Goal: Contribute content: Contribute content

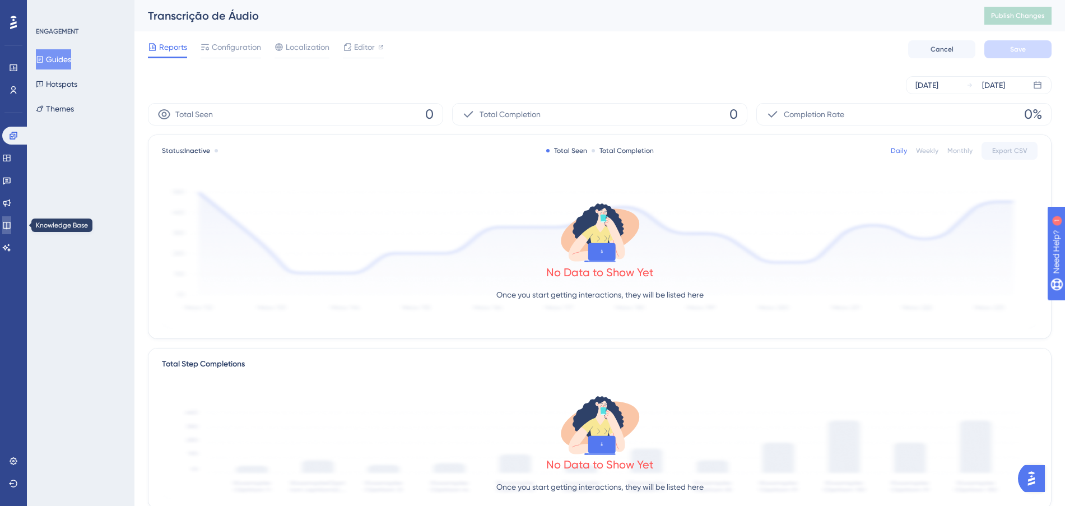
click at [11, 223] on icon at bounding box center [6, 225] width 9 height 9
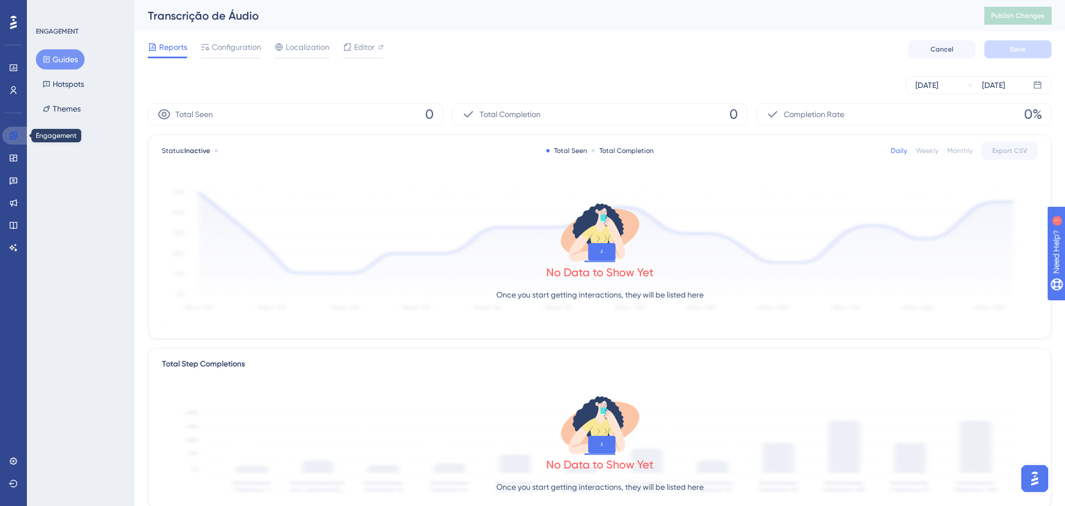
click at [18, 141] on link at bounding box center [15, 136] width 27 height 18
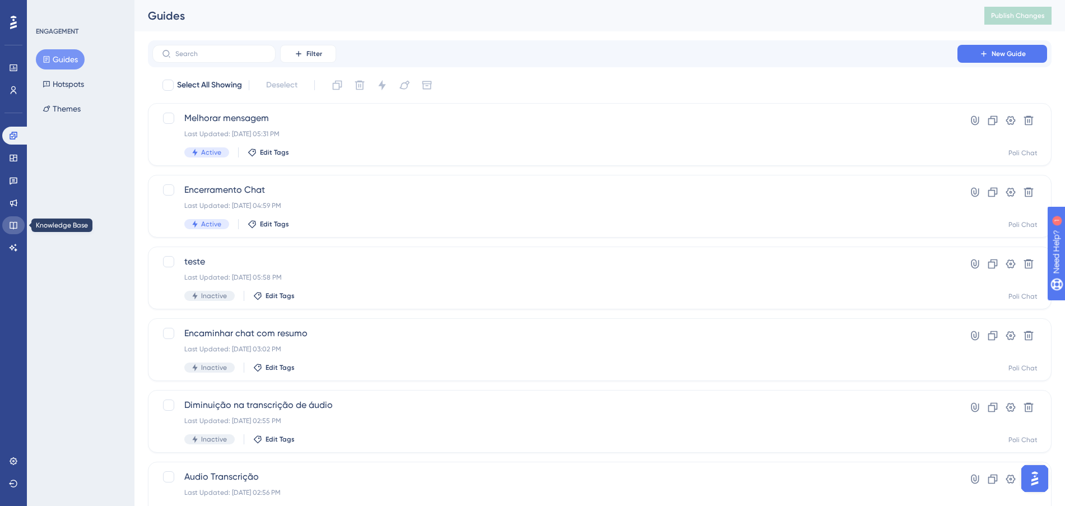
click at [15, 231] on link at bounding box center [13, 225] width 22 height 18
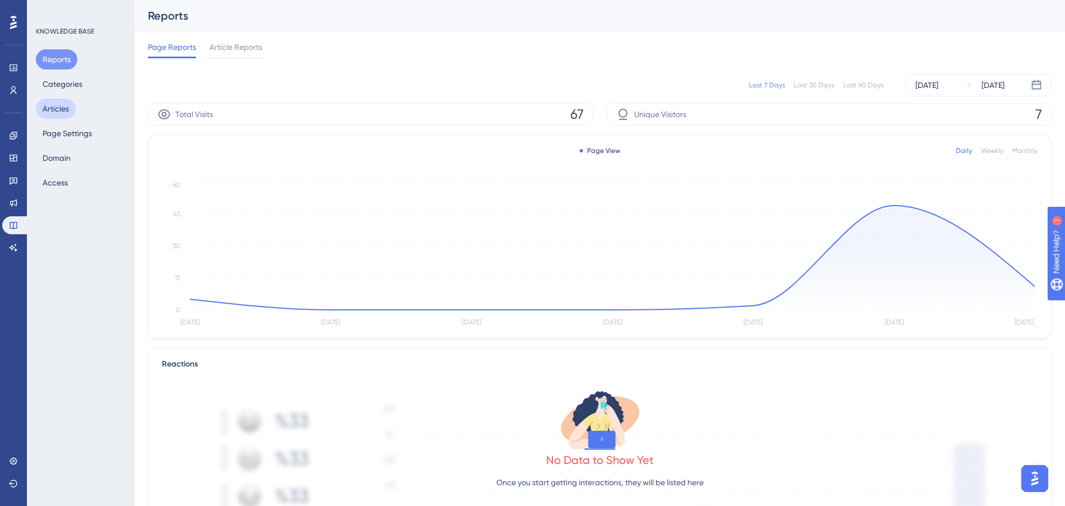
click at [64, 115] on button "Articles" at bounding box center [56, 109] width 40 height 20
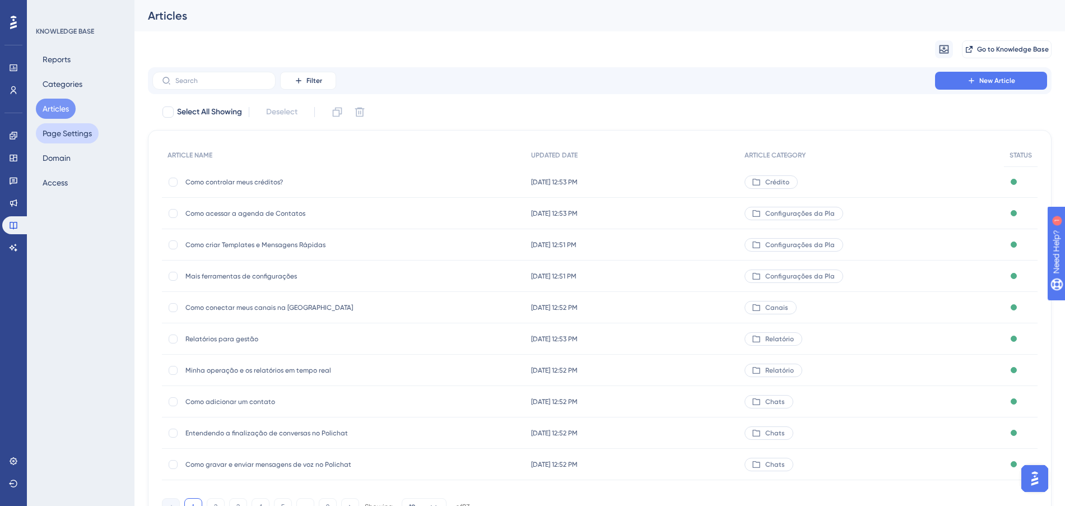
click at [78, 133] on button "Page Settings" at bounding box center [67, 133] width 63 height 20
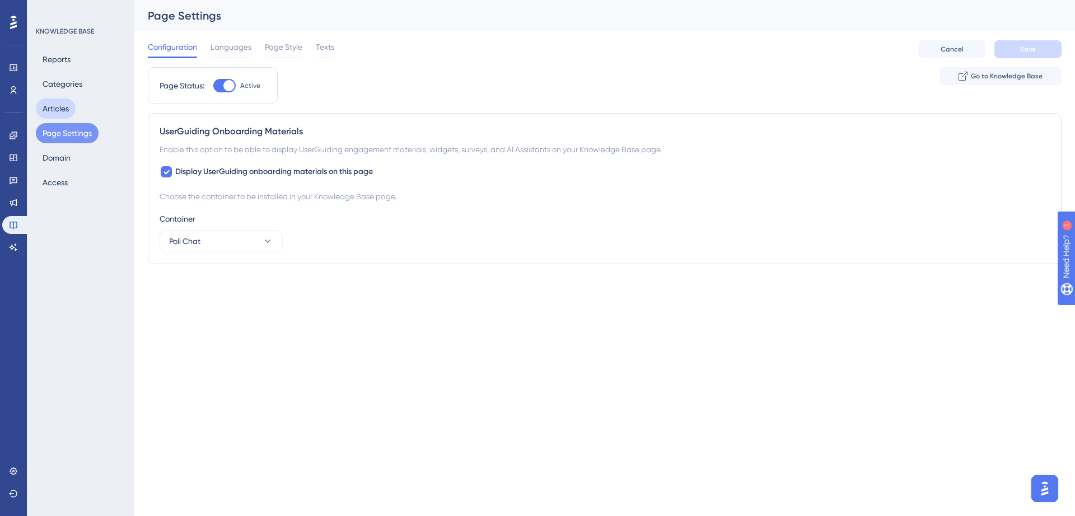
click at [68, 112] on button "Articles" at bounding box center [56, 109] width 40 height 20
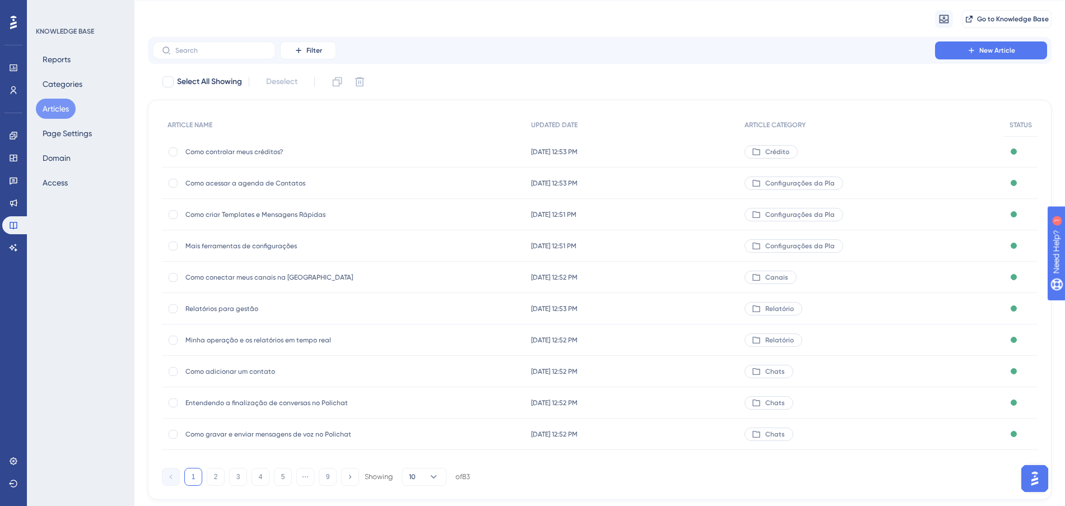
scroll to position [60, 0]
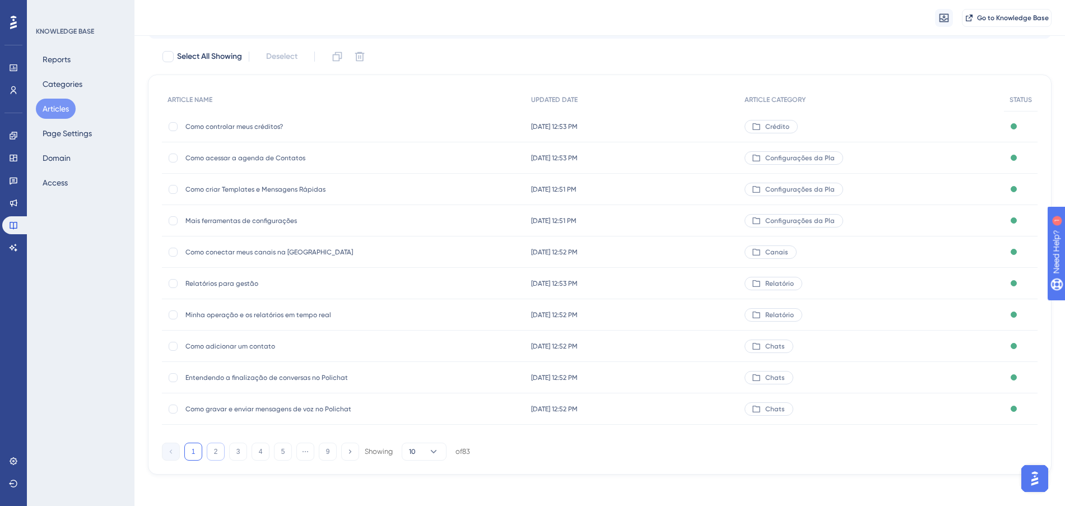
click at [212, 452] on button "2" at bounding box center [216, 451] width 18 height 18
click at [239, 455] on button "3" at bounding box center [238, 451] width 18 height 18
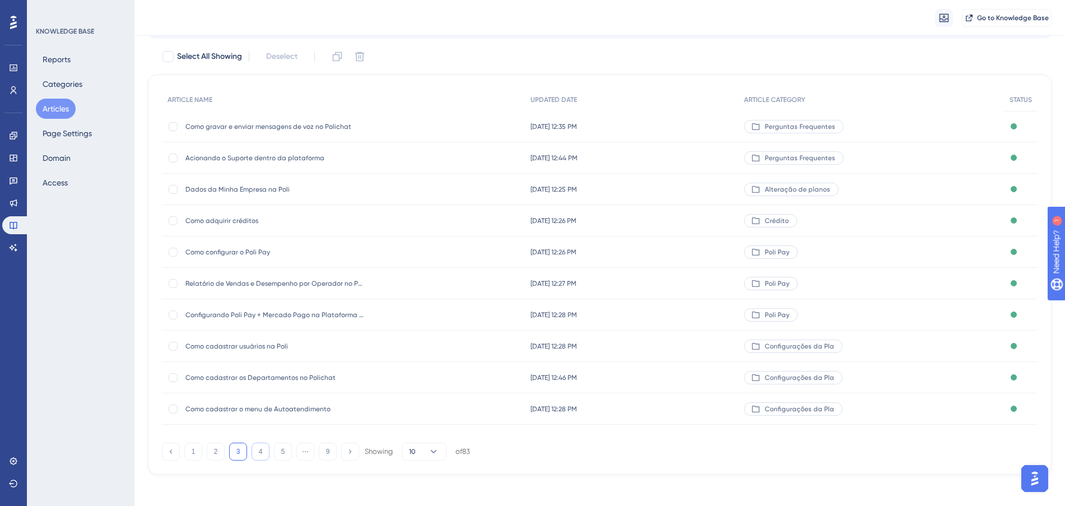
click at [262, 451] on button "4" at bounding box center [260, 451] width 18 height 18
click at [235, 444] on button "3" at bounding box center [238, 451] width 18 height 18
click at [222, 451] on button "2" at bounding box center [216, 451] width 18 height 18
click at [242, 450] on button "3" at bounding box center [238, 451] width 18 height 18
click at [264, 451] on button "4" at bounding box center [260, 451] width 18 height 18
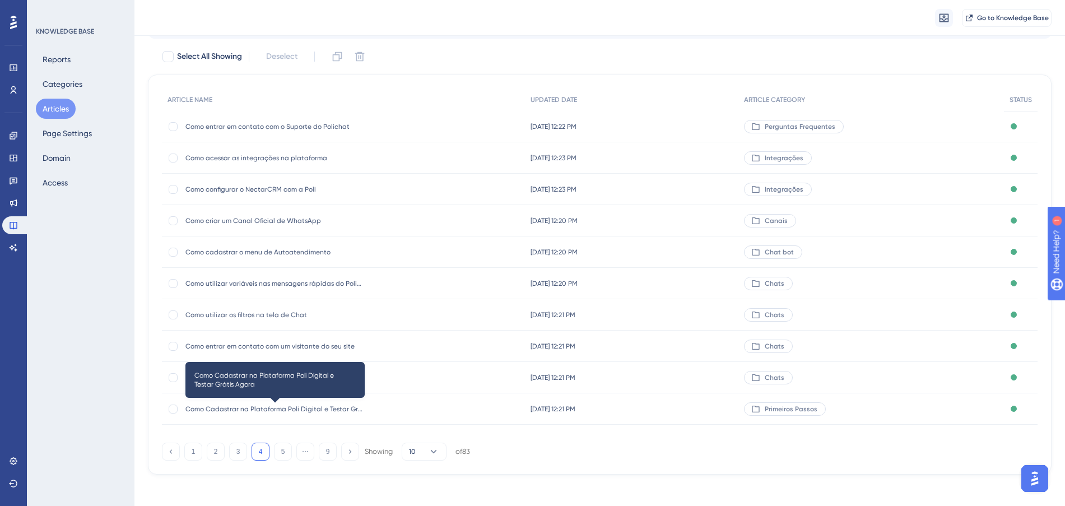
drag, startPoint x: 348, startPoint y: 409, endPoint x: 262, endPoint y: 410, distance: 85.7
click at [262, 410] on span "Como Cadastrar na Plataforma Poli Digital e Testar Grátis Agora" at bounding box center [274, 408] width 179 height 9
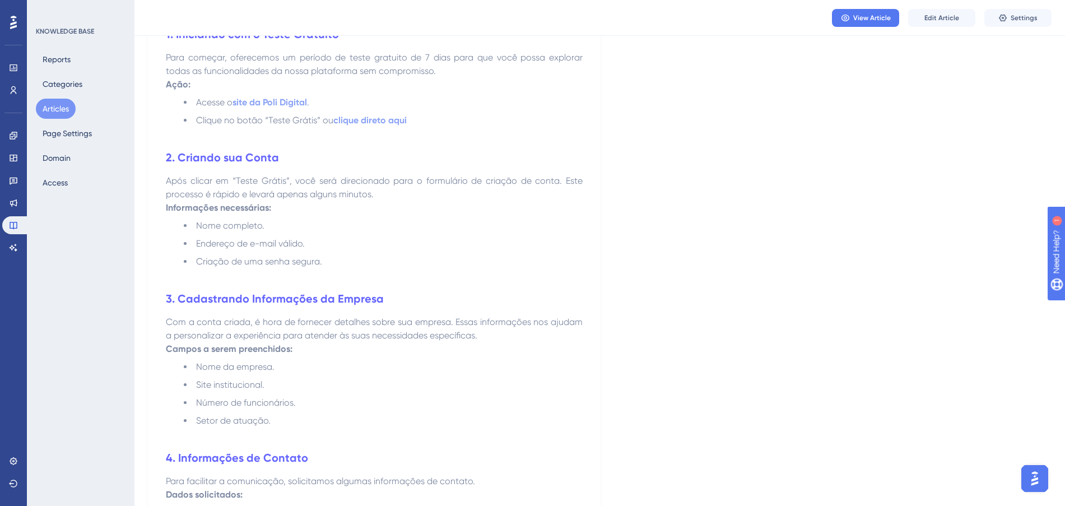
scroll to position [280, 0]
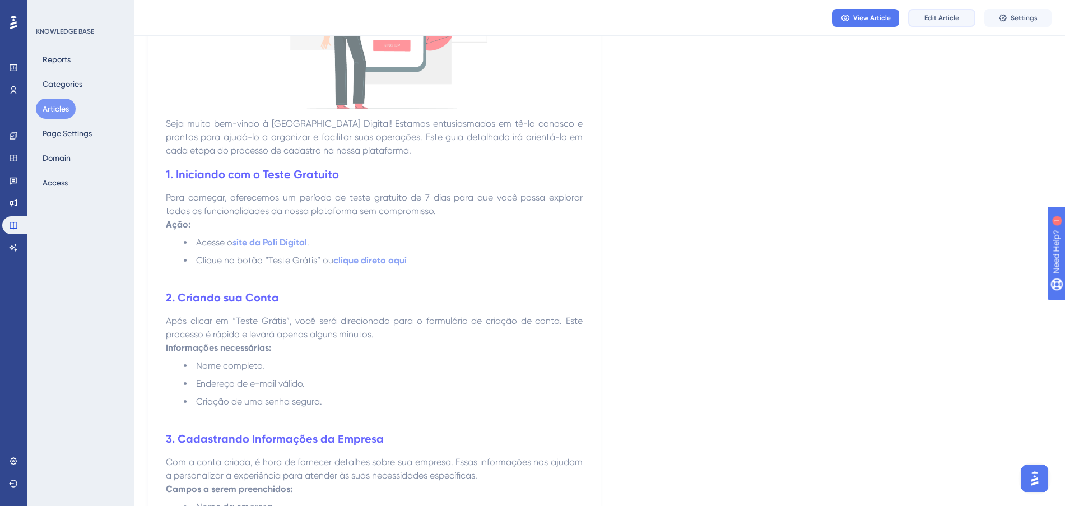
click at [937, 18] on span "Edit Article" at bounding box center [941, 17] width 35 height 9
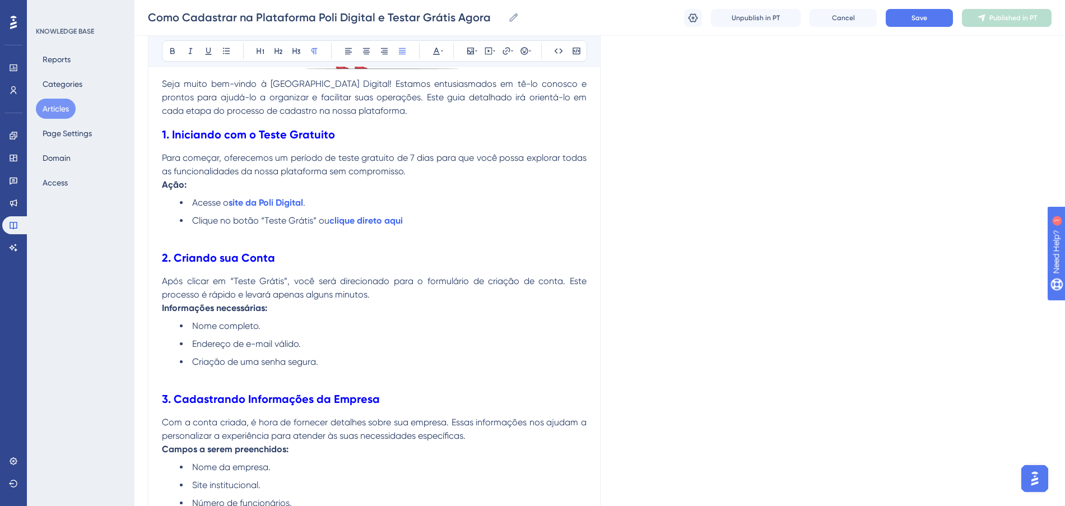
scroll to position [350, 0]
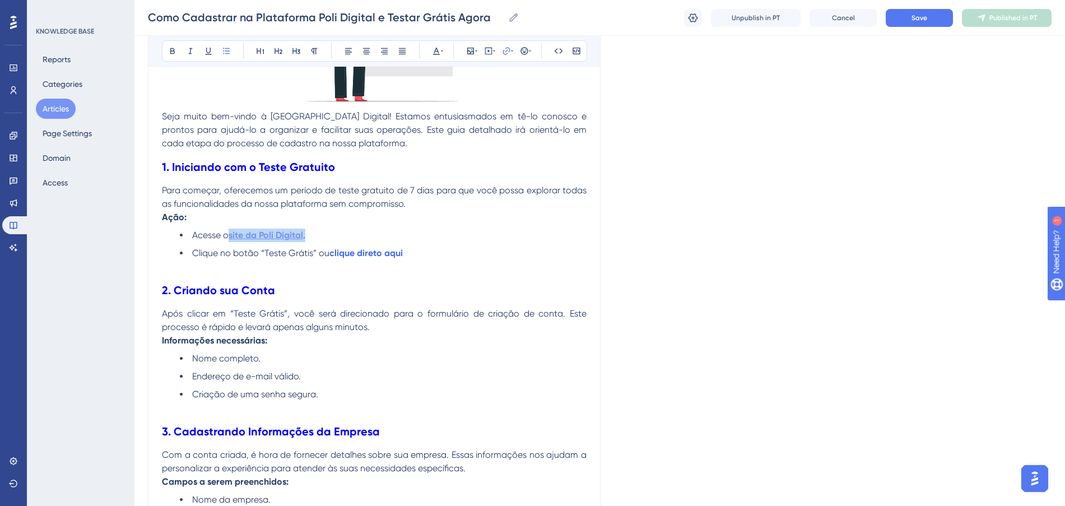
drag, startPoint x: 326, startPoint y: 228, endPoint x: 231, endPoint y: 230, distance: 95.8
click at [231, 230] on li "Acesse o site da Poli Digital ." at bounding box center [383, 234] width 407 height 13
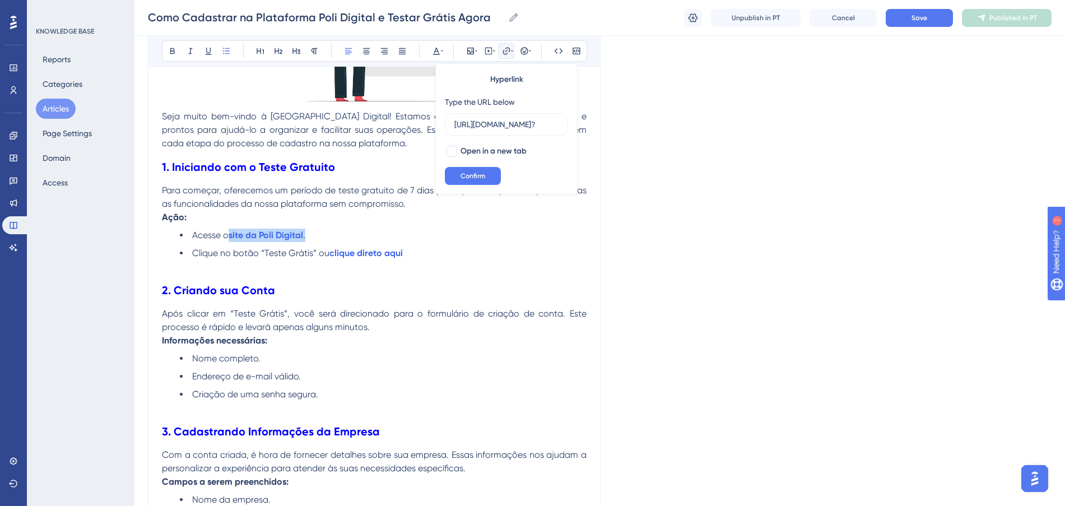
drag, startPoint x: 318, startPoint y: 236, endPoint x: 228, endPoint y: 231, distance: 90.3
click at [228, 231] on li "Acesse o site da Poli Digital ." at bounding box center [383, 234] width 407 height 13
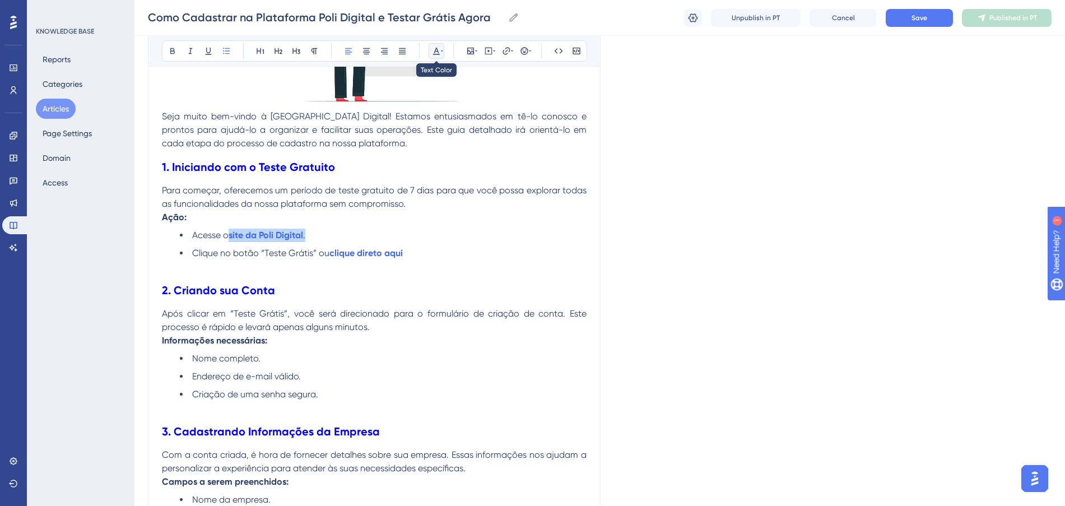
click at [438, 51] on icon at bounding box center [436, 51] width 7 height 7
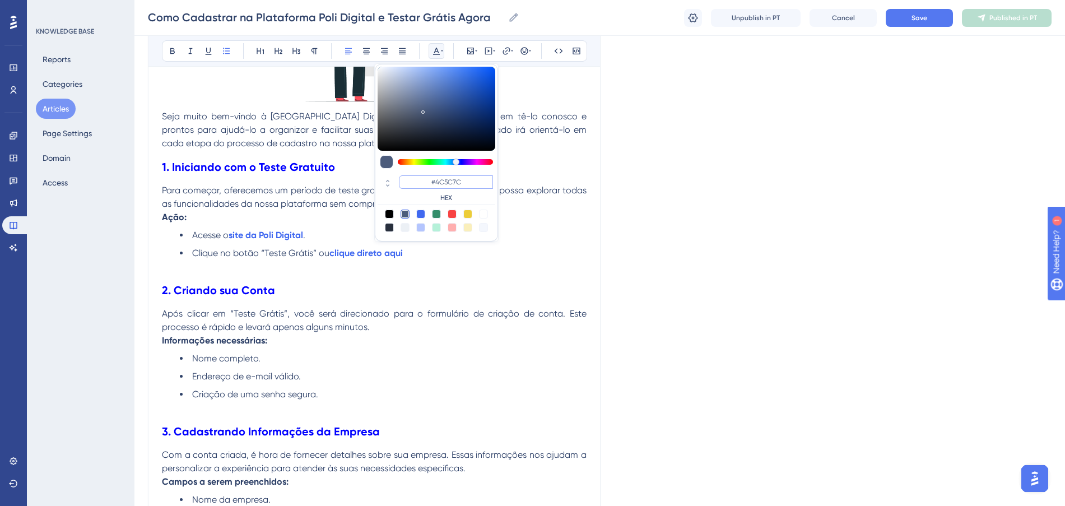
drag, startPoint x: 468, startPoint y: 183, endPoint x: 437, endPoint y: 178, distance: 30.7
click at [437, 178] on input "#4C5C7C" at bounding box center [446, 181] width 94 height 13
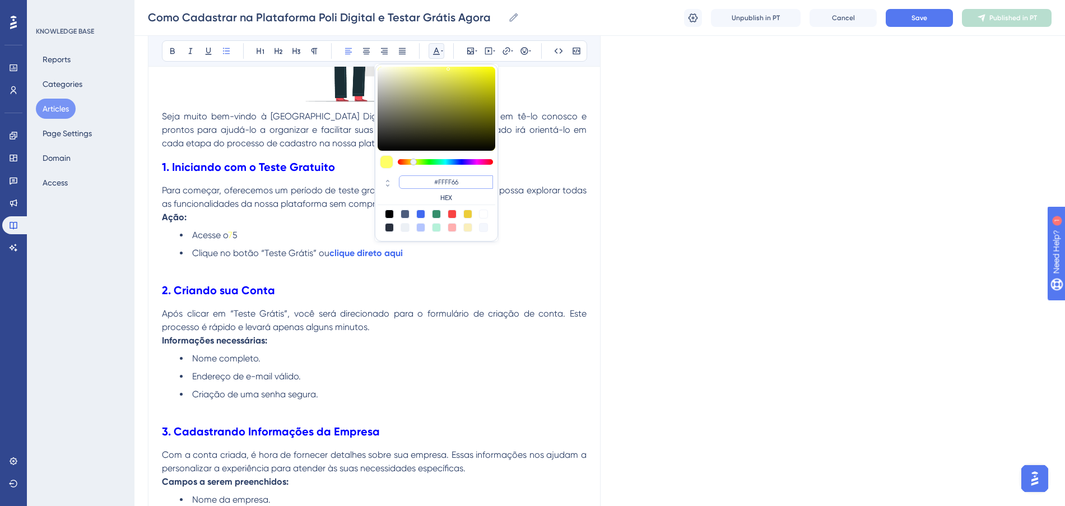
click at [462, 179] on input "#FFFF66" at bounding box center [446, 181] width 94 height 13
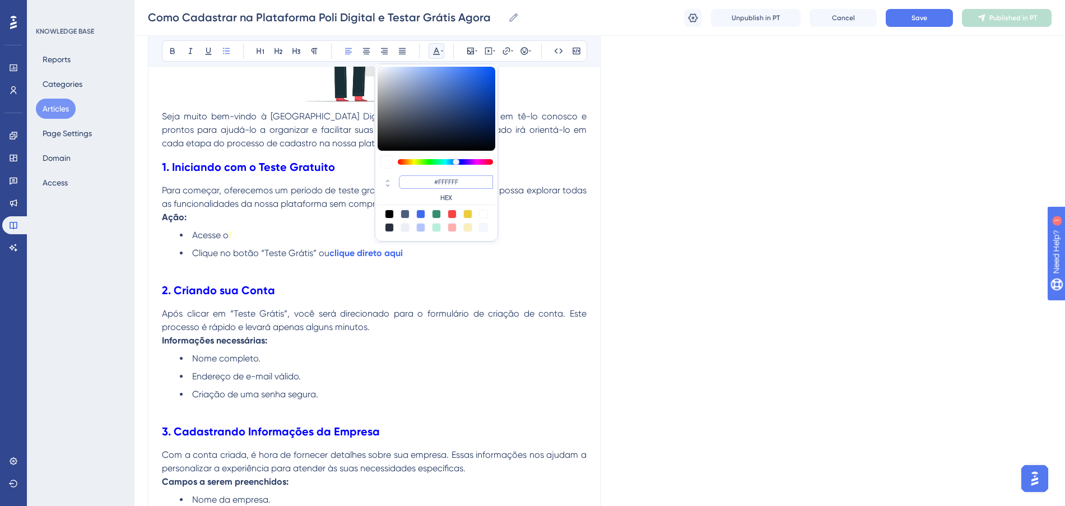
click at [466, 184] on input "#FFFFFF" at bounding box center [446, 181] width 94 height 13
type input "#FFFFFF"
click at [669, 216] on div "Language Portuguese (Default) Como Cadastrar na Plataforma Poli Digital e Testa…" at bounding box center [599, 447] width 903 height 1450
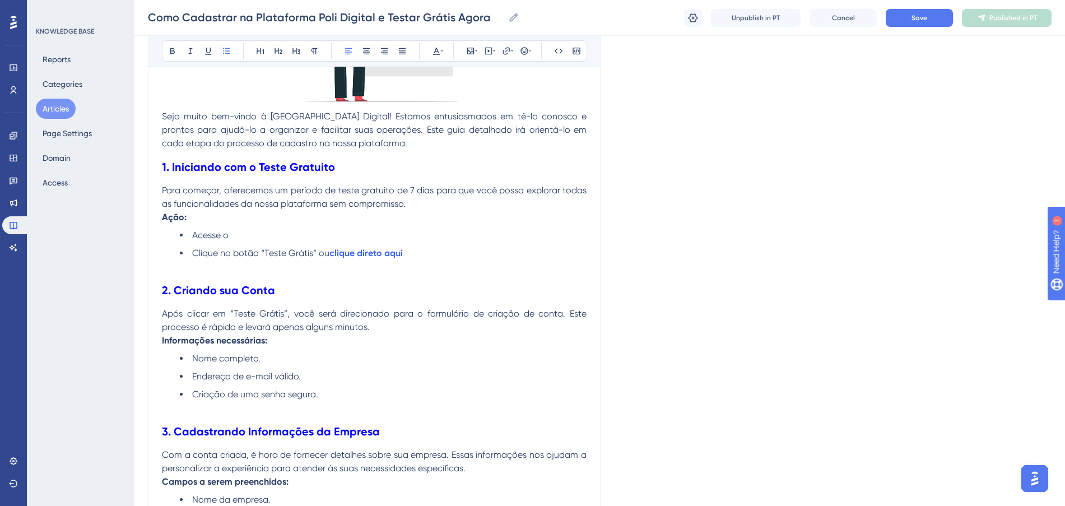
click at [430, 212] on p "Ação:" at bounding box center [374, 217] width 424 height 13
click at [547, 223] on p "Ação:" at bounding box center [374, 217] width 424 height 13
drag, startPoint x: 318, startPoint y: 236, endPoint x: 231, endPoint y: 231, distance: 86.9
click at [231, 231] on li "Acesse o site da Poli Digital ." at bounding box center [383, 234] width 407 height 13
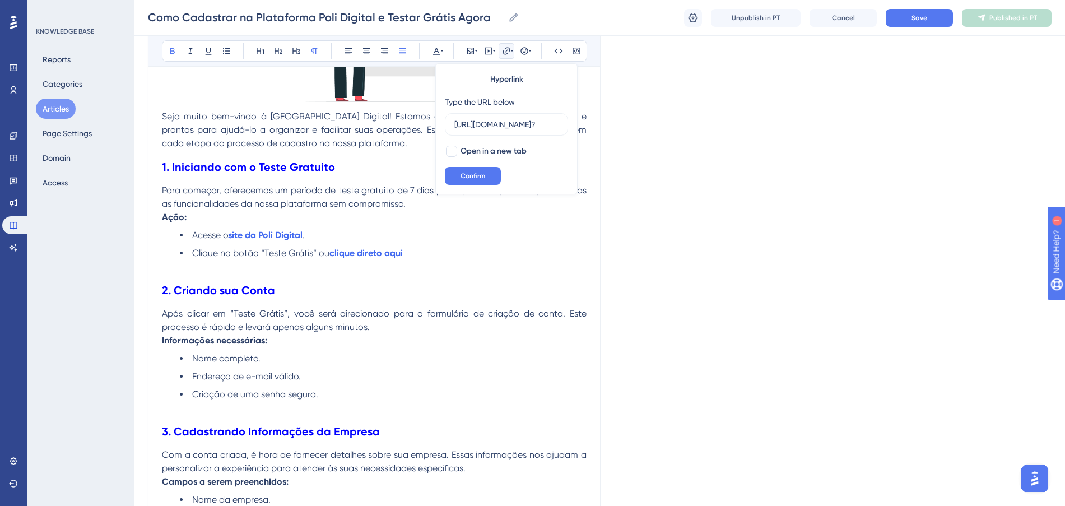
drag, startPoint x: 329, startPoint y: 220, endPoint x: 302, endPoint y: 221, distance: 26.9
click at [280, 223] on p "Ação:" at bounding box center [374, 217] width 424 height 13
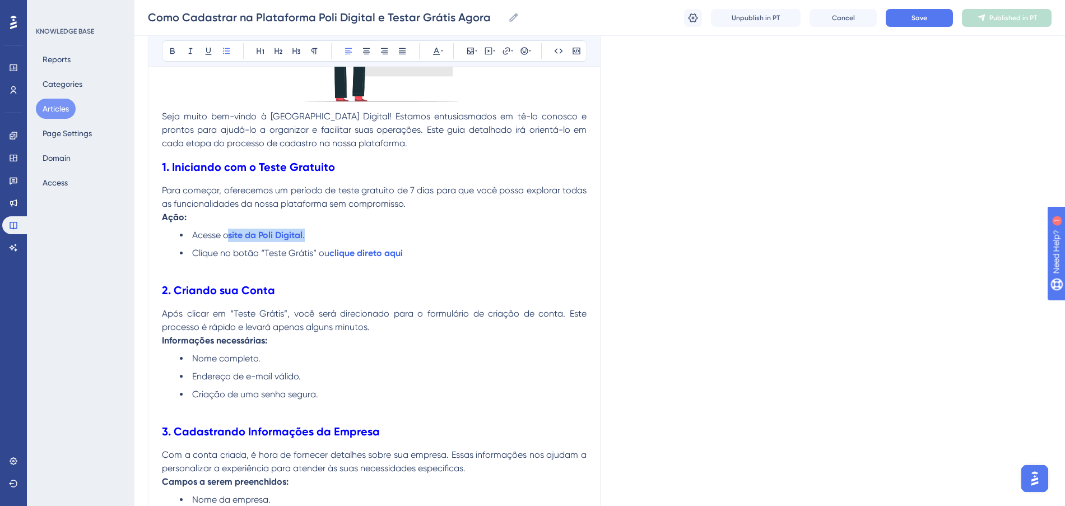
drag, startPoint x: 294, startPoint y: 230, endPoint x: 227, endPoint y: 226, distance: 66.8
click at [227, 226] on div "Seja muito bem-vindo à Poli Digital! Estamos entusiasmados em tê-lo conosco e p…" at bounding box center [374, 489] width 424 height 1203
click at [435, 44] on button at bounding box center [436, 51] width 16 height 16
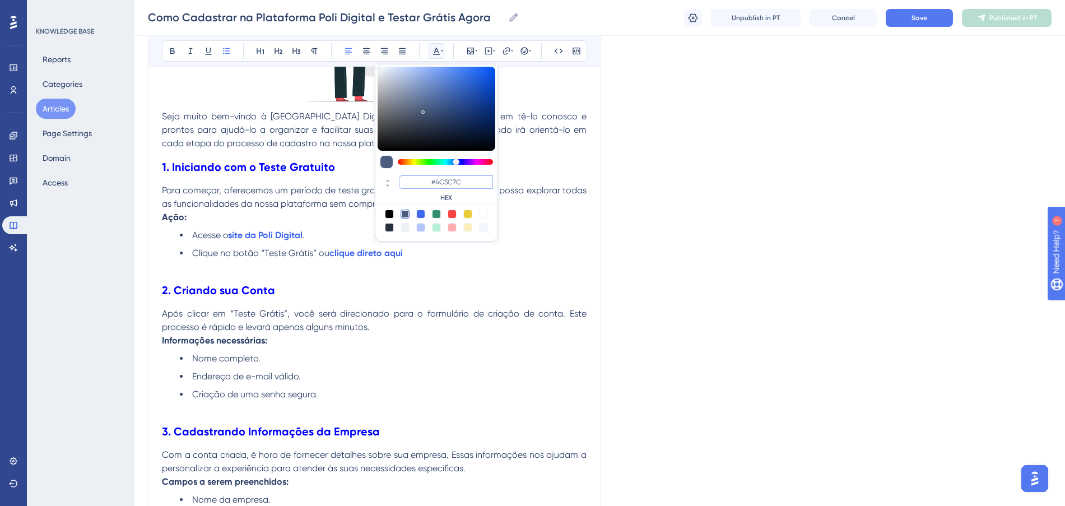
drag, startPoint x: 463, startPoint y: 181, endPoint x: 424, endPoint y: 179, distance: 38.7
click at [424, 179] on input "#4C5C7C" at bounding box center [446, 181] width 94 height 13
paste input "FF675FF"
type input "#4C5C7C"
click at [549, 233] on li "Acesse o site da Poli Digital ." at bounding box center [383, 234] width 407 height 13
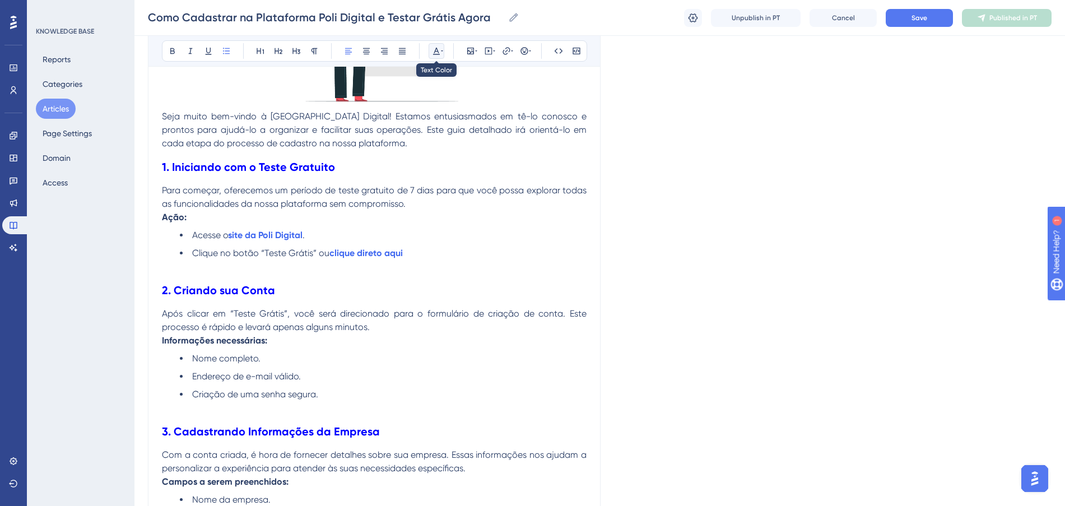
click at [438, 52] on icon at bounding box center [436, 51] width 7 height 7
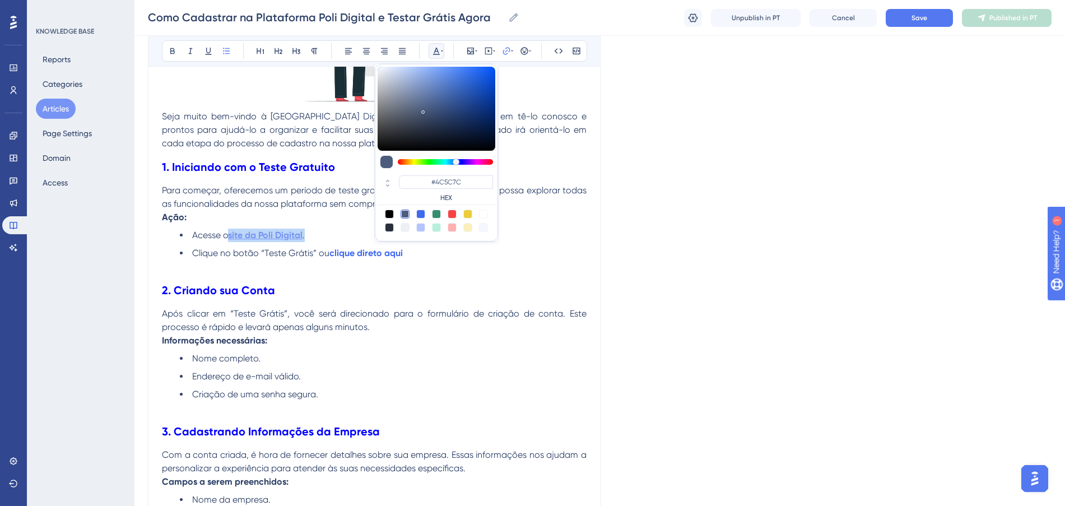
drag, startPoint x: 316, startPoint y: 232, endPoint x: 230, endPoint y: 231, distance: 85.7
click at [230, 231] on li "Acesse o site da Poli Digital ." at bounding box center [383, 234] width 407 height 13
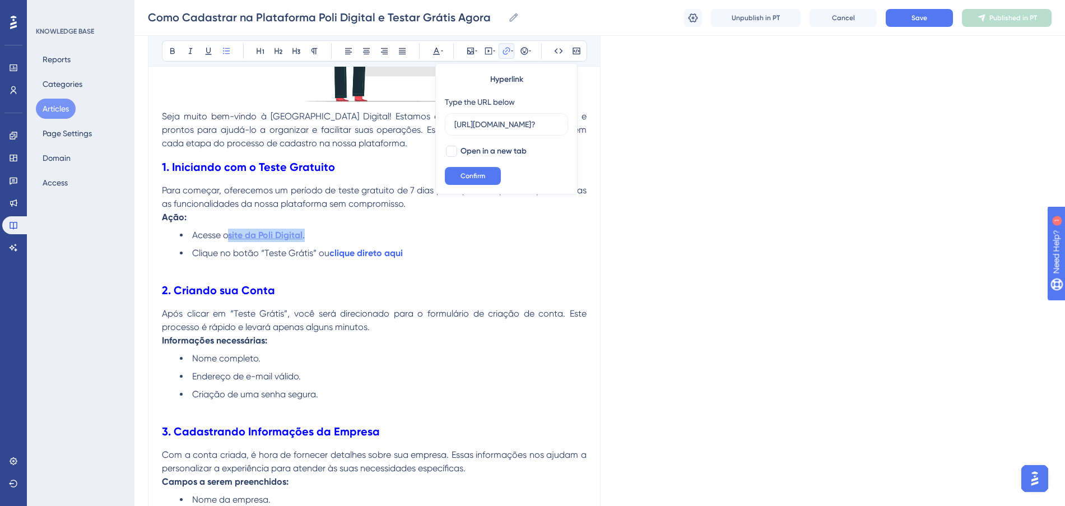
drag, startPoint x: 325, startPoint y: 232, endPoint x: 231, endPoint y: 231, distance: 94.1
click at [231, 231] on li "Acesse o site da Poli Digital ." at bounding box center [383, 234] width 407 height 13
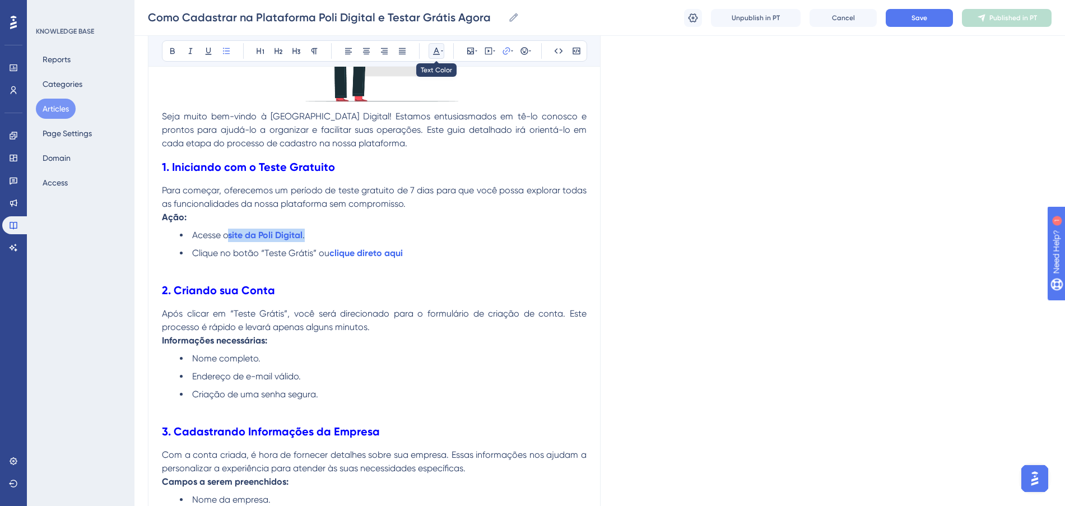
click at [435, 53] on icon at bounding box center [436, 50] width 9 height 9
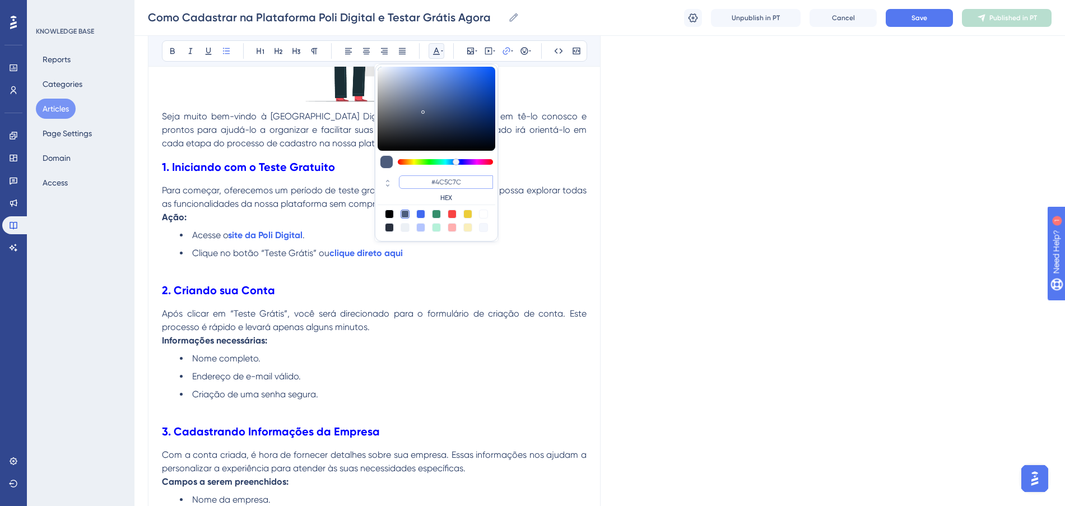
paste input "FF675FF"
drag, startPoint x: 466, startPoint y: 179, endPoint x: 430, endPoint y: 179, distance: 36.4
click at [430, 179] on input "#FF675FF" at bounding box center [446, 181] width 94 height 13
type input "#4C5C7C"
click at [507, 255] on li "Clique no botão “Teste Grátis” ou clique direto aqui" at bounding box center [383, 252] width 407 height 13
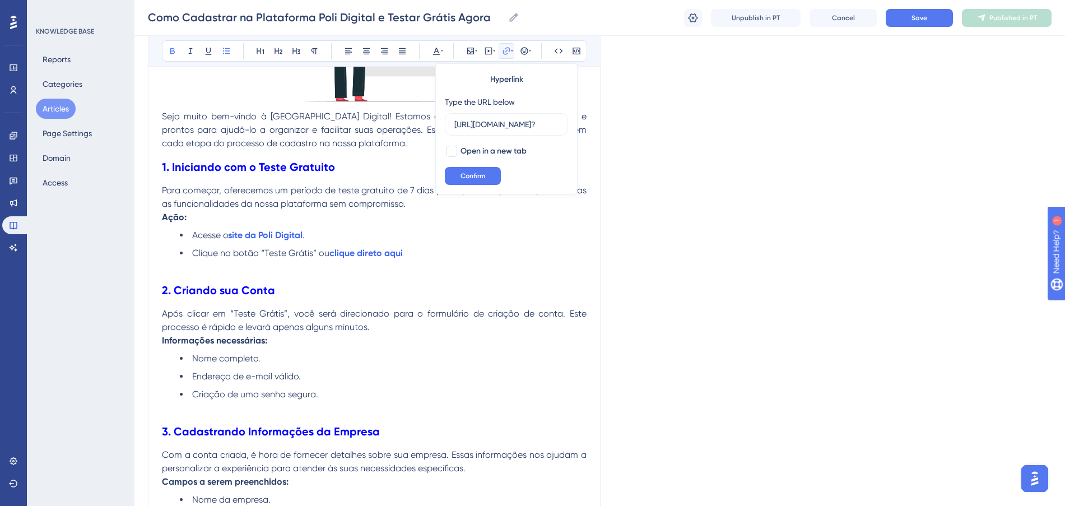
scroll to position [0, 34]
click at [395, 235] on li "Acesse o site da Poli Digital ." at bounding box center [383, 234] width 407 height 13
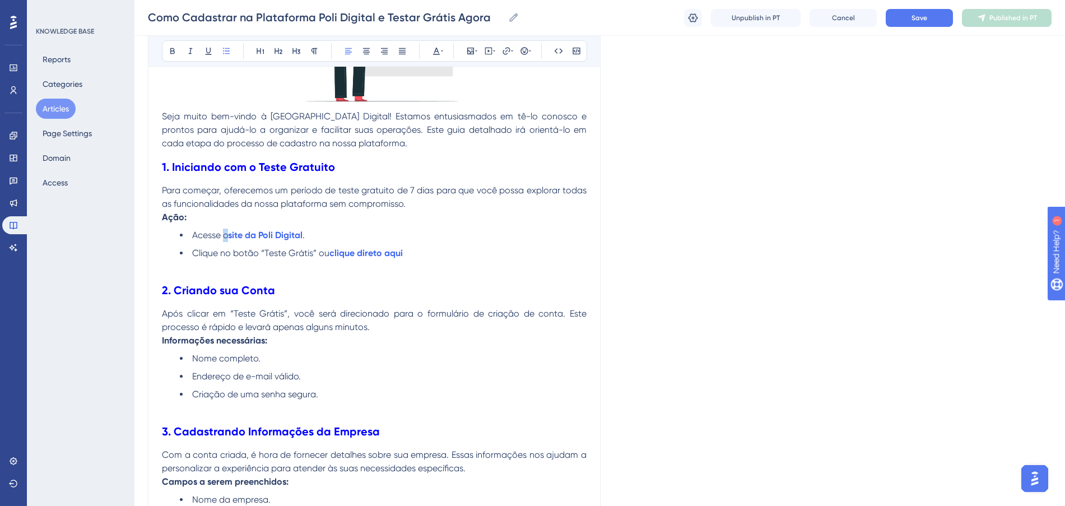
drag, startPoint x: 222, startPoint y: 236, endPoint x: 228, endPoint y: 236, distance: 6.7
click at [228, 236] on span "Acesse o" at bounding box center [210, 235] width 36 height 11
click at [434, 48] on icon at bounding box center [436, 50] width 9 height 9
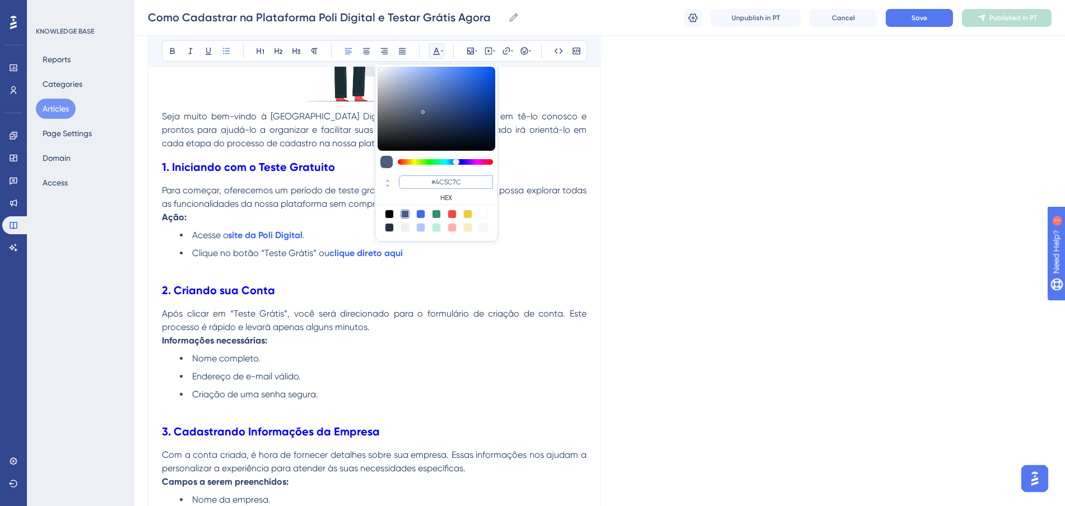
paste input "FF675FF"
drag, startPoint x: 480, startPoint y: 180, endPoint x: 435, endPoint y: 175, distance: 45.6
click at [435, 175] on input "#FF675FF" at bounding box center [446, 181] width 94 height 13
type input "#4C5C7C"
click at [545, 220] on p "Ação:" at bounding box center [374, 217] width 424 height 13
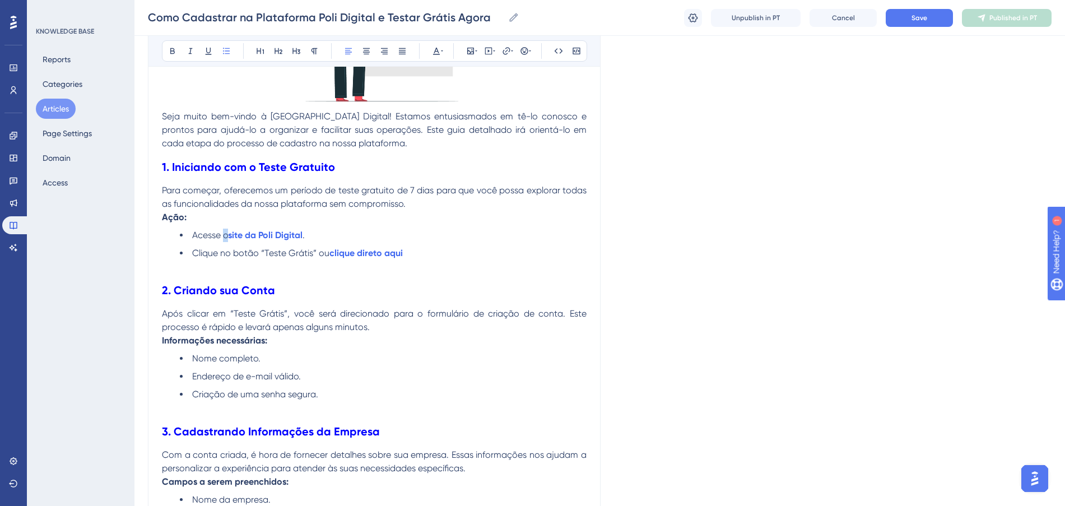
click at [222, 232] on span "Acesse o" at bounding box center [210, 235] width 36 height 11
click at [432, 53] on icon at bounding box center [436, 50] width 9 height 9
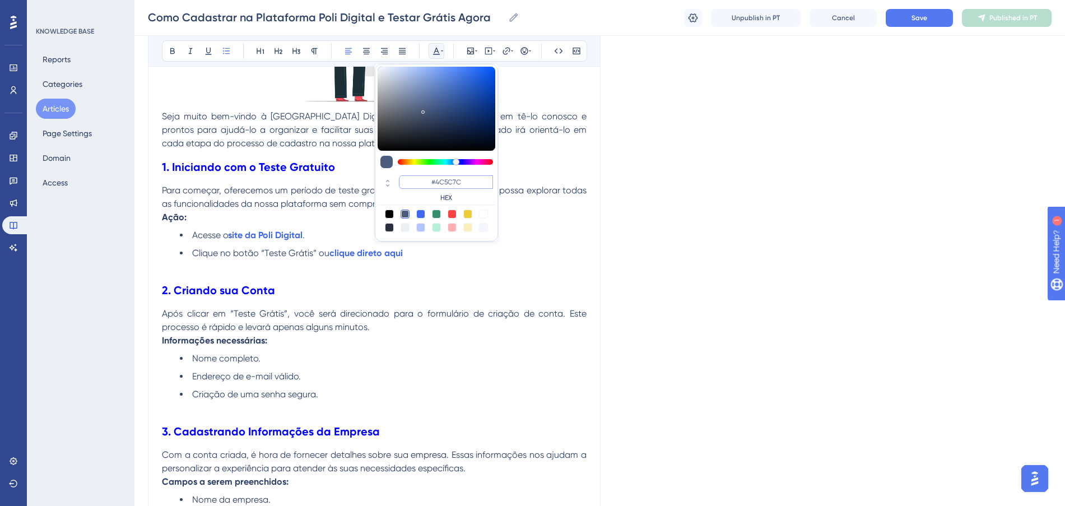
drag, startPoint x: 467, startPoint y: 181, endPoint x: 435, endPoint y: 176, distance: 32.9
click at [435, 176] on input "#4C5C7C" at bounding box center [446, 181] width 94 height 13
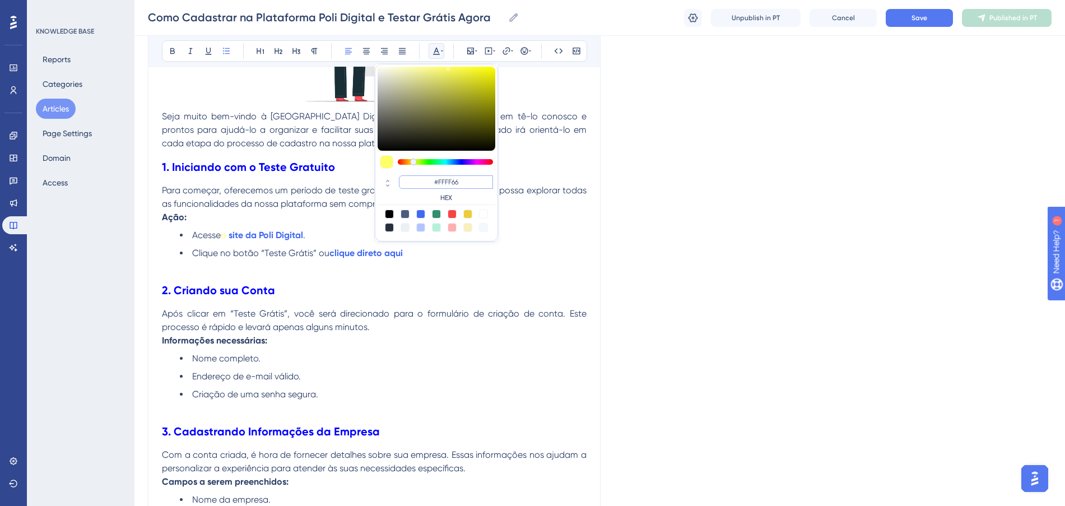
click at [453, 183] on input "#FFFF66" at bounding box center [446, 181] width 94 height 13
click at [451, 182] on input "#FFFF66" at bounding box center [446, 181] width 94 height 13
paste input "675FF"
drag, startPoint x: 471, startPoint y: 176, endPoint x: 428, endPoint y: 169, distance: 43.7
click at [428, 169] on div "#FF675FF HEX" at bounding box center [436, 153] width 123 height 178
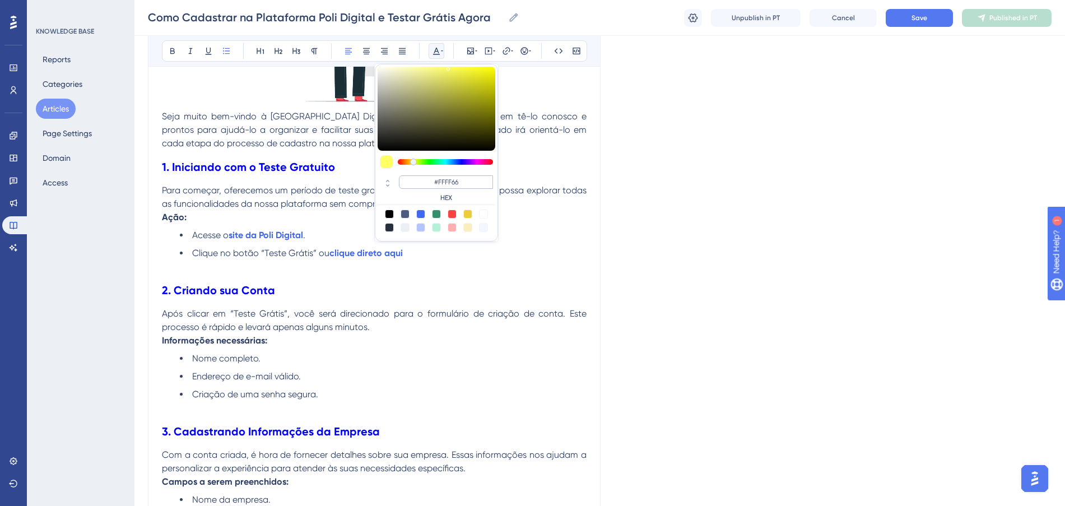
drag, startPoint x: 466, startPoint y: 189, endPoint x: 452, endPoint y: 182, distance: 15.5
click at [433, 179] on div "#FFFF66 HEX" at bounding box center [446, 188] width 94 height 27
paste input "675FF"
drag, startPoint x: 468, startPoint y: 183, endPoint x: 398, endPoint y: 176, distance: 69.7
click at [395, 176] on div "#FF675FF HEX" at bounding box center [436, 189] width 118 height 32
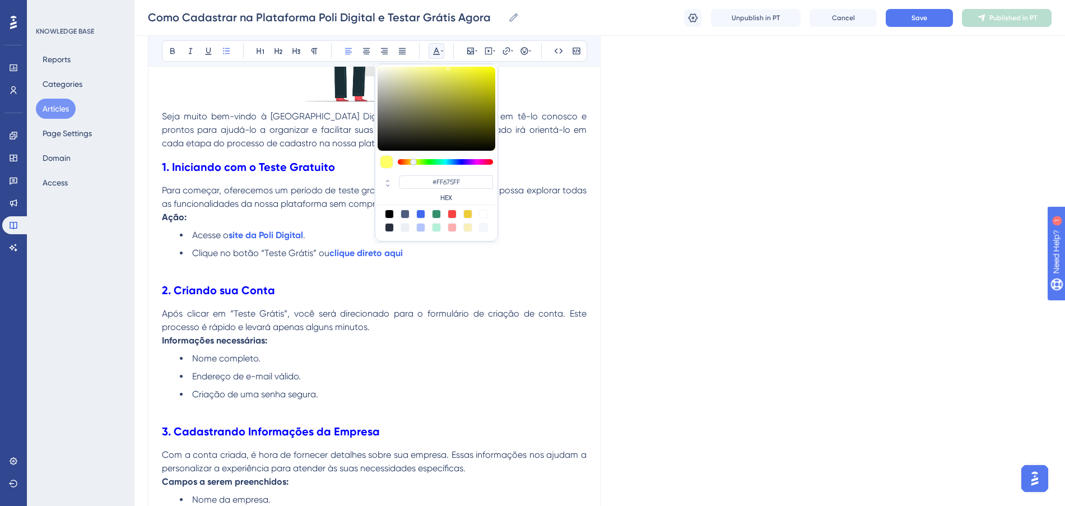
type input "#FFFF66"
click at [433, 288] on h2 "2. Criando sua Conta" at bounding box center [374, 290] width 424 height 34
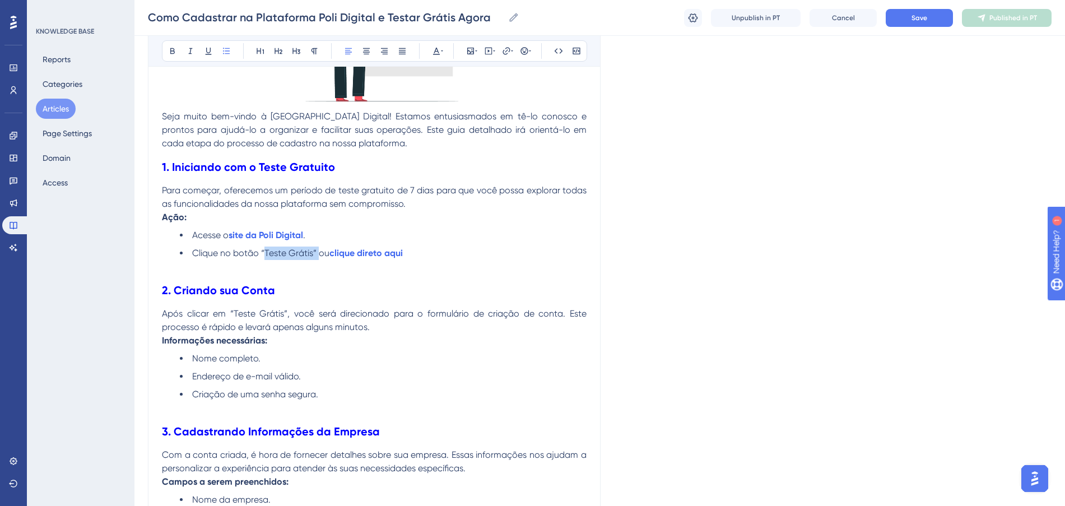
drag, startPoint x: 263, startPoint y: 249, endPoint x: 384, endPoint y: 156, distance: 153.0
click at [320, 249] on span "Clique no botão “Teste Grátis” ou" at bounding box center [260, 253] width 137 height 11
click at [437, 45] on button at bounding box center [436, 51] width 16 height 16
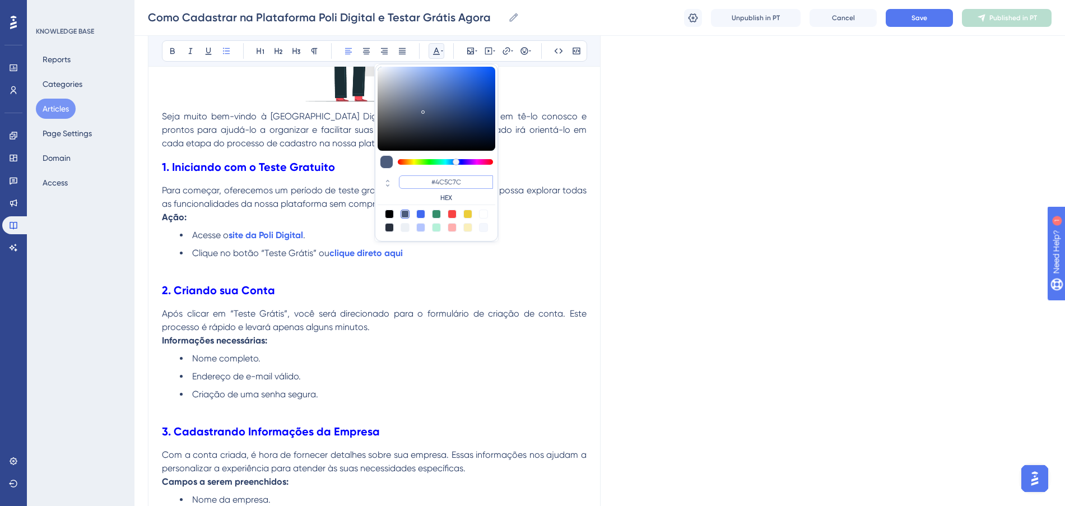
paste input "FF675FF"
drag, startPoint x: 472, startPoint y: 185, endPoint x: 432, endPoint y: 178, distance: 39.8
click at [432, 178] on input "#FF675FF" at bounding box center [446, 181] width 94 height 13
type input "#4C5C7C"
click at [508, 277] on h2 "2. Criando sua Conta" at bounding box center [374, 290] width 424 height 34
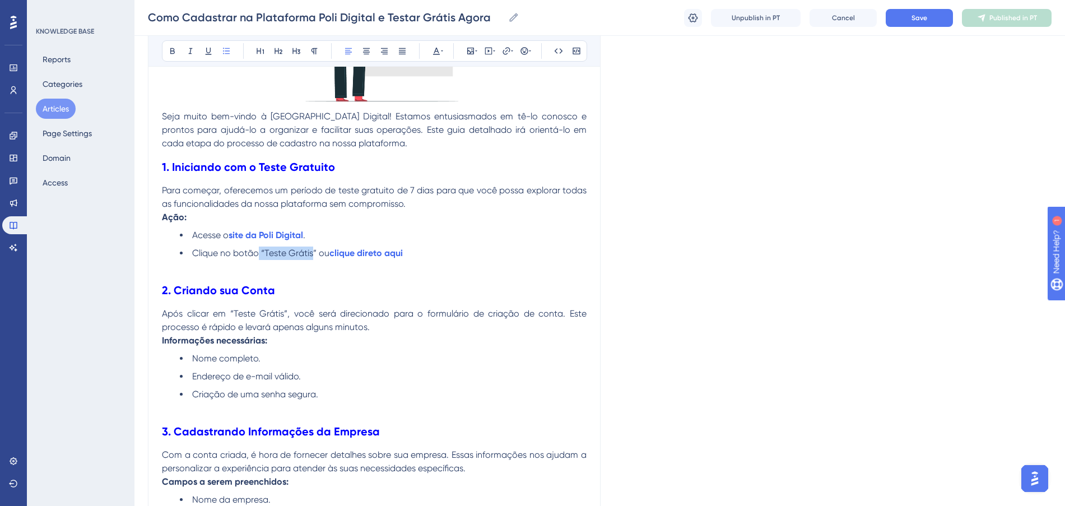
drag, startPoint x: 314, startPoint y: 258, endPoint x: 256, endPoint y: 252, distance: 57.9
click at [256, 252] on span "Clique no botão “Teste Grátis” ou" at bounding box center [260, 253] width 137 height 11
click at [434, 47] on icon at bounding box center [436, 50] width 9 height 9
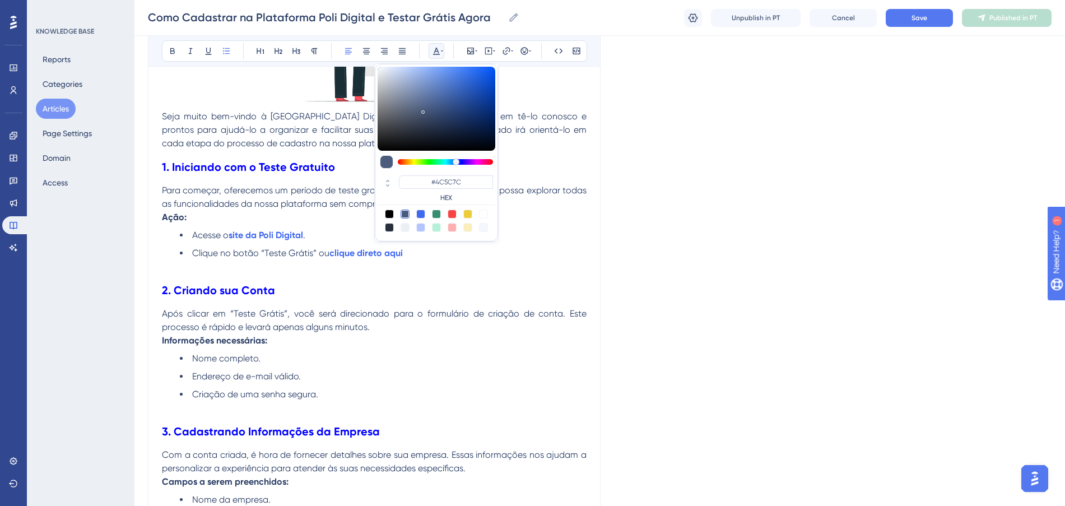
click at [580, 228] on li "Acesse o site da Poli Digital ." at bounding box center [383, 234] width 407 height 13
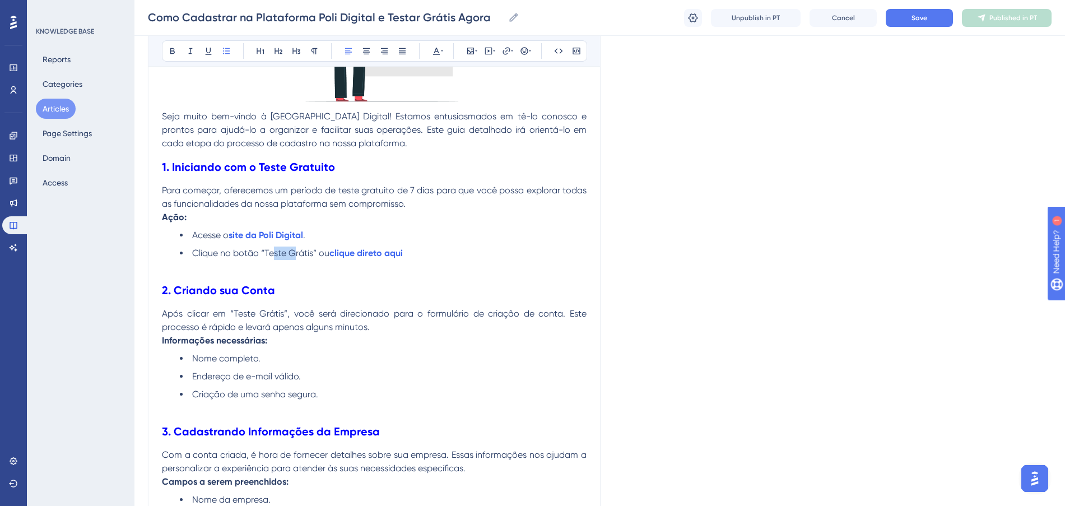
drag, startPoint x: 287, startPoint y: 258, endPoint x: 274, endPoint y: 250, distance: 14.6
click at [273, 256] on li "Clique no botão “Teste Grátis” ou clique direto aqui" at bounding box center [383, 252] width 407 height 13
click at [435, 49] on icon at bounding box center [436, 50] width 9 height 9
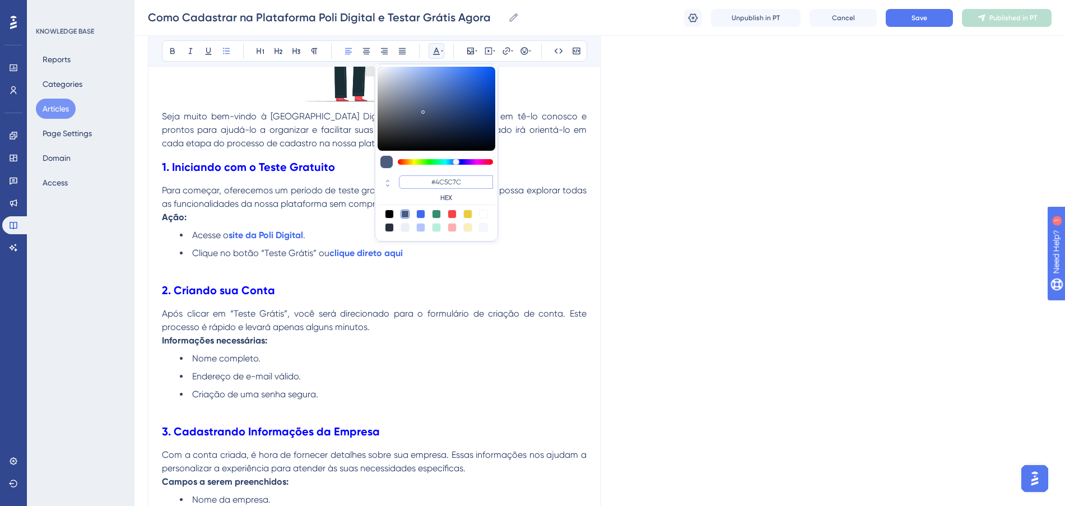
click at [464, 183] on input "#4C5C7C" at bounding box center [446, 181] width 94 height 13
click at [463, 184] on input "#4C5C77" at bounding box center [446, 181] width 94 height 13
type input "#4C5C77"
click at [500, 255] on li "Clique no botão “Te ste G rátis” ou clique direto aqui" at bounding box center [383, 252] width 407 height 13
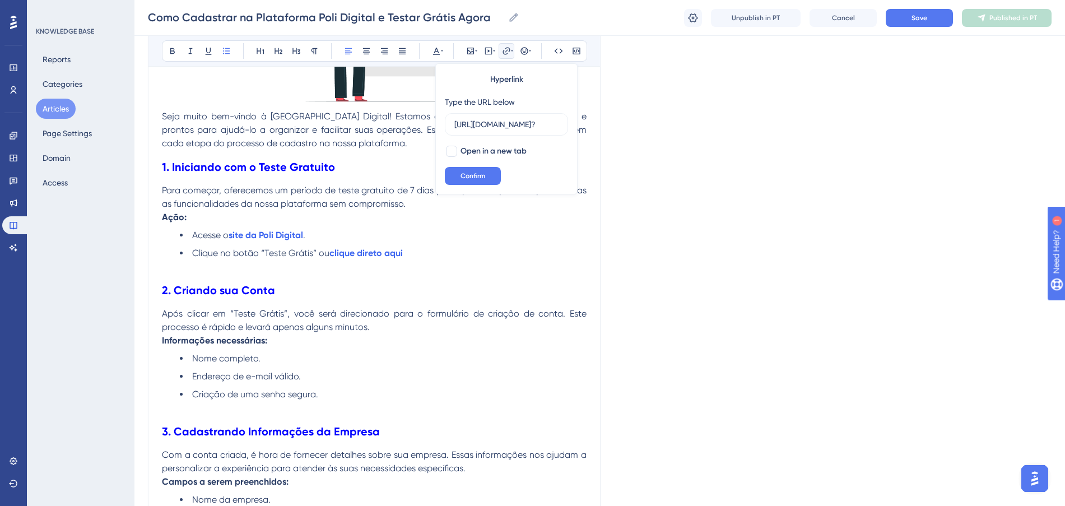
click at [475, 240] on li "Acesse o site da Poli Digital ." at bounding box center [383, 234] width 407 height 13
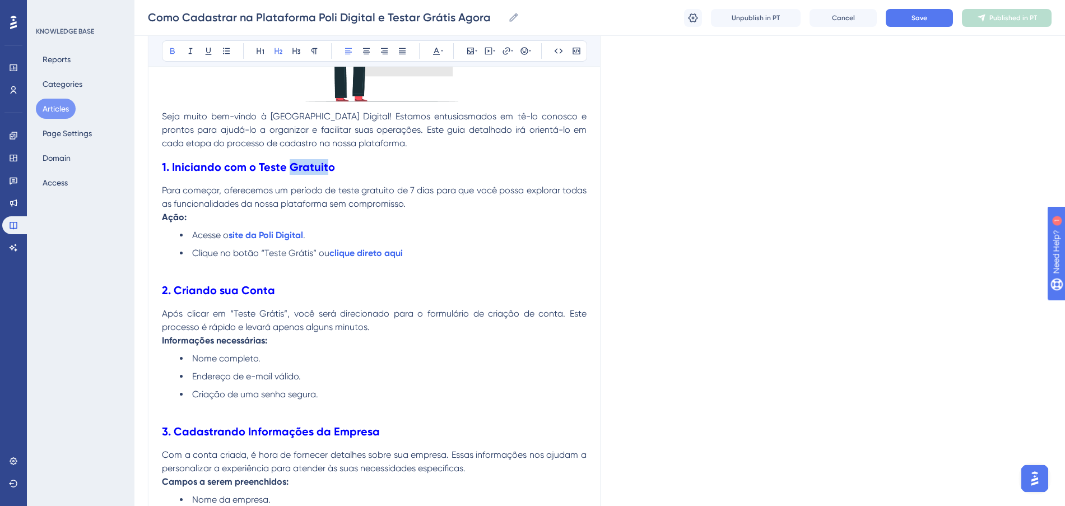
drag, startPoint x: 288, startPoint y: 175, endPoint x: 324, endPoint y: 166, distance: 36.9
click at [324, 166] on h2 "1. Iniciando com o Teste Gratuito" at bounding box center [374, 167] width 424 height 34
click at [432, 45] on button at bounding box center [436, 51] width 16 height 16
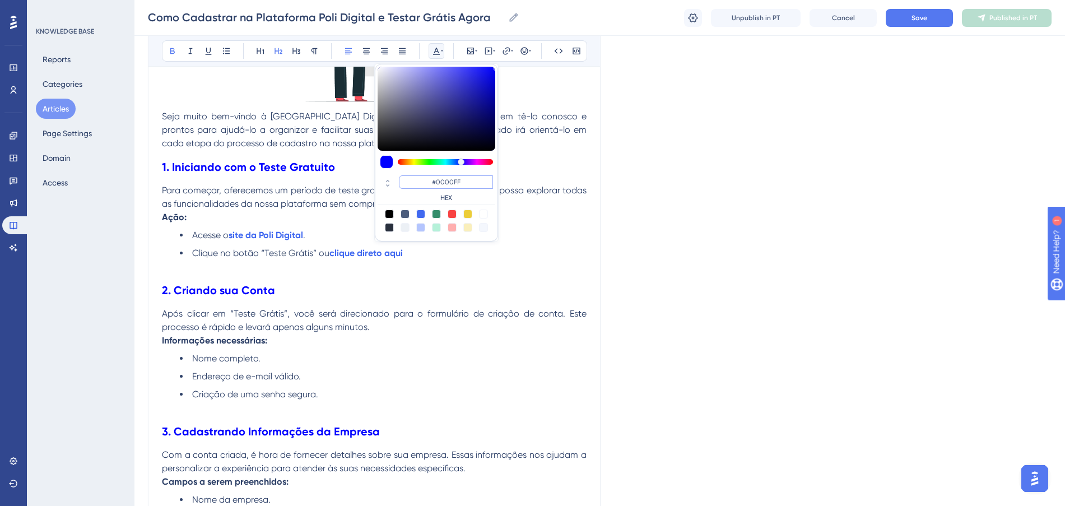
click at [470, 185] on input "#0000FF" at bounding box center [446, 181] width 94 height 13
type input "#000090"
click at [519, 158] on h2 "1. Iniciando com o Teste Gratuit o" at bounding box center [374, 167] width 424 height 34
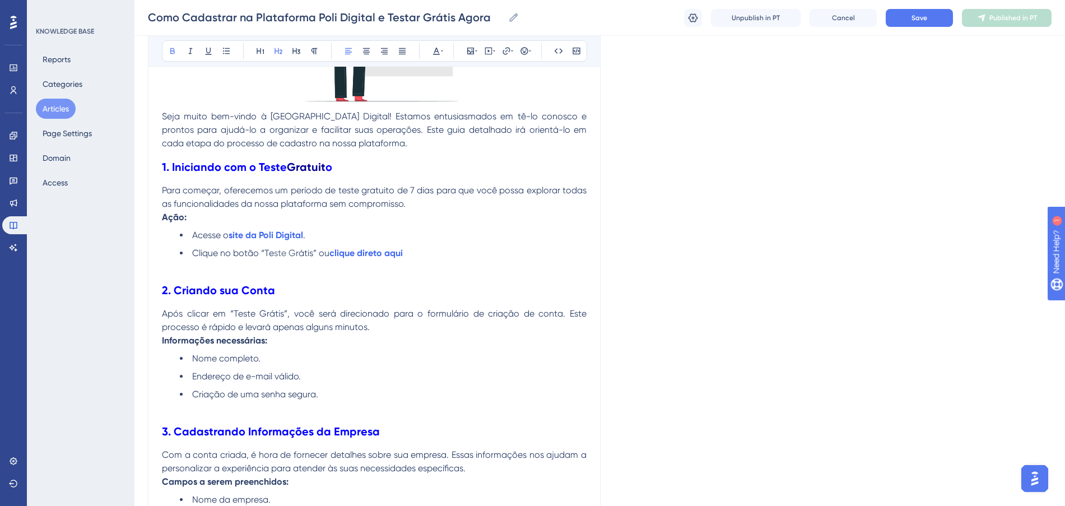
click at [428, 50] on div "Bold Italic Underline Bullet Point Heading 1 Heading 2 Heading 3 Normal Align L…" at bounding box center [374, 50] width 425 height 21
click at [444, 50] on div "Bold Italic Underline Bullet Point Heading 1 Heading 2 Heading 3 Normal Align L…" at bounding box center [374, 50] width 425 height 21
click at [430, 50] on button at bounding box center [436, 51] width 16 height 16
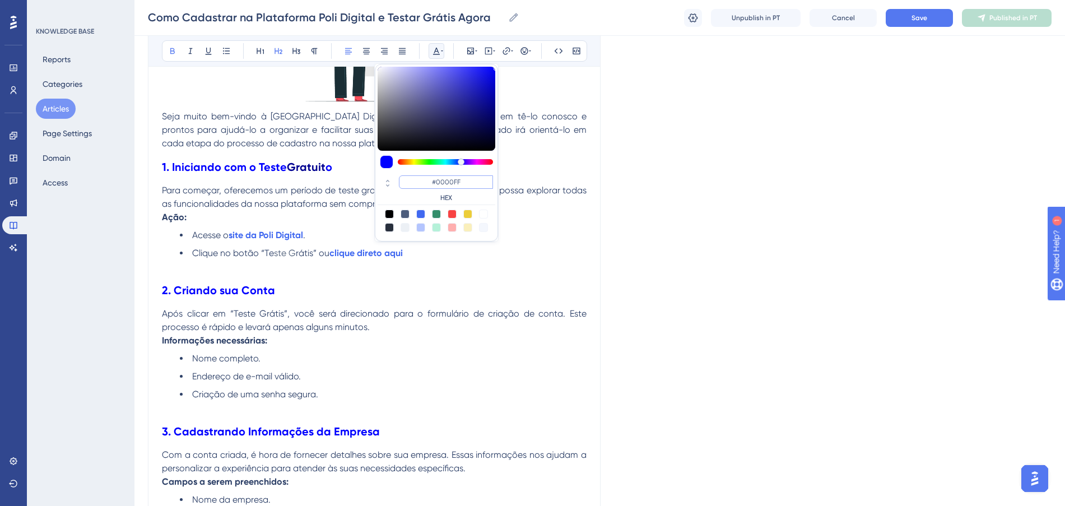
click at [474, 180] on input "#0000FF" at bounding box center [446, 181] width 94 height 13
click at [539, 185] on span "Para começar, oferecemos um período de teste gratuito de 7 dias para que você p…" at bounding box center [375, 197] width 427 height 24
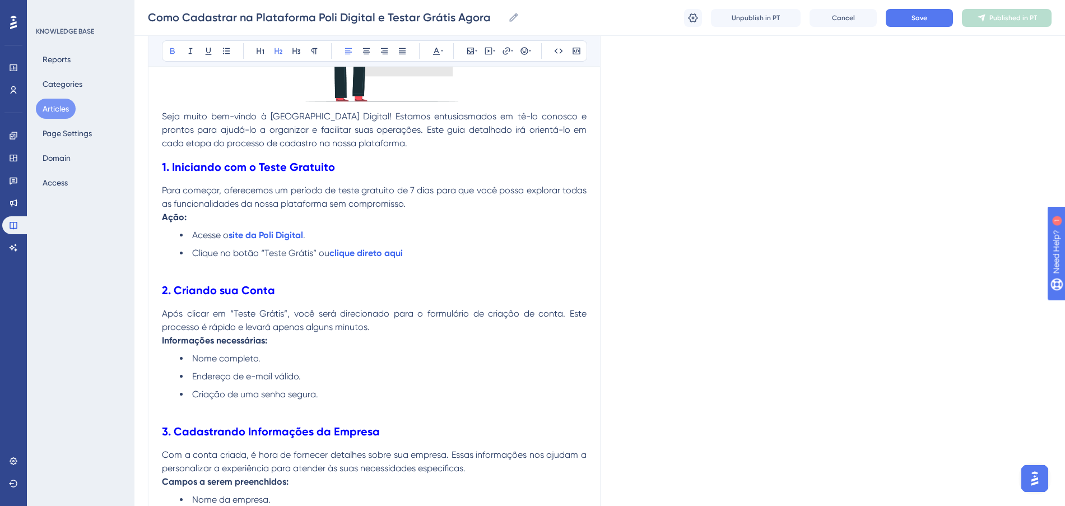
click at [452, 166] on h2 "1. Iniciando com o Teste Gratuito" at bounding box center [374, 167] width 424 height 34
click at [336, 234] on li "Acesse o site da Poli Digital ." at bounding box center [383, 234] width 407 height 13
drag, startPoint x: 312, startPoint y: 249, endPoint x: 265, endPoint y: 252, distance: 47.2
click at [265, 252] on li "Clique no botão “Te ste G rátis” ou clique direto aqui" at bounding box center [383, 252] width 407 height 13
click at [431, 51] on button at bounding box center [436, 51] width 16 height 16
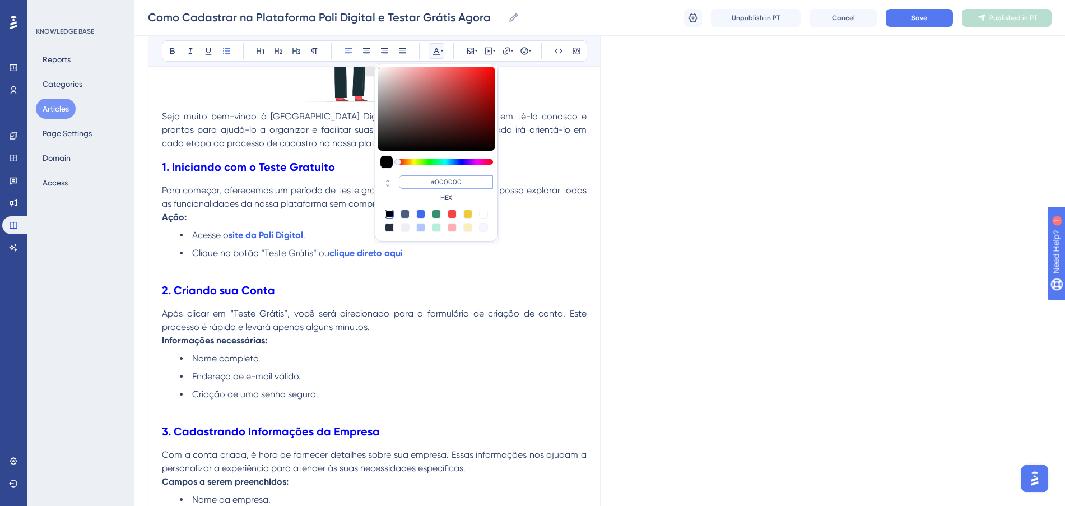
drag, startPoint x: 466, startPoint y: 185, endPoint x: 407, endPoint y: 180, distance: 59.0
click at [407, 180] on input "#000000" at bounding box center [446, 181] width 94 height 13
click at [335, 253] on strong "clique direto aqui" at bounding box center [365, 253] width 73 height 11
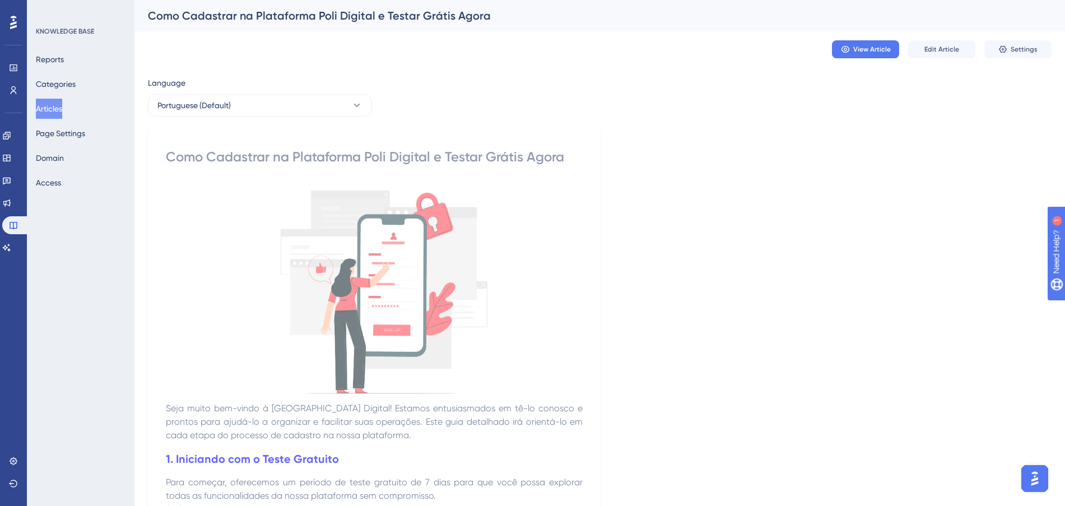
drag, startPoint x: 459, startPoint y: 225, endPoint x: 652, endPoint y: 128, distance: 216.6
click at [475, 214] on img at bounding box center [374, 291] width 417 height 214
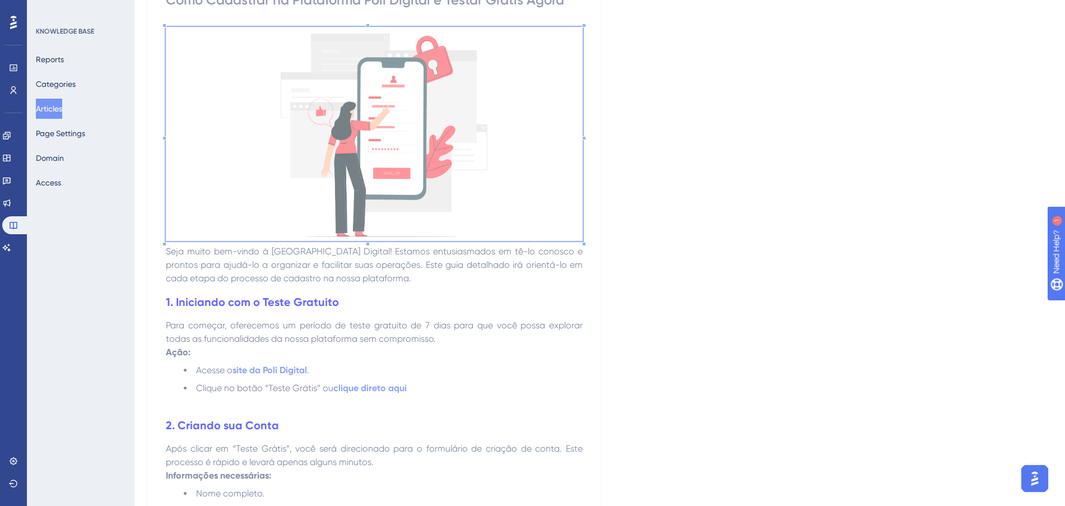
scroll to position [350, 0]
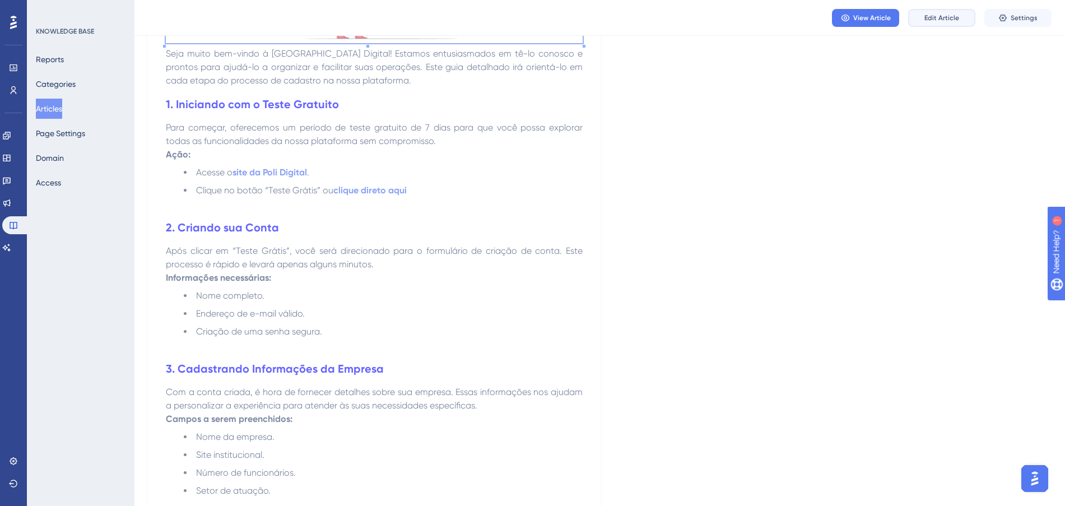
click at [941, 22] on span "Edit Article" at bounding box center [941, 17] width 35 height 9
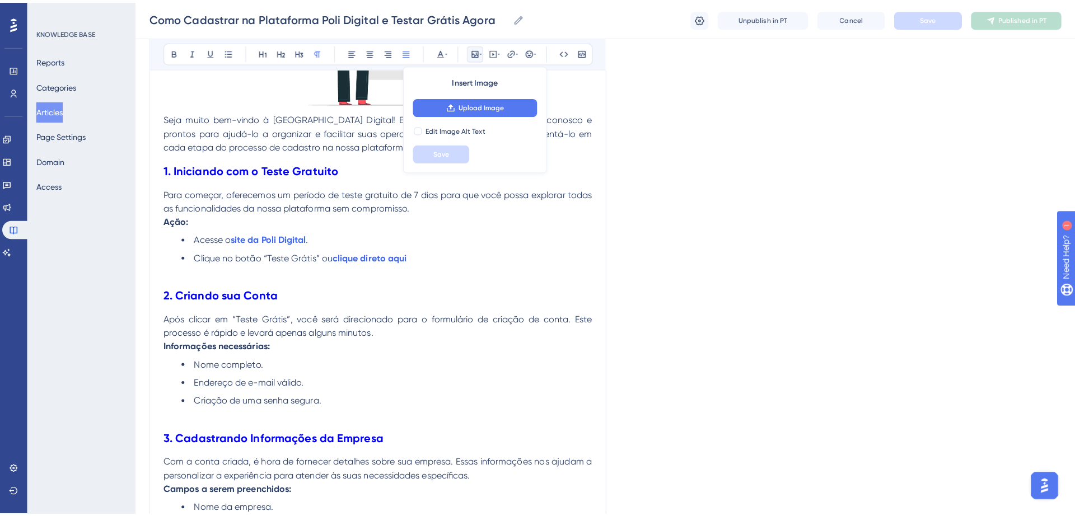
scroll to position [715, 0]
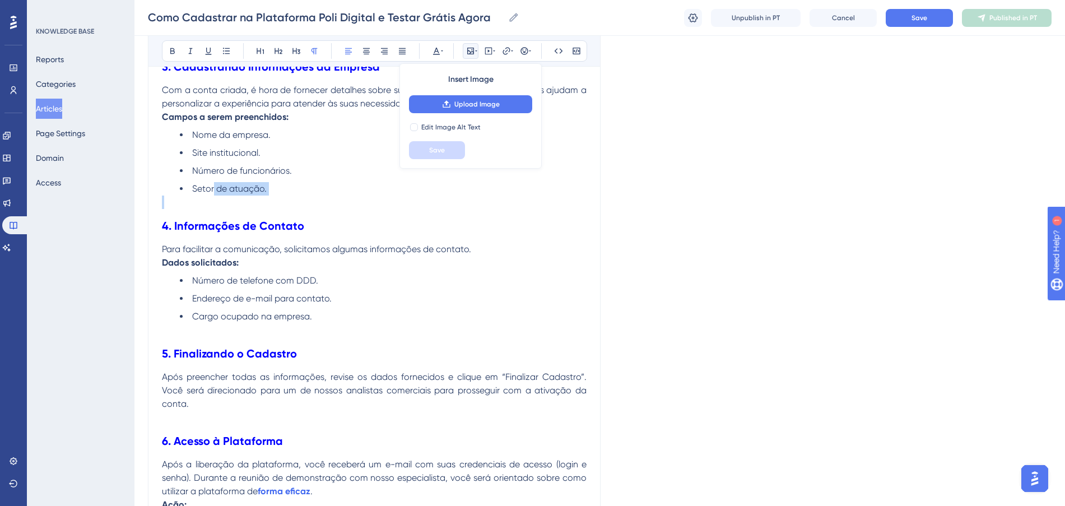
drag, startPoint x: 261, startPoint y: 198, endPoint x: 214, endPoint y: 188, distance: 47.6
click at [214, 188] on div "Seja muito bem-vindo à Poli Digital! Estamos entusiasmados em tê-lo conosco e p…" at bounding box center [374, 124] width 424 height 1203
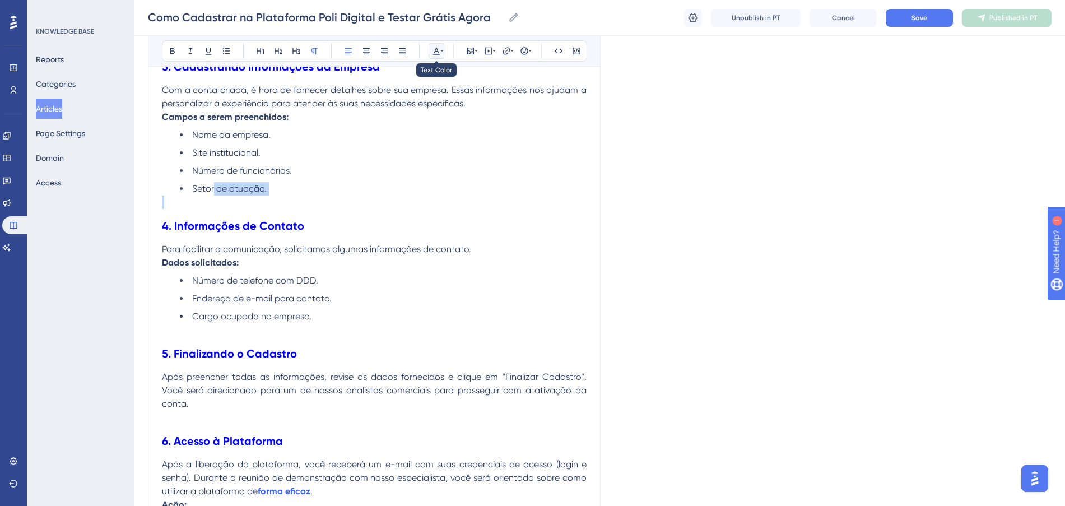
click at [431, 50] on button at bounding box center [436, 51] width 16 height 16
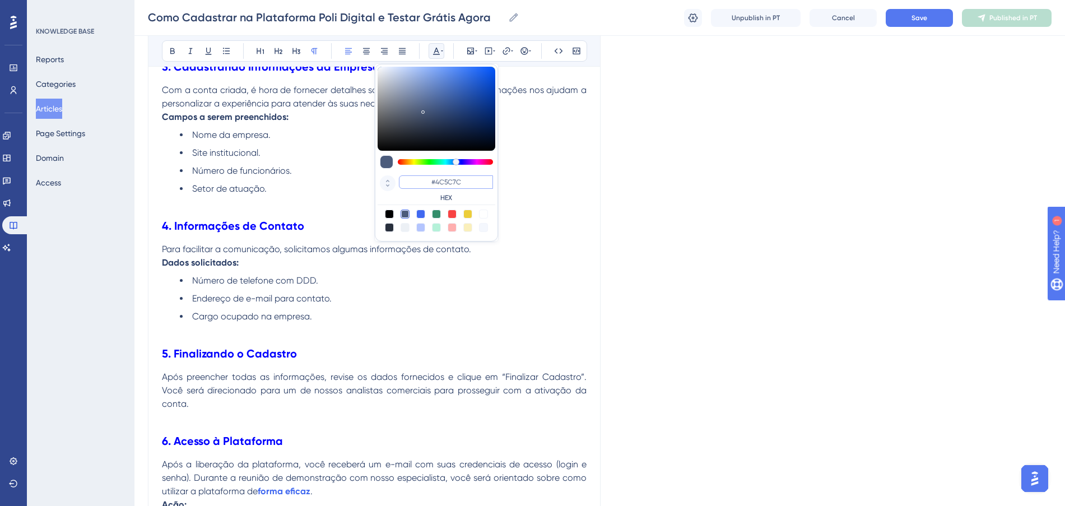
paste input "FF675F"
type input "#FF675F"
drag, startPoint x: 469, startPoint y: 179, endPoint x: 394, endPoint y: 179, distance: 75.6
click at [394, 179] on div "#FF675F HEX" at bounding box center [436, 189] width 118 height 32
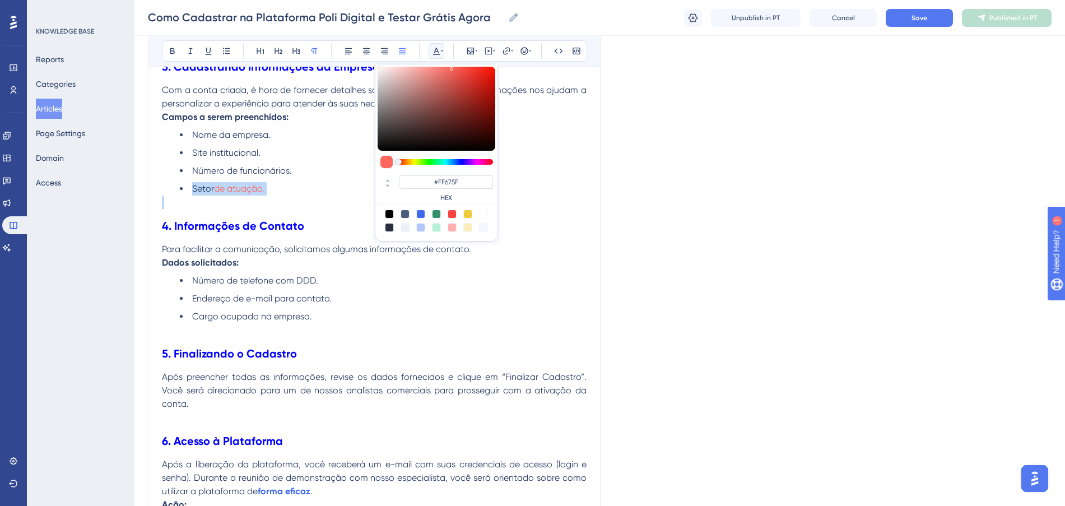
click at [295, 199] on p at bounding box center [374, 201] width 424 height 13
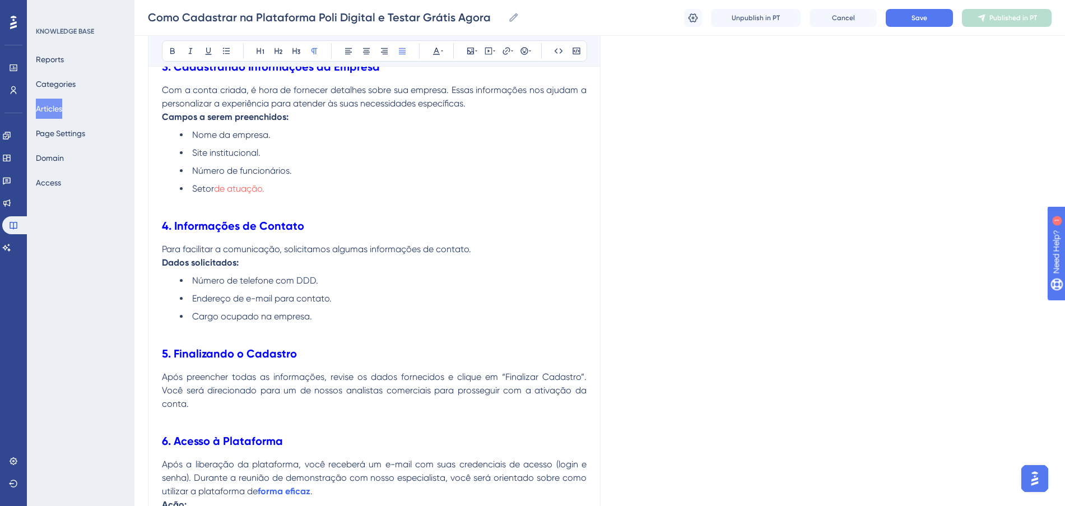
click at [309, 195] on p at bounding box center [374, 201] width 424 height 13
click at [308, 182] on li "Setor de atuação.​" at bounding box center [383, 188] width 407 height 13
click at [241, 166] on ul "Nome da empresa. Site institucional. Número de funcionários. Setor de atuação.​" at bounding box center [374, 161] width 424 height 67
click at [438, 46] on icon at bounding box center [436, 50] width 9 height 9
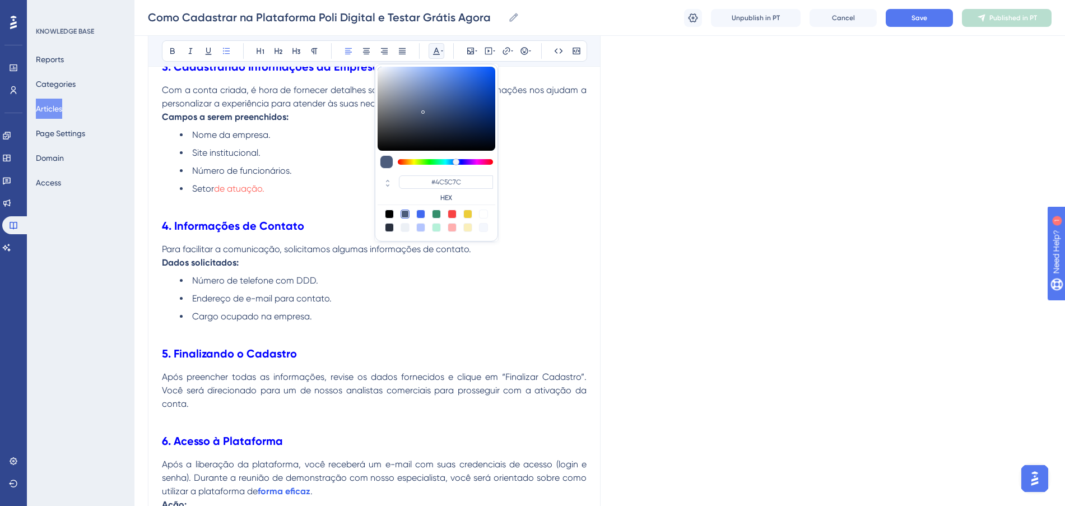
click at [303, 174] on li "Número de funcionários." at bounding box center [383, 170] width 407 height 13
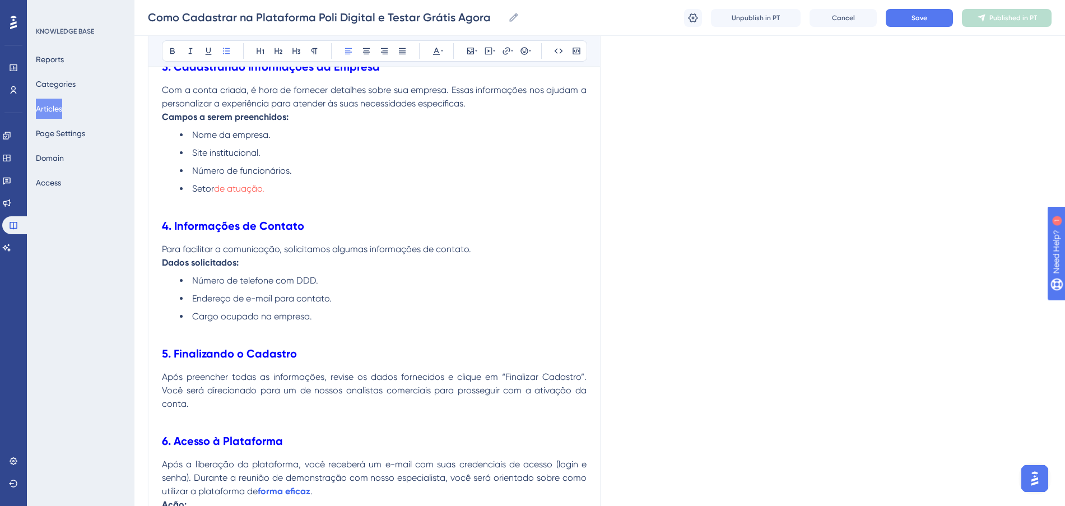
click at [262, 167] on span "Número de funcionários." at bounding box center [242, 170] width 100 height 11
click at [281, 206] on p at bounding box center [374, 201] width 424 height 13
click at [50, 113] on button "Articles" at bounding box center [49, 109] width 26 height 20
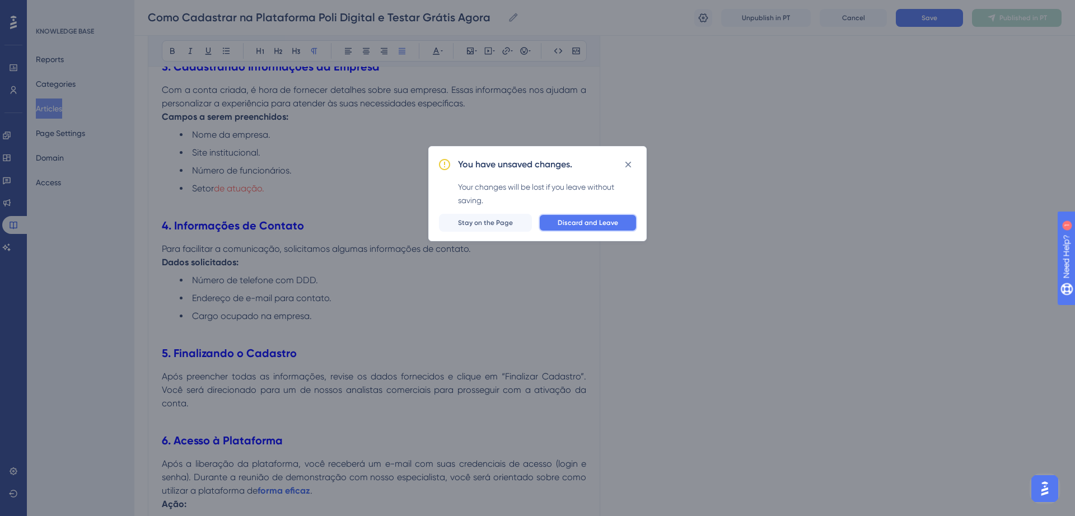
click at [579, 220] on span "Discard and Leave" at bounding box center [588, 222] width 60 height 9
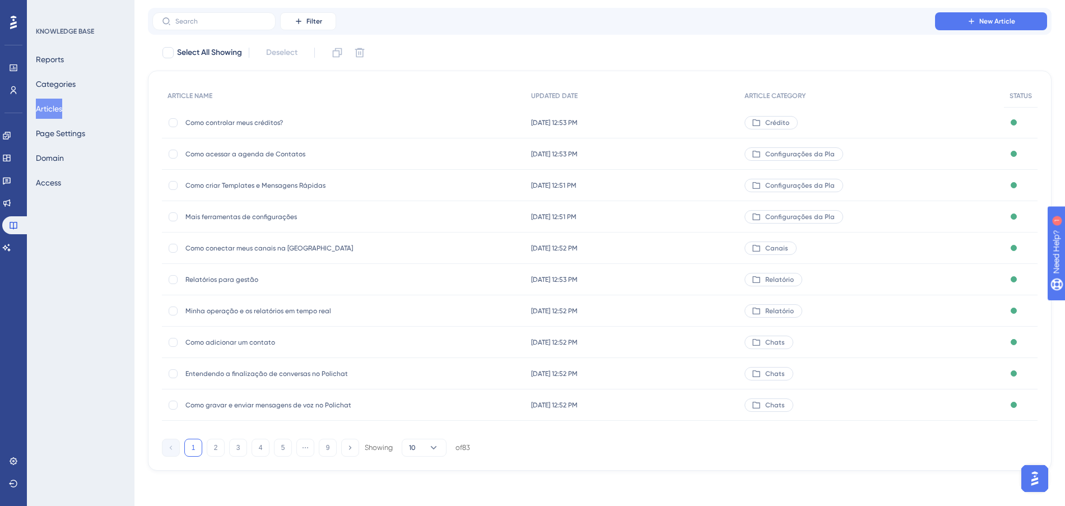
scroll to position [60, 0]
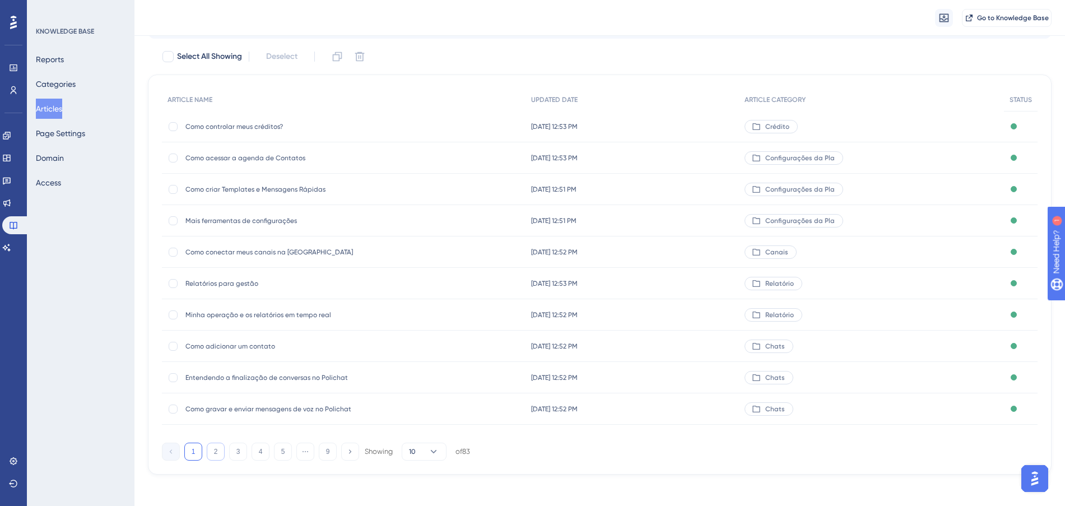
click at [219, 452] on button "2" at bounding box center [216, 451] width 18 height 18
click at [237, 450] on button "3" at bounding box center [238, 451] width 18 height 18
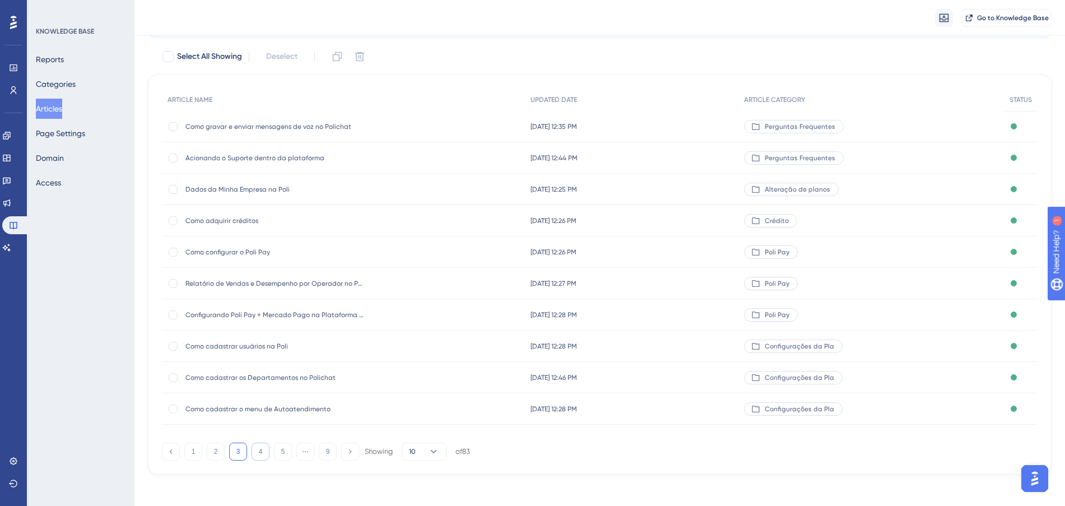
click at [264, 450] on button "4" at bounding box center [260, 451] width 18 height 18
click at [280, 452] on button "5" at bounding box center [283, 451] width 18 height 18
click at [286, 448] on button "6" at bounding box center [283, 451] width 18 height 18
click at [287, 451] on button "7" at bounding box center [283, 451] width 18 height 18
click at [302, 451] on button "8" at bounding box center [305, 451] width 18 height 18
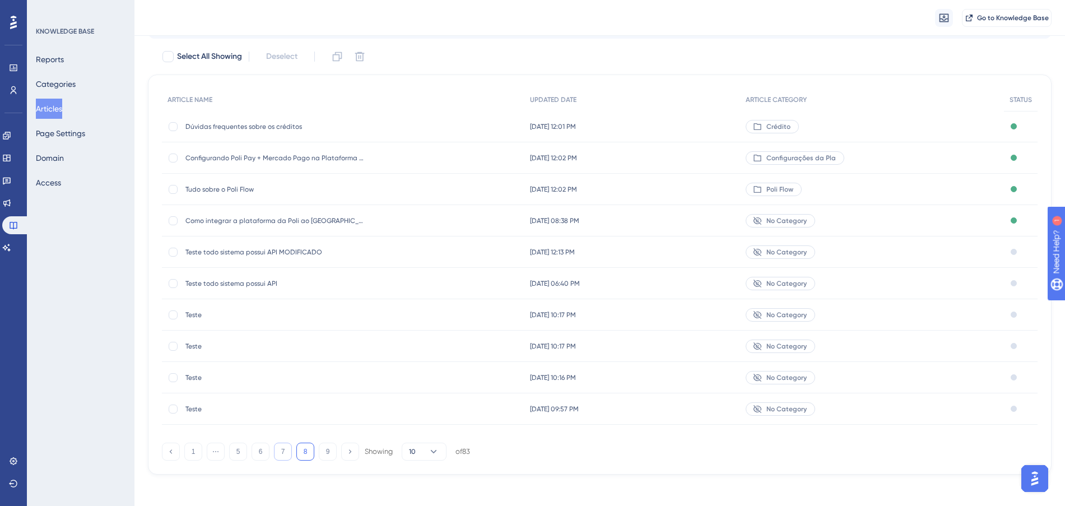
click at [284, 454] on button "7" at bounding box center [283, 451] width 18 height 18
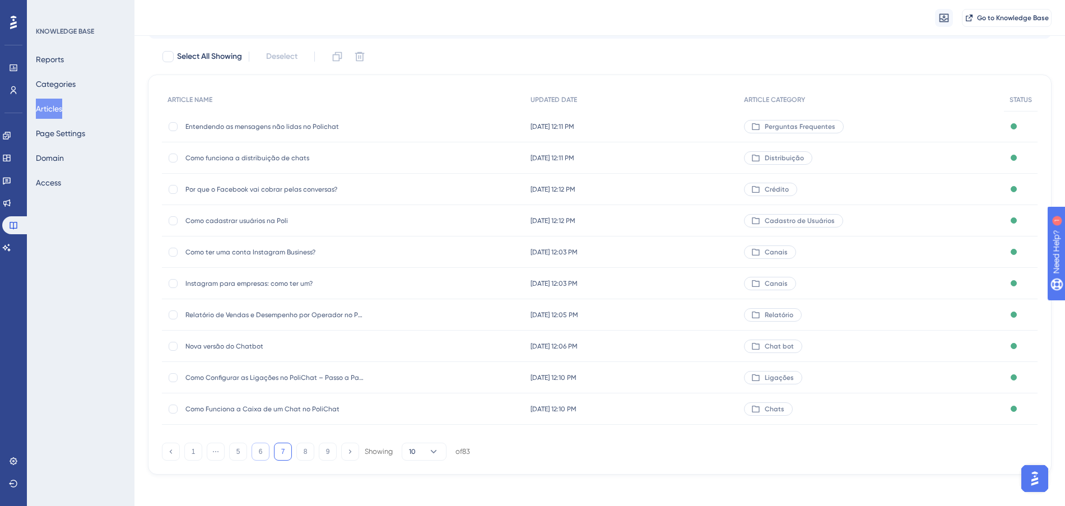
drag, startPoint x: 277, startPoint y: 452, endPoint x: 263, endPoint y: 450, distance: 13.6
click at [263, 450] on div "1 ⋯ 5 6 7 8 9 Showing 10 of 83" at bounding box center [316, 451] width 308 height 18
click at [263, 450] on button "6" at bounding box center [260, 451] width 18 height 18
click at [242, 448] on button "5" at bounding box center [238, 451] width 18 height 18
click at [237, 451] on button "4" at bounding box center [238, 451] width 18 height 18
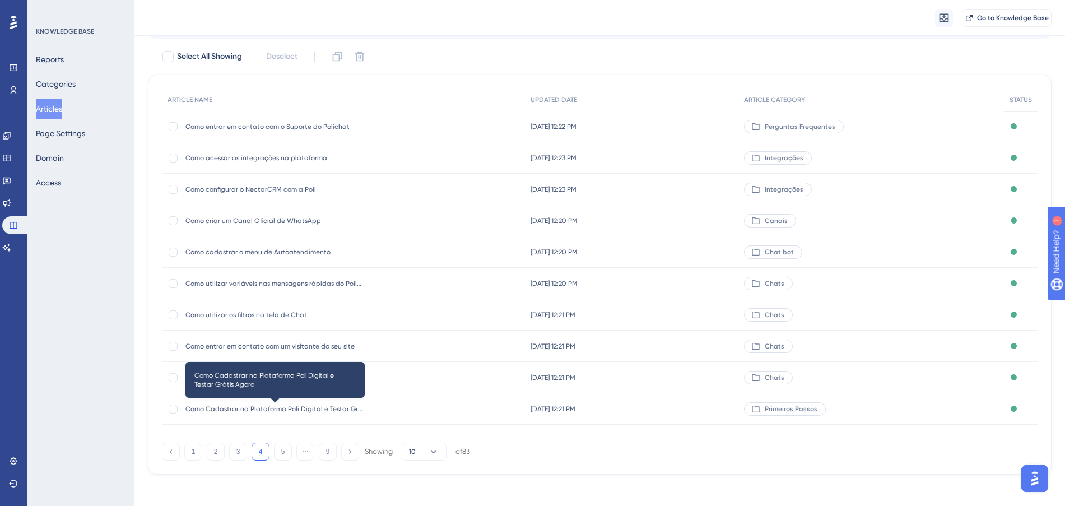
click at [348, 408] on span "Como Cadastrar na Plataforma Poli Digital e Testar Grátis Agora" at bounding box center [274, 408] width 179 height 9
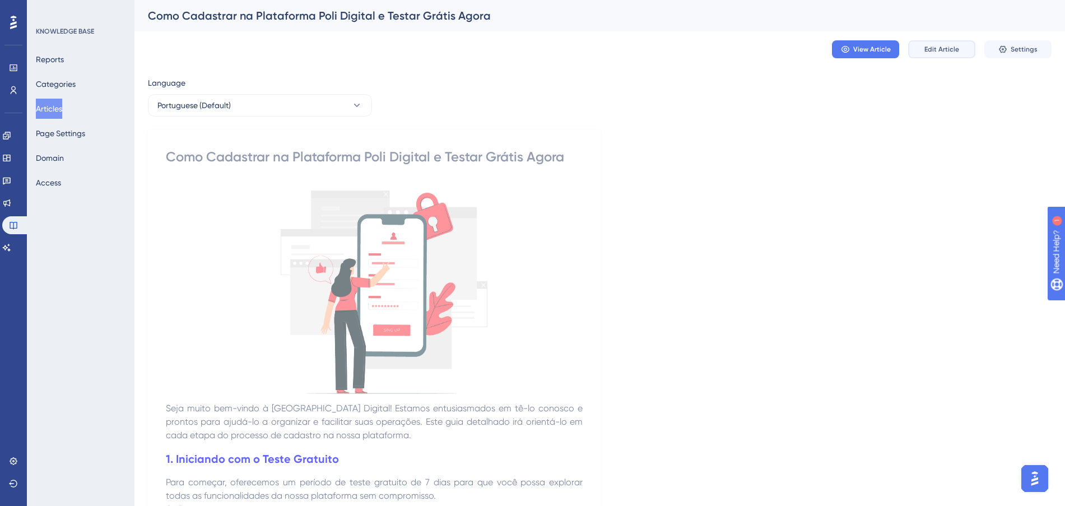
click at [935, 46] on span "Edit Article" at bounding box center [941, 49] width 35 height 9
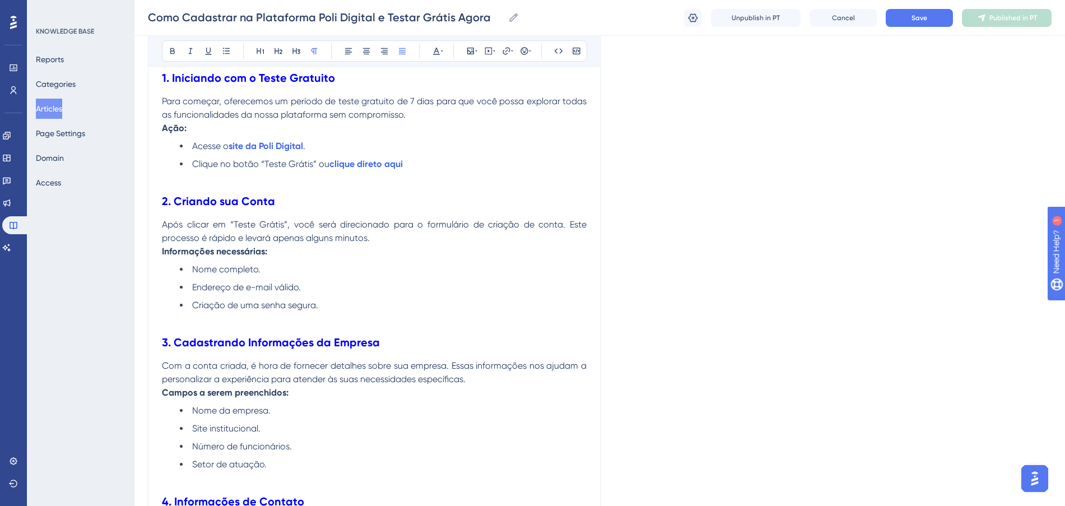
scroll to position [229, 0]
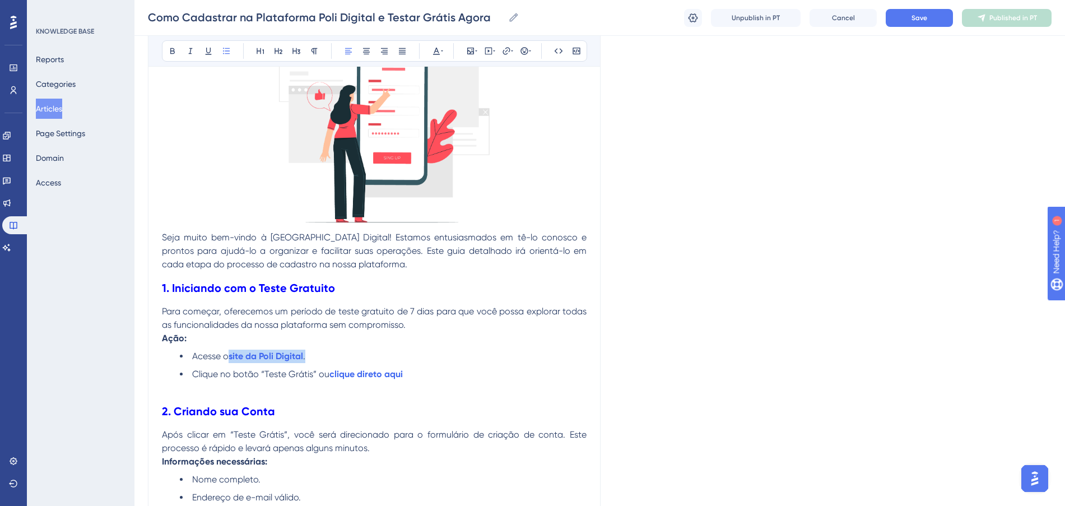
drag, startPoint x: 312, startPoint y: 356, endPoint x: 258, endPoint y: 339, distance: 57.4
click at [230, 349] on li "Acesse o site da Poli Digital ." at bounding box center [383, 355] width 407 height 13
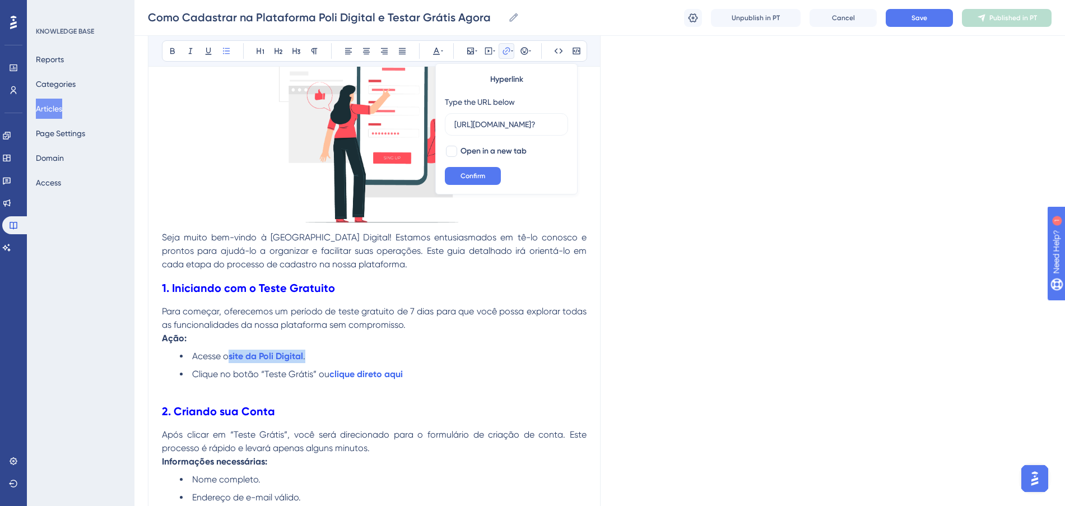
drag, startPoint x: 308, startPoint y: 354, endPoint x: 230, endPoint y: 351, distance: 78.4
click at [230, 351] on li "Acesse o site da Poli Digital ." at bounding box center [383, 355] width 407 height 13
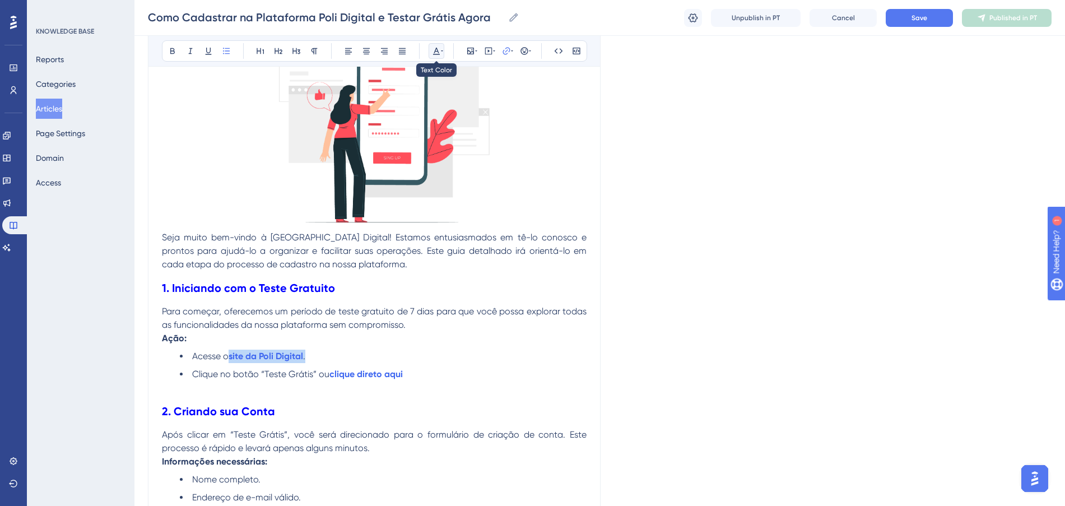
click at [441, 51] on icon at bounding box center [442, 50] width 2 height 9
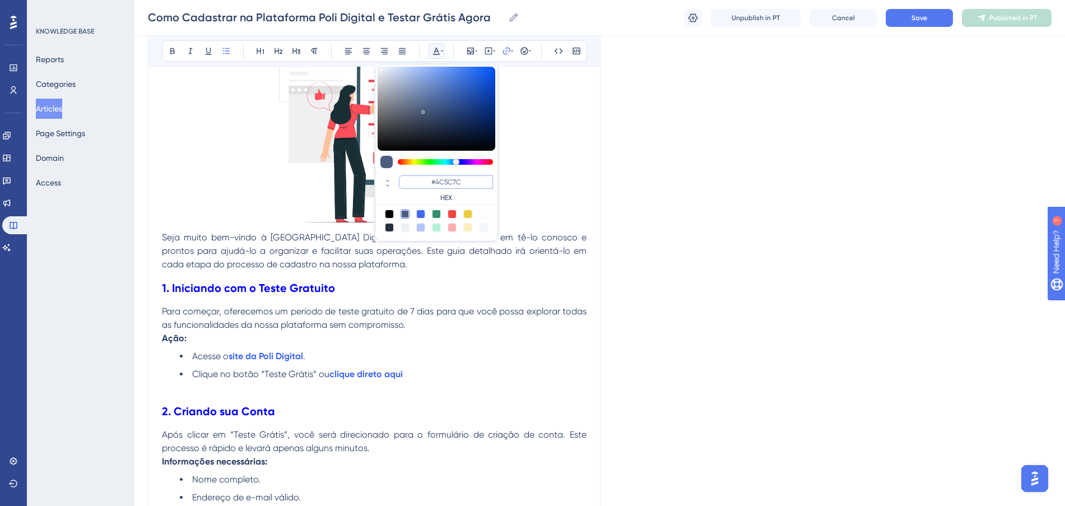
paste input "FF675F"
type input "#FF675F"
drag, startPoint x: 472, startPoint y: 180, endPoint x: 430, endPoint y: 184, distance: 42.7
click at [430, 184] on input "#FF675F" at bounding box center [446, 181] width 94 height 13
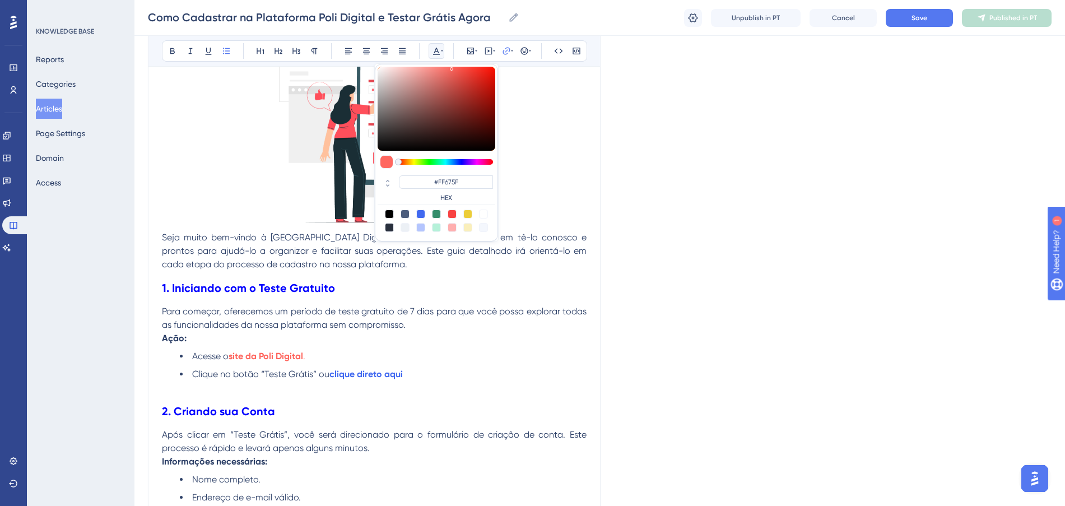
click at [537, 291] on h2 "1. Iniciando com o Teste Gratuito" at bounding box center [374, 288] width 424 height 34
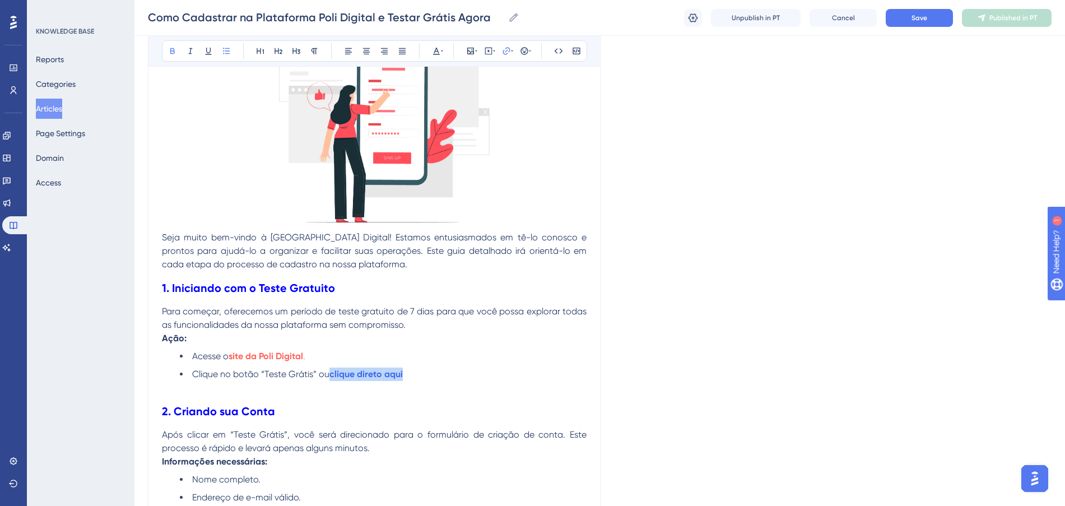
drag, startPoint x: 429, startPoint y: 368, endPoint x: 330, endPoint y: 367, distance: 99.1
click at [330, 367] on li "Clique no botão “Teste Grátis” ou clique direto aqui" at bounding box center [383, 373] width 407 height 13
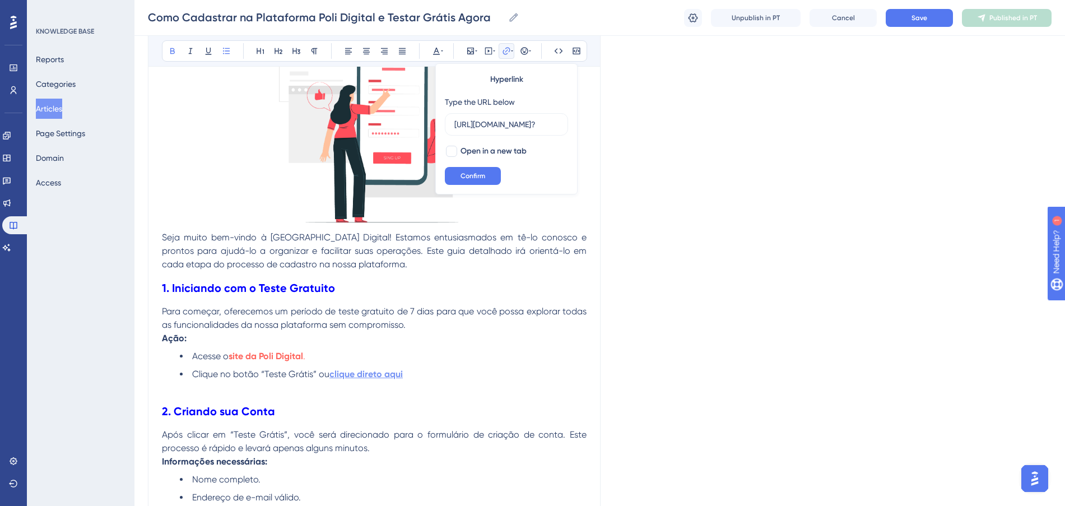
scroll to position [0, 0]
drag, startPoint x: 395, startPoint y: 377, endPoint x: 330, endPoint y: 376, distance: 65.0
click at [330, 376] on li "Clique no botão “Teste Grátis” ou clique direto aqui" at bounding box center [383, 373] width 407 height 13
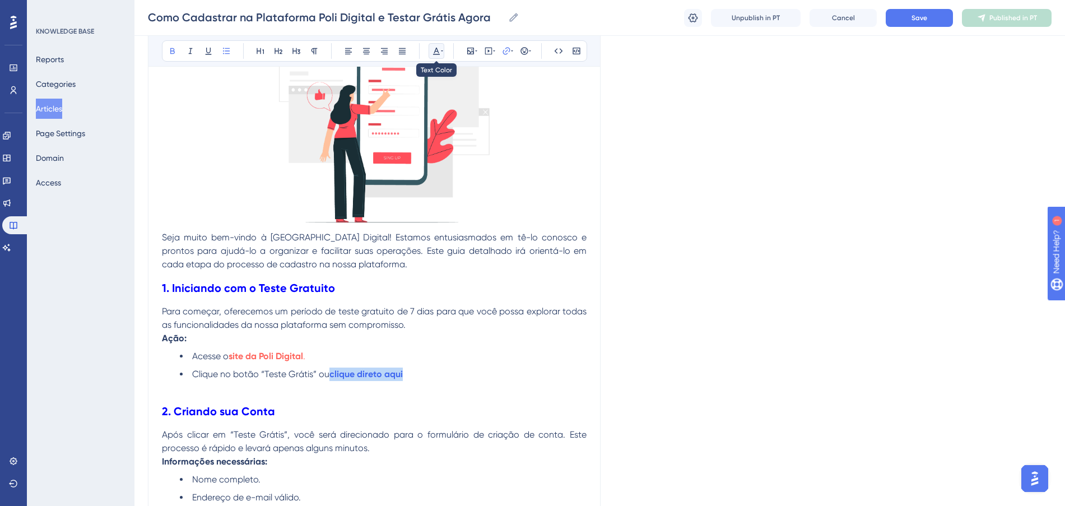
click at [438, 52] on icon at bounding box center [436, 51] width 7 height 7
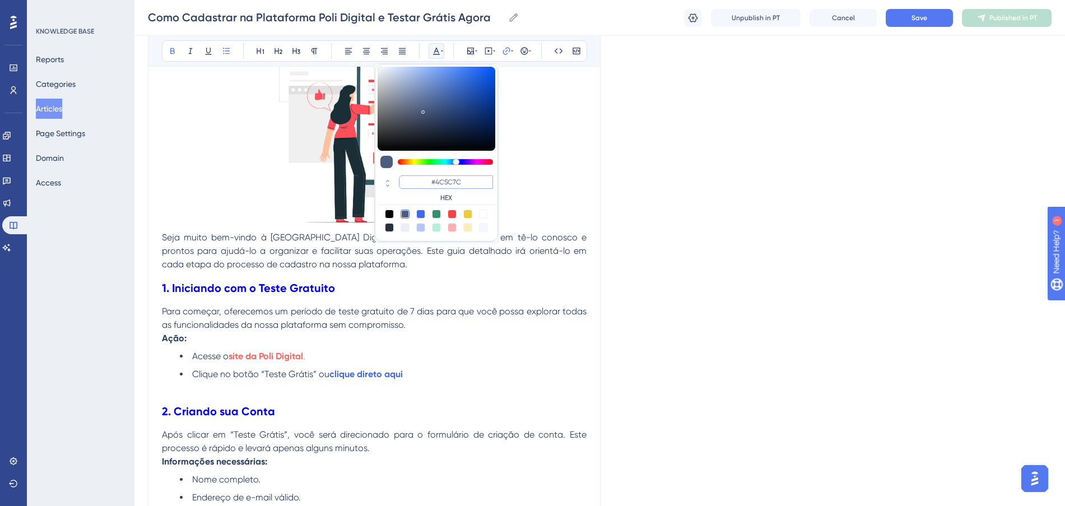
paste input "FF675F"
type input "#FF675F"
drag, startPoint x: 474, startPoint y: 186, endPoint x: 430, endPoint y: 181, distance: 44.6
click at [430, 181] on input "#FF675F" at bounding box center [446, 181] width 94 height 13
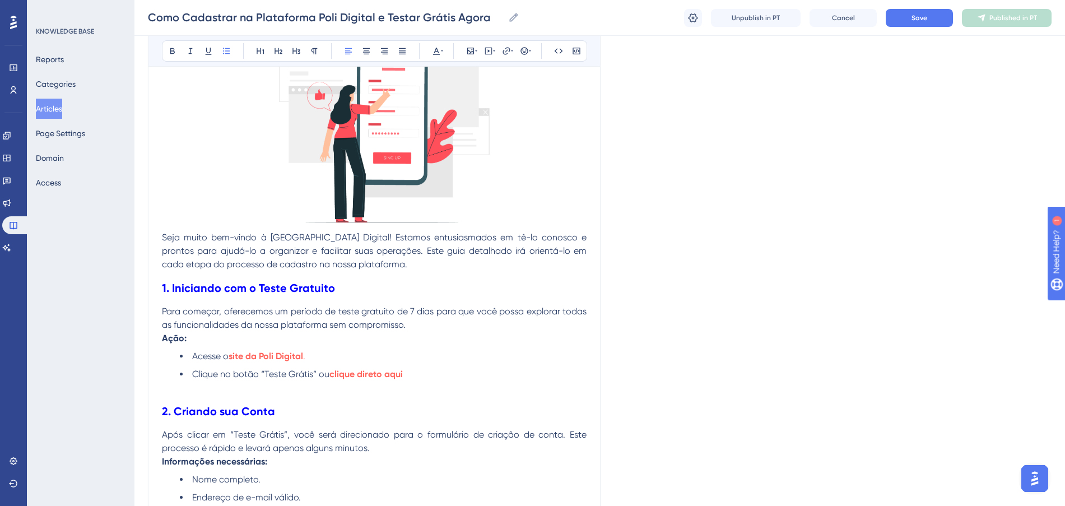
click at [501, 349] on li "Acesse o site da Poli Digital ." at bounding box center [383, 355] width 407 height 13
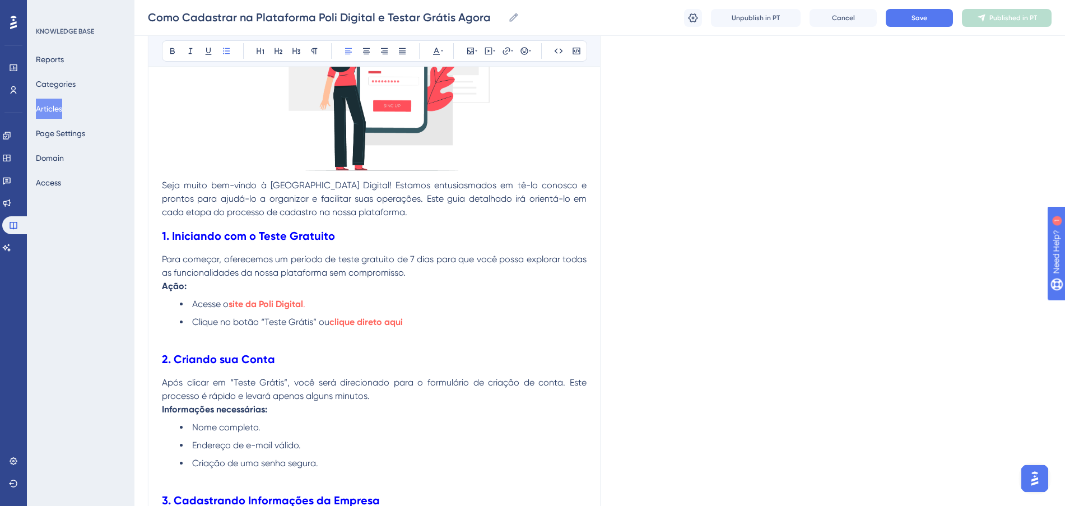
scroll to position [350, 0]
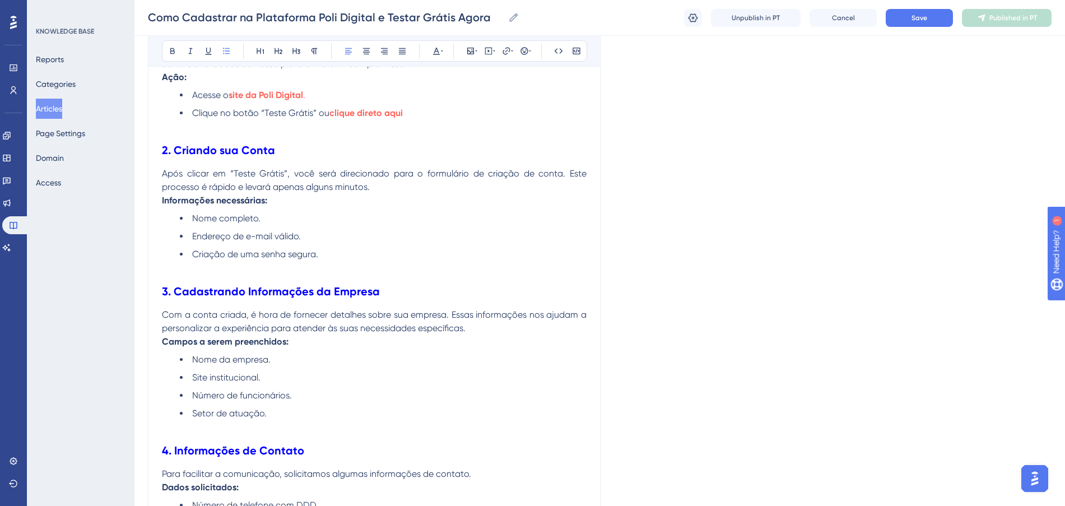
click at [401, 245] on ul "Nome completo. Endereço de e-mail válido. Criação de uma senha segura.​" at bounding box center [374, 236] width 424 height 49
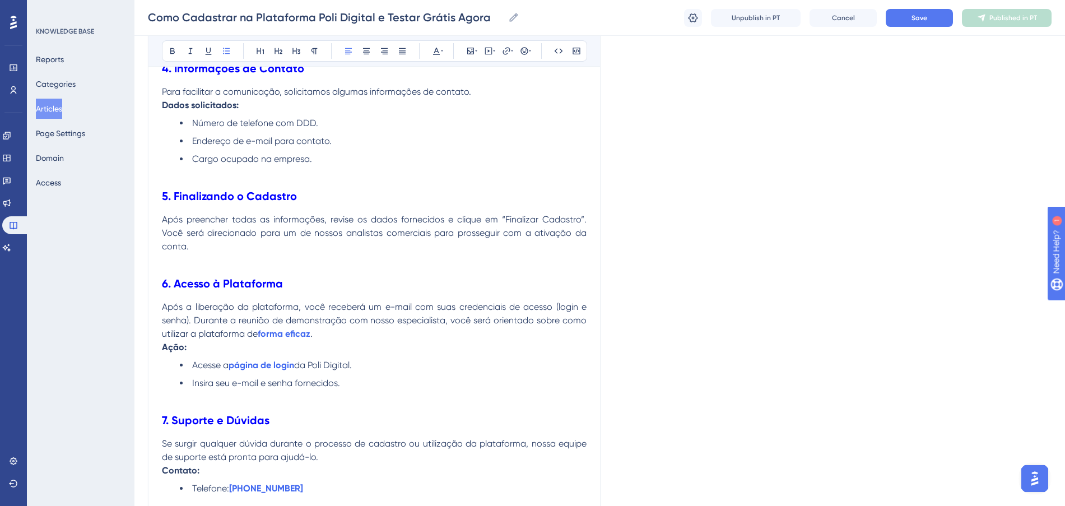
scroll to position [980, 0]
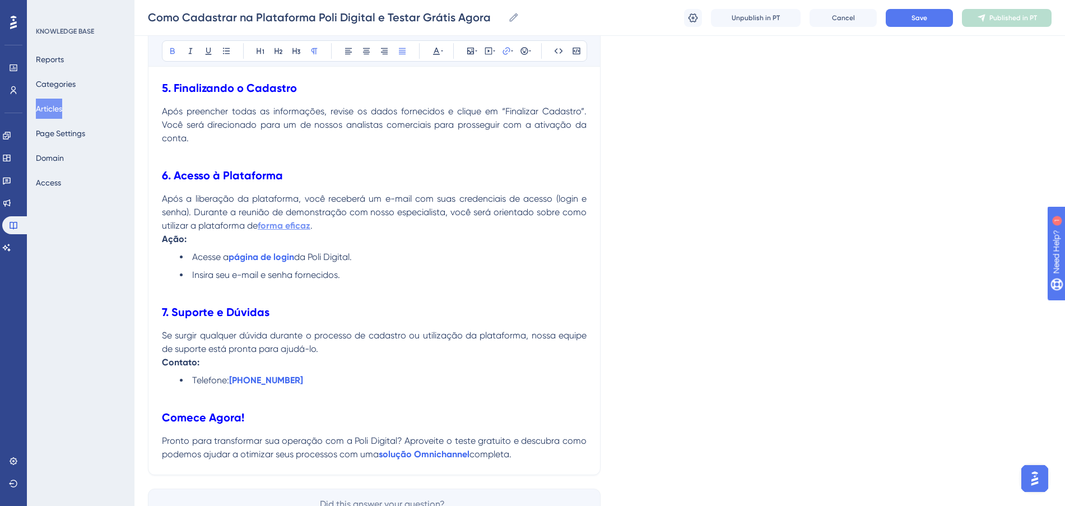
click at [300, 222] on strong "forma eficaz" at bounding box center [284, 225] width 53 height 11
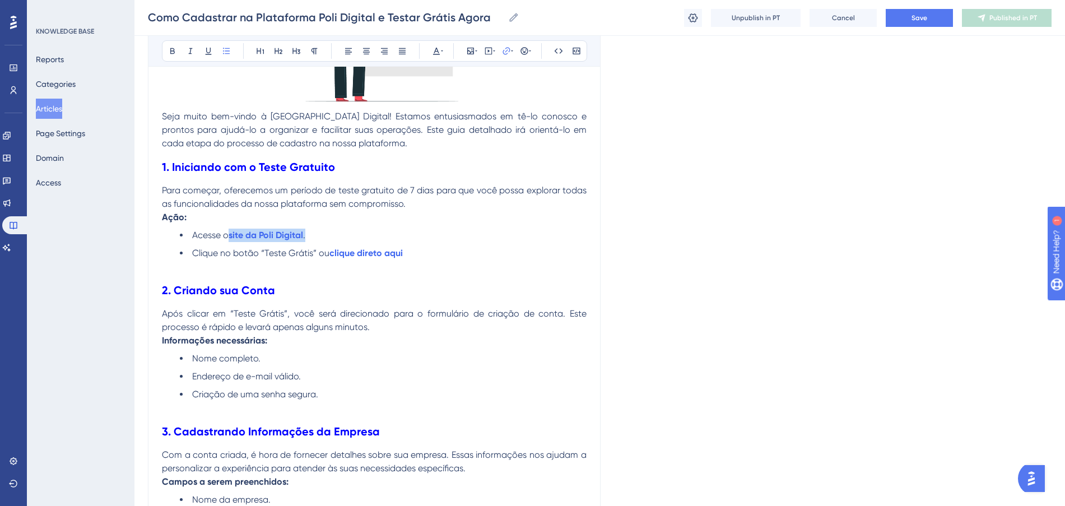
drag, startPoint x: 322, startPoint y: 232, endPoint x: 230, endPoint y: 237, distance: 92.5
click at [230, 237] on li "Acesse o site da Poli Digital ." at bounding box center [383, 234] width 407 height 13
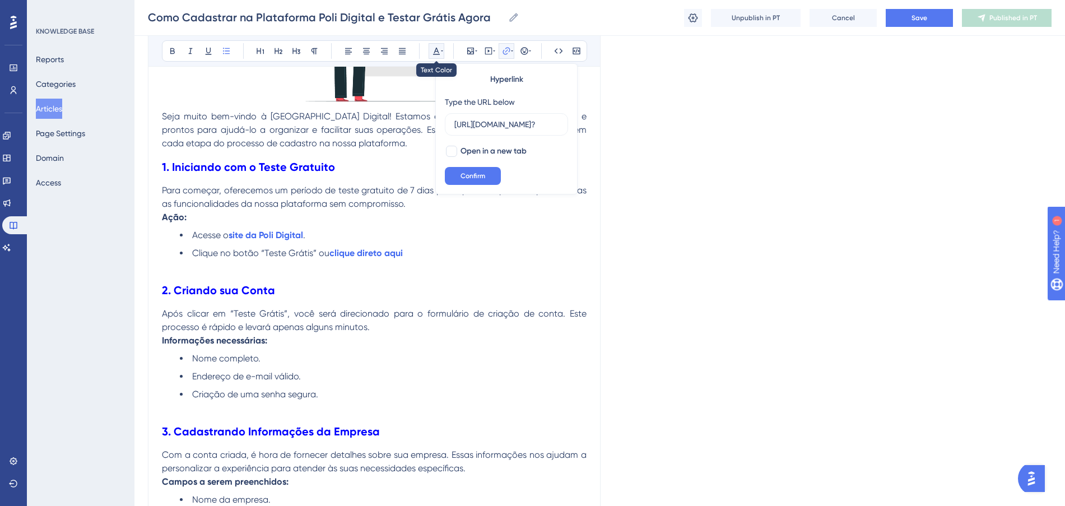
click at [439, 49] on icon at bounding box center [436, 50] width 9 height 9
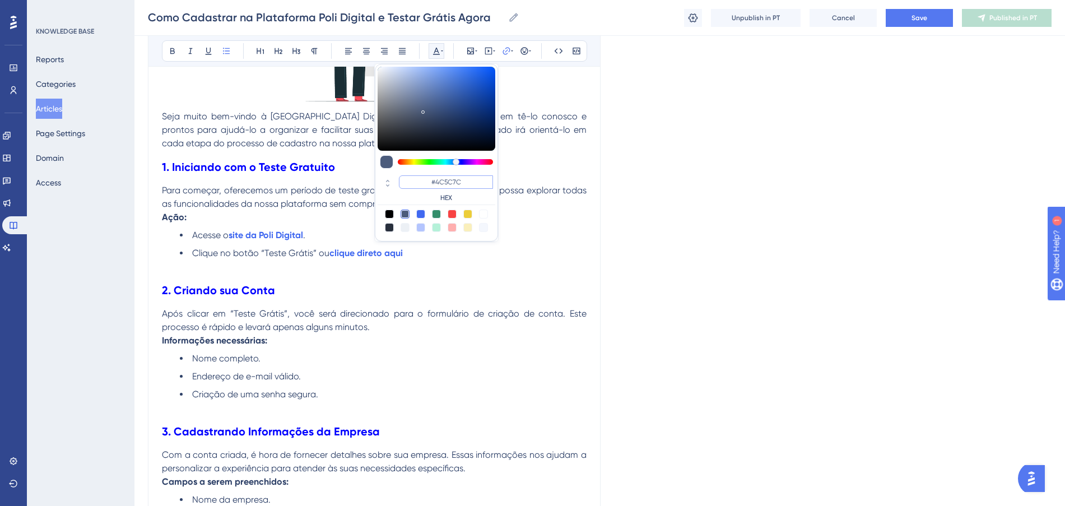
paste input "FF675F"
type input "#FF675F"
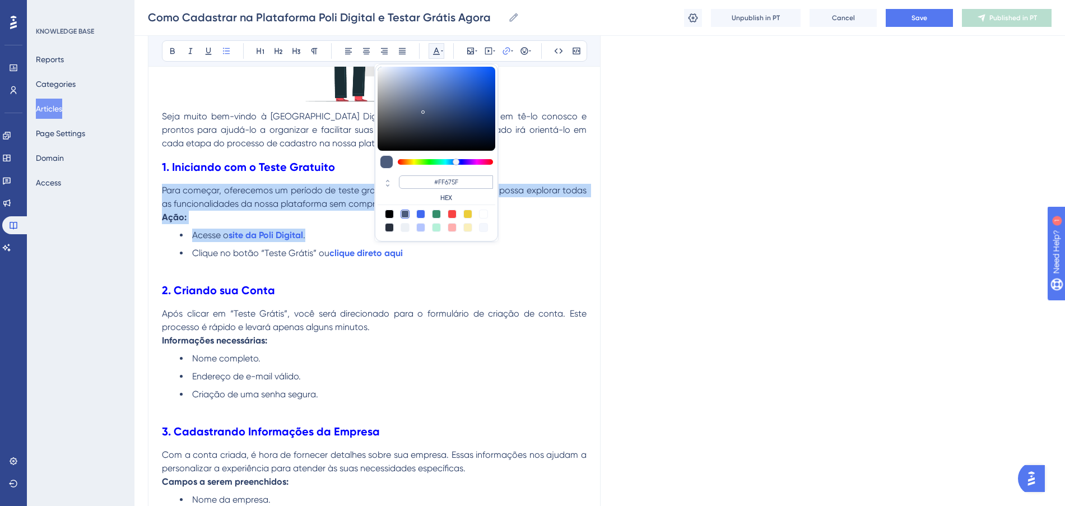
drag, startPoint x: 473, startPoint y: 183, endPoint x: 420, endPoint y: 181, distance: 52.7
click at [420, 181] on input "#FF675F" at bounding box center [446, 181] width 94 height 13
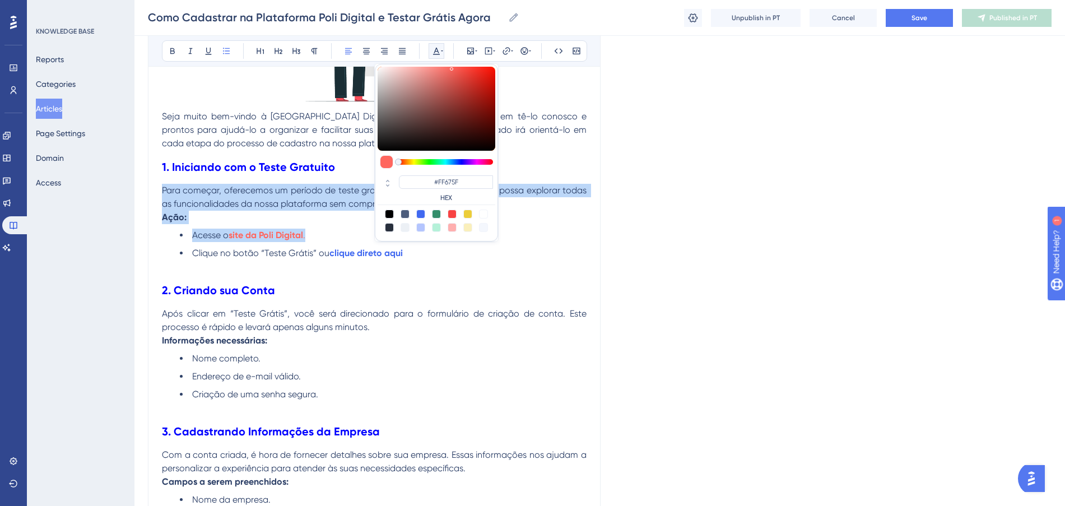
click at [346, 225] on div "Seja muito bem-vindo à [GEOGRAPHIC_DATA] Digital! Estamos entusiasmados em tê-l…" at bounding box center [374, 489] width 424 height 1203
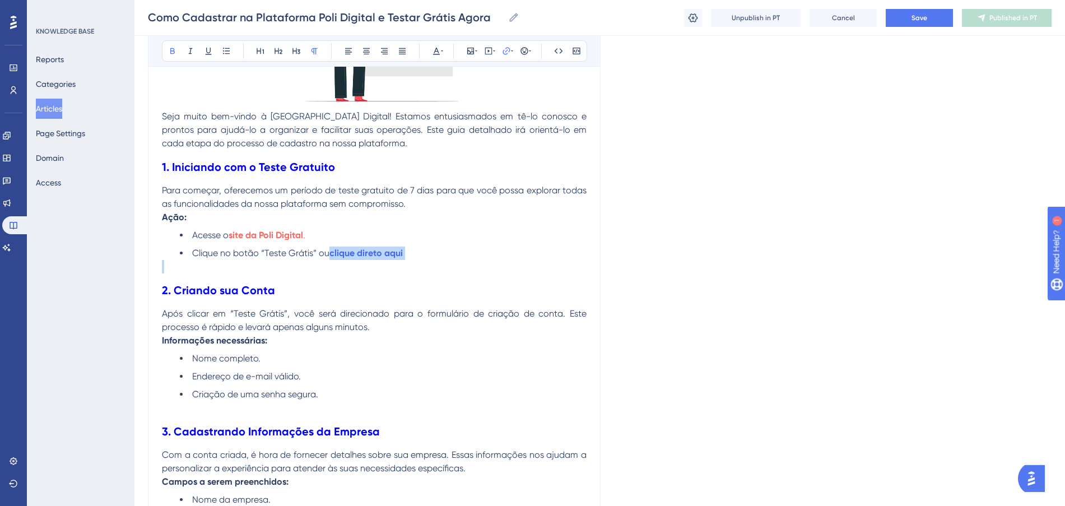
drag, startPoint x: 376, startPoint y: 246, endPoint x: 332, endPoint y: 246, distance: 44.2
click at [332, 246] on div "Seja muito bem-vindo à [GEOGRAPHIC_DATA] Digital! Estamos entusiasmados em tê-l…" at bounding box center [374, 489] width 424 height 1203
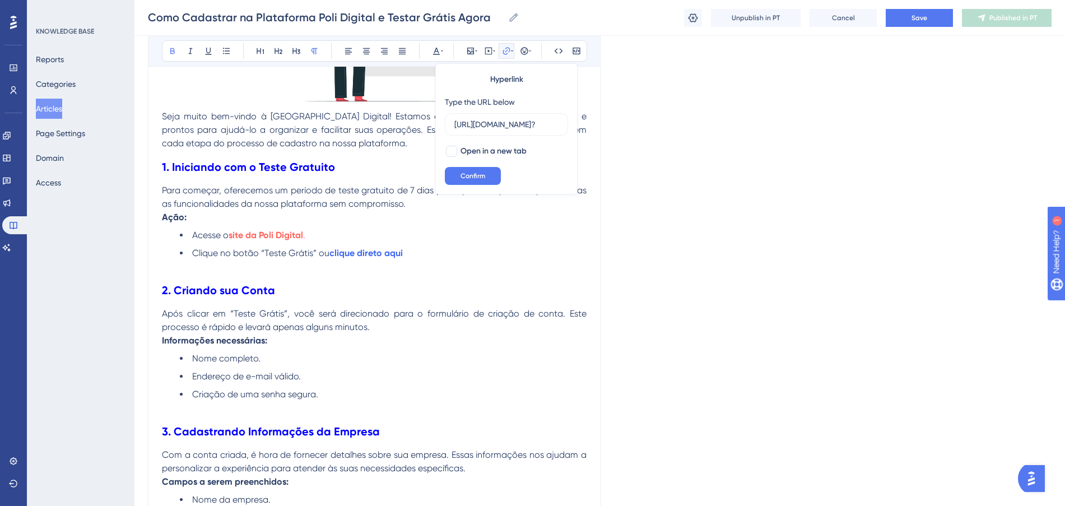
scroll to position [0, 34]
click at [440, 50] on icon at bounding box center [436, 50] width 9 height 9
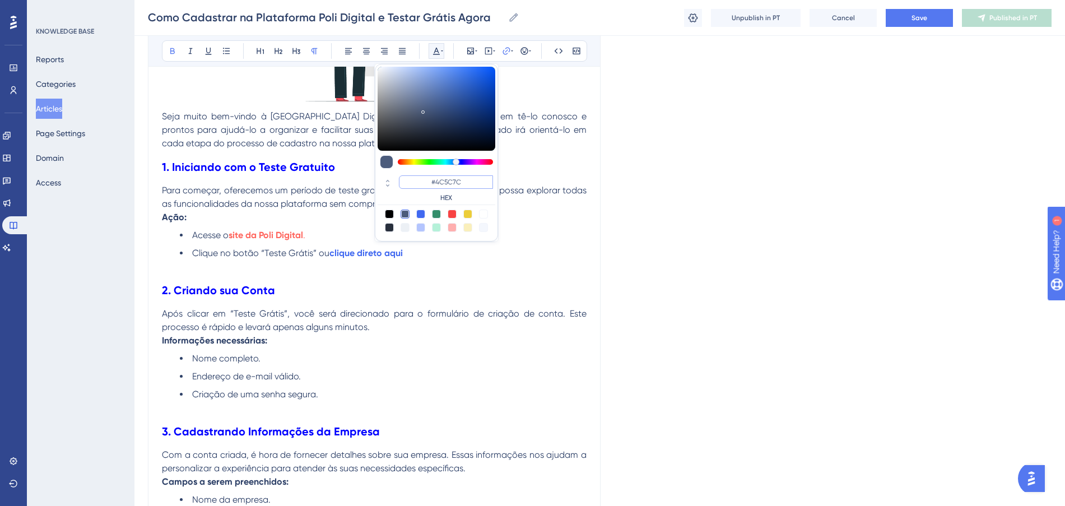
drag, startPoint x: 450, startPoint y: 180, endPoint x: 425, endPoint y: 176, distance: 25.0
click at [425, 176] on input "#4C5C7C" at bounding box center [446, 181] width 94 height 13
paste input "FF675F"
type input "#FF675F"
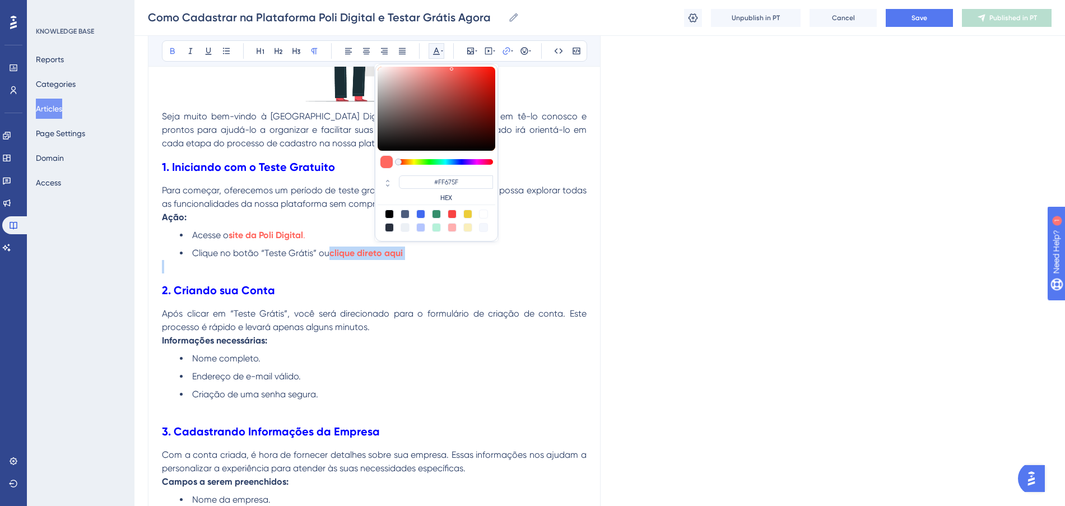
click at [529, 267] on p at bounding box center [374, 266] width 424 height 13
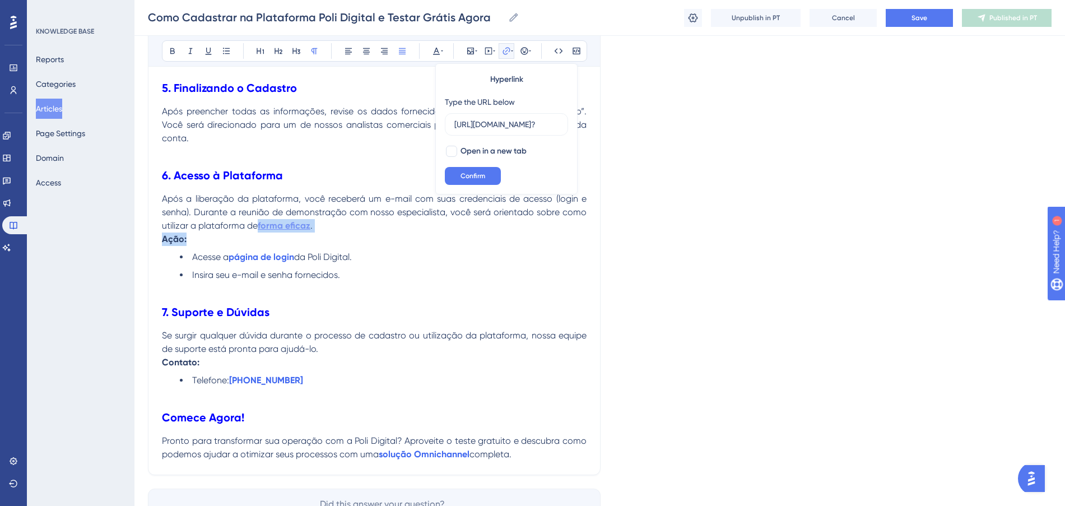
drag, startPoint x: 323, startPoint y: 232, endPoint x: 260, endPoint y: 224, distance: 63.8
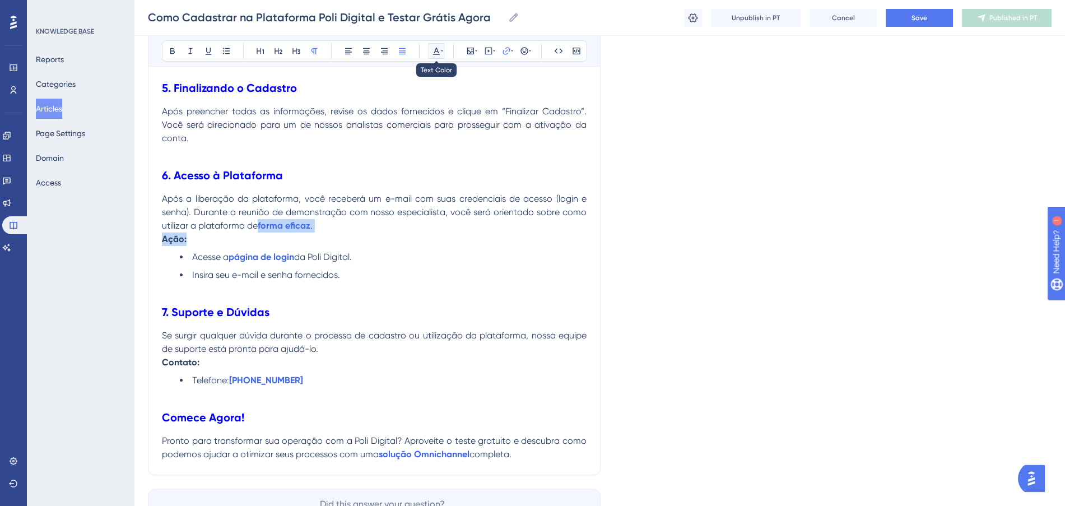
click at [432, 53] on icon at bounding box center [436, 50] width 9 height 9
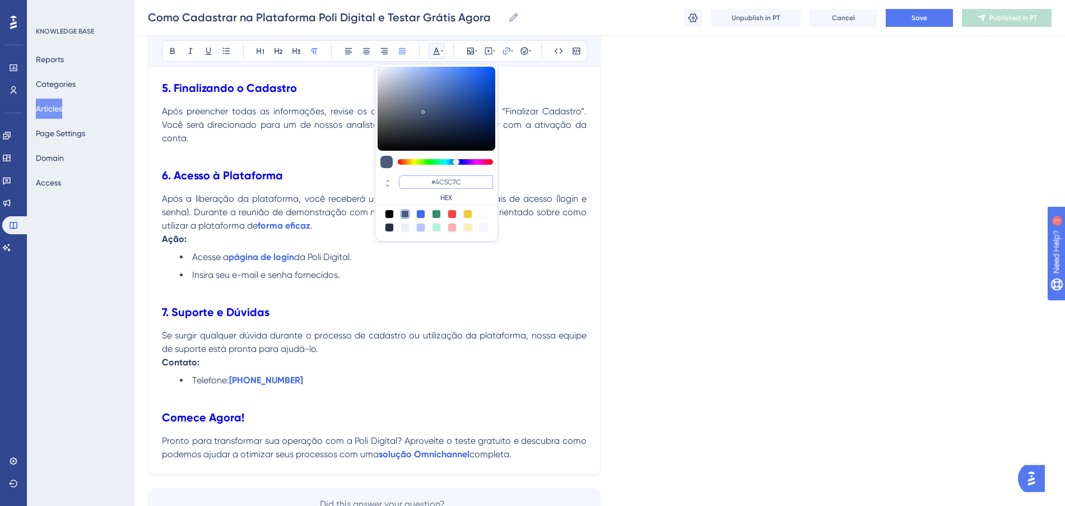
drag, startPoint x: 469, startPoint y: 183, endPoint x: 432, endPoint y: 180, distance: 37.1
click at [432, 180] on input "#4C5C7C" at bounding box center [446, 181] width 94 height 13
paste input "FF675F"
type input "#FF675F"
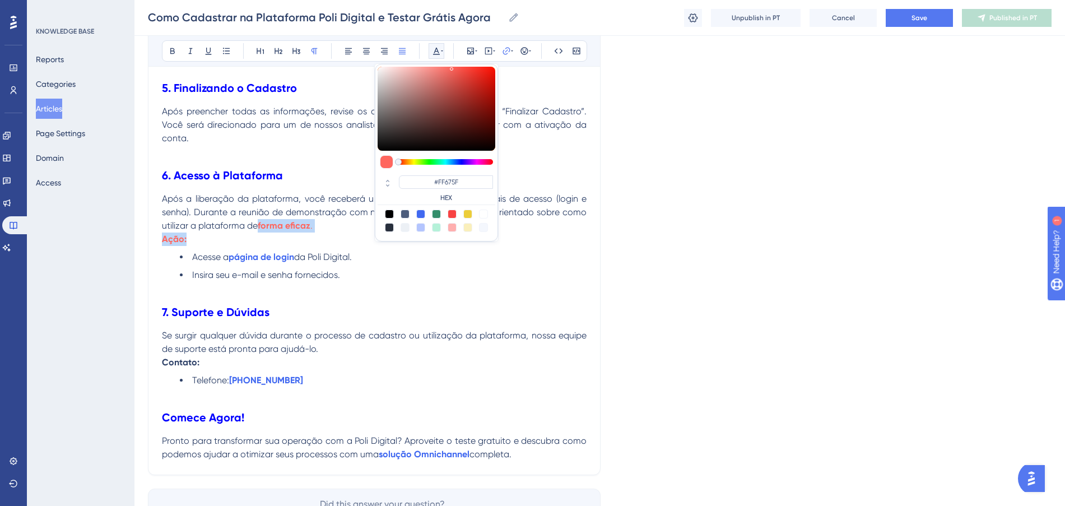
click at [341, 223] on p "Após a liberação da plataforma, você receberá um e-mail com suas credenciais de…" at bounding box center [374, 212] width 424 height 40
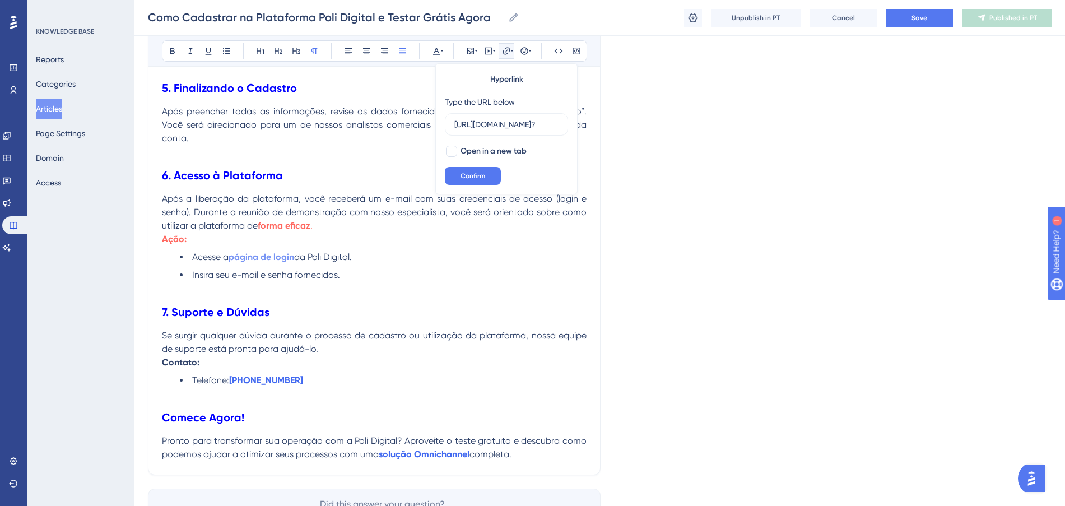
scroll to position [0, 83]
click at [341, 240] on p "Ação:" at bounding box center [374, 238] width 424 height 13
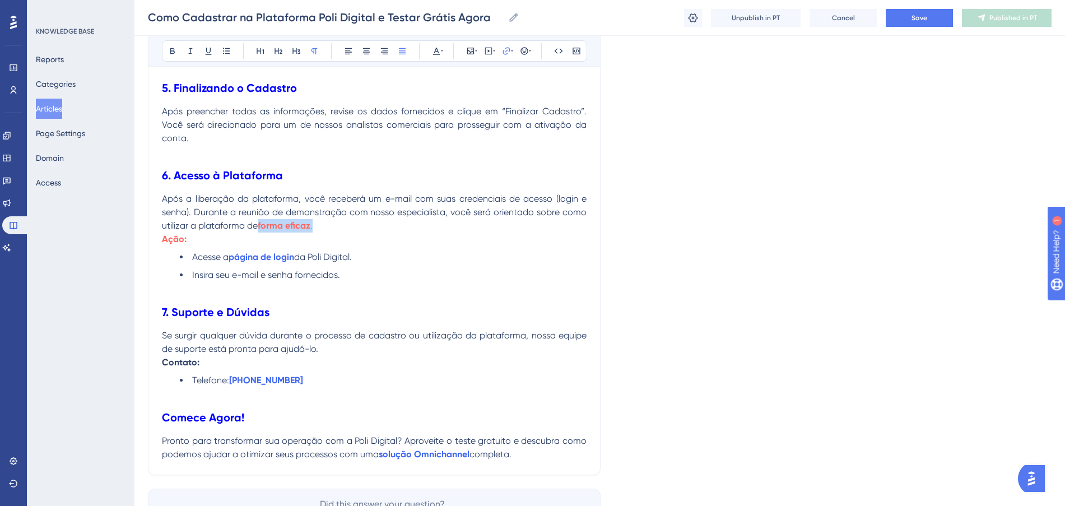
drag, startPoint x: 331, startPoint y: 227, endPoint x: 259, endPoint y: 228, distance: 71.7
click at [259, 228] on p "Após a liberação da plataforma, você receberá um e-mail com suas credenciais de…" at bounding box center [374, 212] width 424 height 40
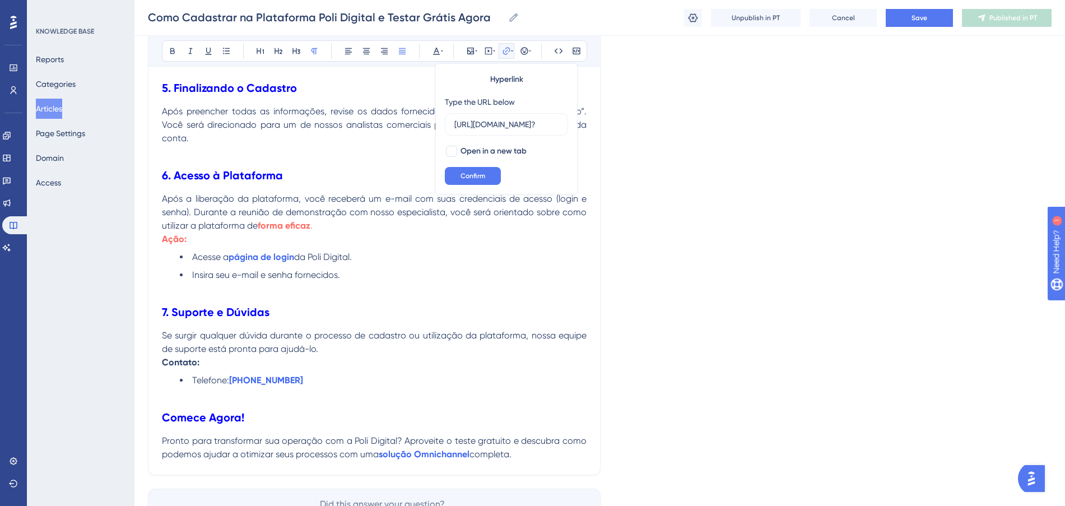
scroll to position [0, 0]
drag, startPoint x: 206, startPoint y: 237, endPoint x: 194, endPoint y: 239, distance: 12.5
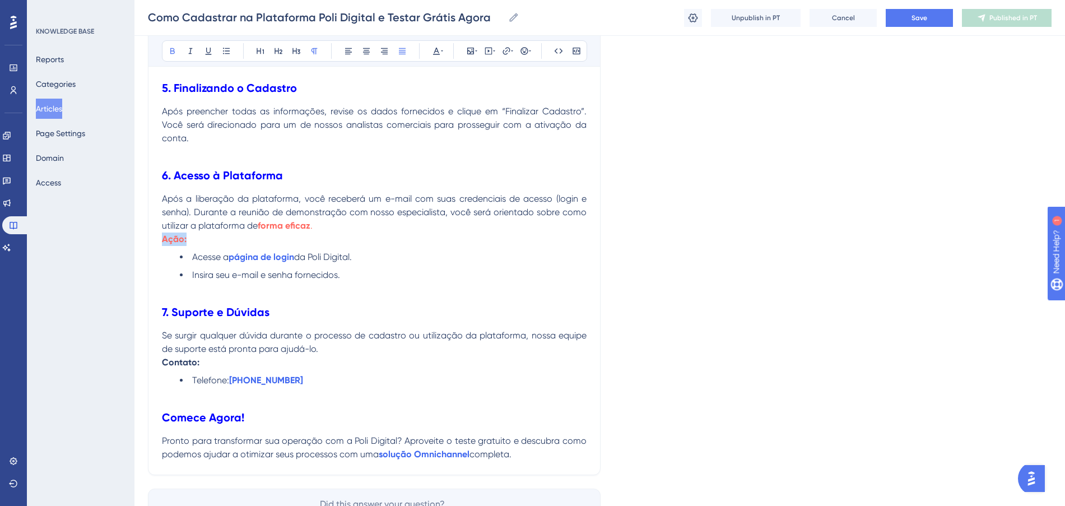
click at [302, 240] on p "Ação:" at bounding box center [374, 238] width 424 height 13
drag, startPoint x: 294, startPoint y: 258, endPoint x: 231, endPoint y: 250, distance: 63.2
click at [231, 250] on li "Acesse a página de login da Poli Digital." at bounding box center [383, 256] width 407 height 13
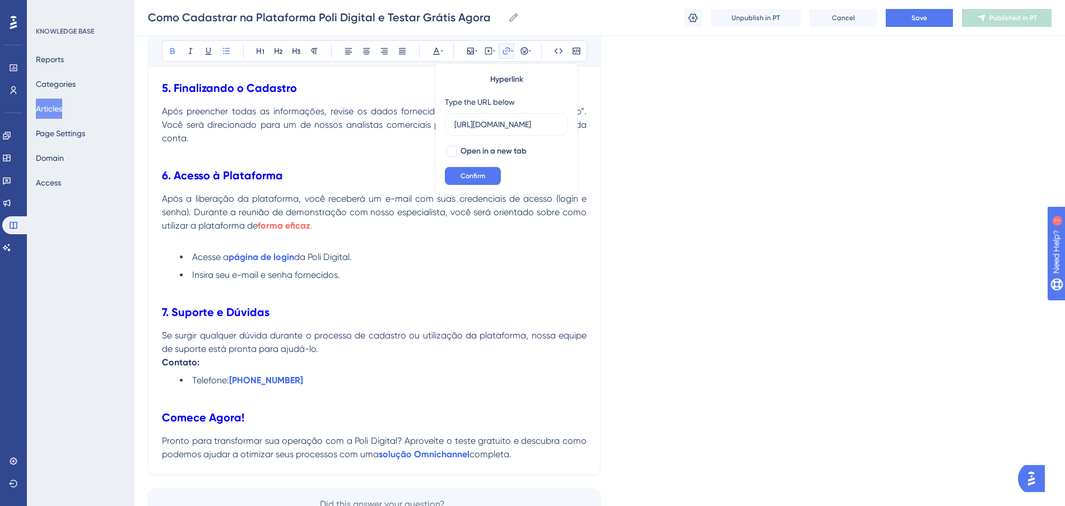
scroll to position [0, 85]
click at [436, 53] on icon at bounding box center [436, 50] width 9 height 9
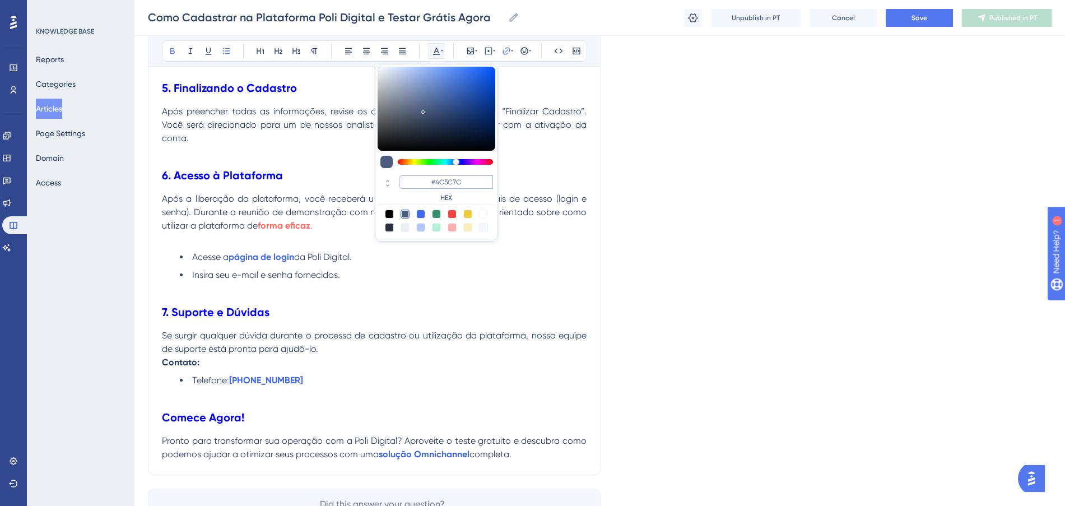
drag, startPoint x: 465, startPoint y: 177, endPoint x: 431, endPoint y: 179, distance: 34.8
click at [431, 179] on input "#4C5C7C" at bounding box center [446, 181] width 94 height 13
paste input "FF675F"
type input "#FF675F"
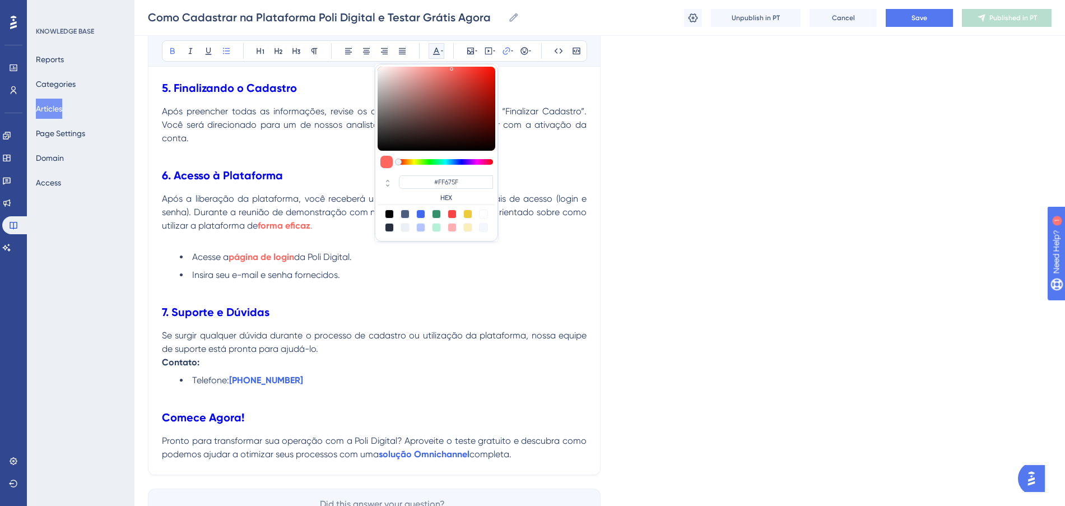
click at [498, 283] on p at bounding box center [374, 288] width 424 height 13
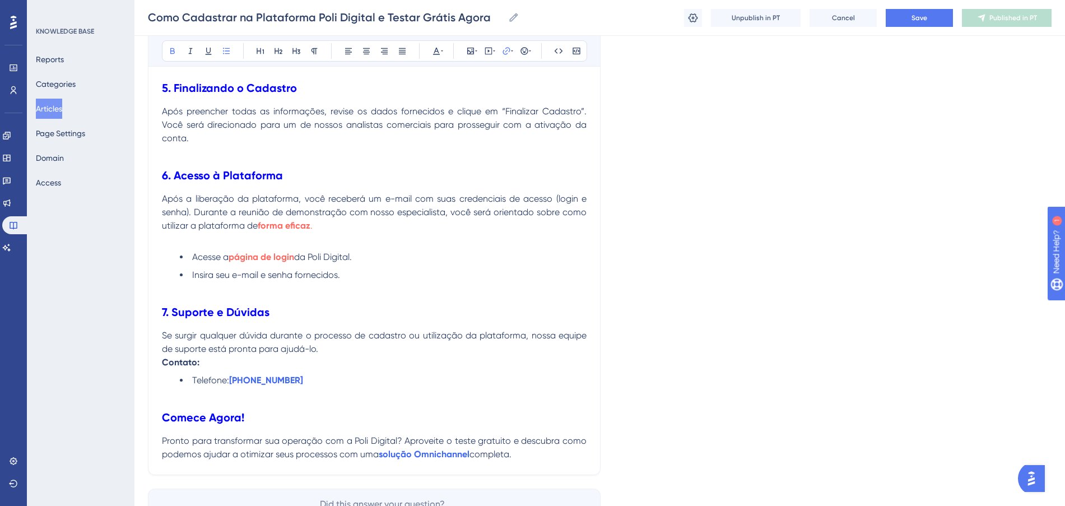
drag, startPoint x: 328, startPoint y: 381, endPoint x: 232, endPoint y: 374, distance: 95.5
click at [232, 374] on li "Telefone: +55 (62) 3626-6660" at bounding box center [383, 380] width 407 height 13
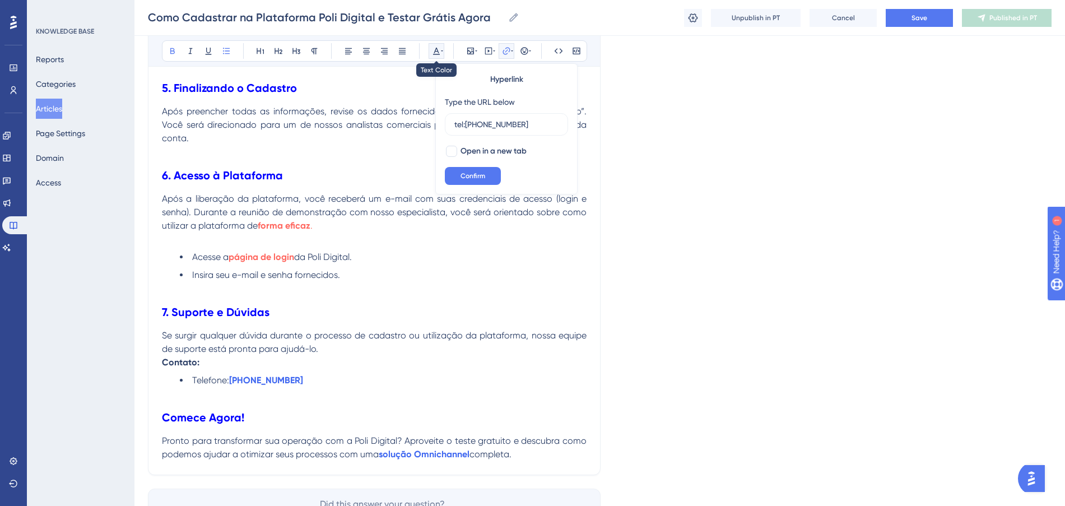
click at [438, 54] on icon at bounding box center [436, 51] width 7 height 7
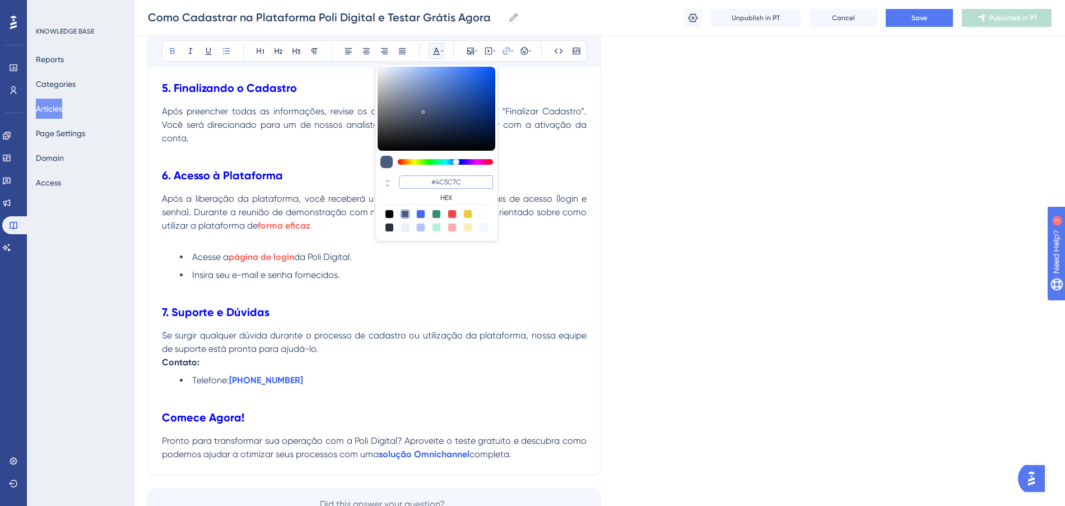
paste input "FF675F"
type input "#FF675F"
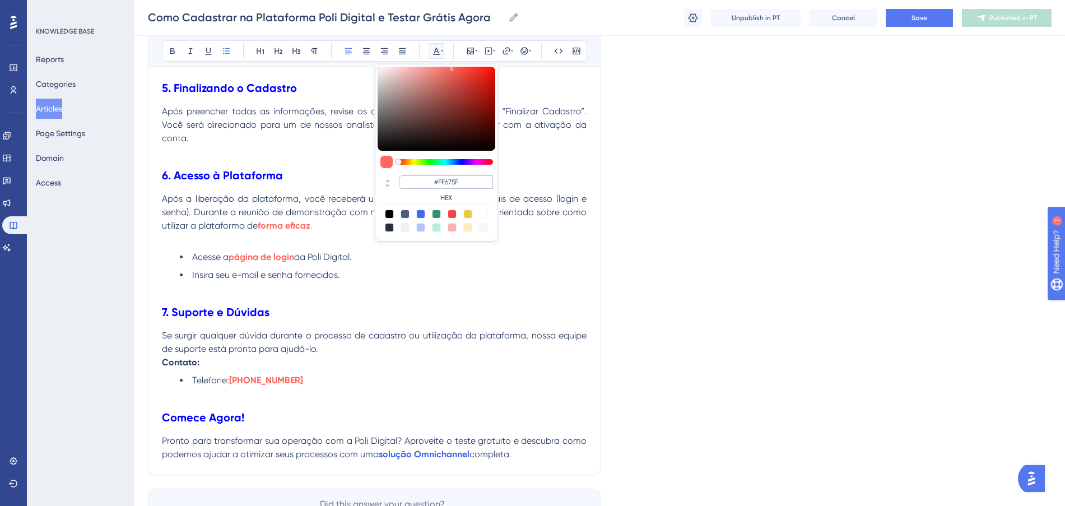
drag, startPoint x: 473, startPoint y: 181, endPoint x: 416, endPoint y: 181, distance: 57.1
click at [416, 181] on input "#FF675F" at bounding box center [446, 181] width 94 height 13
click at [390, 358] on p "Contato:" at bounding box center [374, 362] width 424 height 13
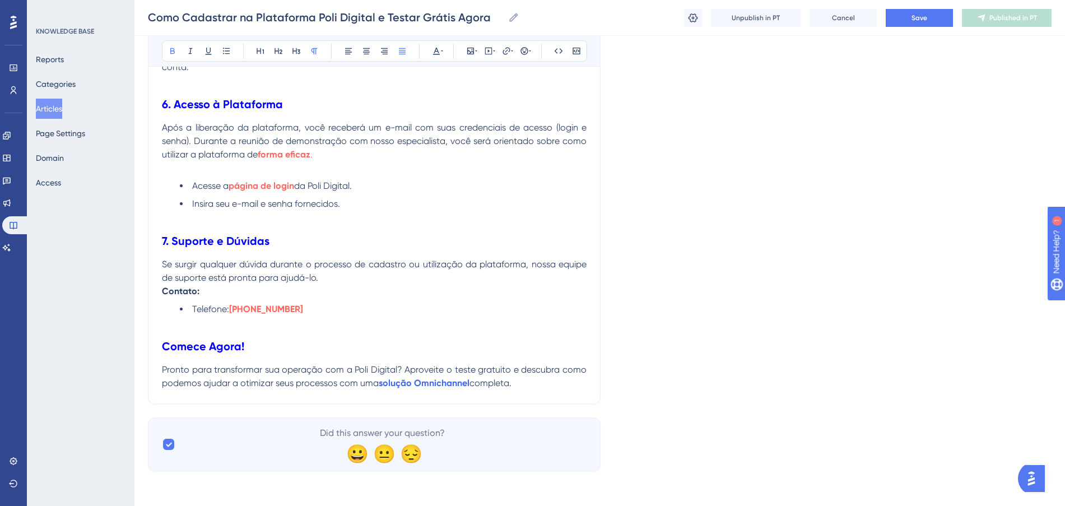
scroll to position [1052, 0]
drag, startPoint x: 471, startPoint y: 382, endPoint x: 380, endPoint y: 386, distance: 91.4
click at [380, 386] on p "Pronto para transformar sua operação com a Poli Digital? Aproveite o teste grat…" at bounding box center [374, 375] width 424 height 27
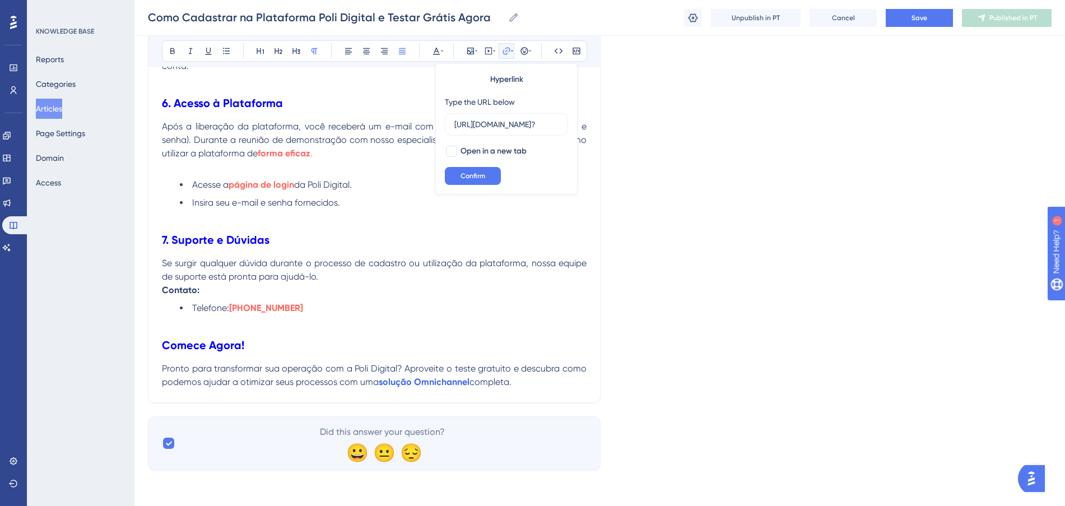
scroll to position [0, 261]
click at [440, 50] on icon at bounding box center [436, 50] width 9 height 9
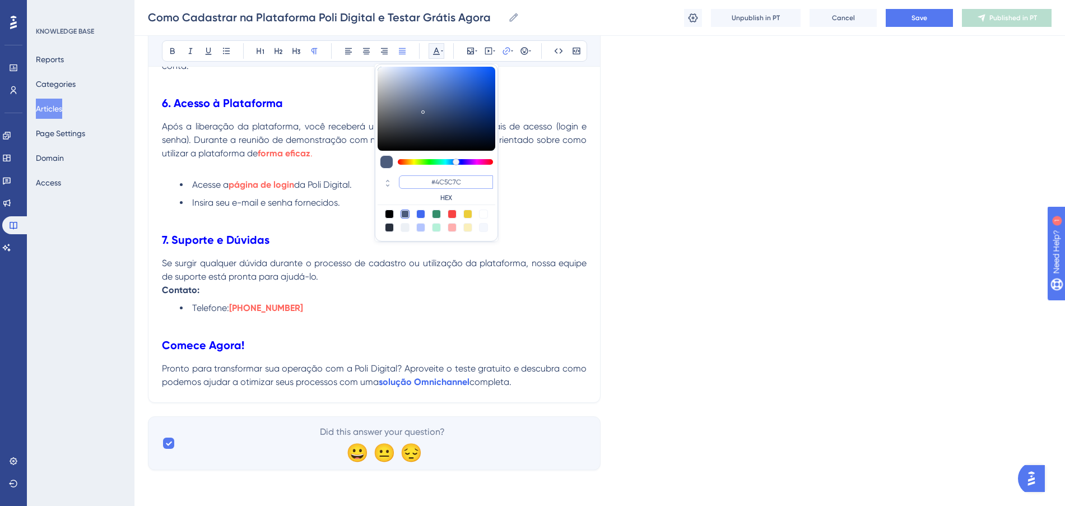
drag, startPoint x: 460, startPoint y: 176, endPoint x: 426, endPoint y: 178, distance: 33.7
click at [426, 178] on input "#4C5C7C" at bounding box center [446, 181] width 94 height 13
paste input "FF675F"
type input "#FF675F"
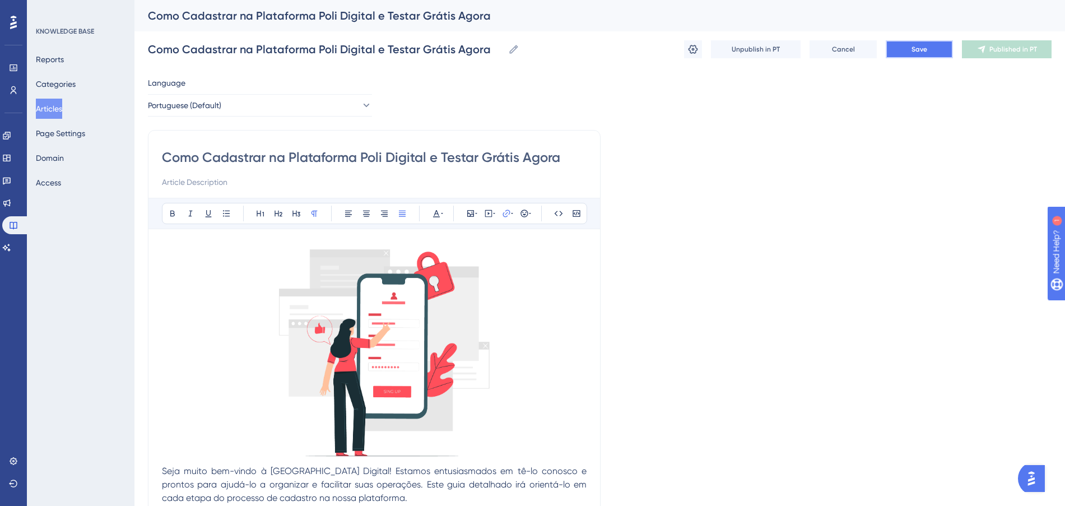
click at [900, 48] on button "Save" at bounding box center [918, 49] width 67 height 18
click at [62, 109] on button "Articles" at bounding box center [49, 109] width 26 height 20
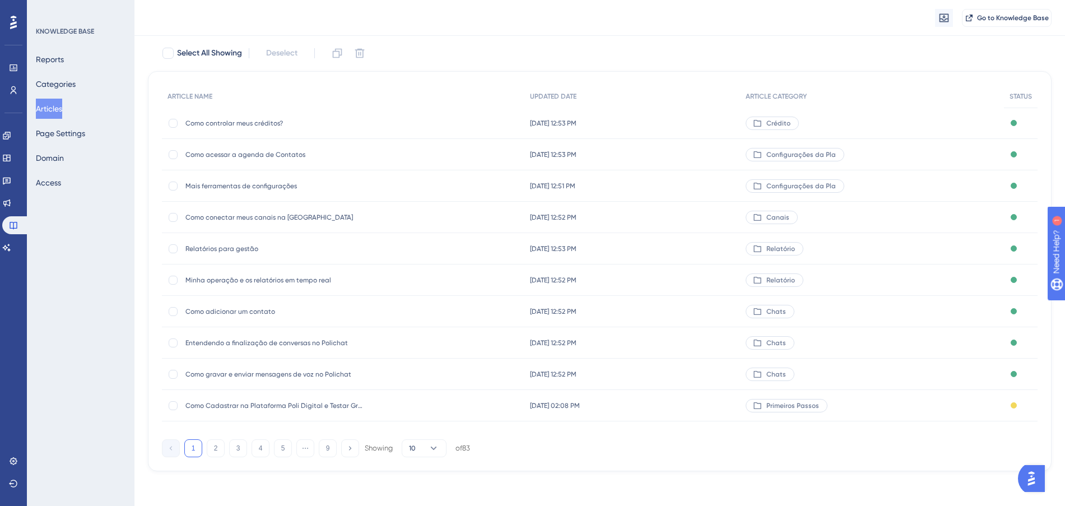
scroll to position [64, 0]
click at [237, 445] on button "3" at bounding box center [238, 447] width 18 height 18
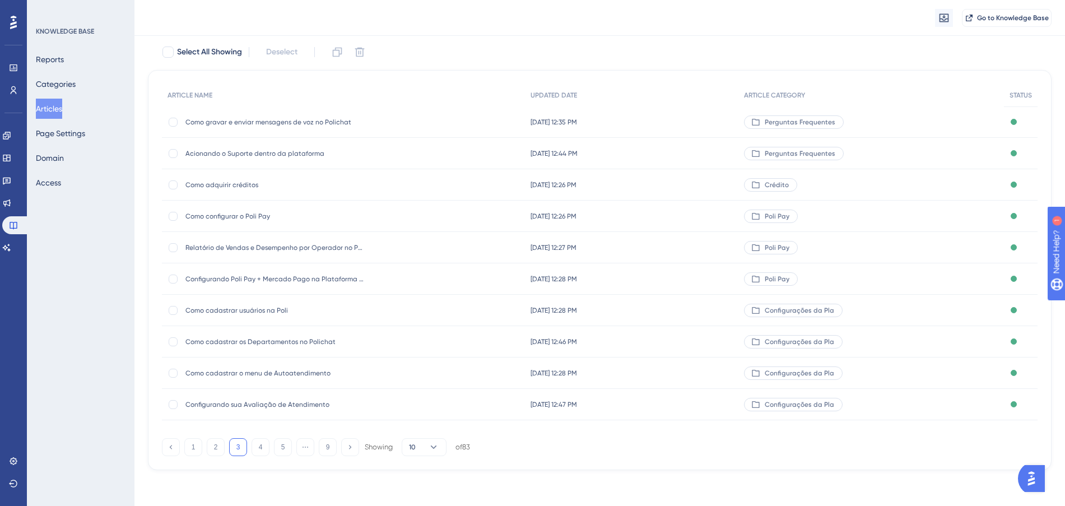
click at [296, 450] on div "1 2 3 4 5 ⋯ 9 Showing 10 of 83" at bounding box center [316, 447] width 308 height 18
click at [288, 450] on button "5" at bounding box center [283, 447] width 18 height 18
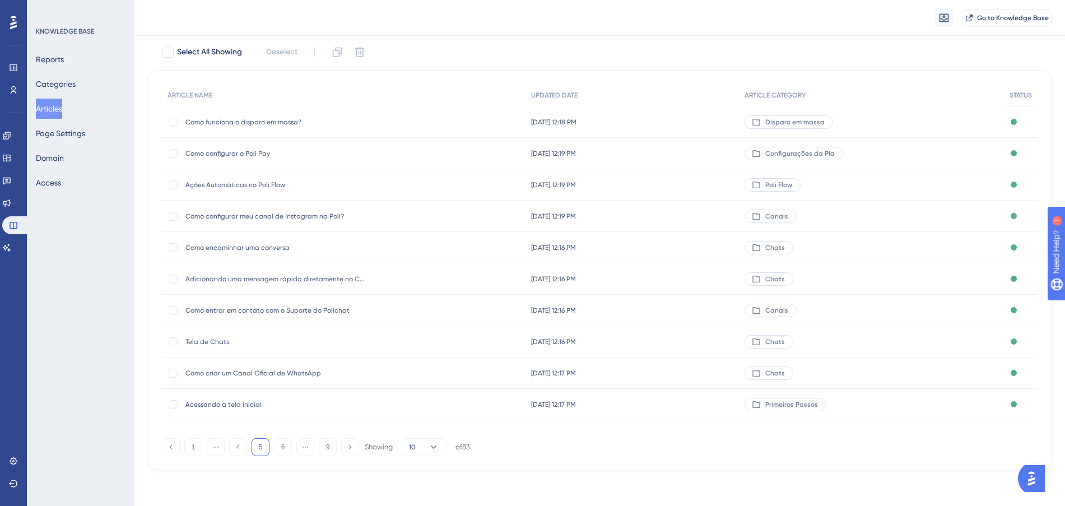
click at [260, 404] on span "Acessando a tela inicial" at bounding box center [274, 404] width 179 height 9
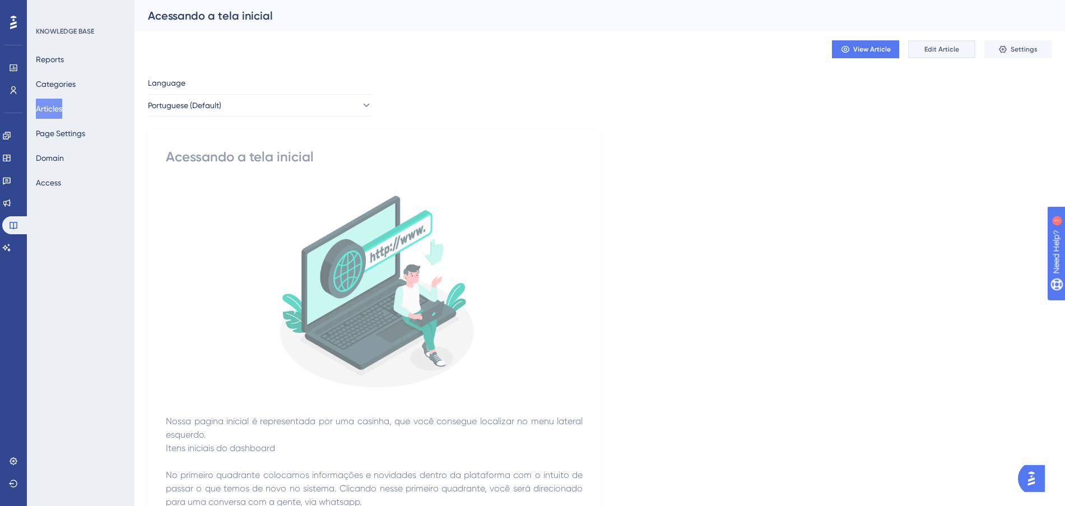
click at [937, 50] on span "Edit Article" at bounding box center [941, 49] width 35 height 9
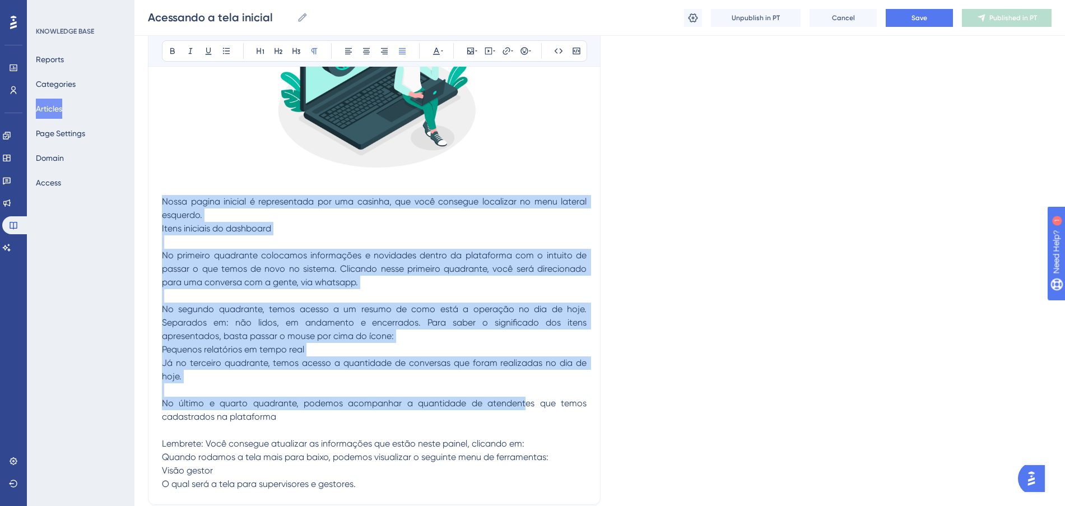
scroll to position [380, 0]
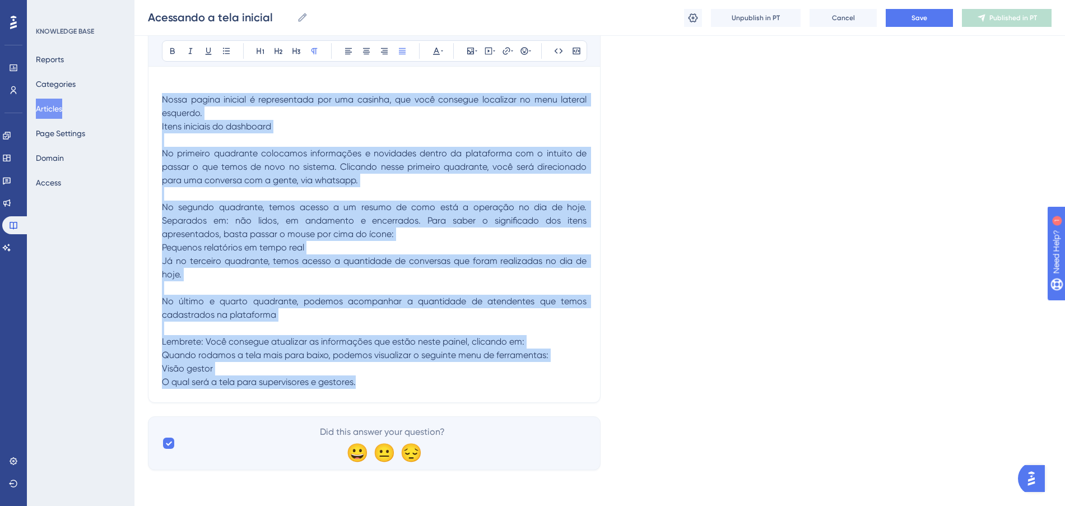
drag, startPoint x: 162, startPoint y: 220, endPoint x: 476, endPoint y: 379, distance: 352.1
click at [476, 379] on div "Nossa pagina inicial é representada por uma casinha, que você consegue localiza…" at bounding box center [374, 123] width 424 height 531
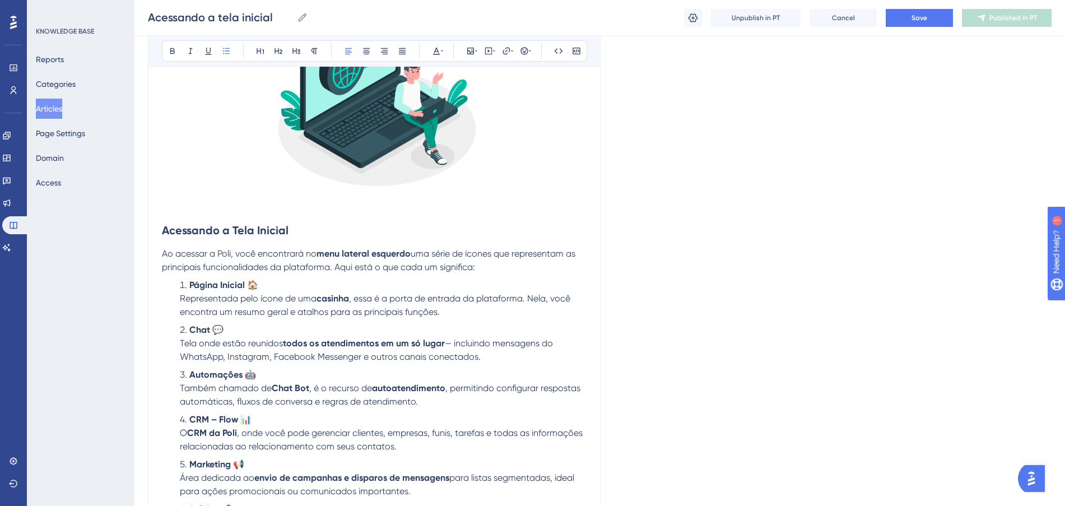
scroll to position [213, 0]
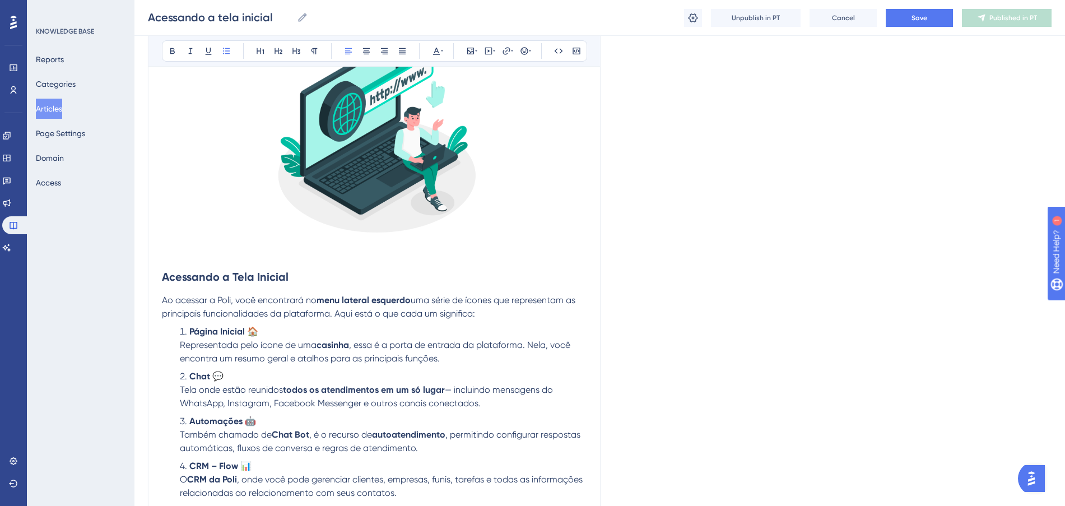
click at [485, 318] on p "Ao acessar a Poli, você encontrará no menu lateral esquerdo uma série de ícones…" at bounding box center [374, 306] width 424 height 27
click at [504, 315] on p "Ao acessar a Poli, você encontrará no menu lateral esquerdo uma série de ícones…" at bounding box center [374, 306] width 424 height 27
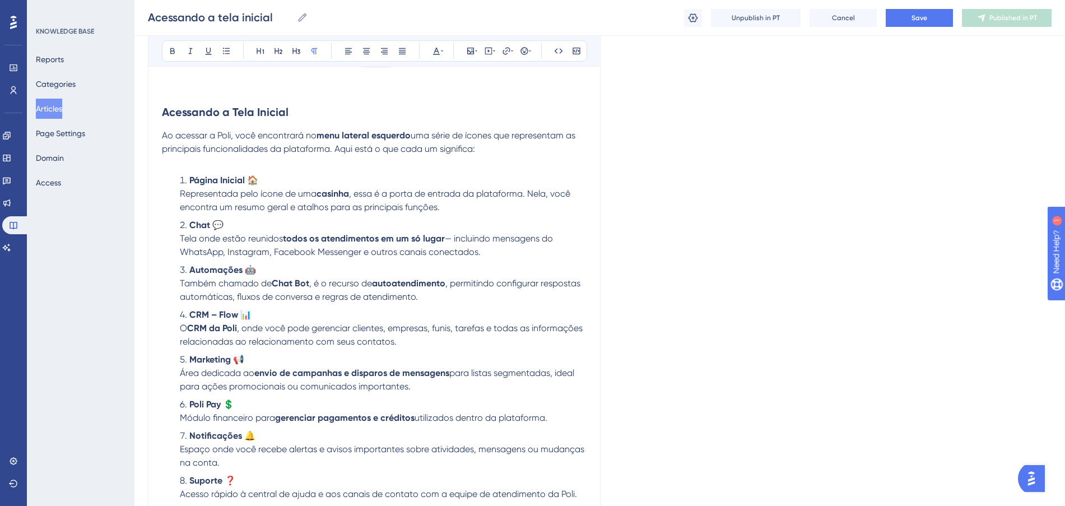
scroll to position [204, 0]
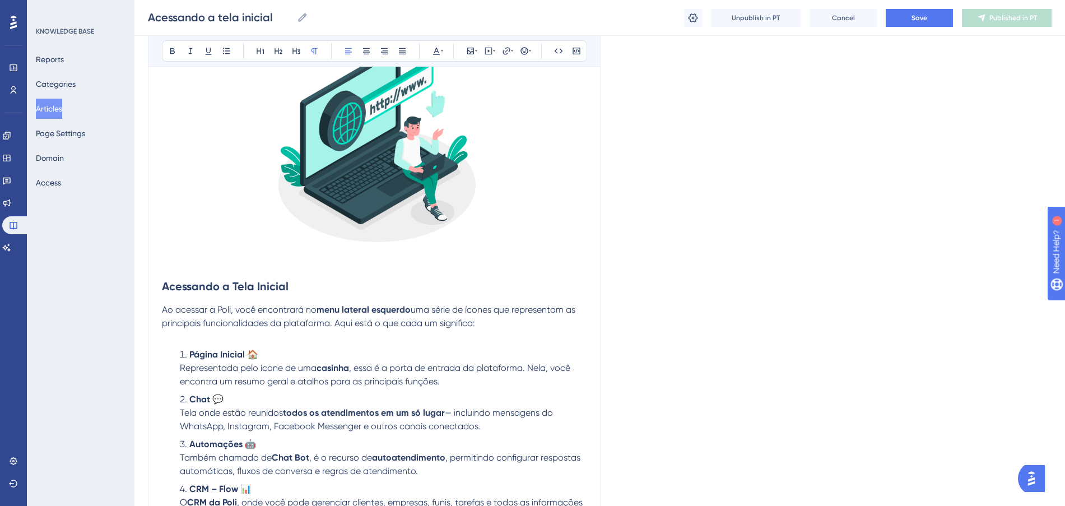
click at [480, 324] on p "Ao acessar a Poli, você encontrará no menu lateral esquerdo uma série de ícones…" at bounding box center [374, 316] width 424 height 27
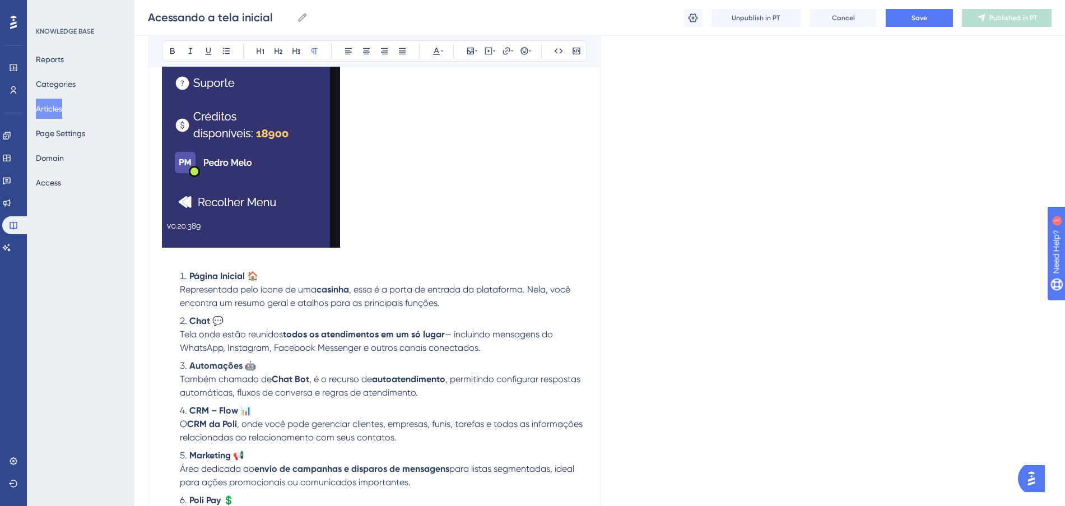
scroll to position [764, 0]
click at [267, 273] on li "Página Inicial 🏠 Representada pelo ícone de uma casinha , essa é a porta de ent…" at bounding box center [383, 289] width 407 height 40
click at [255, 303] on span ", essa é a porta de entrada da plataforma. Nela, você encontra um resumo geral …" at bounding box center [376, 295] width 393 height 24
click at [442, 304] on li "Página Inicial Representada pelo ícone de uma casinha , essa é a porta de entra…" at bounding box center [383, 289] width 407 height 40
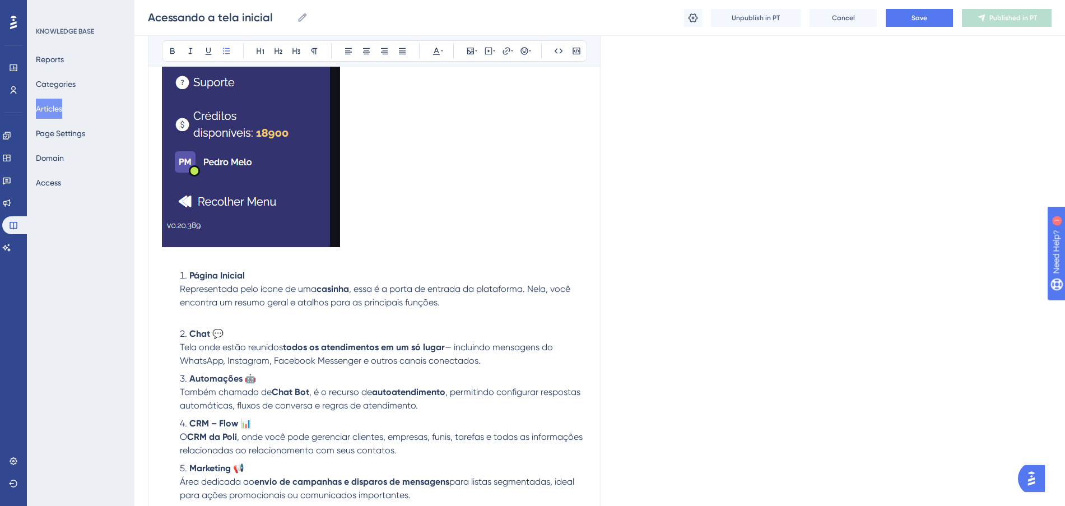
click at [263, 331] on li "Chat 💬 Tela onde estão reunidos todos os atendimentos em um só lugar — incluind…" at bounding box center [383, 347] width 407 height 40
click at [263, 375] on li "Automações 🤖 Também chamado de Chat Bot , é o recurso de autoatendimento , perm…" at bounding box center [383, 392] width 407 height 40
click at [511, 360] on li "Chat Tela onde estão reunidos todos os atendimentos em um só lugar — incluindo …" at bounding box center [383, 347] width 407 height 40
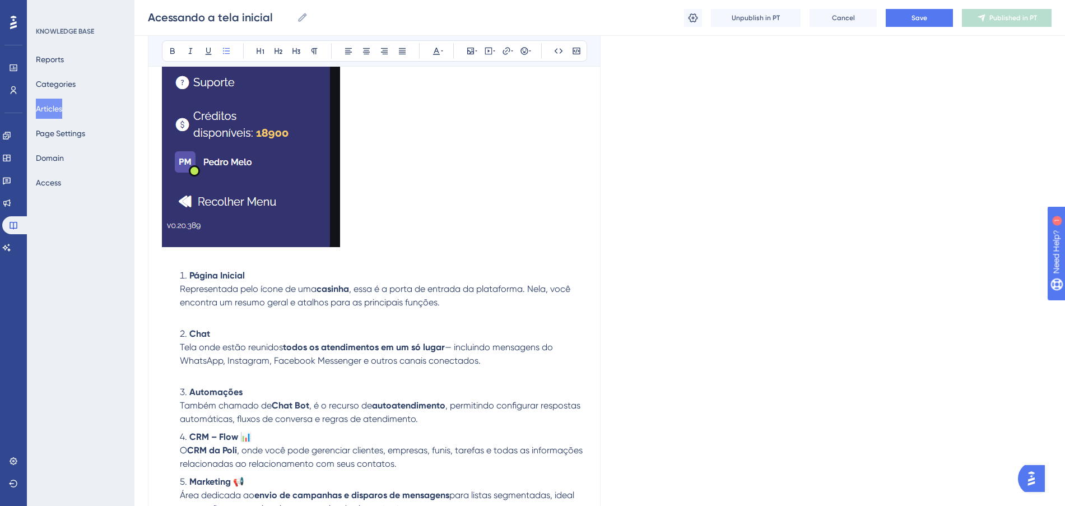
scroll to position [904, 0]
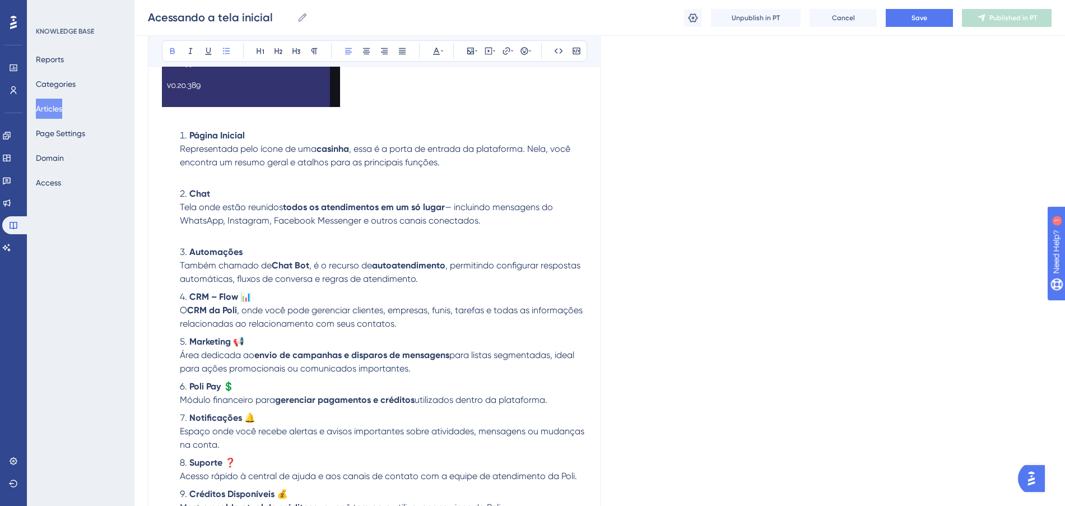
click at [297, 298] on li "CRM – Flow 📊 O CRM da Poli , onde você pode gerenciar clientes, empresas, funis…" at bounding box center [383, 310] width 407 height 40
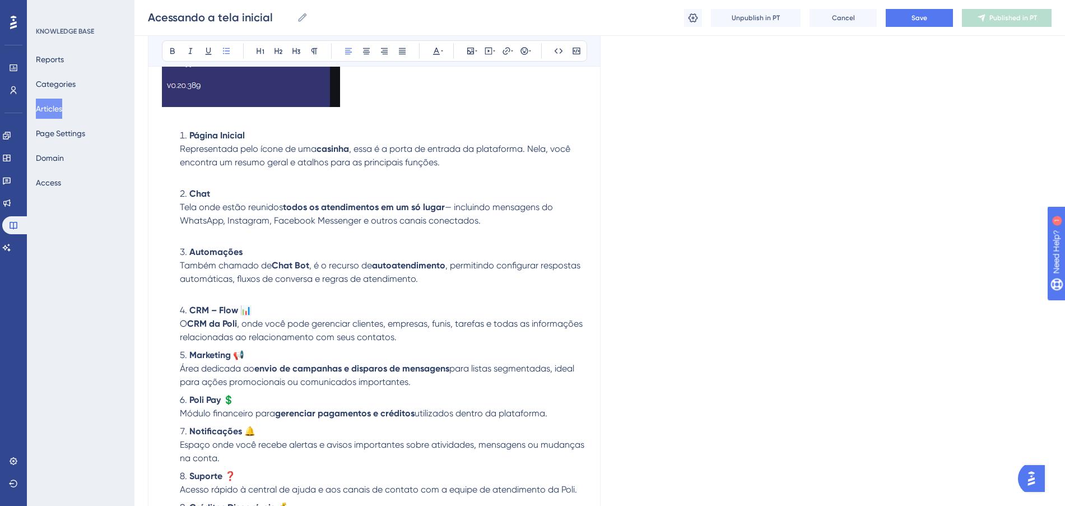
click at [423, 339] on li "CRM – Flow 📊 O CRM da Poli , onde você pode gerenciar clientes, empresas, funis…" at bounding box center [383, 324] width 407 height 40
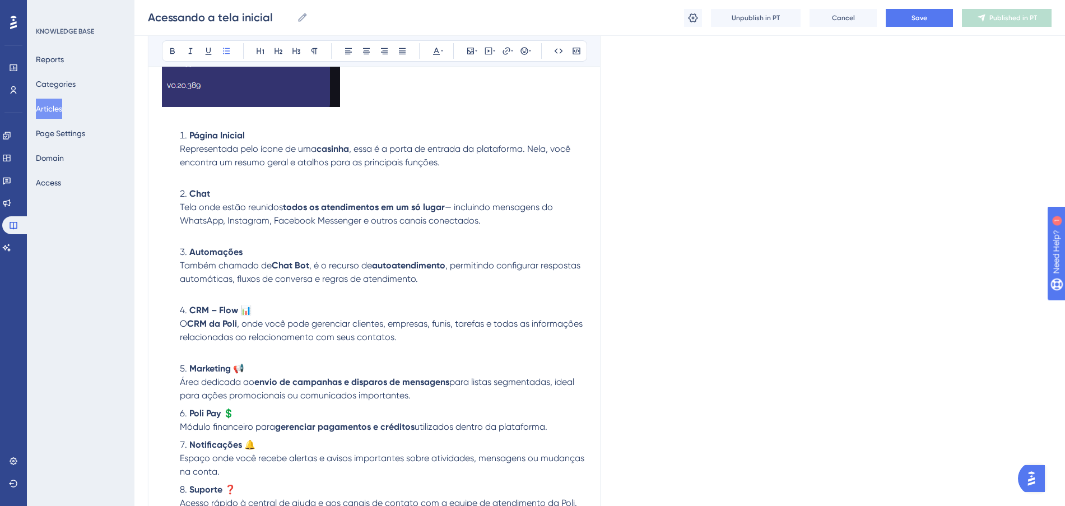
click at [427, 398] on li "Marketing 📢 Área dedicada ao envio de campanhas e disparos de mensagens para li…" at bounding box center [383, 382] width 407 height 40
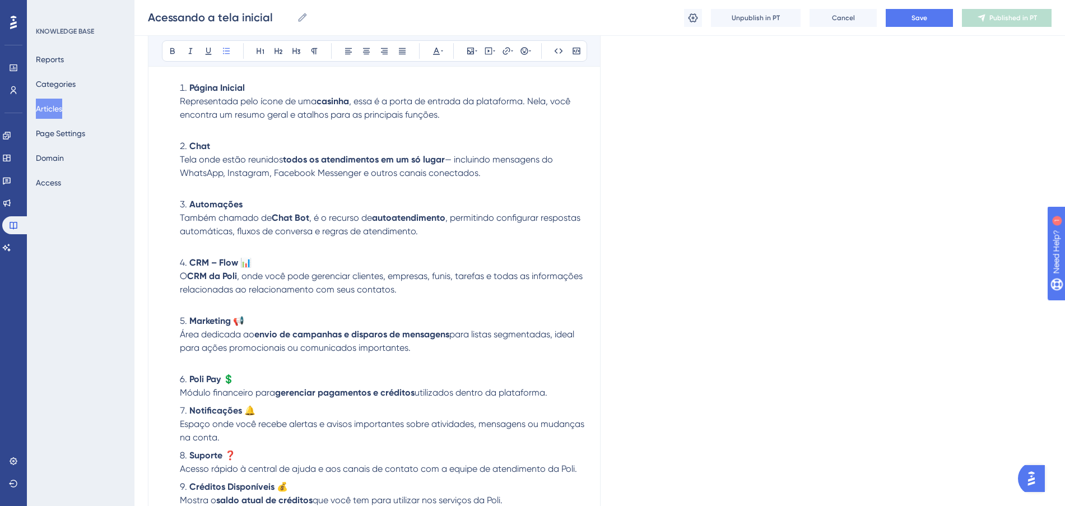
scroll to position [974, 0]
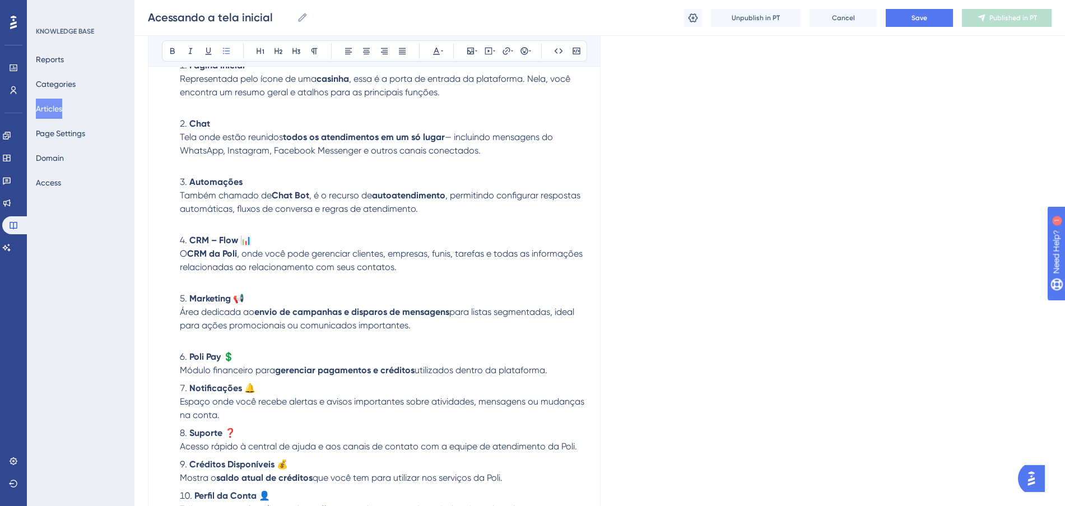
click at [543, 374] on span "utilizados dentro da plataforma." at bounding box center [480, 370] width 133 height 11
click at [566, 368] on li "Poli Pay 💲 Módulo financeiro para gerenciar pagamentos e créditos utilizados de…" at bounding box center [383, 363] width 407 height 27
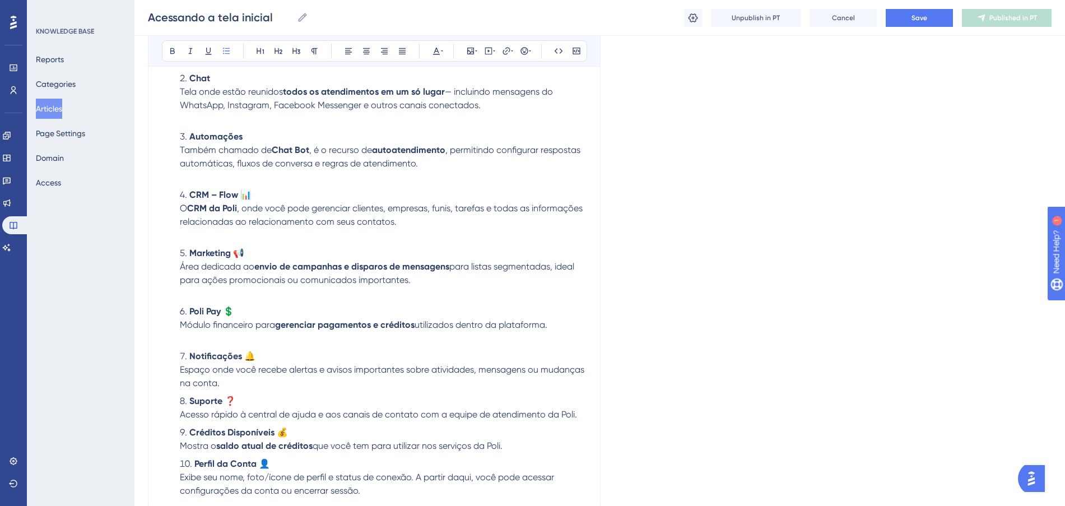
scroll to position [1044, 0]
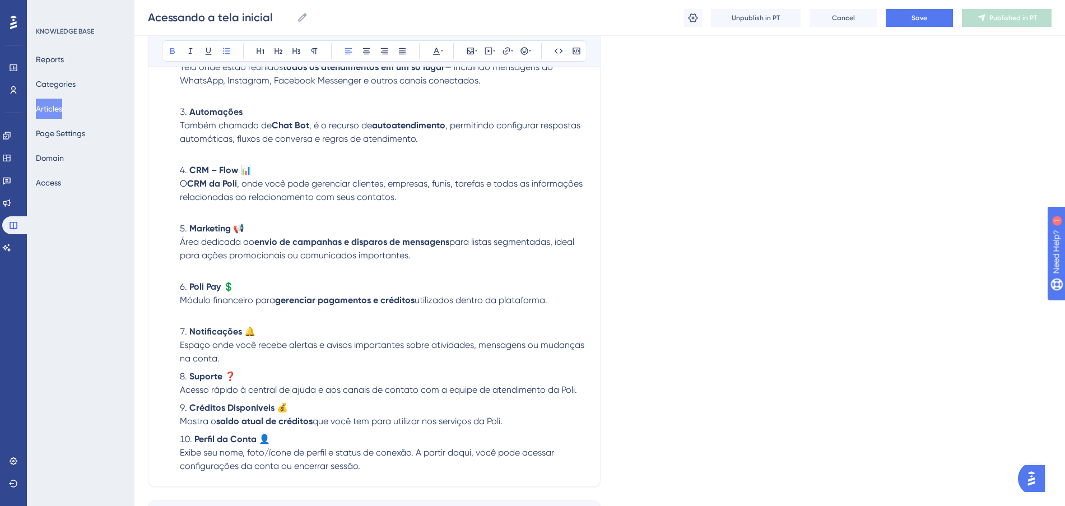
click at [343, 370] on li "Suporte ❓ Acesso rápido à central de ajuda e aos canais de contato com a equipe…" at bounding box center [383, 383] width 407 height 27
click at [343, 361] on li "Notificações 🔔 Espaço onde você recebe alertas e avisos importantes sobre ativi…" at bounding box center [383, 345] width 407 height 40
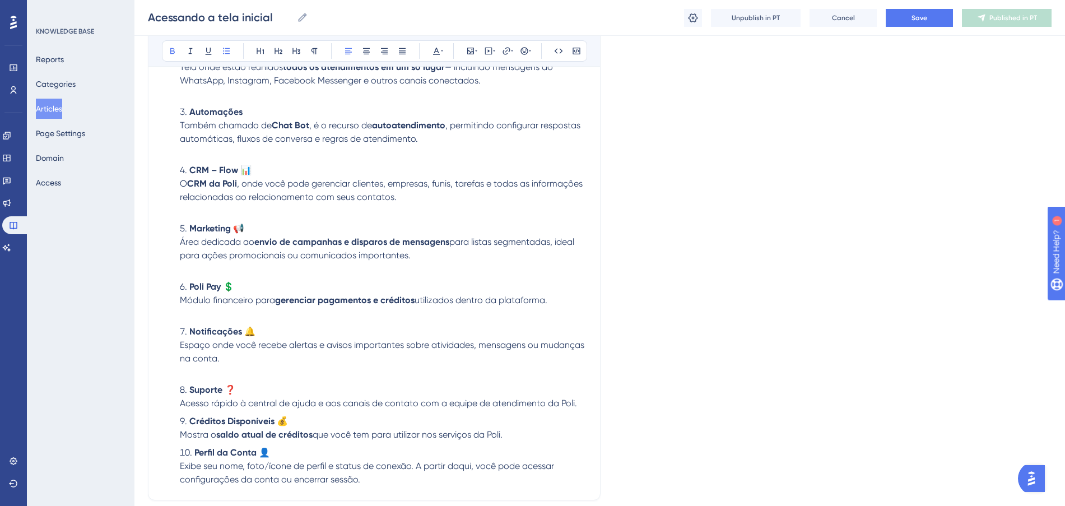
click at [326, 416] on li "Créditos Disponíveis 💰 Mostra o saldo atual de créditos que você tem para utili…" at bounding box center [383, 427] width 407 height 27
click at [582, 401] on li "Suporte ❓ Acesso rápido à central de ajuda e aos canais de contato com a equipe…" at bounding box center [383, 396] width 407 height 27
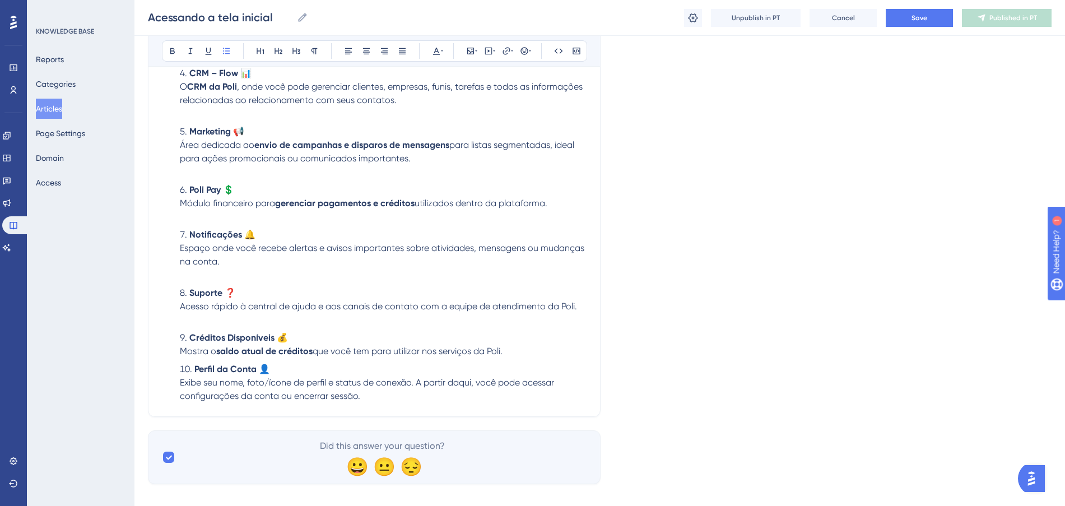
scroll to position [1155, 0]
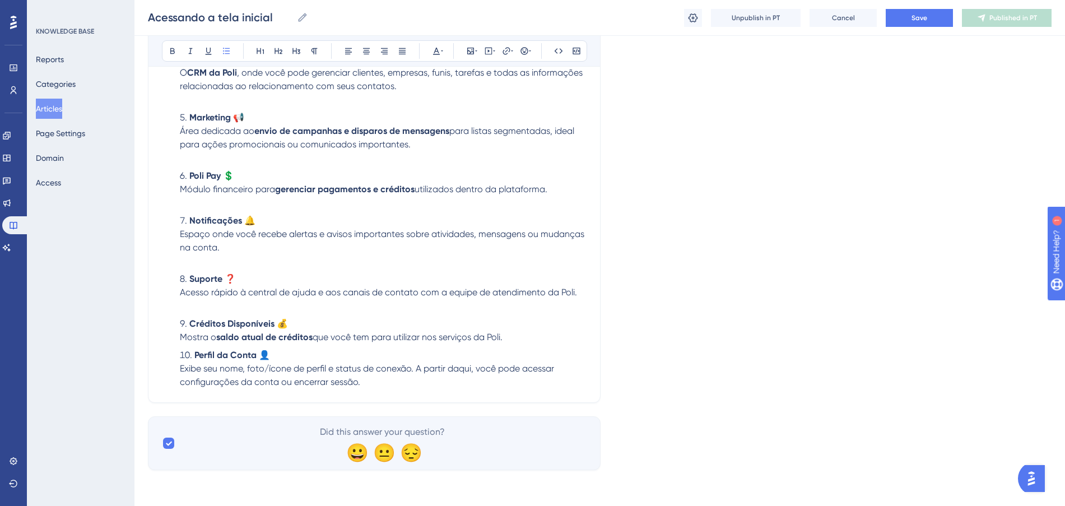
click at [517, 332] on li "Créditos Disponíveis 💰 Mostra o saldo atual de créditos que você tem para utili…" at bounding box center [383, 330] width 407 height 27
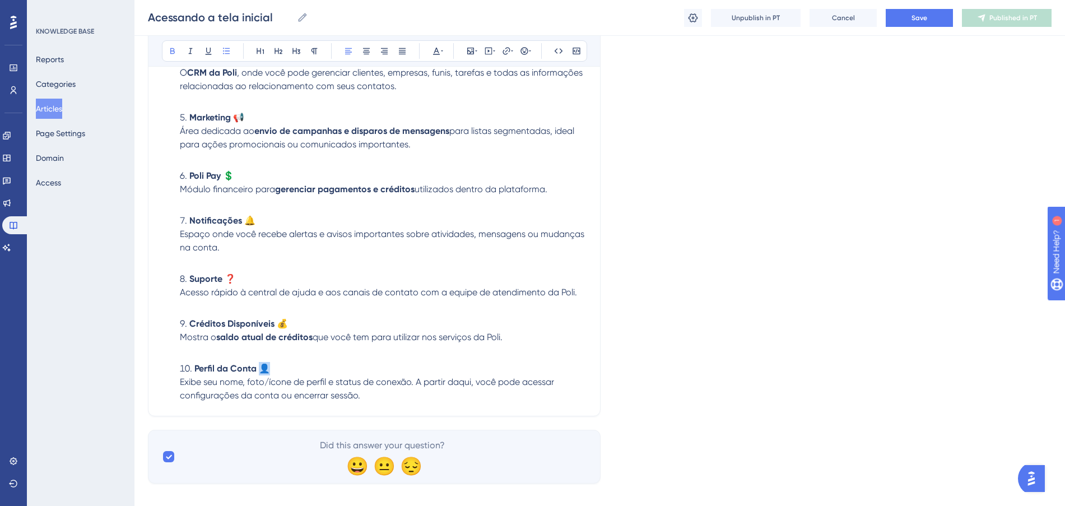
drag, startPoint x: 285, startPoint y: 362, endPoint x: 259, endPoint y: 361, distance: 25.8
click at [259, 362] on li "Perfil da Conta 👤 Exibe seu nome, foto/ícone de perfil e status de conexão. A p…" at bounding box center [383, 382] width 407 height 40
drag, startPoint x: 286, startPoint y: 316, endPoint x: 278, endPoint y: 314, distance: 8.3
click at [278, 314] on ol "Página Inicial Representada pelo ícone de uma casinha , essa é a porta de entra…" at bounding box center [374, 140] width 424 height 524
click at [251, 267] on li "Notificações 🔔 Espaço onde você recebe alertas e avisos importantes sobre ativi…" at bounding box center [383, 241] width 407 height 54
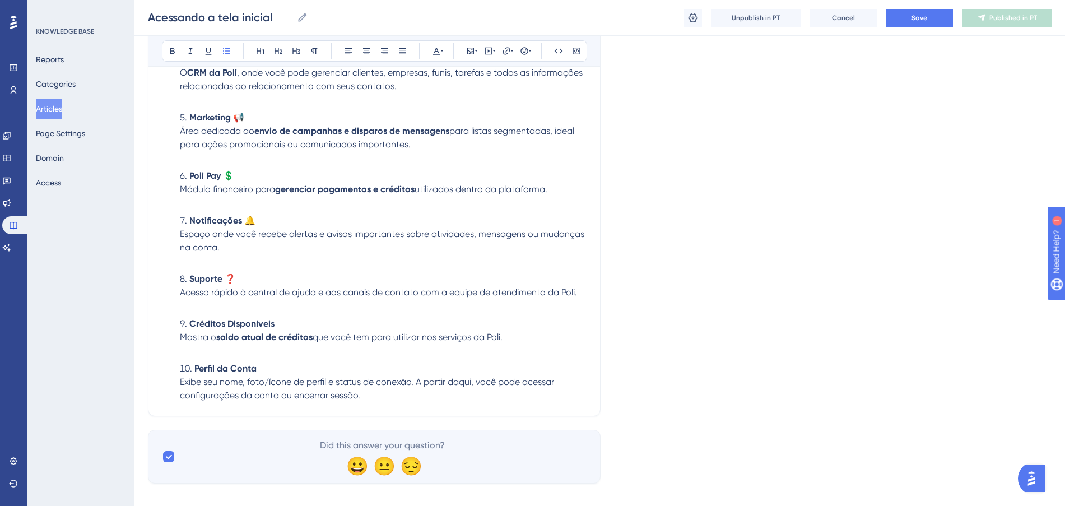
click at [267, 279] on li "Suporte ❓ Acesso rápido à central de ajuda e aos canais de contato com a equipe…" at bounding box center [383, 292] width 407 height 40
click at [267, 219] on li "Notificações 🔔 Espaço onde você recebe alertas e avisos importantes sobre ativi…" at bounding box center [383, 241] width 407 height 54
click at [235, 176] on li "Poli Pay 💲 Módulo financeiro para gerenciar pagamentos e créditos utilizados de…" at bounding box center [383, 189] width 407 height 40
click at [270, 116] on li "Marketing 📢 Área dedicada ao envio de campanhas e disparos de mensagens para li…" at bounding box center [383, 138] width 407 height 54
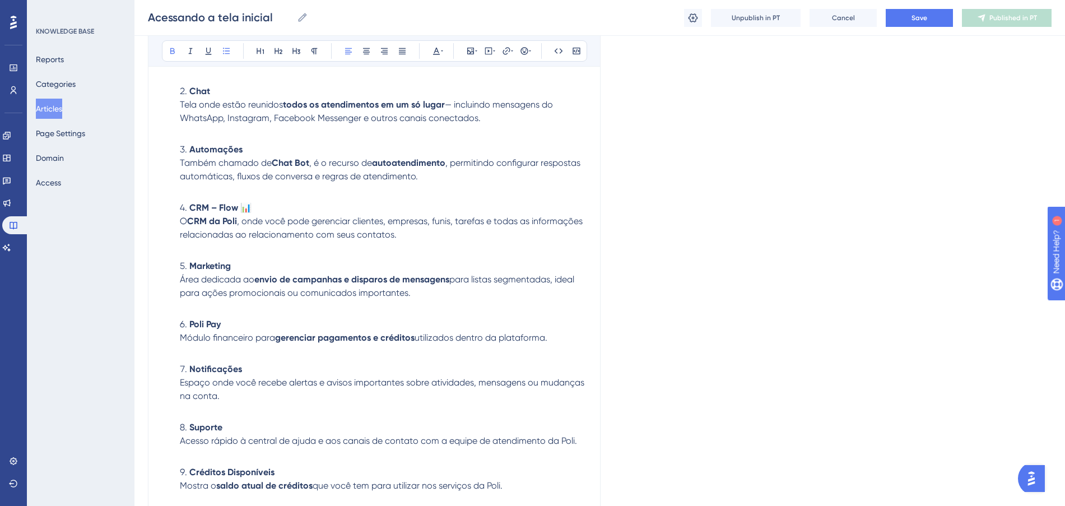
scroll to position [945, 0]
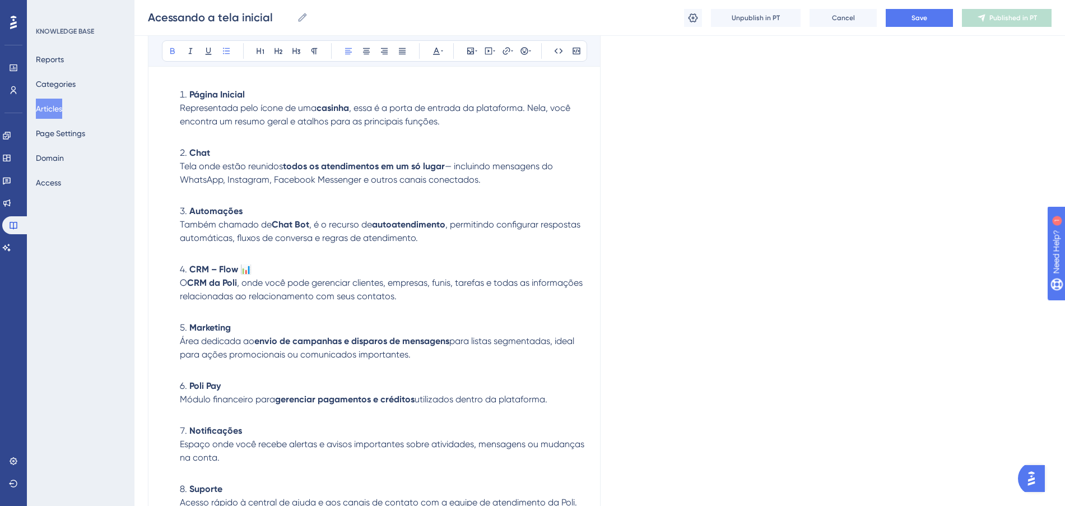
click at [270, 264] on li "CRM – Flow 📊 O CRM da Poli , onde você pode gerenciar clientes, empresas, funis…" at bounding box center [383, 290] width 407 height 54
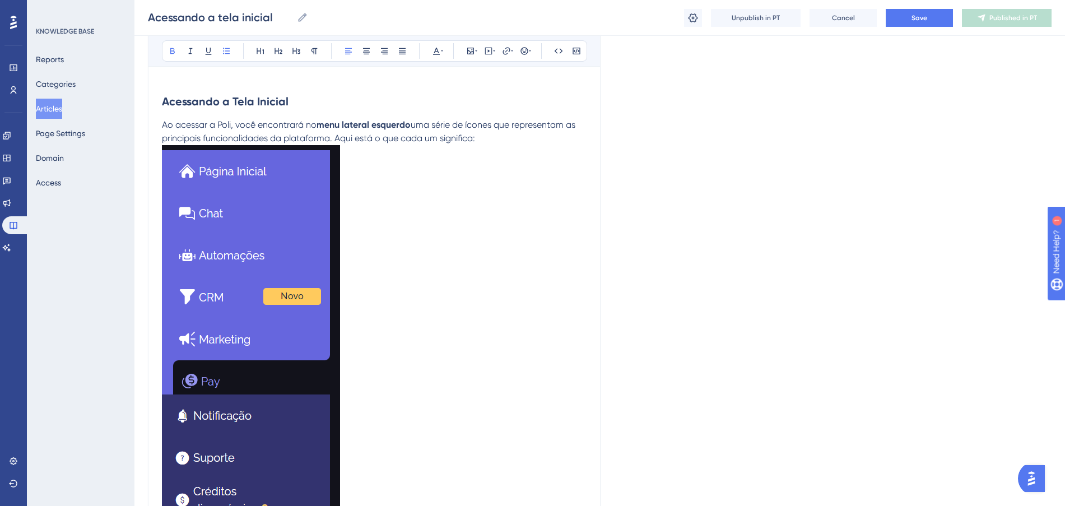
scroll to position [455, 0]
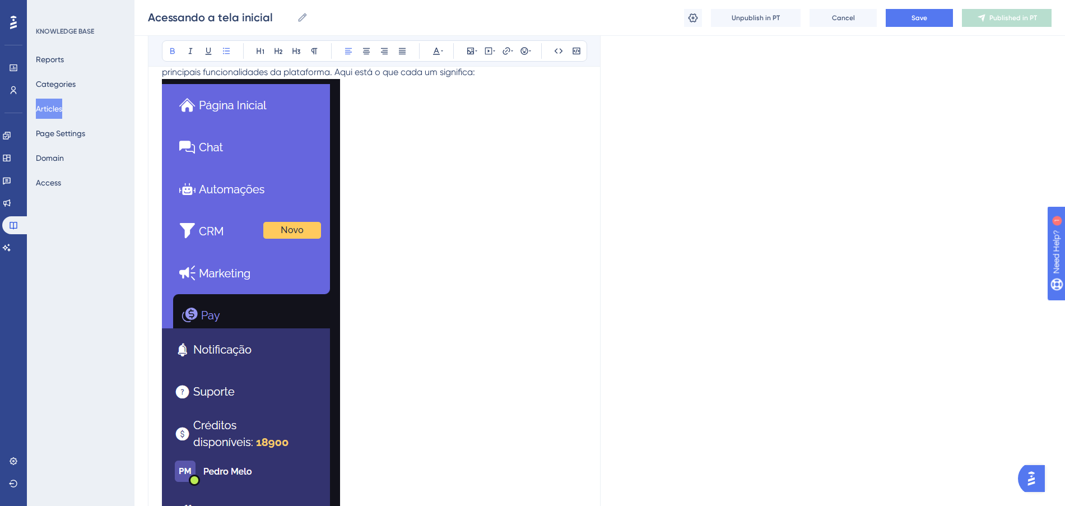
click at [271, 288] on img at bounding box center [251, 317] width 178 height 477
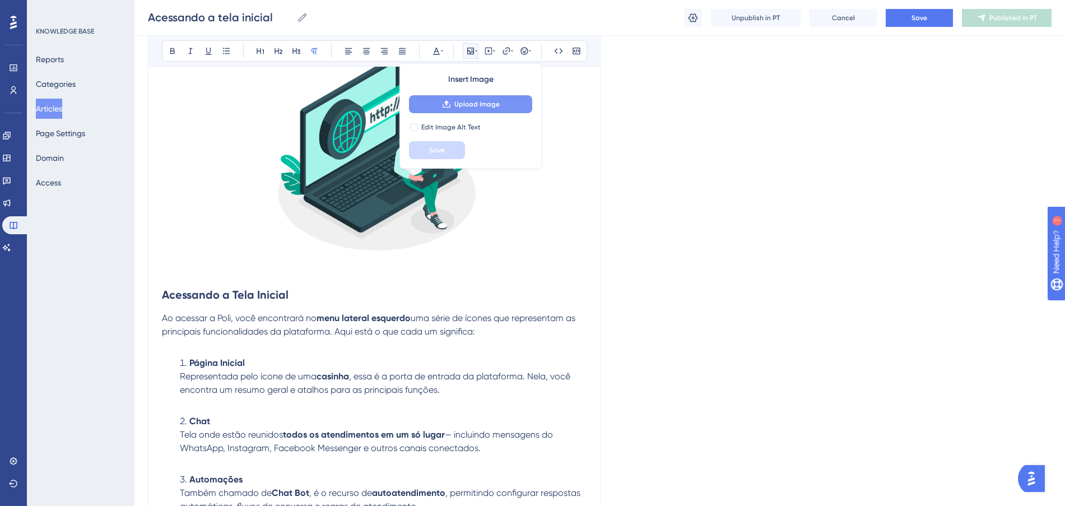
scroll to position [175, 0]
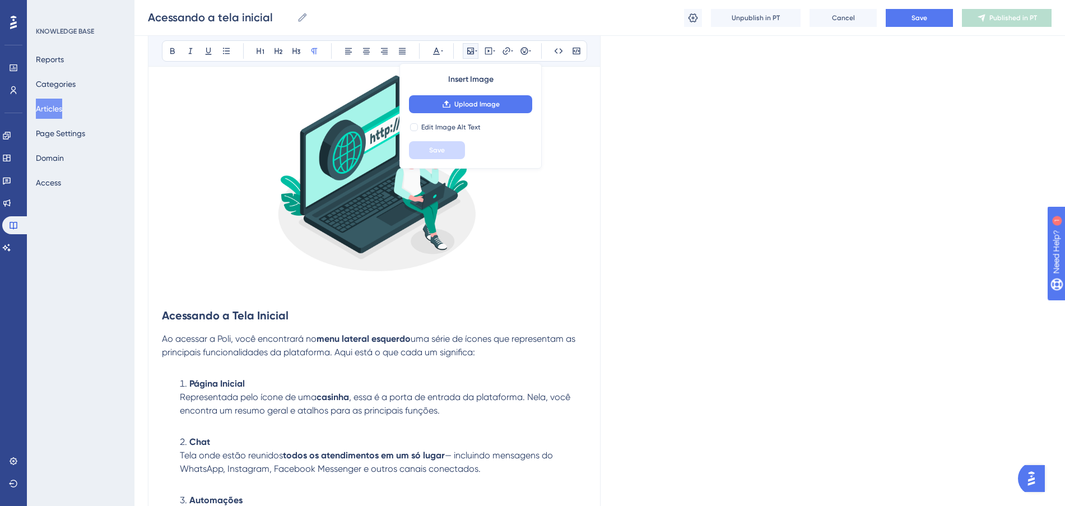
click at [732, 113] on div "Language Portuguese (Default) Acessando a tela inicial Bold Italic Underline Bu…" at bounding box center [599, 439] width 903 height 1085
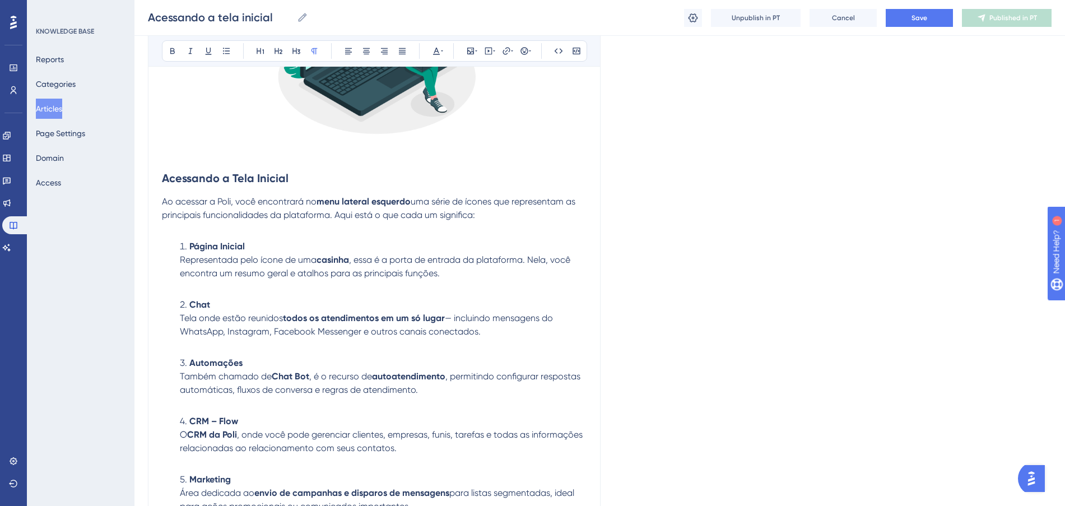
scroll to position [315, 0]
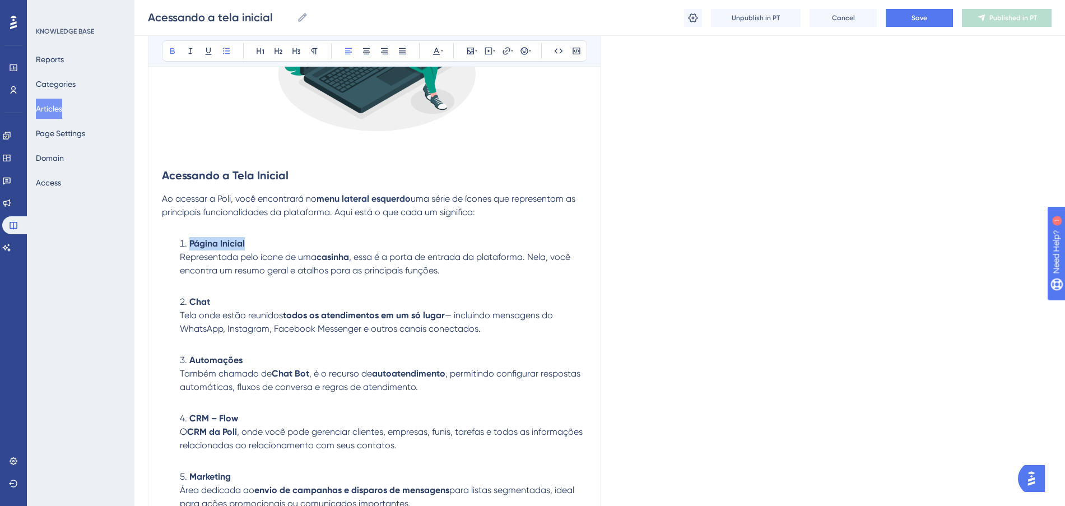
drag, startPoint x: 268, startPoint y: 245, endPoint x: 174, endPoint y: 246, distance: 94.6
click at [174, 246] on ol "Página Inicial Representada pelo ícone de uma casinha , essa é a porta de entra…" at bounding box center [374, 499] width 424 height 524
click at [191, 240] on strong "Página Inicial" at bounding box center [216, 243] width 55 height 11
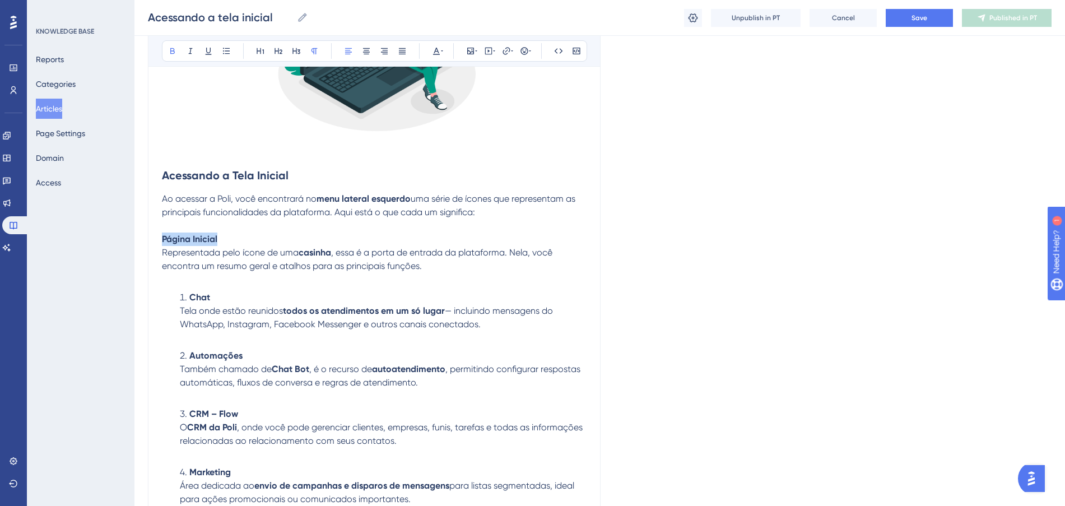
drag, startPoint x: 221, startPoint y: 236, endPoint x: 162, endPoint y: 235, distance: 58.8
click at [162, 235] on p "Página Inicial Representada pelo ícone de uma casinha , essa é a porta de entra…" at bounding box center [374, 252] width 424 height 67
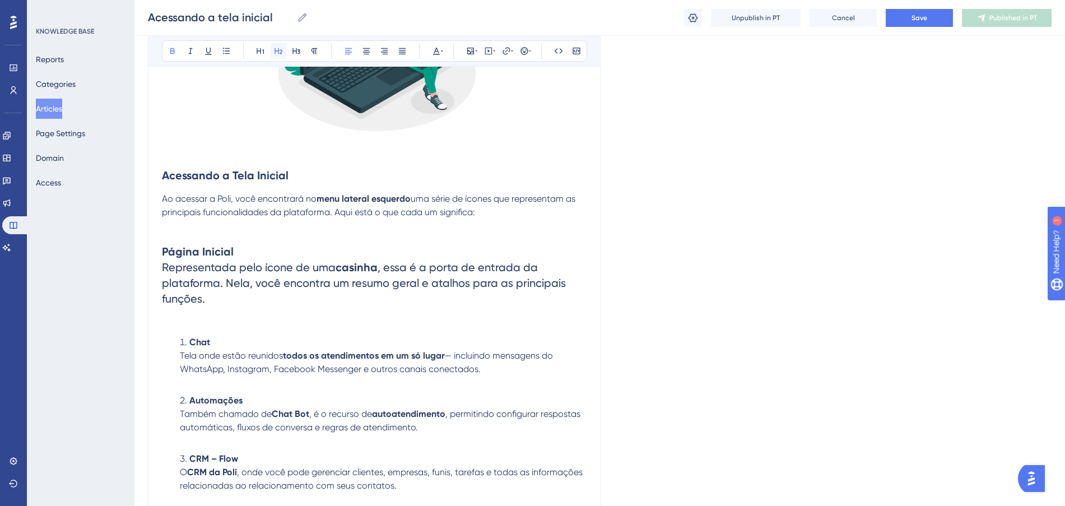
click at [277, 52] on icon at bounding box center [278, 50] width 9 height 9
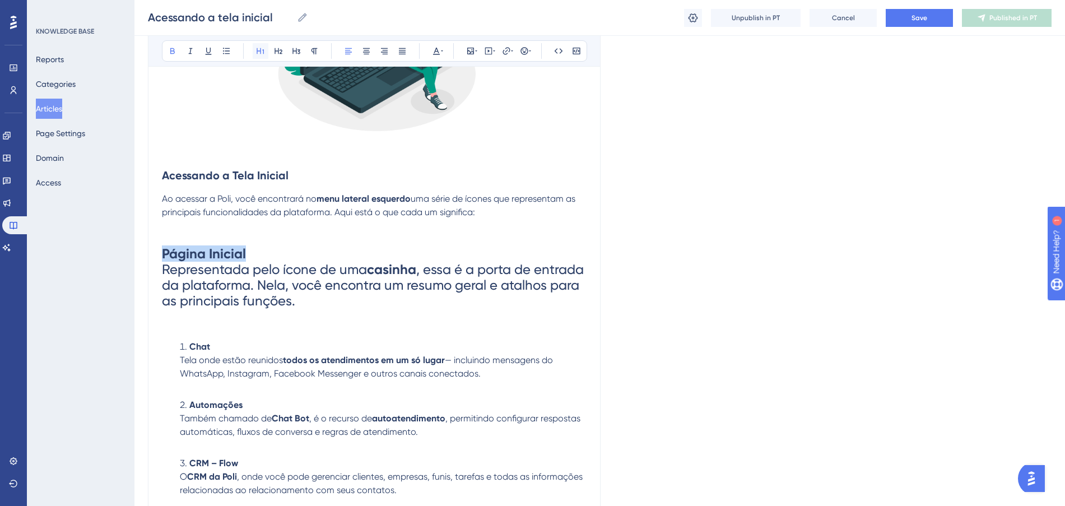
click at [257, 52] on icon at bounding box center [259, 51] width 7 height 6
click at [280, 51] on icon at bounding box center [278, 50] width 9 height 9
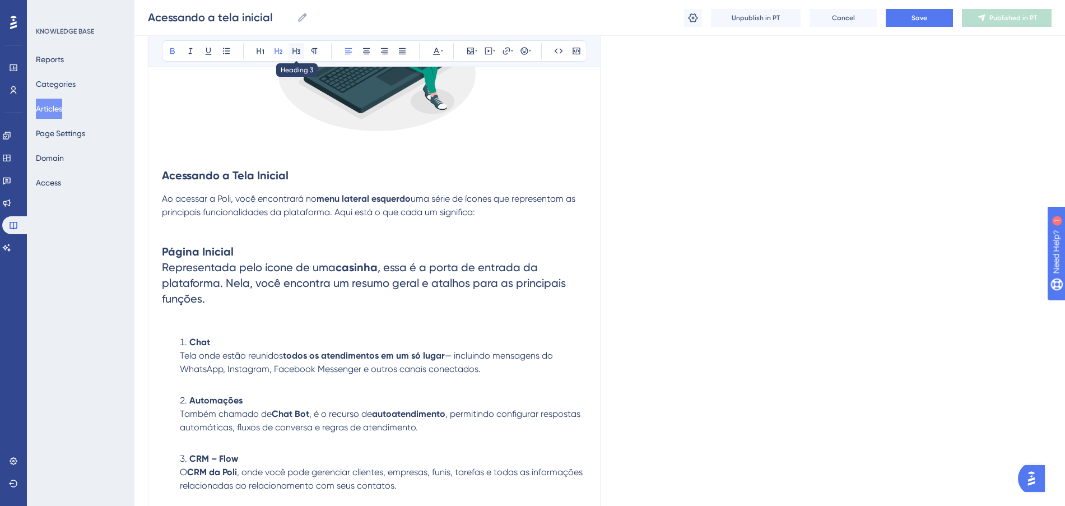
click at [297, 50] on icon at bounding box center [296, 50] width 9 height 9
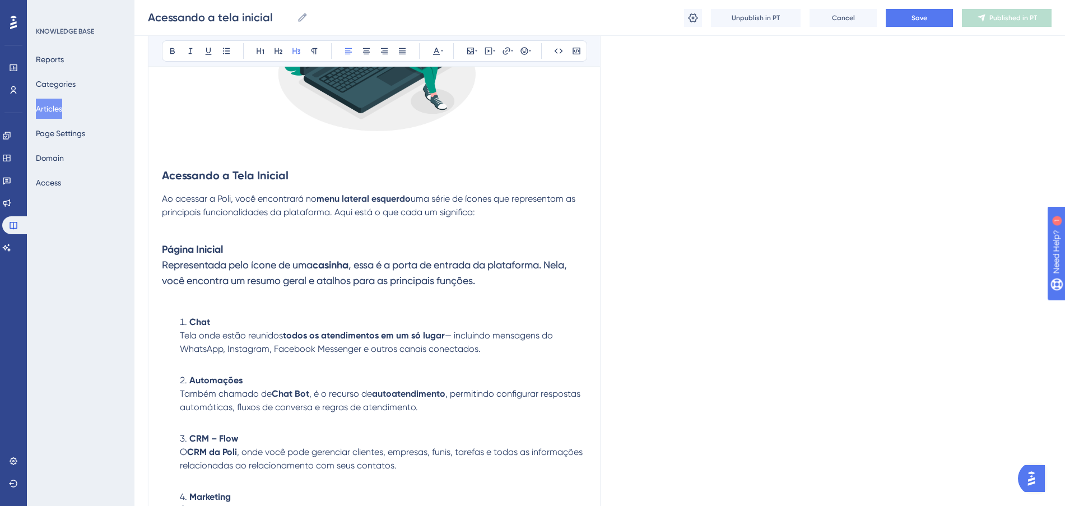
click at [367, 258] on h3 "Página Inicial Representada pelo ícone de uma casinha , essa é a porta de entra…" at bounding box center [374, 265] width 424 height 92
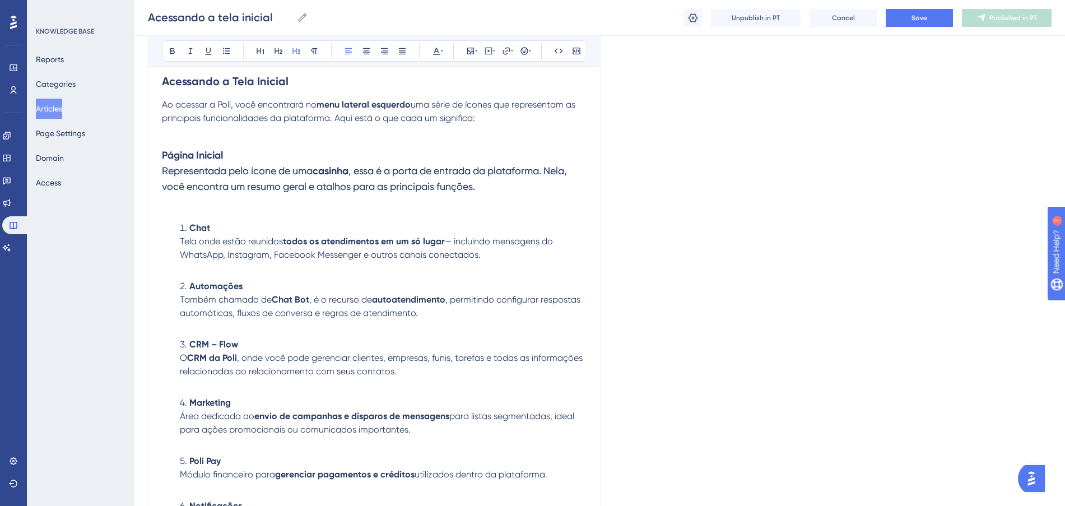
scroll to position [455, 0]
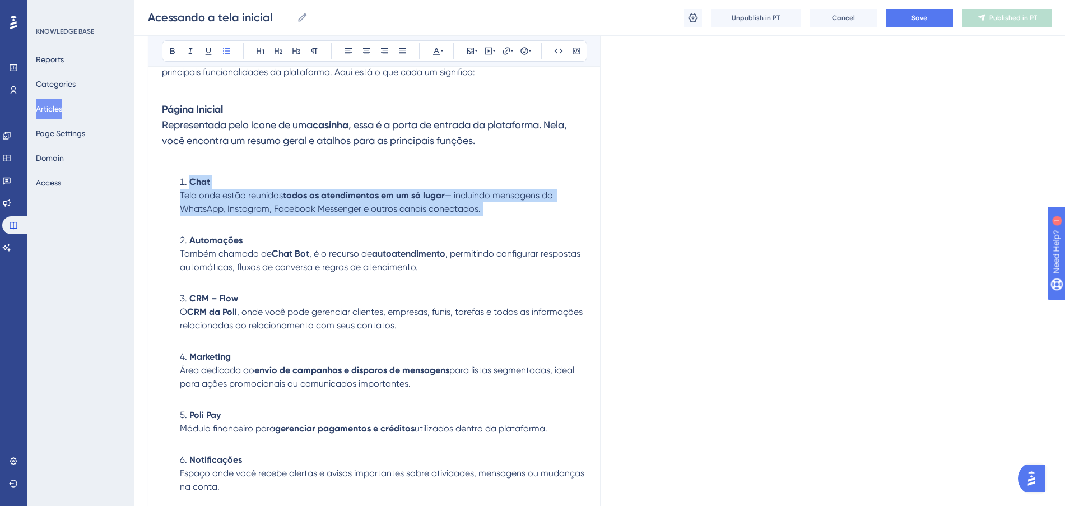
drag, startPoint x: 185, startPoint y: 180, endPoint x: 520, endPoint y: 218, distance: 336.5
click at [520, 218] on li "Chat Tela onde estão reunidos todos os atendimentos em um só lugar — incluindo …" at bounding box center [383, 202] width 407 height 54
click at [293, 50] on icon at bounding box center [296, 50] width 9 height 9
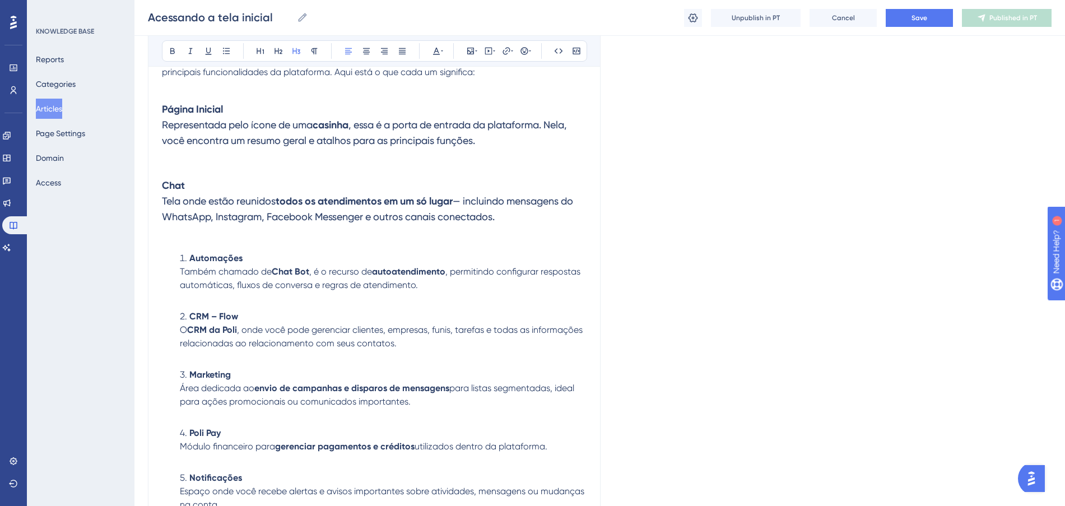
click at [542, 212] on h3 "Chat Tela onde estão reunidos todos os atendimentos em um só lugar — incluindo …" at bounding box center [374, 209] width 424 height 76
drag, startPoint x: 189, startPoint y: 254, endPoint x: 395, endPoint y: 115, distance: 248.5
click at [605, 309] on div "Language Portuguese (Default) Acessando a tela inicial Bold Italic Underline Bu…" at bounding box center [599, 178] width 903 height 1123
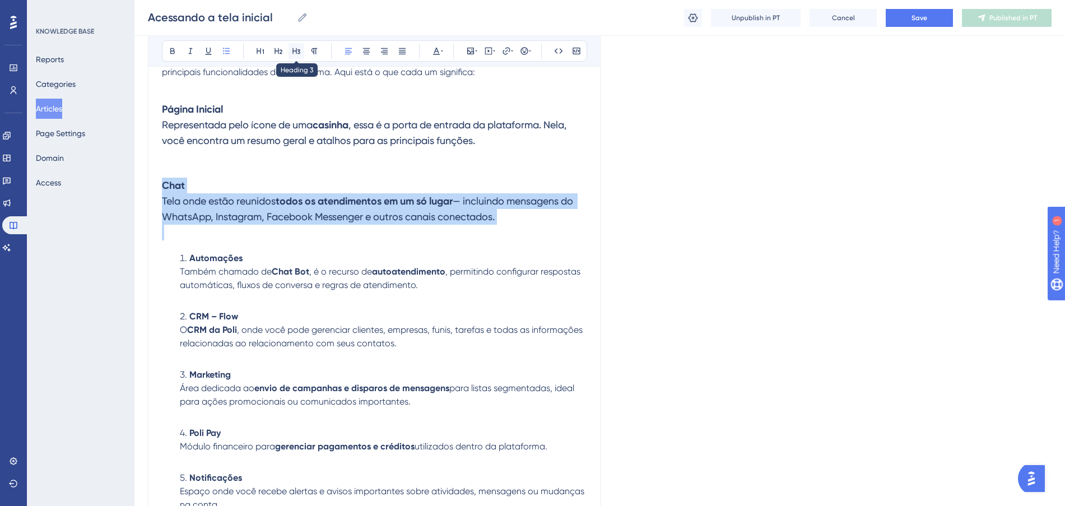
click at [297, 52] on icon at bounding box center [296, 50] width 9 height 9
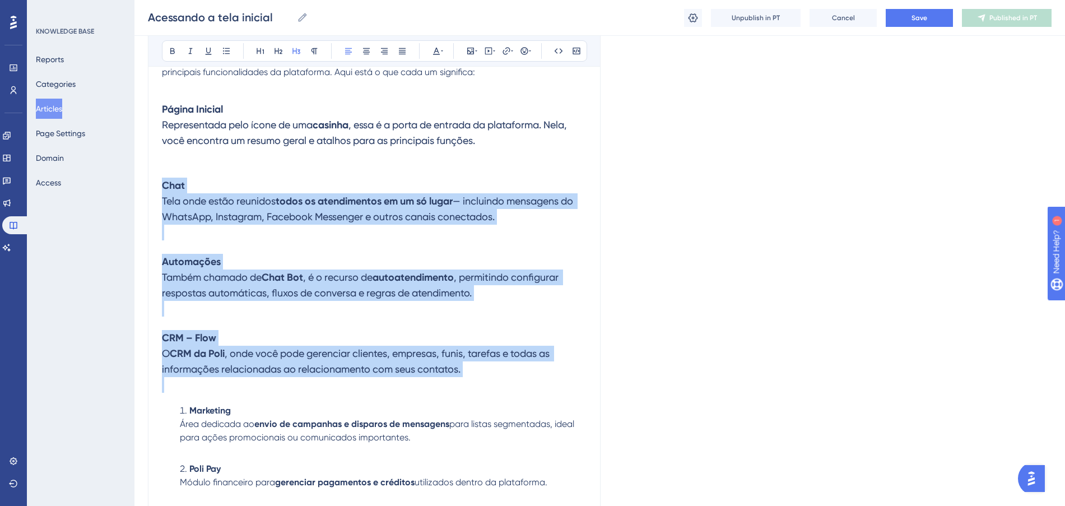
click at [446, 284] on h3 "Automações Também chamado de Chat Bot , é o recurso de autoatendimento , permit…" at bounding box center [374, 285] width 424 height 76
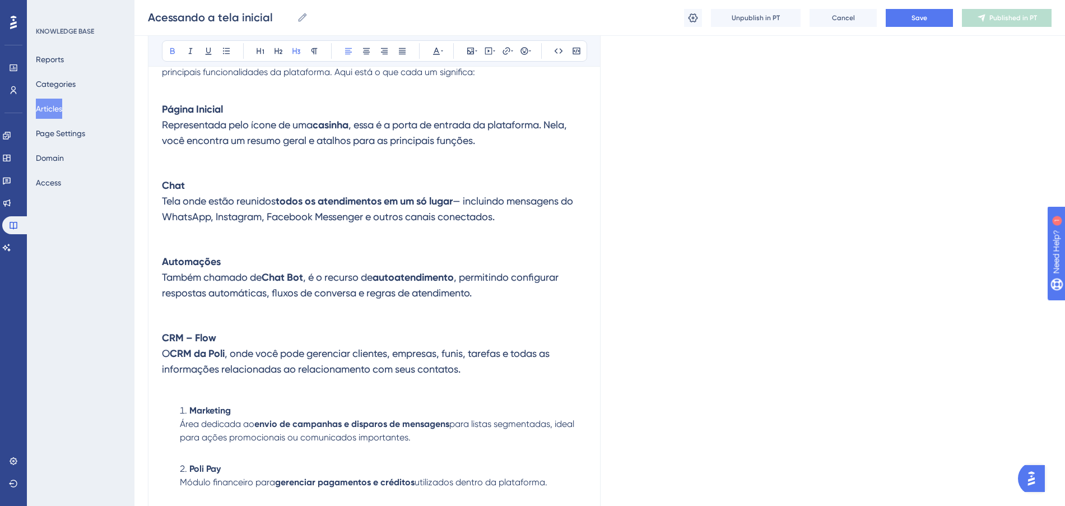
drag, startPoint x: 160, startPoint y: 338, endPoint x: 466, endPoint y: 399, distance: 311.8
click at [466, 399] on div "Acessando a tela inicial Bold Italic Underline Bullet Point Heading 1 Heading 2…" at bounding box center [374, 190] width 452 height 1038
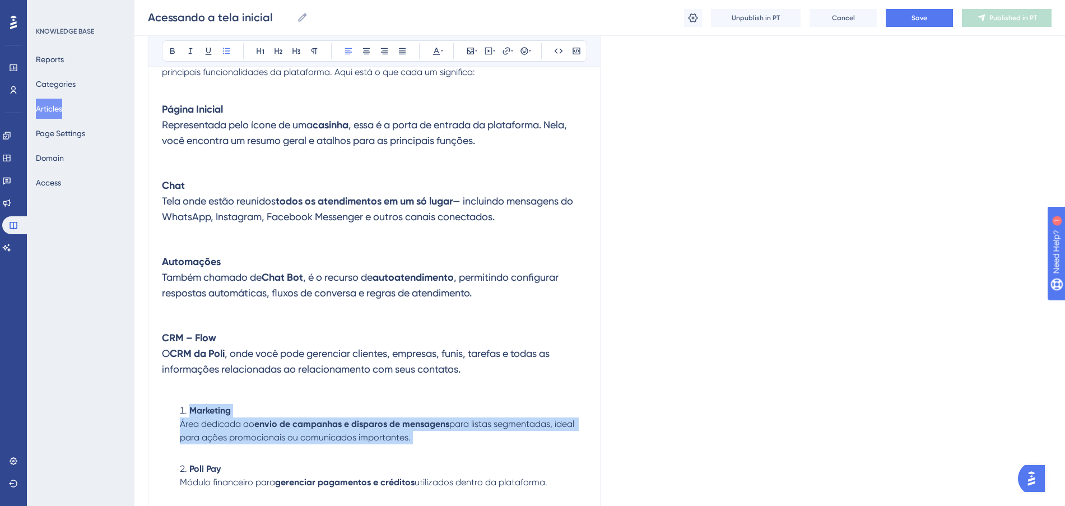
scroll to position [735, 0]
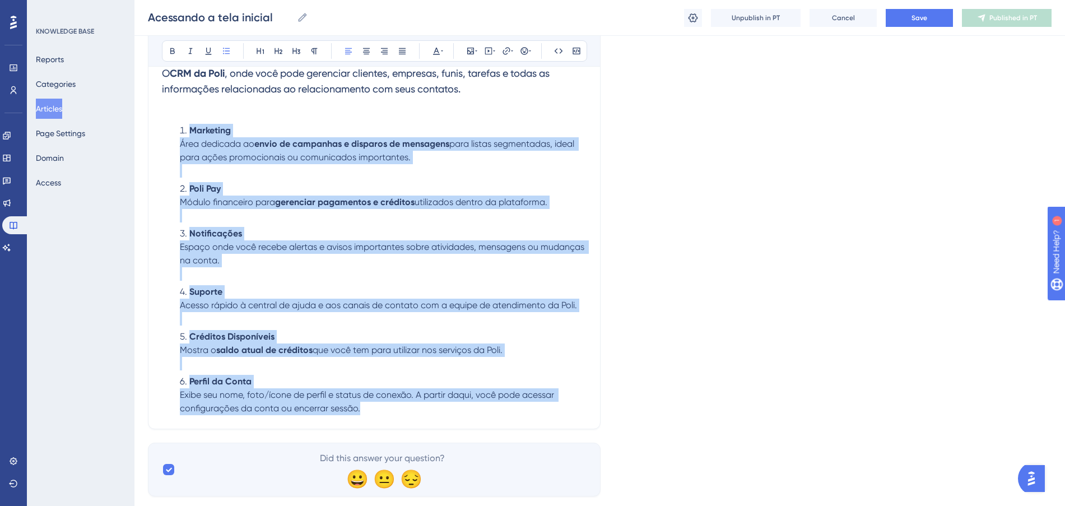
drag, startPoint x: 183, startPoint y: 335, endPoint x: 435, endPoint y: 436, distance: 271.6
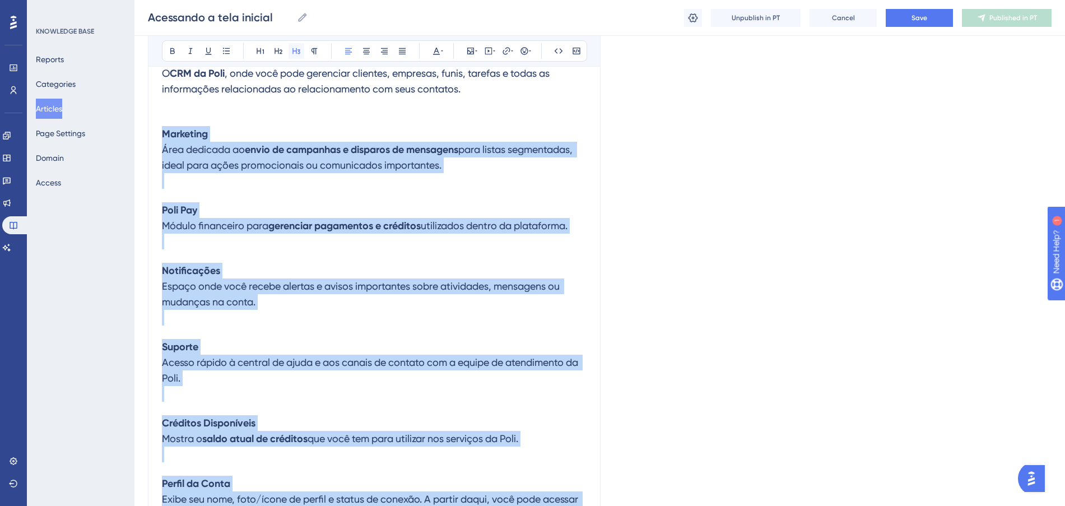
click at [298, 52] on icon at bounding box center [296, 50] width 9 height 9
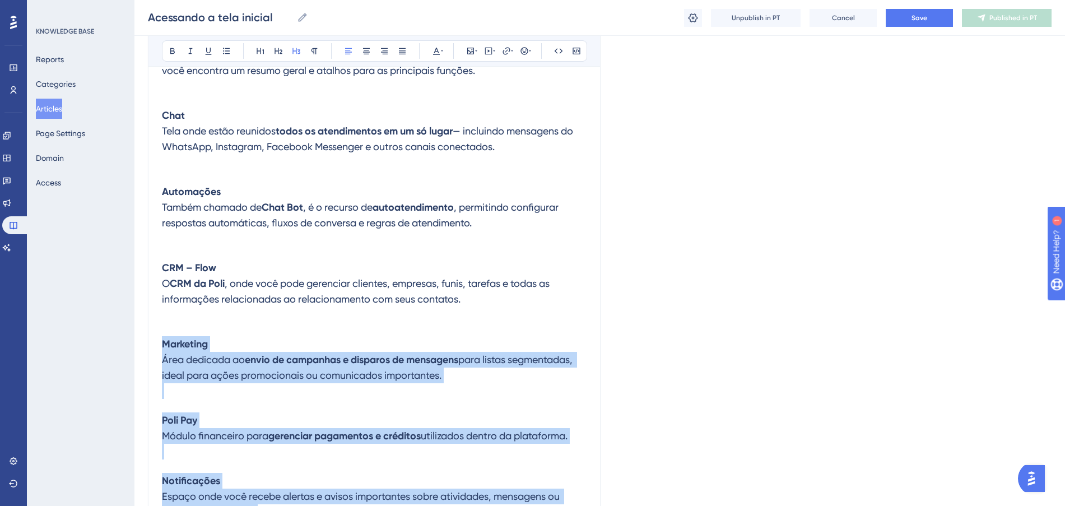
click at [360, 335] on h3 "Marketing Área dedicada ao envio de campanhas e disparos de mensagens para list…" at bounding box center [374, 367] width 424 height 76
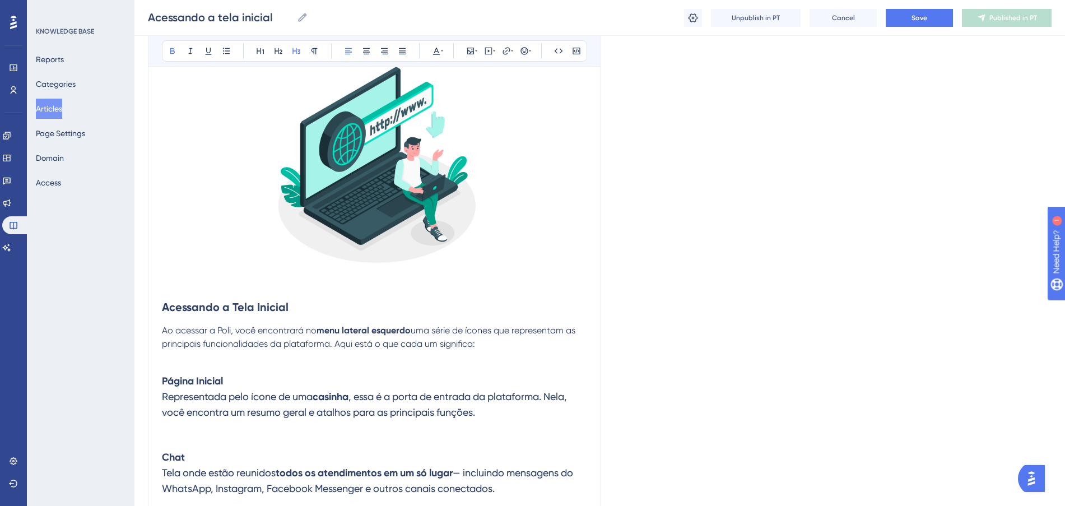
scroll to position [175, 0]
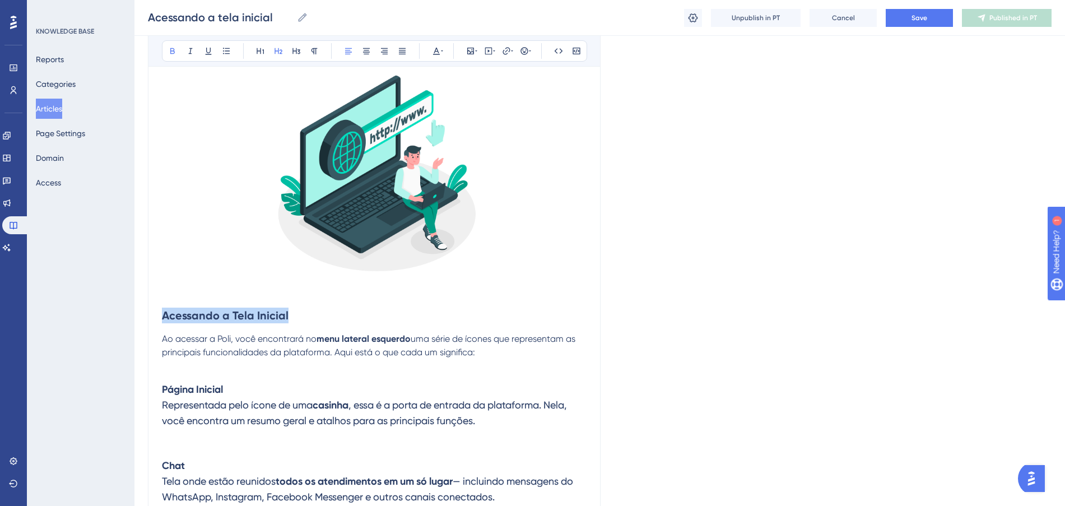
drag, startPoint x: 292, startPoint y: 314, endPoint x: 160, endPoint y: 310, distance: 132.8
click at [262, 51] on icon at bounding box center [260, 50] width 9 height 9
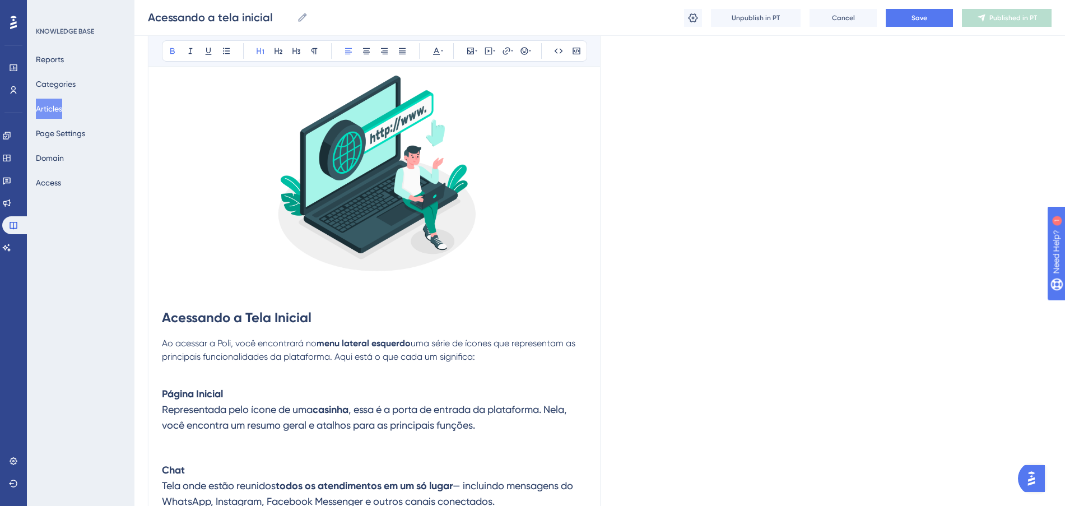
click at [352, 333] on h1 "Acessando a Tela Inicial" at bounding box center [374, 317] width 424 height 38
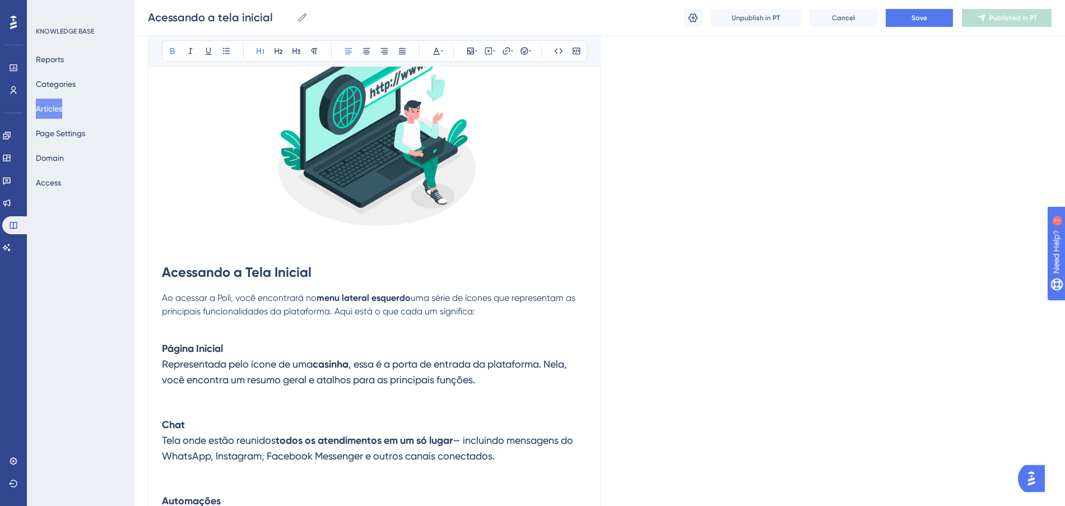
scroll to position [315, 0]
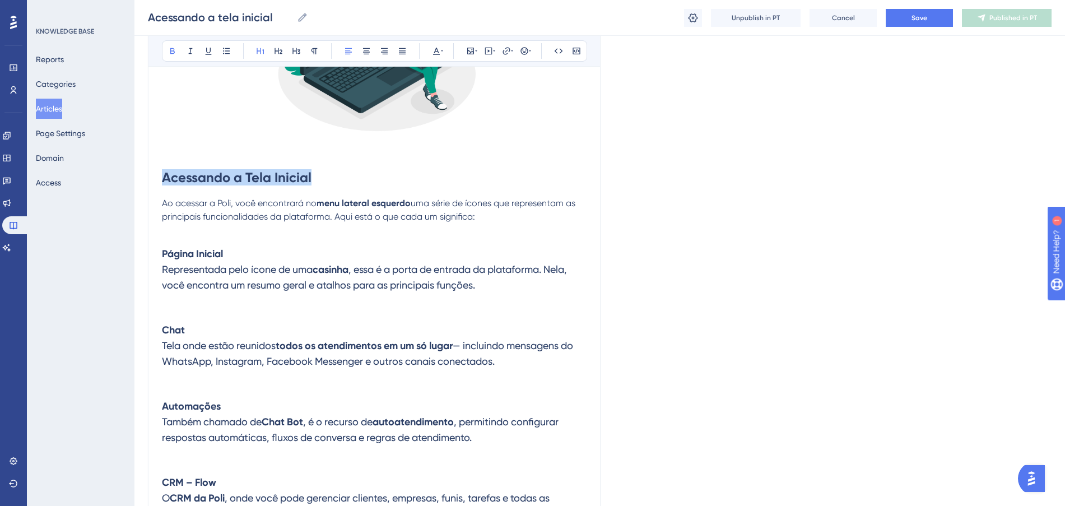
drag, startPoint x: 329, startPoint y: 178, endPoint x: 121, endPoint y: 159, distance: 209.2
click at [134, 159] on div "Performance Users Engagement Widgets Feedback Product Updates Knowledge Base AI…" at bounding box center [599, 368] width 930 height 1367
click at [335, 198] on strong "menu lateral esquerdo" at bounding box center [363, 203] width 94 height 11
drag, startPoint x: 244, startPoint y: 175, endPoint x: 164, endPoint y: 176, distance: 79.5
click at [164, 176] on h1 "Acessando a Tela Inicial" at bounding box center [374, 177] width 424 height 38
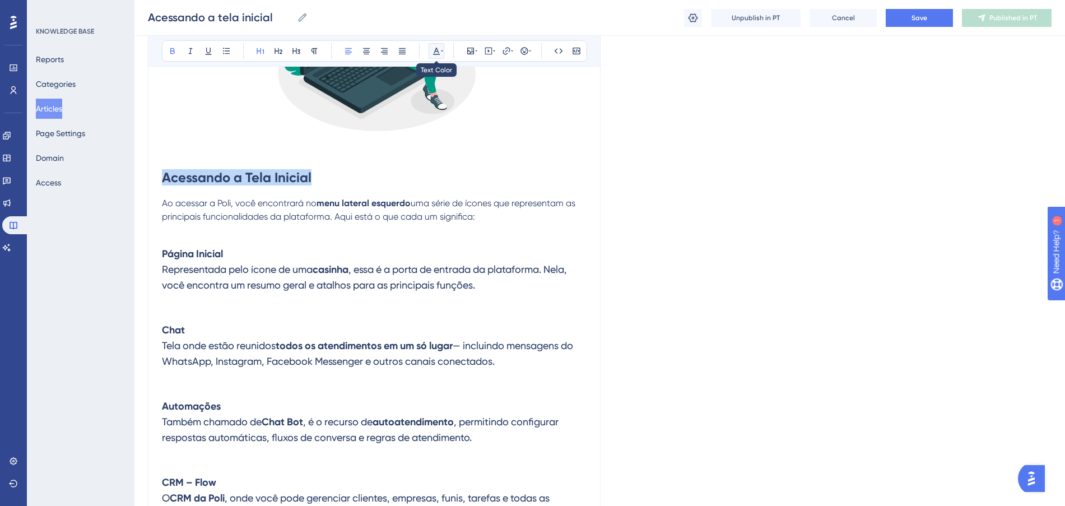
click at [435, 48] on icon at bounding box center [436, 50] width 9 height 9
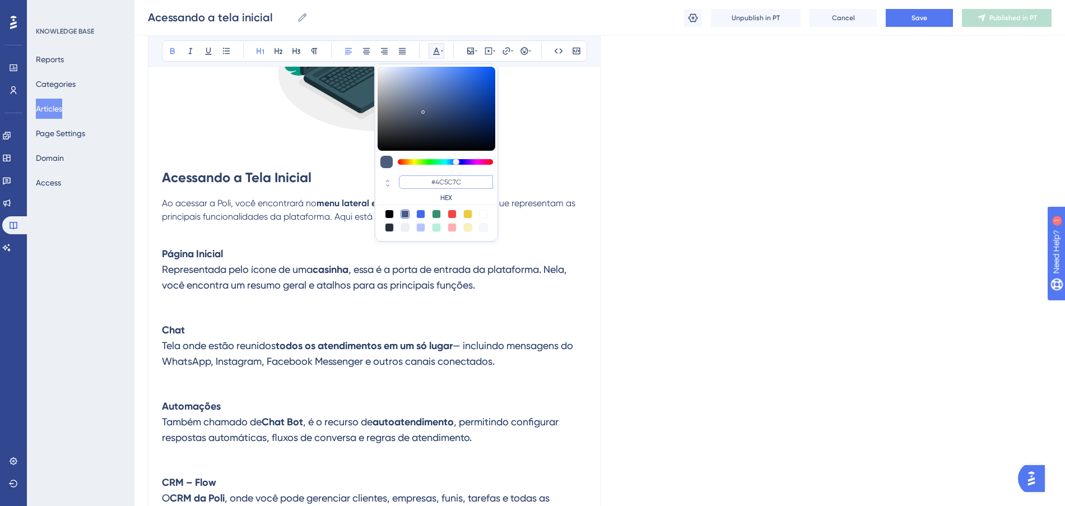
drag, startPoint x: 475, startPoint y: 181, endPoint x: 437, endPoint y: 181, distance: 38.1
click at [437, 181] on input "#4C5C7C" at bounding box center [446, 181] width 94 height 13
click at [463, 180] on input "#000000" at bounding box center [446, 181] width 94 height 13
type input "#0000FF"
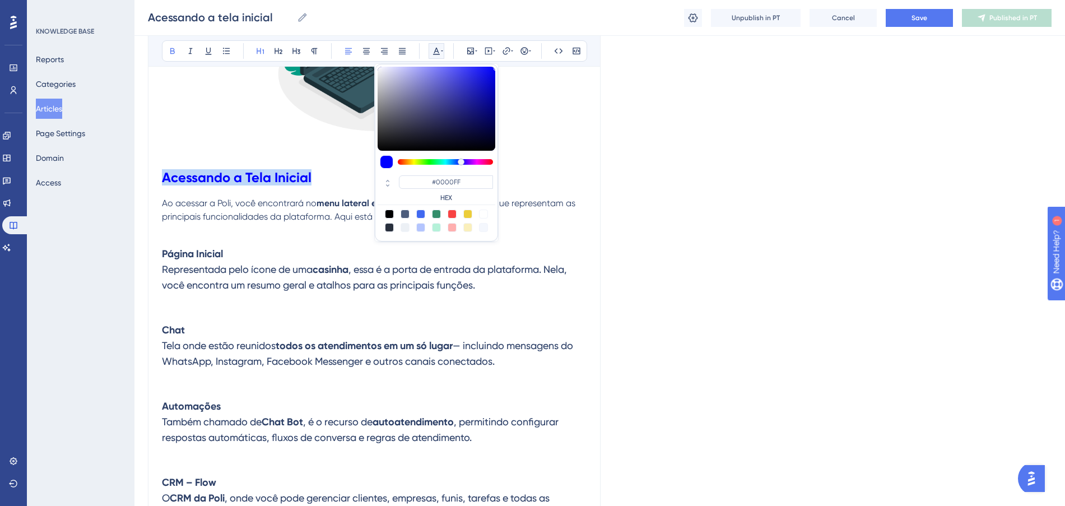
click at [562, 161] on h1 "Acessando a Tela Inicial" at bounding box center [374, 177] width 424 height 38
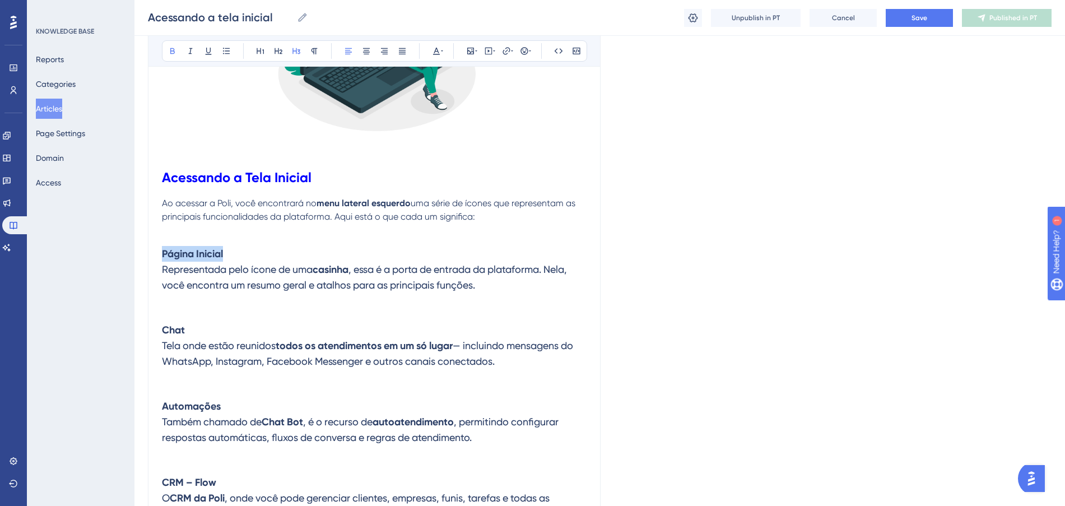
drag, startPoint x: 263, startPoint y: 260, endPoint x: 164, endPoint y: 248, distance: 99.9
click at [164, 248] on h3 "Página Inicial Representada pelo ícone de uma casinha , essa é a porta de entra…" at bounding box center [374, 269] width 424 height 92
click at [437, 53] on icon at bounding box center [436, 50] width 9 height 9
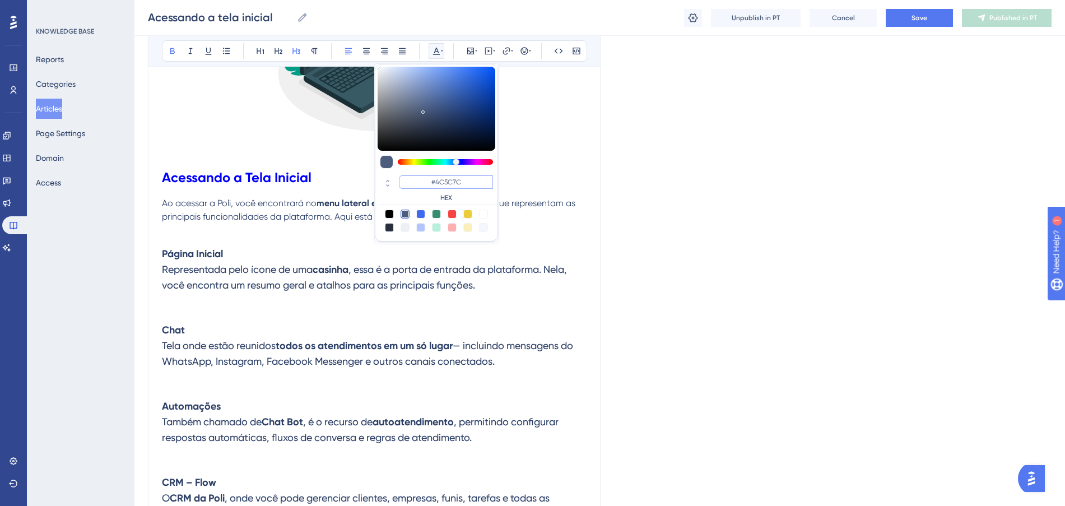
drag, startPoint x: 462, startPoint y: 181, endPoint x: 437, endPoint y: 181, distance: 25.2
click at [437, 181] on input "#4C5C7C" at bounding box center [446, 181] width 94 height 13
paste input "FF675F"
type input "#FF675F"
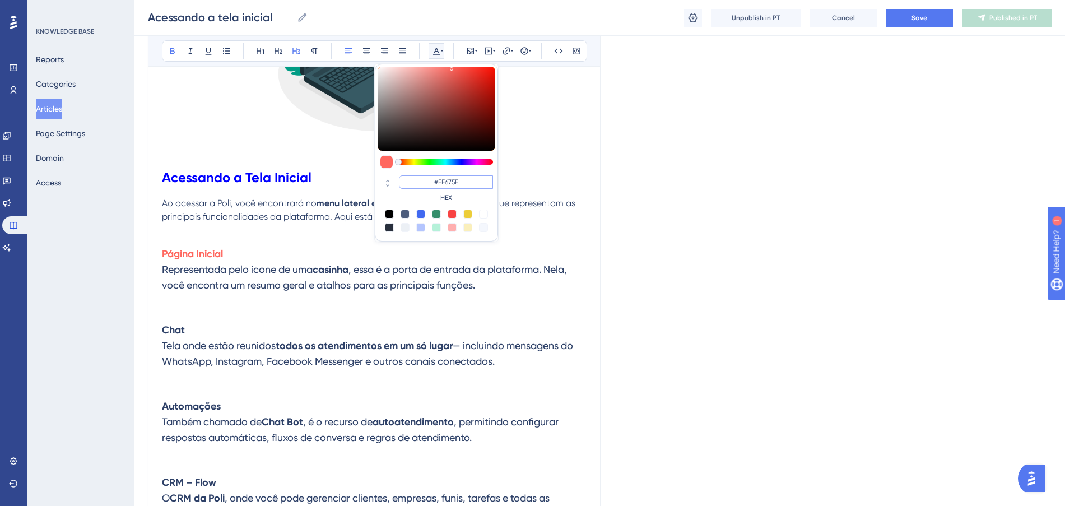
drag, startPoint x: 472, startPoint y: 183, endPoint x: 396, endPoint y: 182, distance: 75.6
click at [396, 182] on div "#FF675F HEX" at bounding box center [436, 189] width 118 height 32
drag, startPoint x: 286, startPoint y: 252, endPoint x: 276, endPoint y: 259, distance: 12.1
click at [286, 252] on h3 "Página Inicial Representada pelo ícone de uma casinha , essa é a porta de entra…" at bounding box center [374, 269] width 424 height 92
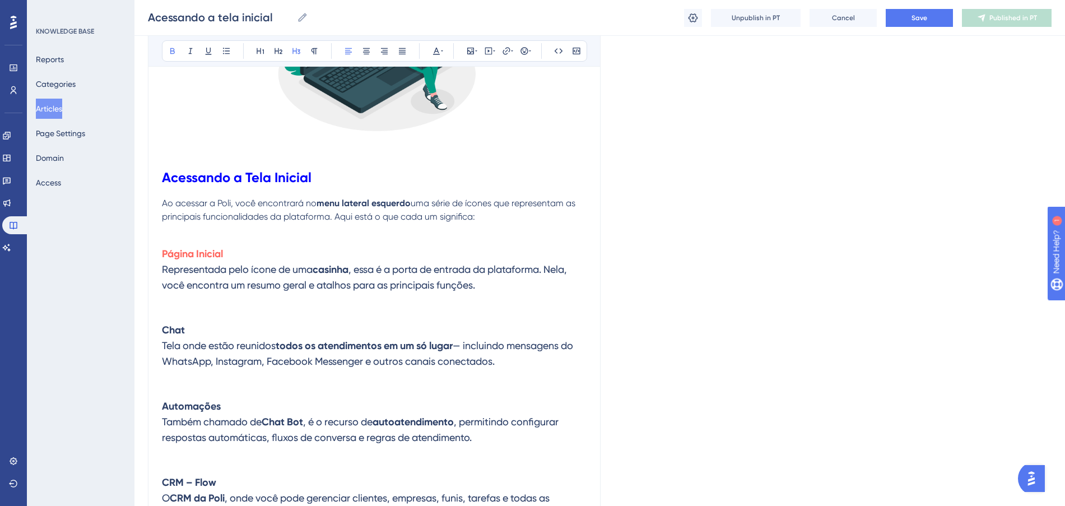
drag, startPoint x: 195, startPoint y: 330, endPoint x: 162, endPoint y: 328, distance: 33.2
click at [162, 328] on h3 "Chat Tela onde estão reunidos todos os atendimentos em um só lugar — incluindo …" at bounding box center [374, 353] width 424 height 76
click at [433, 50] on icon at bounding box center [436, 50] width 9 height 9
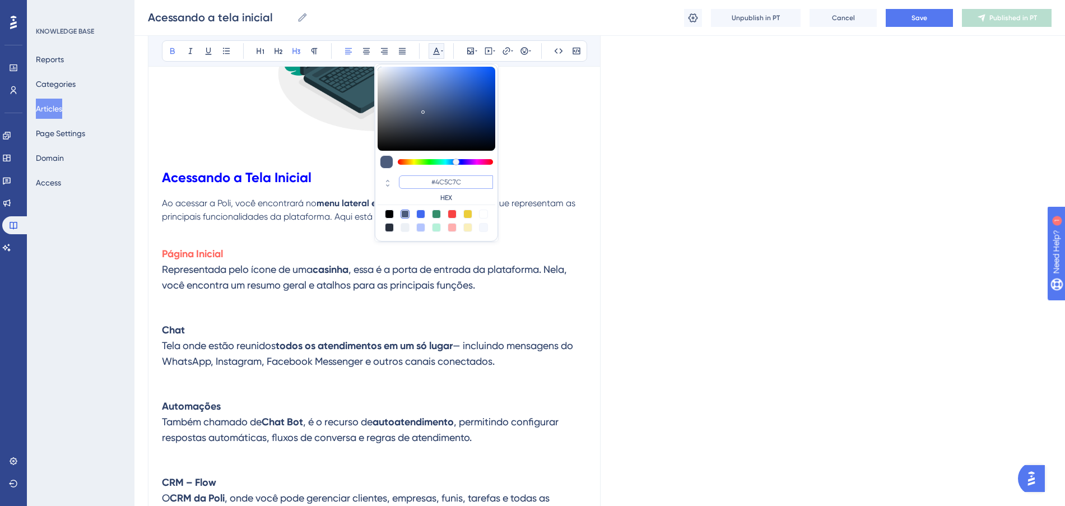
paste input "FF675F"
type input "#FF675F"
drag, startPoint x: 470, startPoint y: 183, endPoint x: 431, endPoint y: 176, distance: 40.4
click at [431, 176] on input "#FF675F" at bounding box center [446, 181] width 94 height 13
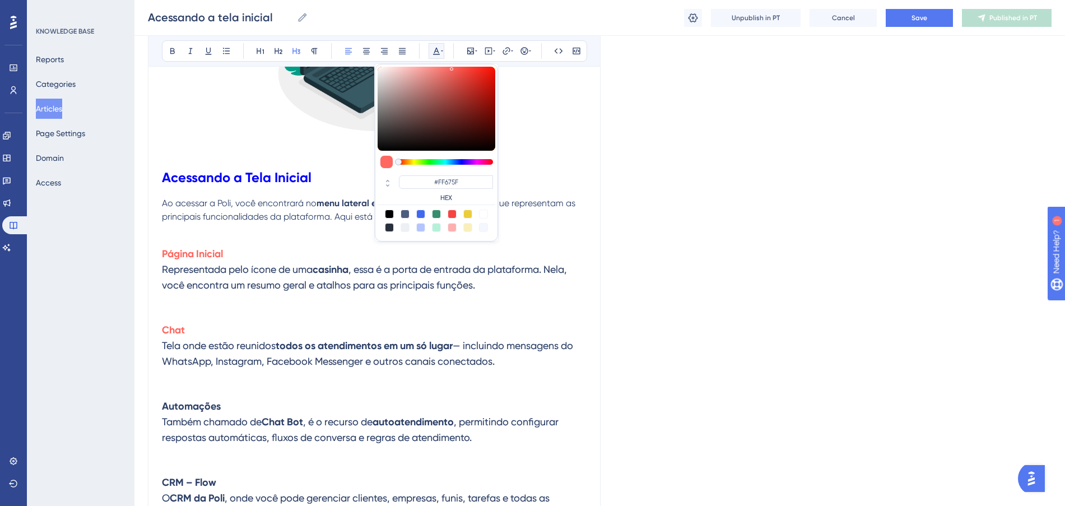
click at [325, 281] on span ", essa é a porta de entrada da plataforma. Nela, você encontra um resumo geral …" at bounding box center [365, 276] width 407 height 27
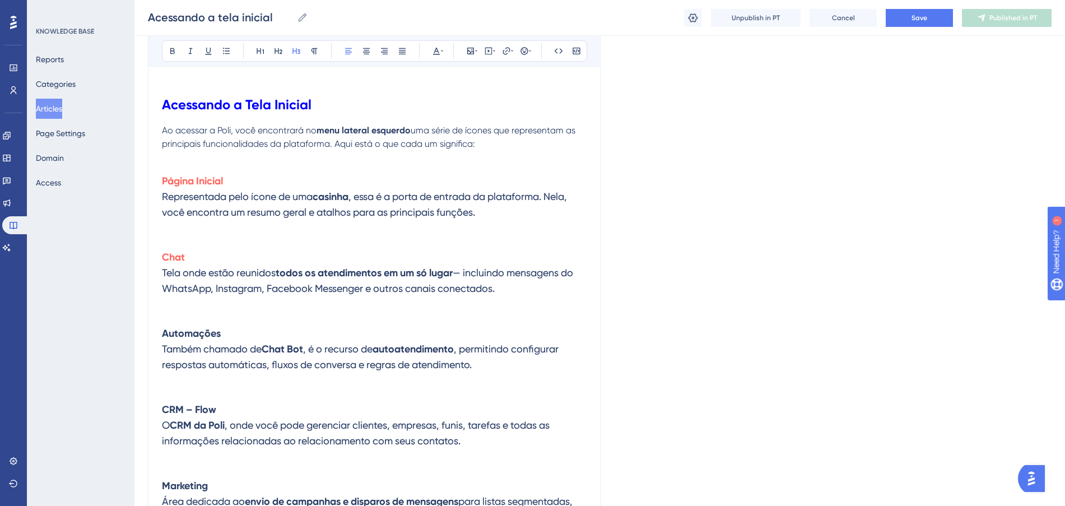
scroll to position [385, 0]
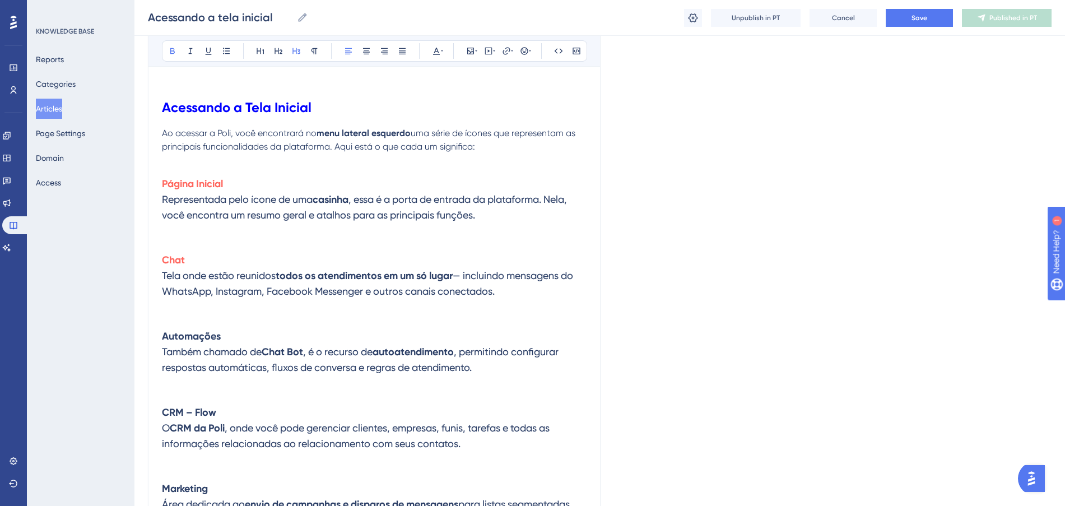
drag, startPoint x: 199, startPoint y: 335, endPoint x: 161, endPoint y: 328, distance: 39.4
click at [161, 328] on div "Acessando a tela inicial Bold Italic Underline Bullet Point Heading 1 Heading 2…" at bounding box center [374, 319] width 452 height 1157
click at [437, 54] on icon at bounding box center [436, 50] width 9 height 9
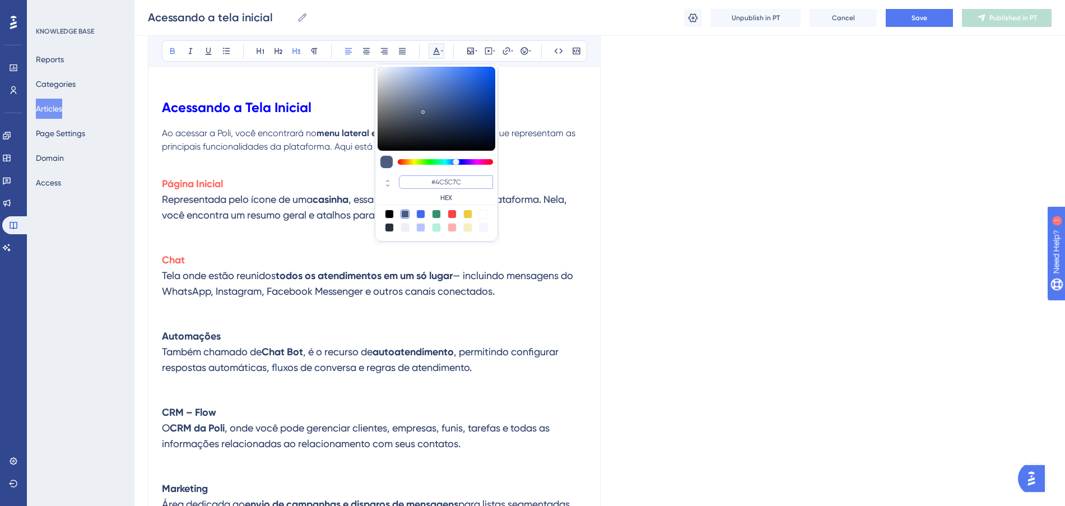
paste input "FF675F"
type input "#FF675F"
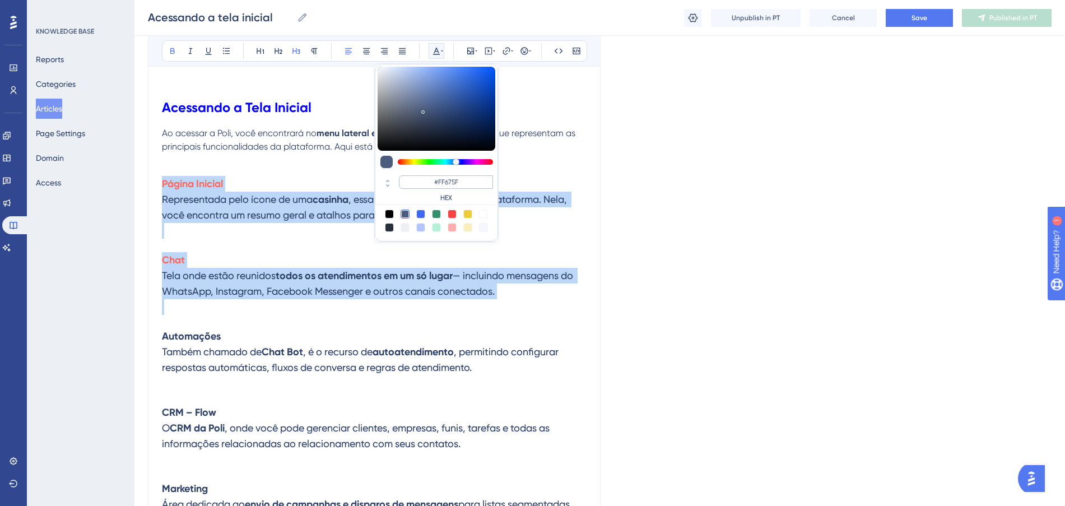
drag, startPoint x: 468, startPoint y: 175, endPoint x: 425, endPoint y: 177, distance: 42.6
click at [425, 177] on input "#FF675F" at bounding box center [446, 181] width 94 height 13
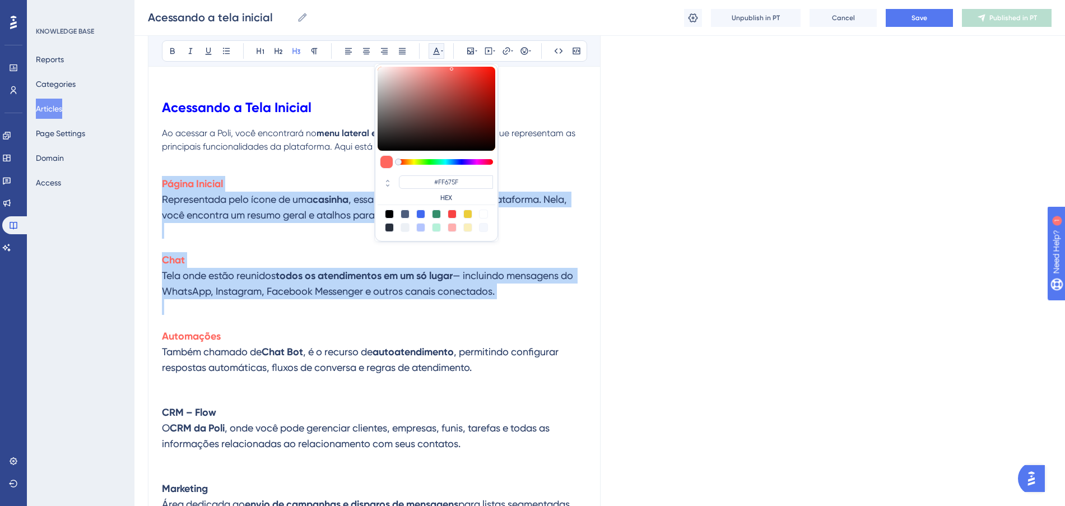
click at [339, 292] on span "— incluindo mensagens do WhatsApp, Instagram, Facebook Messenger e outros canai…" at bounding box center [368, 282] width 413 height 27
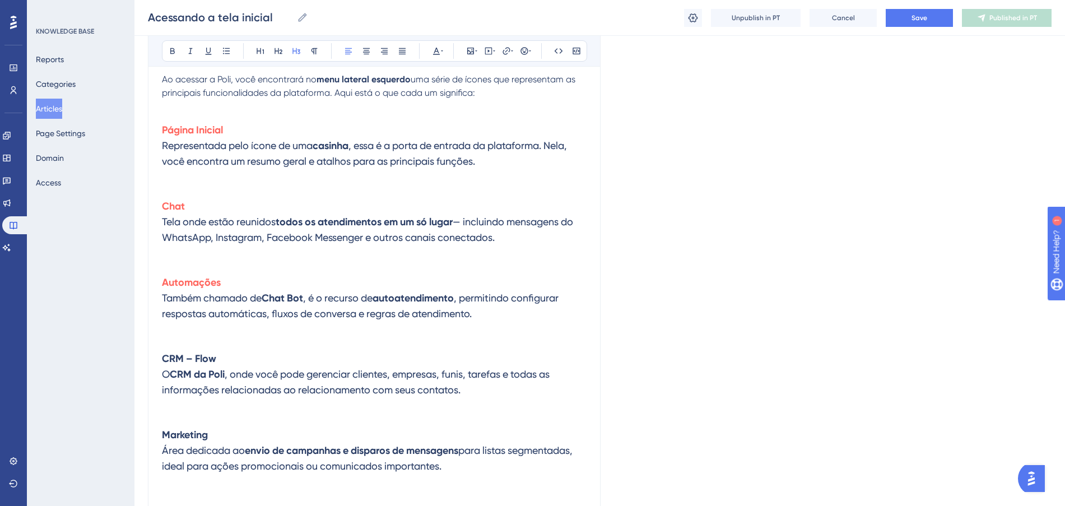
scroll to position [525, 0]
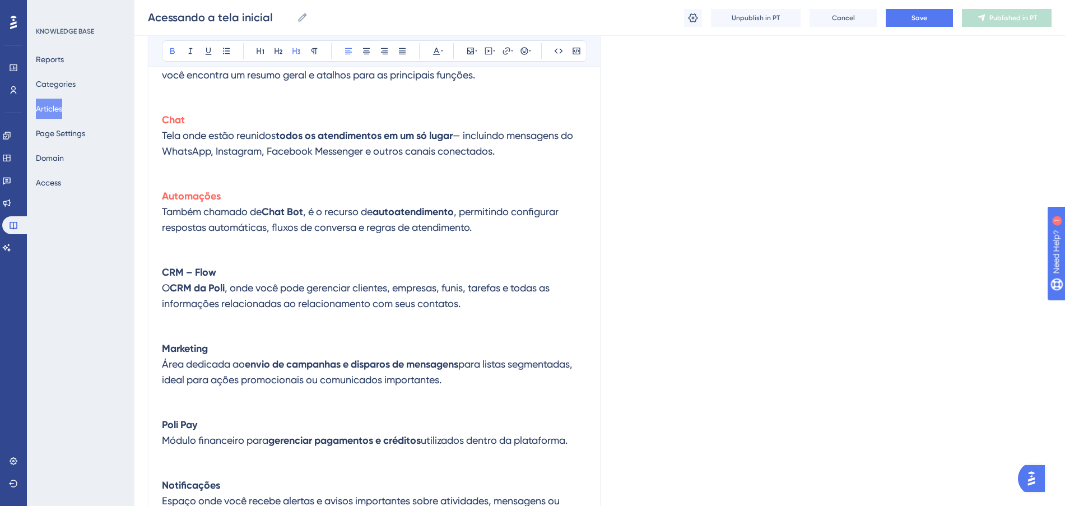
drag, startPoint x: 170, startPoint y: 265, endPoint x: 152, endPoint y: 264, distance: 17.4
click at [152, 264] on div "Acessando a tela inicial Bold Italic Underline Bullet Point Heading 1 Heading 2…" at bounding box center [374, 179] width 452 height 1157
click at [432, 46] on icon at bounding box center [436, 50] width 9 height 9
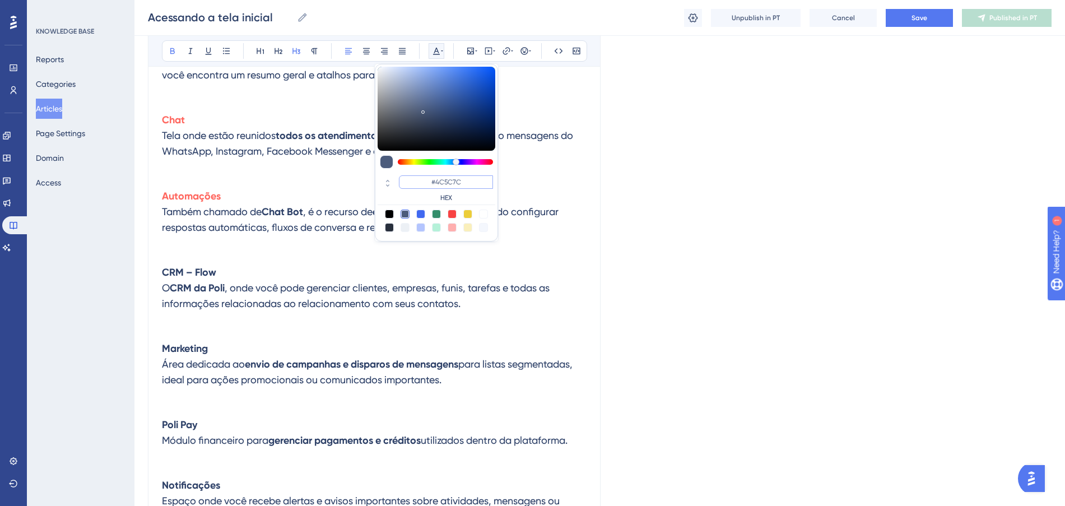
paste input "FF675F"
type input "#FF675F"
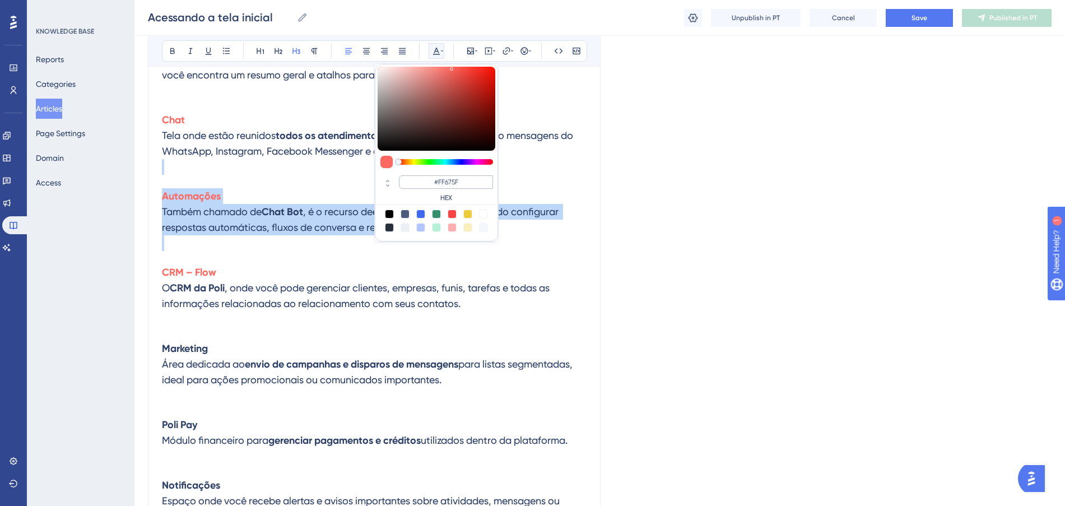
drag, startPoint x: 470, startPoint y: 174, endPoint x: 415, endPoint y: 179, distance: 55.7
click at [415, 179] on input "#FF675F" at bounding box center [446, 181] width 94 height 13
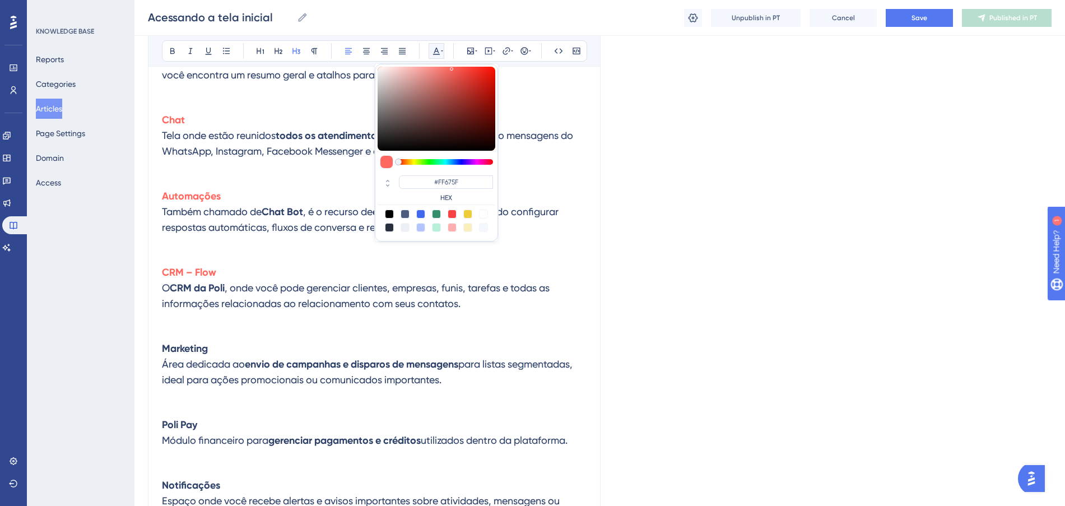
drag, startPoint x: 344, startPoint y: 259, endPoint x: 334, endPoint y: 262, distance: 10.5
click at [344, 260] on h3 "CRM – Flow O CRM da Poli , onde você pode gerenciar clientes, empresas, funis, …" at bounding box center [374, 296] width 424 height 76
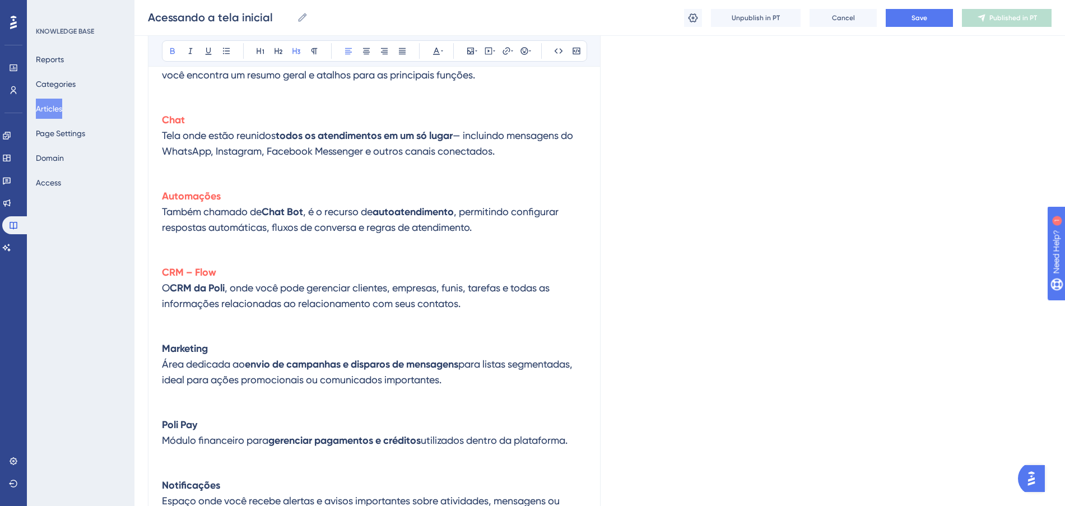
drag, startPoint x: 214, startPoint y: 343, endPoint x: 165, endPoint y: 342, distance: 49.3
click at [165, 342] on h3 "Marketing Área dedicada ao envio de campanhas e disparos de mensagens para list…" at bounding box center [374, 372] width 424 height 76
click at [432, 46] on icon at bounding box center [436, 50] width 9 height 9
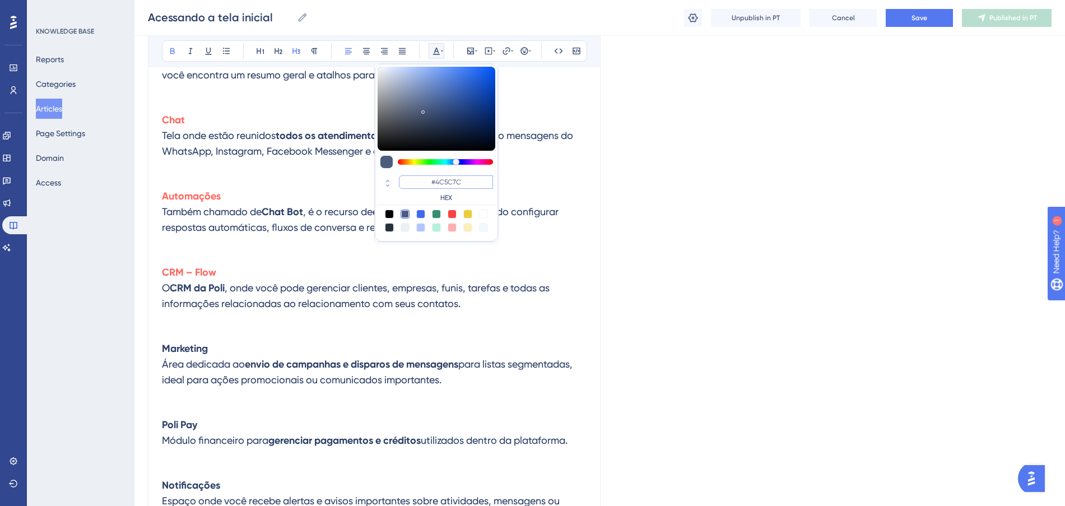
paste input "FF675F"
type input "#FF675F"
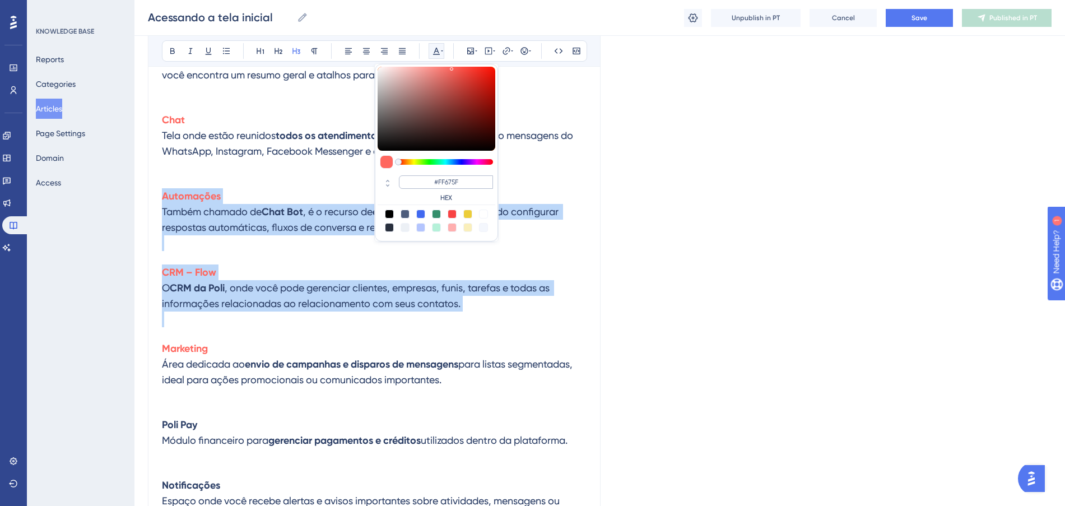
drag, startPoint x: 467, startPoint y: 182, endPoint x: 428, endPoint y: 183, distance: 38.7
click at [428, 183] on input "#FF675F" at bounding box center [446, 181] width 94 height 13
click at [267, 258] on h3 "CRM – Flow O CRM da Poli , onde você pode gerenciar clientes, empresas, funis, …" at bounding box center [374, 296] width 424 height 76
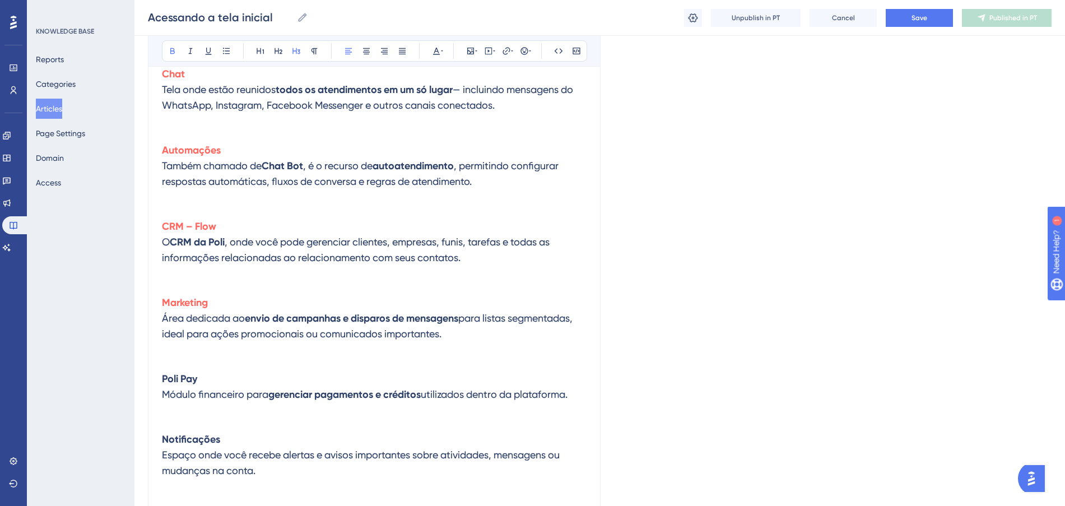
scroll to position [665, 0]
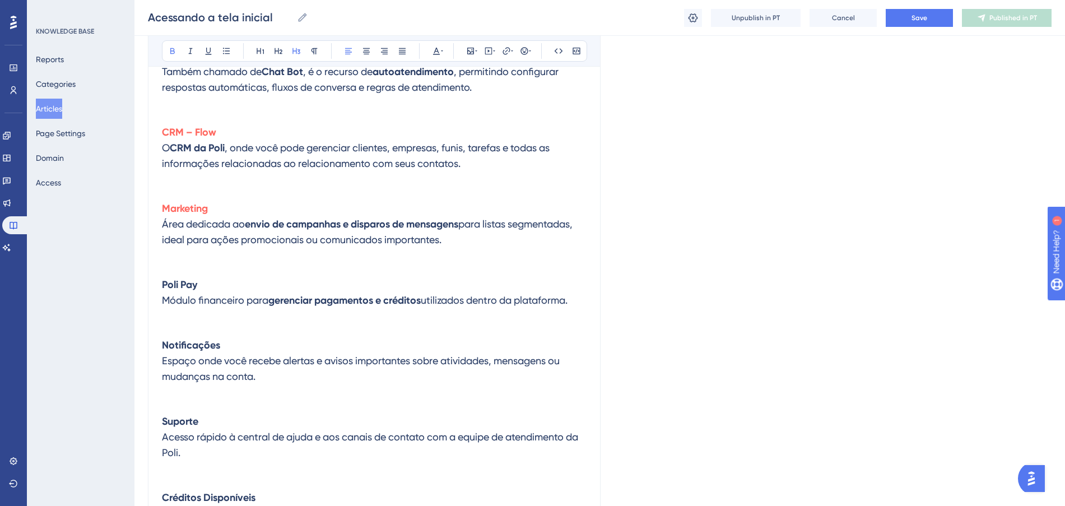
drag, startPoint x: 209, startPoint y: 285, endPoint x: 156, endPoint y: 286, distance: 53.2
click at [156, 286] on div "Acessando a tela inicial Bold Italic Underline Bullet Point Heading 1 Heading 2…" at bounding box center [374, 39] width 452 height 1157
click at [436, 45] on button at bounding box center [436, 51] width 16 height 16
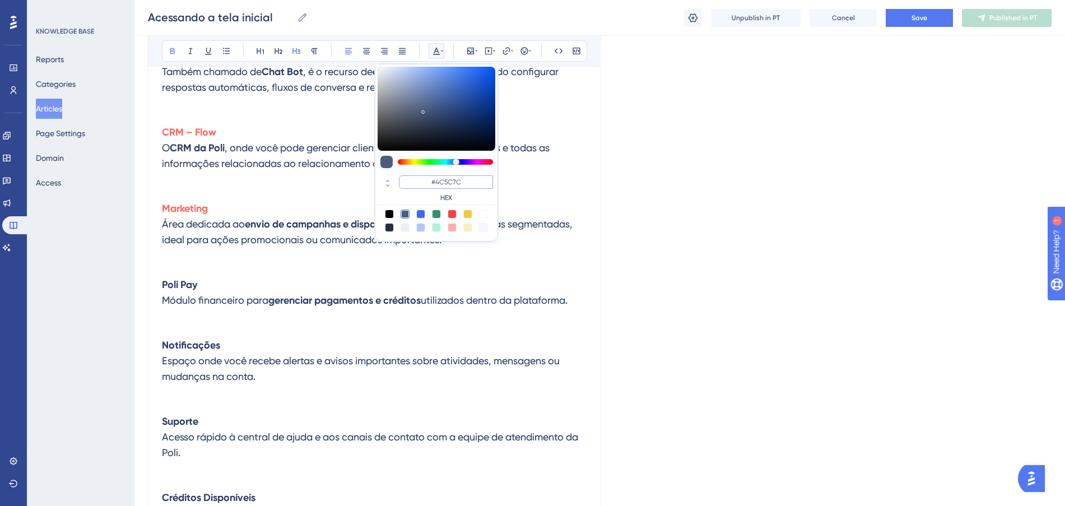
drag, startPoint x: 472, startPoint y: 180, endPoint x: 432, endPoint y: 183, distance: 39.9
click at [432, 183] on input "#4C5C7C" at bounding box center [446, 181] width 94 height 13
paste input "FF675F"
type input "#FF675F"
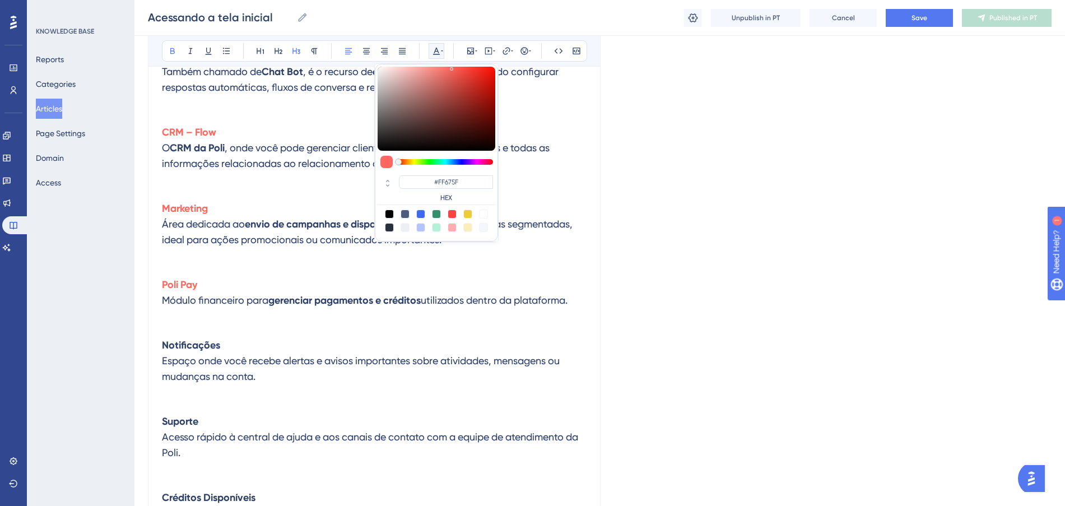
click at [267, 268] on h3 "Marketing Área dedicada ao envio de campanhas e disparos de mensagens para list…" at bounding box center [374, 232] width 424 height 76
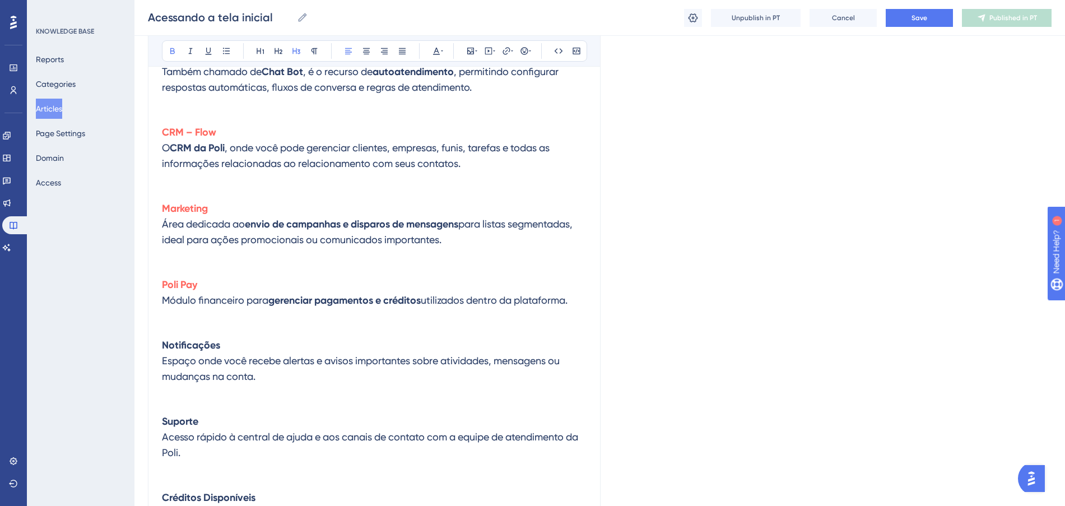
drag, startPoint x: 234, startPoint y: 347, endPoint x: 143, endPoint y: 346, distance: 90.7
click at [143, 346] on div "Performance Users Engagement Widgets Feedback Product Updates Knowledge Base AI…" at bounding box center [599, 18] width 930 height 1367
click at [431, 49] on button at bounding box center [436, 51] width 16 height 16
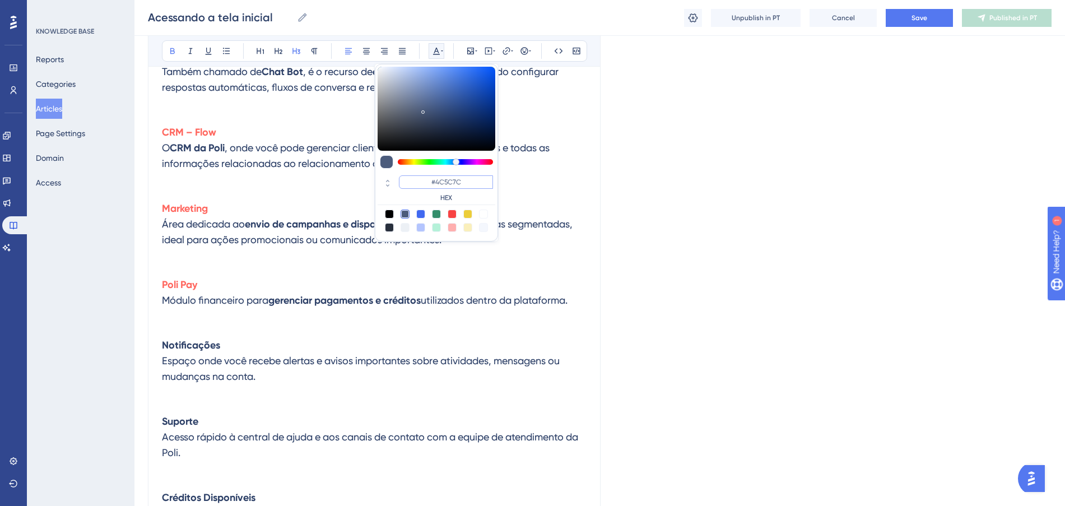
paste input "FF675F"
type input "#FF675F"
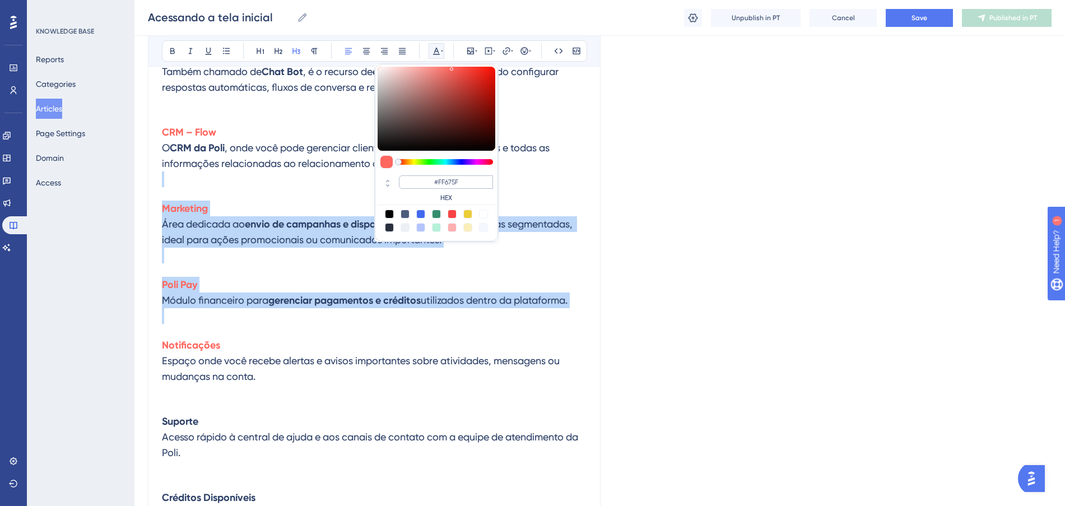
drag, startPoint x: 470, startPoint y: 187, endPoint x: 427, endPoint y: 182, distance: 44.0
click at [427, 182] on input "#FF675F" at bounding box center [446, 181] width 94 height 13
click at [285, 290] on h3 "Poli Pay Módulo financeiro para gerenciar pagamentos e créditos utilizados dent…" at bounding box center [374, 300] width 424 height 60
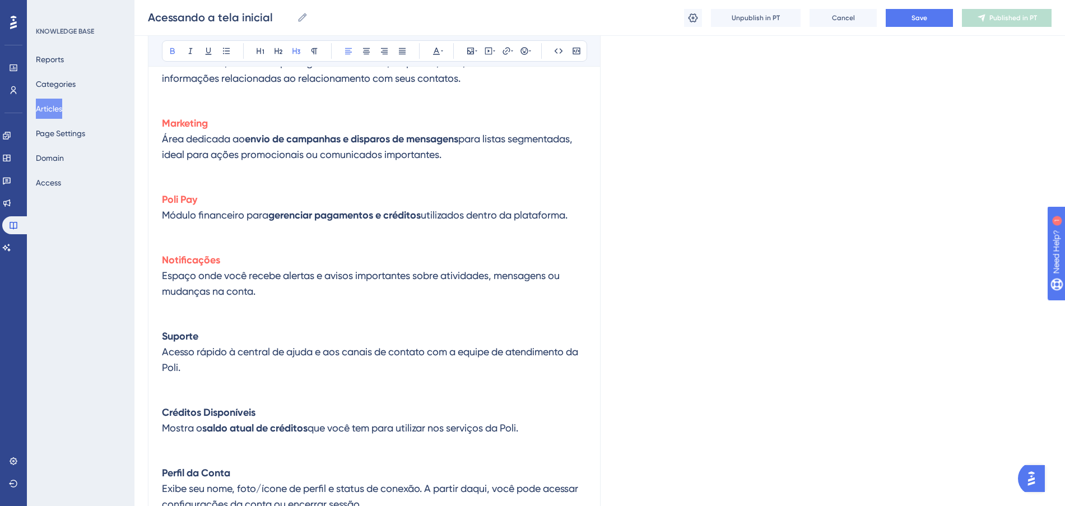
scroll to position [805, 0]
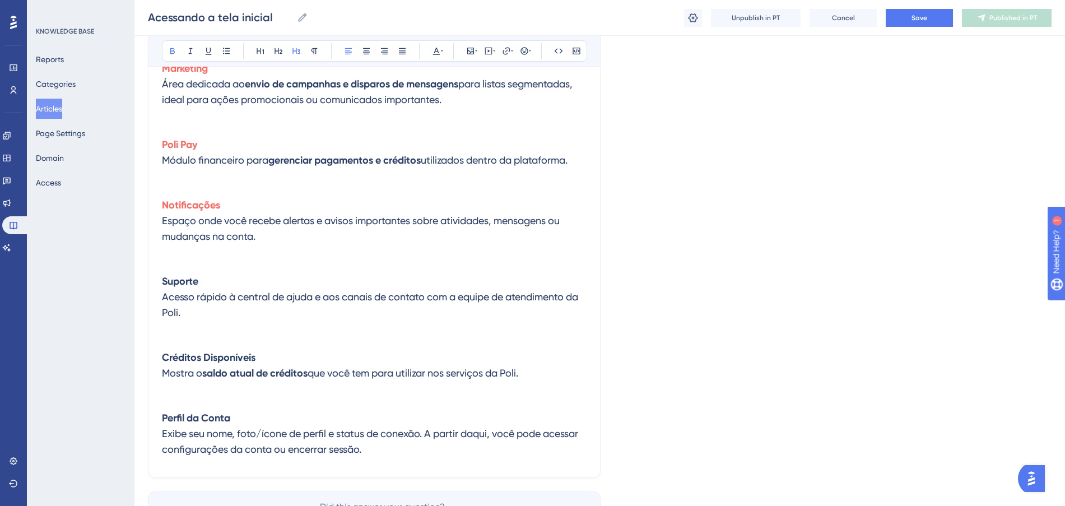
drag, startPoint x: 204, startPoint y: 280, endPoint x: 151, endPoint y: 279, distance: 53.2
click at [431, 50] on button at bounding box center [436, 51] width 16 height 16
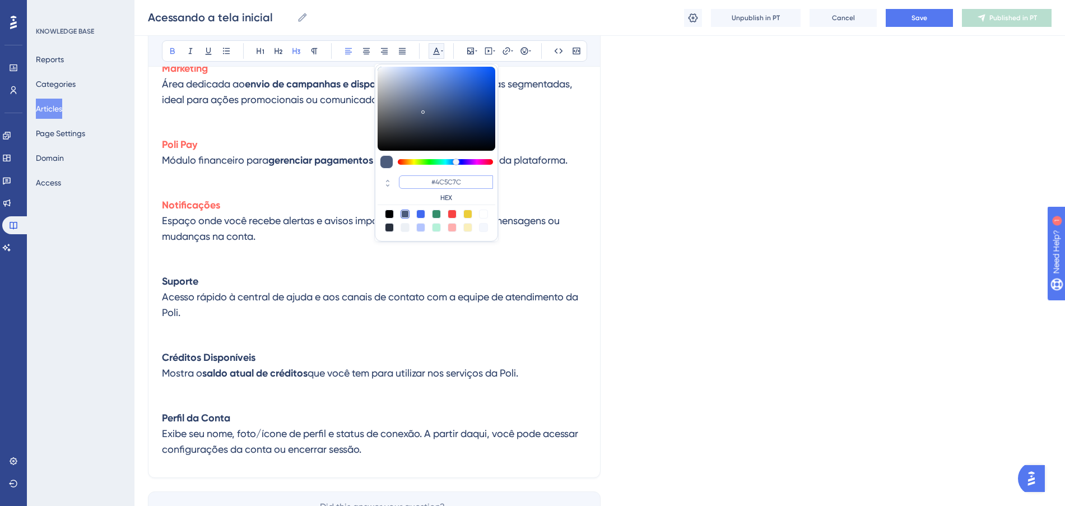
drag, startPoint x: 461, startPoint y: 180, endPoint x: 419, endPoint y: 186, distance: 42.4
click at [419, 186] on input "#4C5C7C" at bounding box center [446, 181] width 94 height 13
paste input "FF675F"
type input "#FF675F"
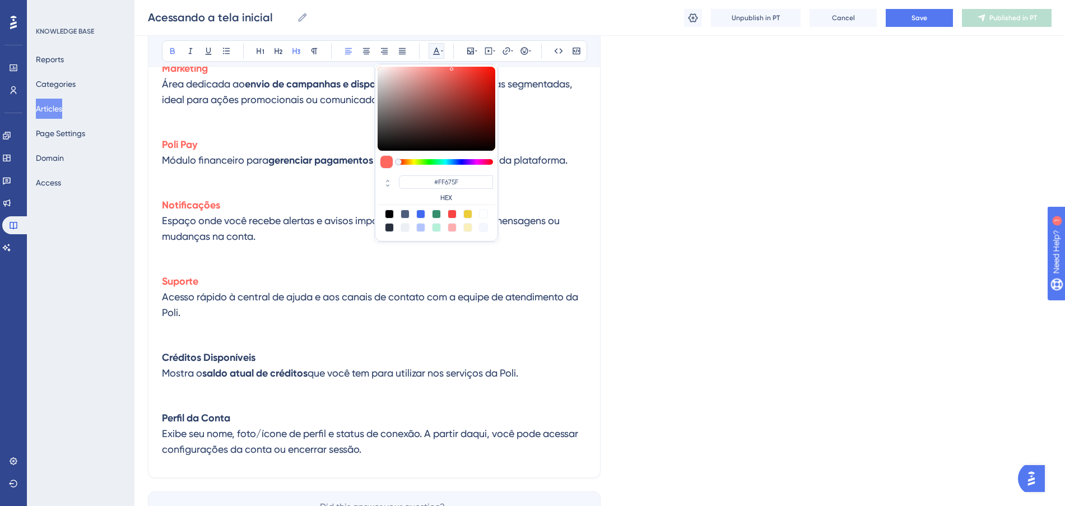
click at [302, 272] on h3 "Suporte Acesso rápido à central de ajuda e aos canais de contato com a equipe d…" at bounding box center [374, 305] width 424 height 76
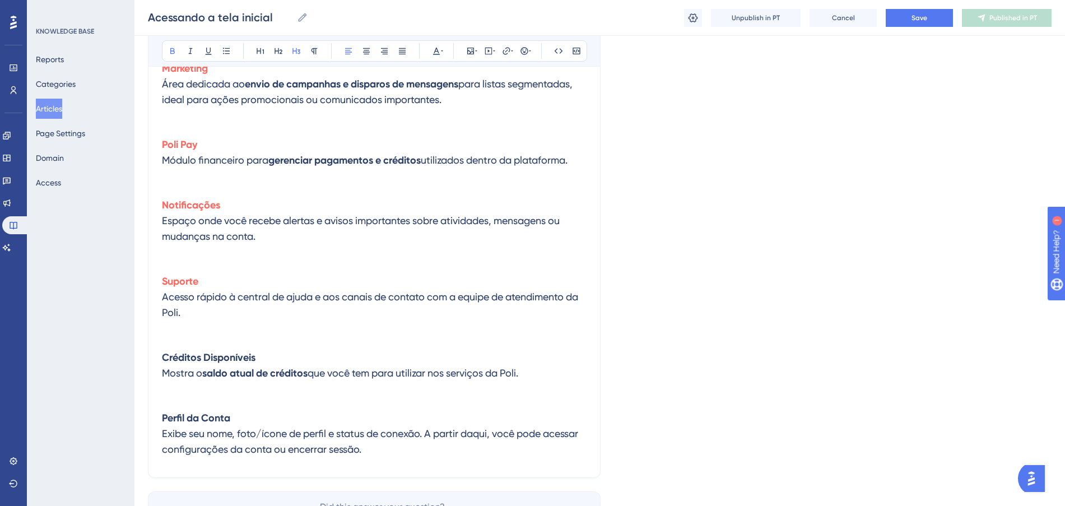
click at [245, 295] on span "Acesso rápido à central de ajuda e aos canais de contato com a equipe de atendi…" at bounding box center [371, 304] width 418 height 27
drag, startPoint x: 262, startPoint y: 361, endPoint x: 158, endPoint y: 363, distance: 103.6
click at [432, 41] on div "Bold Italic Underline Bullet Point Heading 1 Heading 2 Heading 3 Normal Align L…" at bounding box center [374, 50] width 425 height 21
drag, startPoint x: 272, startPoint y: 361, endPoint x: 143, endPoint y: 348, distance: 129.9
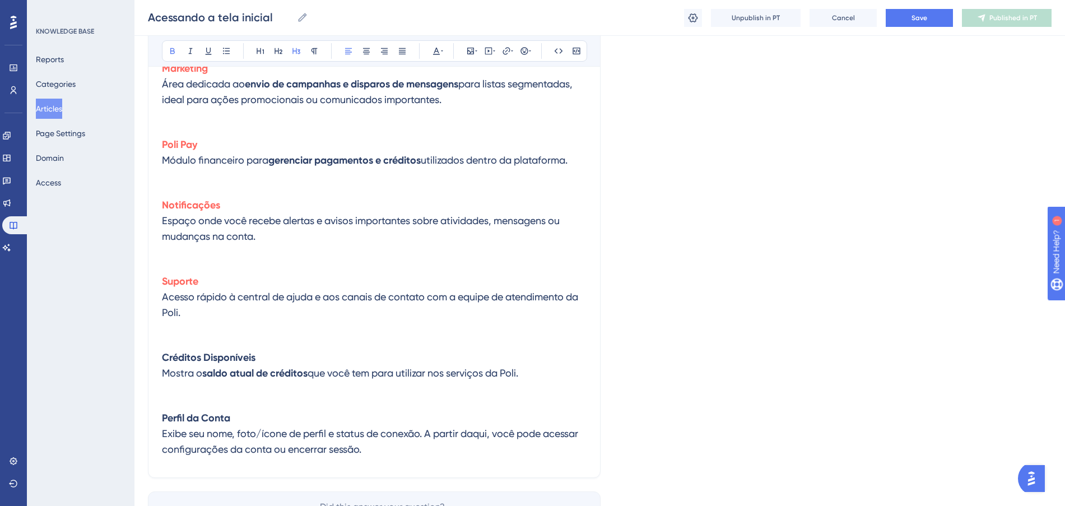
click at [435, 46] on icon at bounding box center [436, 50] width 9 height 9
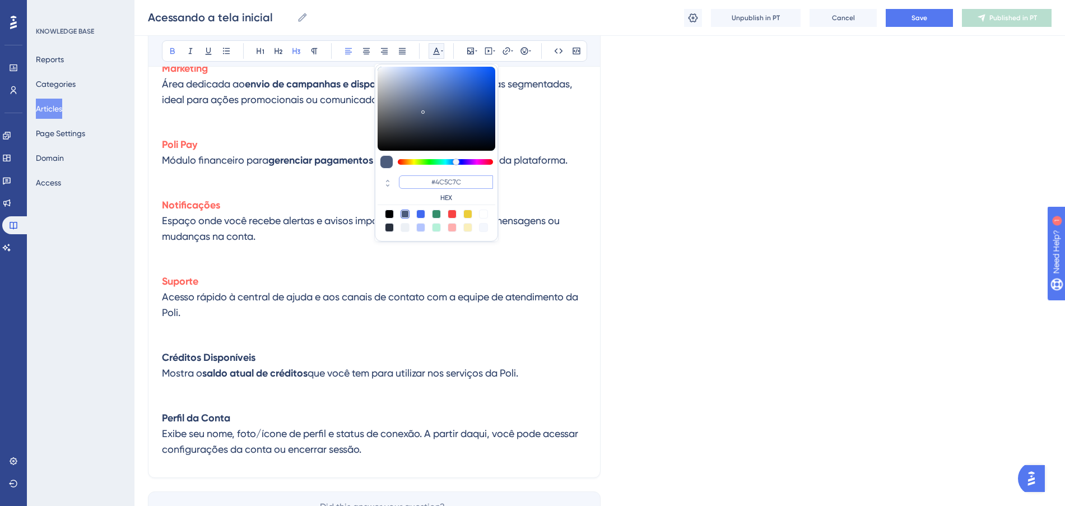
paste input "FF675F"
type input "#FF675F"
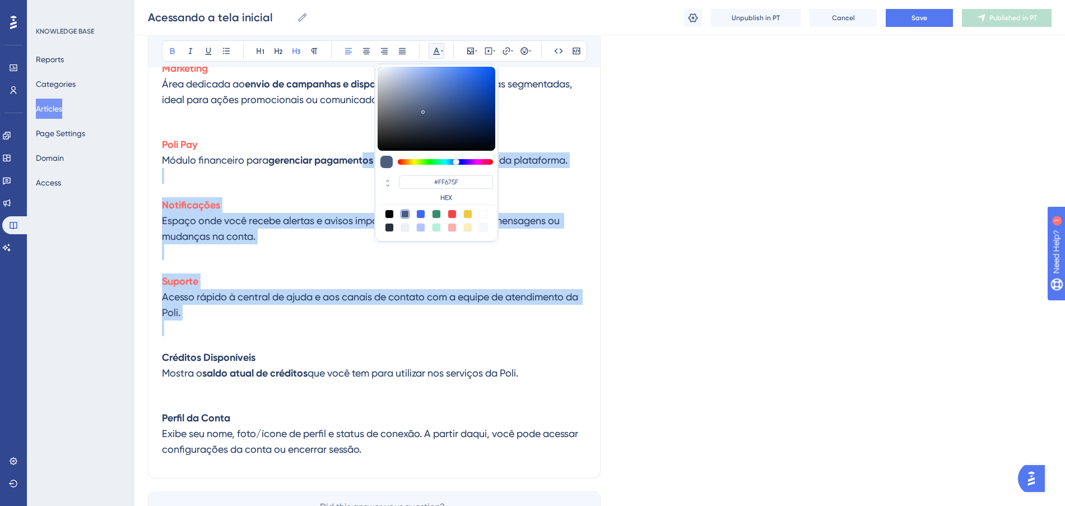
drag, startPoint x: 478, startPoint y: 182, endPoint x: 368, endPoint y: 167, distance: 111.3
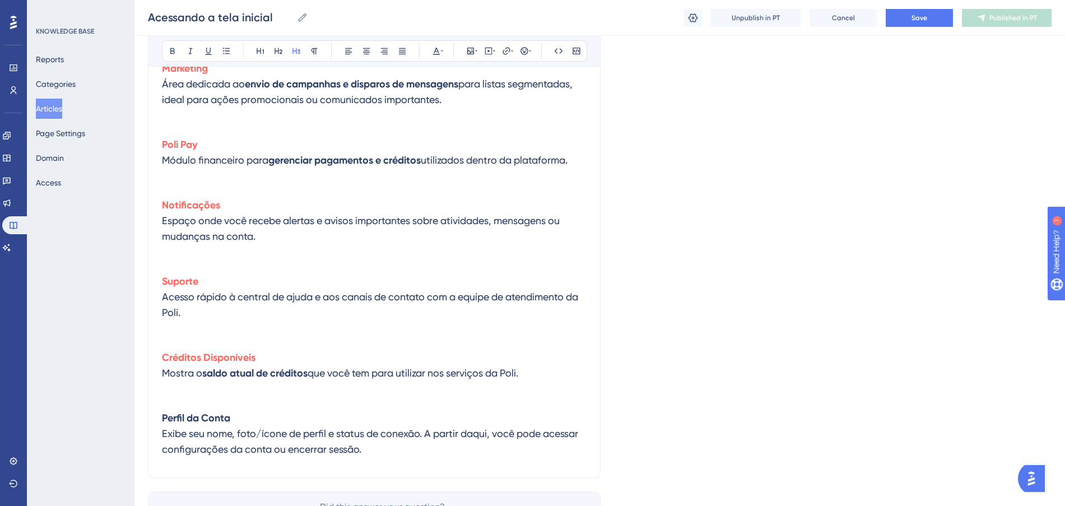
drag, startPoint x: 303, startPoint y: 389, endPoint x: 273, endPoint y: 406, distance: 34.1
click at [301, 391] on h3 "Créditos Disponíveis Mostra o saldo atual de créditos que você tem para utiliza…" at bounding box center [374, 373] width 424 height 60
drag, startPoint x: 264, startPoint y: 414, endPoint x: 152, endPoint y: 416, distance: 112.6
click at [433, 53] on icon at bounding box center [436, 50] width 9 height 9
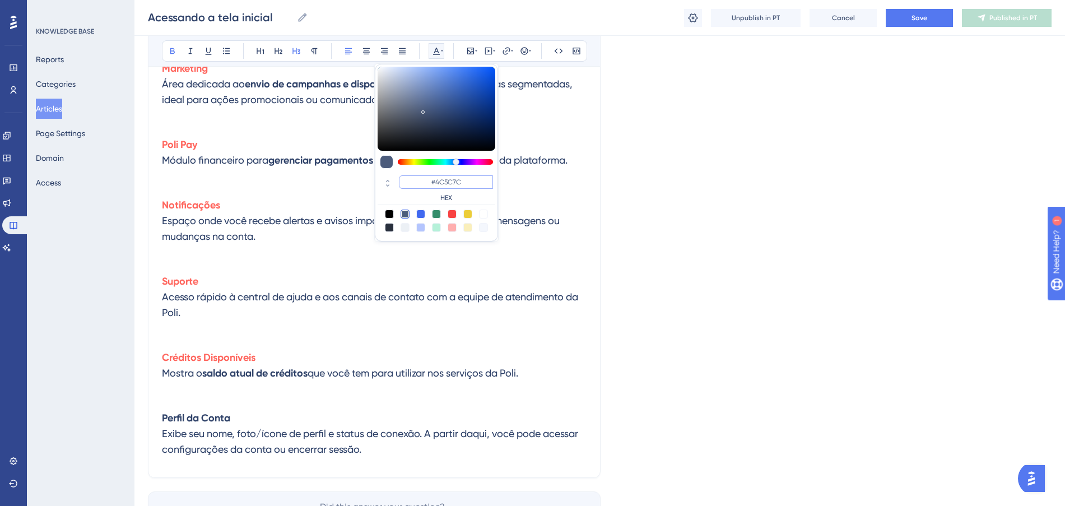
drag, startPoint x: 474, startPoint y: 181, endPoint x: 412, endPoint y: 179, distance: 62.2
click at [412, 179] on input "#4C5C7C" at bounding box center [446, 181] width 94 height 13
paste input "FF675F"
type input "#FF675F"
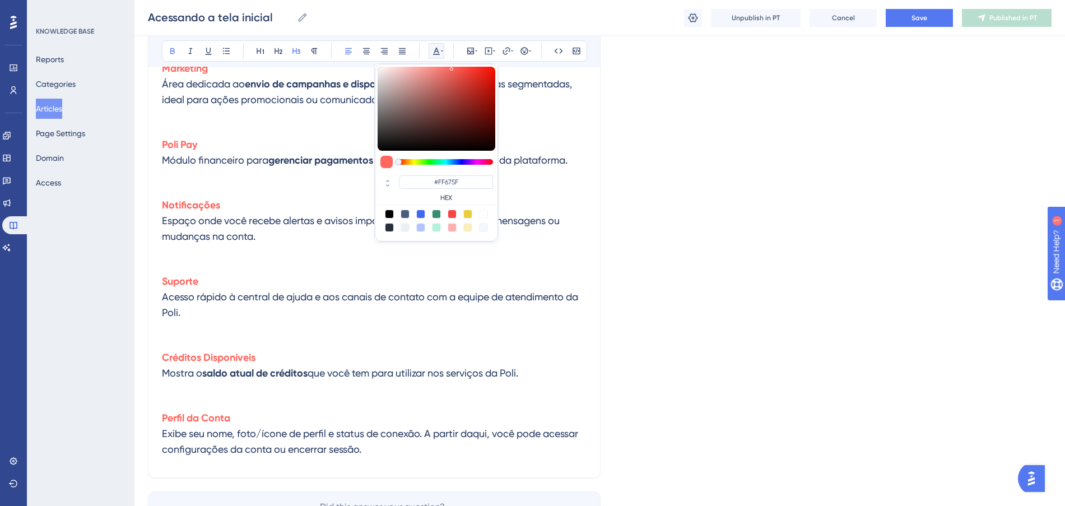
click at [269, 362] on h3 "Créditos Disponíveis Mostra o saldo atual de créditos que você tem para utiliza…" at bounding box center [374, 373] width 424 height 60
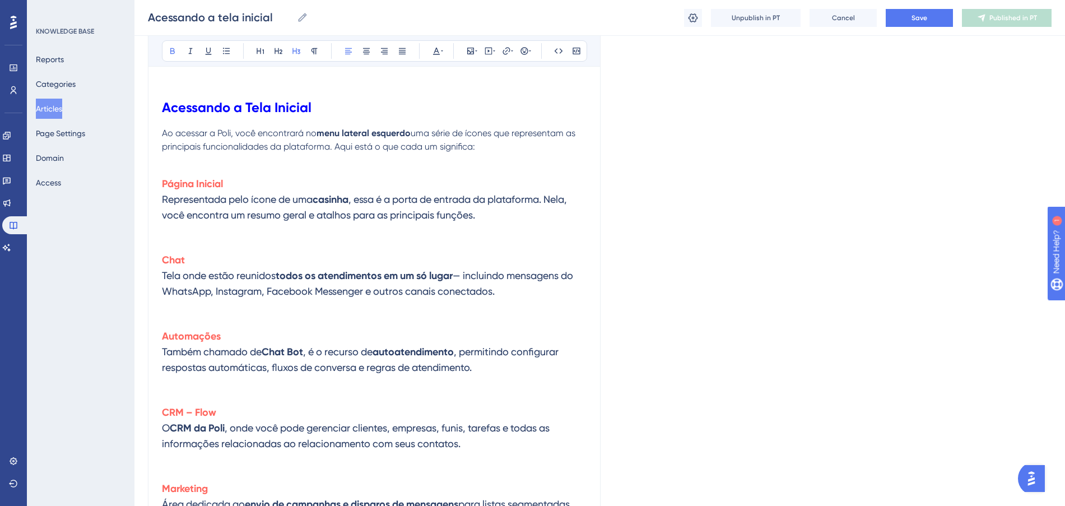
scroll to position [525, 0]
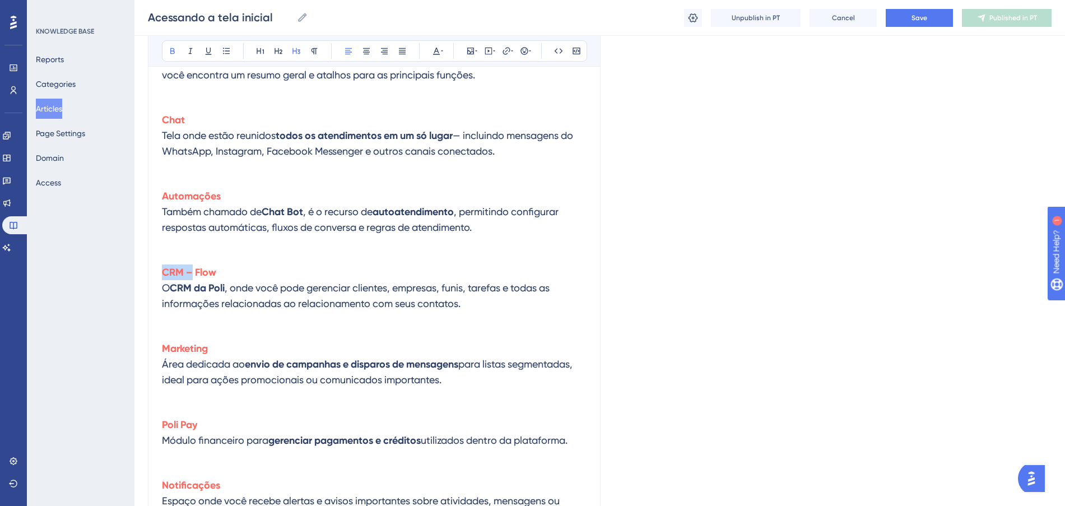
drag, startPoint x: 192, startPoint y: 275, endPoint x: 162, endPoint y: 274, distance: 29.7
click at [162, 274] on strong "CRM – Flow" at bounding box center [189, 272] width 54 height 12
click at [164, 272] on strong "Flow" at bounding box center [172, 272] width 21 height 12
click at [276, 260] on h3 "Flow O CRM da Poli , onde você pode gerenciar clientes, empresas, funis, tarefa…" at bounding box center [374, 296] width 424 height 76
click at [163, 343] on strong "Marketing" at bounding box center [185, 348] width 46 height 12
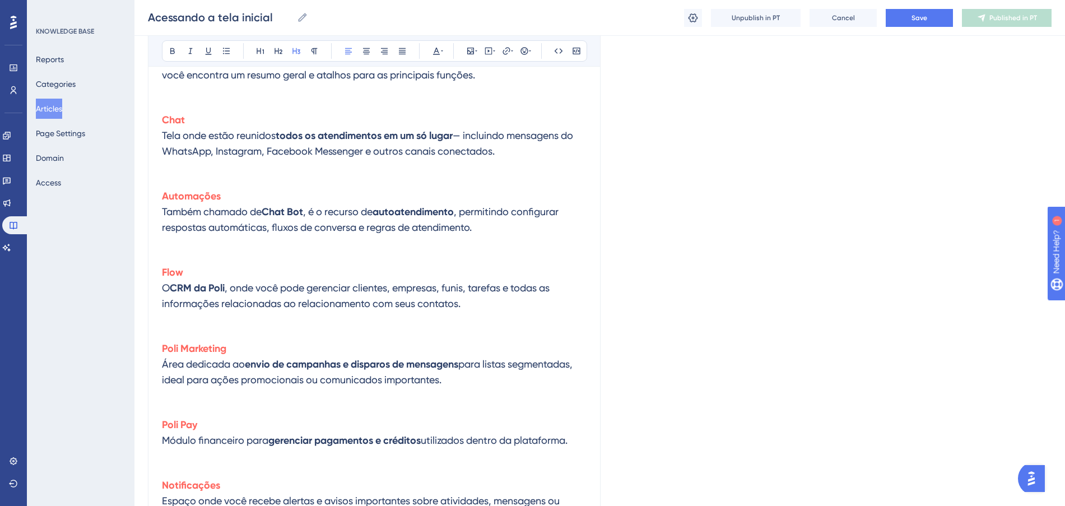
click at [231, 371] on h3 "Poli Marketing Área dedicada ao envio de campanhas e disparos de mensagens para…" at bounding box center [374, 372] width 424 height 76
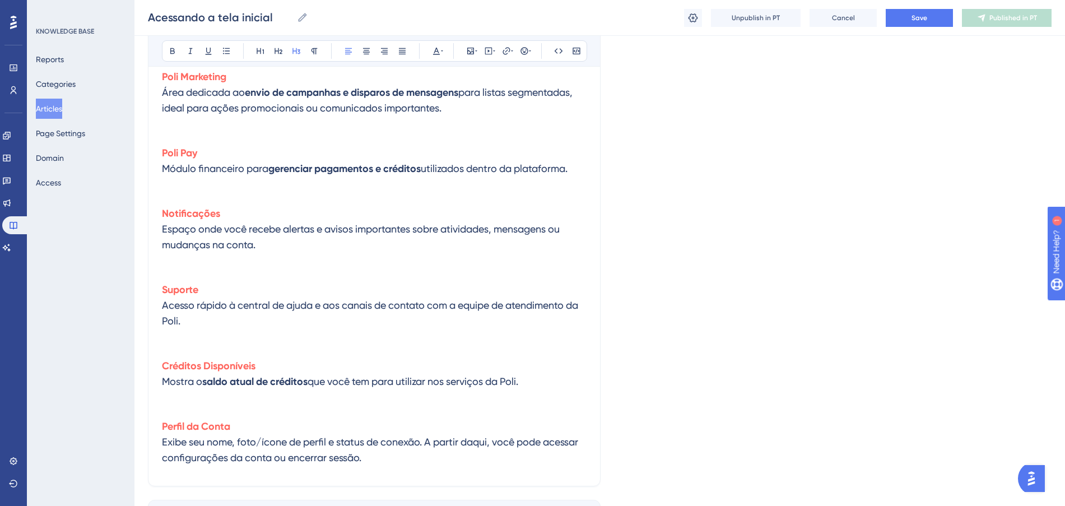
scroll to position [810, 0]
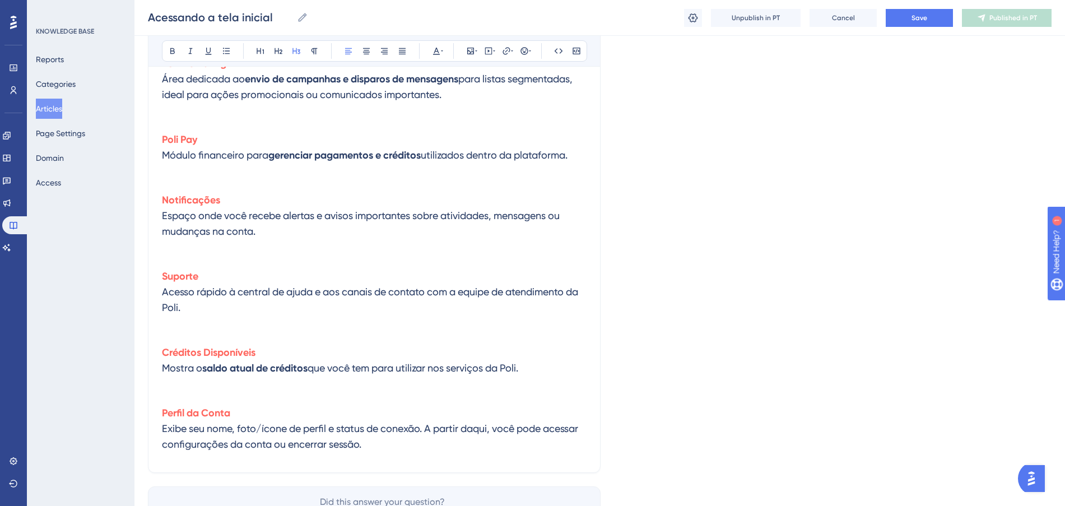
click at [347, 242] on h3 "Notificações Espaço onde você recebe alertas e avisos importantes sobre ativida…" at bounding box center [374, 223] width 424 height 76
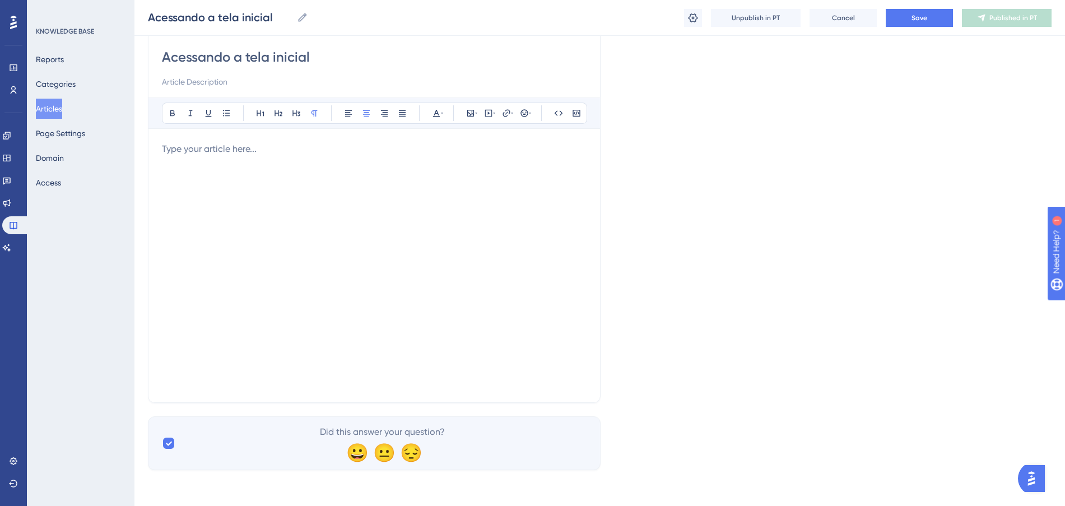
scroll to position [300, 0]
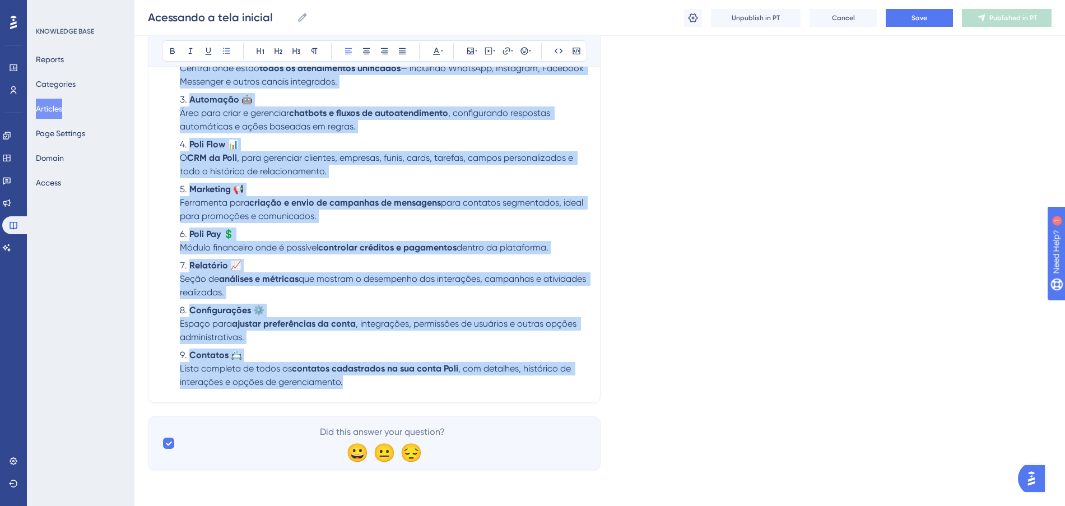
drag, startPoint x: 338, startPoint y: 246, endPoint x: 249, endPoint y: 143, distance: 136.2
click at [244, 134] on div "Acessando a tela inicial Bold Italic Underline Bullet Point Heading 1 Heading 2…" at bounding box center [374, 114] width 452 height 577
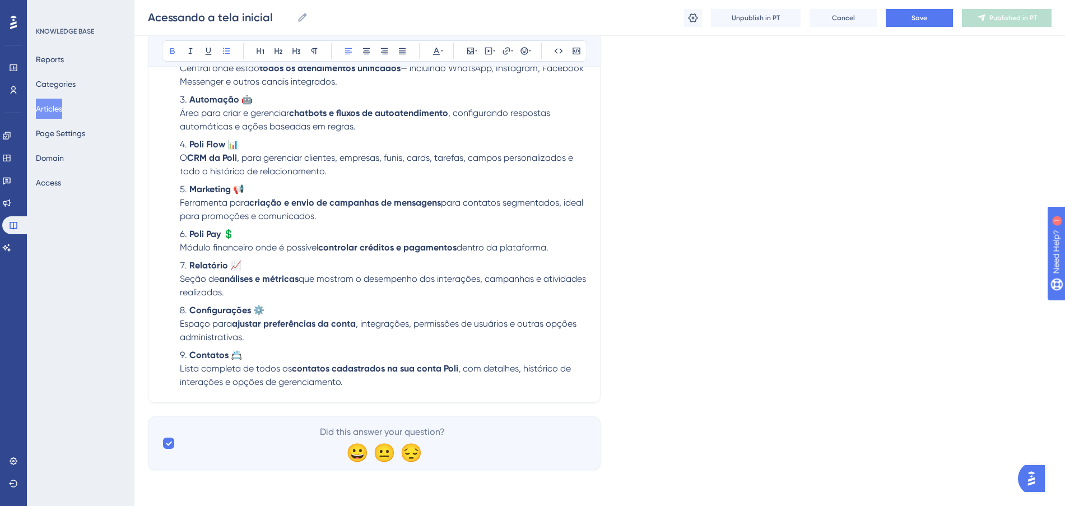
click at [381, 387] on li "Contatos 📇 Lista completa de todos os contatos cadastrados na sua conta Poli , …" at bounding box center [383, 368] width 407 height 40
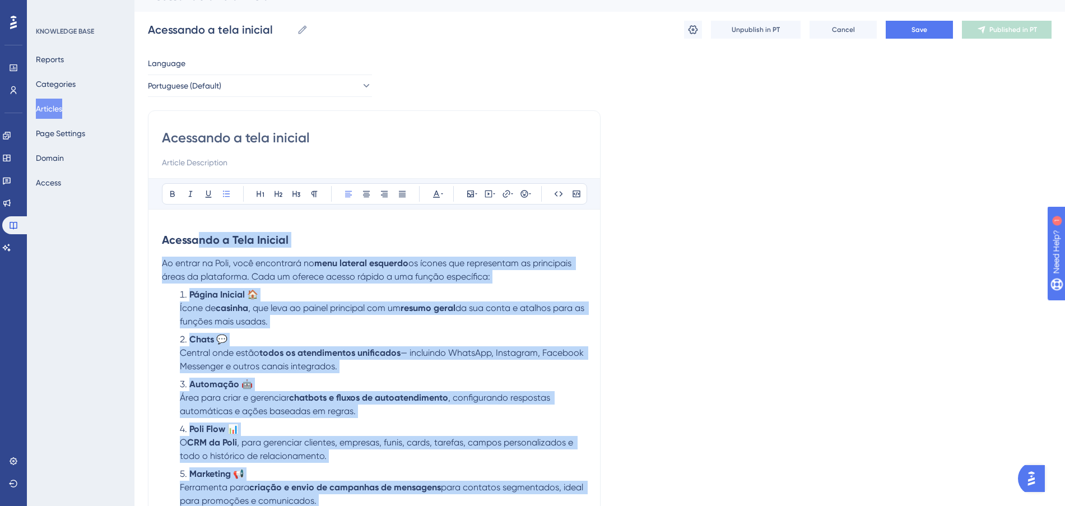
scroll to position [0, 0]
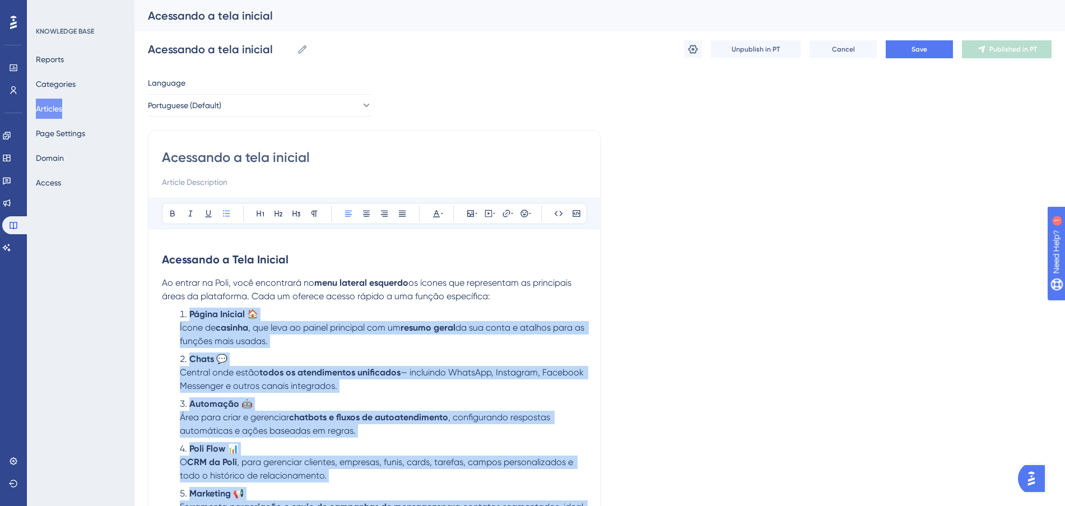
drag, startPoint x: 323, startPoint y: 295, endPoint x: 170, endPoint y: 313, distance: 154.0
click at [170, 313] on ol "Página Inicial 🏠 Ícone de casinha , que leva ao painel principal com um resumo …" at bounding box center [374, 499] width 424 height 385
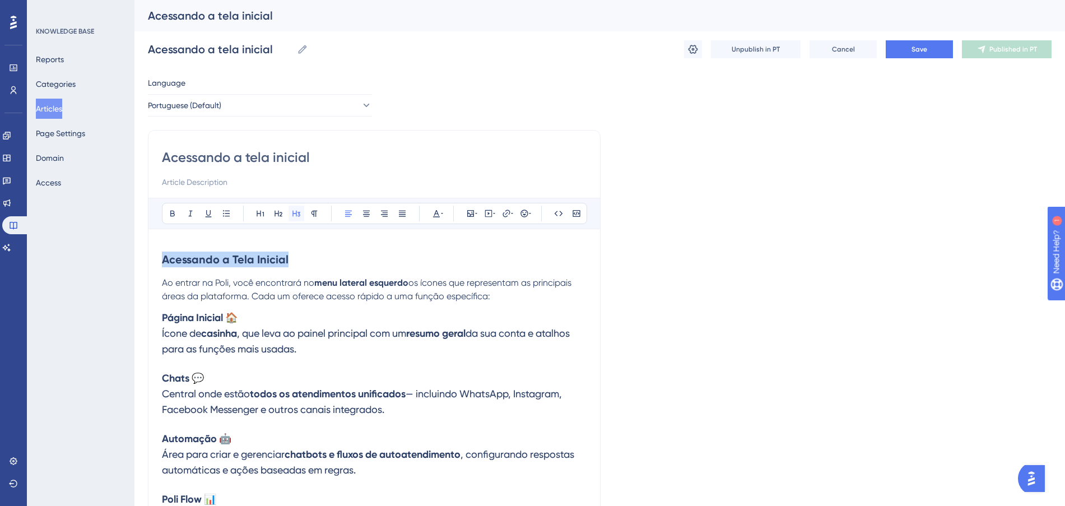
click at [297, 213] on icon at bounding box center [296, 213] width 9 height 9
click at [337, 375] on h3 "Chats 💬 Central onde estão todos os atendimentos unificados — incluindo WhatsAp…" at bounding box center [374, 393] width 424 height 60
click at [298, 314] on h3 "Página Inicial 🏠 Ícone de casinha , que leva ao painel principal com um resumo …" at bounding box center [374, 333] width 424 height 60
click at [522, 300] on p "Ao entrar na Poli, você encontrará no menu lateral esquerdo os ícones que repre…" at bounding box center [374, 289] width 424 height 27
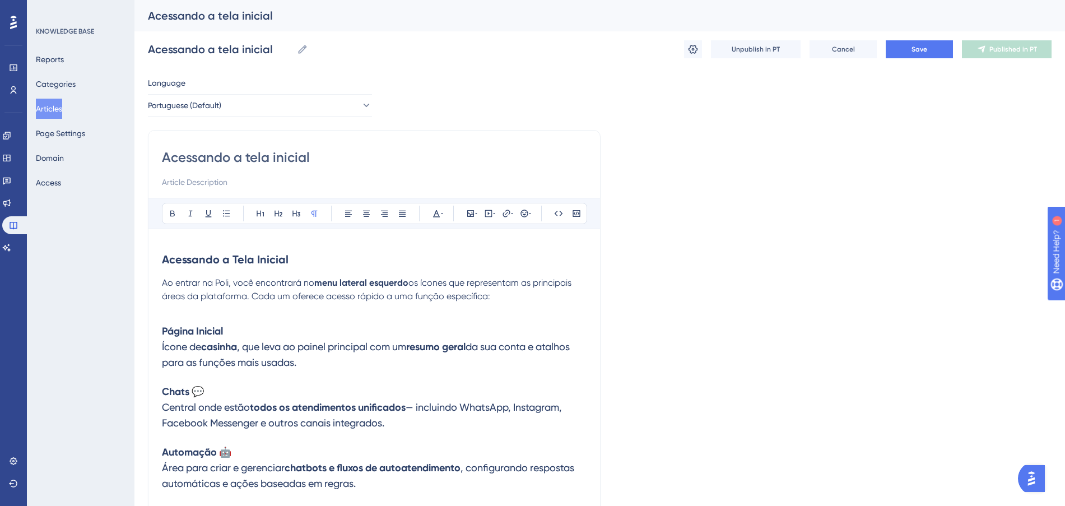
click at [246, 391] on h3 "Chats 💬 Central onde estão todos os atendimentos unificados — incluindo WhatsAp…" at bounding box center [374, 407] width 424 height 60
click at [250, 452] on h3 "Automação 🤖 Área para criar e gerenciar chatbots e fluxos de autoatendimento , …" at bounding box center [374, 467] width 424 height 60
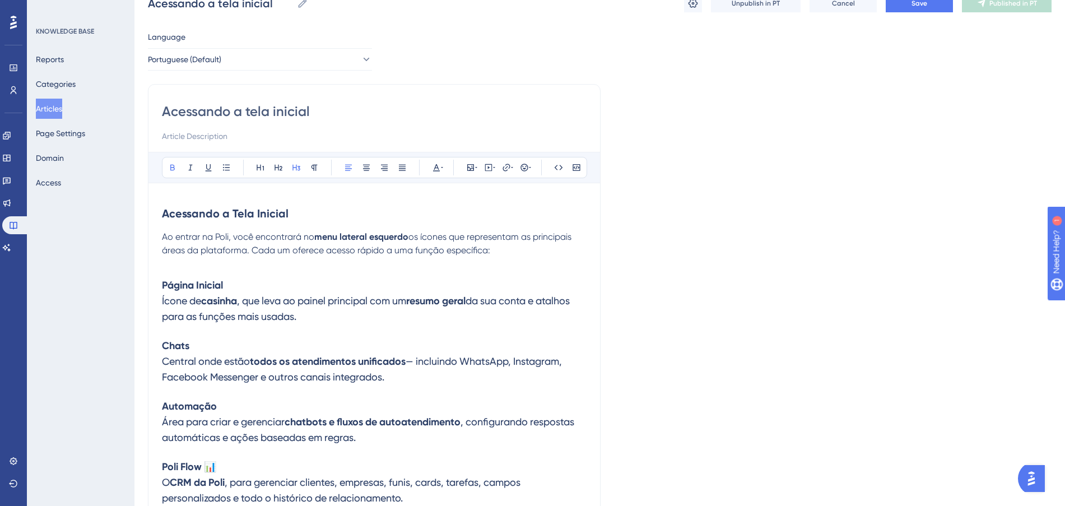
scroll to position [140, 0]
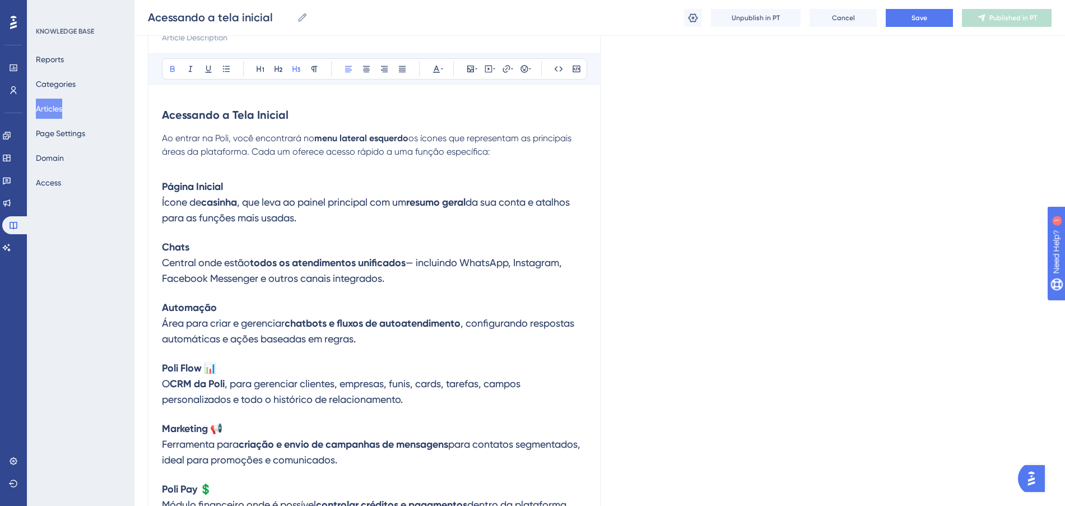
click at [257, 357] on h3 "Poli Flow 📊 O CRM da Poli , para gerenciar clientes, empresas, funis, cards, ta…" at bounding box center [374, 383] width 424 height 60
click at [234, 426] on h3 "Marketing 📢 Ferramenta para criação e envio de campanhas de mensagens para cont…" at bounding box center [374, 444] width 424 height 60
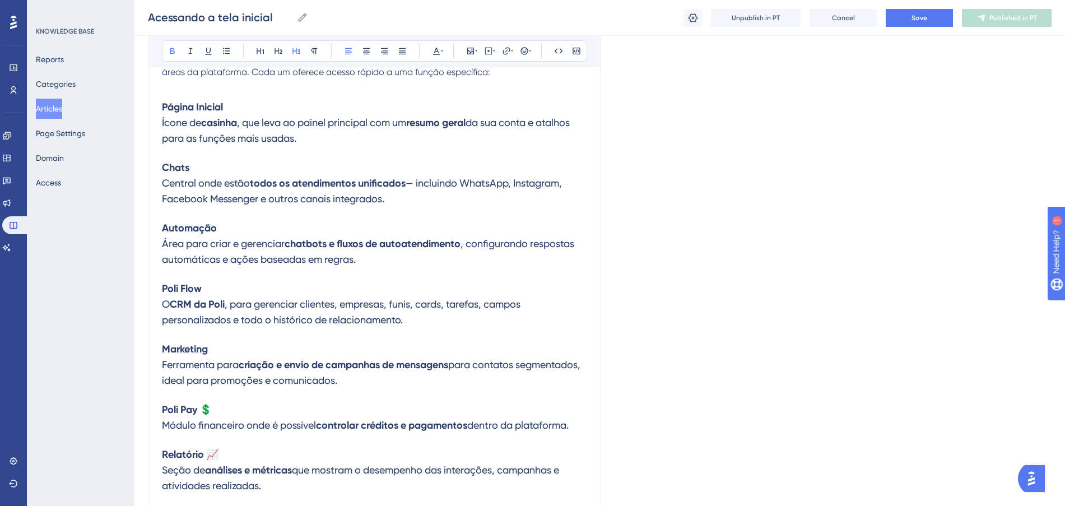
scroll to position [280, 0]
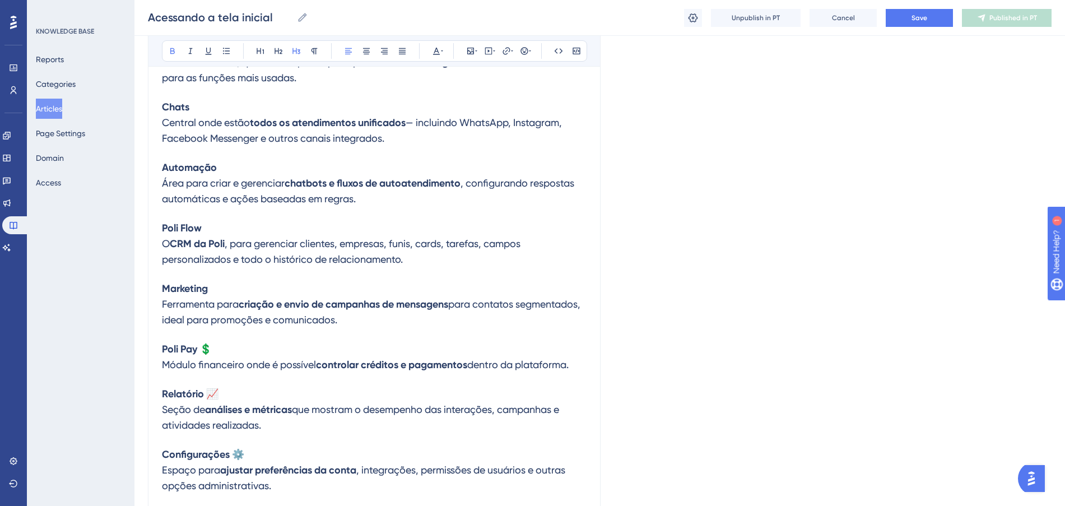
click at [248, 343] on h3 "Poli Pay 💲 Módulo financeiro onde é possível controlar créditos e pagamentos de…" at bounding box center [374, 356] width 424 height 45
click at [243, 396] on h3 "Relatório 📈 Seção de análises e métricas que mostram o desempenho das interaçõe…" at bounding box center [374, 409] width 424 height 60
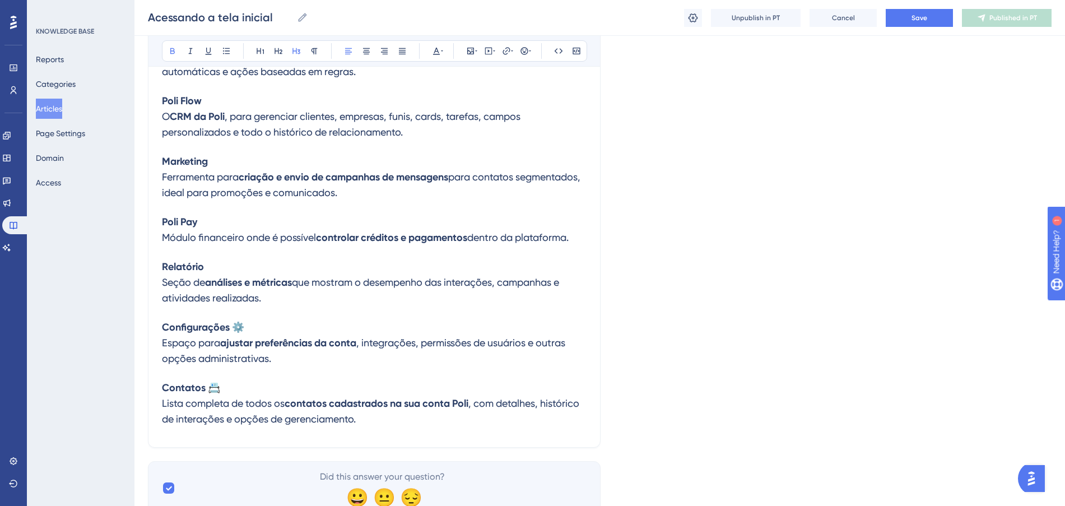
scroll to position [452, 0]
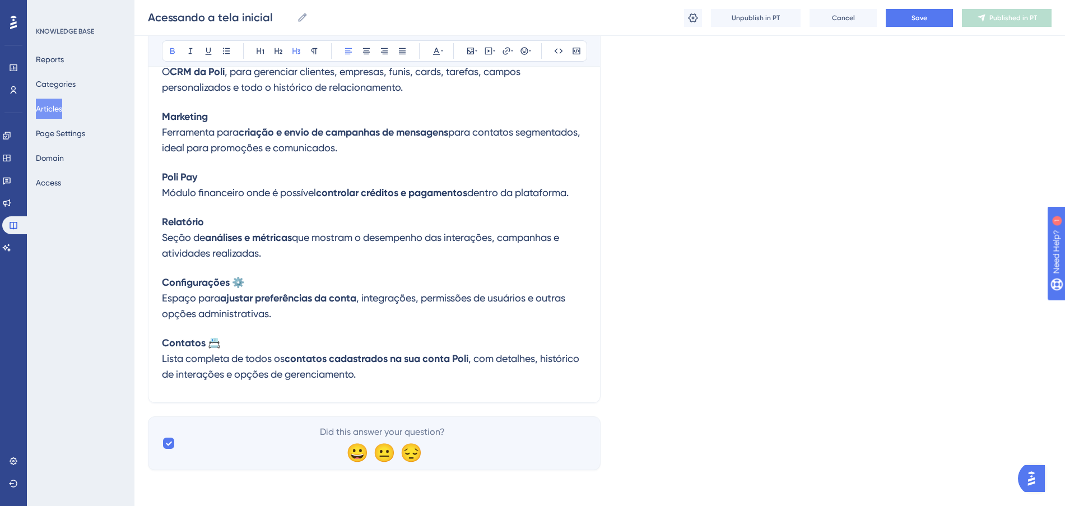
click at [300, 284] on h3 "Configurações ⚙️ Espaço para ajustar preferências da conta , integrações, permi…" at bounding box center [374, 298] width 424 height 60
click at [252, 343] on h3 "Contatos 📇 Lista completa de todos os contatos cadastrados na sua conta Poli , …" at bounding box center [374, 358] width 424 height 60
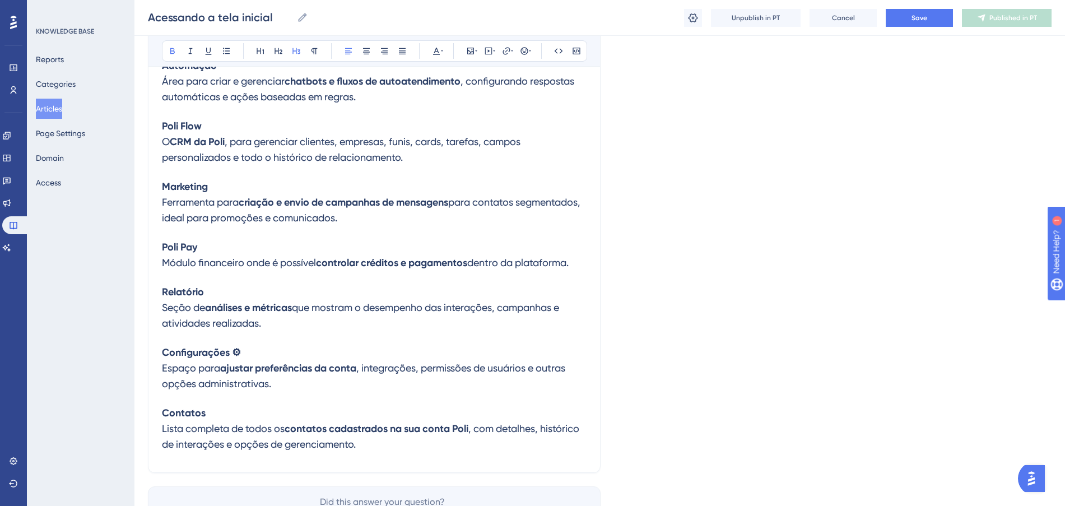
click at [284, 355] on h3 "Configurações ⚙ Espaço para ajustar preferências da conta , integrações, permis…" at bounding box center [374, 368] width 424 height 60
click at [286, 349] on h3 "Configurações Espaço para ajustar preferências da conta , integrações, permissõ…" at bounding box center [374, 368] width 424 height 60
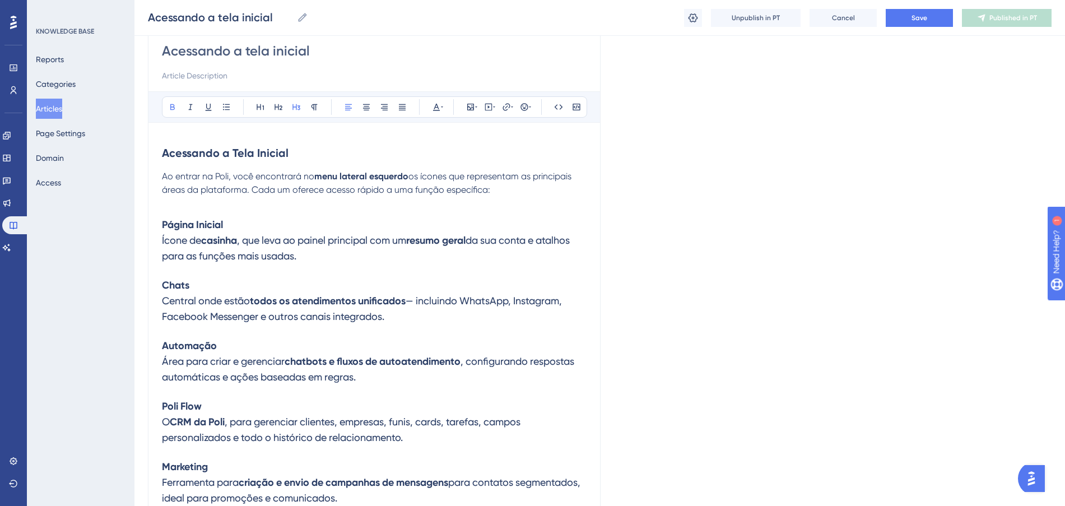
scroll to position [32, 0]
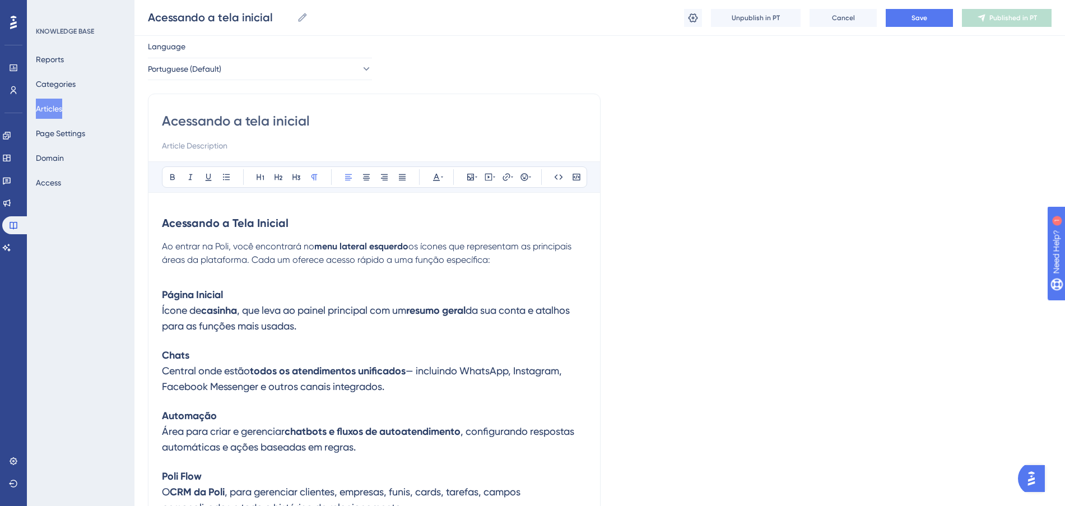
drag, startPoint x: 510, startPoint y: 259, endPoint x: 154, endPoint y: 211, distance: 359.4
click at [154, 211] on div "Acessando a tela inicial Bold Italic Underline Bullet Point Heading 1 Heading 2…" at bounding box center [374, 458] width 452 height 729
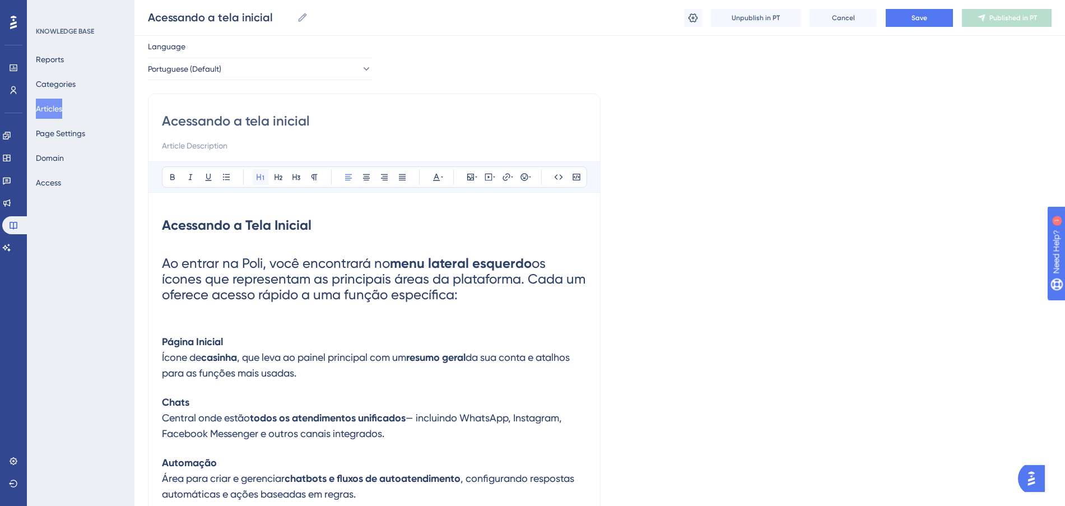
click at [258, 179] on icon at bounding box center [260, 176] width 9 height 9
click at [422, 326] on p at bounding box center [374, 320] width 424 height 13
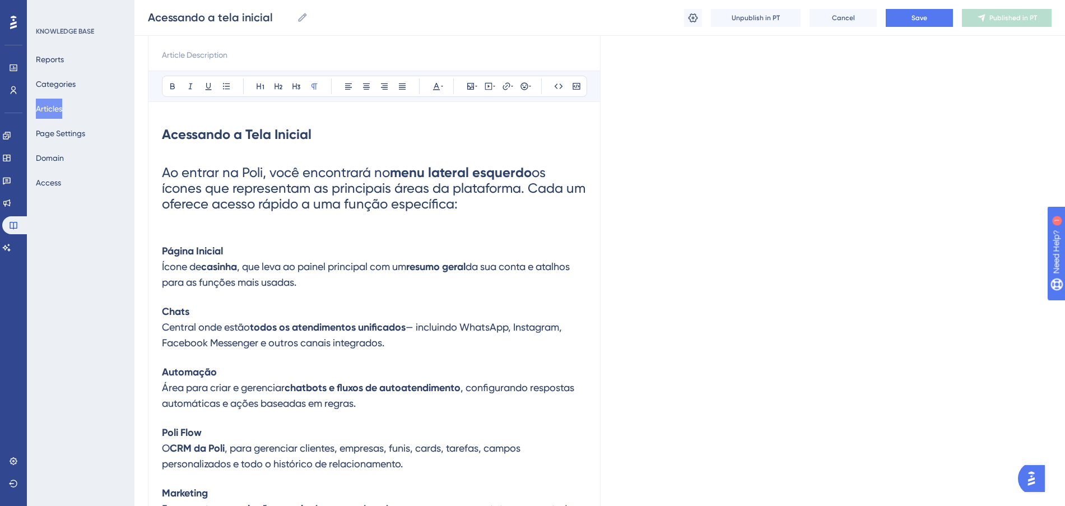
scroll to position [172, 0]
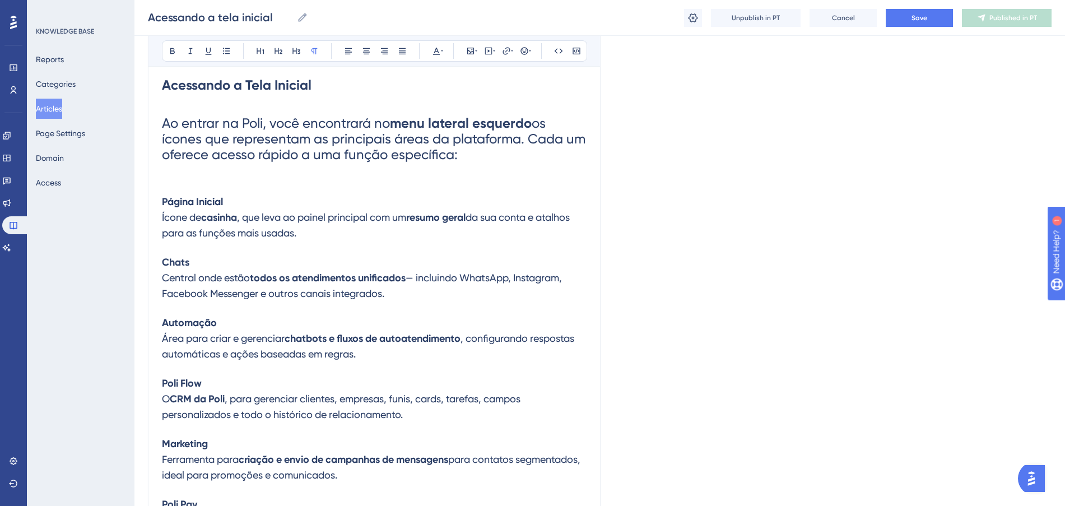
click at [426, 227] on h3 "Página Inicial Ícone de casinha , que leva ao painel principal com um resumo ge…" at bounding box center [374, 217] width 424 height 60
drag, startPoint x: 264, startPoint y: 202, endPoint x: 139, endPoint y: 204, distance: 125.5
click at [139, 204] on div "Performance Users Engagement Widgets Feedback Product Updates Knowledge Base AI…" at bounding box center [599, 321] width 930 height 987
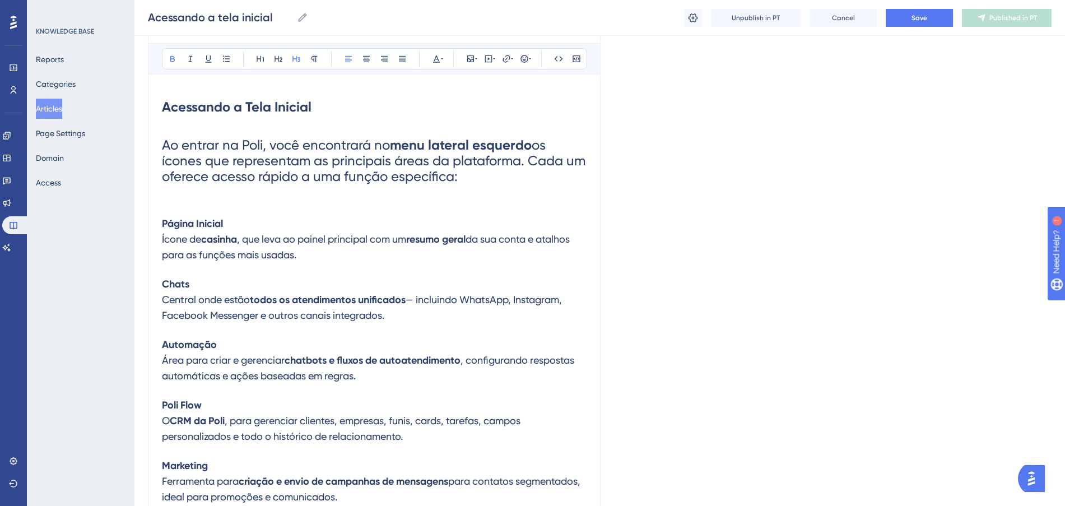
scroll to position [32, 0]
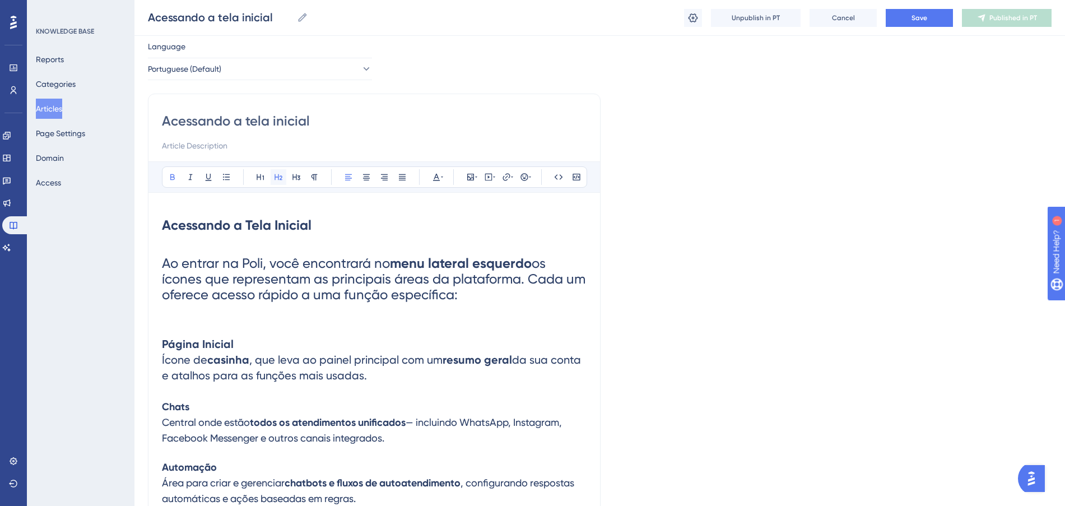
click at [278, 176] on icon at bounding box center [278, 176] width 9 height 9
click at [354, 321] on p at bounding box center [374, 320] width 424 height 13
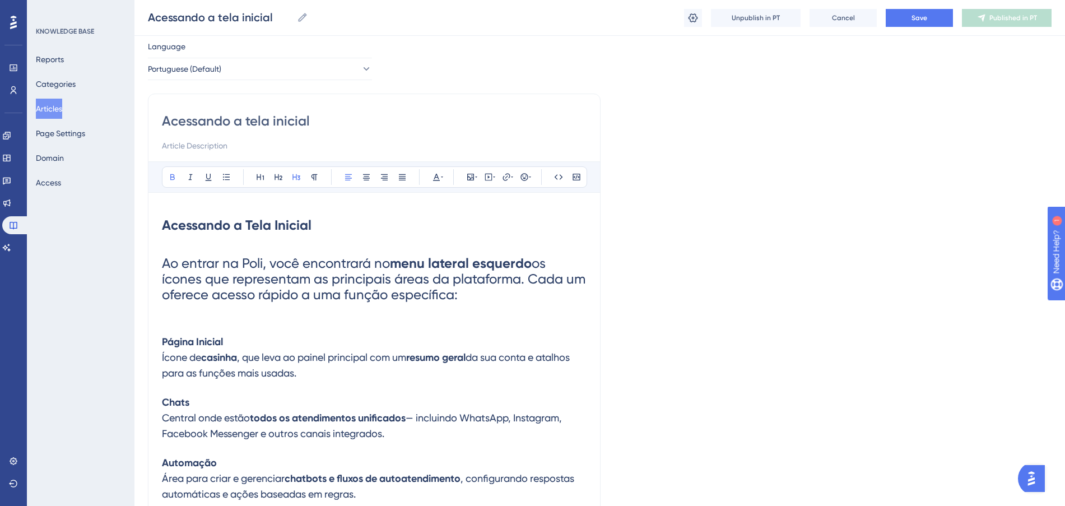
click at [274, 342] on h3 "Página Inicial Ícone de casinha , que leva ao painel principal com um resumo ge…" at bounding box center [374, 357] width 424 height 60
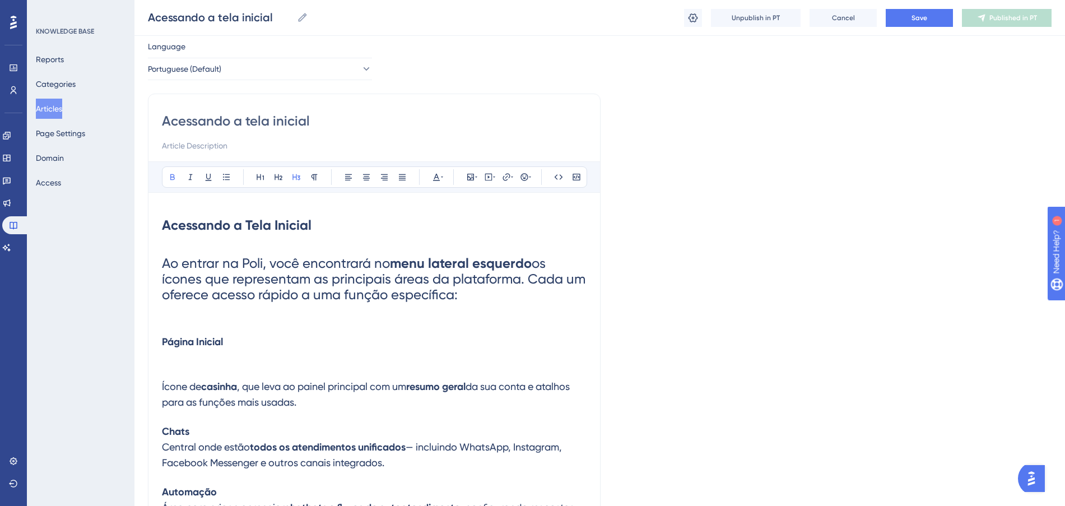
click at [252, 342] on h3 "Página Inicial" at bounding box center [374, 341] width 424 height 29
drag, startPoint x: 250, startPoint y: 340, endPoint x: 142, endPoint y: 335, distance: 107.7
click at [142, 335] on div "Performance Users Engagement Widgets Feedback Product Updates Knowledge Base AI…" at bounding box center [599, 476] width 930 height 1016
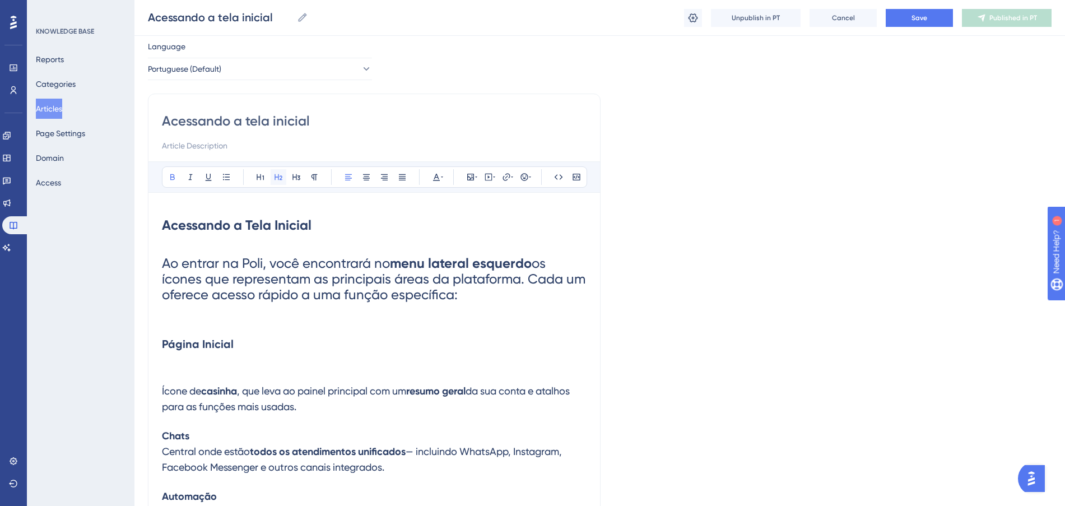
click at [278, 179] on icon at bounding box center [278, 176] width 9 height 9
click at [347, 333] on h2 "Página Inicial" at bounding box center [374, 344] width 424 height 34
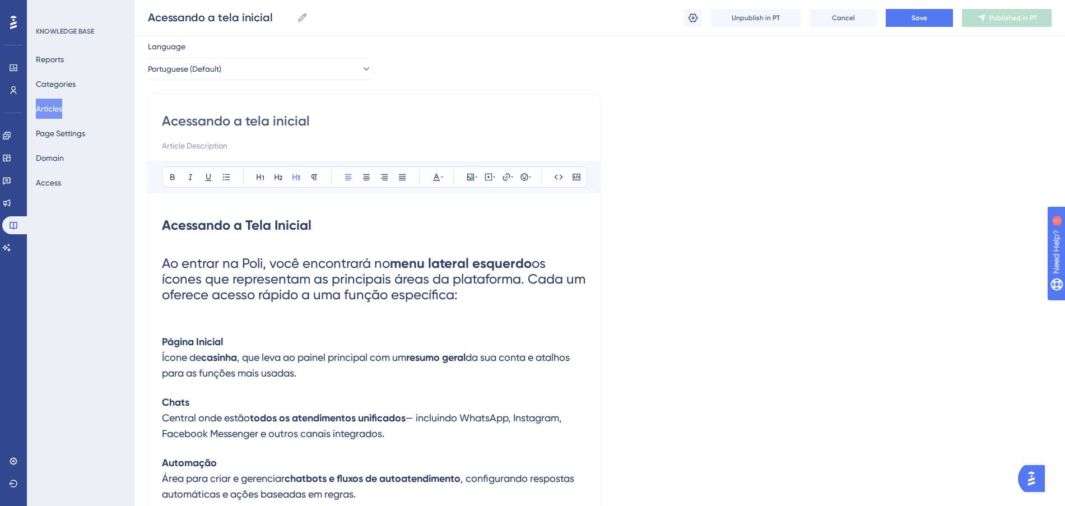
click at [319, 357] on span ", que leva ao painel principal com um" at bounding box center [321, 357] width 169 height 12
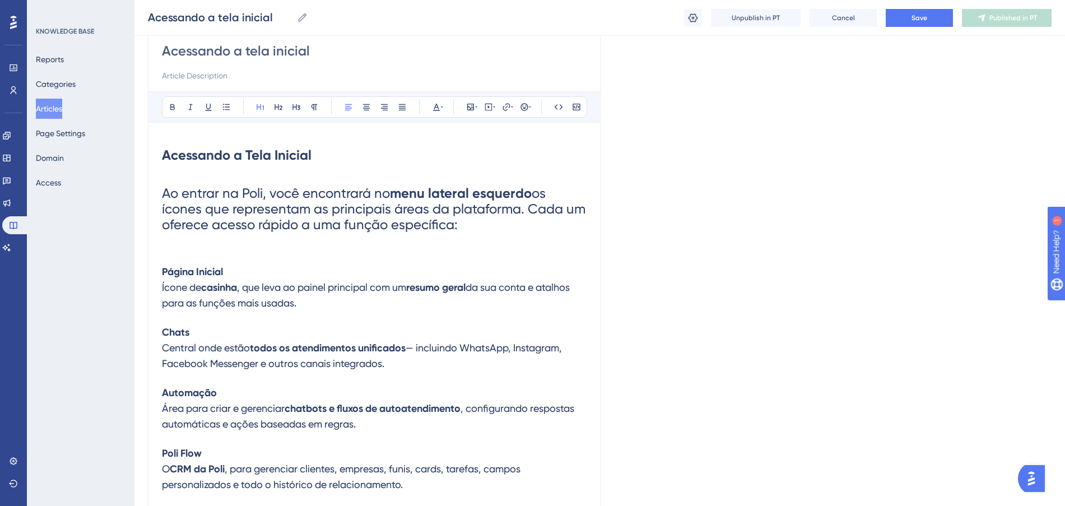
click at [386, 212] on span "os ícones que representam as principais áreas da plataforma. Cada um oferece ac…" at bounding box center [375, 208] width 427 height 47
drag, startPoint x: 496, startPoint y: 223, endPoint x: 339, endPoint y: 120, distance: 188.4
click at [146, 183] on div "Performance Users Engagement Widgets Feedback Product Updates Knowledge Base AI…" at bounding box center [599, 391] width 930 height 987
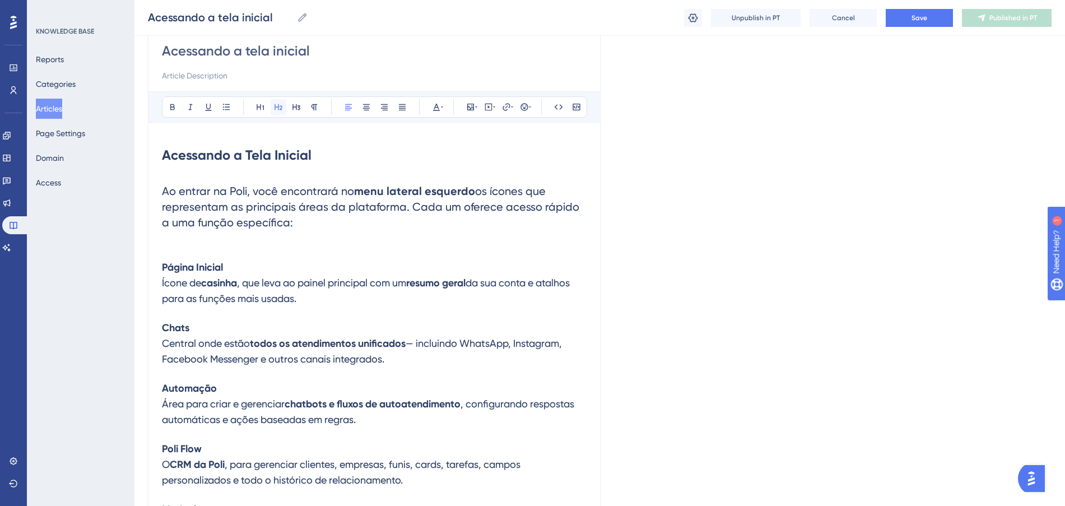
click at [284, 106] on button at bounding box center [278, 107] width 16 height 16
click at [345, 250] on p at bounding box center [374, 245] width 424 height 13
click at [365, 277] on span ", que leva ao painel principal com um" at bounding box center [321, 283] width 169 height 12
click at [327, 245] on p at bounding box center [374, 245] width 424 height 13
click at [313, 175] on h2 "Ao entrar na Poli, você encontrará no menu lateral esquerdo os ícones que repre…" at bounding box center [374, 206] width 424 height 65
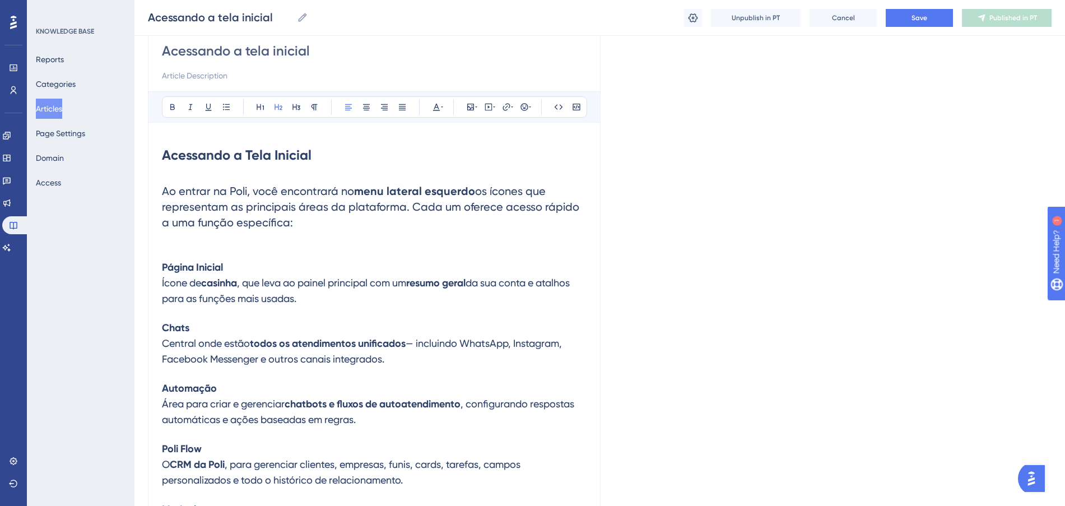
click at [323, 170] on h1 "Acessando a Tela Inicial" at bounding box center [374, 155] width 424 height 38
click at [206, 180] on h2 "Ao entrar na Poli, você encontrará no menu lateral esquerdo os ícones que repre…" at bounding box center [374, 206] width 424 height 65
click at [164, 190] on span "Ao entrar na Poli, você encontrará no" at bounding box center [258, 190] width 192 height 13
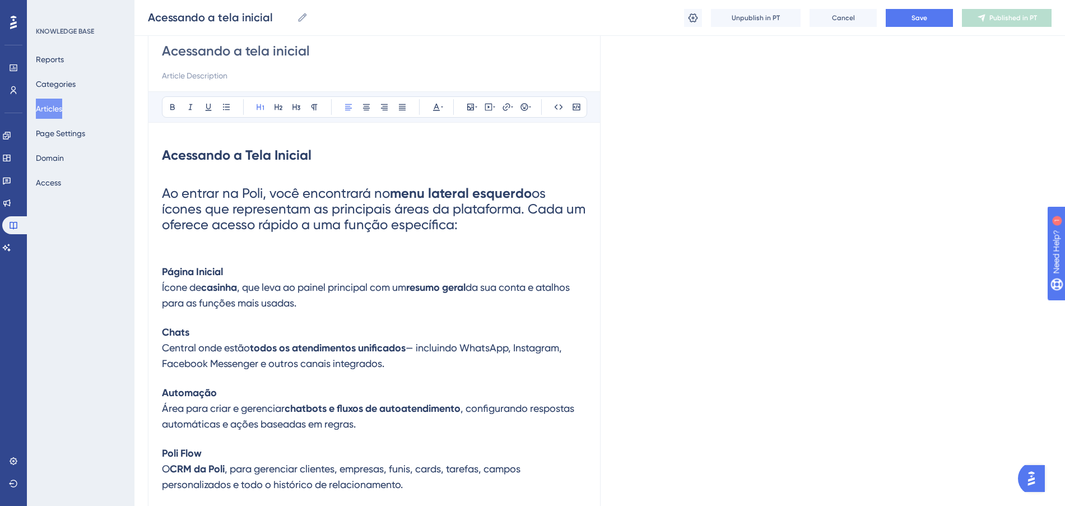
click at [332, 188] on span "Ao entrar na Poli, você encontrará no" at bounding box center [276, 193] width 228 height 16
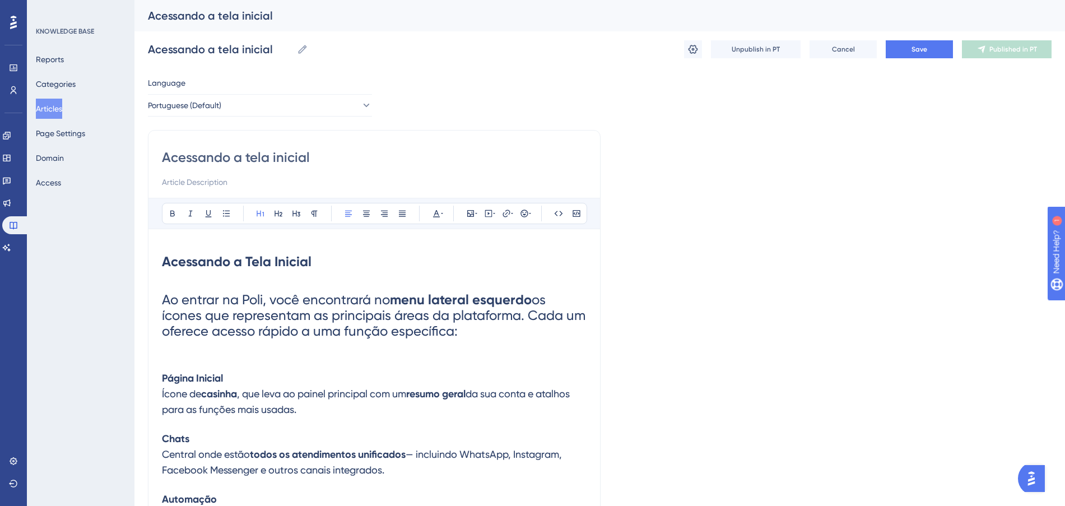
scroll to position [140, 0]
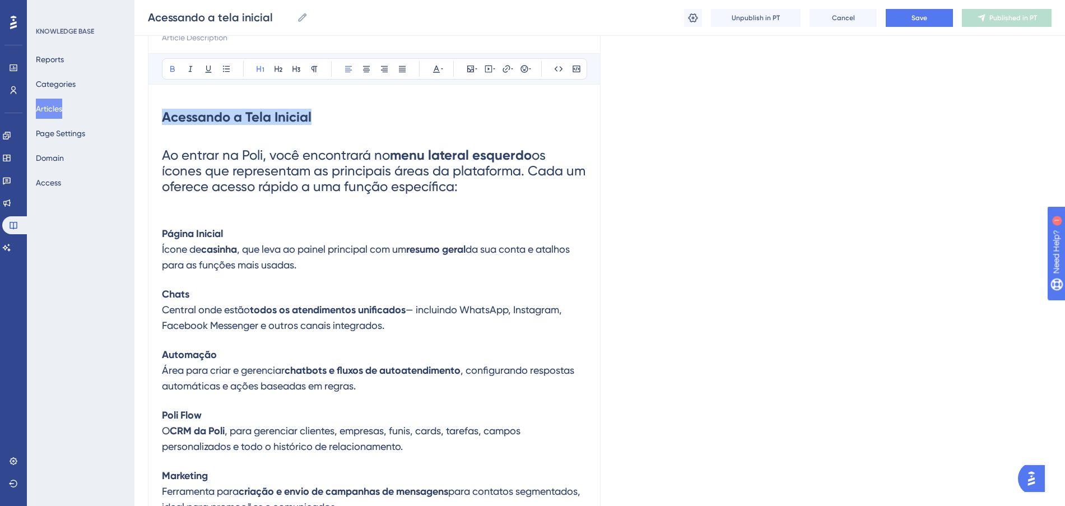
drag, startPoint x: 316, startPoint y: 119, endPoint x: 155, endPoint y: 122, distance: 161.3
click at [155, 122] on div "Acessando a tela inicial Bold Italic Underline Bullet Point Heading 1 Heading 2…" at bounding box center [374, 373] width 452 height 776
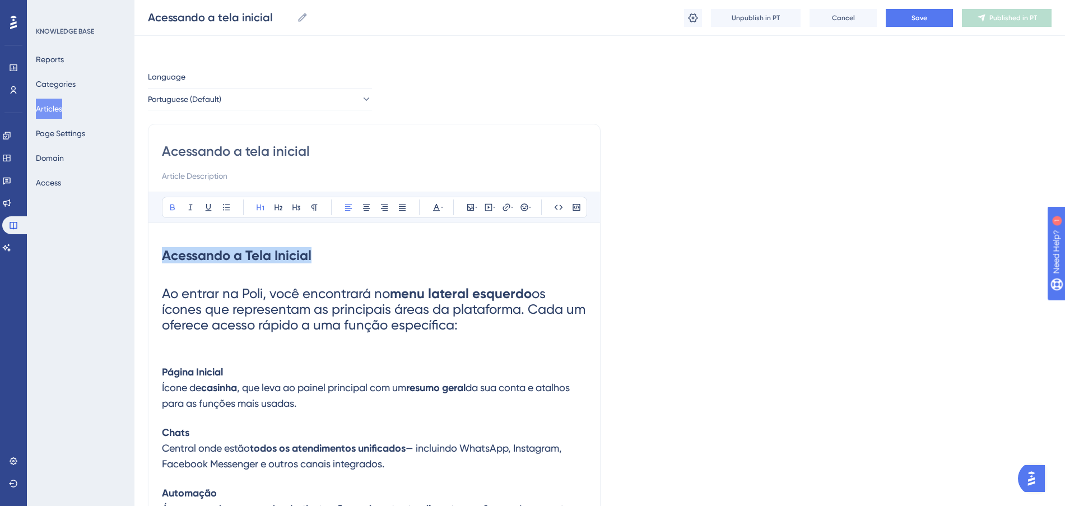
scroll to position [0, 0]
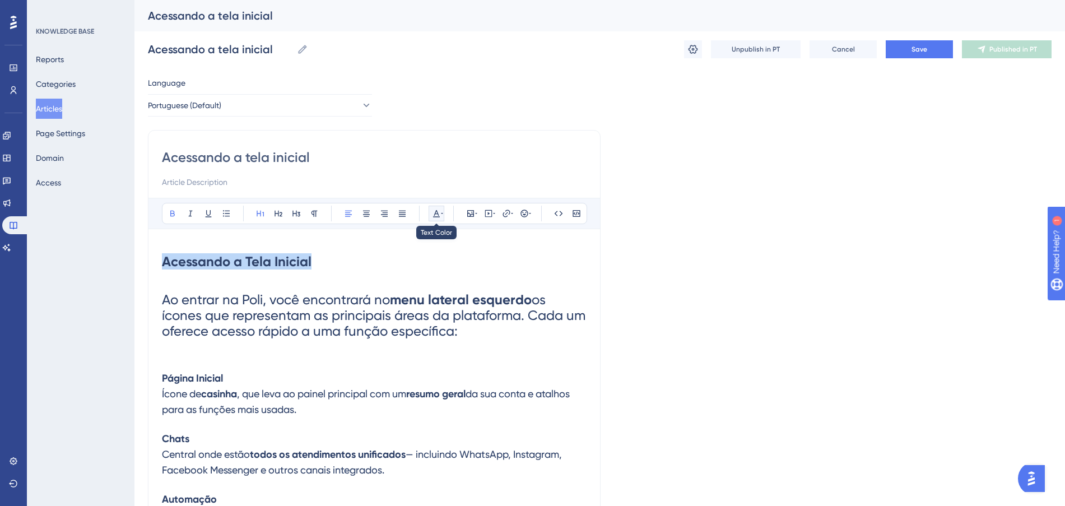
click at [439, 211] on icon at bounding box center [436, 213] width 9 height 9
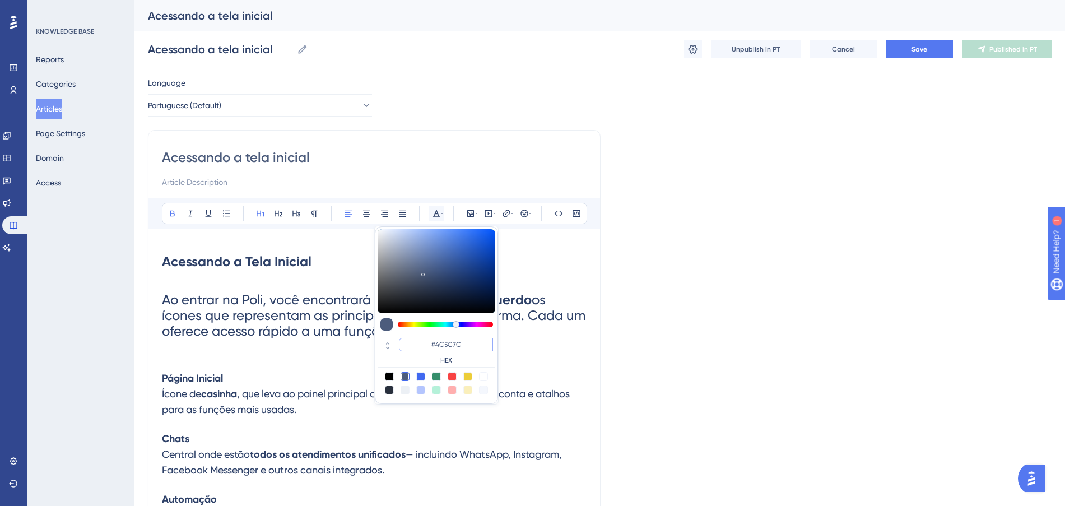
drag, startPoint x: 466, startPoint y: 347, endPoint x: 432, endPoint y: 338, distance: 35.7
click at [432, 338] on input "#4C5C7C" at bounding box center [446, 344] width 94 height 13
click at [483, 347] on input "#000000" at bounding box center [446, 344] width 94 height 13
type input "#0000FF"
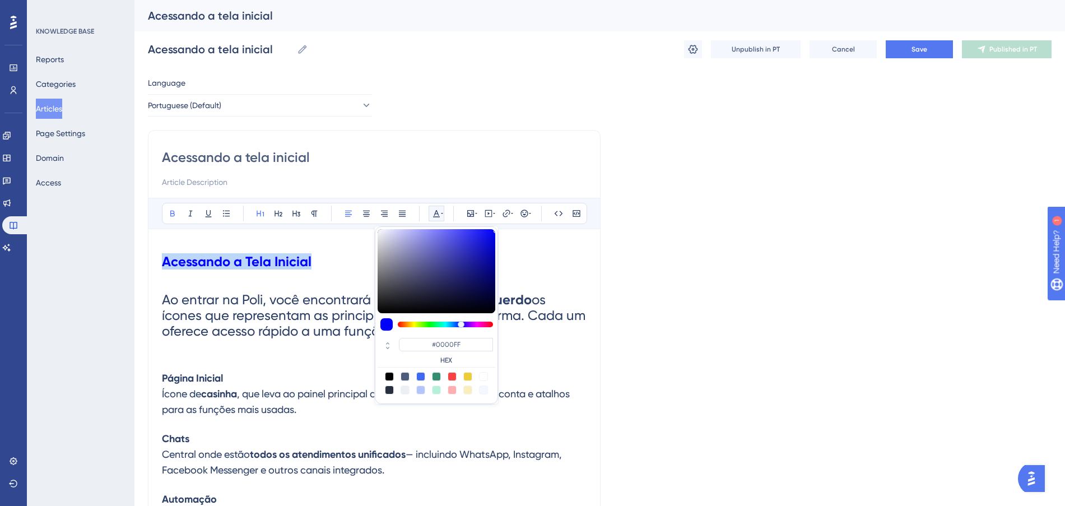
click at [514, 258] on h1 "Acessando a Tela Inicial" at bounding box center [374, 261] width 424 height 38
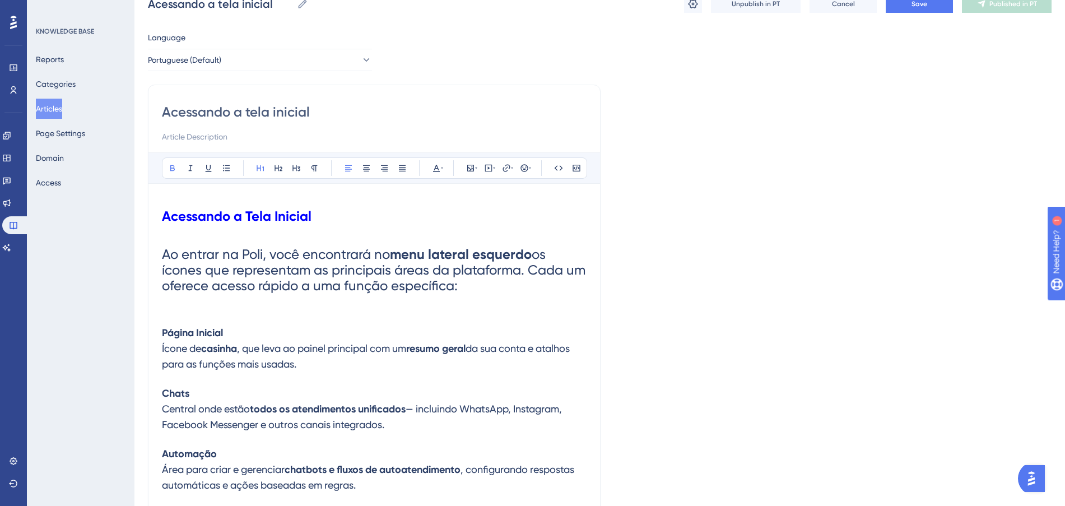
scroll to position [70, 0]
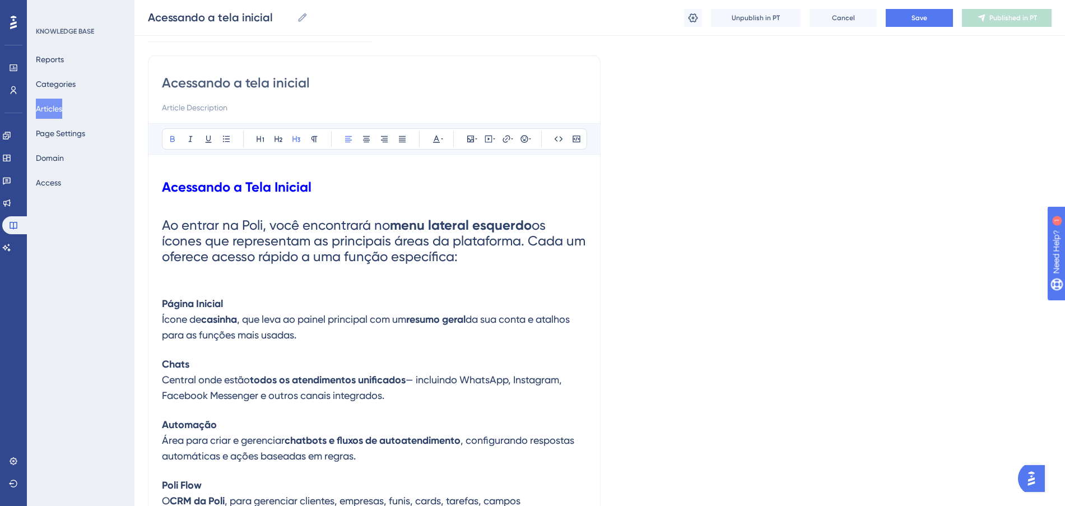
drag, startPoint x: 248, startPoint y: 305, endPoint x: 133, endPoint y: 300, distance: 115.5
click at [134, 300] on div "Performance Users Engagement Widgets Feedback Product Updates Knowledge Base AI…" at bounding box center [599, 423] width 930 height 987
click at [431, 137] on button at bounding box center [436, 139] width 16 height 16
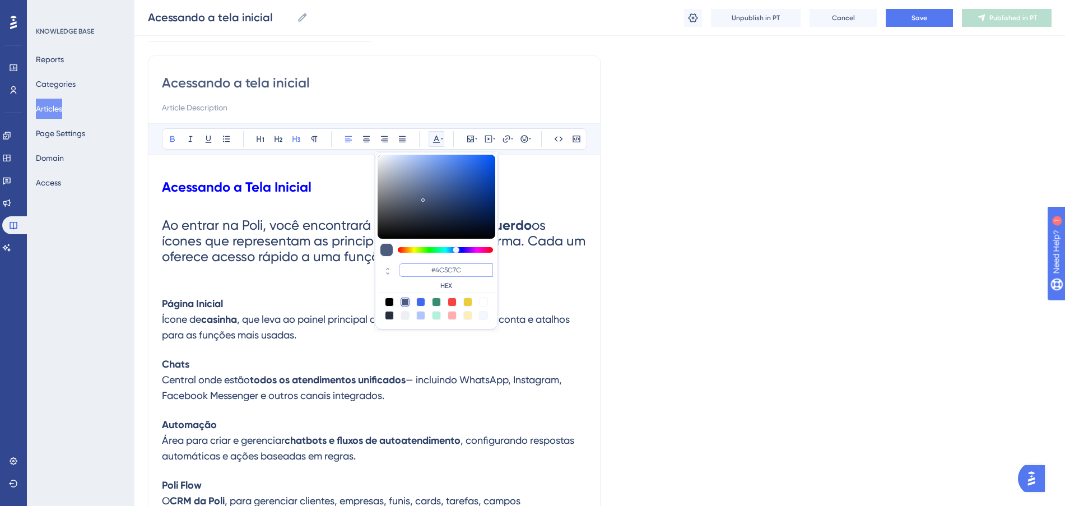
paste input "ACEADAEACAAEAACECAEAEAEEDCEEEEEAACAEADAAAFACADAFEECEACEDAAFEECFCAACACEDECAAEEAA…"
drag, startPoint x: 477, startPoint y: 270, endPoint x: 422, endPoint y: 269, distance: 54.3
click at [422, 269] on input "#ACEADAEACAAEAACECAEAEAEEDCEEEEEAACAEADAAAFACADAFEECEACEDAAFEECFCAACACEDECAAEEA…" at bounding box center [446, 269] width 94 height 13
drag, startPoint x: 480, startPoint y: 270, endPoint x: 420, endPoint y: 267, distance: 60.6
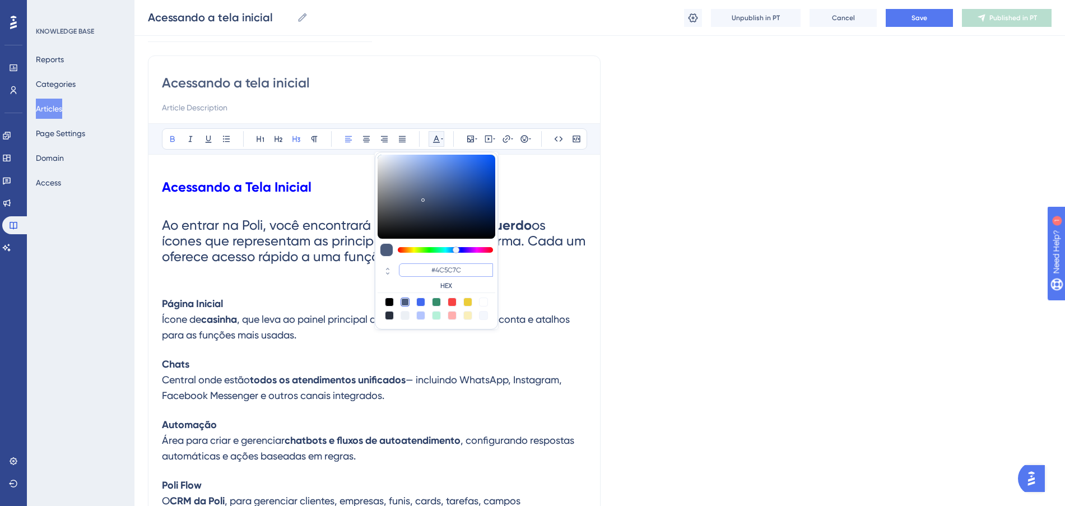
click at [420, 267] on input "#4C5C7C" at bounding box center [446, 269] width 94 height 13
paste input "FF675F"
type input "#FF675F"
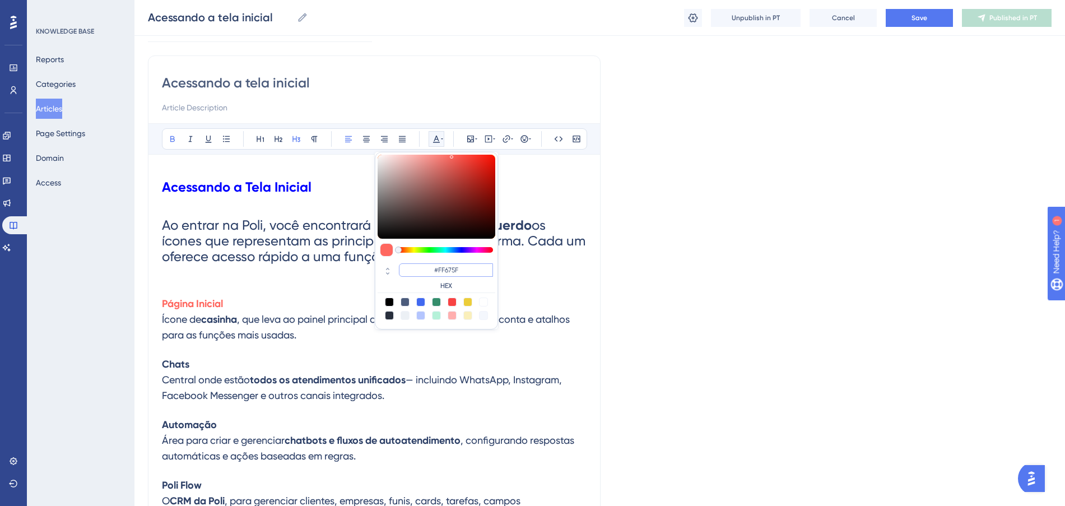
drag, startPoint x: 465, startPoint y: 269, endPoint x: 407, endPoint y: 267, distance: 58.3
click at [407, 267] on input "#FF675F" at bounding box center [446, 269] width 94 height 13
click at [294, 301] on h3 "Página Inicial Ícone de casinha , que leva ao painel principal com um resumo ge…" at bounding box center [374, 319] width 424 height 60
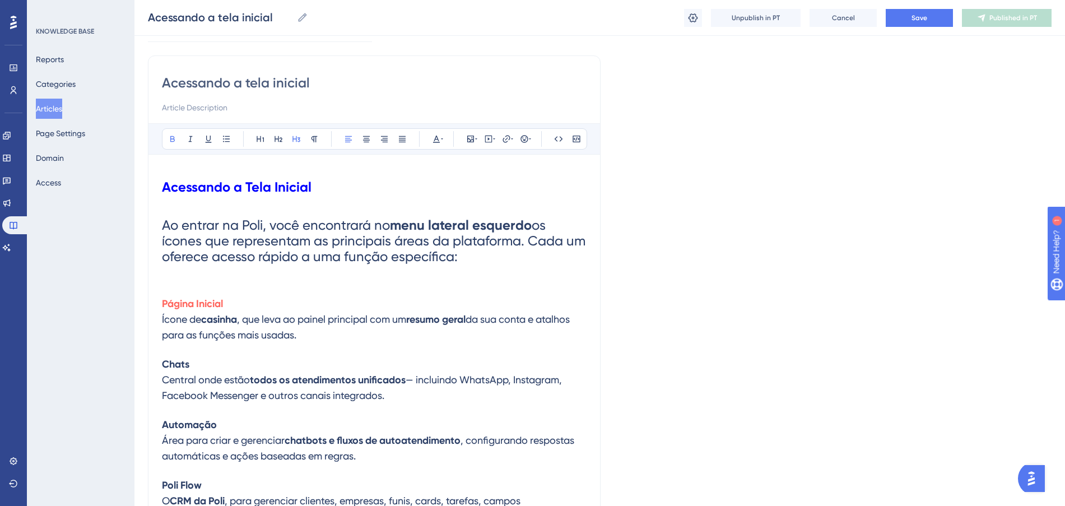
drag, startPoint x: 188, startPoint y: 365, endPoint x: 160, endPoint y: 365, distance: 28.0
click at [160, 365] on div "Acessando a tela inicial Bold Italic Underline Bullet Point Heading 1 Heading 2…" at bounding box center [374, 443] width 452 height 776
click at [436, 138] on icon at bounding box center [436, 139] width 7 height 7
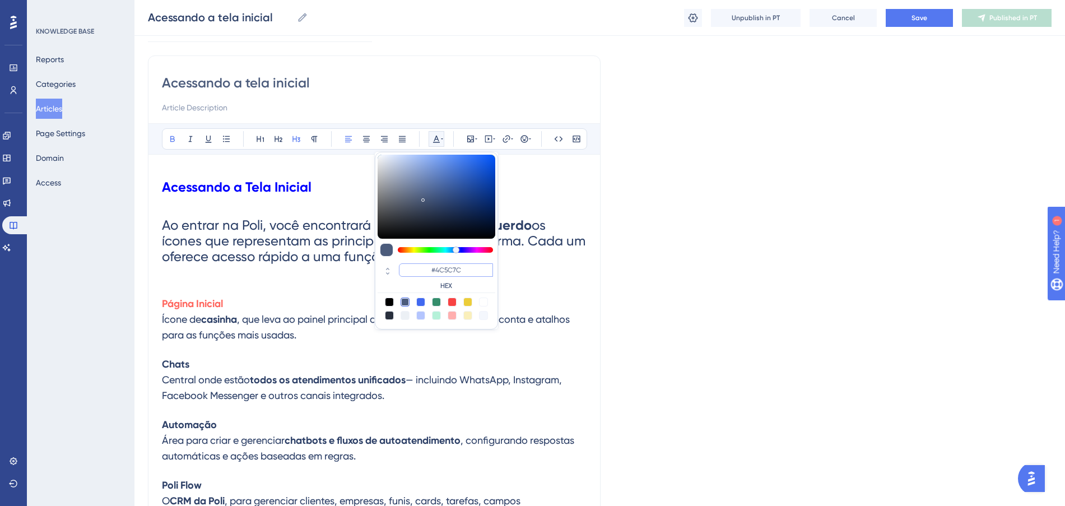
paste input "FF675F"
type input "#FF675F"
drag, startPoint x: 468, startPoint y: 275, endPoint x: 383, endPoint y: 257, distance: 87.0
click at [383, 257] on div "#FF675F HEX" at bounding box center [436, 241] width 123 height 178
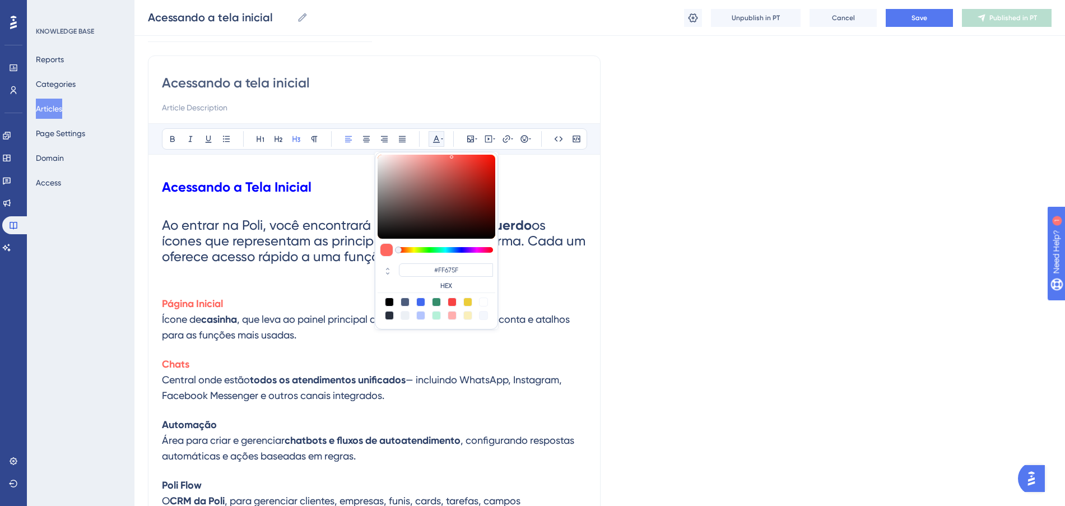
click at [241, 398] on span "— incluindo WhatsApp, Instagram, Facebook Messenger e outros canais integrados." at bounding box center [363, 387] width 402 height 27
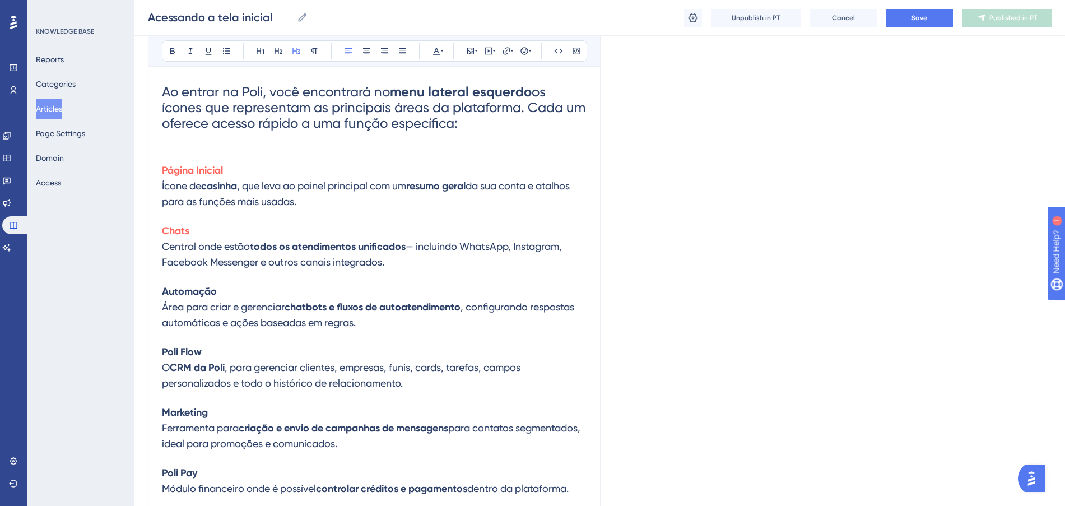
scroll to position [210, 0]
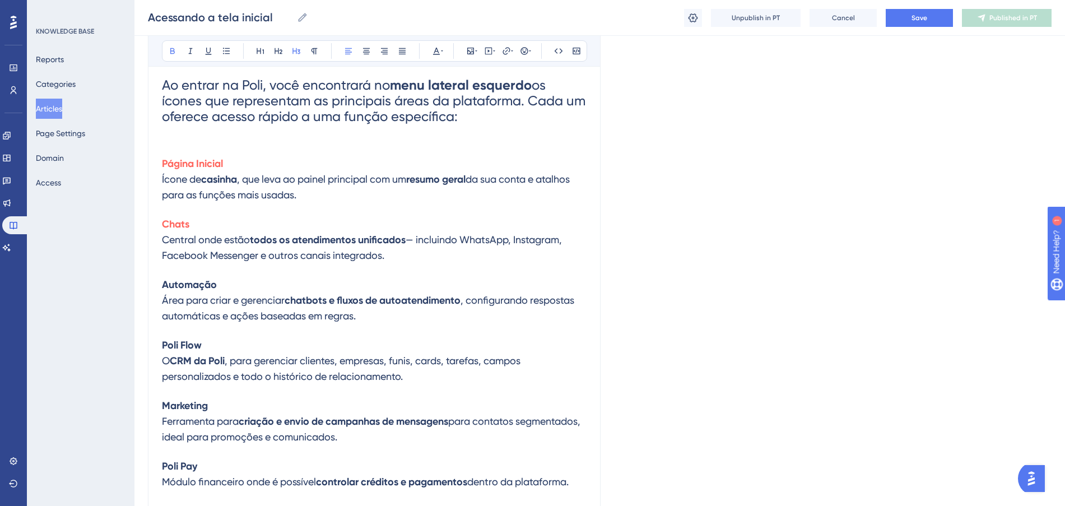
drag, startPoint x: 227, startPoint y: 287, endPoint x: 154, endPoint y: 287, distance: 73.4
click at [154, 287] on div "Acessando a tela inicial Bold Italic Underline Bullet Point Heading 1 Heading 2…" at bounding box center [374, 303] width 452 height 776
click at [428, 51] on button at bounding box center [436, 51] width 16 height 16
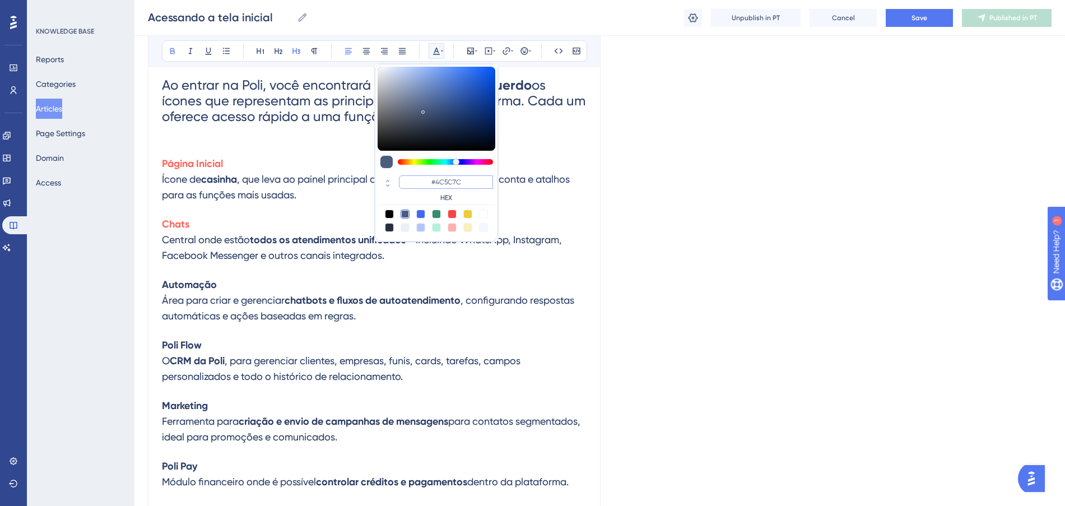
paste input "FF675F"
type input "#FF675F"
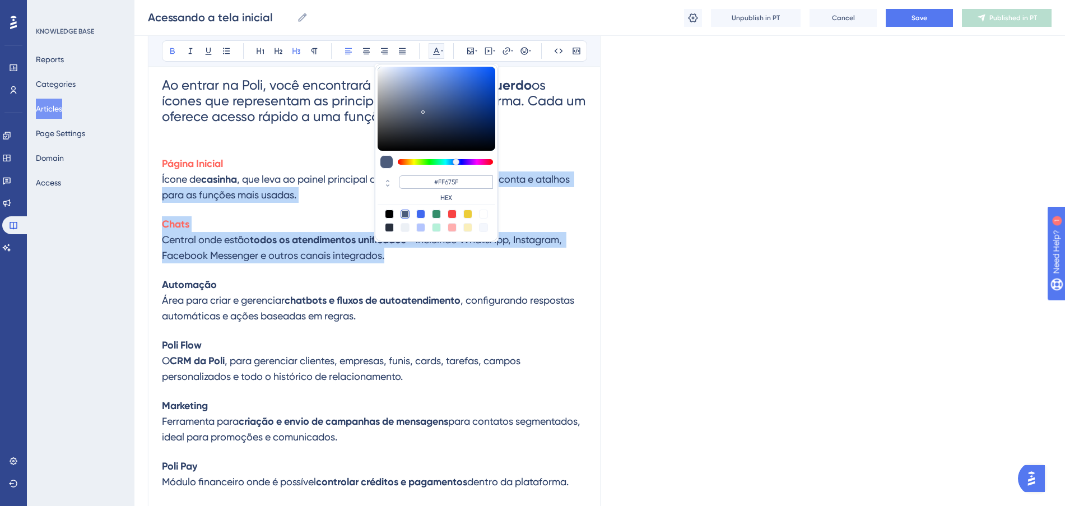
drag, startPoint x: 478, startPoint y: 183, endPoint x: 426, endPoint y: 182, distance: 52.1
click at [426, 182] on input "#FF675F" at bounding box center [446, 181] width 94 height 13
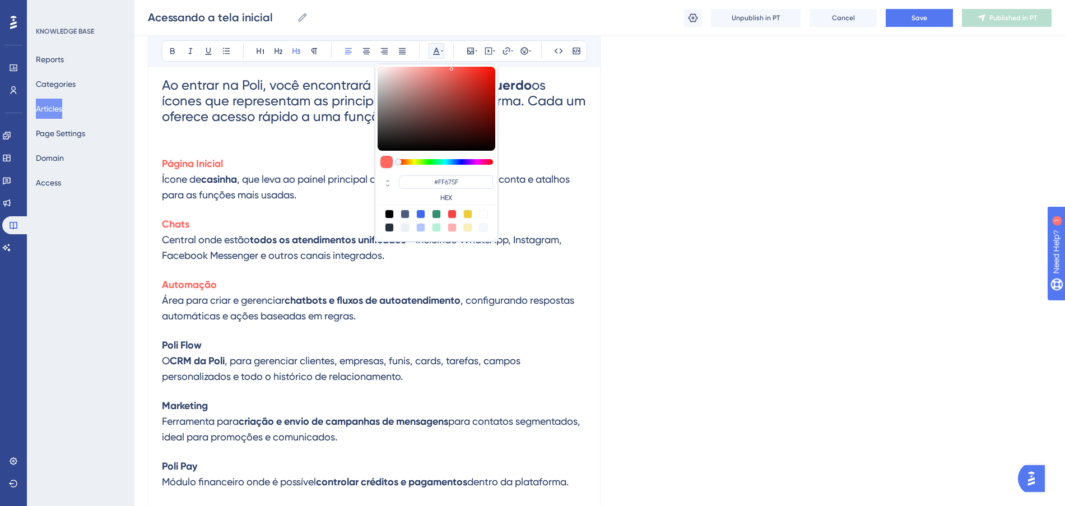
click at [305, 324] on h3 "Automação Área para criar e gerenciar chatbots e fluxos de autoatendimento , co…" at bounding box center [374, 300] width 424 height 60
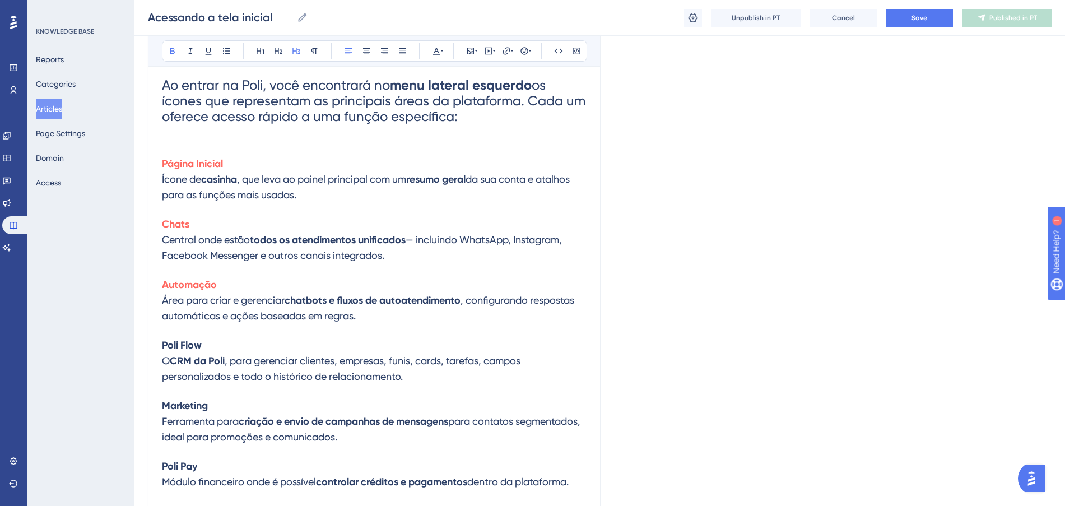
drag, startPoint x: 250, startPoint y: 342, endPoint x: 153, endPoint y: 335, distance: 96.6
click at [153, 335] on div "Acessando a tela inicial Bold Italic Underline Bullet Point Heading 1 Heading 2…" at bounding box center [374, 303] width 452 height 776
click at [435, 47] on icon at bounding box center [436, 50] width 9 height 9
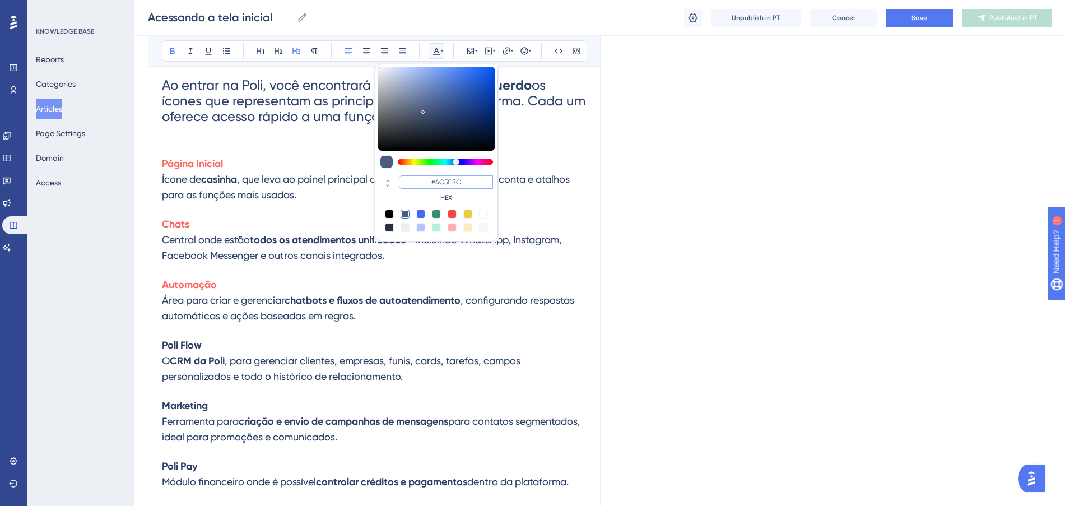
drag, startPoint x: 477, startPoint y: 183, endPoint x: 424, endPoint y: 179, distance: 52.2
click at [424, 179] on input "#4C5C7C" at bounding box center [446, 181] width 94 height 13
paste input "FF675F"
type input "#FF675F"
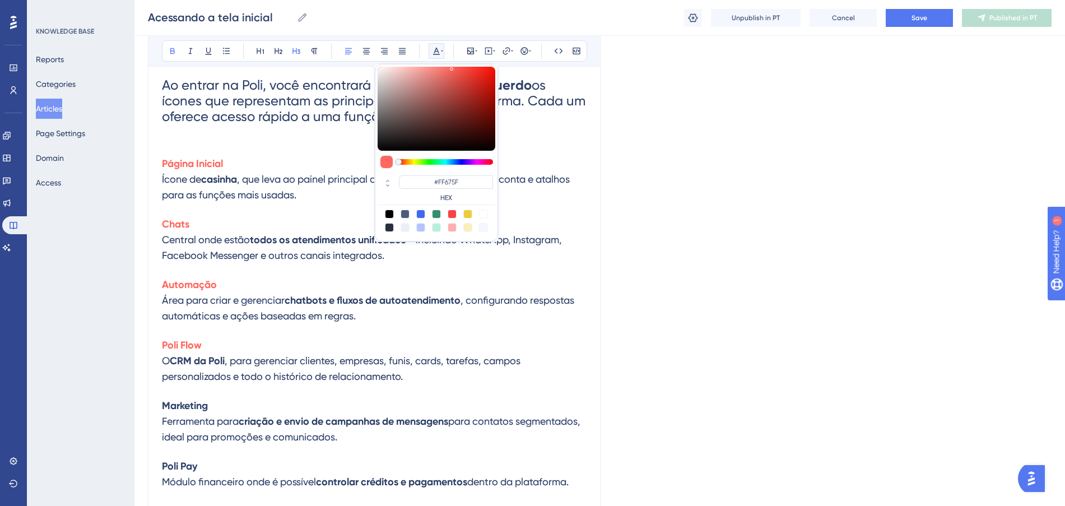
click at [315, 343] on h3 "Poli Flow O CRM da Poli , para gerenciar clientes, empresas, funis, cards, tare…" at bounding box center [374, 360] width 424 height 60
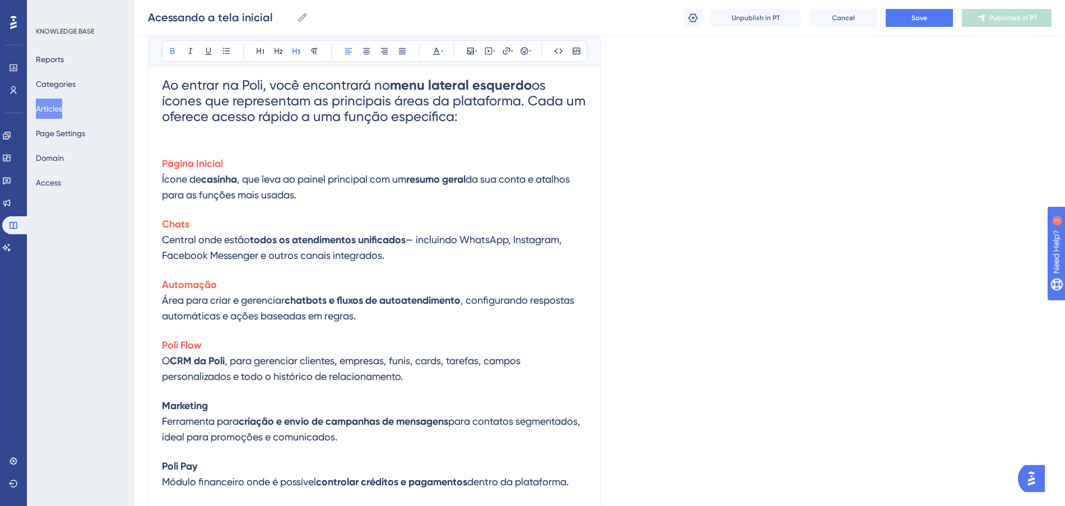
drag, startPoint x: 162, startPoint y: 408, endPoint x: 151, endPoint y: 408, distance: 11.2
click at [151, 408] on div "Acessando a tela inicial Bold Italic Underline Bullet Point Heading 1 Heading 2…" at bounding box center [374, 303] width 452 height 776
click at [438, 47] on icon at bounding box center [436, 50] width 9 height 9
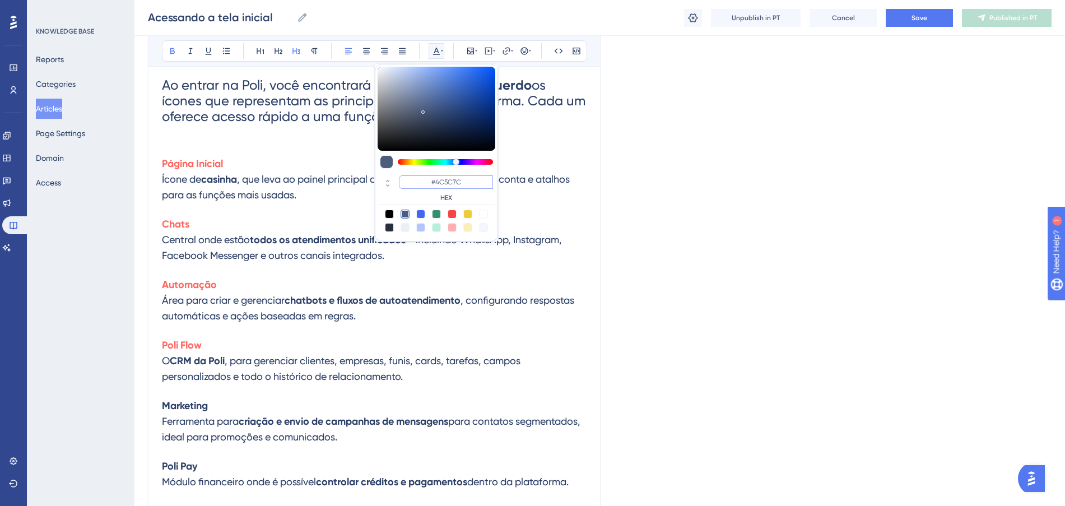
drag, startPoint x: 474, startPoint y: 186, endPoint x: 432, endPoint y: 186, distance: 41.4
click at [432, 186] on input "#4C5C7C" at bounding box center [446, 181] width 94 height 13
paste input "FF675F"
type input "#FF675F"
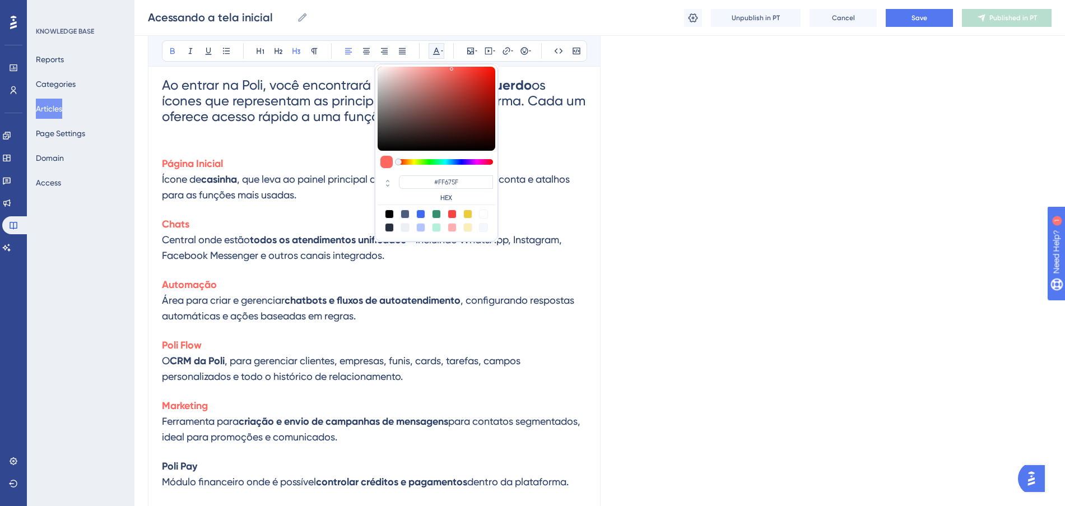
click at [275, 340] on h3 "Poli Flow O CRM da Poli , para gerenciar clientes, empresas, funis, cards, tare…" at bounding box center [374, 360] width 424 height 60
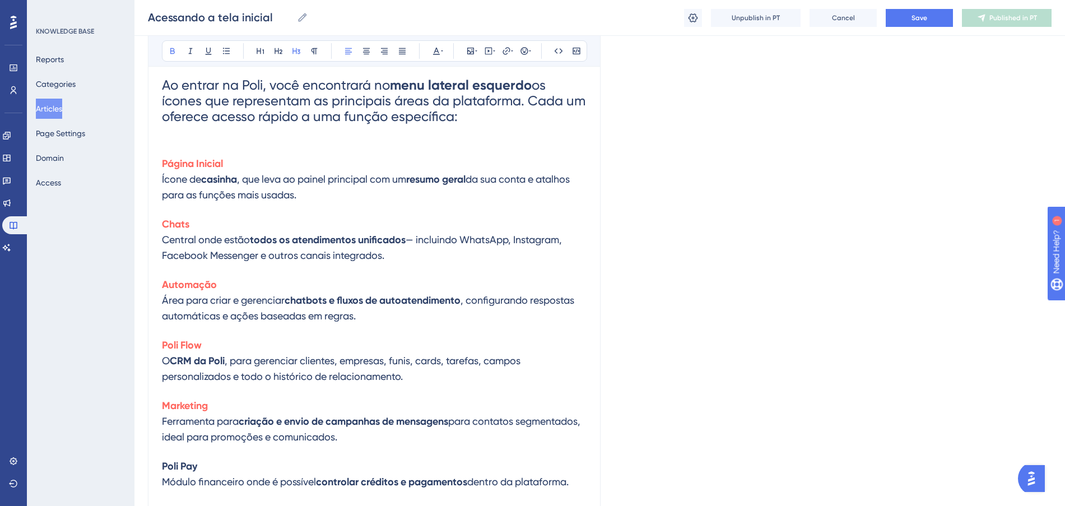
scroll to position [490, 0]
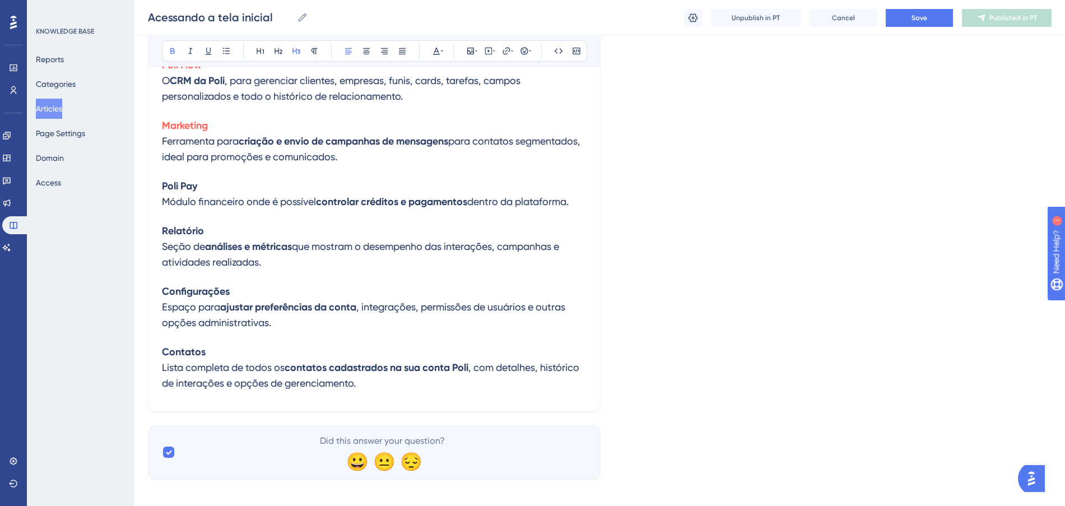
drag, startPoint x: 217, startPoint y: 184, endPoint x: 162, endPoint y: 178, distance: 55.3
click at [162, 178] on h3 "Poli Pay Módulo financeiro onde é possível controlar créditos e pagamentos dent…" at bounding box center [374, 193] width 424 height 45
click at [431, 49] on button at bounding box center [436, 51] width 16 height 16
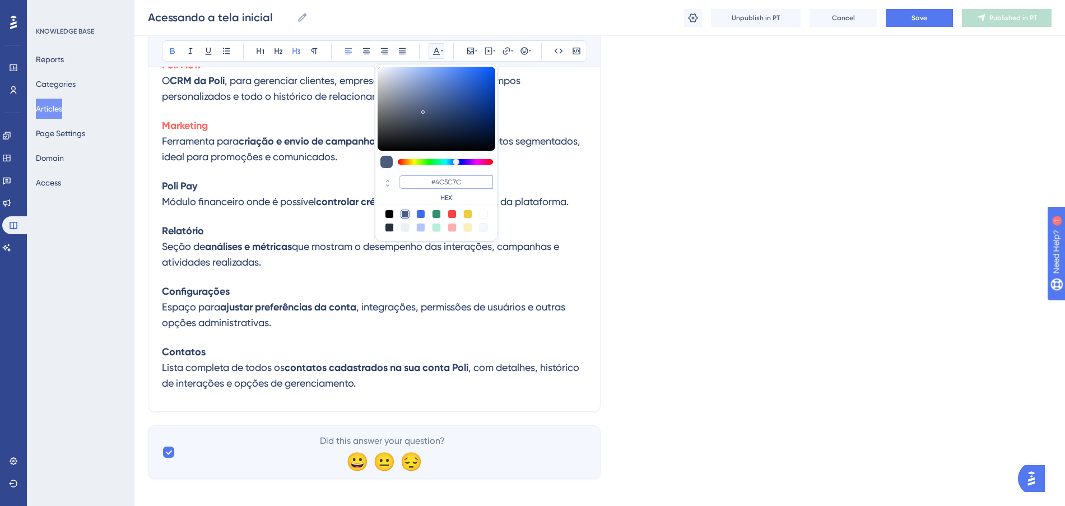
paste input "FF675F"
type input "#FF675F"
drag, startPoint x: 469, startPoint y: 183, endPoint x: 432, endPoint y: 182, distance: 36.4
click at [432, 182] on input "#FF675F" at bounding box center [446, 181] width 94 height 13
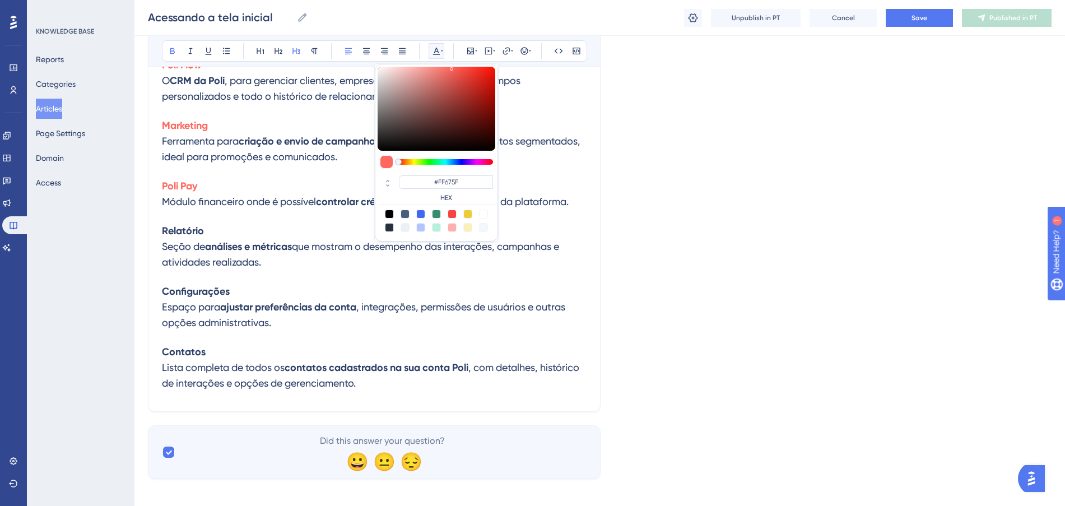
click at [227, 271] on h3 "Relatório Seção de análises e métricas que mostram o desempenho das interações,…" at bounding box center [374, 246] width 424 height 60
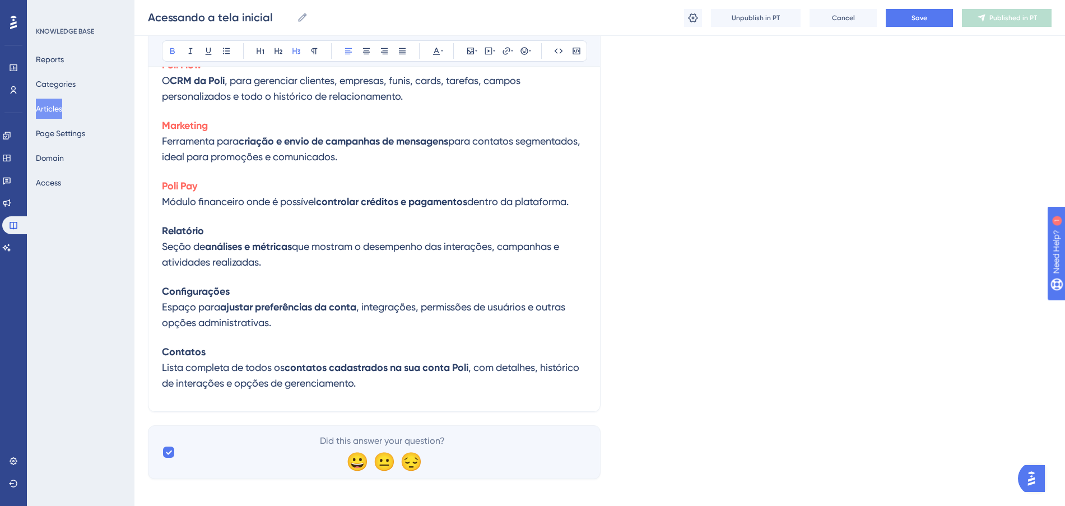
drag, startPoint x: 156, startPoint y: 227, endPoint x: 149, endPoint y: 227, distance: 7.3
click at [149, 227] on div "Acessando a tela inicial Bold Italic Underline Bullet Point Heading 1 Heading 2…" at bounding box center [374, 23] width 452 height 776
click at [429, 51] on button at bounding box center [436, 51] width 16 height 16
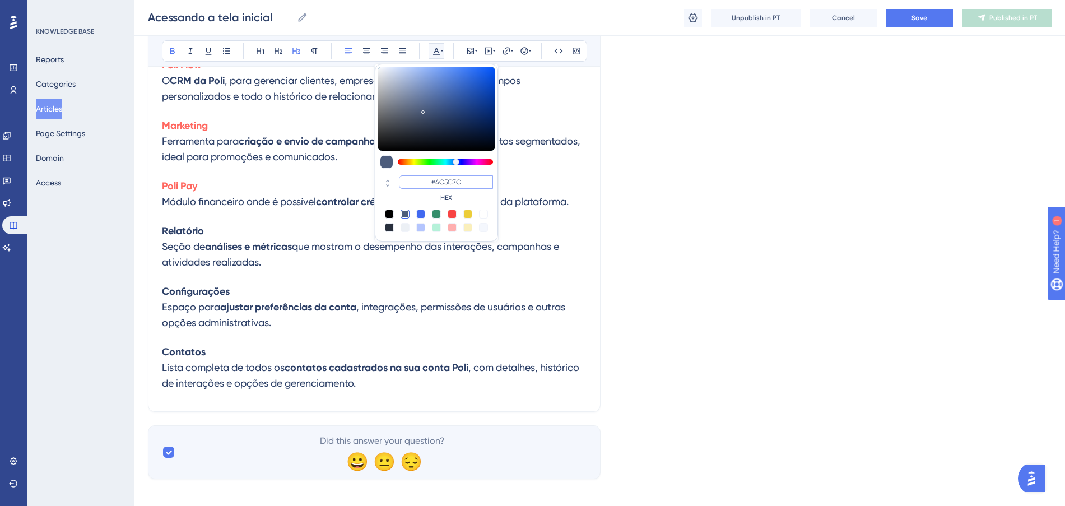
paste input "FF675F"
type input "#FF675F"
drag, startPoint x: 472, startPoint y: 181, endPoint x: 427, endPoint y: 181, distance: 44.8
click at [427, 181] on input "#FF675F" at bounding box center [446, 181] width 94 height 13
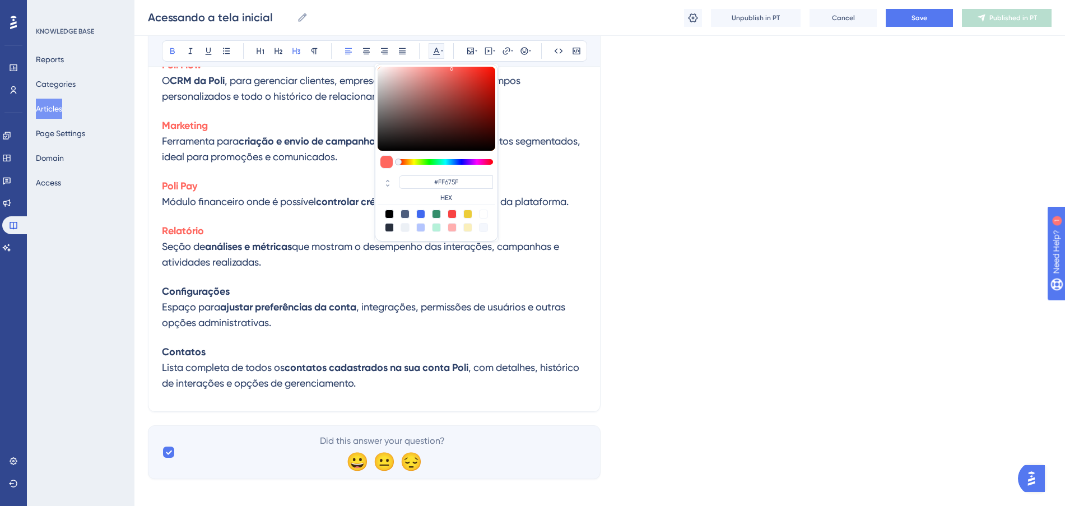
click at [248, 268] on h3 "Relatório Seção de análises e métricas que mostram o desempenho das interações,…" at bounding box center [374, 246] width 424 height 60
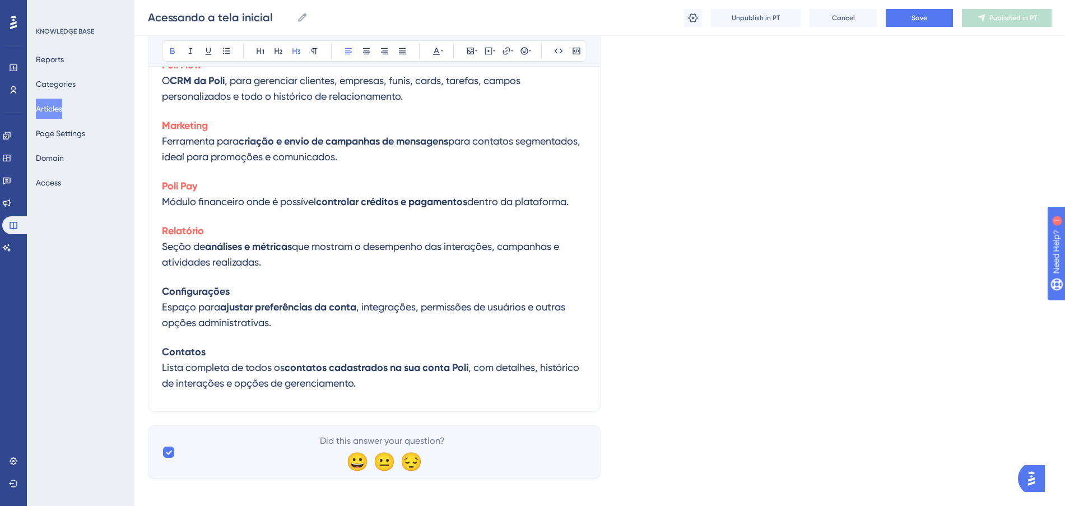
drag, startPoint x: 251, startPoint y: 289, endPoint x: 164, endPoint y: 293, distance: 87.4
click at [164, 293] on h3 "Configurações Espaço para ajustar preferências da conta , integrações, permissõ…" at bounding box center [374, 307] width 424 height 60
click at [440, 48] on icon at bounding box center [436, 50] width 9 height 9
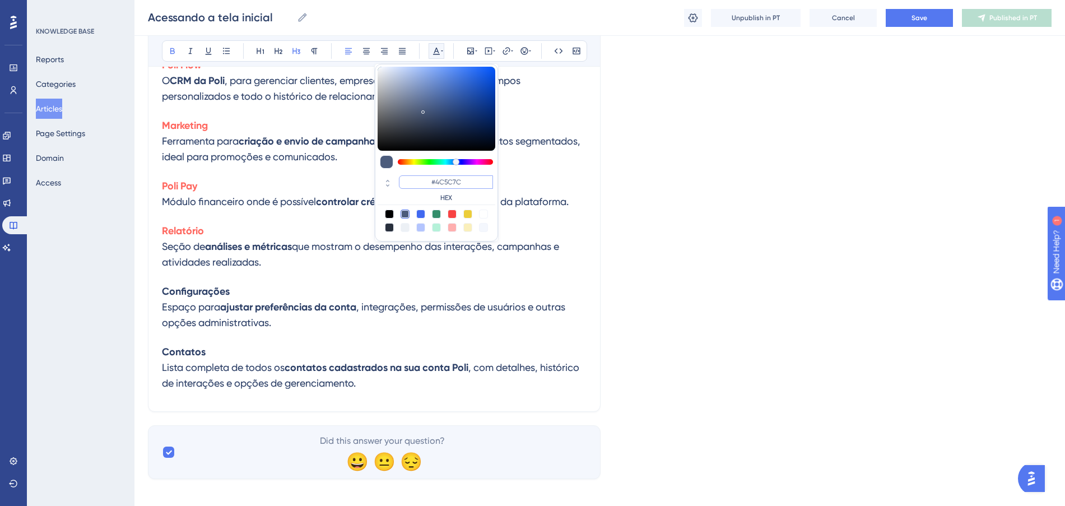
paste input "FF675F"
type input "#FF675F"
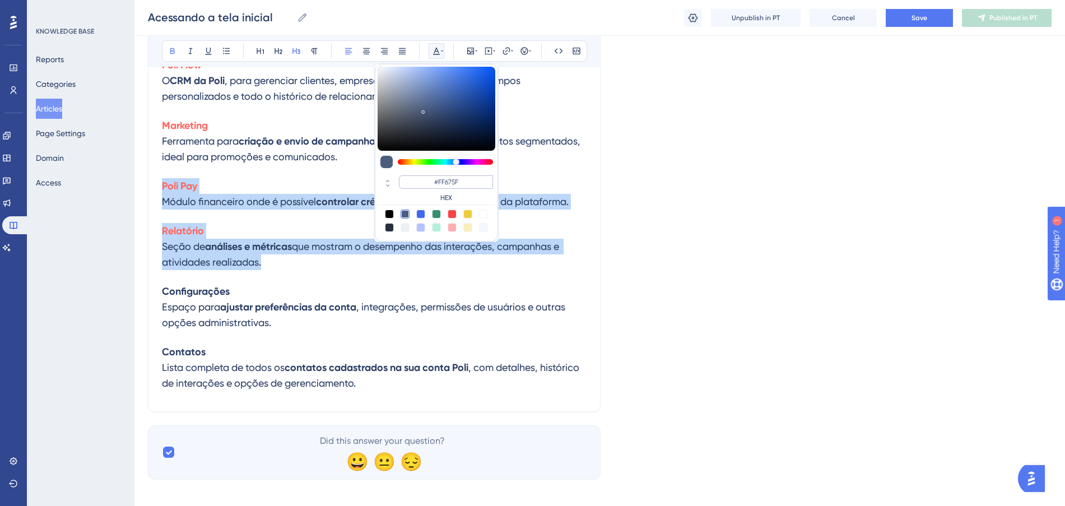
drag, startPoint x: 475, startPoint y: 179, endPoint x: 421, endPoint y: 180, distance: 54.9
click at [421, 180] on input "#FF675F" at bounding box center [446, 181] width 94 height 13
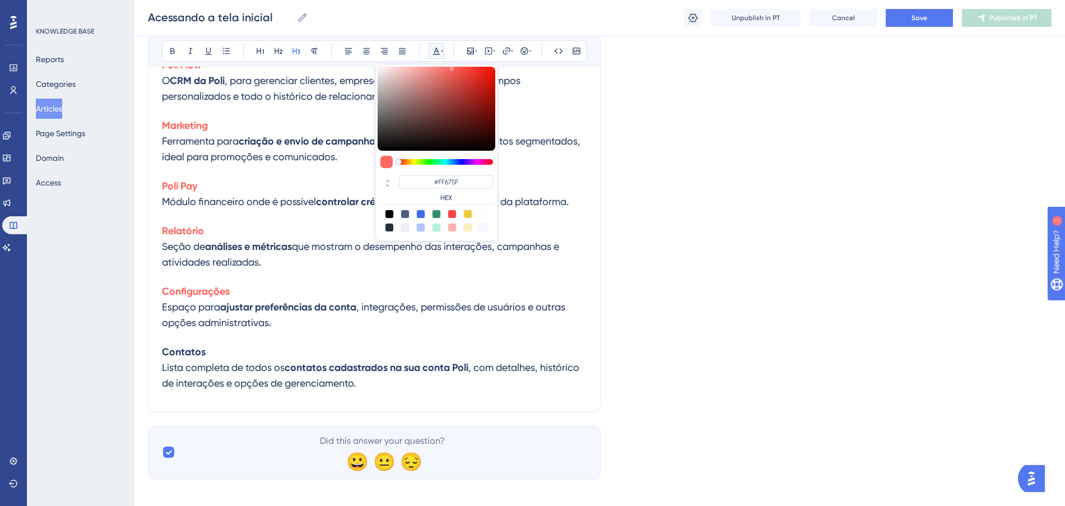
click at [291, 302] on strong "ajustar preferências da conta" at bounding box center [288, 307] width 136 height 12
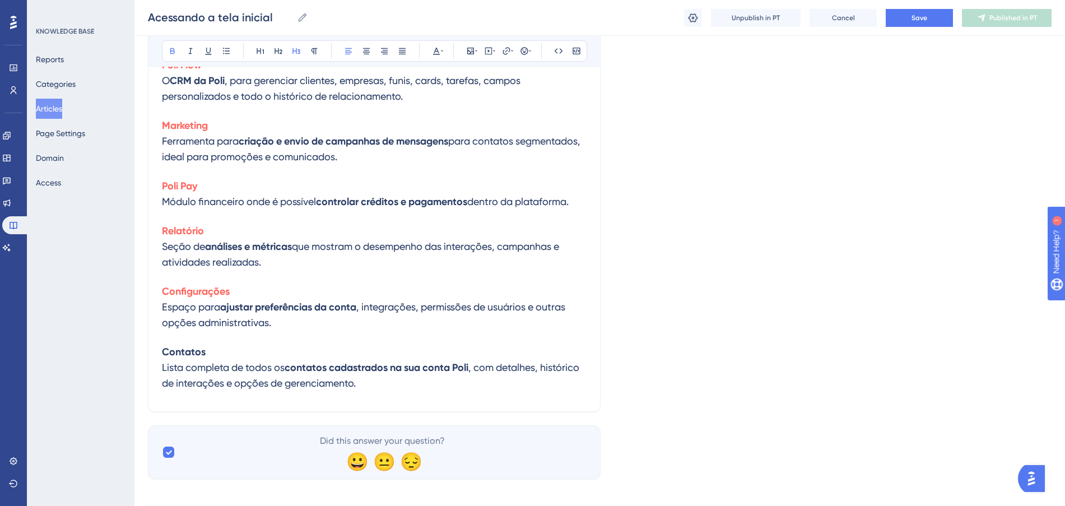
drag, startPoint x: 215, startPoint y: 352, endPoint x: 337, endPoint y: 133, distance: 250.7
click at [139, 348] on div "Performance Users Engagement Widgets Feedback Product Updates Knowledge Base AI…" at bounding box center [599, 3] width 930 height 987
click at [436, 46] on icon at bounding box center [436, 50] width 9 height 9
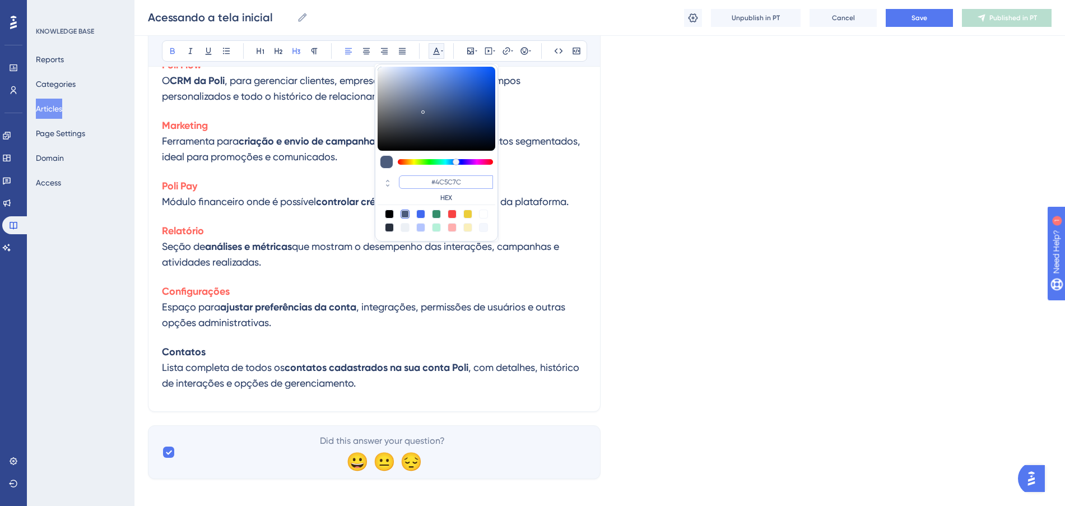
paste input "FF675F"
type input "#FF675F"
drag, startPoint x: 475, startPoint y: 186, endPoint x: 429, endPoint y: 186, distance: 46.5
click at [429, 186] on input "#FF675F" at bounding box center [446, 181] width 94 height 13
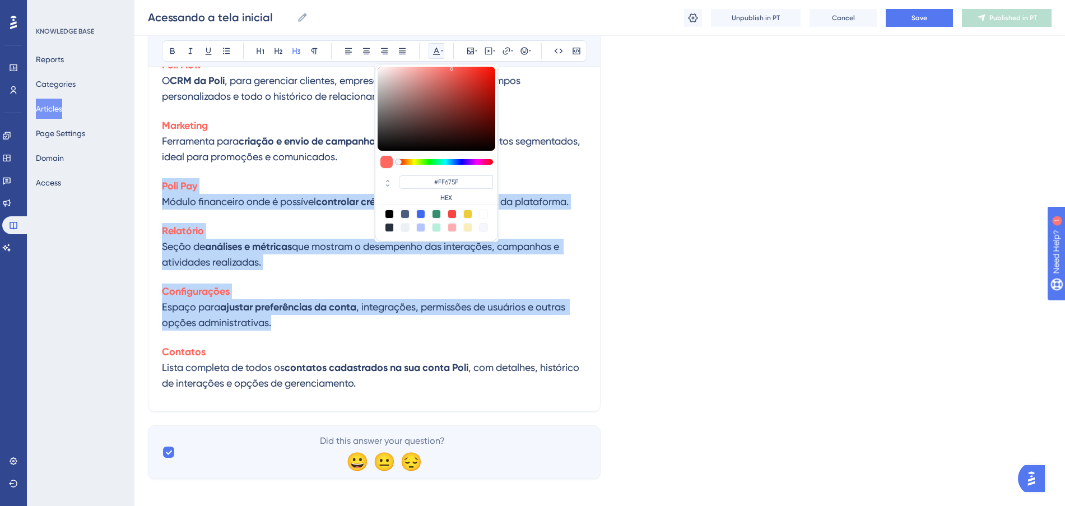
click at [350, 324] on h3 "Configurações Espaço para ajustar preferências da conta , integrações, permissõ…" at bounding box center [374, 307] width 424 height 60
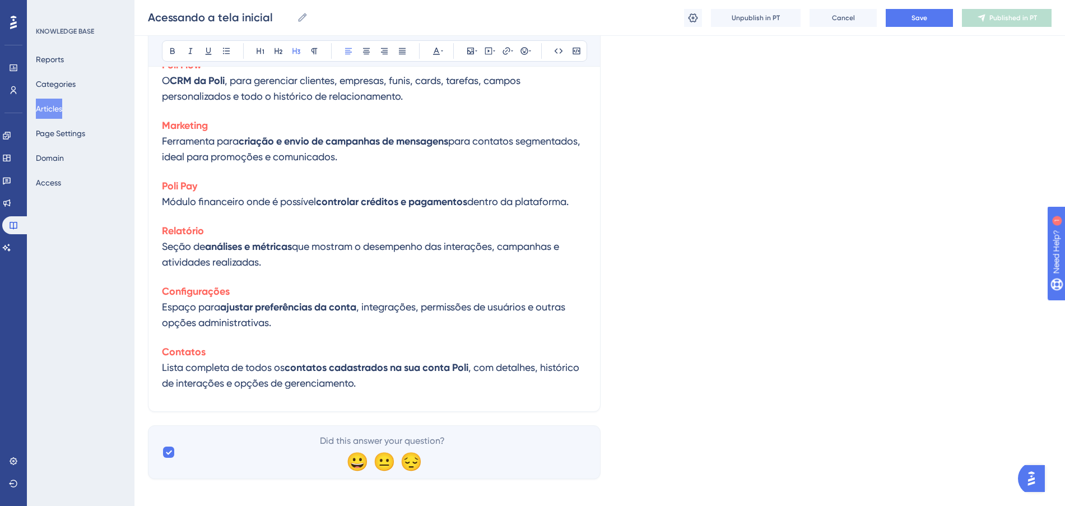
click at [311, 270] on h3 "Relatório Seção de análises e métricas que mostram o desempenho das interações,…" at bounding box center [374, 246] width 424 height 60
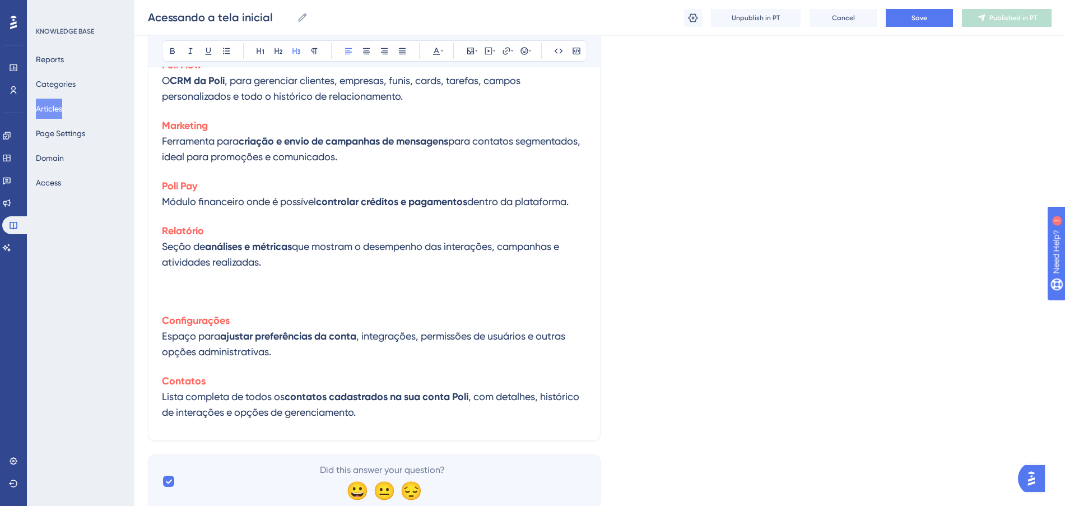
click at [310, 357] on h3 "Configurações Espaço para ajustar preferências da conta , integrações, permissõ…" at bounding box center [374, 336] width 424 height 60
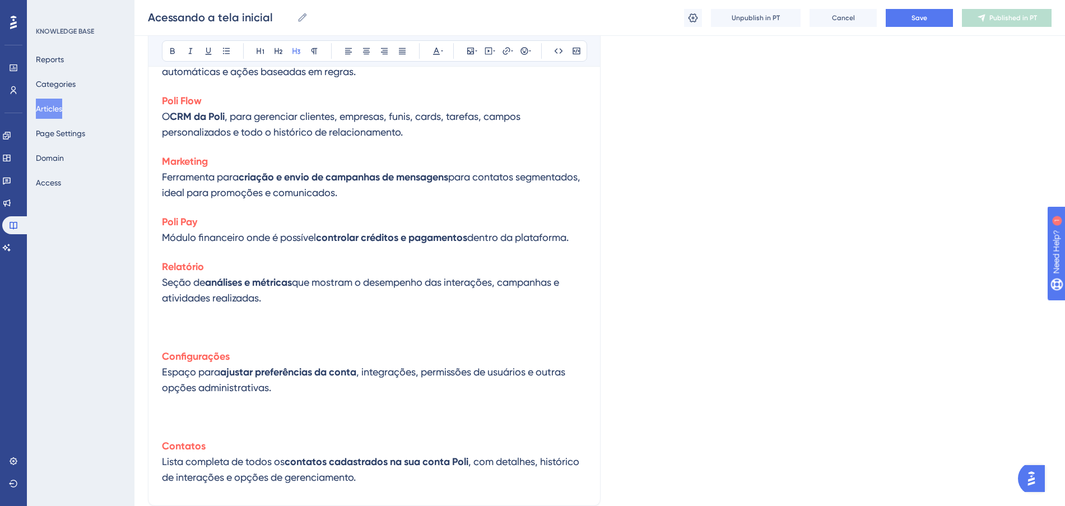
scroll to position [487, 0]
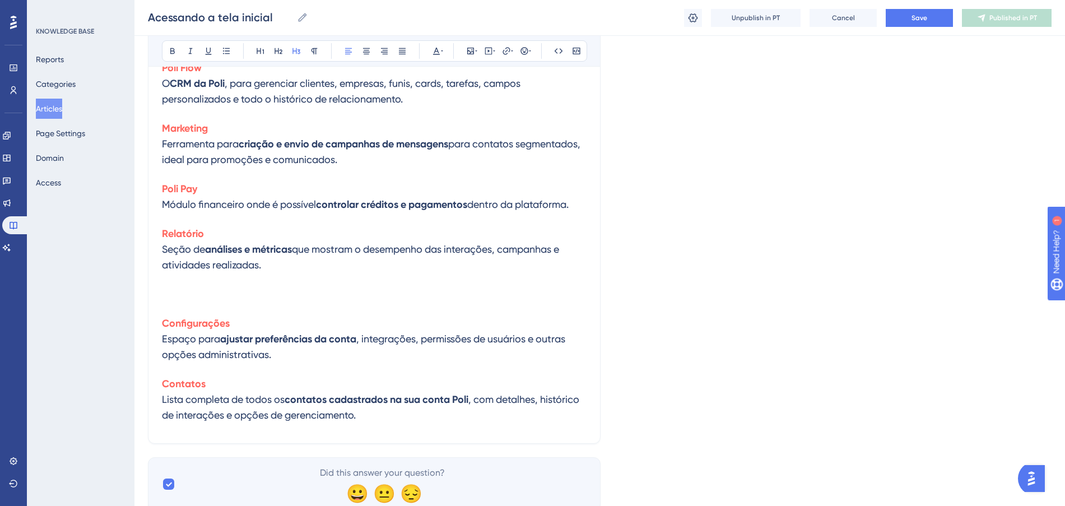
click at [253, 279] on h3 at bounding box center [374, 293] width 424 height 29
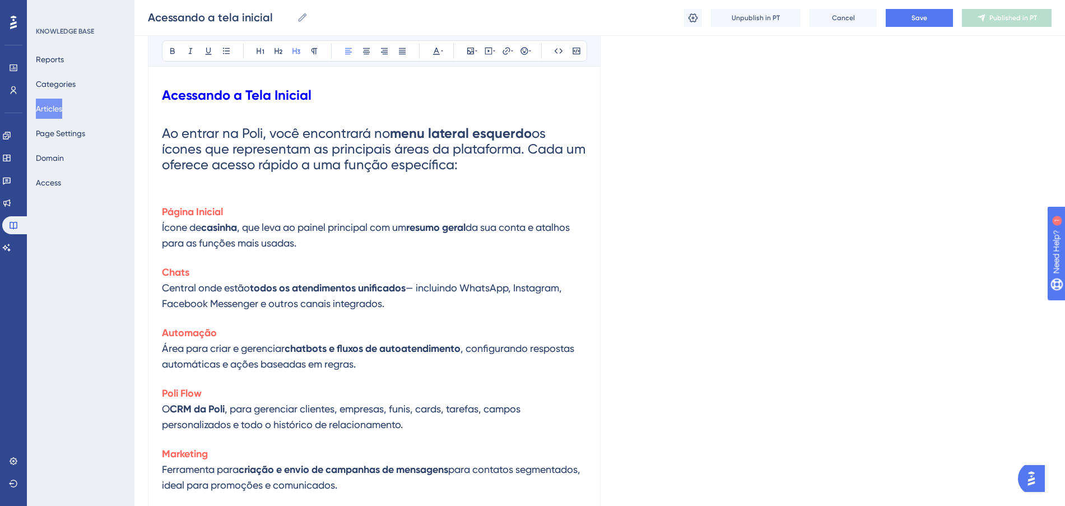
scroll to position [137, 0]
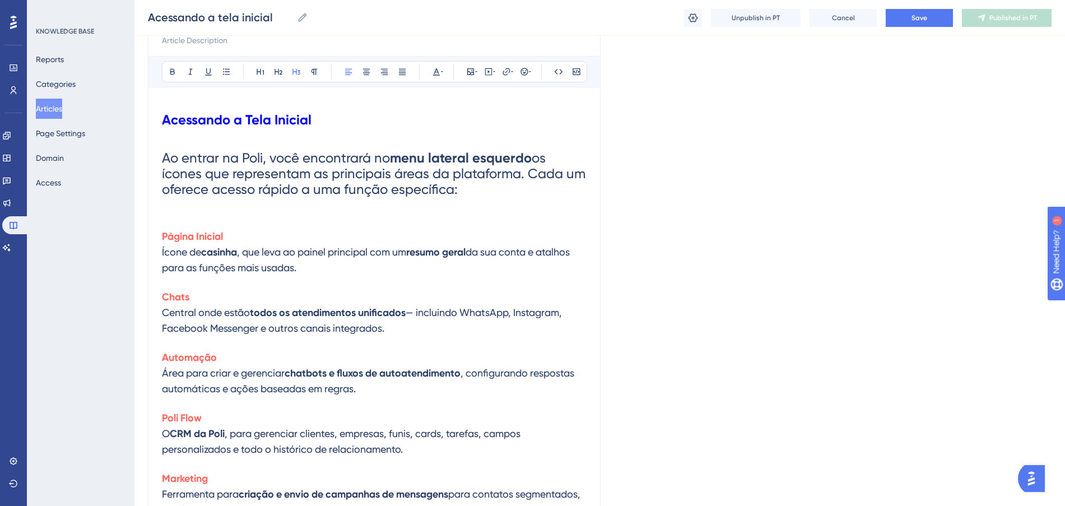
click at [515, 184] on h1 "Ao entrar na Poli, você encontrará no menu lateral esquerdo os ícones que repre…" at bounding box center [374, 173] width 424 height 69
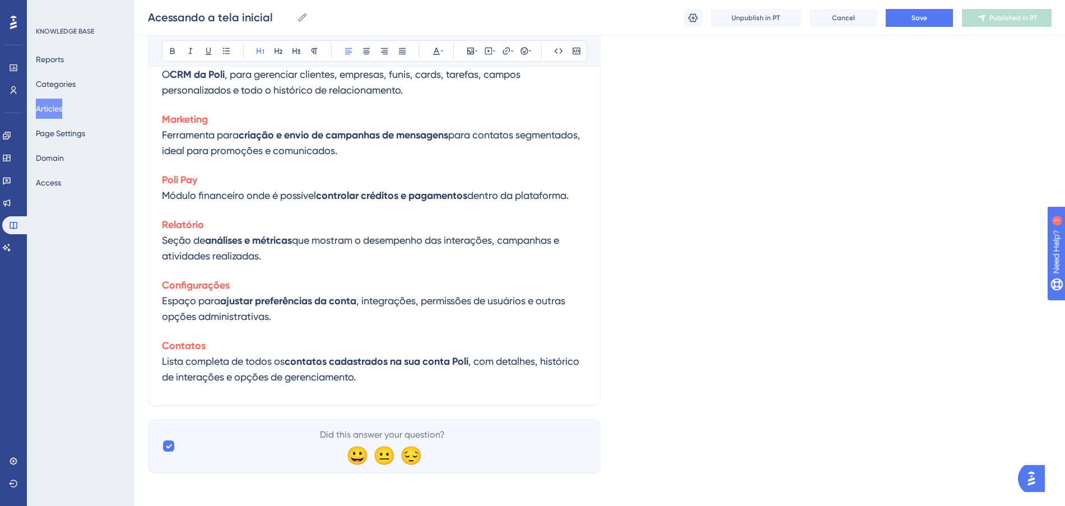
scroll to position [499, 0]
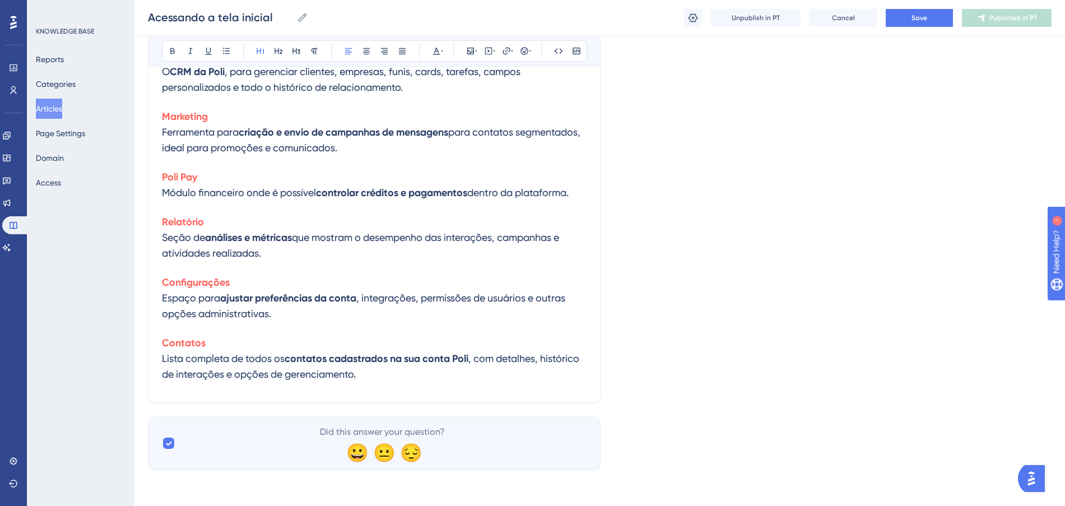
click at [433, 376] on h3 "Contatos Lista completa de todos os contatos cadastrados na sua conta Poli , co…" at bounding box center [374, 358] width 424 height 60
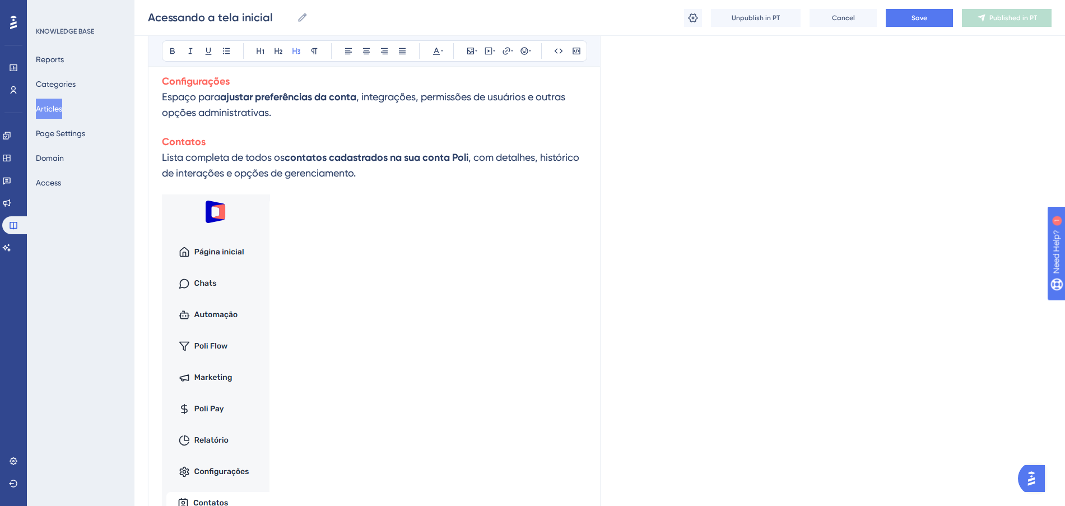
scroll to position [490, 0]
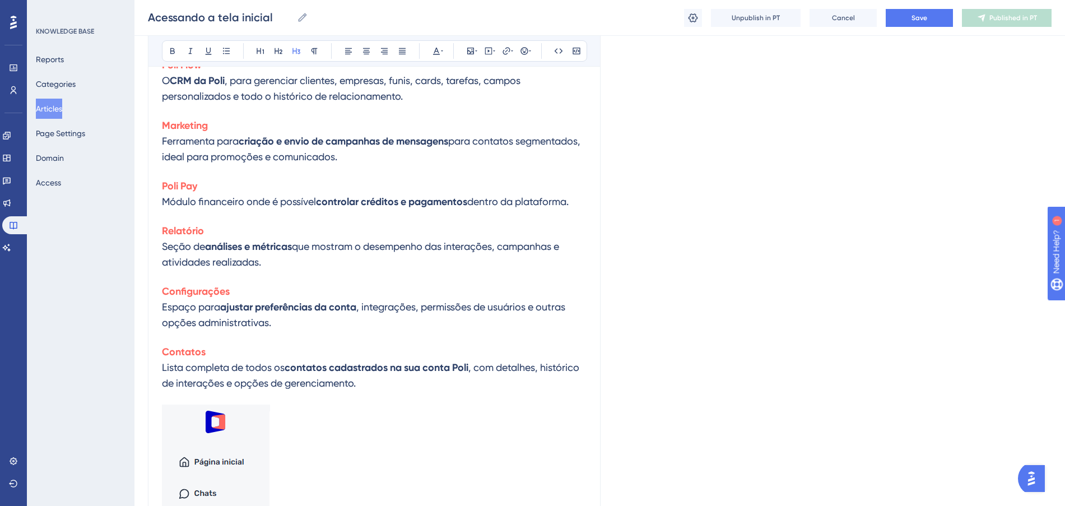
drag, startPoint x: 325, startPoint y: 407, endPoint x: 673, endPoint y: 244, distance: 384.0
click at [673, 244] on div "Language Portuguese (Default) Acessando a tela inicial Bold Italic Underline Bu…" at bounding box center [599, 204] width 903 height 1244
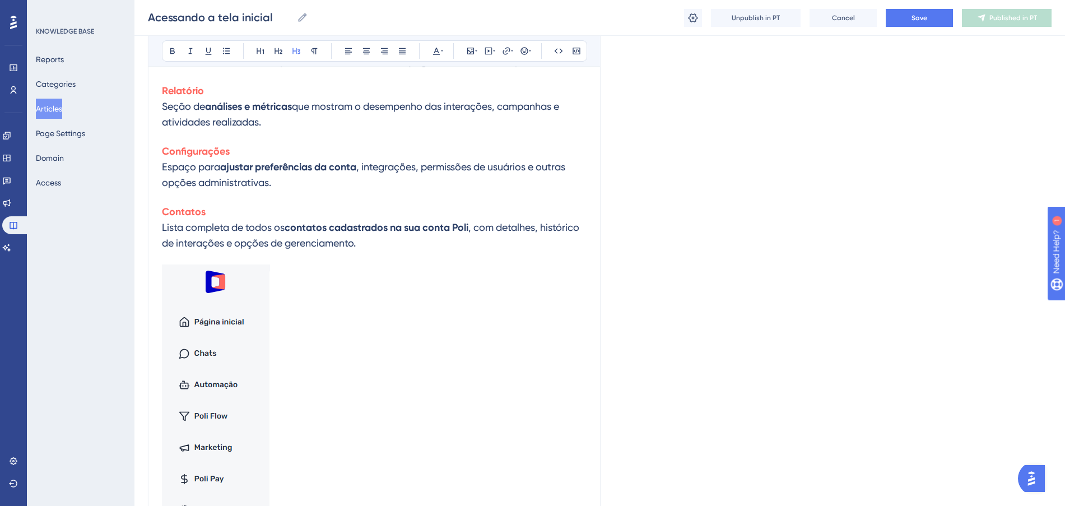
click at [378, 338] on h3 at bounding box center [374, 431] width 424 height 347
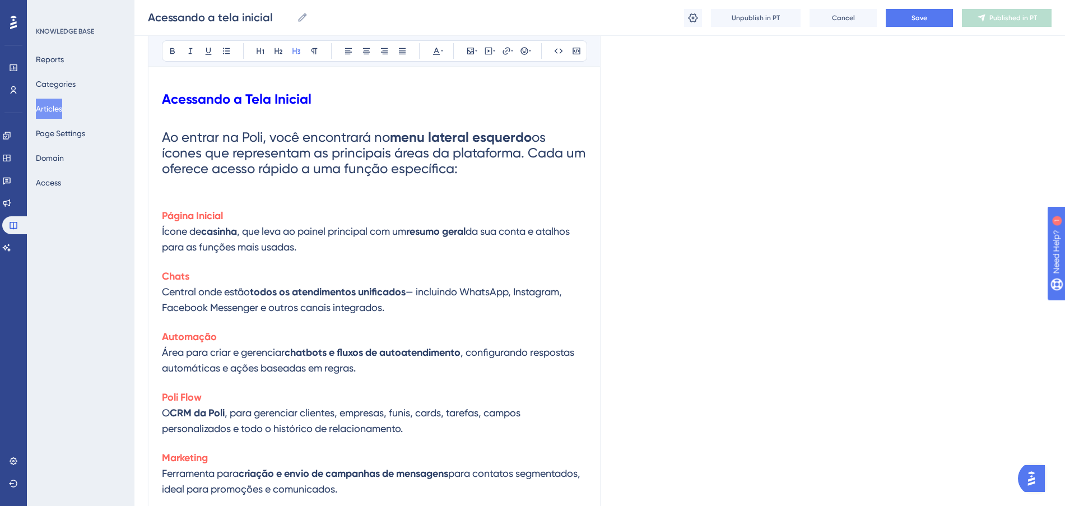
scroll to position [76, 0]
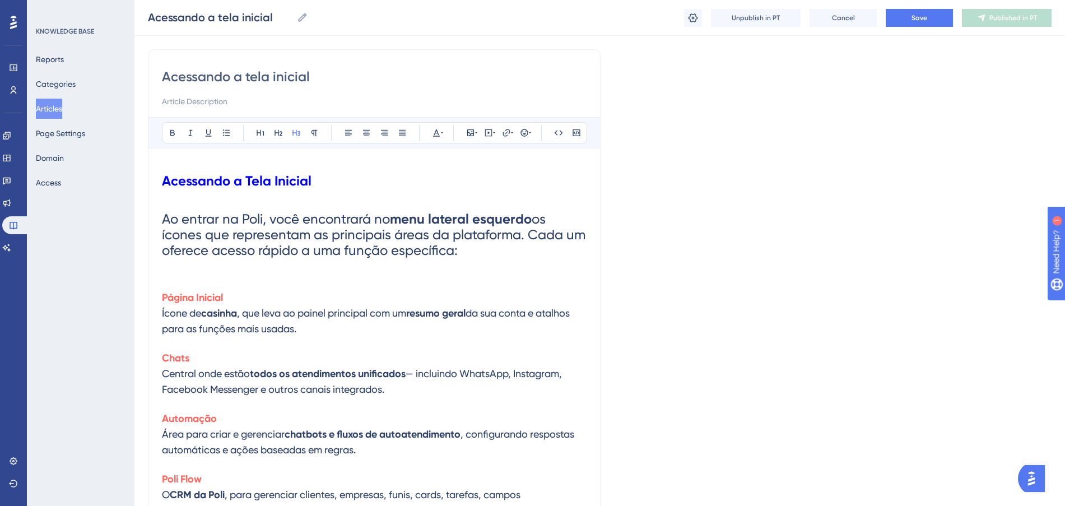
click at [332, 333] on span "da sua conta e atalhos para as funções mais usadas." at bounding box center [367, 320] width 410 height 27
click at [348, 332] on h3 "Página Inicial Ícone de casinha , que leva ao painel principal com um resumo ge…" at bounding box center [374, 313] width 424 height 60
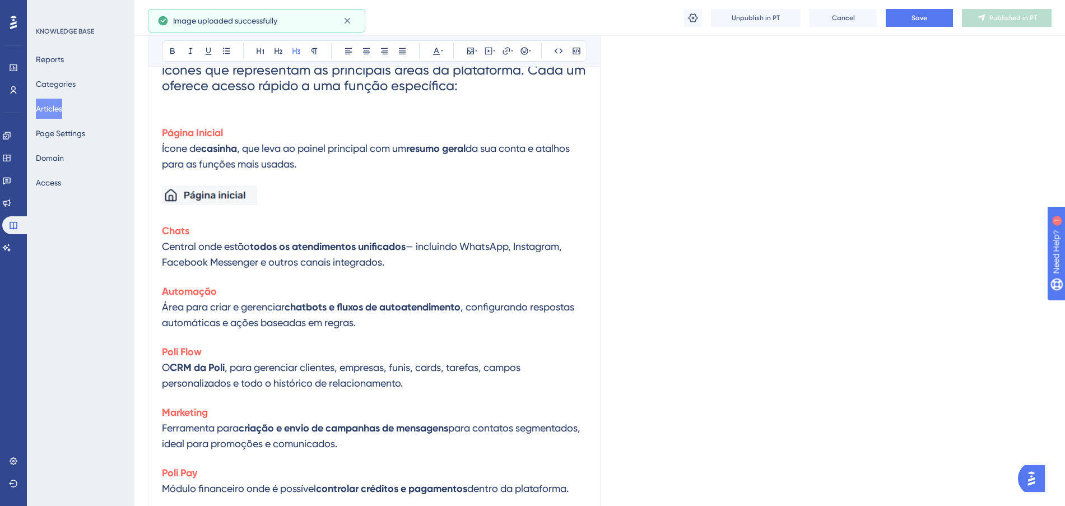
scroll to position [216, 0]
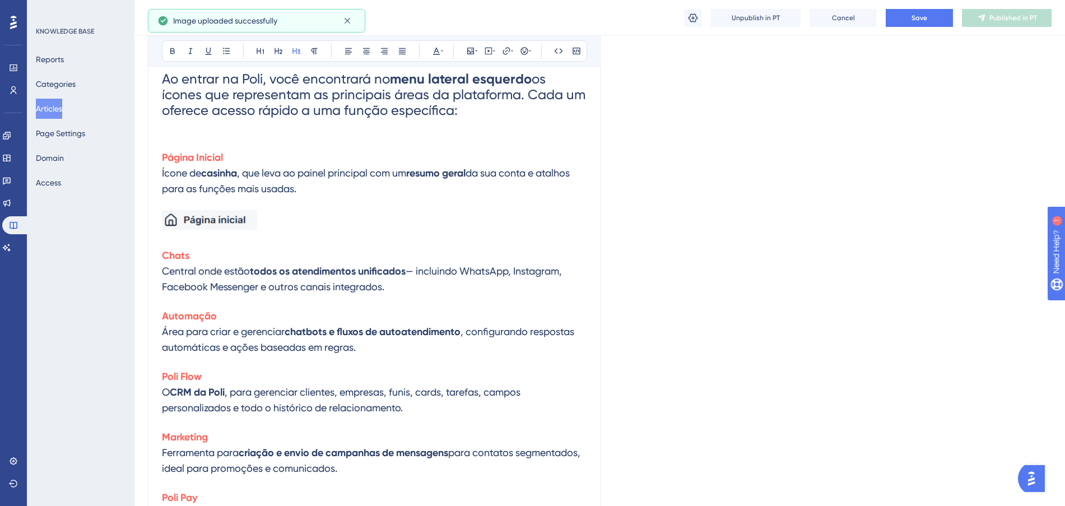
drag, startPoint x: 281, startPoint y: 220, endPoint x: 200, endPoint y: 217, distance: 80.1
click at [200, 217] on h3 at bounding box center [374, 222] width 424 height 38
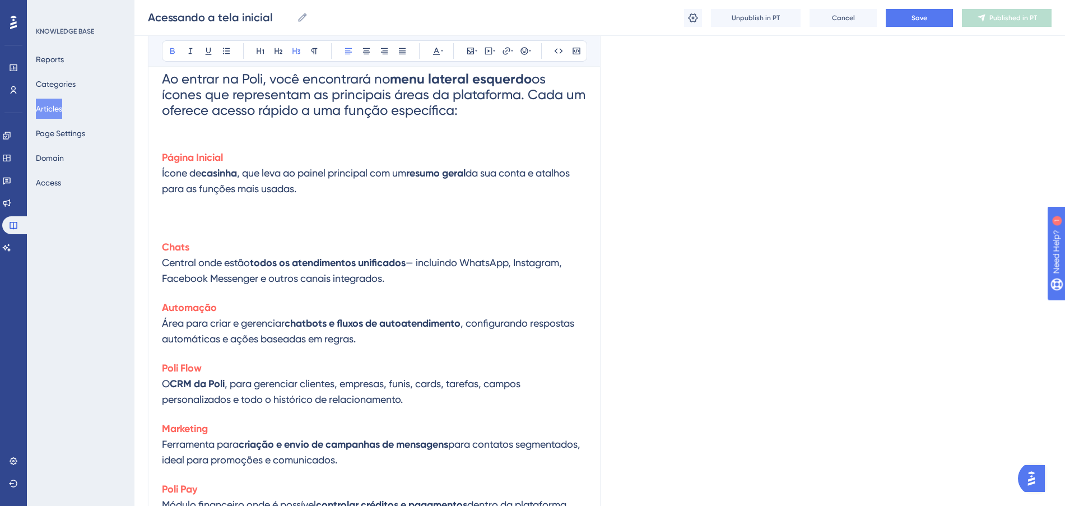
drag, startPoint x: 240, startPoint y: 153, endPoint x: 231, endPoint y: 153, distance: 9.0
click at [231, 153] on h3 "Página Inicial Ícone de casinha , que leva ao painel principal com um resumo ge…" at bounding box center [374, 173] width 424 height 60
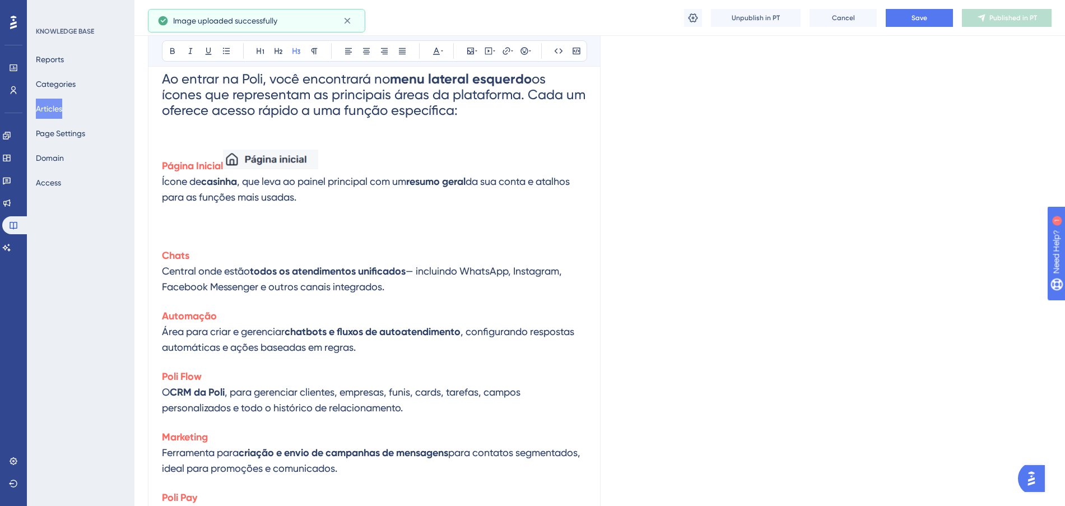
click at [247, 221] on h3 at bounding box center [374, 226] width 424 height 29
drag, startPoint x: 223, startPoint y: 165, endPoint x: 158, endPoint y: 164, distance: 65.0
click at [158, 164] on div "Acessando a tela inicial Bold Italic Underline Bullet Point Heading 1 Heading 2…" at bounding box center [374, 489] width 452 height 1161
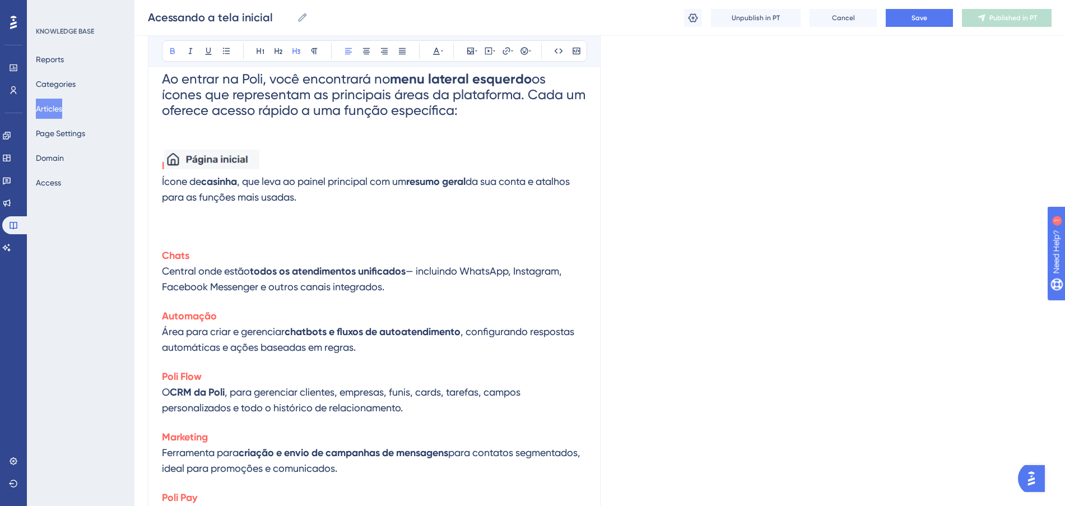
click at [164, 164] on strong "l" at bounding box center [163, 166] width 2 height 12
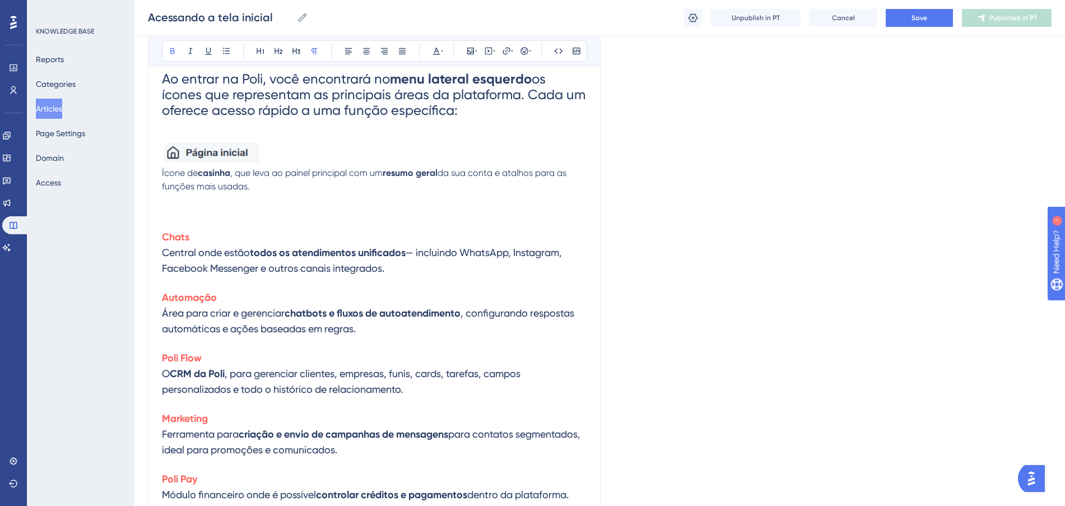
click at [474, 140] on p at bounding box center [374, 135] width 424 height 13
click at [417, 213] on h3 at bounding box center [374, 207] width 424 height 29
drag, startPoint x: 214, startPoint y: 233, endPoint x: 146, endPoint y: 234, distance: 68.3
click at [146, 234] on div "Performance Users Engagement Widgets Feedback Product Updates Knowledge Base AI…" at bounding box center [599, 460] width 930 height 1353
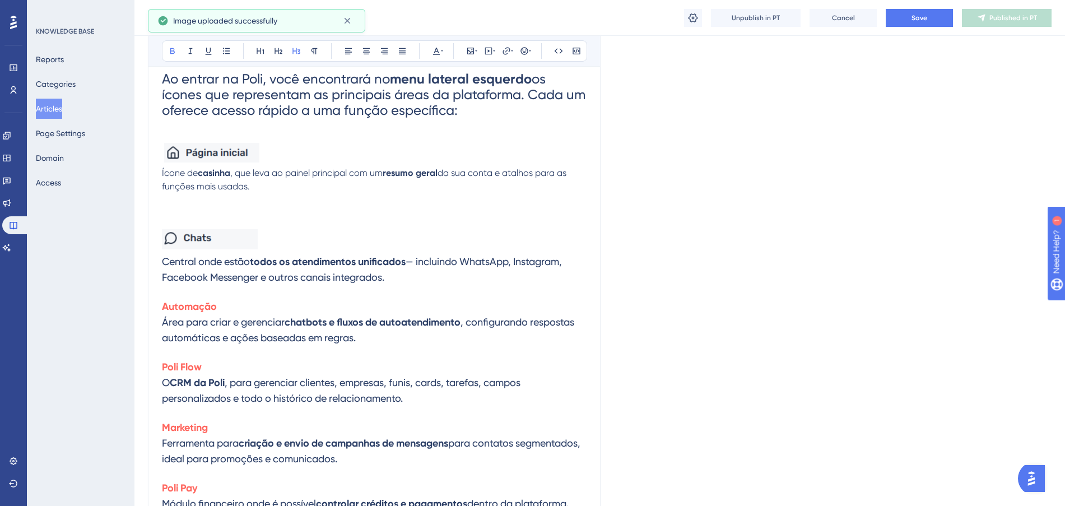
click at [269, 208] on h3 at bounding box center [374, 207] width 424 height 29
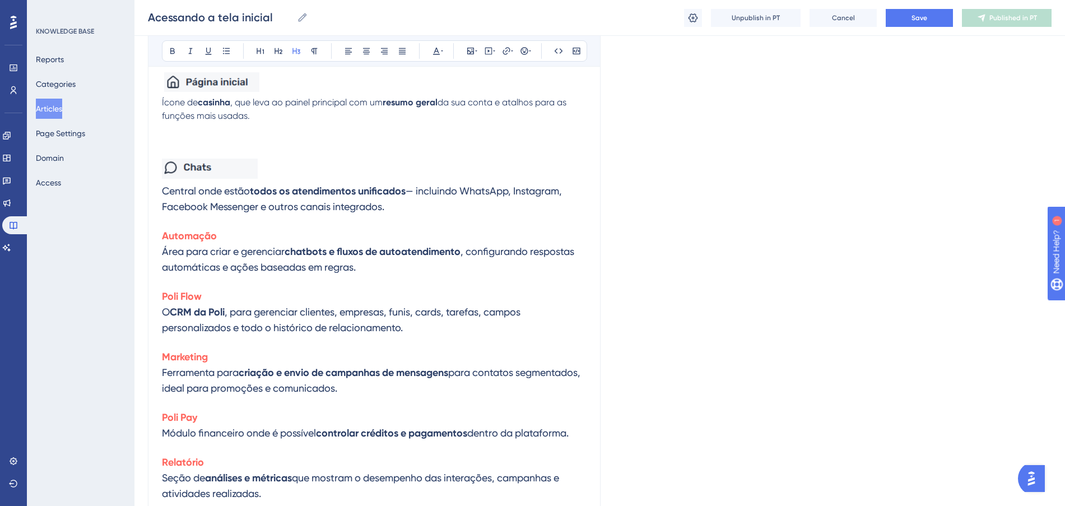
scroll to position [286, 0]
drag, startPoint x: 268, startPoint y: 232, endPoint x: 162, endPoint y: 229, distance: 106.4
click at [162, 229] on h3 "Automação Área para criar e gerenciar chatbots e fluxos de autoatendimento , co…" at bounding box center [374, 252] width 424 height 60
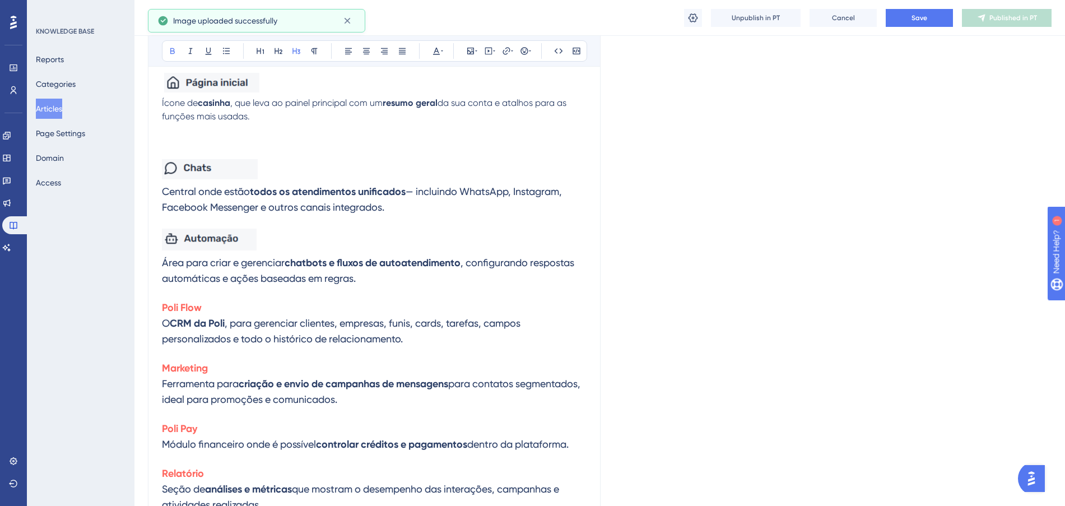
click at [312, 239] on h3 "Área para criar e gerenciar chatbots e fluxos de autoatendimento , configurando…" at bounding box center [374, 257] width 424 height 71
click at [400, 207] on h3 "Central onde estão todos os atendimentos unificados — incluindo WhatsApp, Insta…" at bounding box center [374, 186] width 424 height 69
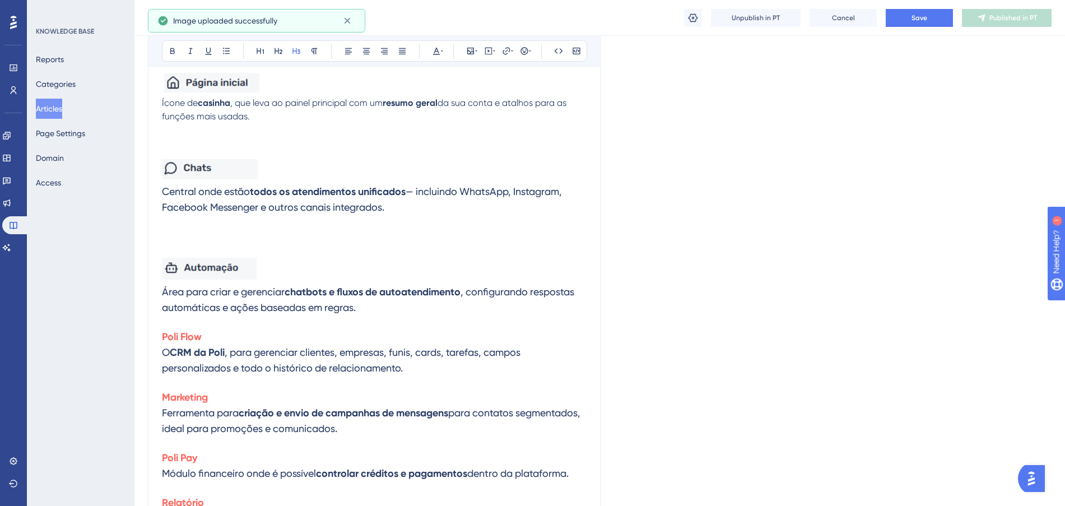
click at [406, 245] on h3 at bounding box center [374, 236] width 424 height 29
drag, startPoint x: 205, startPoint y: 339, endPoint x: 161, endPoint y: 340, distance: 44.2
click at [161, 340] on div "Acessando a tela inicial Bold Italic Underline Bullet Point Heading 1 Heading 2…" at bounding box center [374, 434] width 452 height 1191
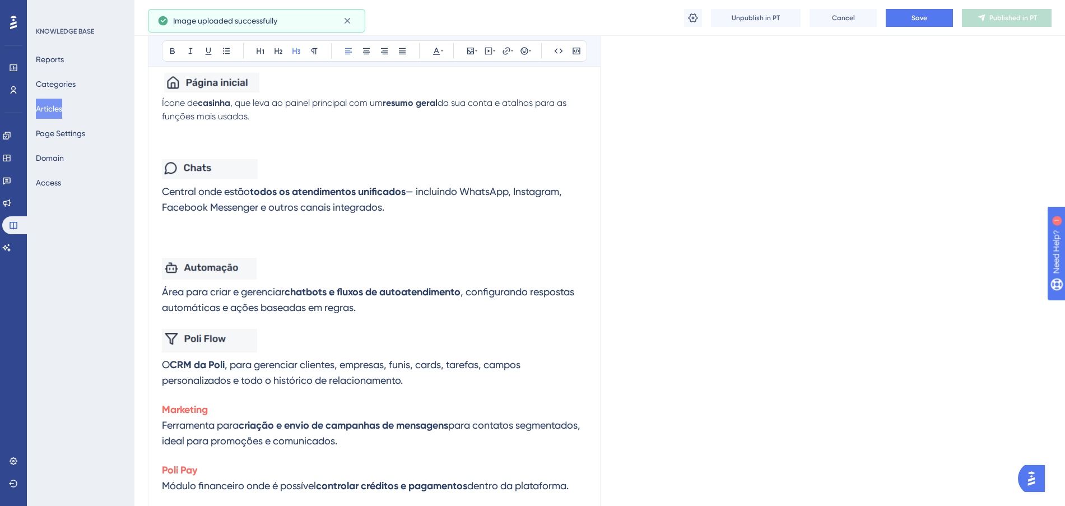
click at [367, 311] on h3 "Área para criar e gerenciar chatbots e fluxos de autoatendimento , configurando…" at bounding box center [374, 286] width 424 height 71
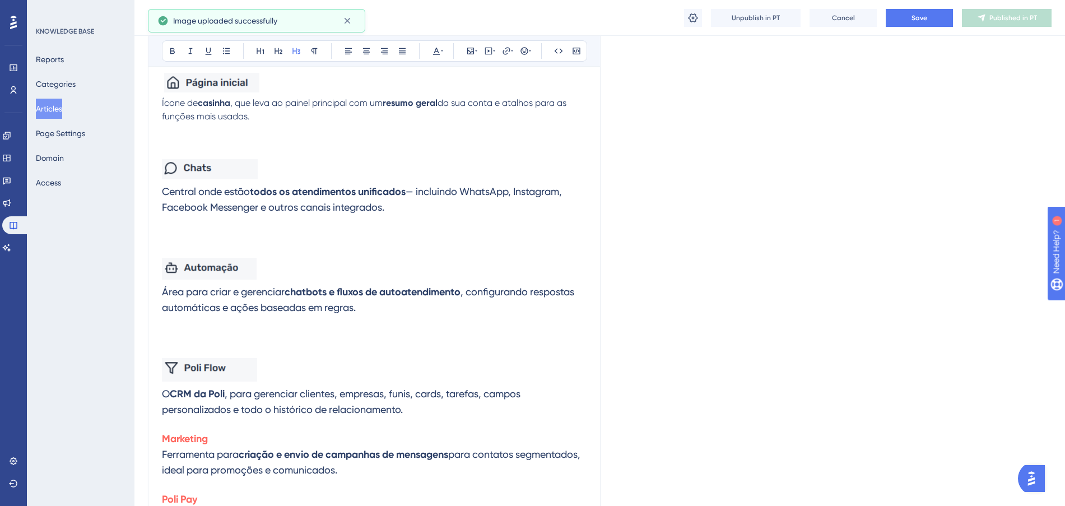
click at [375, 334] on h3 at bounding box center [374, 336] width 424 height 29
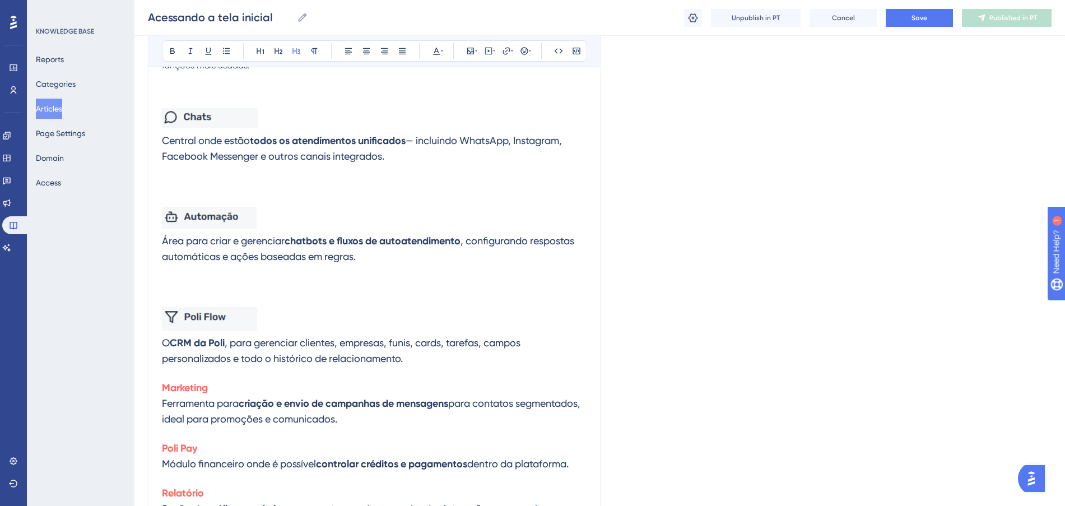
scroll to position [356, 0]
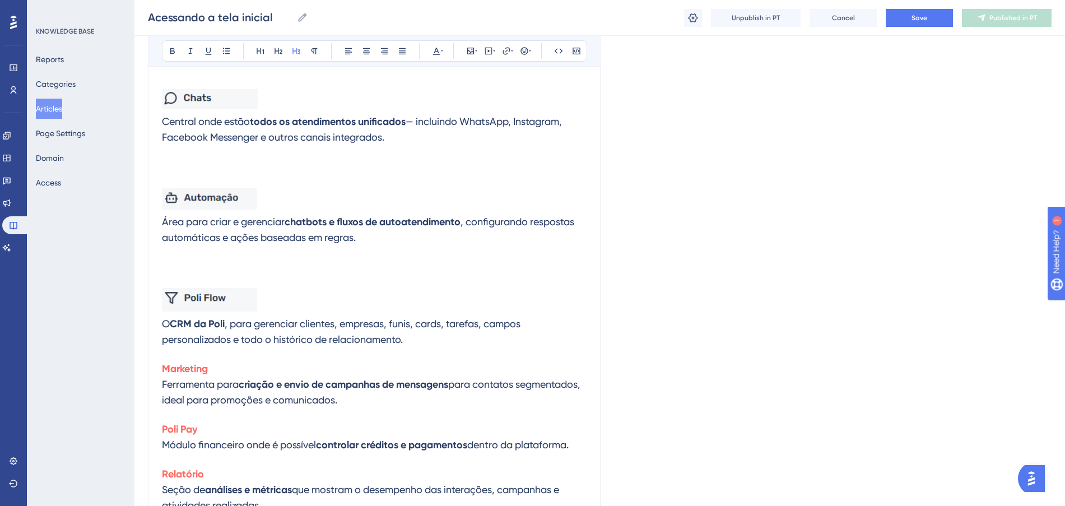
click at [412, 339] on h3 "O CRM da Poli , para gerenciar clientes, empresas, funis, cards, tarefas, campo…" at bounding box center [374, 317] width 424 height 73
drag, startPoint x: 270, startPoint y: 368, endPoint x: 155, endPoint y: 367, distance: 115.4
click at [155, 367] on div "Acessando a tela inicial Bold Italic Underline Bullet Point Heading 1 Heading 2…" at bounding box center [374, 385] width 452 height 1233
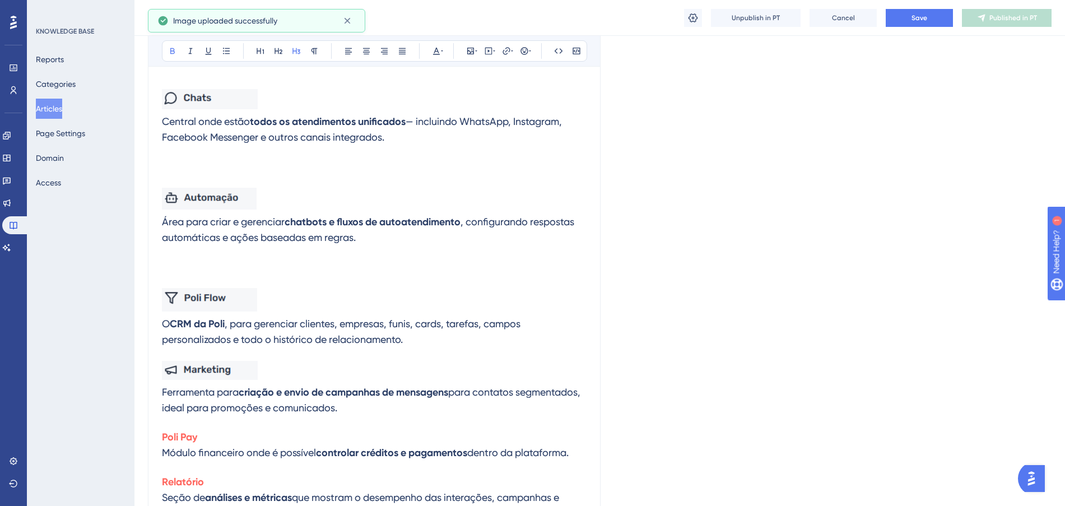
click at [414, 340] on h3 "O CRM da Poli , para gerenciar clientes, empresas, funis, cards, tarefas, campo…" at bounding box center [374, 317] width 424 height 73
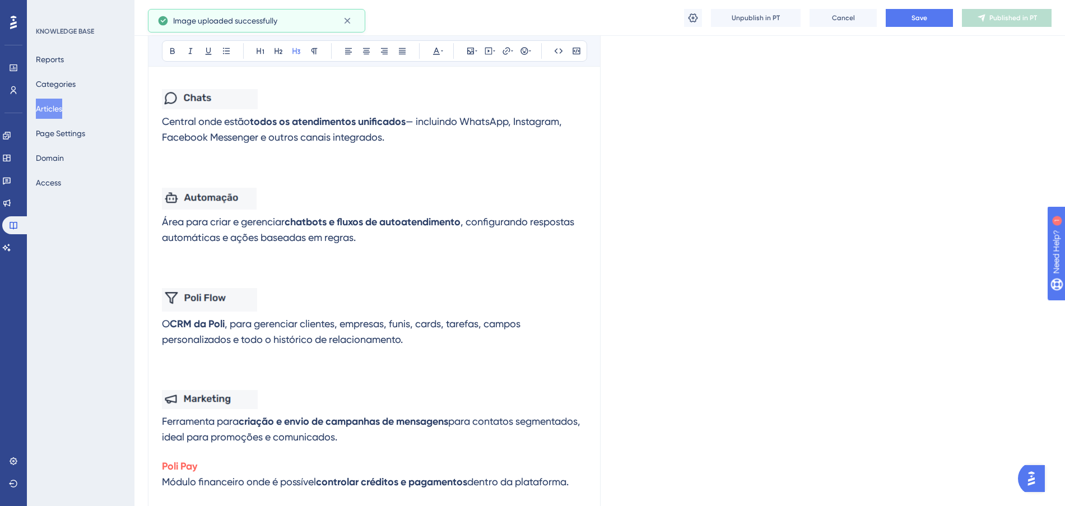
click at [363, 368] on h3 at bounding box center [374, 368] width 424 height 29
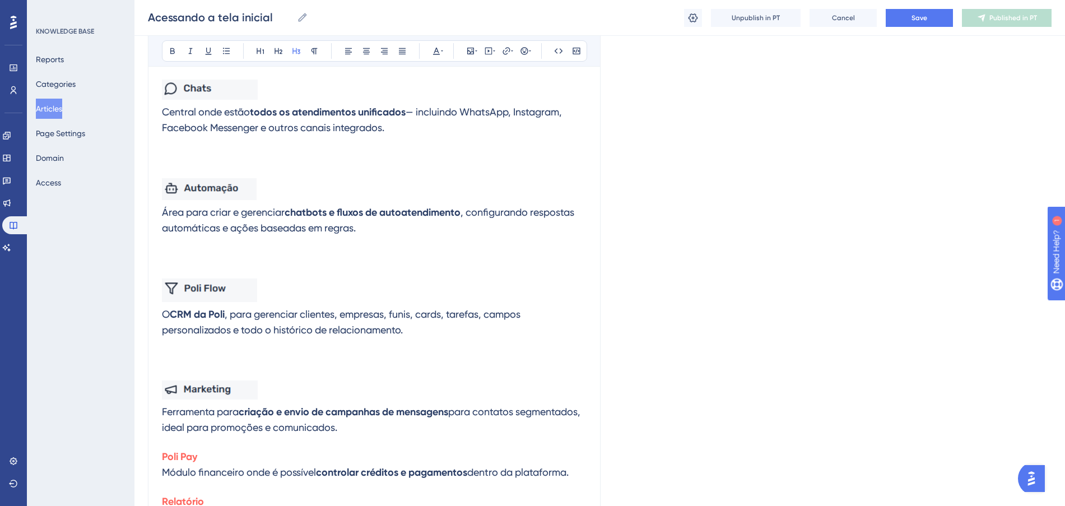
scroll to position [426, 0]
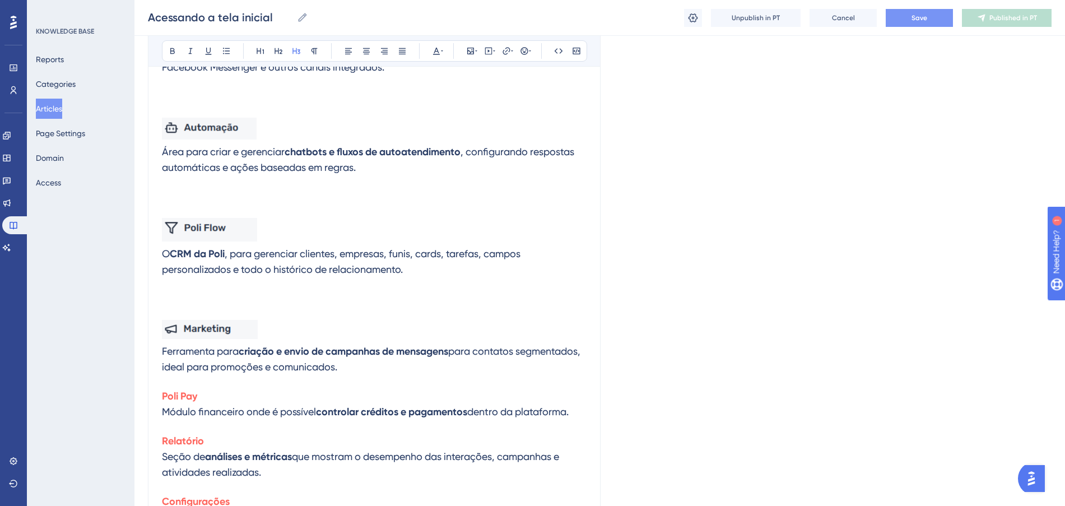
click at [907, 17] on button "Save" at bounding box center [918, 18] width 67 height 18
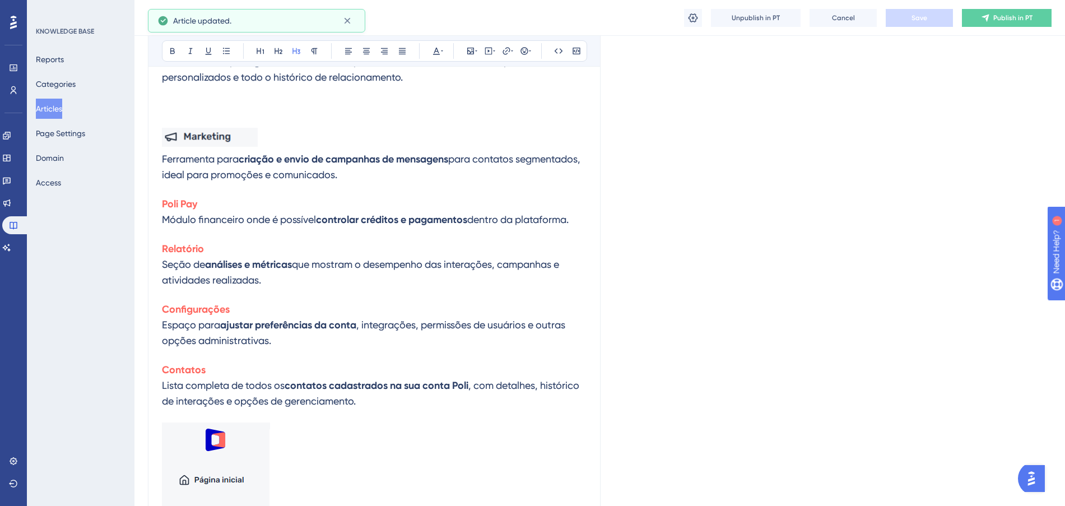
scroll to position [636, 0]
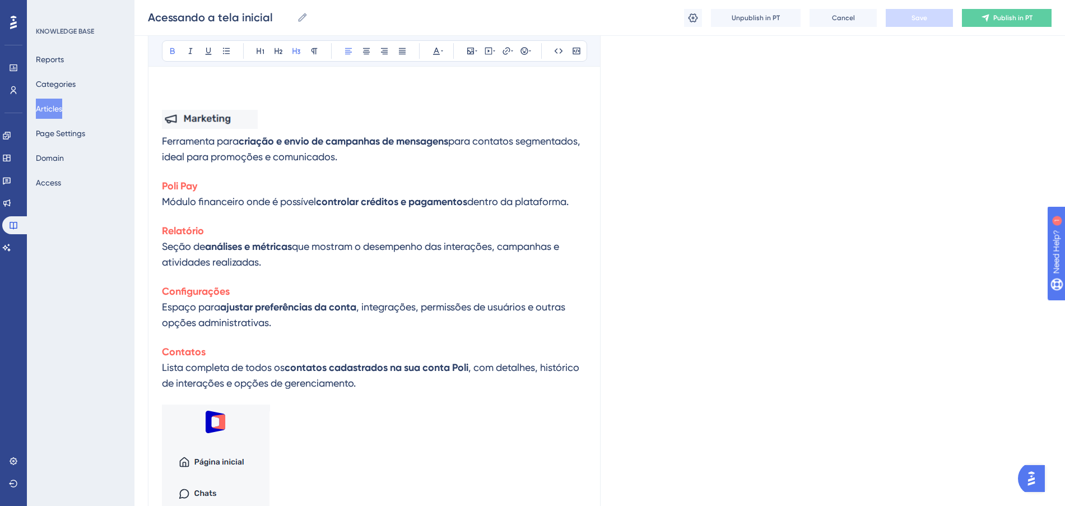
drag, startPoint x: 228, startPoint y: 186, endPoint x: 161, endPoint y: 186, distance: 66.6
click at [161, 186] on div "Acessando a tela inicial Bold Italic Underline Bullet Point Heading 1 Heading 2…" at bounding box center [374, 123] width 452 height 1269
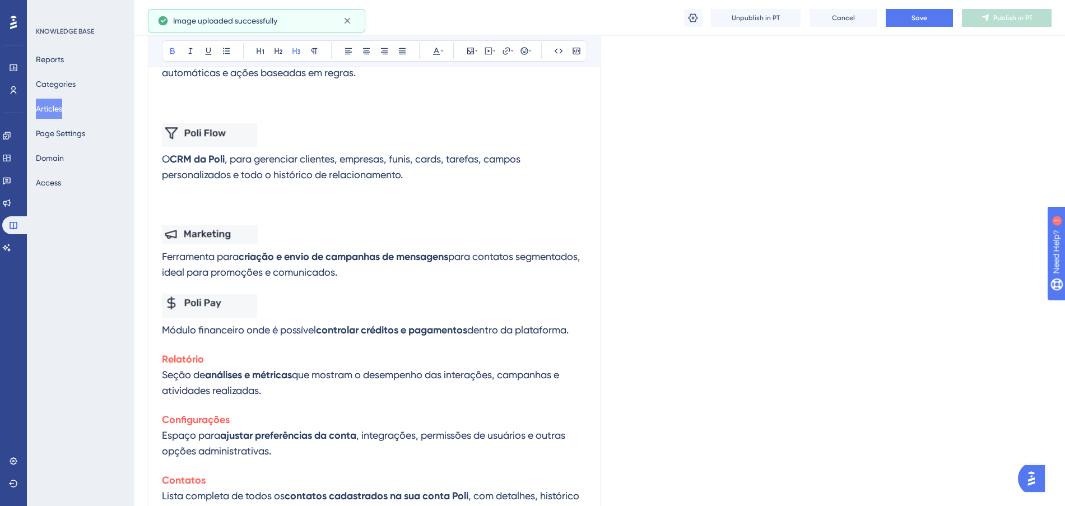
scroll to position [496, 0]
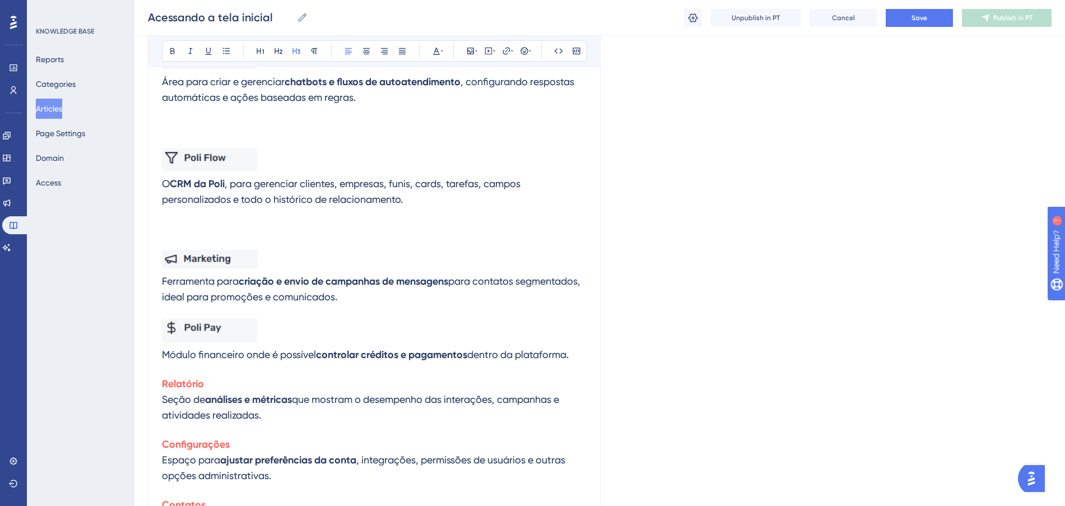
click at [420, 298] on h3 "Ferramenta para criação e envio de campanhas de mensagens para contatos segment…" at bounding box center [374, 277] width 424 height 68
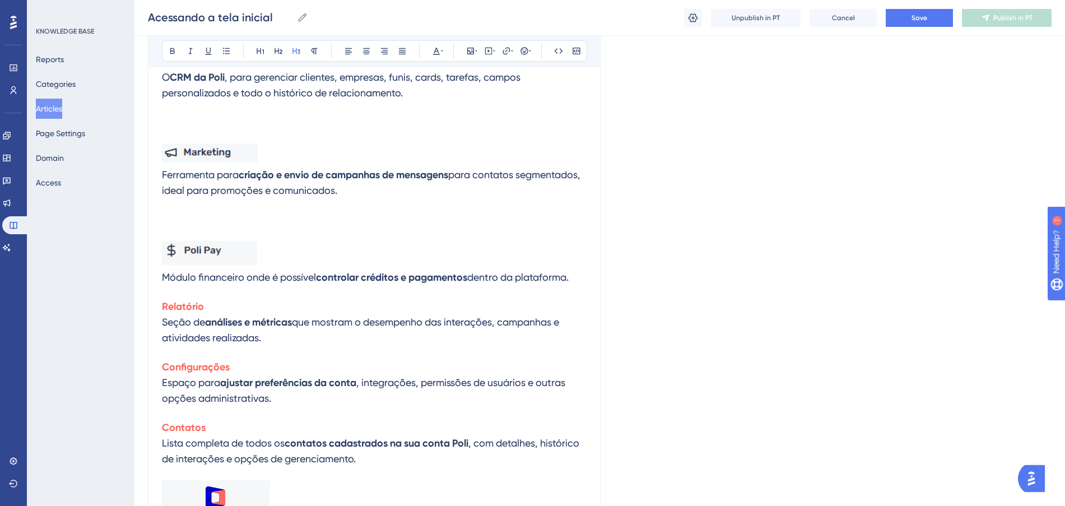
scroll to position [636, 0]
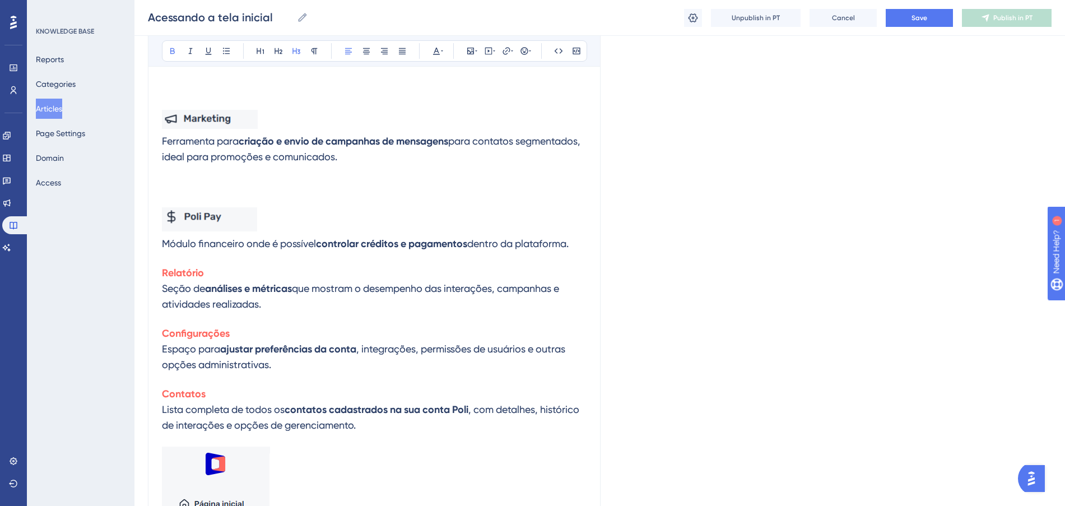
drag, startPoint x: 239, startPoint y: 264, endPoint x: 165, endPoint y: 269, distance: 74.1
click at [165, 269] on h3 "Relatório Seção de análises e métricas que mostram o desempenho das interações,…" at bounding box center [374, 288] width 424 height 60
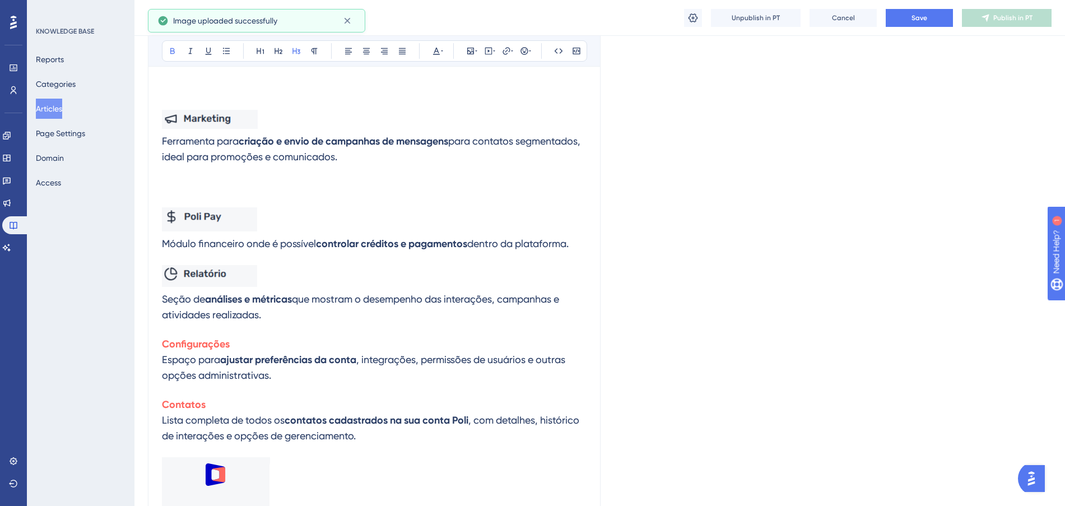
click at [582, 246] on h3 "Módulo financeiro onde é possível controlar créditos e pagamentos dentro da pla…" at bounding box center [374, 229] width 424 height 58
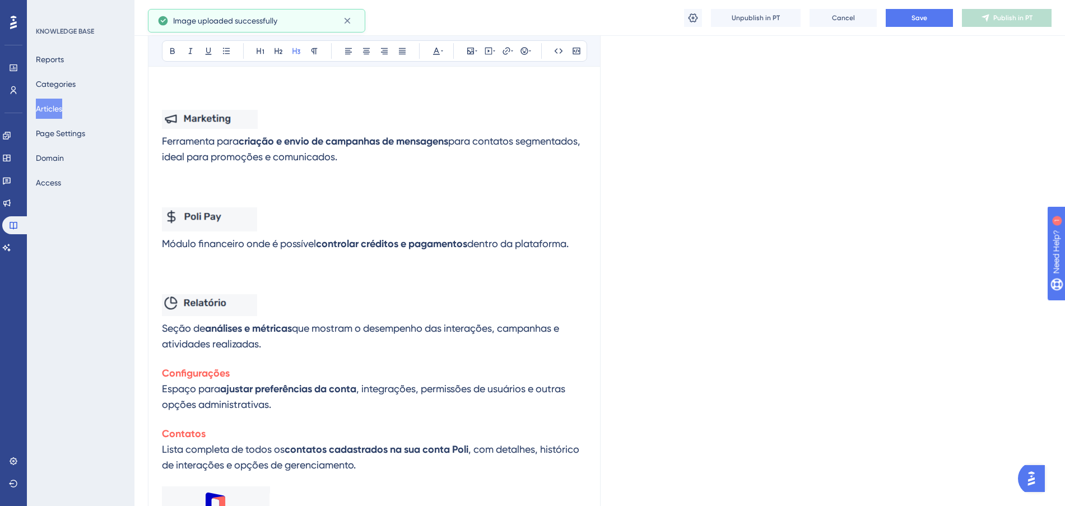
click at [409, 287] on h3 "Seção de análises e métricas que mostram o desempenho das interações, campanhas…" at bounding box center [374, 322] width 424 height 71
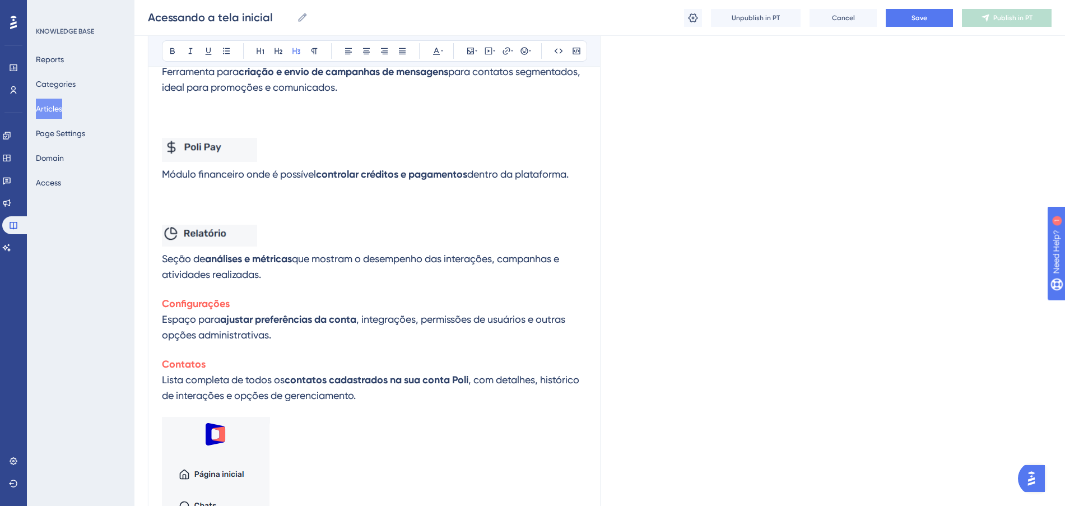
scroll to position [706, 0]
drag, startPoint x: 262, startPoint y: 299, endPoint x: 164, endPoint y: 304, distance: 98.7
click at [164, 304] on h3 "Configurações Espaço para ajustar preferências da conta , integrações, permissõ…" at bounding box center [374, 318] width 424 height 60
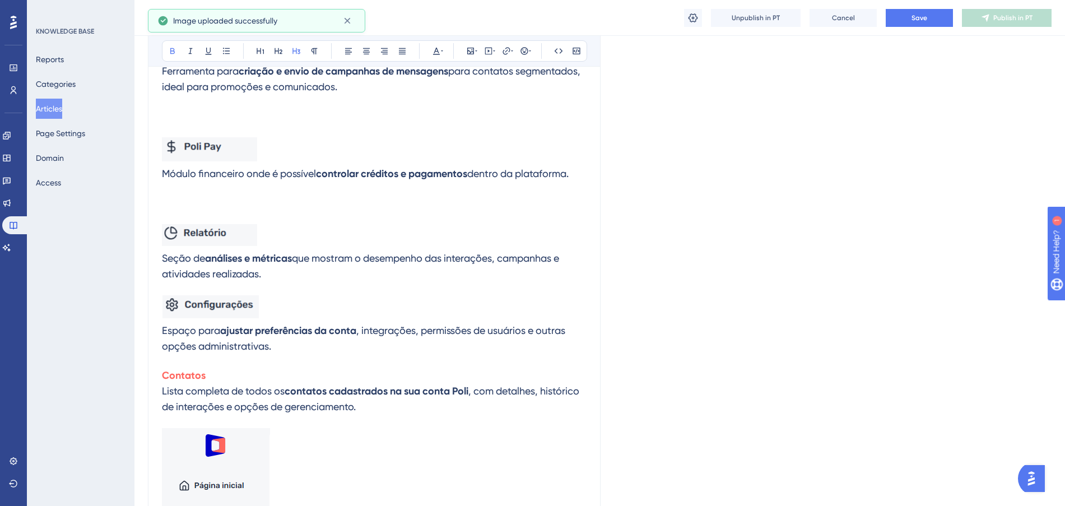
click at [360, 271] on h3 "Seção de análises e métricas que mostram o desempenho das interações, campanhas…" at bounding box center [374, 252] width 424 height 71
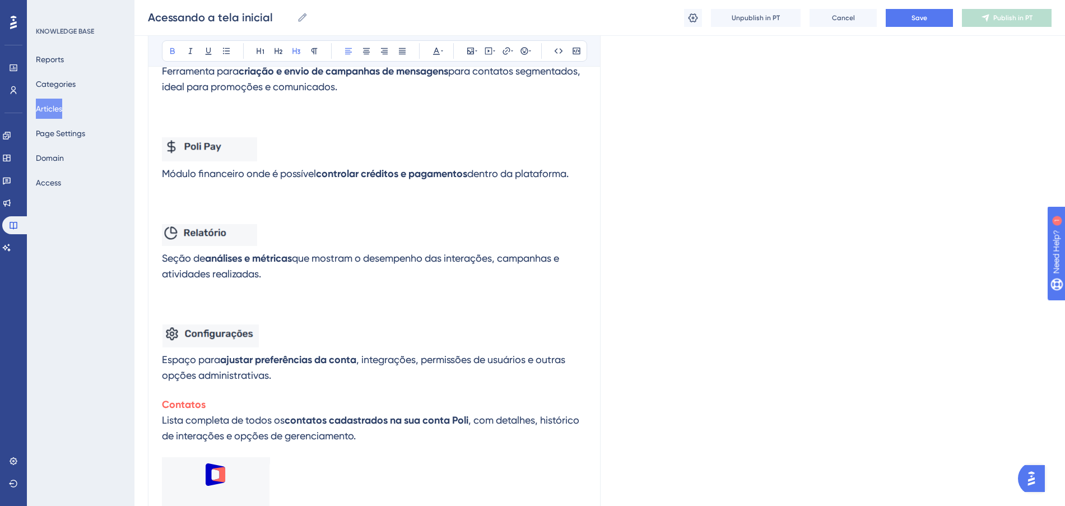
drag, startPoint x: 224, startPoint y: 405, endPoint x: 153, endPoint y: 396, distance: 71.8
click at [153, 396] on div "Acessando a tela inicial Bold Italic Underline Bullet Point Heading 1 Heading 2…" at bounding box center [374, 115] width 452 height 1392
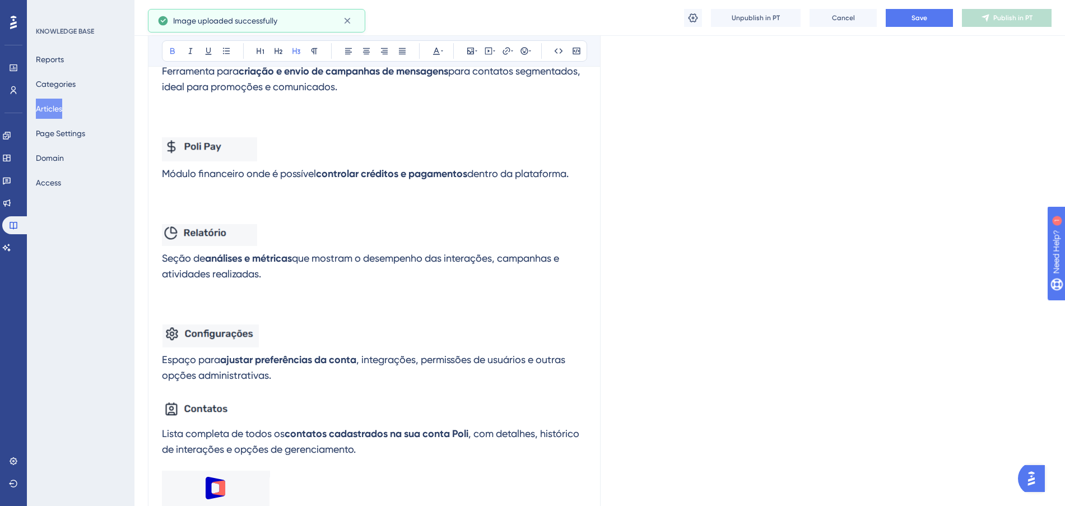
click at [291, 373] on h3 "Espaço para ajustar preferências da conta , integrações, permissões de usuários…" at bounding box center [374, 354] width 424 height 72
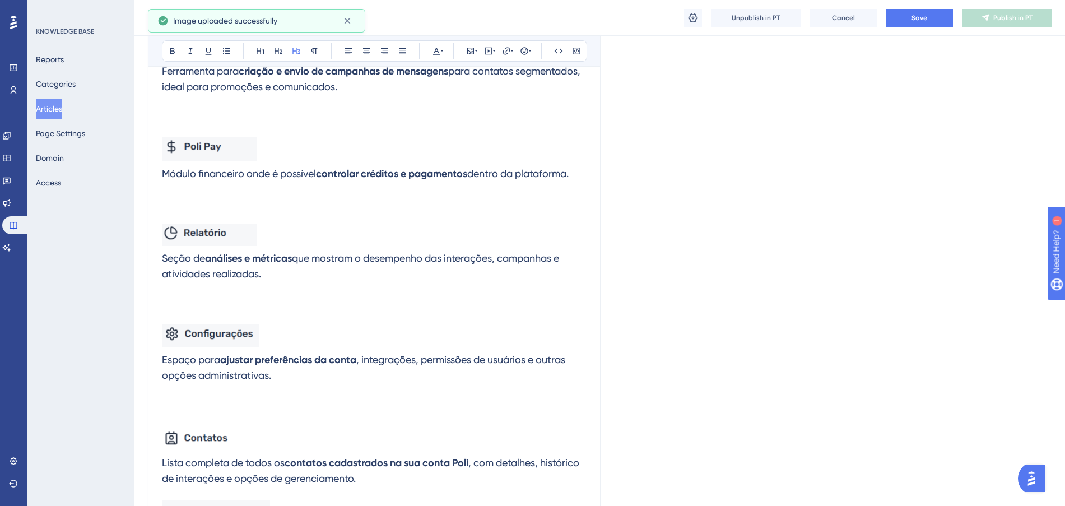
click at [486, 254] on span "que mostram o desempenho das interações, campanhas e atividades realizadas." at bounding box center [361, 265] width 399 height 27
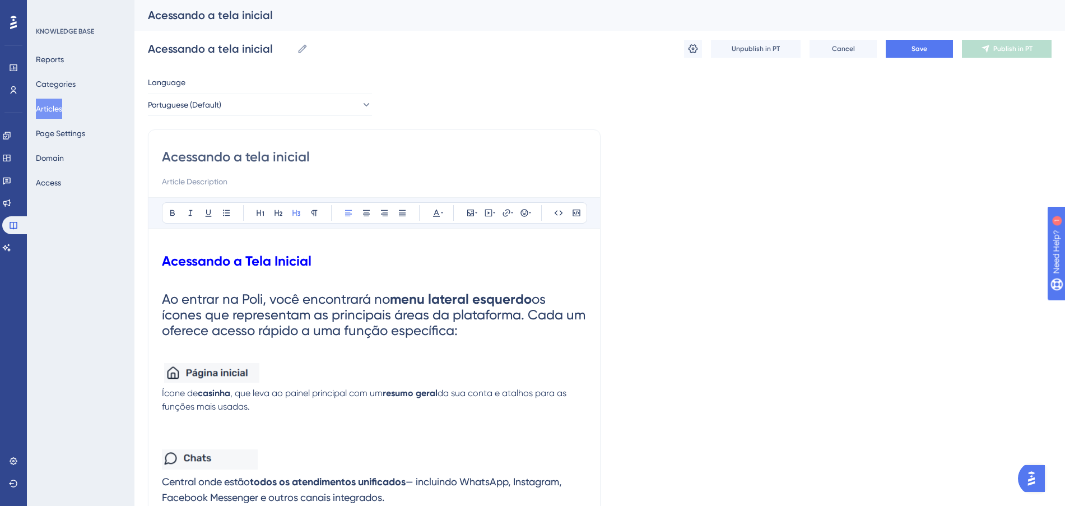
scroll to position [0, 0]
click at [928, 50] on button "Save" at bounding box center [918, 49] width 67 height 18
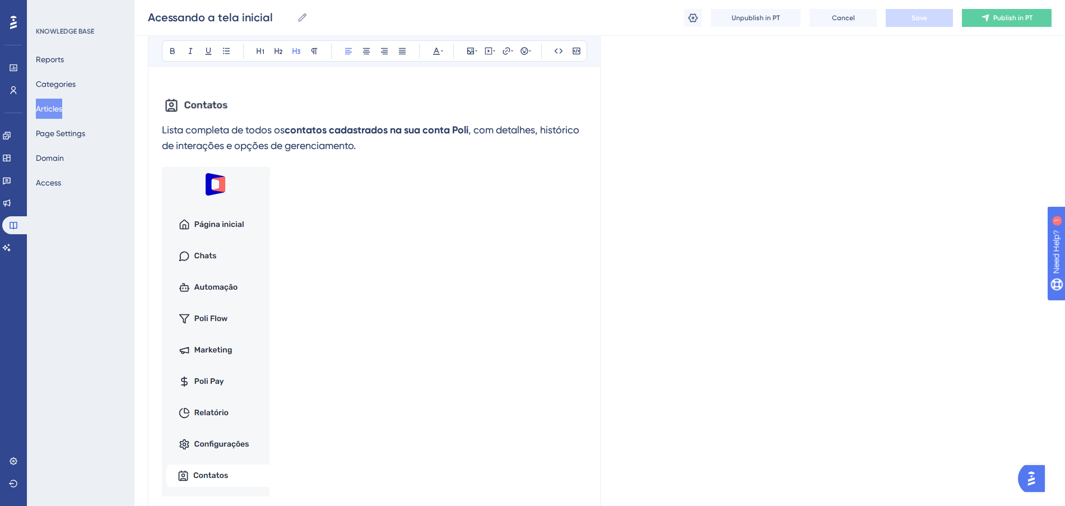
scroll to position [1017, 0]
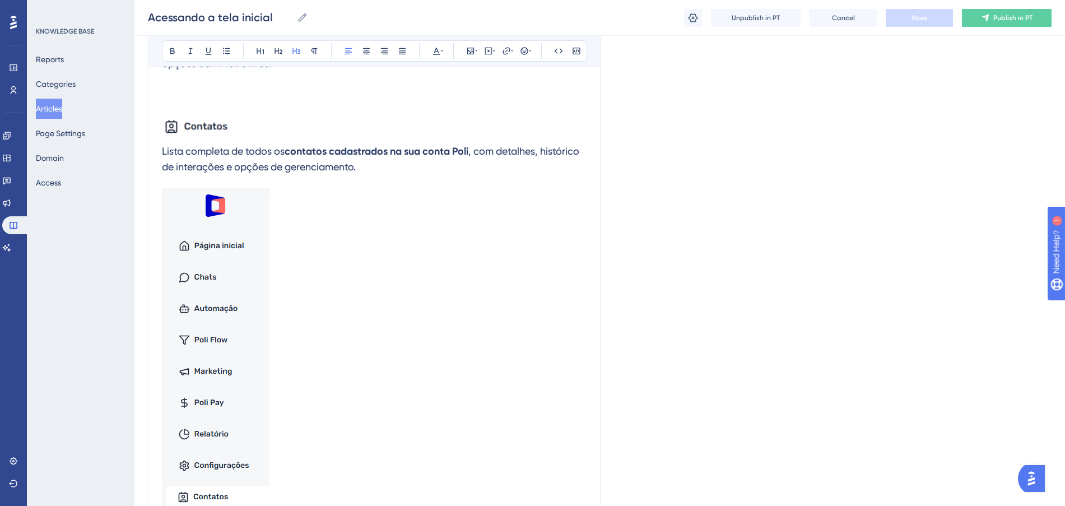
click at [237, 330] on img at bounding box center [216, 352] width 108 height 329
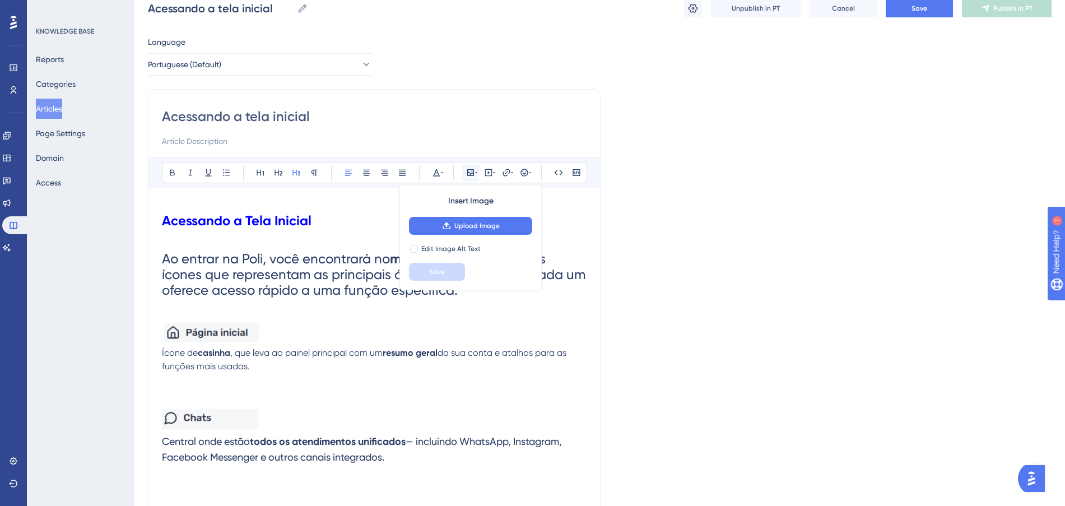
scroll to position [0, 0]
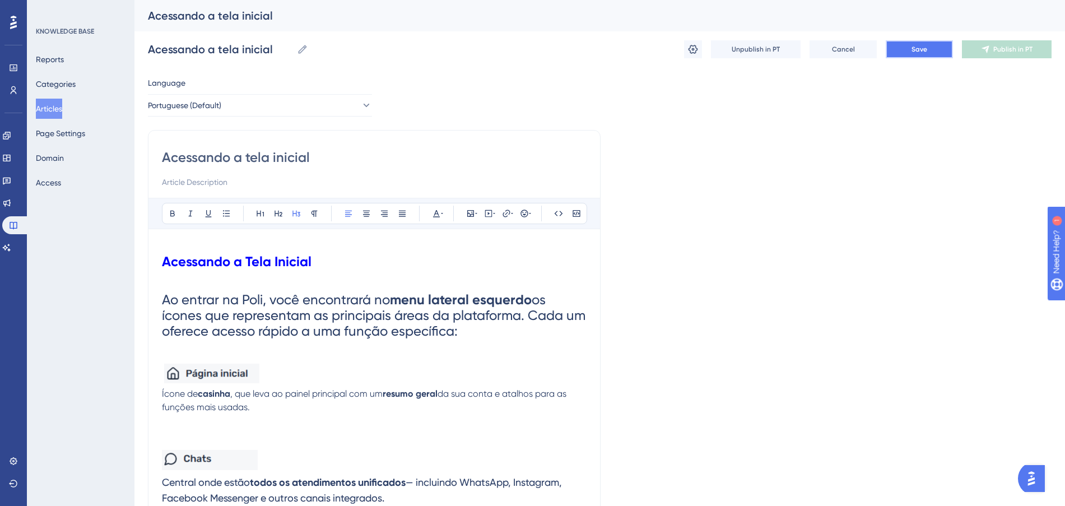
click at [918, 54] on button "Save" at bounding box center [918, 49] width 67 height 18
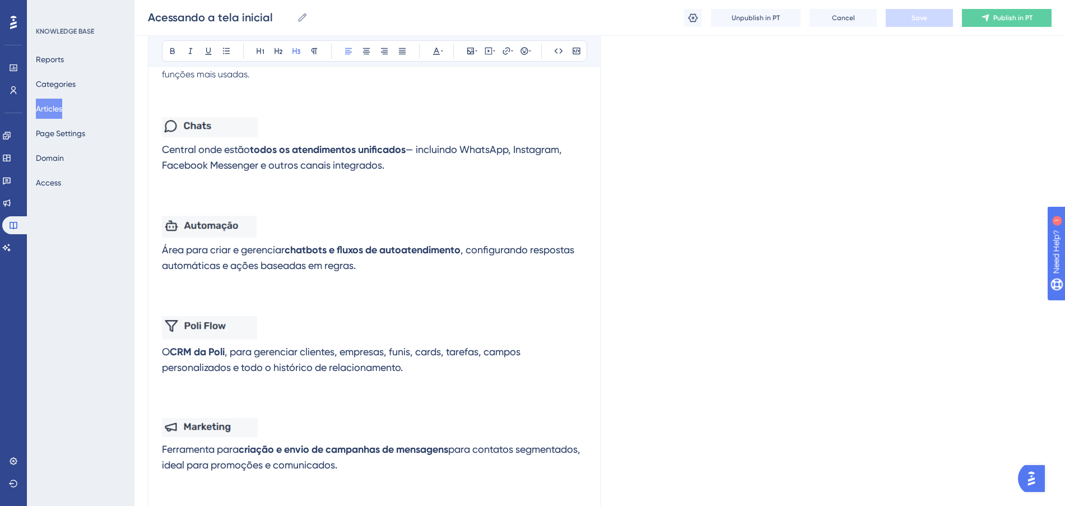
scroll to position [280, 0]
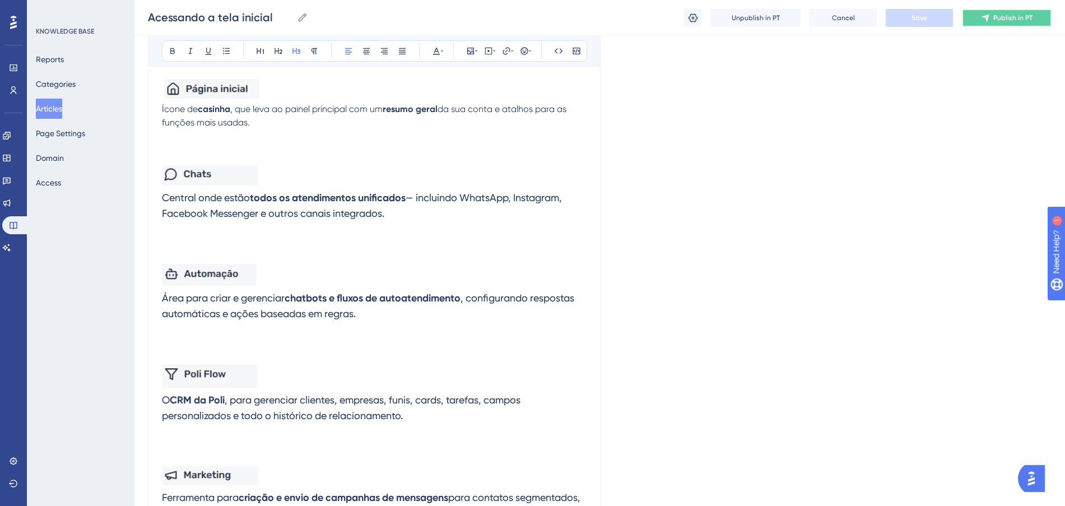
click at [991, 22] on button "Publish in PT" at bounding box center [1006, 18] width 90 height 18
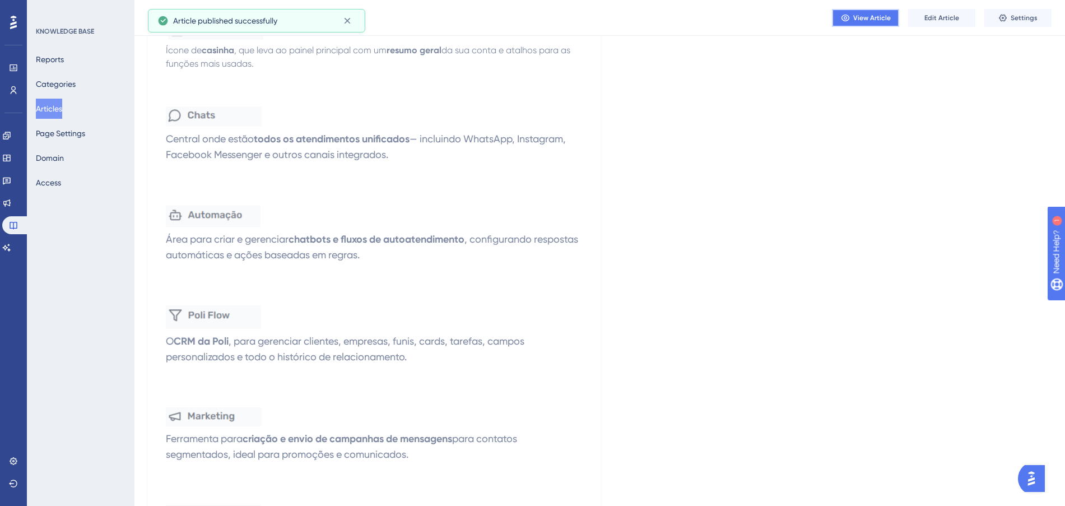
click at [878, 18] on span "View Article" at bounding box center [872, 17] width 38 height 9
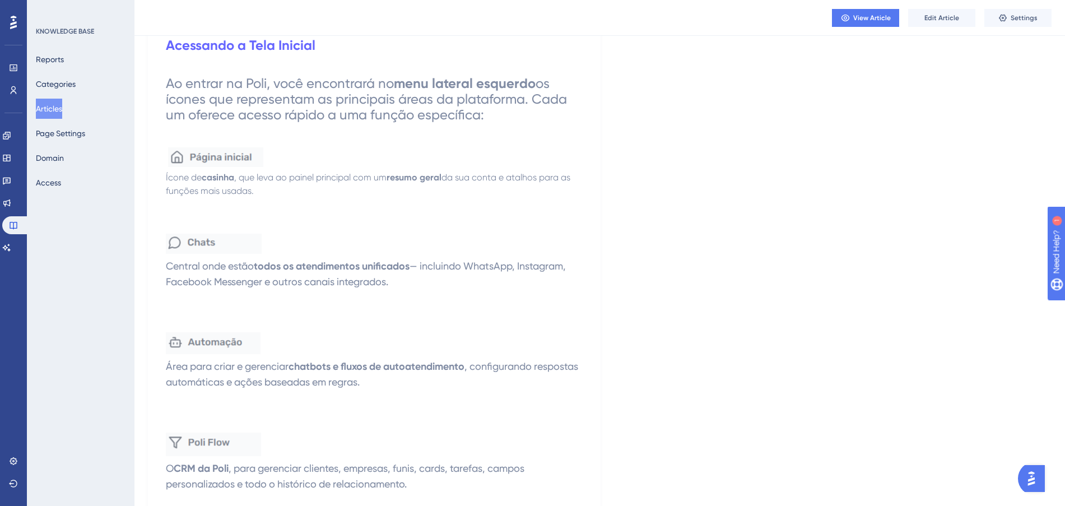
scroll to position [0, 0]
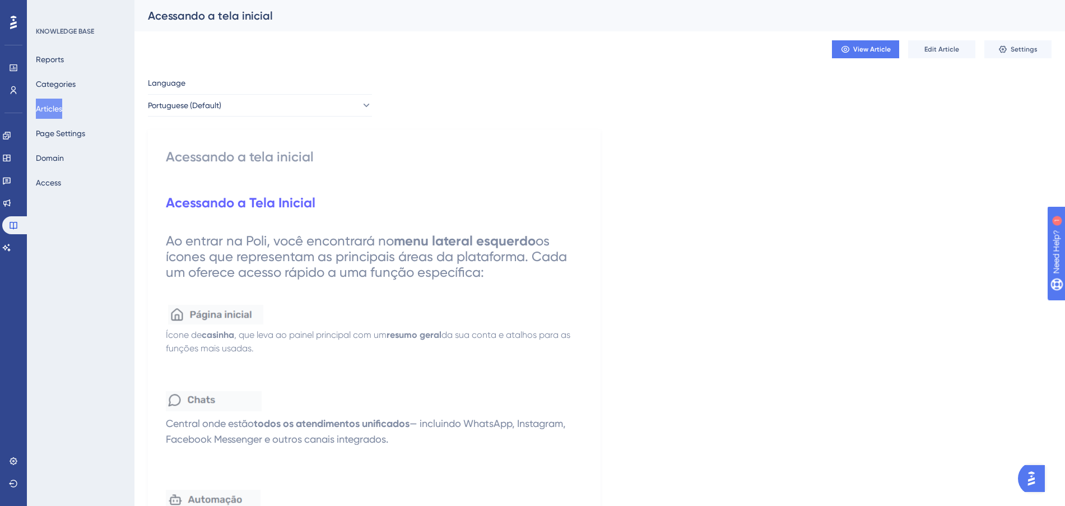
click at [58, 109] on button "Articles" at bounding box center [49, 109] width 26 height 20
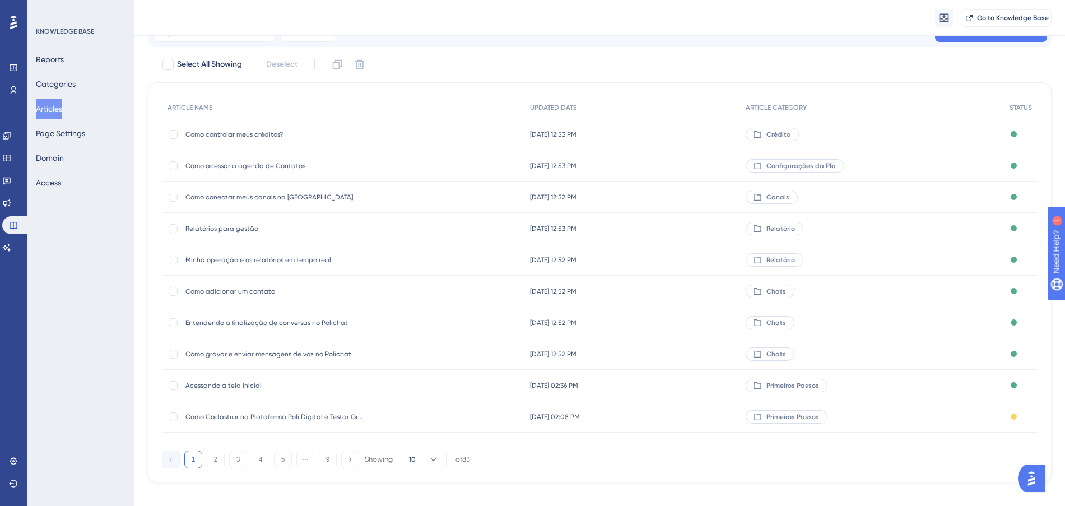
scroll to position [60, 0]
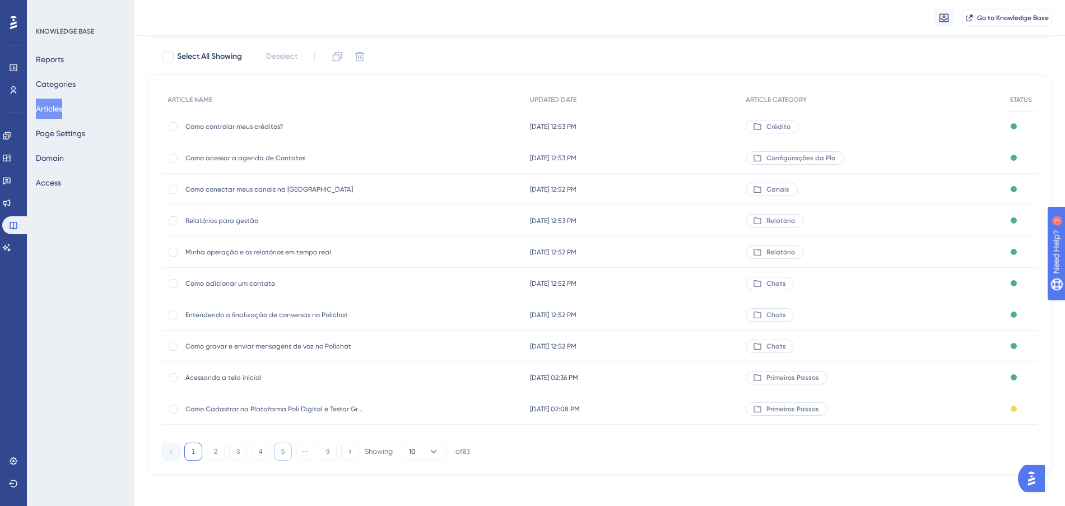
click at [284, 456] on button "5" at bounding box center [283, 451] width 18 height 18
click at [286, 455] on button "6" at bounding box center [283, 451] width 18 height 18
click at [286, 455] on button "7" at bounding box center [283, 451] width 18 height 18
click at [255, 452] on button "6" at bounding box center [260, 451] width 18 height 18
click at [243, 451] on button "5" at bounding box center [238, 451] width 18 height 18
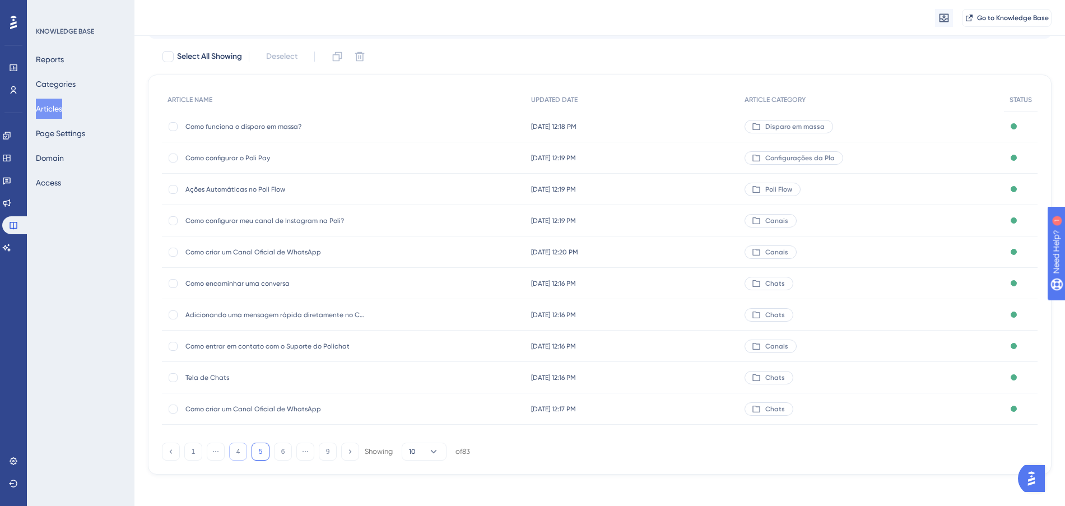
click at [236, 454] on button "4" at bounding box center [238, 451] width 18 height 18
click at [236, 454] on button "3" at bounding box center [238, 451] width 18 height 18
click at [258, 454] on button "4" at bounding box center [260, 451] width 18 height 18
click at [238, 452] on button "3" at bounding box center [238, 451] width 18 height 18
click at [222, 451] on button "2" at bounding box center [216, 451] width 18 height 18
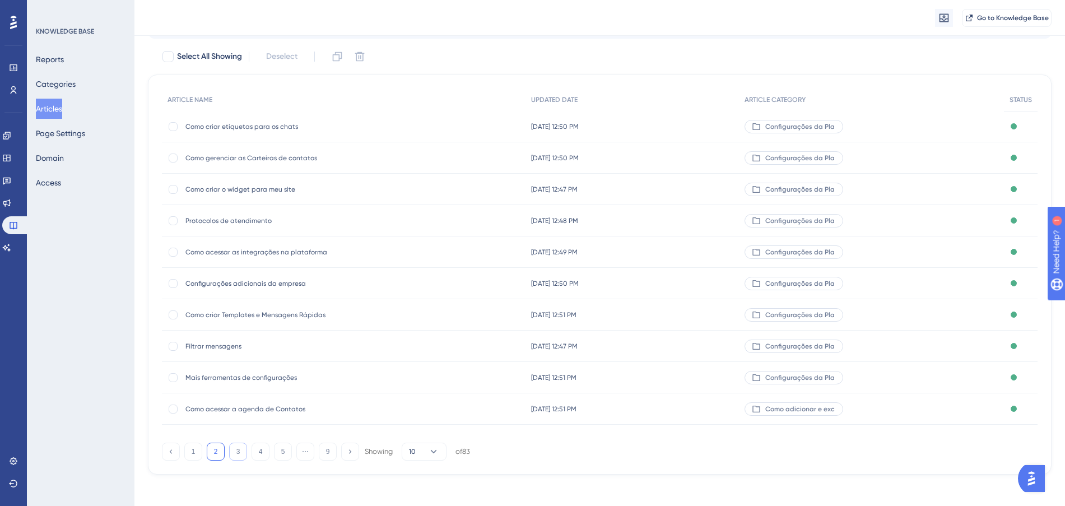
click at [240, 450] on button "3" at bounding box center [238, 451] width 18 height 18
click at [256, 450] on button "4" at bounding box center [260, 451] width 18 height 18
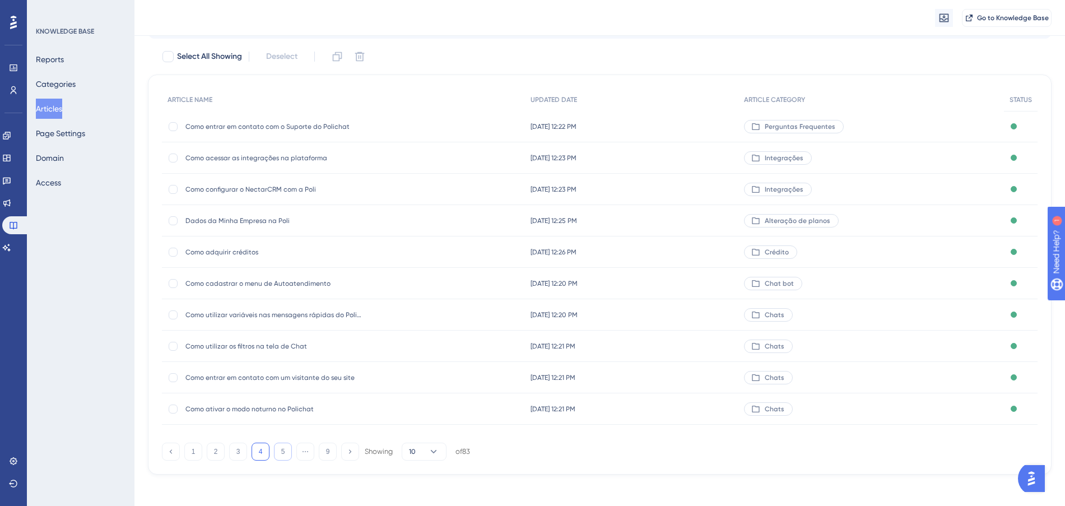
click at [280, 447] on button "5" at bounding box center [283, 451] width 18 height 18
click at [279, 451] on button "6" at bounding box center [283, 451] width 18 height 18
click at [286, 451] on button "7" at bounding box center [283, 451] width 18 height 18
click at [300, 450] on button "8" at bounding box center [305, 451] width 18 height 18
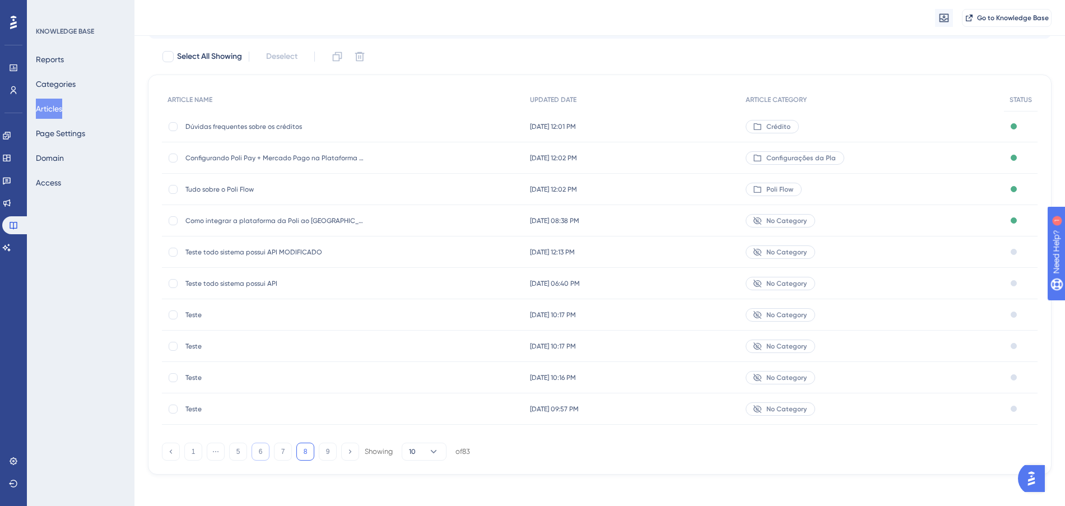
click at [257, 452] on button "6" at bounding box center [260, 451] width 18 height 18
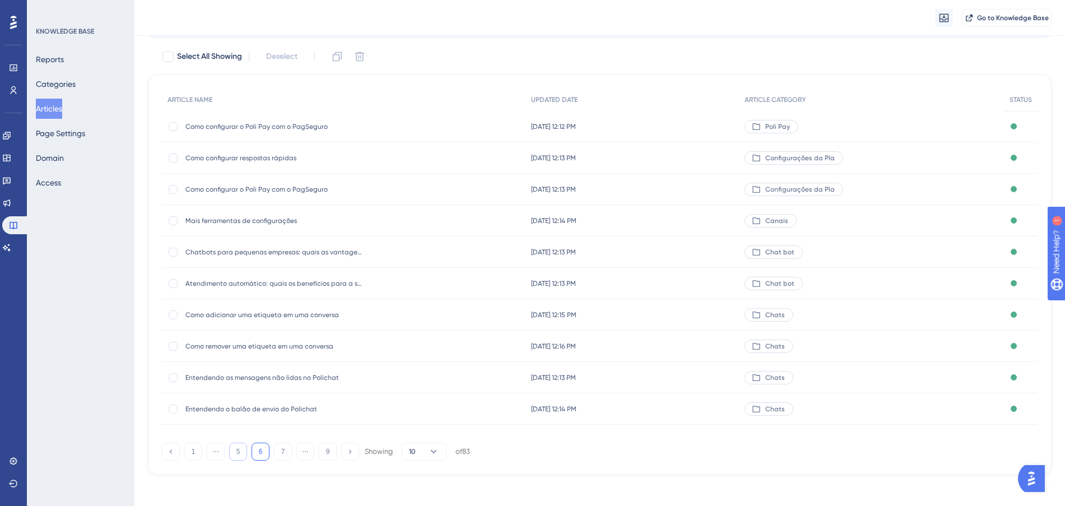
click at [241, 451] on button "5" at bounding box center [238, 451] width 18 height 18
click at [238, 451] on button "4" at bounding box center [238, 451] width 18 height 18
click at [238, 451] on button "3" at bounding box center [238, 451] width 18 height 18
click at [216, 450] on button "2" at bounding box center [216, 451] width 18 height 18
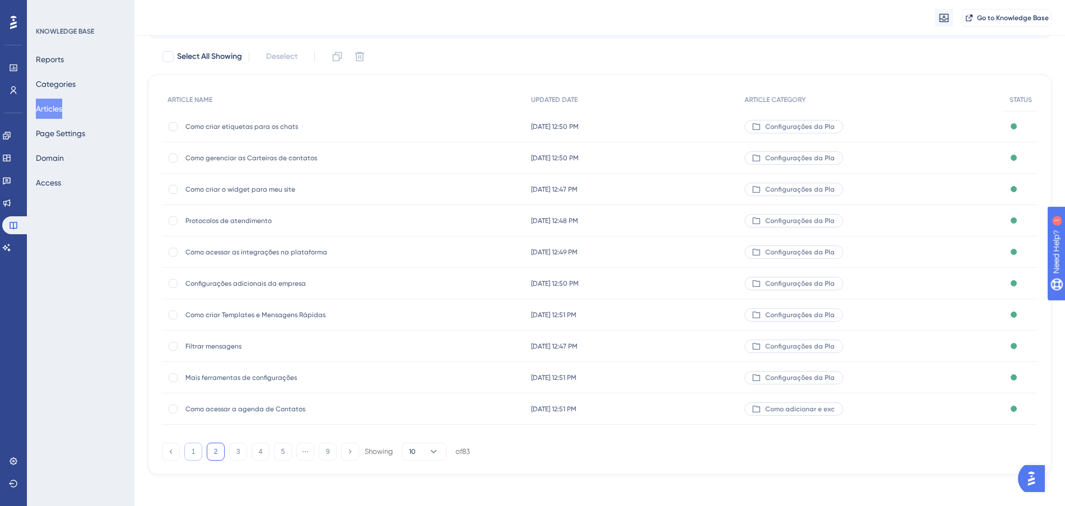
click at [199, 450] on button "1" at bounding box center [193, 451] width 18 height 18
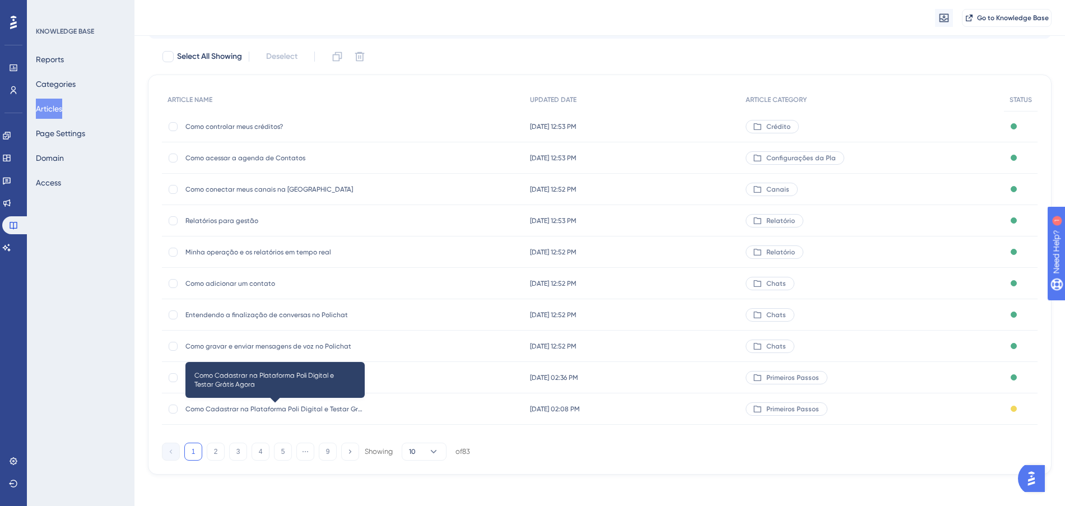
click at [252, 409] on span "Como Cadastrar na Plataforma Poli Digital e Testar Grátis Agora" at bounding box center [274, 408] width 179 height 9
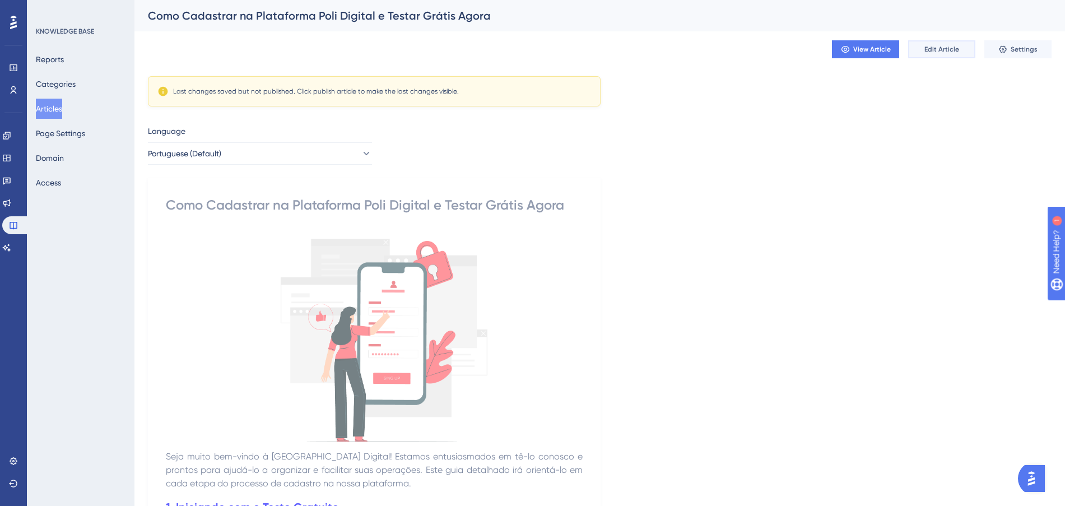
click at [935, 50] on span "Edit Article" at bounding box center [941, 49] width 35 height 9
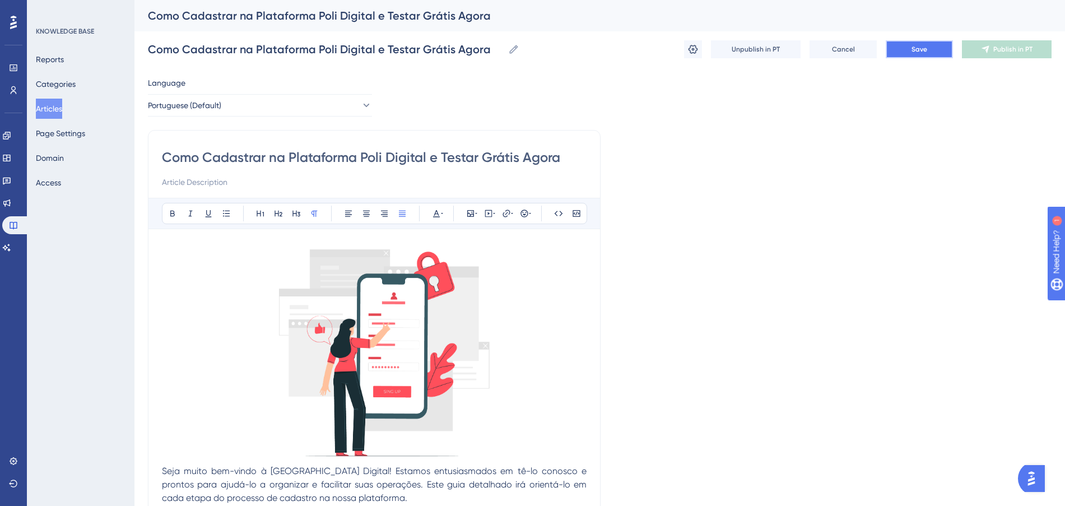
click at [911, 51] on span "Save" at bounding box center [919, 49] width 16 height 9
click at [979, 54] on button "Publish in PT" at bounding box center [1006, 49] width 90 height 18
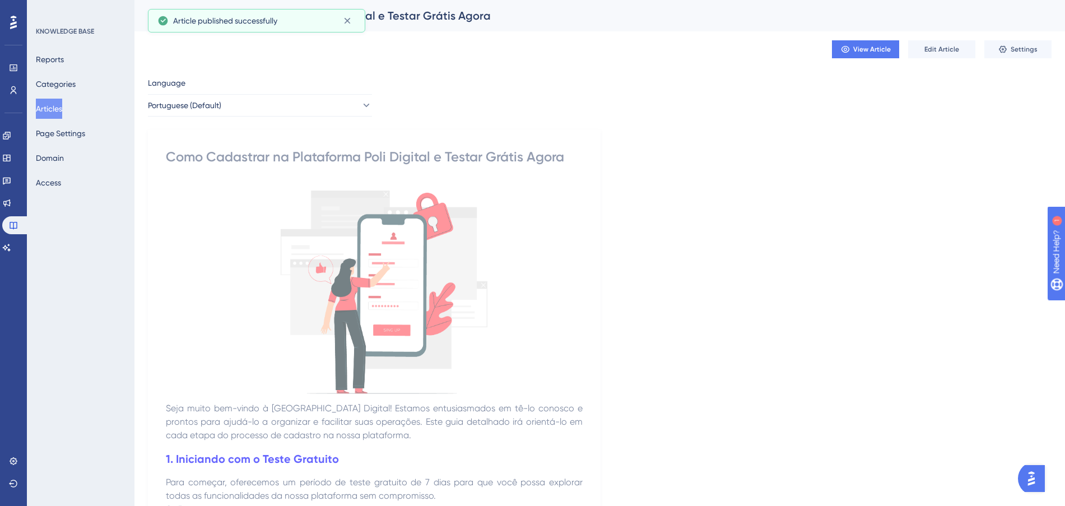
click at [57, 113] on button "Articles" at bounding box center [49, 109] width 26 height 20
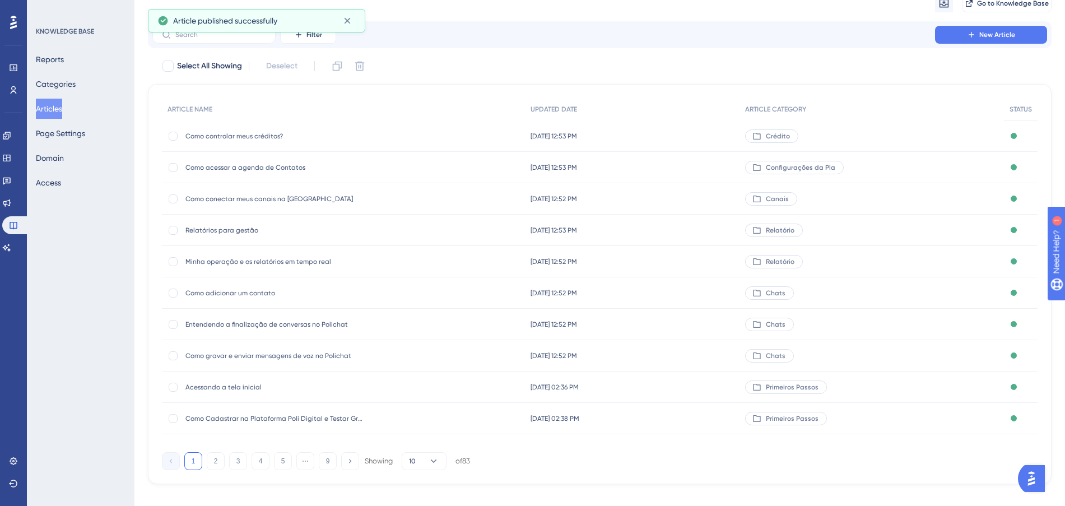
scroll to position [60, 0]
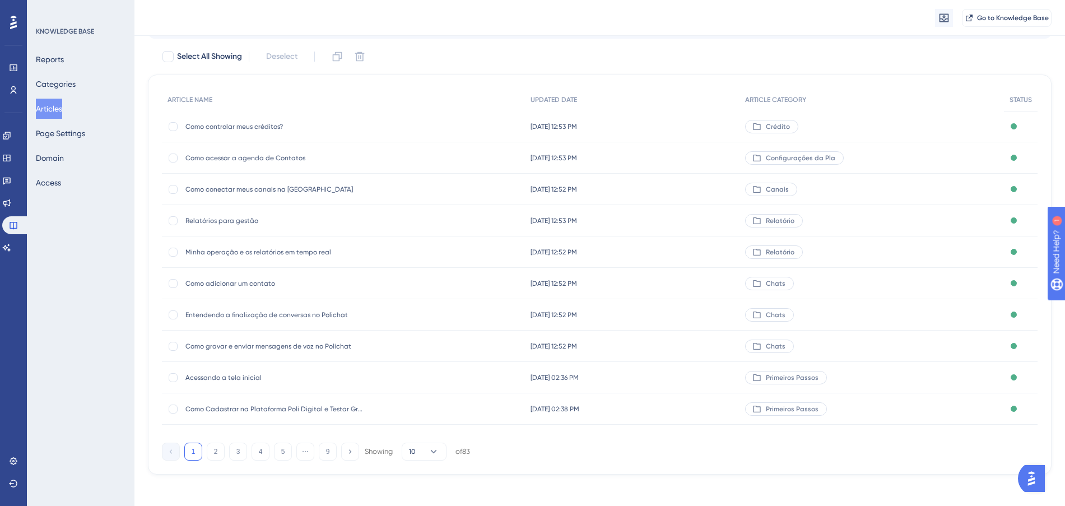
click at [246, 371] on div "Acessando a tela inicial Acessando a tela inicial" at bounding box center [274, 377] width 179 height 31
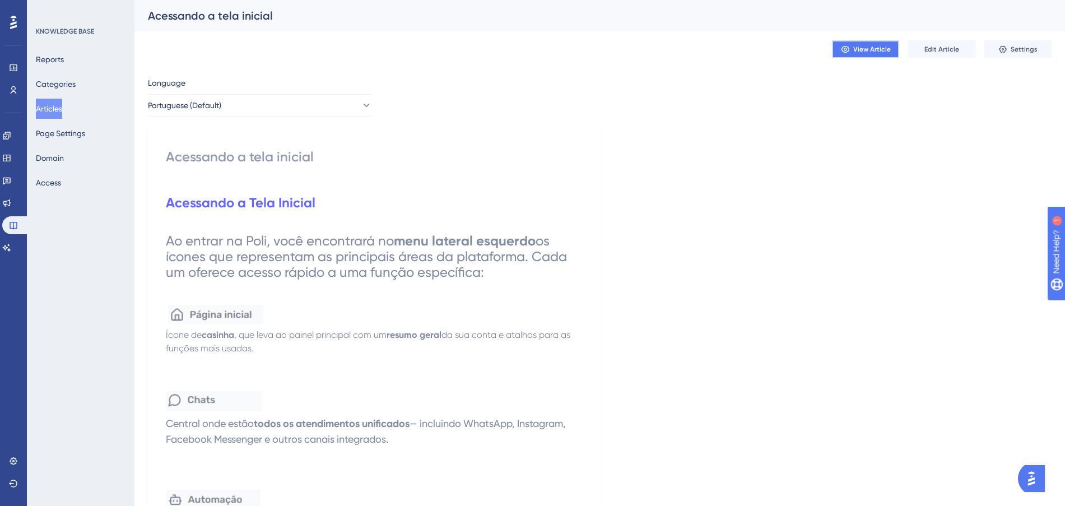
drag, startPoint x: 866, startPoint y: 51, endPoint x: 778, endPoint y: 52, distance: 87.4
click at [853, 49] on span "View Article" at bounding box center [872, 49] width 38 height 9
click at [939, 52] on span "Edit Article" at bounding box center [941, 49] width 35 height 9
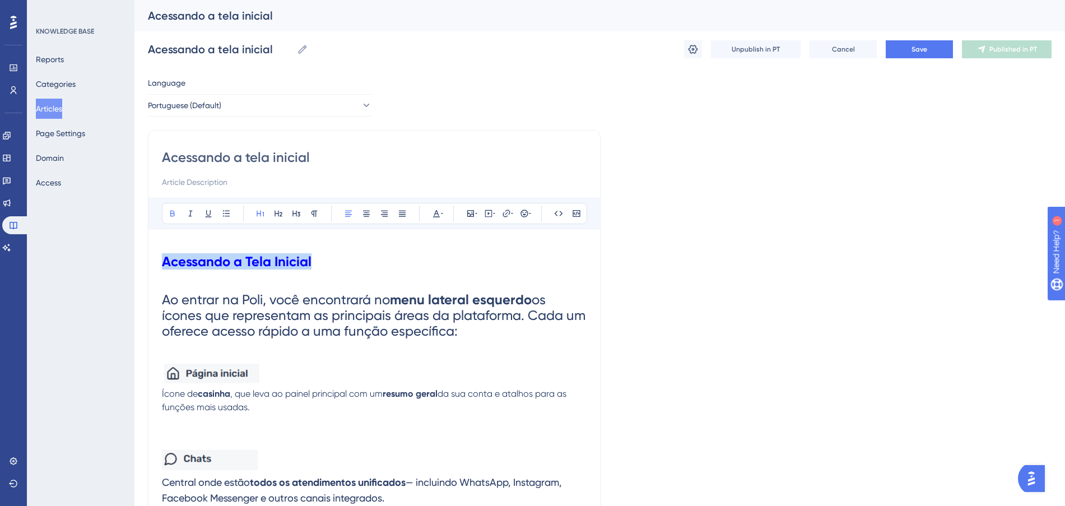
drag, startPoint x: 342, startPoint y: 262, endPoint x: 153, endPoint y: 254, distance: 188.3
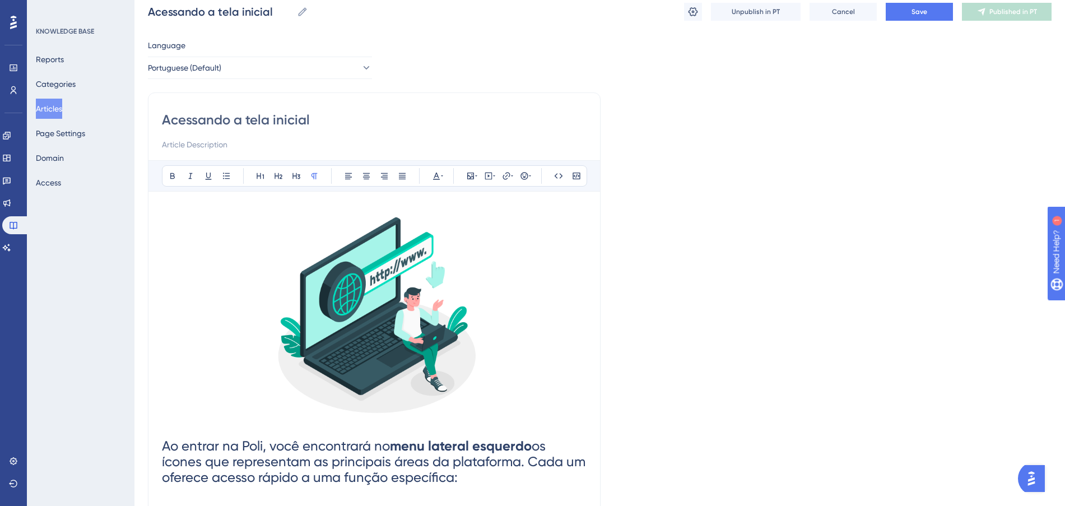
scroll to position [70, 0]
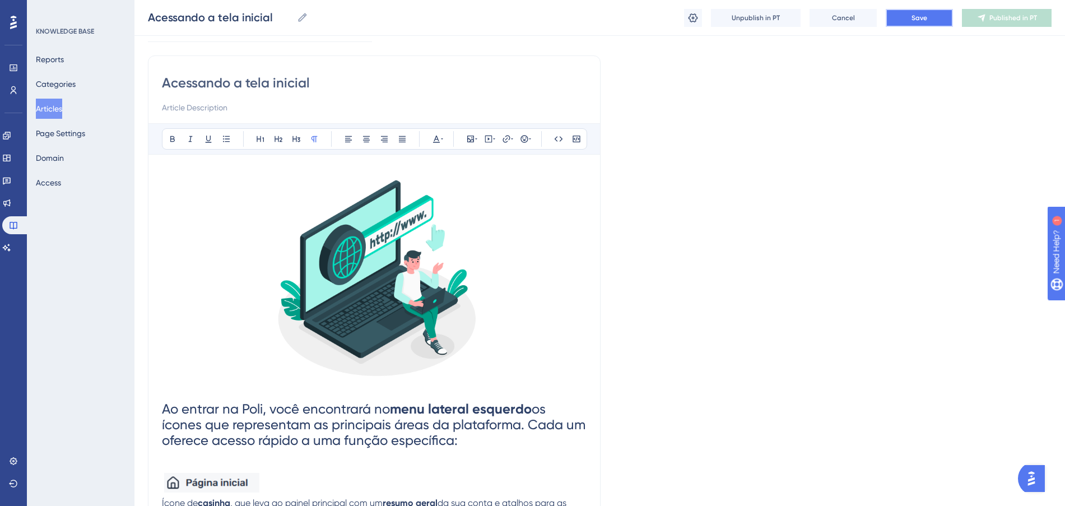
click at [917, 19] on span "Save" at bounding box center [919, 17] width 16 height 9
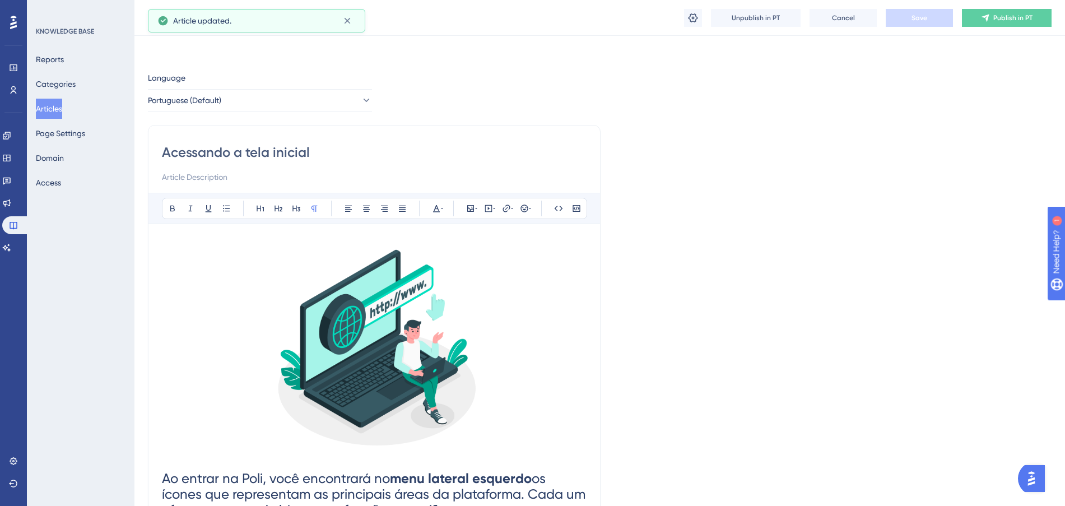
scroll to position [0, 0]
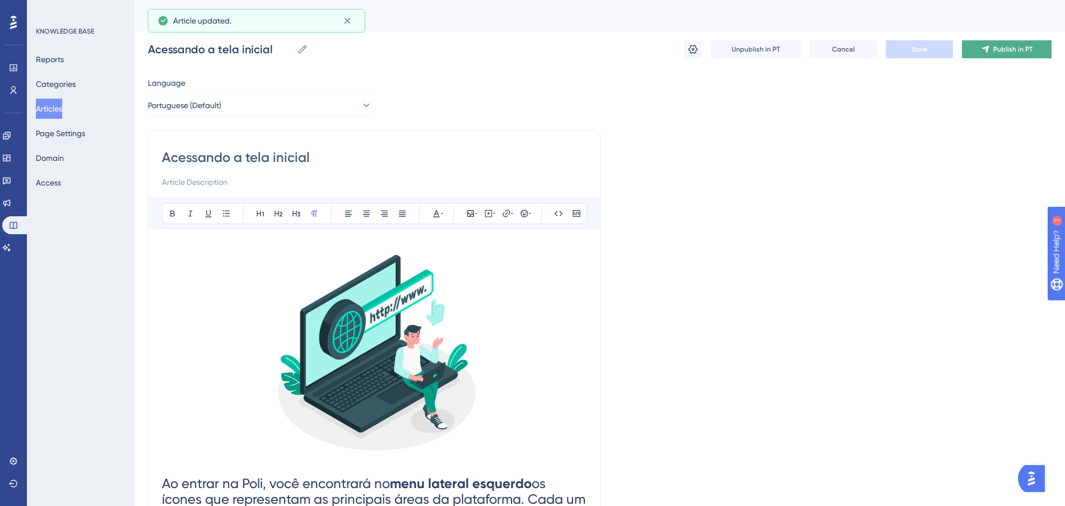
click at [1005, 48] on span "Publish in PT" at bounding box center [1012, 49] width 39 height 9
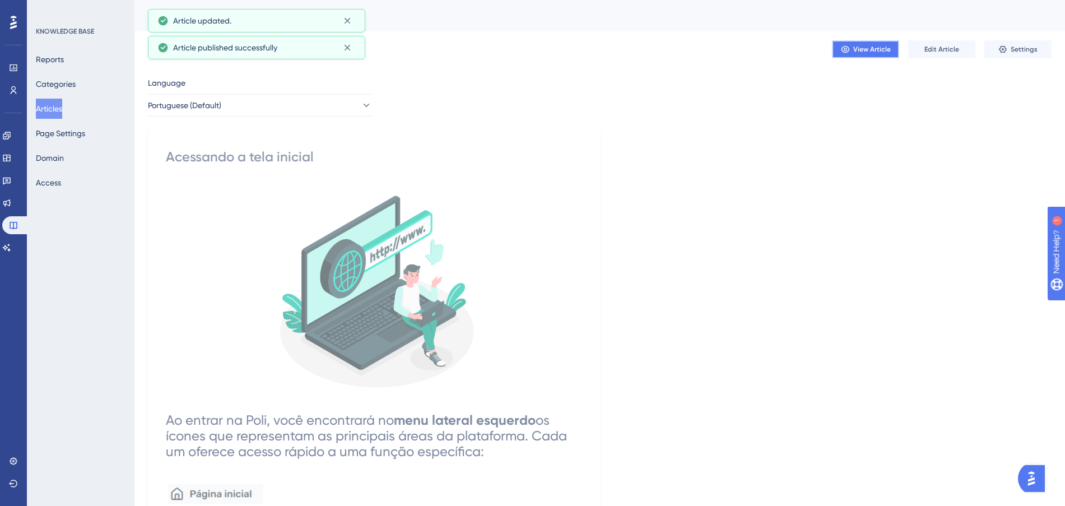
click at [889, 45] on span "View Article" at bounding box center [872, 49] width 38 height 9
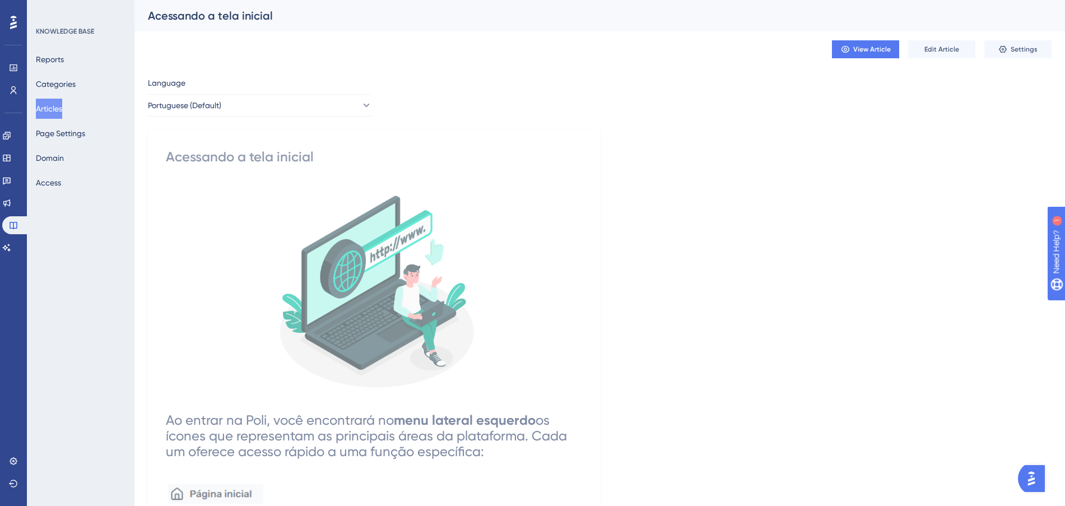
click at [62, 108] on button "Articles" at bounding box center [49, 109] width 26 height 20
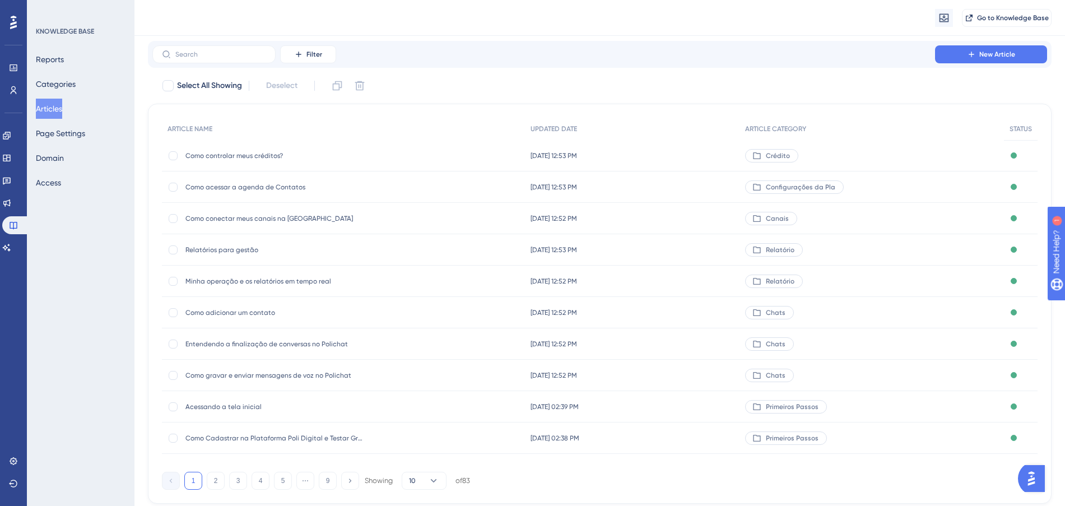
scroll to position [60, 0]
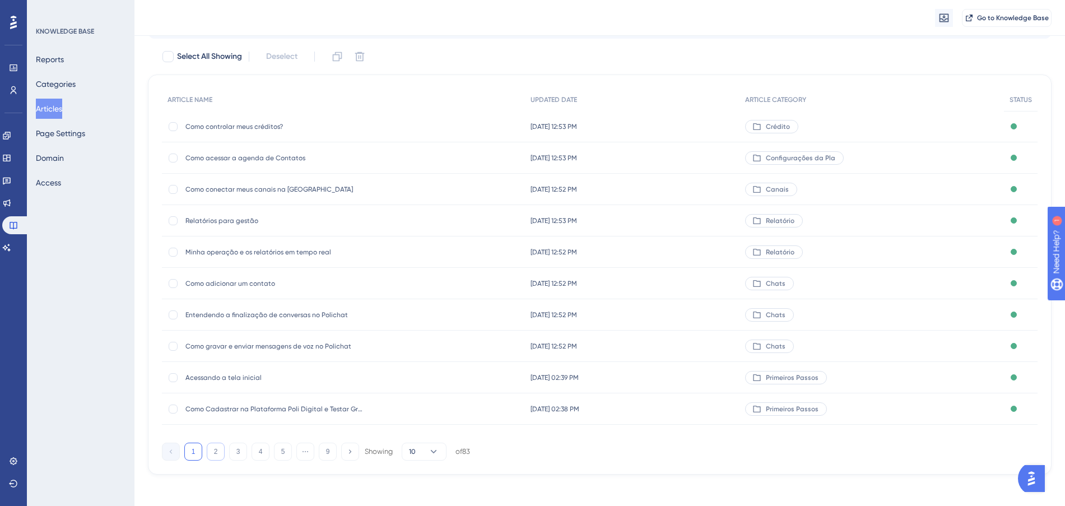
click at [216, 450] on button "2" at bounding box center [216, 451] width 18 height 18
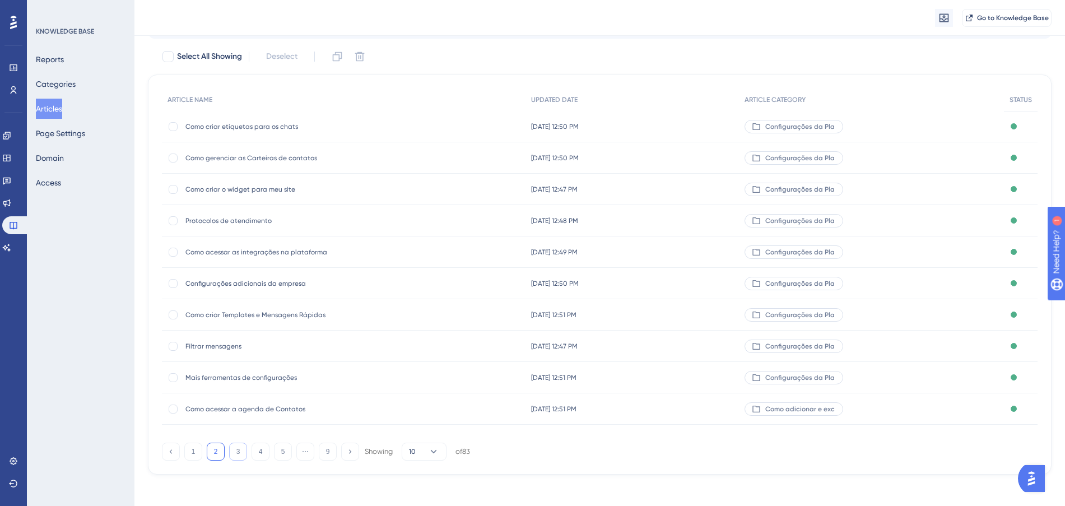
click at [233, 445] on button "3" at bounding box center [238, 451] width 18 height 18
click at [254, 446] on button "4" at bounding box center [260, 451] width 18 height 18
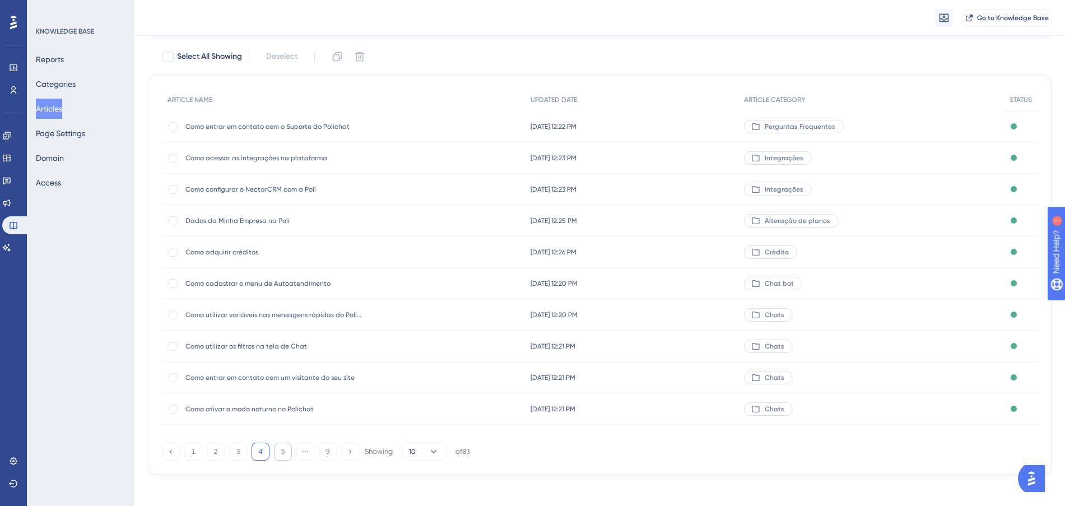
click at [274, 453] on button "5" at bounding box center [283, 451] width 18 height 18
click at [281, 452] on button "6" at bounding box center [283, 451] width 18 height 18
click at [278, 450] on button "7" at bounding box center [283, 451] width 18 height 18
click at [301, 452] on button "8" at bounding box center [305, 451] width 18 height 18
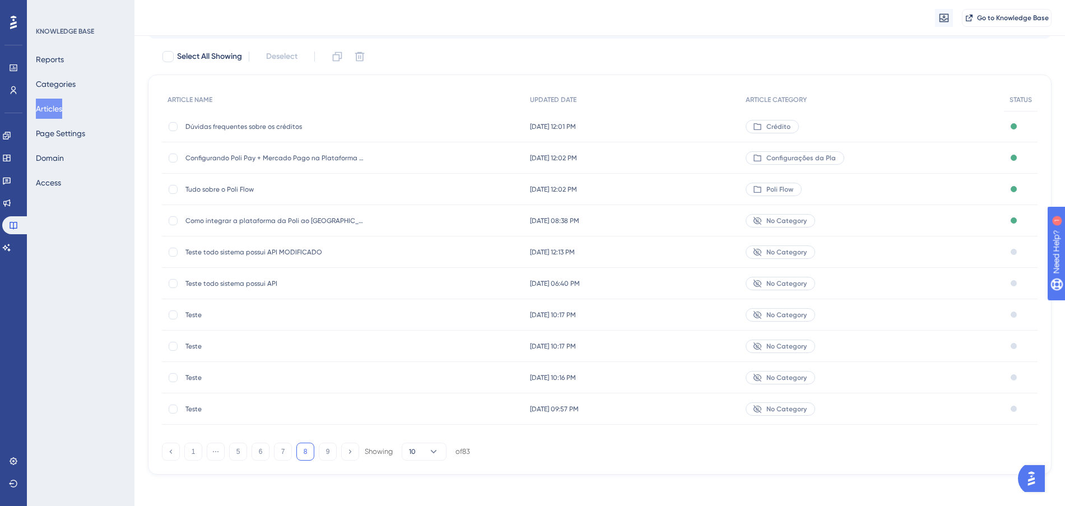
click at [253, 188] on span "Tudo sobre o Poli Flow" at bounding box center [274, 189] width 179 height 9
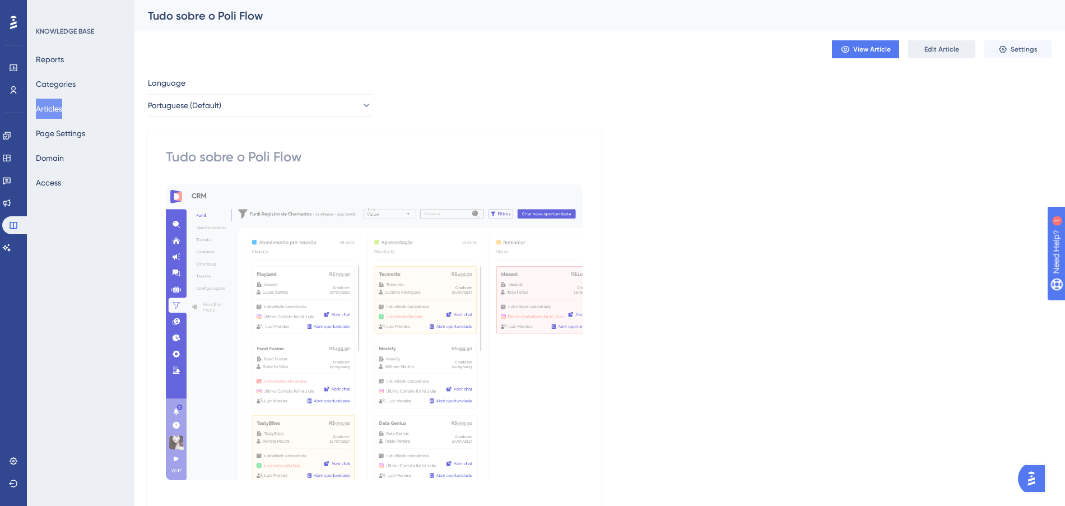
click at [938, 45] on span "Edit Article" at bounding box center [941, 49] width 35 height 9
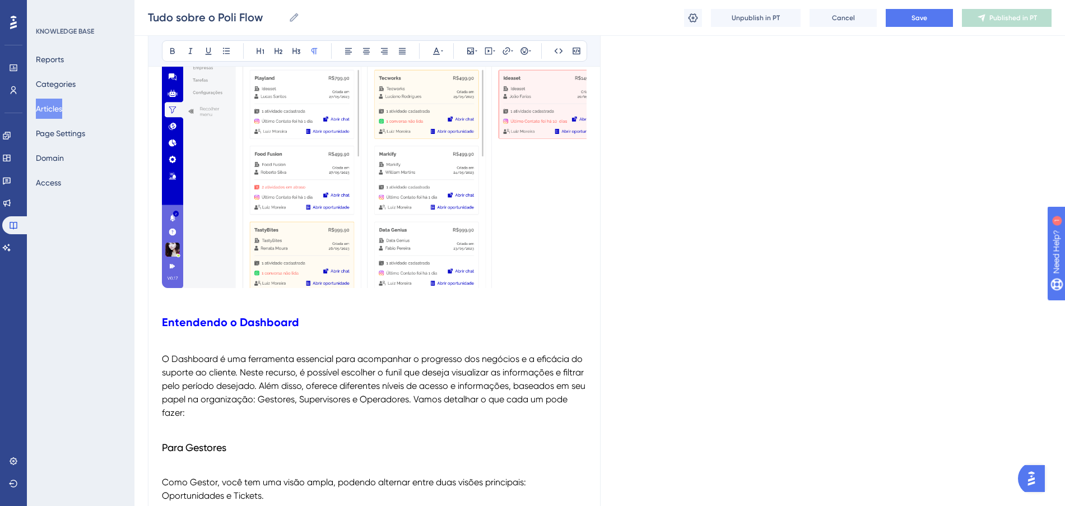
scroll to position [280, 0]
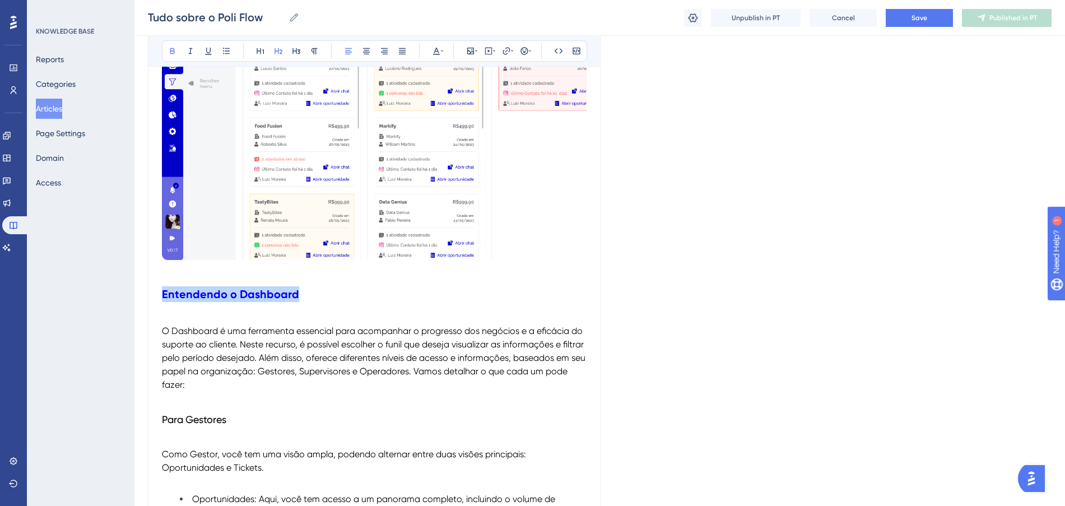
drag, startPoint x: 312, startPoint y: 293, endPoint x: 166, endPoint y: 267, distance: 148.4
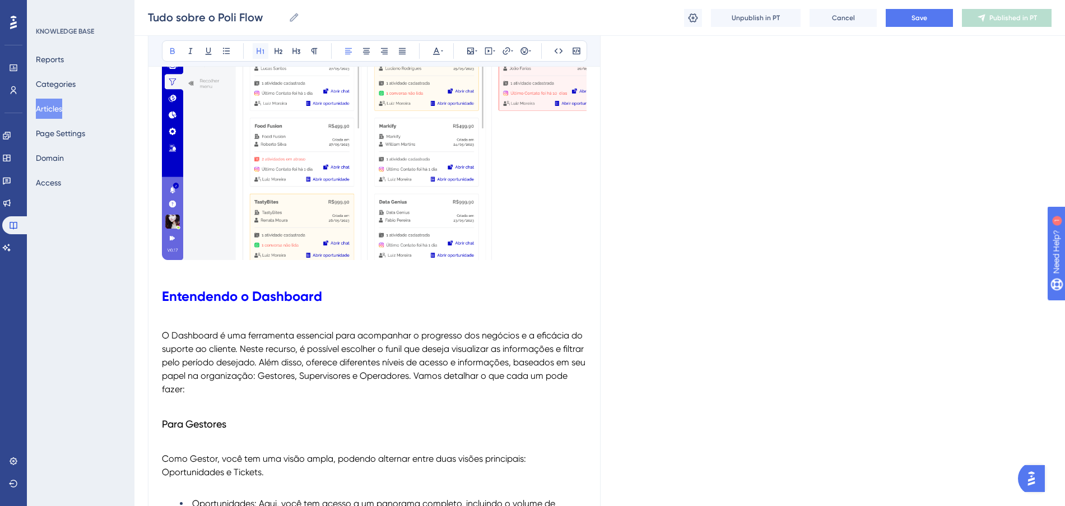
click at [263, 53] on icon at bounding box center [260, 50] width 9 height 9
click at [463, 270] on p at bounding box center [374, 270] width 424 height 13
drag, startPoint x: 237, startPoint y: 294, endPoint x: 162, endPoint y: 296, distance: 75.6
click at [162, 296] on h1 "Entendendo o Dashboard" at bounding box center [374, 296] width 424 height 38
click at [398, 294] on h1 "Entendendo o Dashboard" at bounding box center [374, 296] width 424 height 38
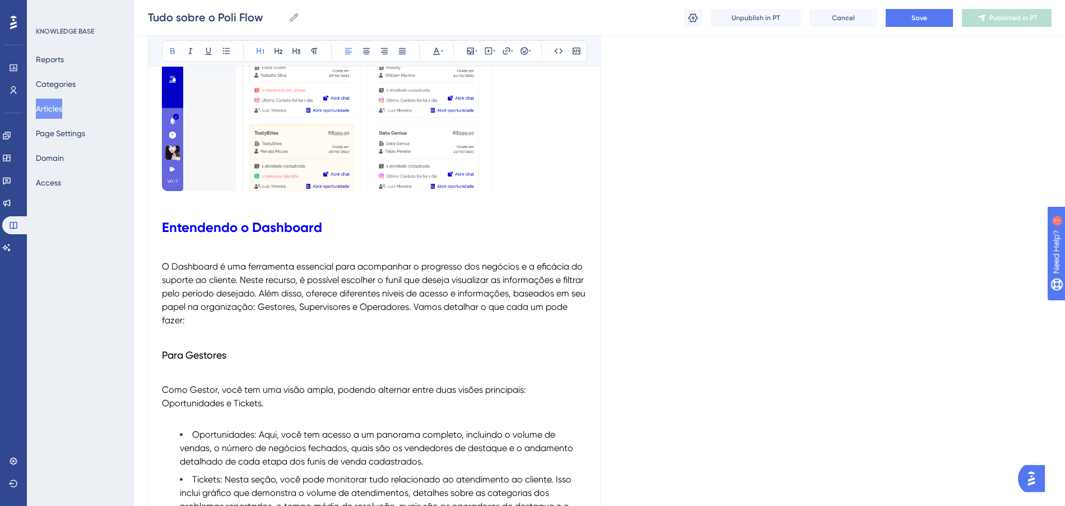
scroll to position [420, 0]
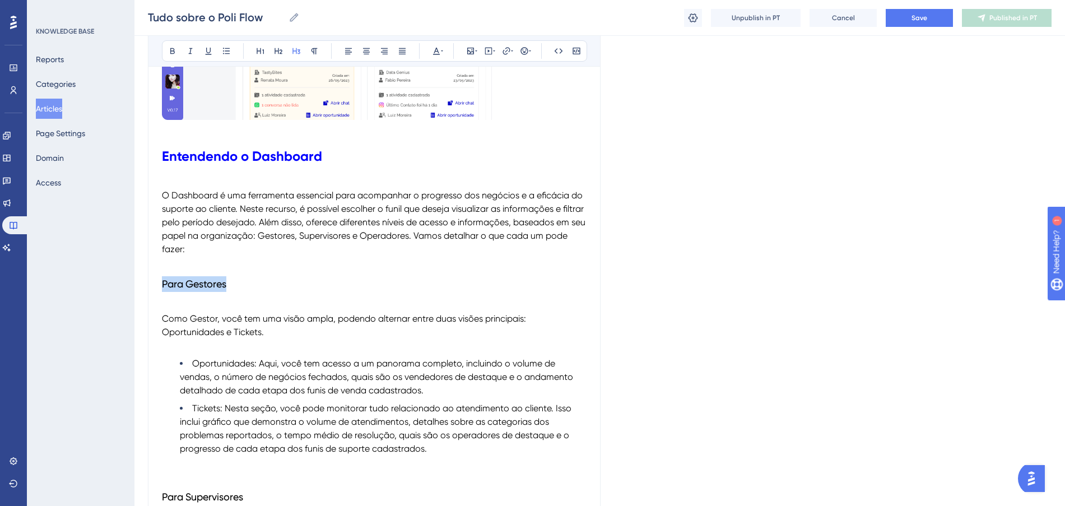
drag, startPoint x: 240, startPoint y: 288, endPoint x: 157, endPoint y: 273, distance: 84.2
click at [442, 52] on icon at bounding box center [442, 50] width 2 height 9
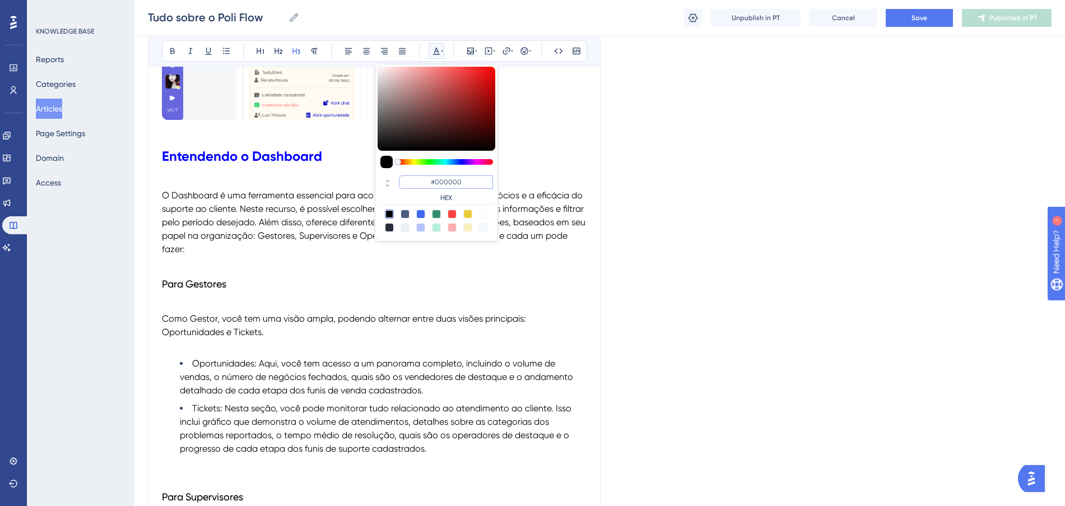
drag, startPoint x: 466, startPoint y: 177, endPoint x: 416, endPoint y: 176, distance: 49.9
click at [416, 176] on input "#000000" at bounding box center [446, 181] width 94 height 13
paste input "FF675F"
type input "#FF675F"
drag, startPoint x: 477, startPoint y: 178, endPoint x: 405, endPoint y: 180, distance: 71.7
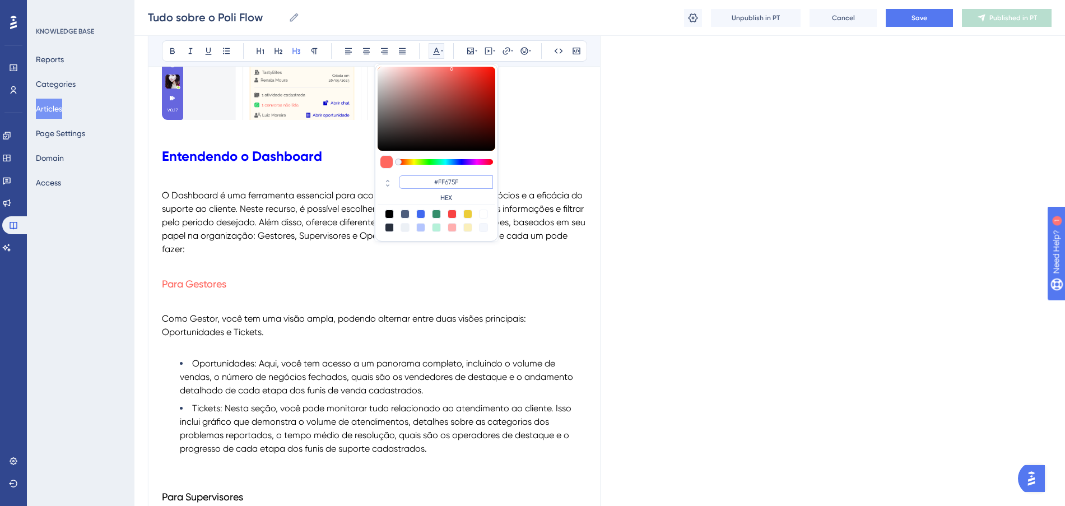
click at [405, 180] on input "#FF675F" at bounding box center [446, 181] width 94 height 13
click at [370, 286] on h3 "Para Gestores" at bounding box center [374, 283] width 424 height 29
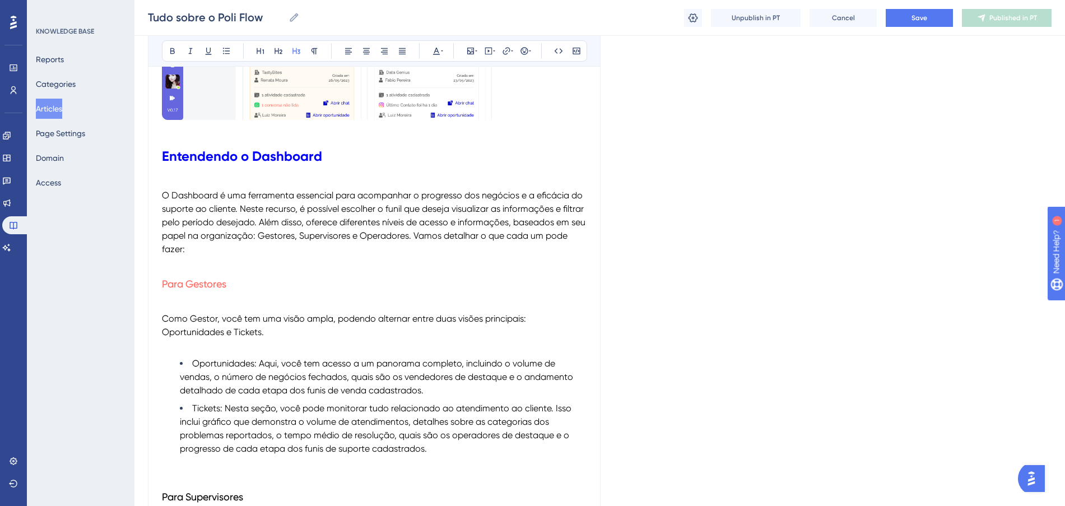
scroll to position [490, 0]
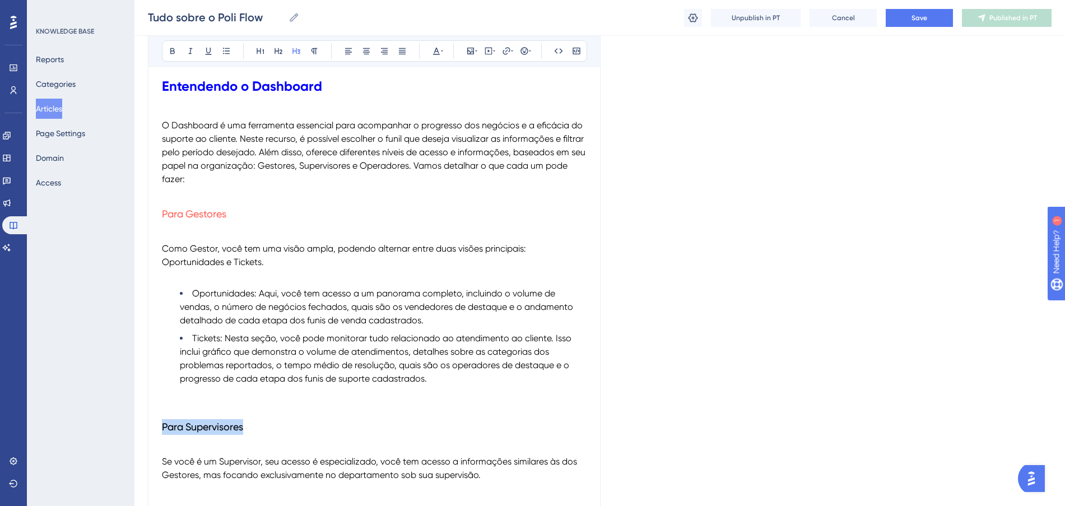
drag, startPoint x: 248, startPoint y: 417, endPoint x: 161, endPoint y: 424, distance: 86.5
click at [438, 49] on icon at bounding box center [436, 50] width 9 height 9
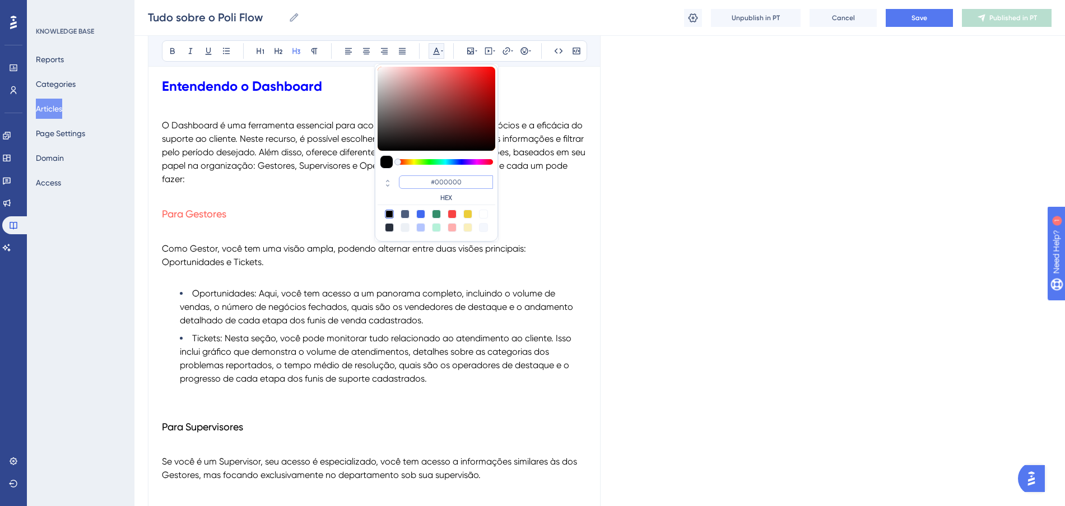
drag, startPoint x: 467, startPoint y: 183, endPoint x: 404, endPoint y: 174, distance: 63.8
click at [404, 174] on div "#000000 HEX" at bounding box center [436, 189] width 118 height 32
paste input "FF675F"
type input "#FF675F"
click at [348, 333] on span "Tickets: Nesta seção, você pode monitorar tudo relacionado ao atendimento ao cl…" at bounding box center [377, 358] width 394 height 51
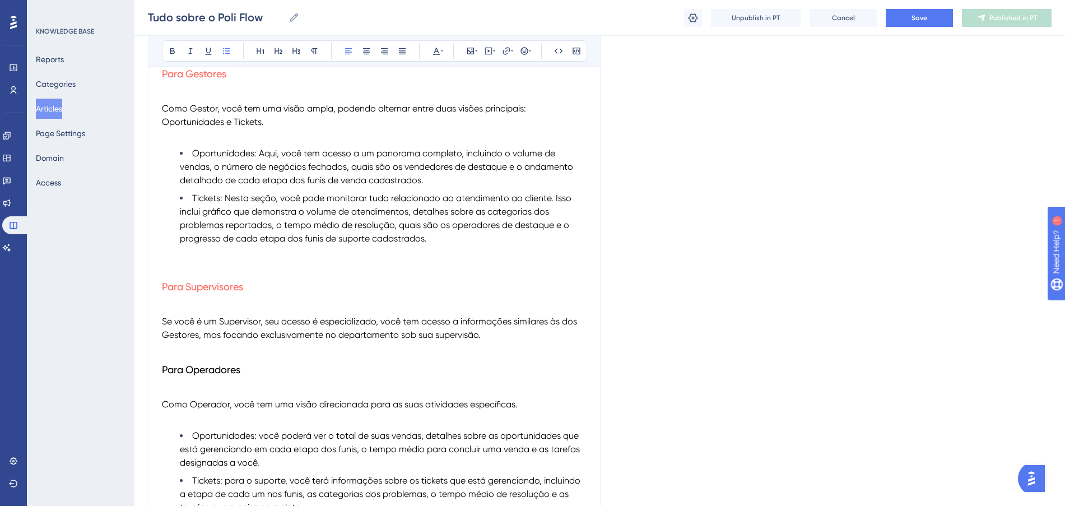
scroll to position [700, 0]
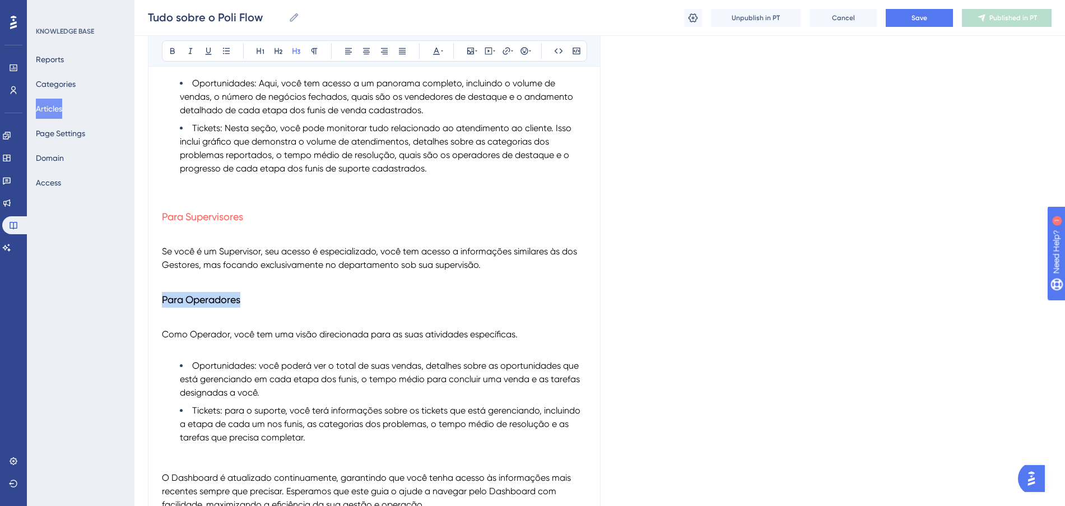
drag, startPoint x: 277, startPoint y: 299, endPoint x: 159, endPoint y: 287, distance: 118.2
click at [430, 49] on button at bounding box center [436, 51] width 16 height 16
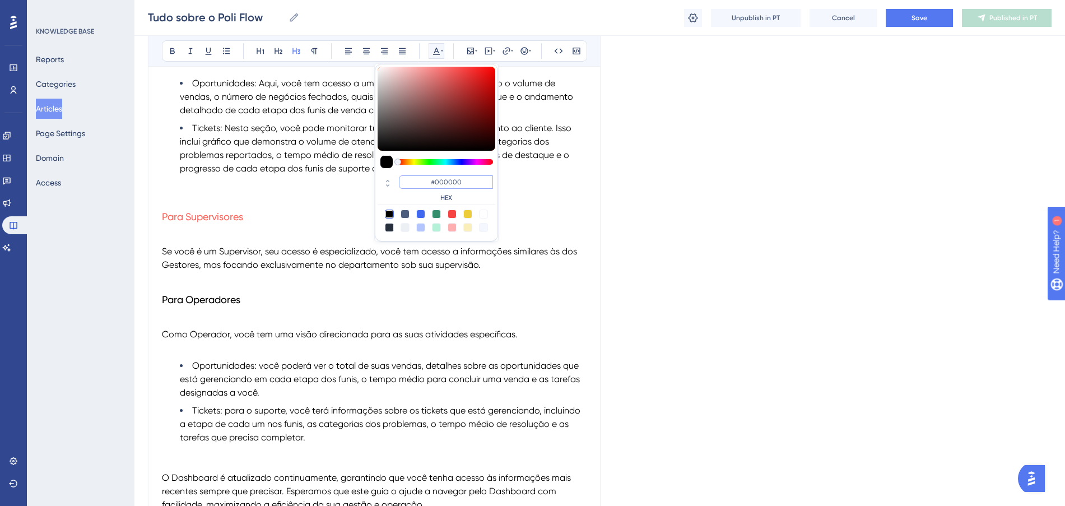
drag, startPoint x: 463, startPoint y: 181, endPoint x: 424, endPoint y: 178, distance: 38.8
click at [424, 178] on input "#000000" at bounding box center [446, 181] width 94 height 13
paste input "FF675F"
type input "#FF675F"
click at [412, 306] on h3 "Para Operadores" at bounding box center [374, 299] width 424 height 29
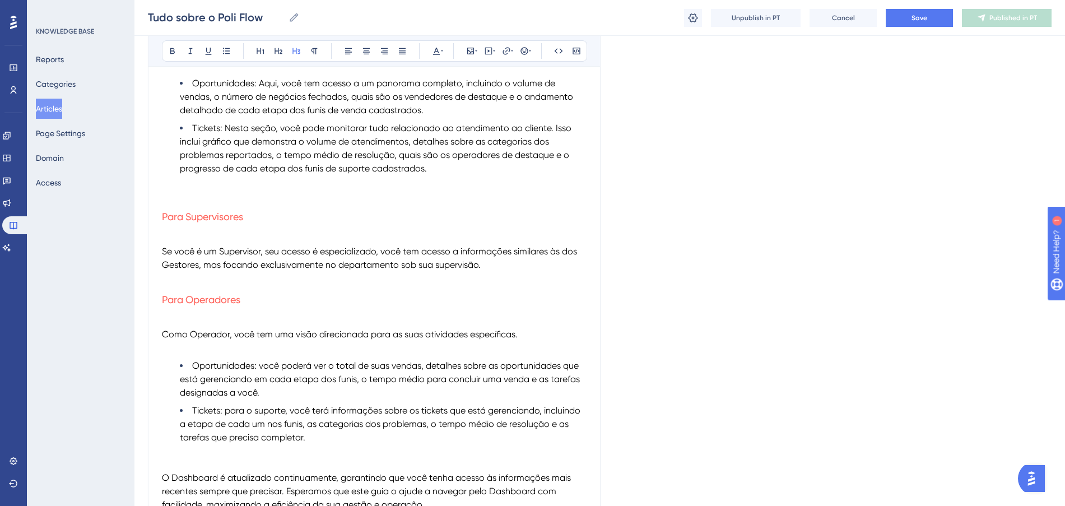
click at [510, 262] on p "Se você é um Supervisor, seu acesso é especializado, você tem acesso a informaç…" at bounding box center [374, 258] width 424 height 27
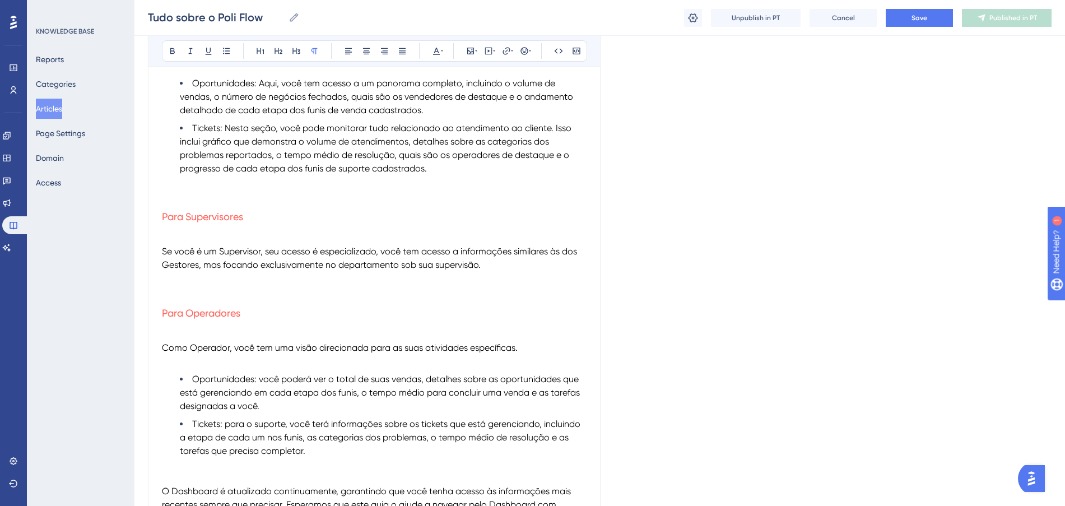
click at [369, 234] on p at bounding box center [374, 237] width 424 height 13
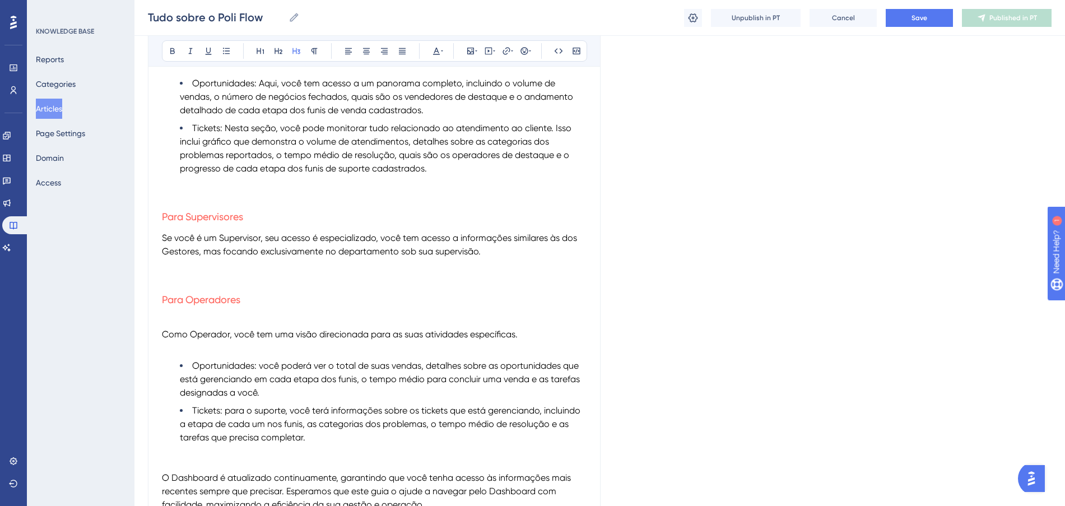
click at [507, 287] on h3 "Para Operadores" at bounding box center [374, 299] width 424 height 29
click at [366, 314] on p at bounding box center [374, 320] width 424 height 13
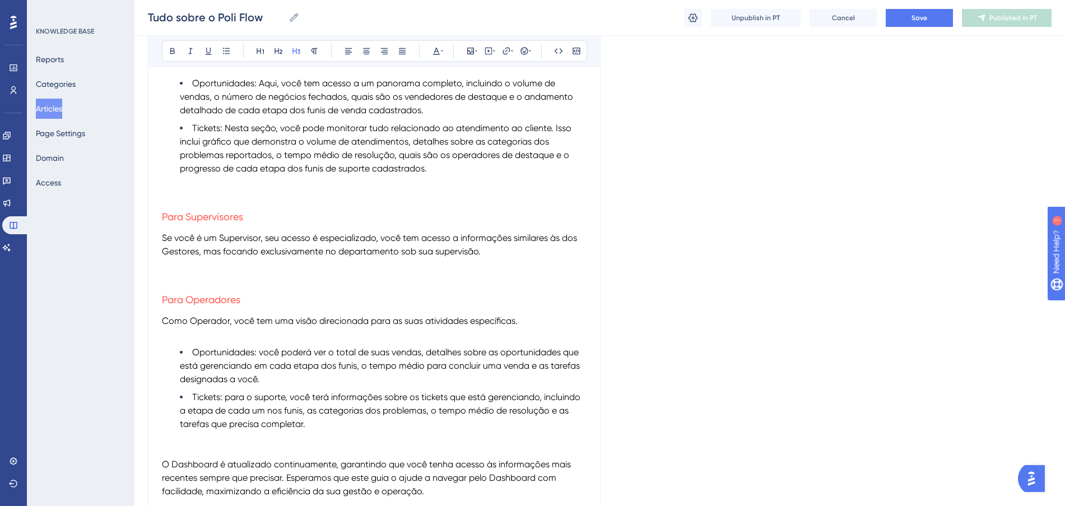
click at [388, 290] on h3 "Para Operadores" at bounding box center [374, 299] width 424 height 29
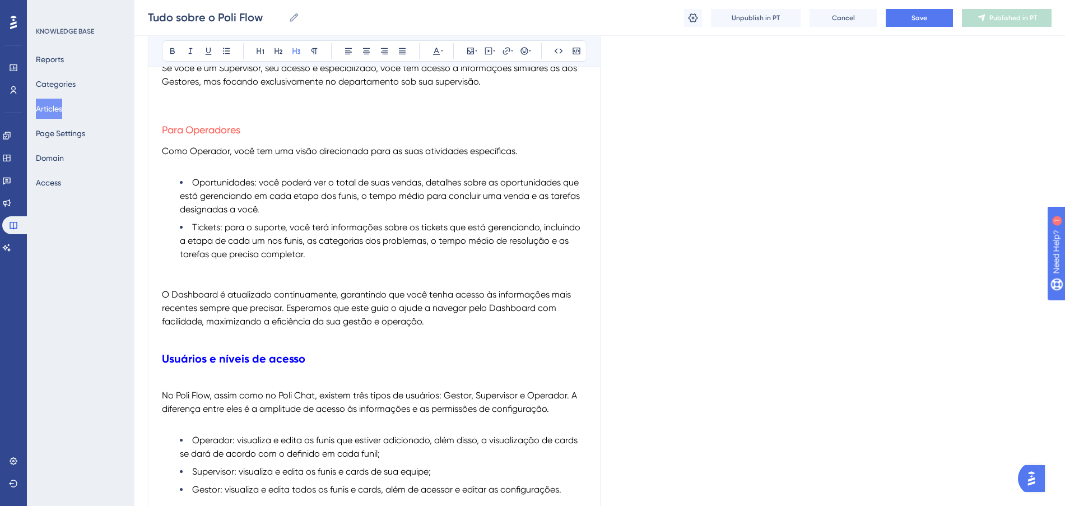
scroll to position [910, 0]
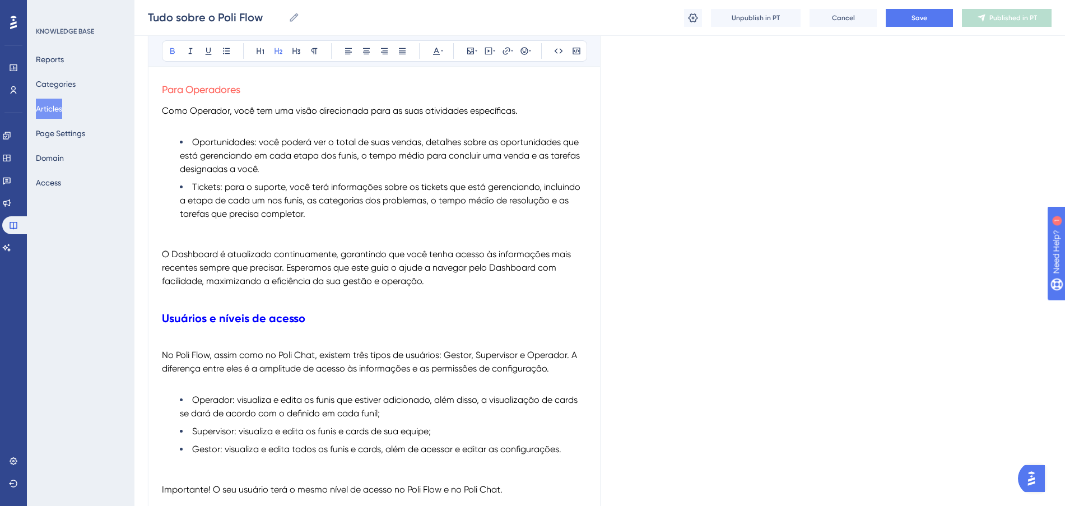
drag, startPoint x: 319, startPoint y: 320, endPoint x: 300, endPoint y: 310, distance: 22.0
click at [300, 310] on h2 "Usuários e níveis de acesso" at bounding box center [374, 318] width 424 height 34
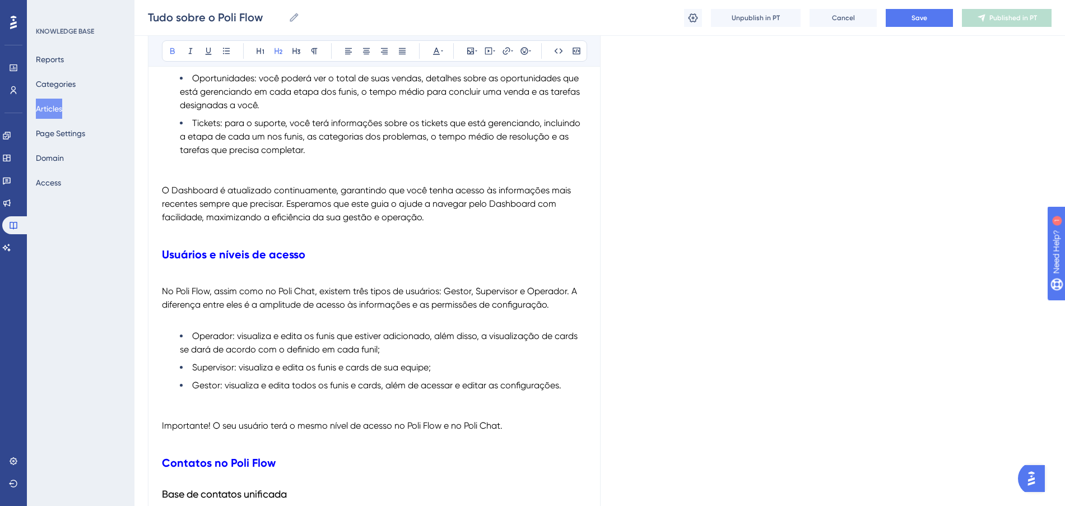
scroll to position [1050, 0]
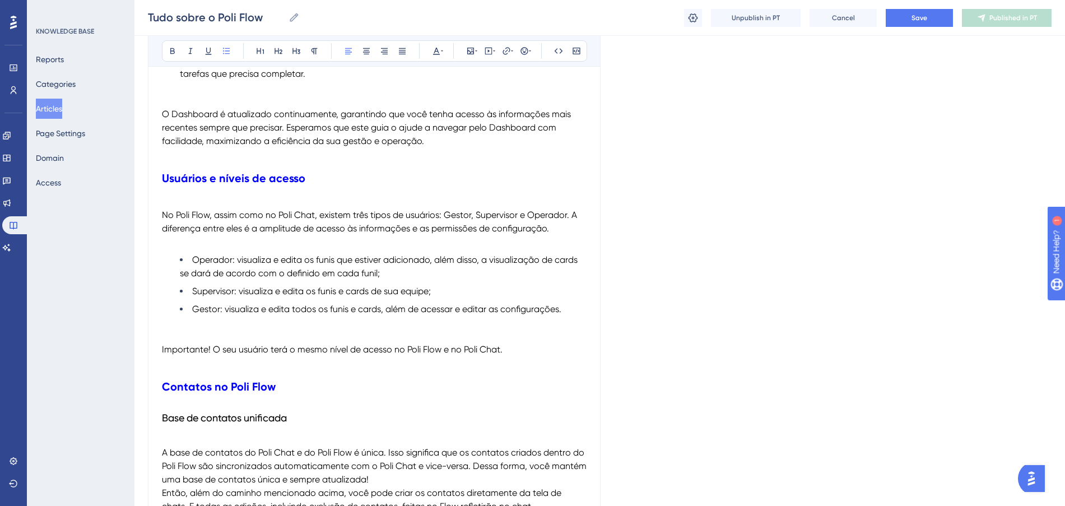
click at [412, 272] on li "Operador: visualiza e edita os funis que estiver adicionado, além disso, a visu…" at bounding box center [383, 266] width 407 height 27
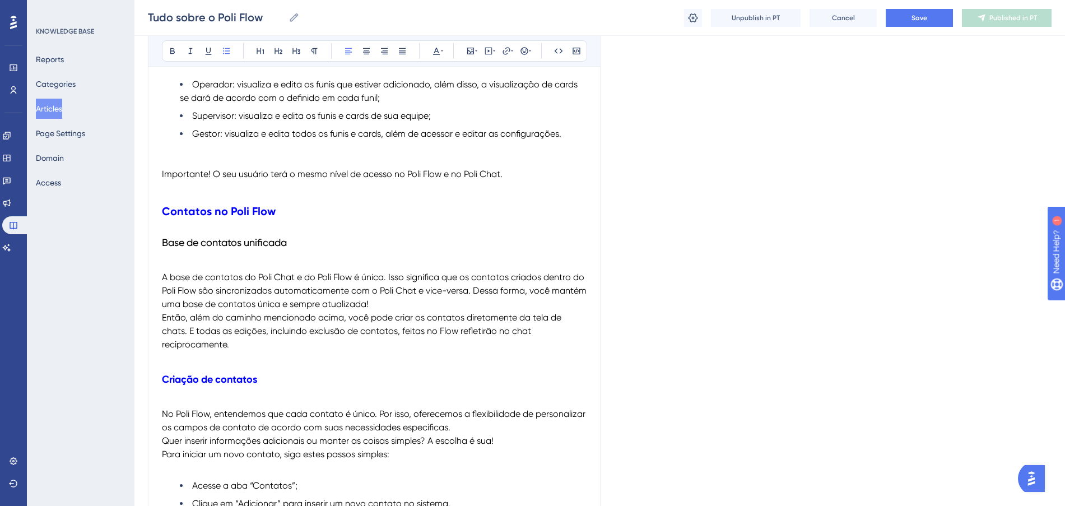
scroll to position [1260, 0]
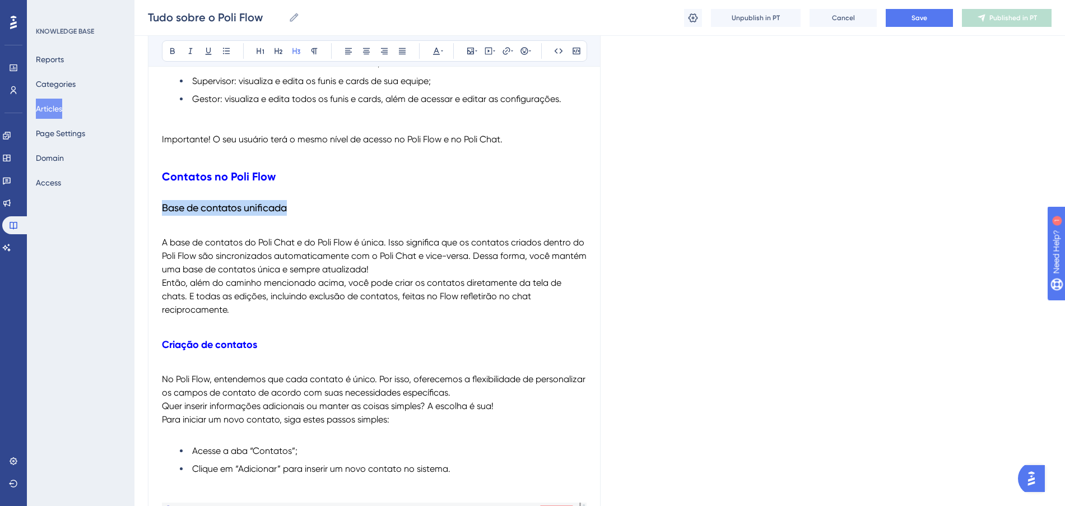
drag, startPoint x: 298, startPoint y: 207, endPoint x: 160, endPoint y: 207, distance: 138.3
click at [441, 47] on icon at bounding box center [442, 50] width 2 height 9
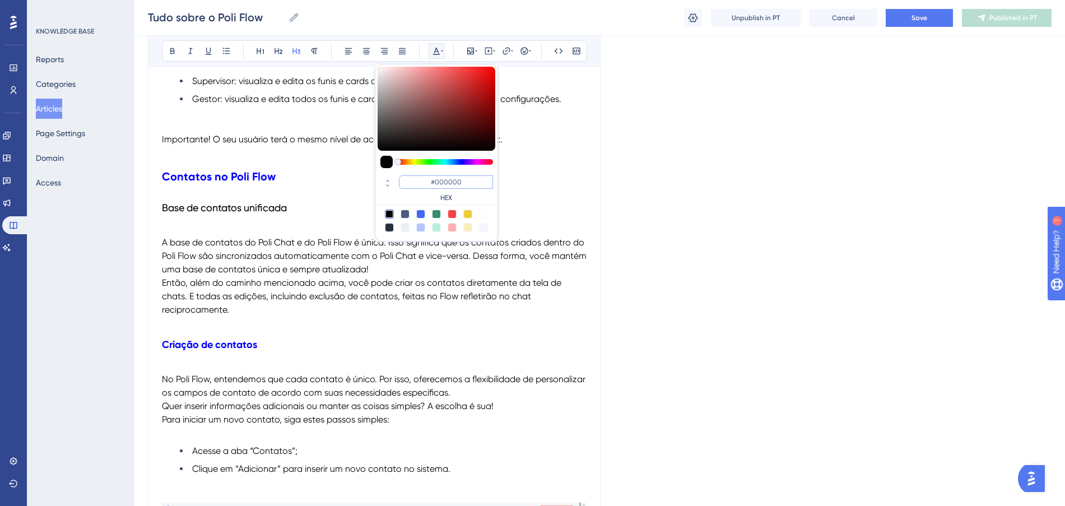
drag, startPoint x: 470, startPoint y: 180, endPoint x: 420, endPoint y: 180, distance: 49.8
click at [420, 180] on input "#000000" at bounding box center [446, 181] width 94 height 13
paste input "FF675F"
type input "#FF675F"
drag, startPoint x: 642, startPoint y: 172, endPoint x: 654, endPoint y: 153, distance: 21.9
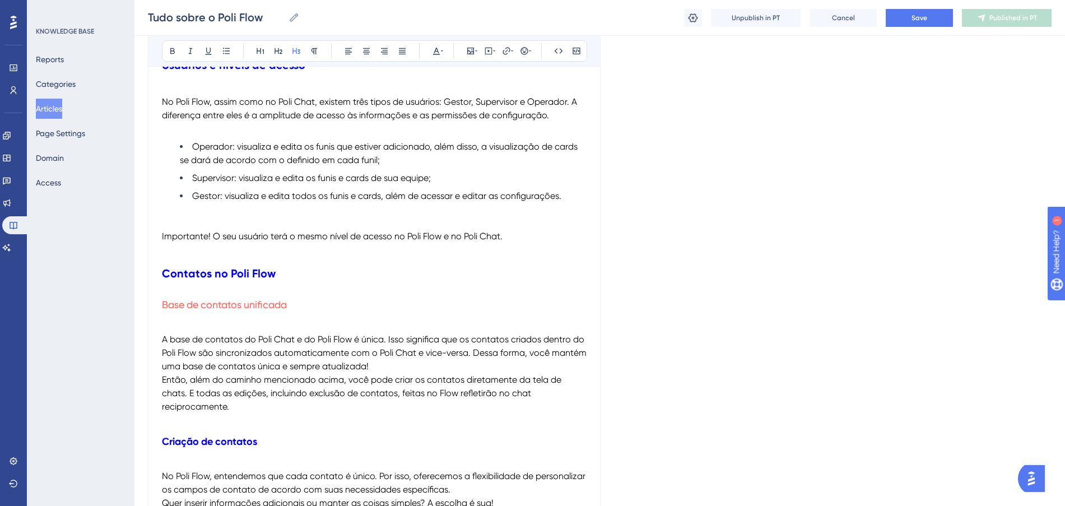
scroll to position [1050, 0]
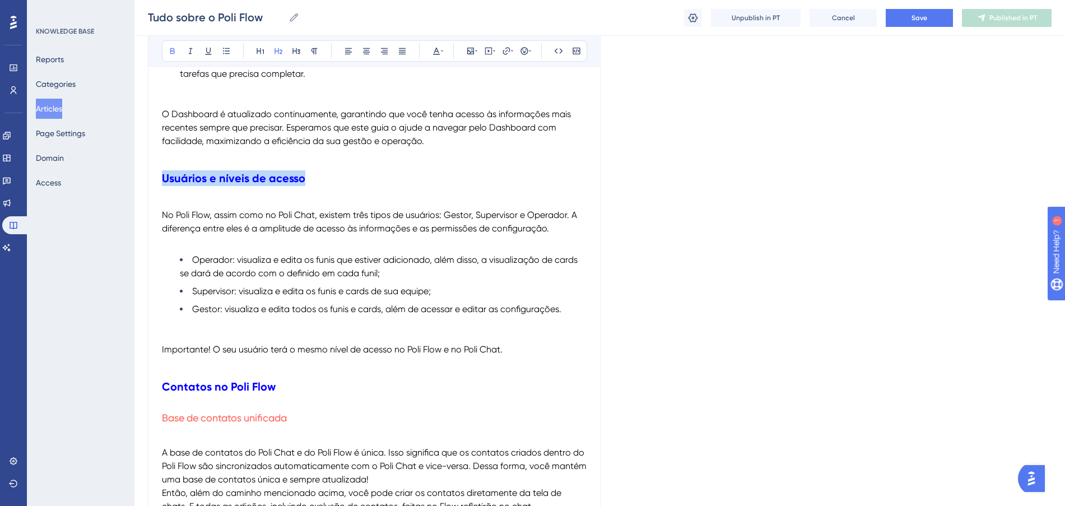
drag, startPoint x: 318, startPoint y: 175, endPoint x: 153, endPoint y: 167, distance: 165.4
click at [259, 50] on icon at bounding box center [260, 50] width 9 height 9
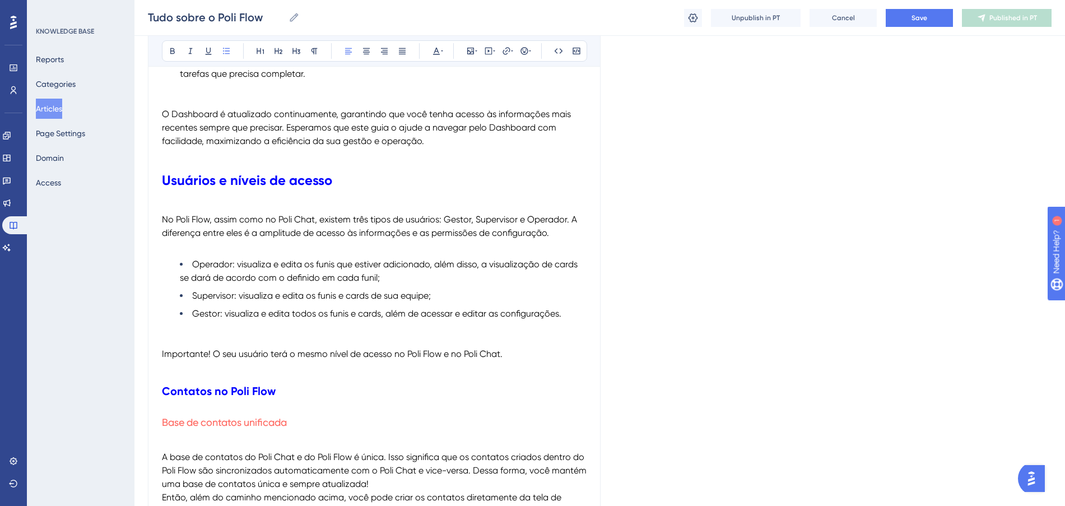
click at [492, 259] on span "Operador: visualiza e edita os funis que estiver adicionado, além disso, a visu…" at bounding box center [380, 271] width 400 height 24
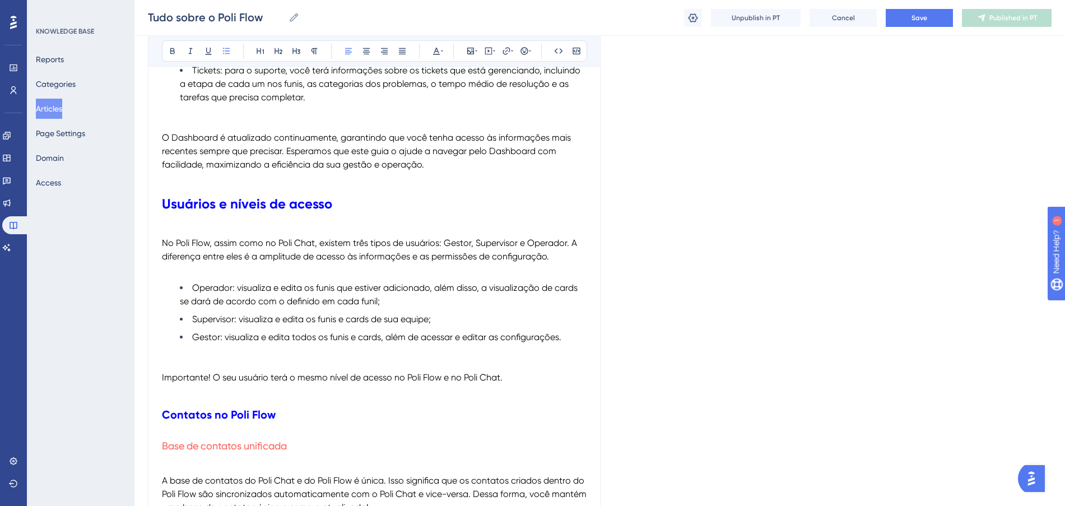
scroll to position [1120, 0]
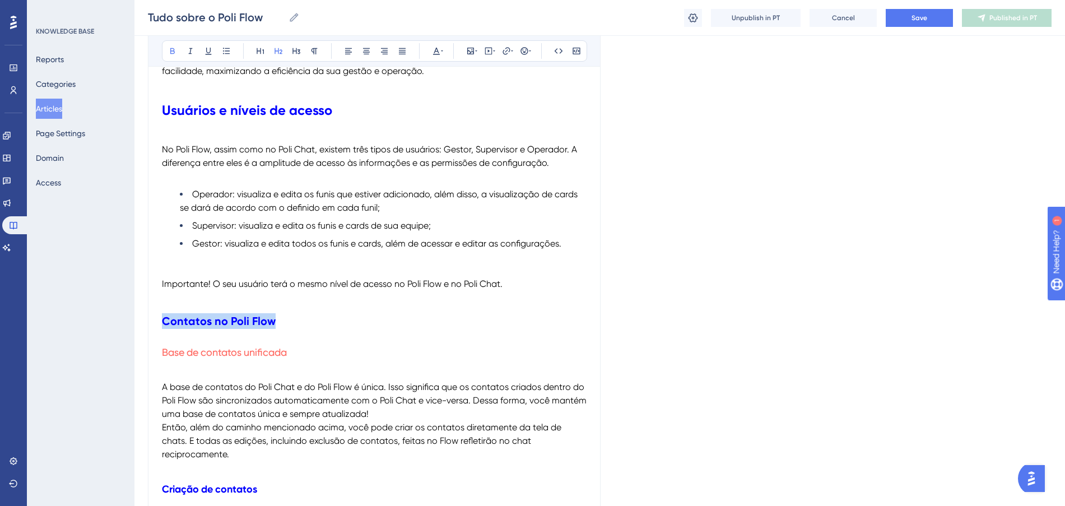
drag, startPoint x: 295, startPoint y: 321, endPoint x: 147, endPoint y: 319, distance: 148.4
click at [259, 49] on icon at bounding box center [260, 50] width 9 height 9
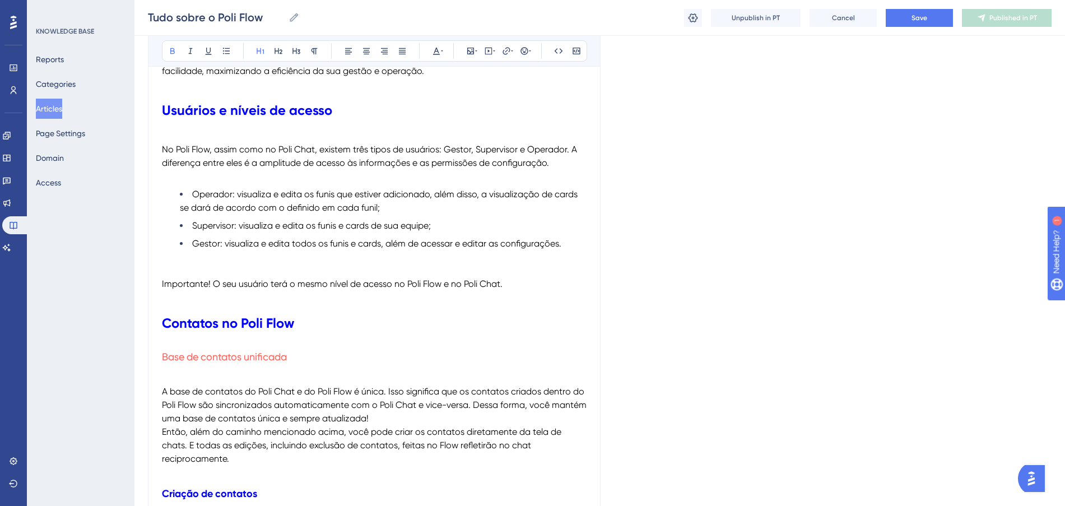
click at [428, 332] on h1 "Contatos no Poli Flow" at bounding box center [374, 323] width 424 height 38
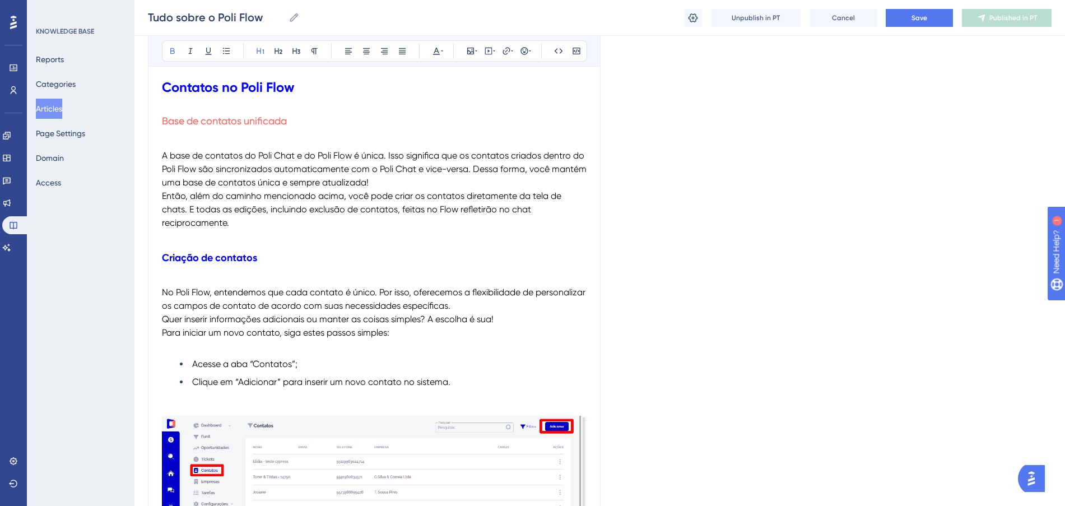
scroll to position [1400, 0]
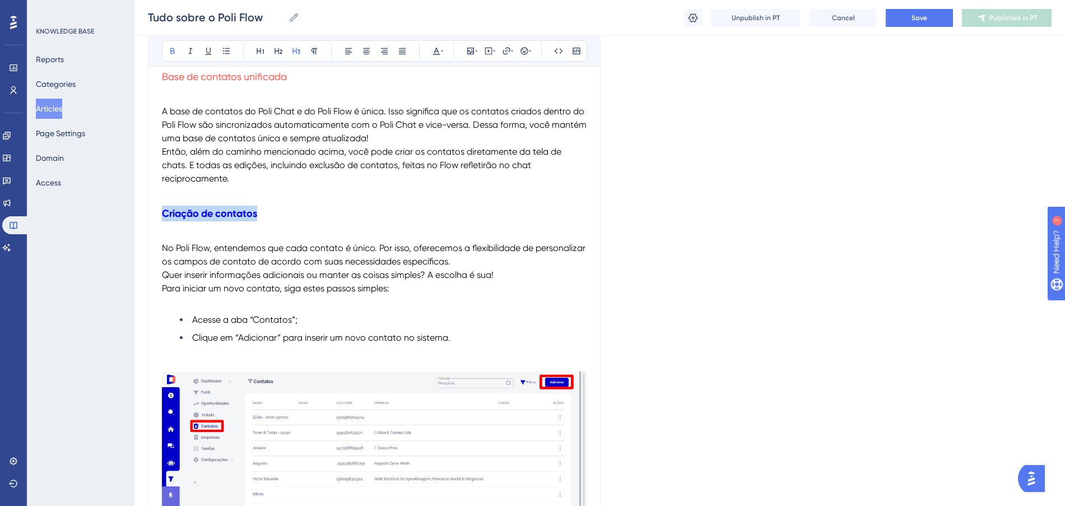
drag, startPoint x: 265, startPoint y: 206, endPoint x: 147, endPoint y: 206, distance: 118.2
click at [437, 54] on icon at bounding box center [436, 50] width 9 height 9
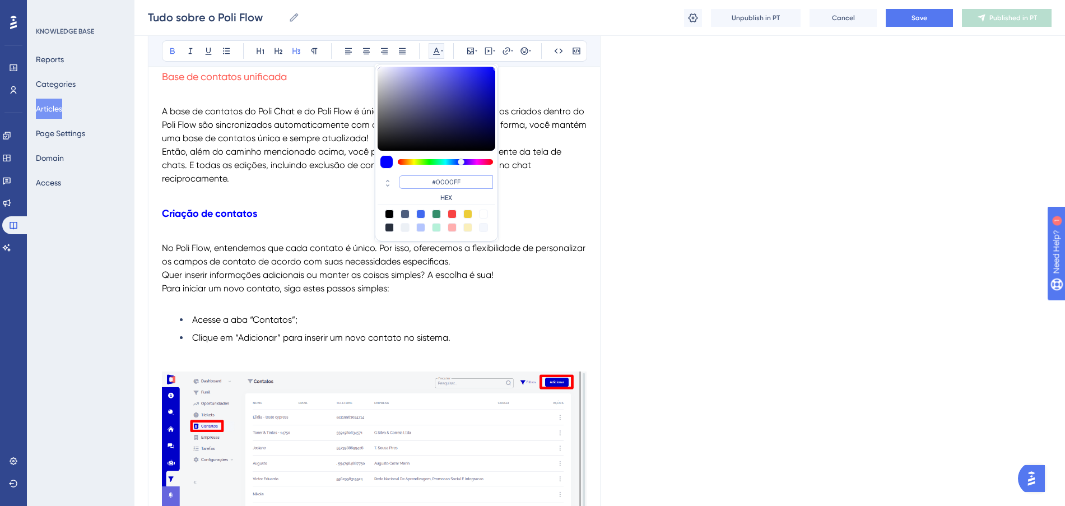
drag, startPoint x: 467, startPoint y: 181, endPoint x: 416, endPoint y: 174, distance: 52.0
click at [416, 174] on div "#0000FF HEX" at bounding box center [436, 189] width 118 height 32
paste input "FF675"
type input "#FF675F"
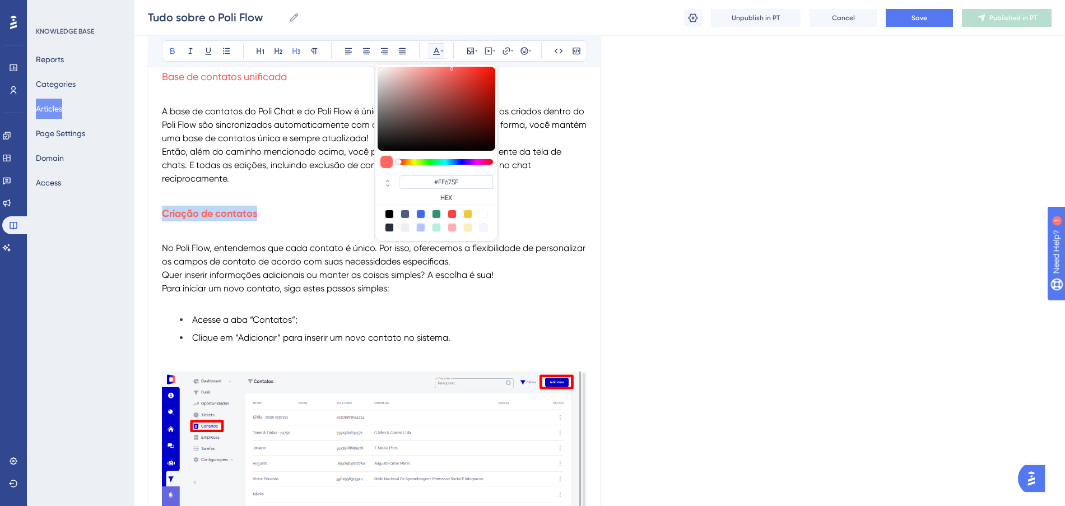
click at [303, 220] on h3 "Criação de contatos" at bounding box center [374, 213] width 424 height 29
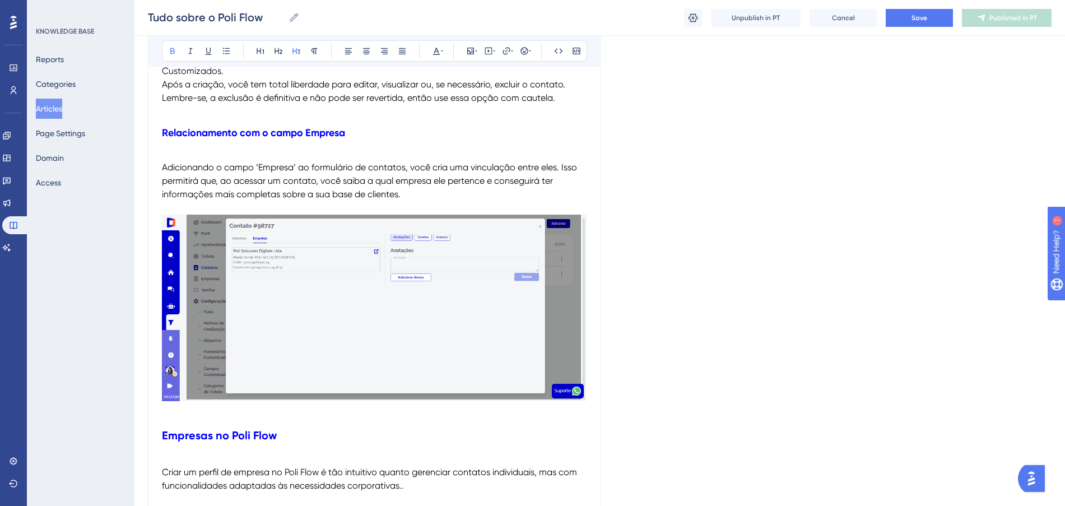
scroll to position [2100, 0]
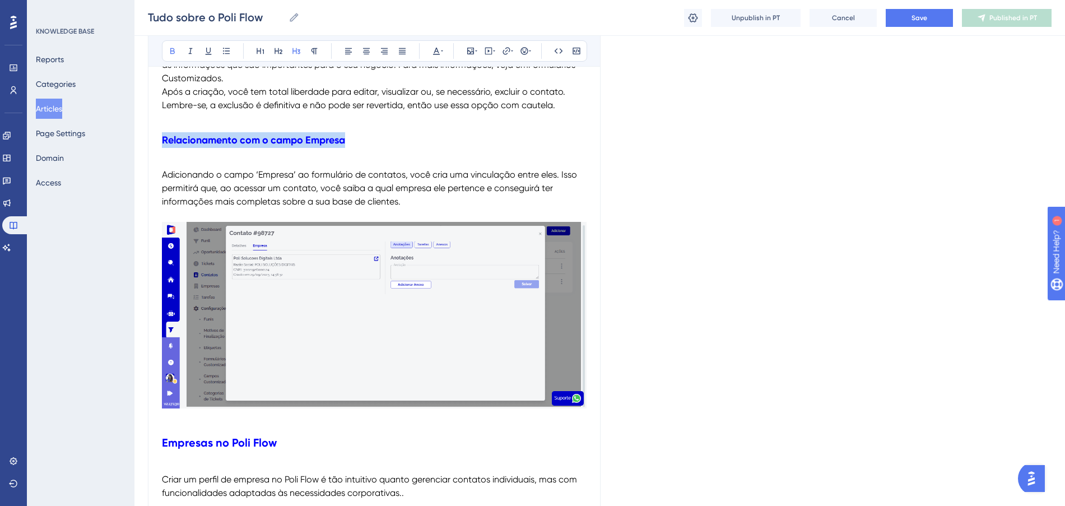
drag, startPoint x: 374, startPoint y: 141, endPoint x: 162, endPoint y: 136, distance: 211.2
click at [162, 136] on h3 "Relacionamento com o campo Empresa" at bounding box center [374, 139] width 424 height 29
click at [433, 50] on icon at bounding box center [436, 50] width 9 height 9
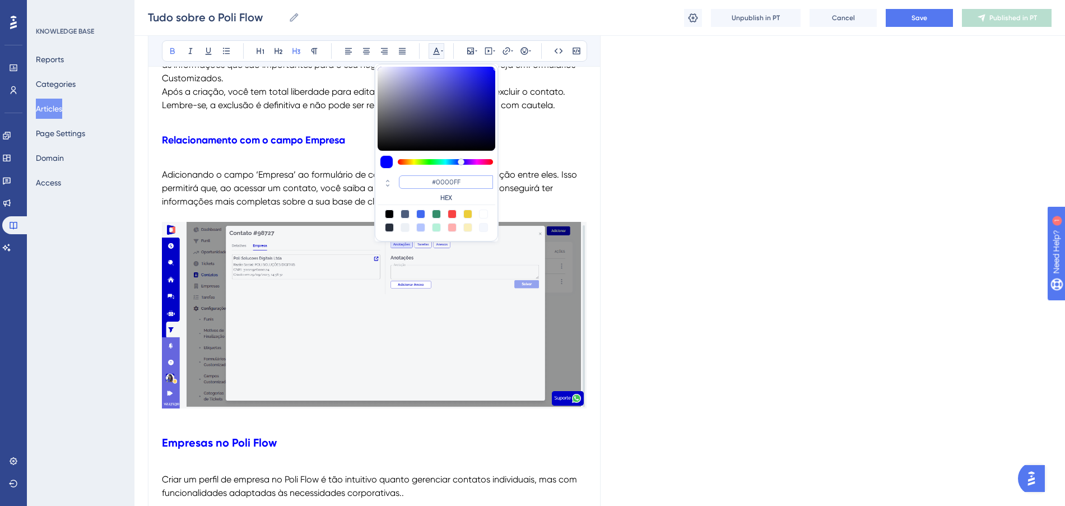
drag, startPoint x: 470, startPoint y: 183, endPoint x: 431, endPoint y: 177, distance: 40.2
click at [431, 177] on input "#0000FF" at bounding box center [446, 181] width 94 height 13
paste input "FF675"
type input "#FF675F"
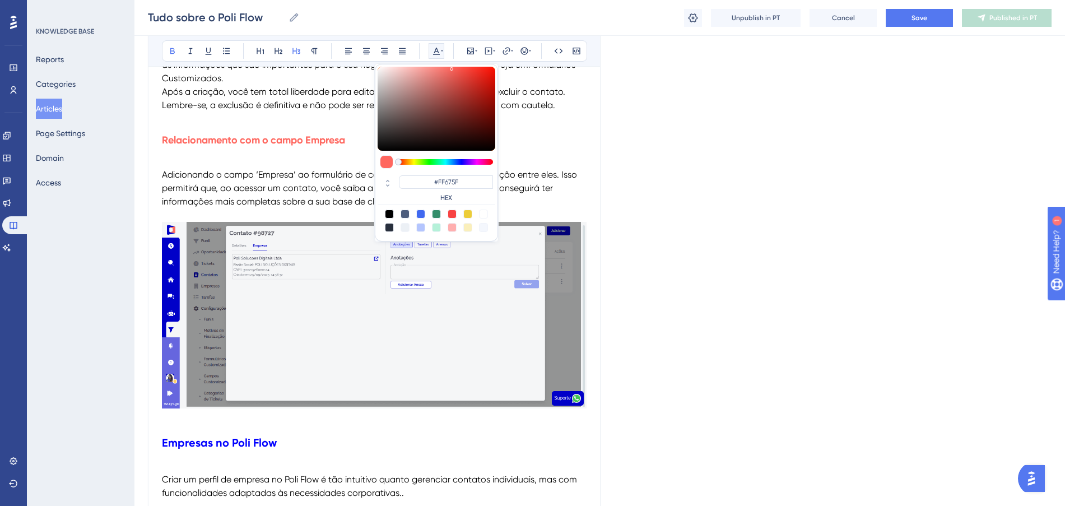
click at [312, 161] on p at bounding box center [374, 161] width 424 height 13
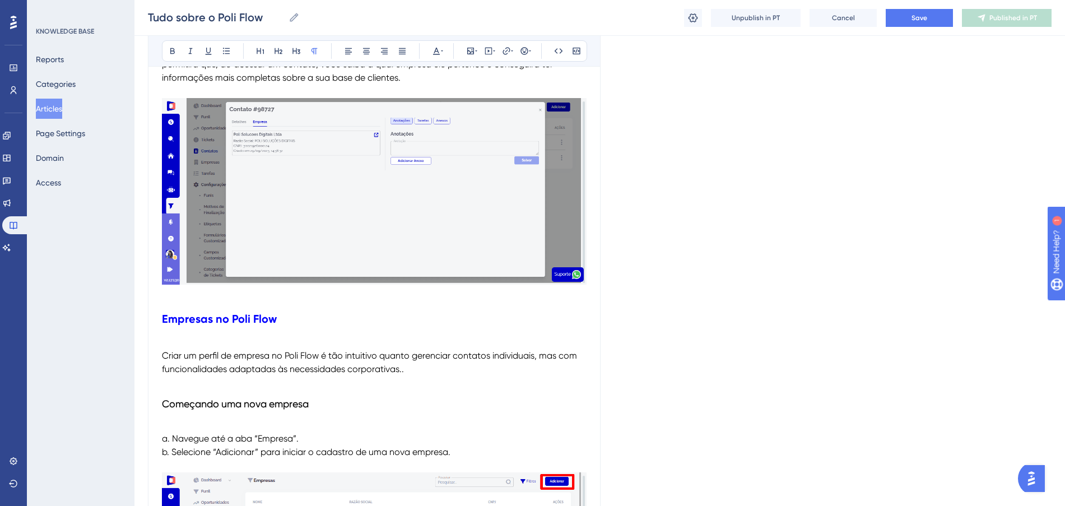
scroll to position [2240, 0]
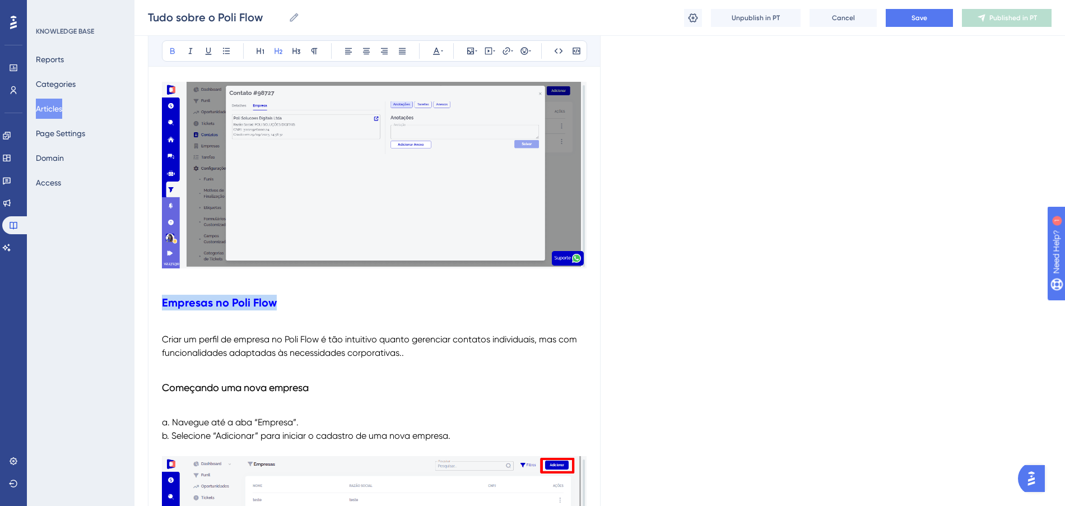
drag, startPoint x: 291, startPoint y: 307, endPoint x: 164, endPoint y: 302, distance: 126.6
click at [164, 302] on h2 "Empresas no Poli Flow" at bounding box center [374, 303] width 424 height 34
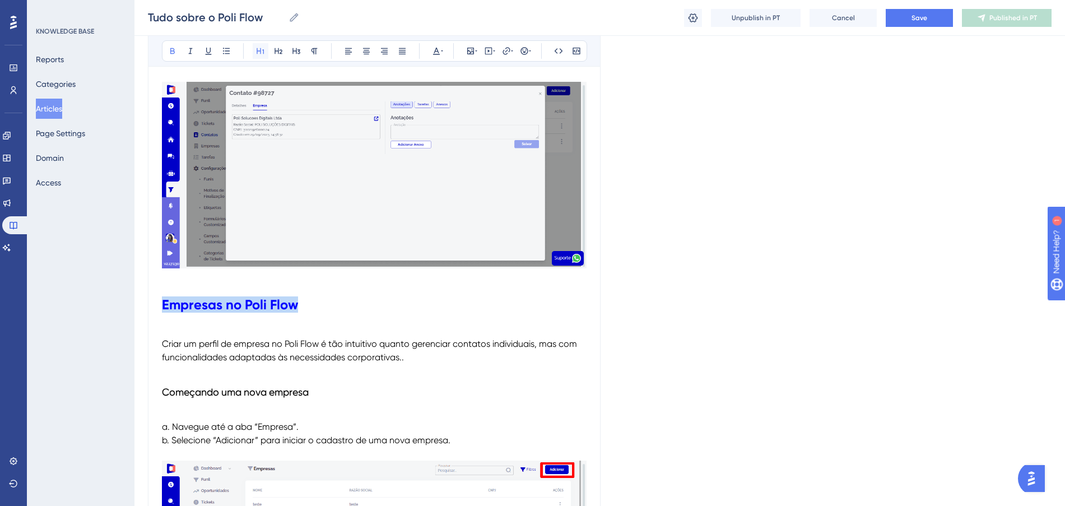
click at [260, 48] on icon at bounding box center [260, 50] width 9 height 9
click at [363, 295] on h1 "Empresas no Poli Flow" at bounding box center [374, 305] width 424 height 38
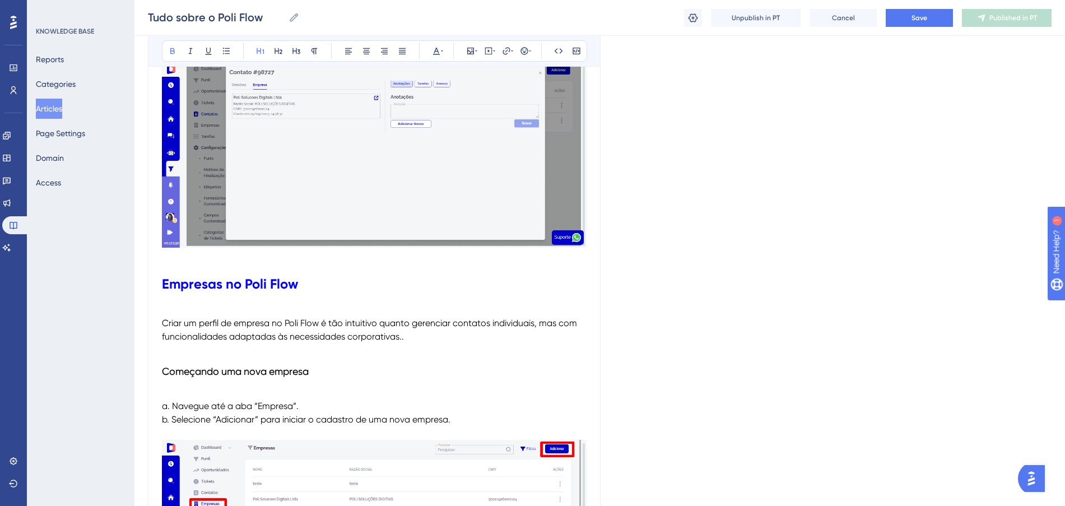
scroll to position [2380, 0]
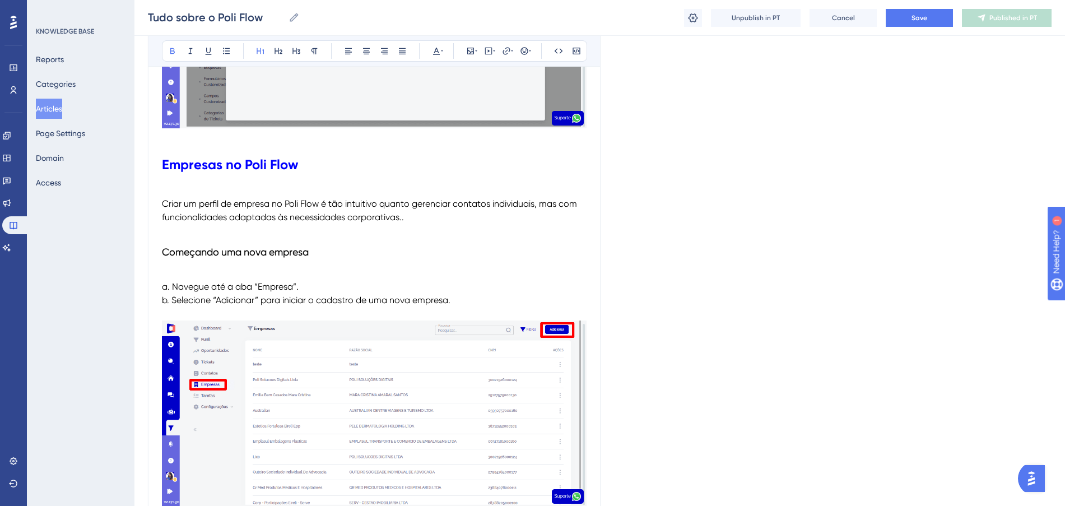
click at [444, 200] on span "Criar um perfil de empresa no Poli Flow é tão intuitivo quanto gerenciar contat…" at bounding box center [370, 210] width 417 height 24
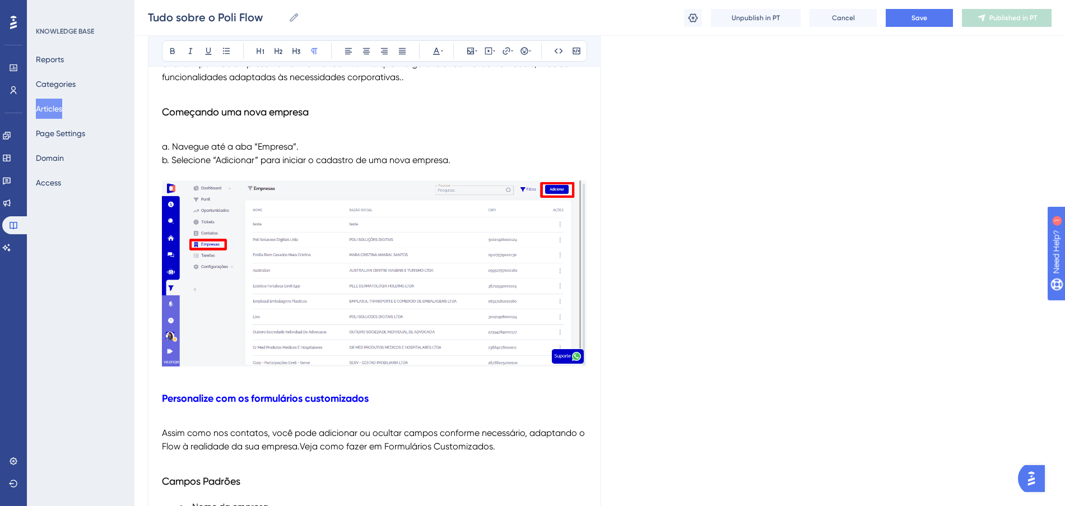
scroll to position [2450, 0]
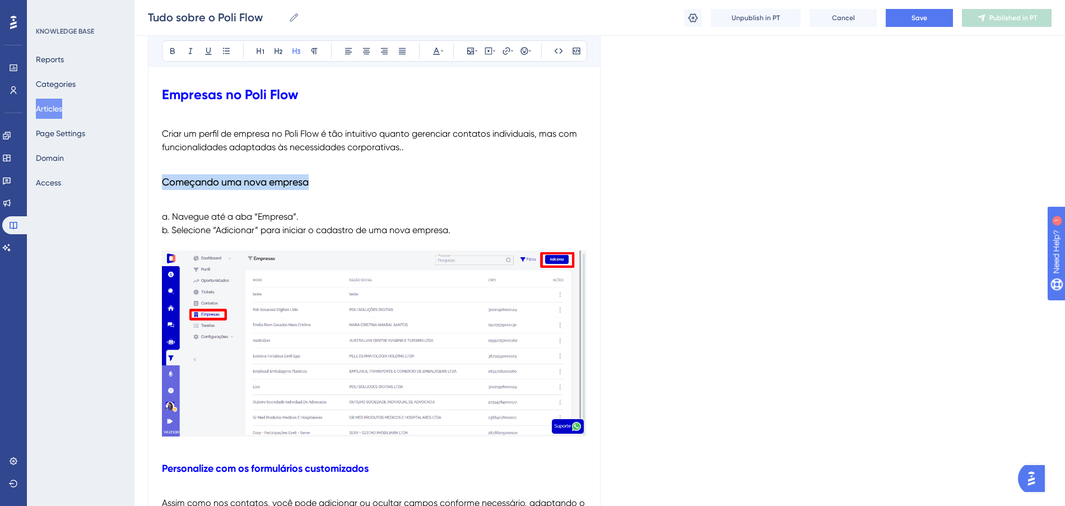
drag, startPoint x: 320, startPoint y: 185, endPoint x: 147, endPoint y: 180, distance: 173.7
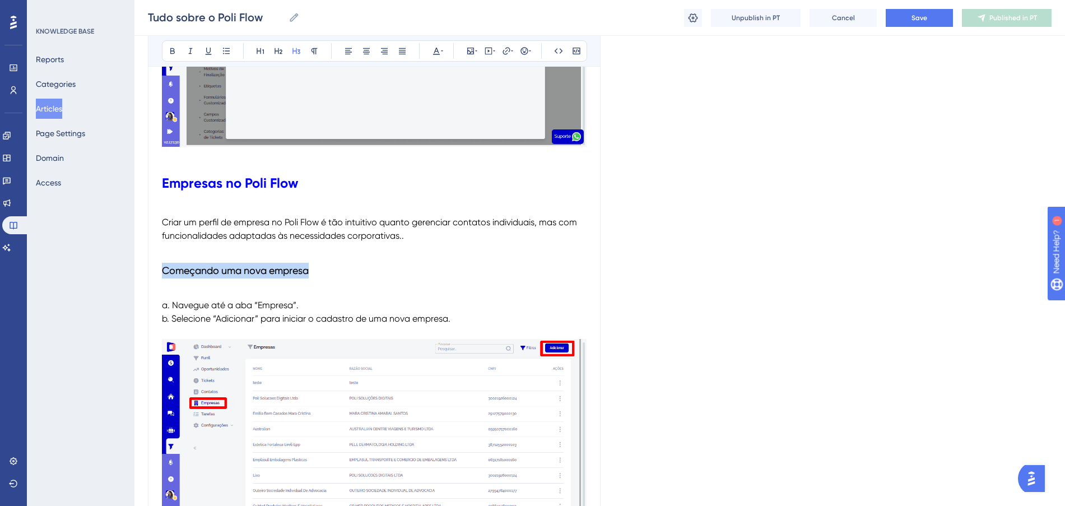
scroll to position [2310, 0]
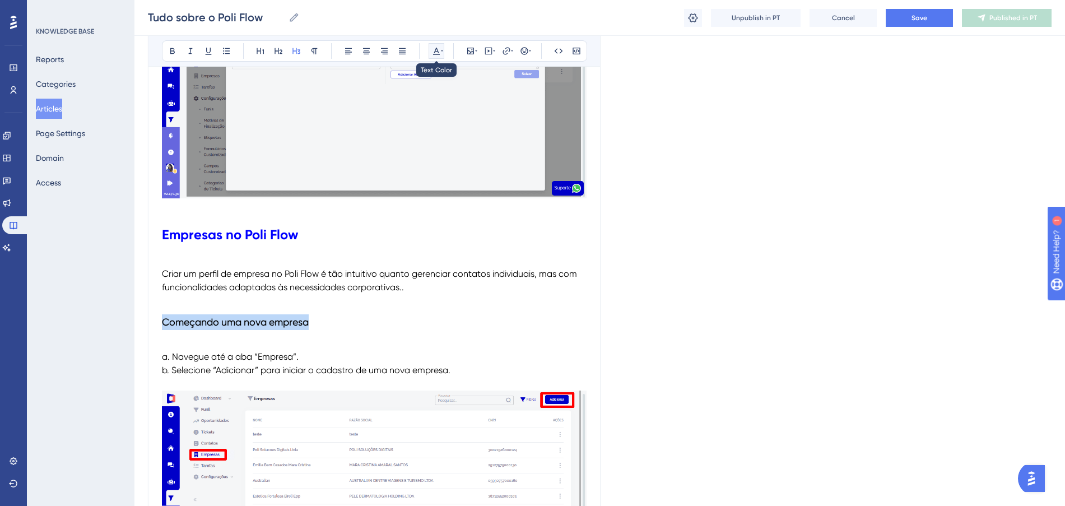
click at [438, 48] on icon at bounding box center [436, 50] width 9 height 9
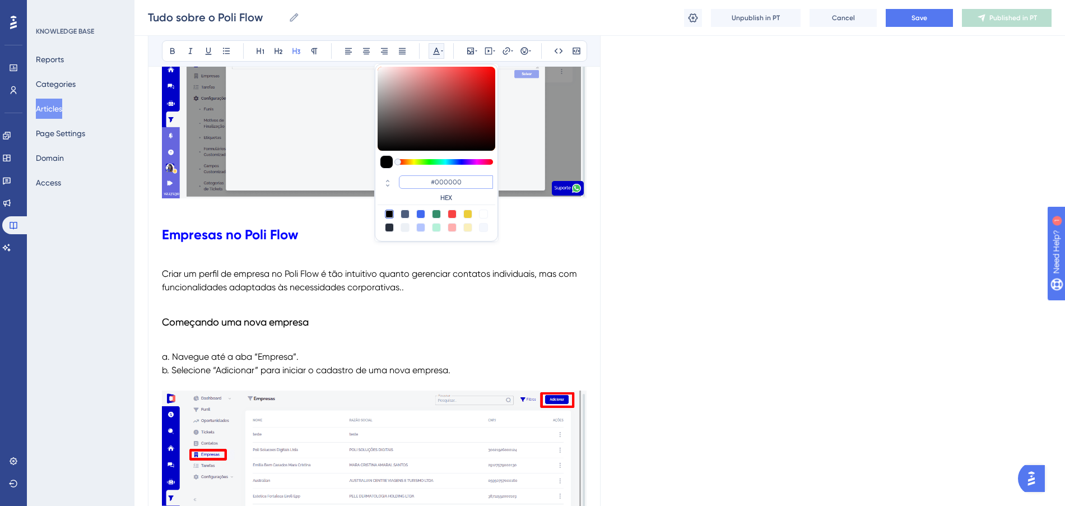
drag, startPoint x: 464, startPoint y: 186, endPoint x: 409, endPoint y: 175, distance: 56.0
click at [409, 175] on input "#000000" at bounding box center [446, 181] width 94 height 13
paste input "FF675F"
type input "#FF675F"
click at [351, 338] on p at bounding box center [374, 343] width 424 height 13
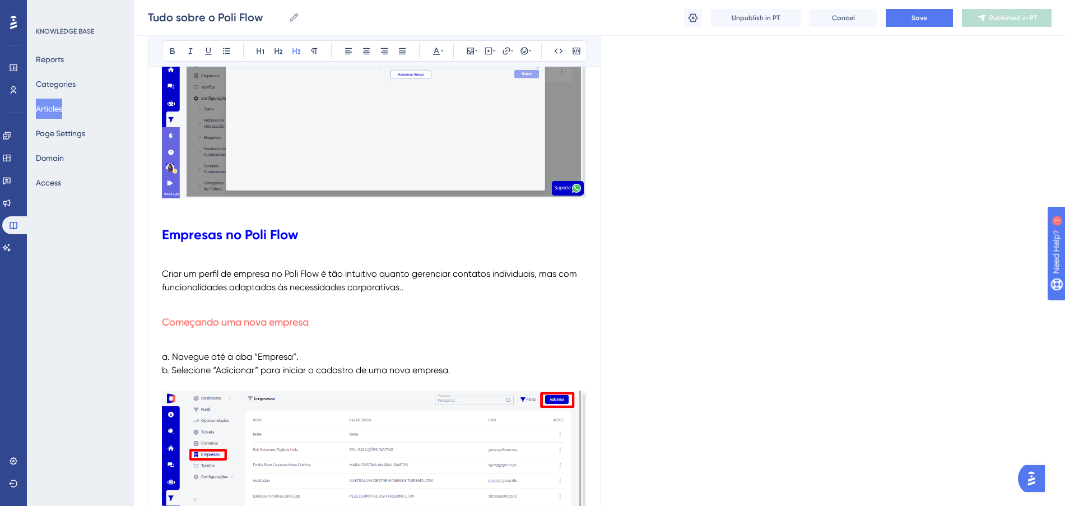
click at [363, 329] on h3 "Começando uma nova empresa" at bounding box center [374, 321] width 424 height 29
click at [402, 314] on h3 "Começando uma nova empresa:" at bounding box center [374, 321] width 424 height 29
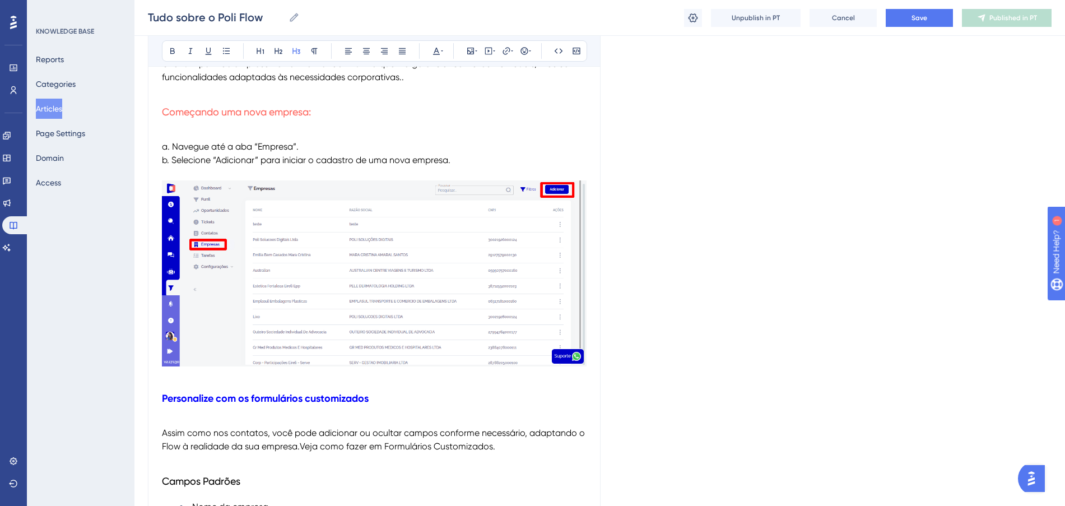
scroll to position [2590, 0]
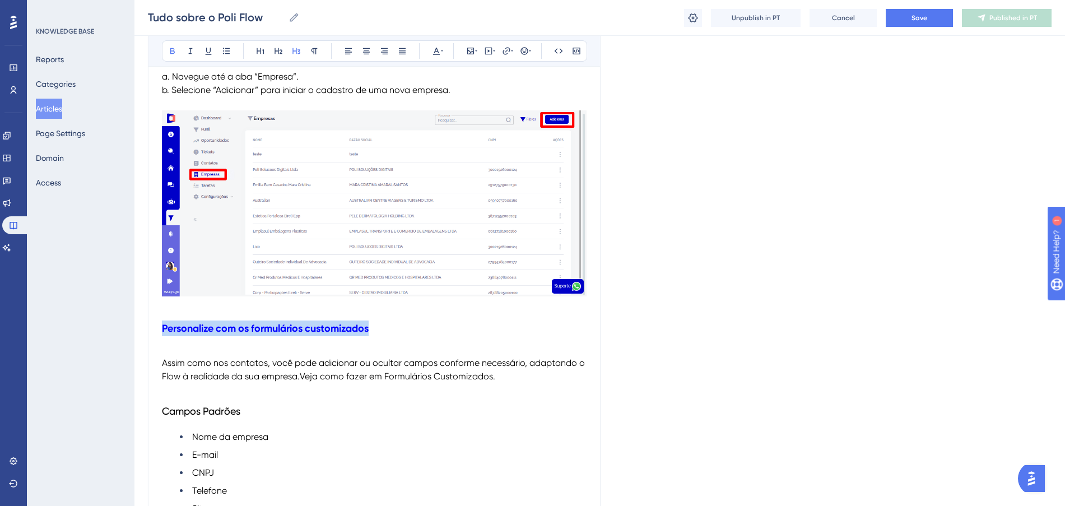
drag, startPoint x: 312, startPoint y: 327, endPoint x: 131, endPoint y: 327, distance: 180.9
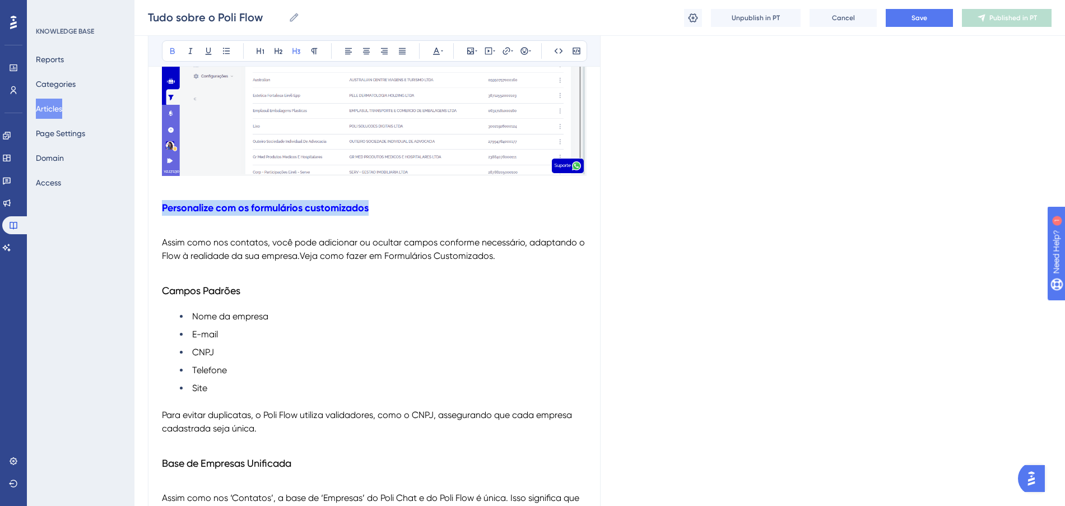
scroll to position [2730, 0]
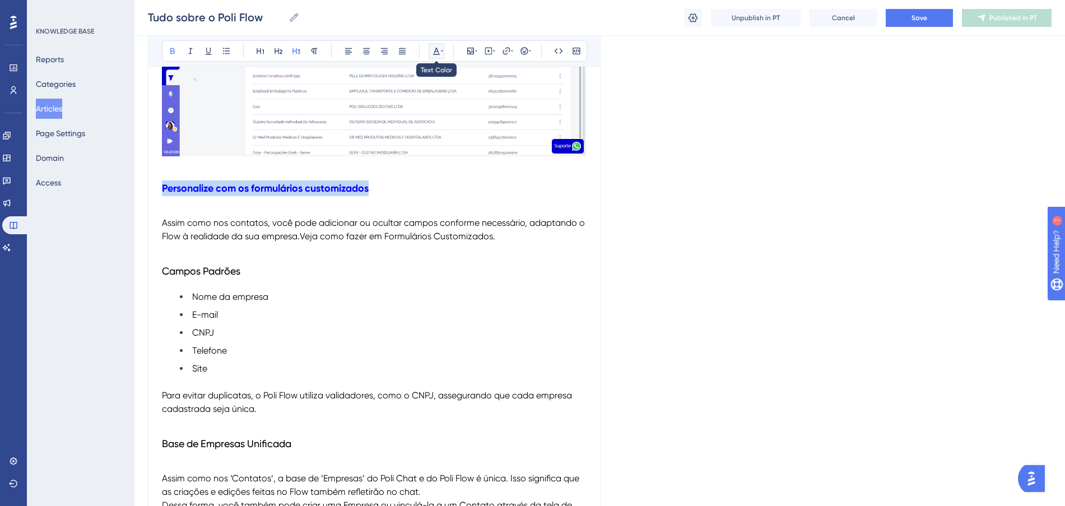
click at [440, 52] on icon at bounding box center [436, 50] width 9 height 9
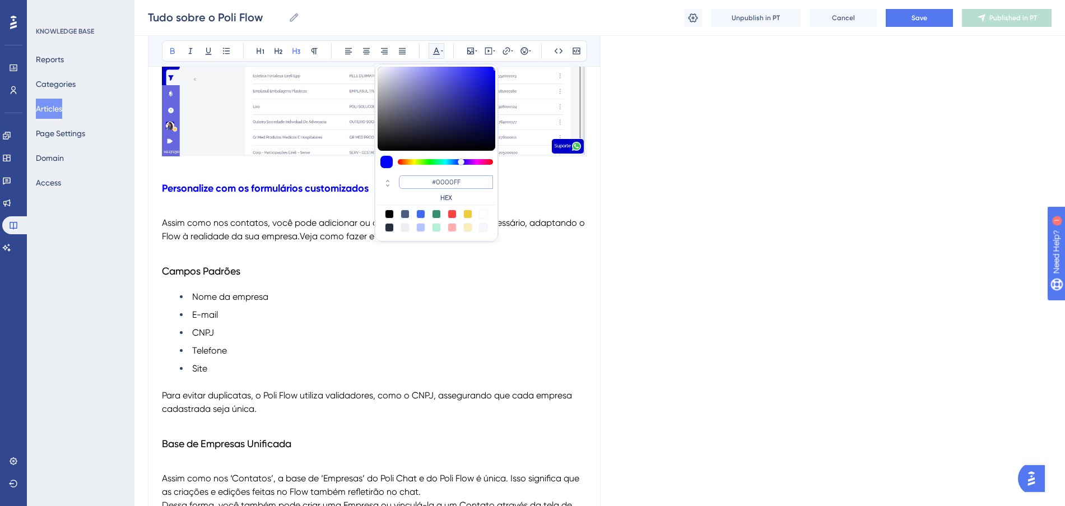
drag, startPoint x: 467, startPoint y: 188, endPoint x: 417, endPoint y: 183, distance: 50.1
click at [417, 183] on input "#0000FF" at bounding box center [446, 181] width 94 height 13
paste input "FF675"
type input "#FF675F"
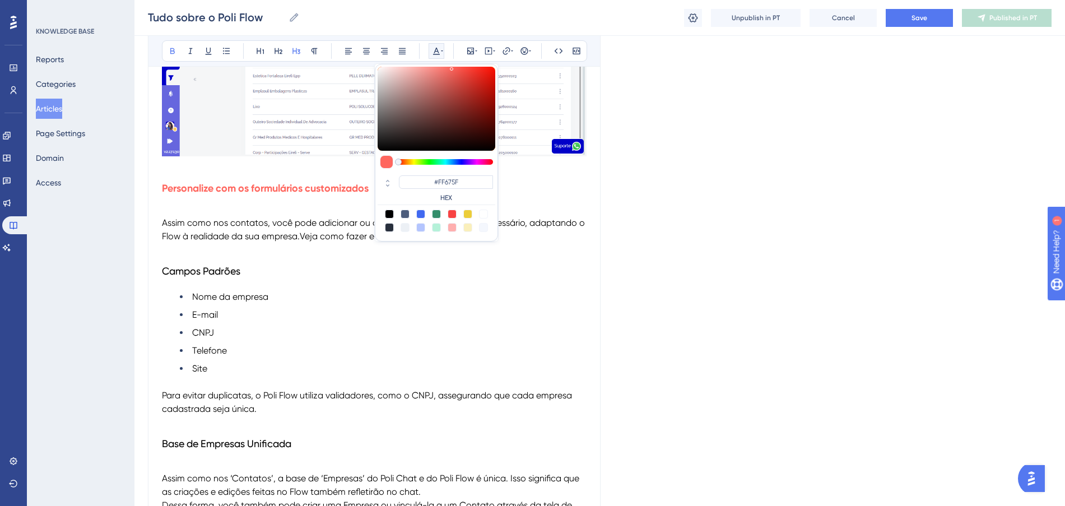
click at [297, 267] on h3 "Campos Padrões" at bounding box center [374, 270] width 424 height 29
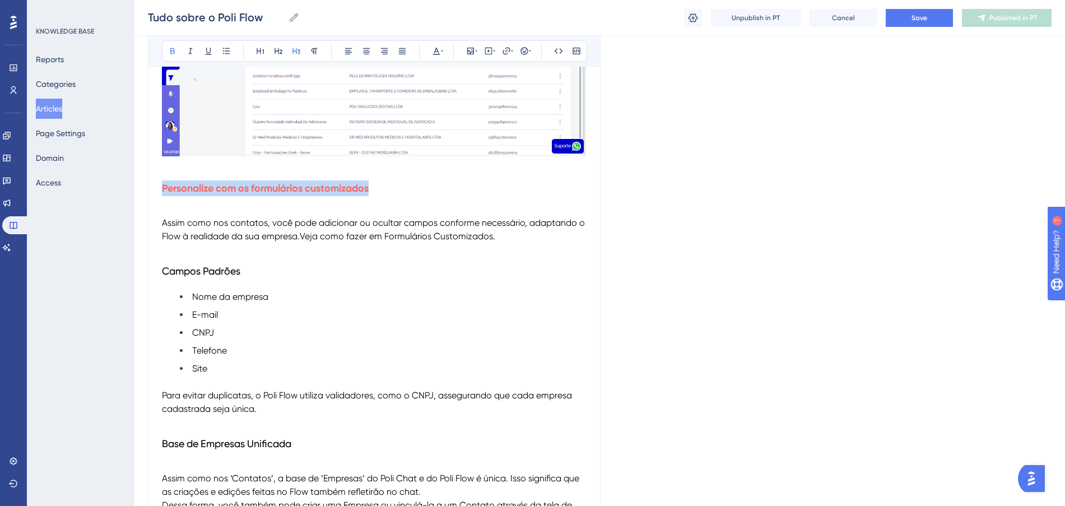
drag, startPoint x: 379, startPoint y: 191, endPoint x: 155, endPoint y: 195, distance: 224.0
click at [440, 50] on icon at bounding box center [436, 50] width 9 height 9
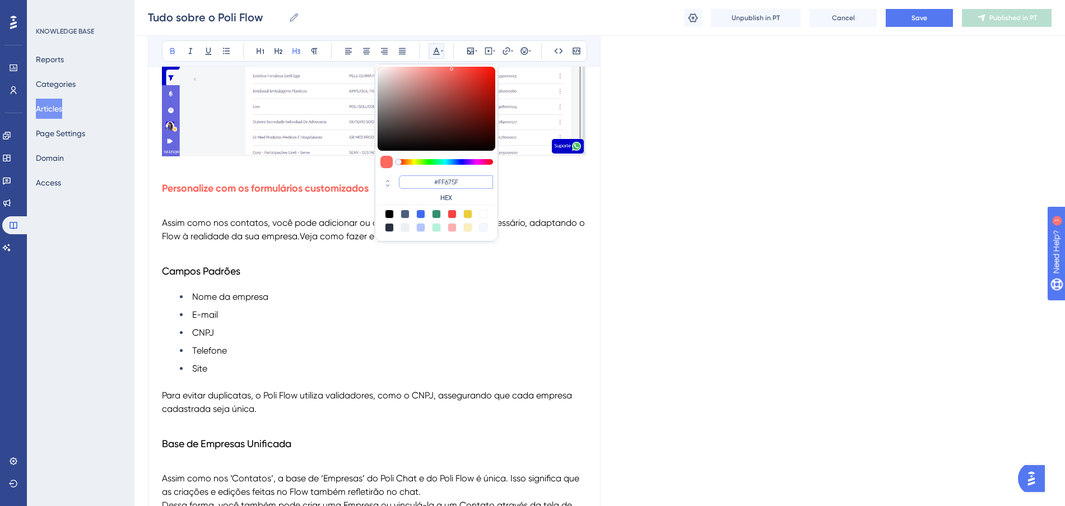
drag, startPoint x: 470, startPoint y: 185, endPoint x: 421, endPoint y: 184, distance: 49.3
click at [421, 184] on input "#FF675F" at bounding box center [446, 181] width 94 height 13
click at [484, 181] on input "#000000" at bounding box center [446, 181] width 94 height 13
type input "#0000FF"
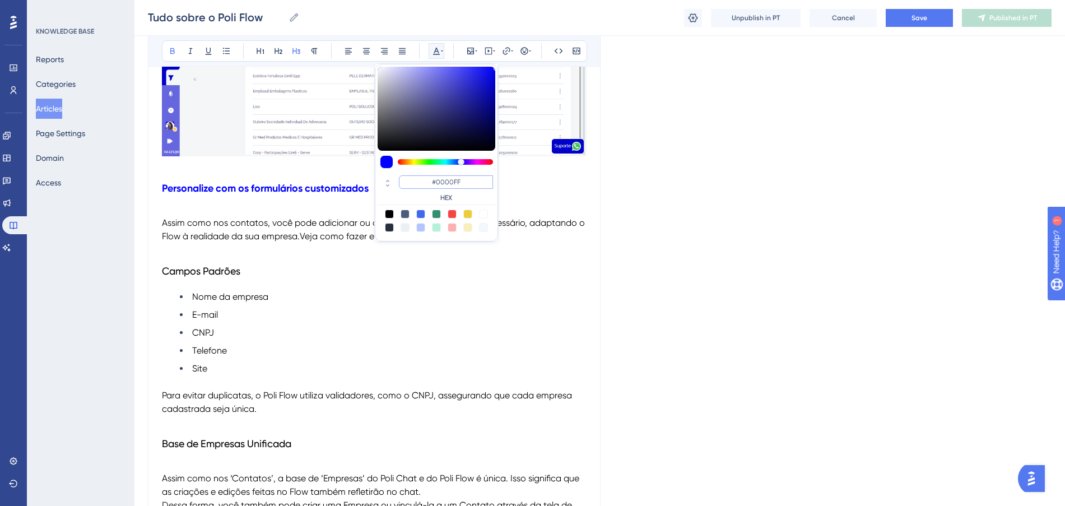
drag, startPoint x: 484, startPoint y: 181, endPoint x: 381, endPoint y: 170, distance: 103.7
click at [381, 170] on div "#0000FF HEX" at bounding box center [436, 153] width 123 height 178
click at [300, 239] on span "Assim como nos contatos, você pode adicionar ou ocultar campos conforme necessá…" at bounding box center [374, 229] width 425 height 24
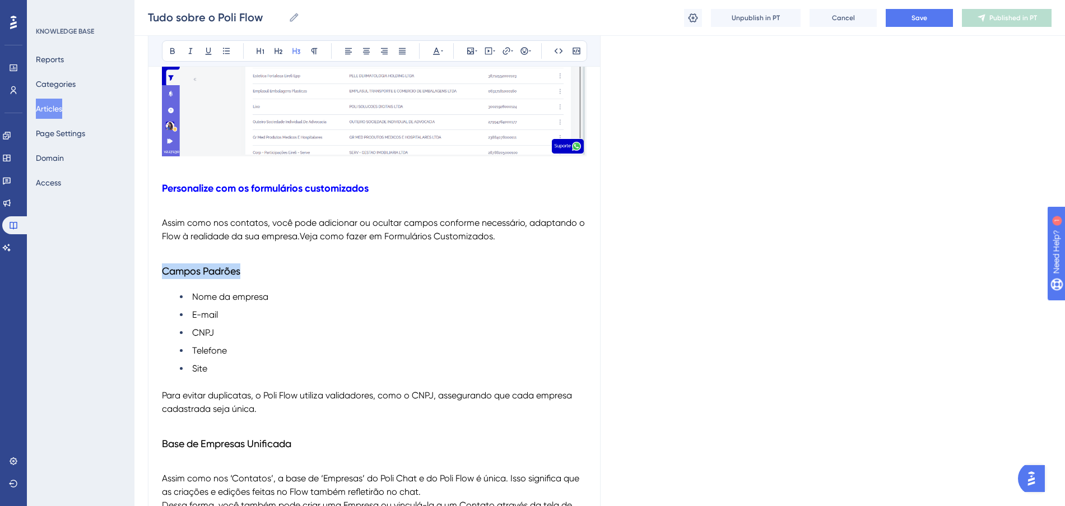
click at [433, 52] on icon at bounding box center [436, 50] width 9 height 9
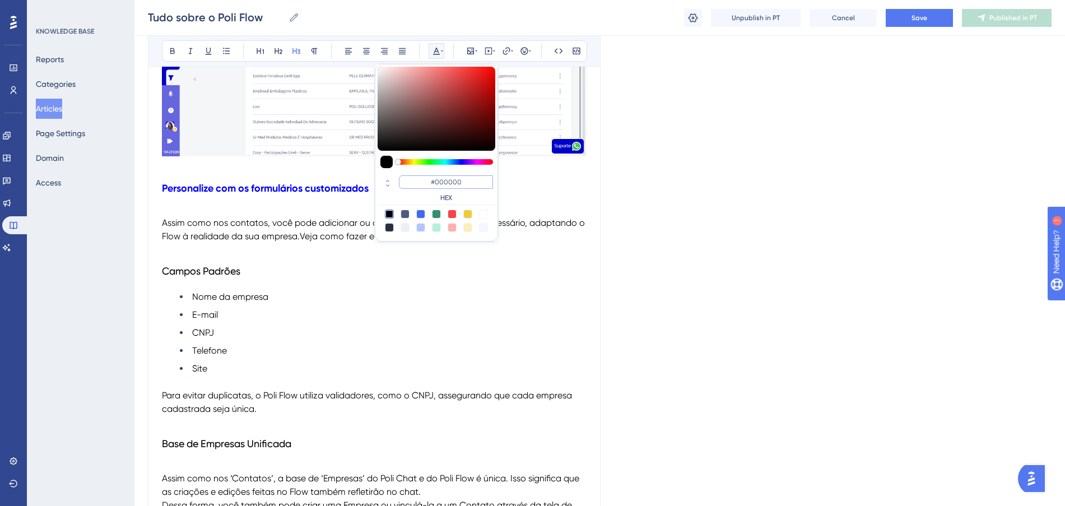
drag, startPoint x: 468, startPoint y: 179, endPoint x: 428, endPoint y: 179, distance: 39.2
click at [428, 179] on input "#000000" at bounding box center [446, 181] width 94 height 13
paste input "FF675F"
type input "#FF675F"
drag, startPoint x: 446, startPoint y: 179, endPoint x: 410, endPoint y: 172, distance: 35.8
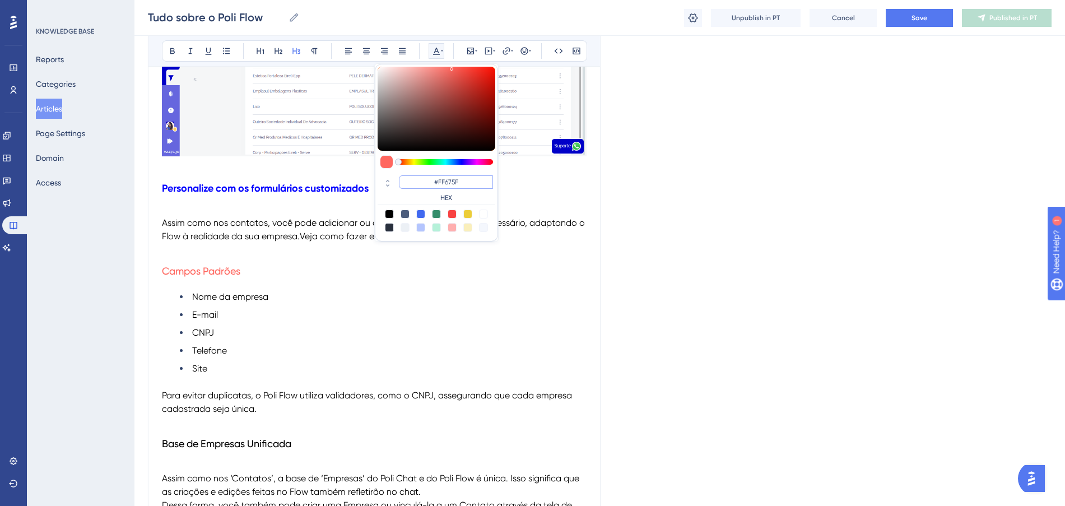
click at [410, 173] on div "#FF675F HEX" at bounding box center [436, 189] width 118 height 32
click at [344, 317] on li "E-mail" at bounding box center [383, 314] width 407 height 13
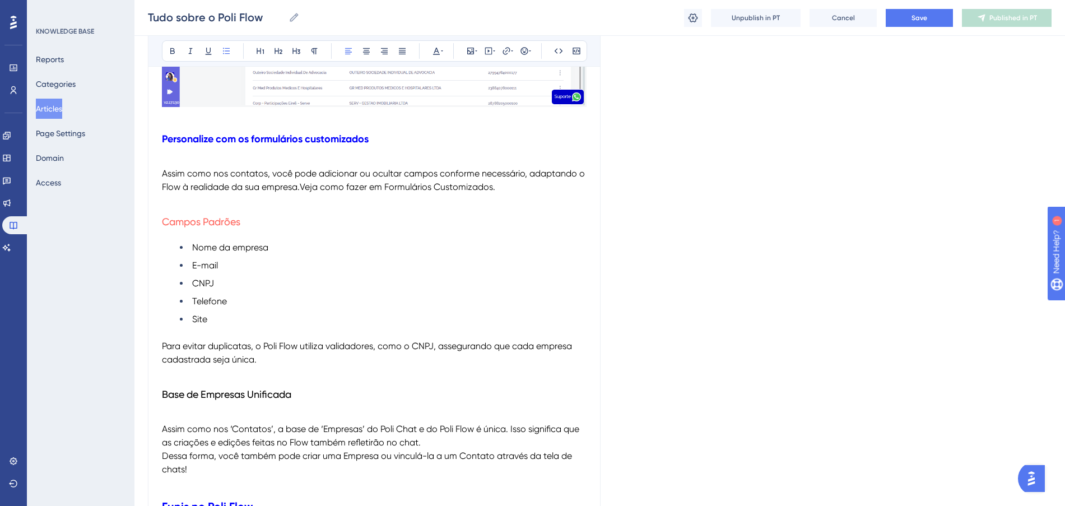
scroll to position [2800, 0]
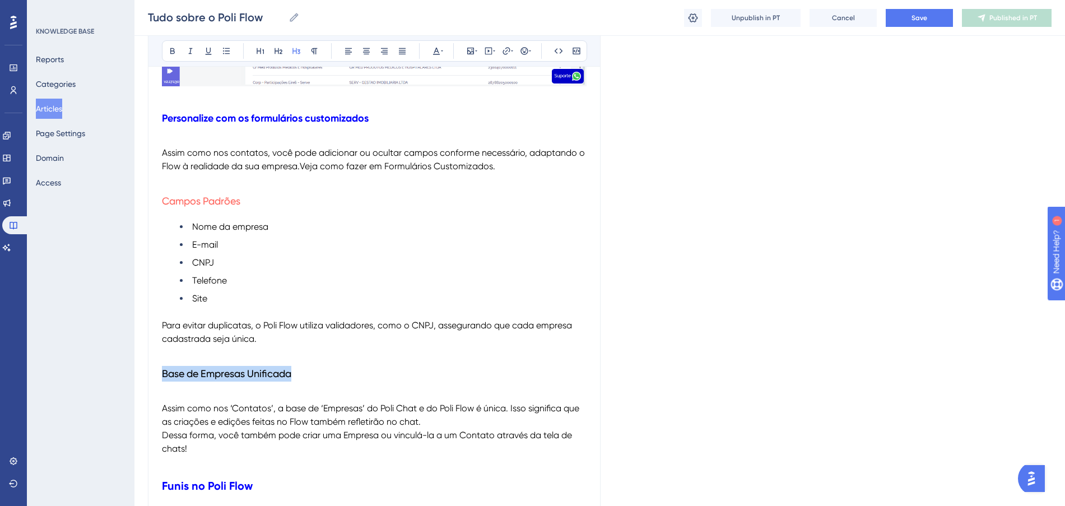
drag, startPoint x: 312, startPoint y: 370, endPoint x: 150, endPoint y: 366, distance: 161.9
click at [436, 53] on icon at bounding box center [436, 50] width 9 height 9
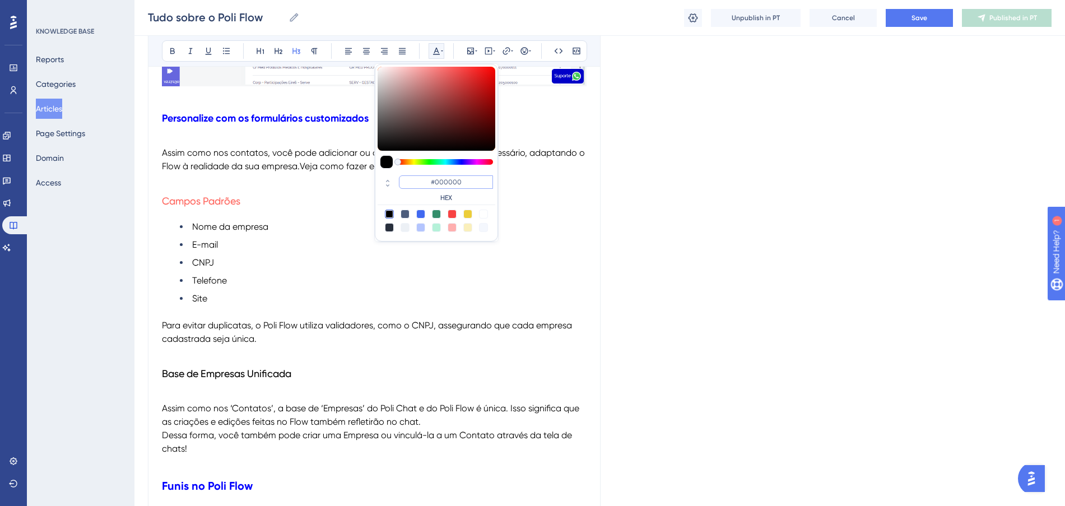
drag, startPoint x: 480, startPoint y: 180, endPoint x: 379, endPoint y: 176, distance: 102.0
click at [379, 176] on div "#000000 HEX" at bounding box center [436, 189] width 118 height 32
paste input "FF675F"
type input "#FF675F"
click at [410, 281] on li "Telefone" at bounding box center [383, 280] width 407 height 13
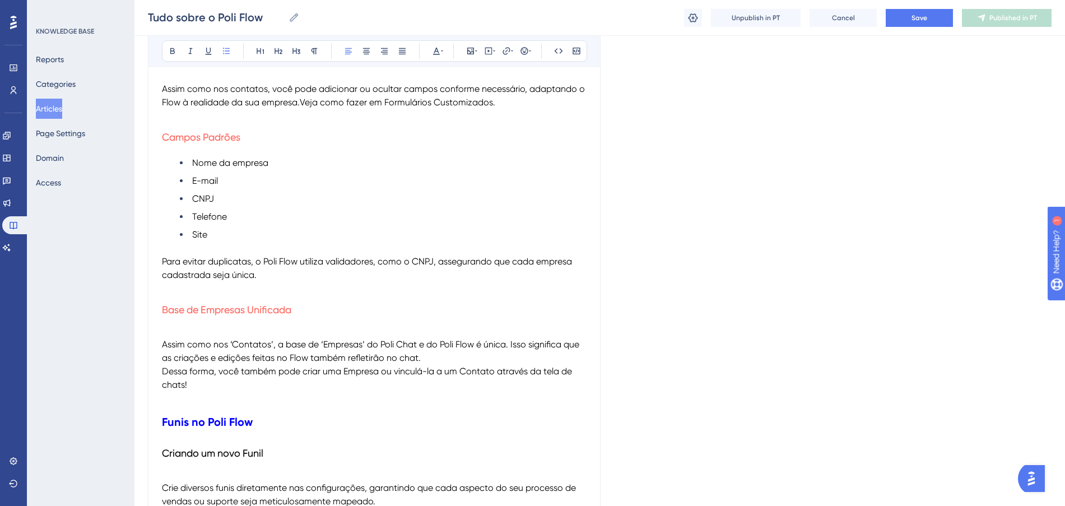
scroll to position [2940, 0]
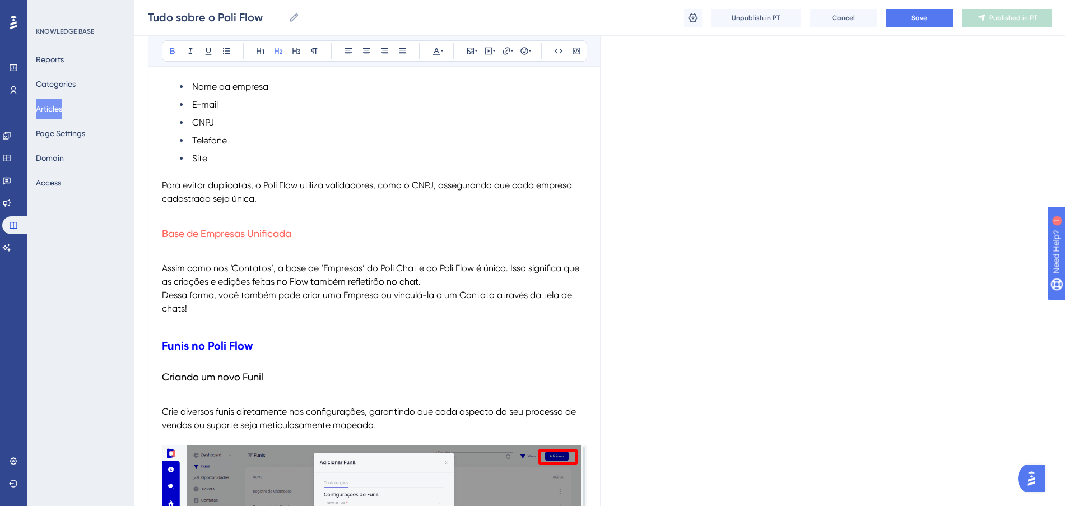
click at [286, 343] on h2 "Funis no Poli Flow" at bounding box center [374, 346] width 424 height 34
drag, startPoint x: 284, startPoint y: 343, endPoint x: 160, endPoint y: 346, distance: 124.3
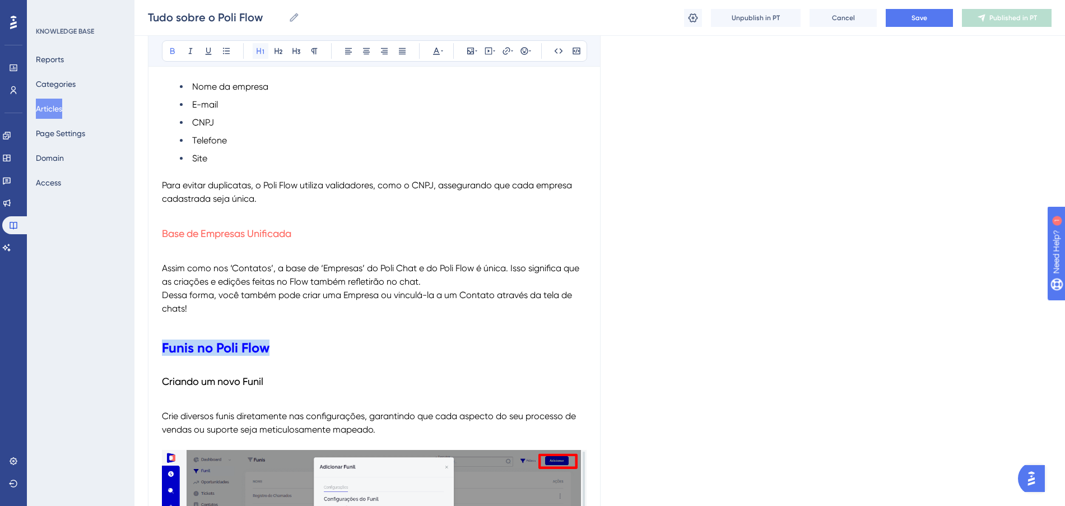
click at [254, 51] on button at bounding box center [261, 51] width 16 height 16
click at [339, 321] on p at bounding box center [374, 321] width 424 height 13
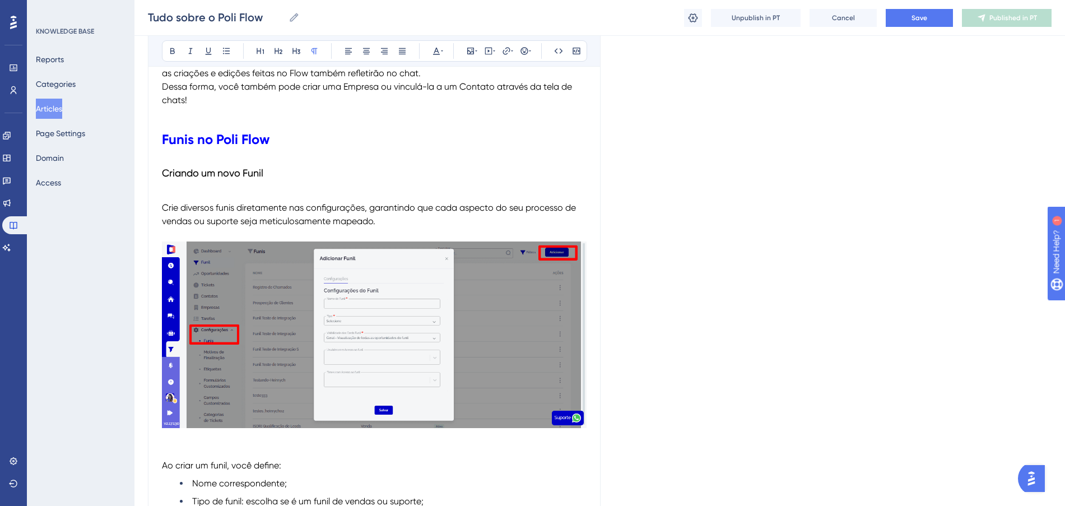
scroll to position [3150, 0]
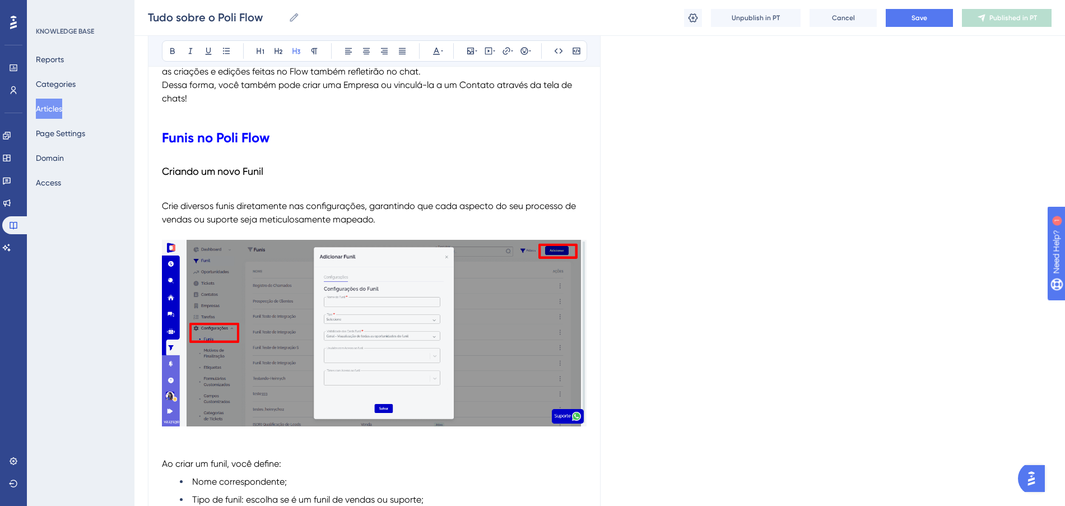
click at [275, 172] on h3 "Criando um novo Funil" at bounding box center [374, 171] width 424 height 29
click at [434, 53] on icon at bounding box center [436, 51] width 7 height 7
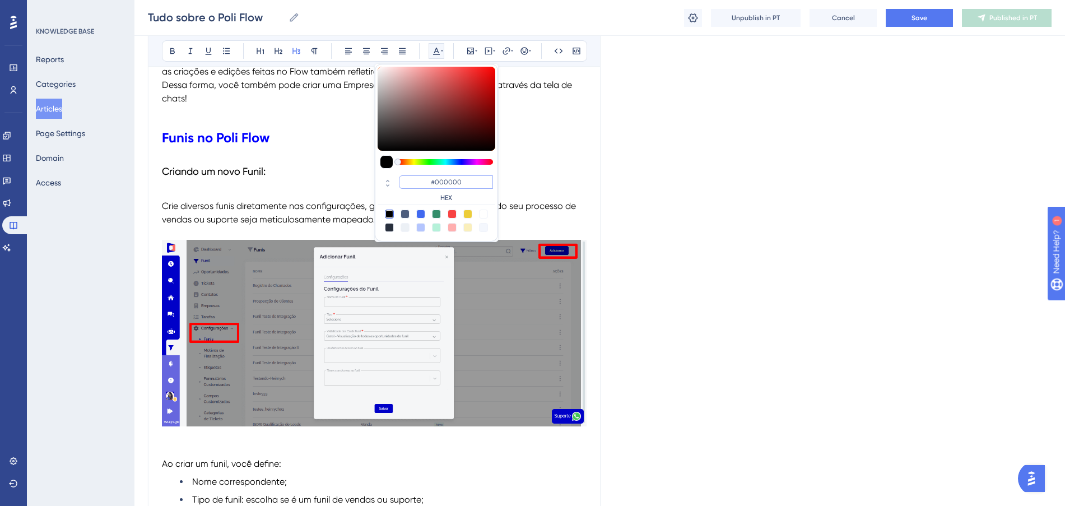
drag, startPoint x: 466, startPoint y: 180, endPoint x: 396, endPoint y: 179, distance: 70.0
click at [396, 179] on div "#000000 HEX" at bounding box center [436, 189] width 118 height 32
paste input "FF675F"
type input "#FF675F"
click at [566, 162] on h3 "Criando um novo Funil:" at bounding box center [374, 171] width 424 height 29
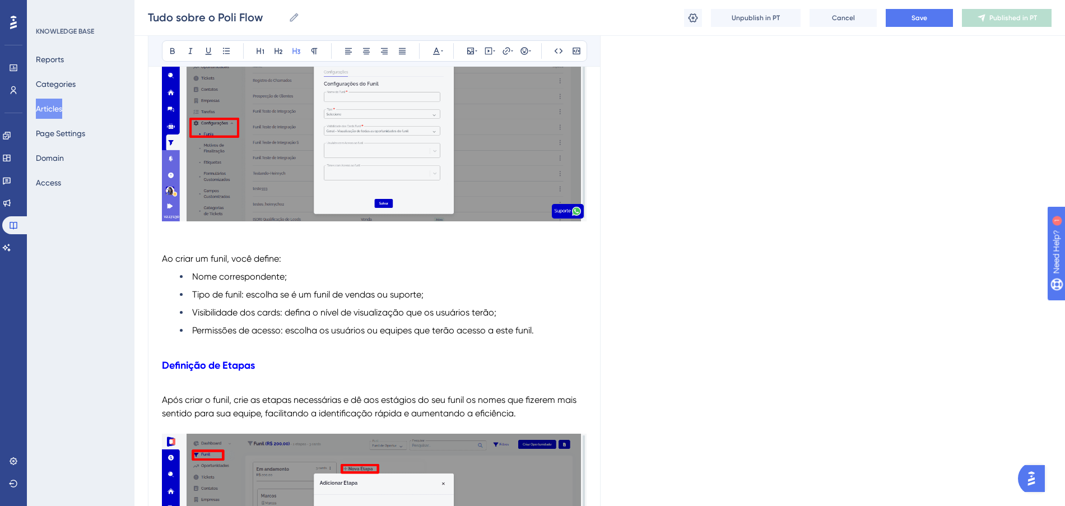
scroll to position [3430, 0]
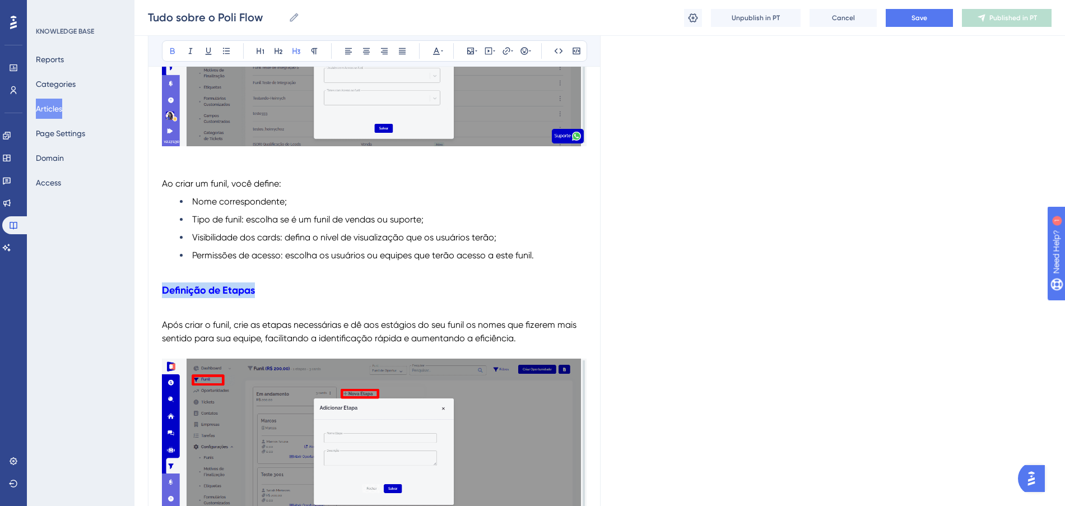
drag, startPoint x: 195, startPoint y: 288, endPoint x: 156, endPoint y: 288, distance: 39.8
click at [437, 50] on icon at bounding box center [436, 50] width 9 height 9
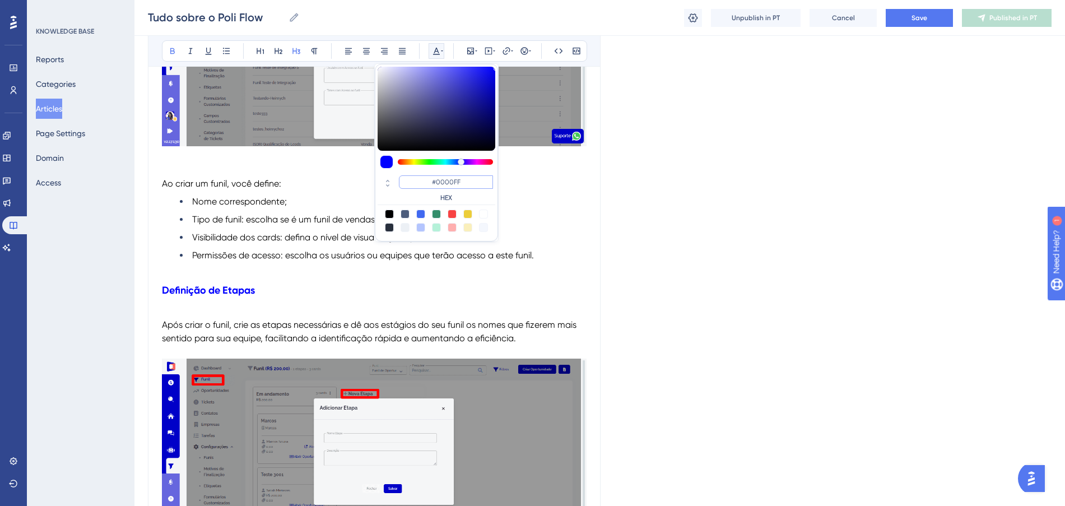
drag, startPoint x: 469, startPoint y: 186, endPoint x: 412, endPoint y: 175, distance: 58.2
click at [412, 175] on input "#0000FF" at bounding box center [446, 181] width 94 height 13
paste input "FF675"
type input "#FF675F"
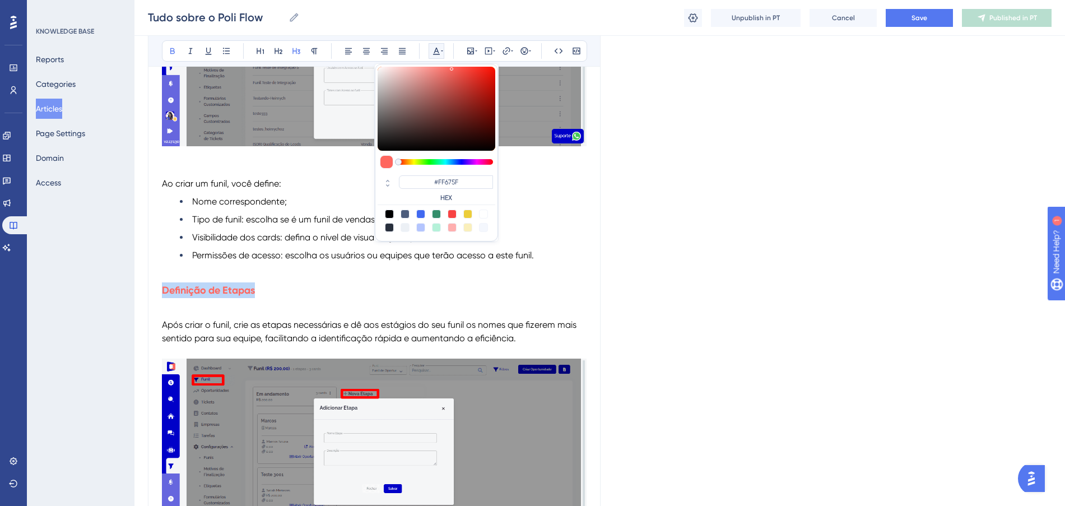
click at [295, 279] on h3 "Definição de Etapas" at bounding box center [374, 290] width 424 height 29
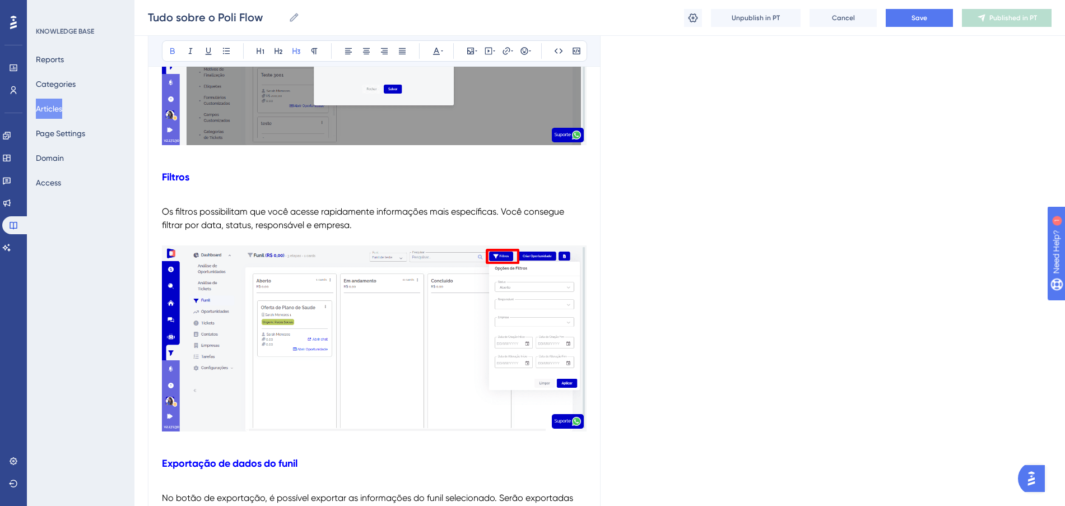
scroll to position [3850, 0]
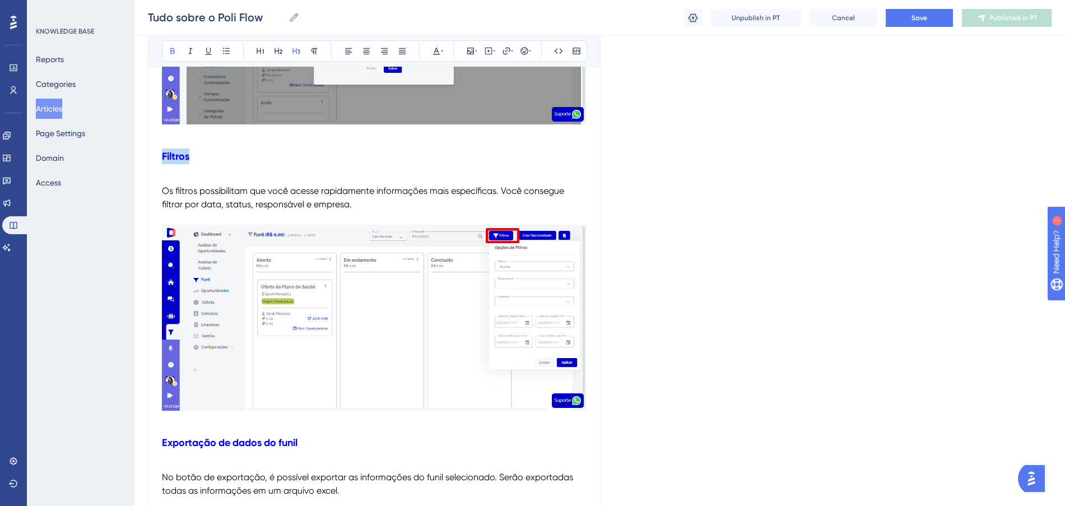
drag, startPoint x: 214, startPoint y: 156, endPoint x: 137, endPoint y: 152, distance: 77.4
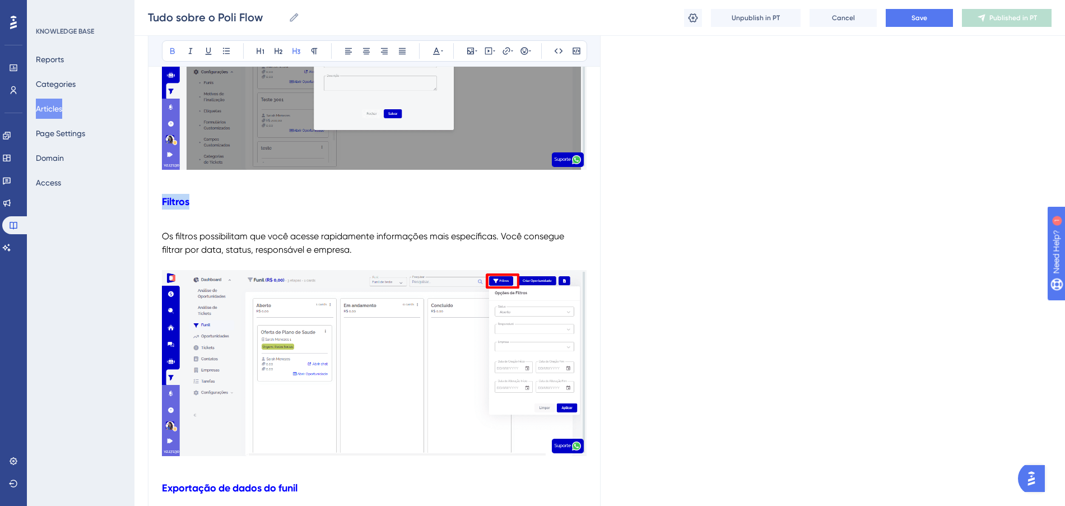
scroll to position [3780, 0]
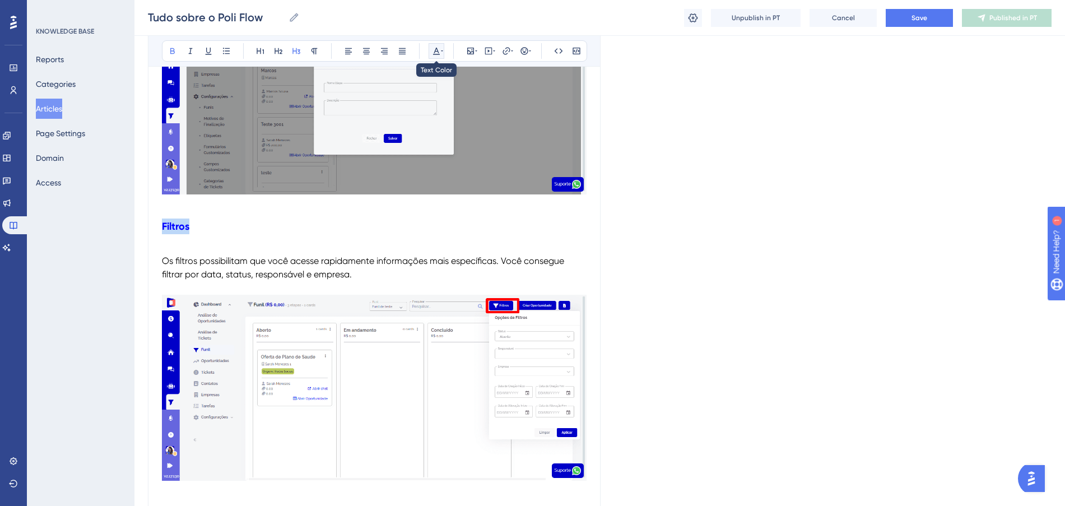
click at [438, 47] on icon at bounding box center [436, 50] width 9 height 9
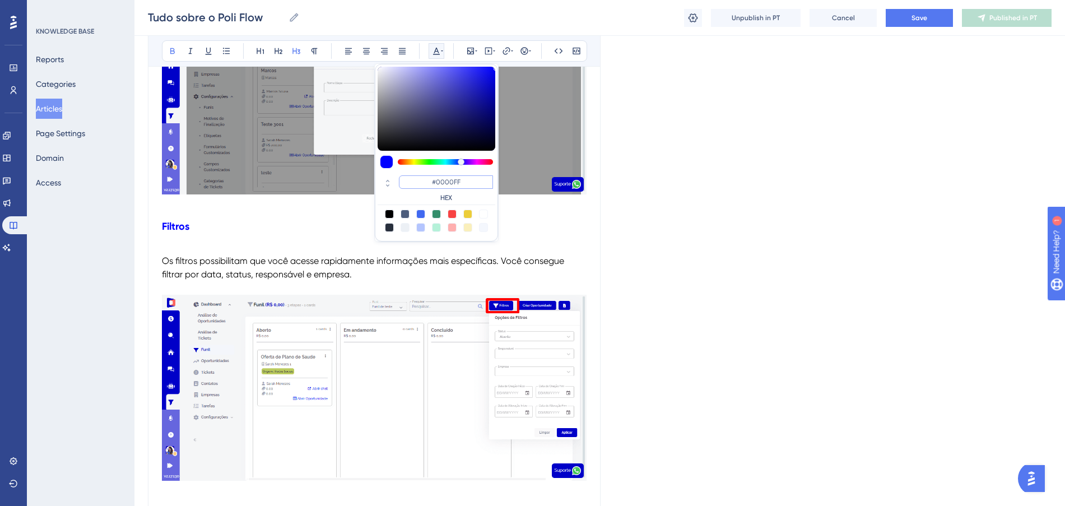
drag, startPoint x: 471, startPoint y: 186, endPoint x: 430, endPoint y: 179, distance: 41.5
click at [430, 179] on input "#0000FF" at bounding box center [446, 181] width 94 height 13
paste input "FF675"
type input "#FF675F"
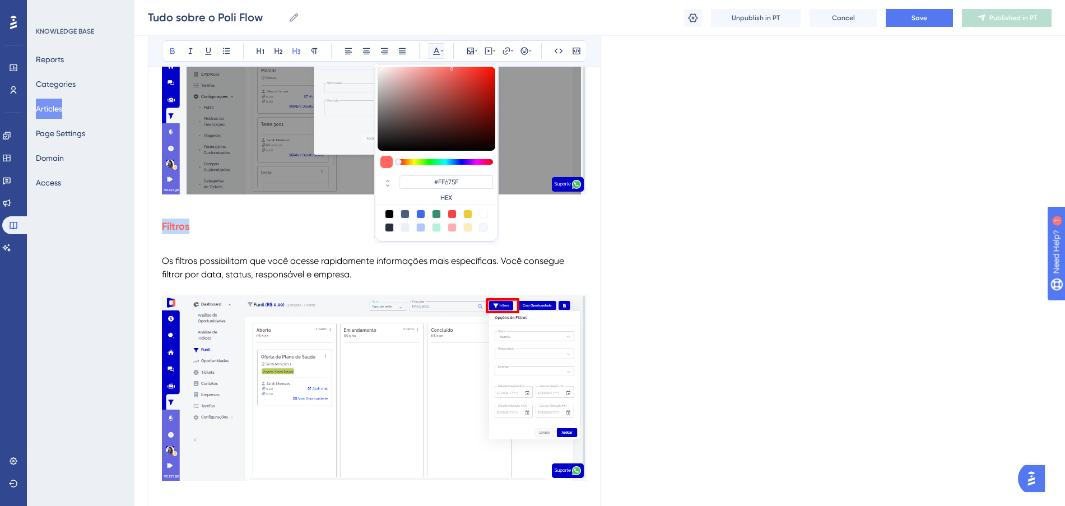
click at [317, 216] on h3 "Filtros" at bounding box center [374, 226] width 424 height 29
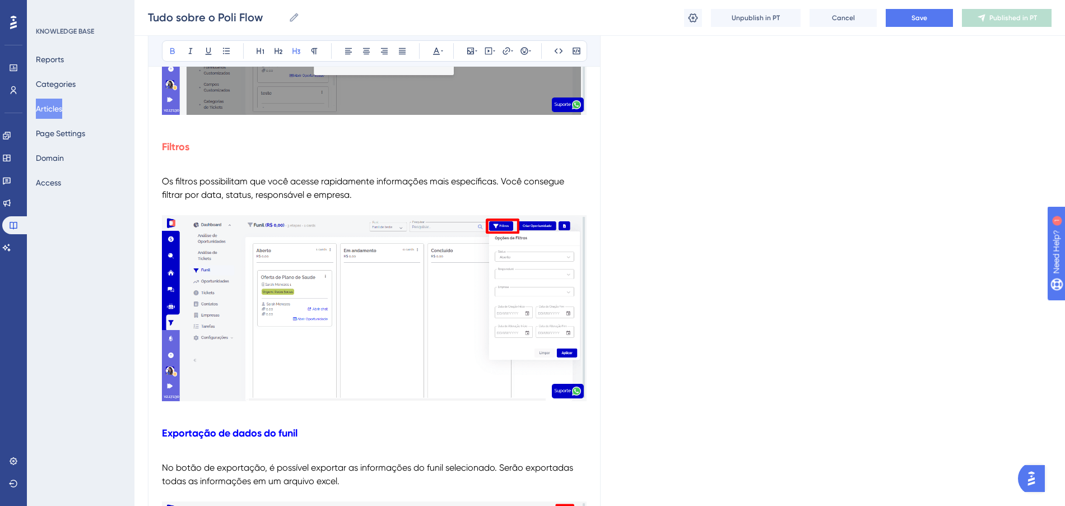
scroll to position [3920, 0]
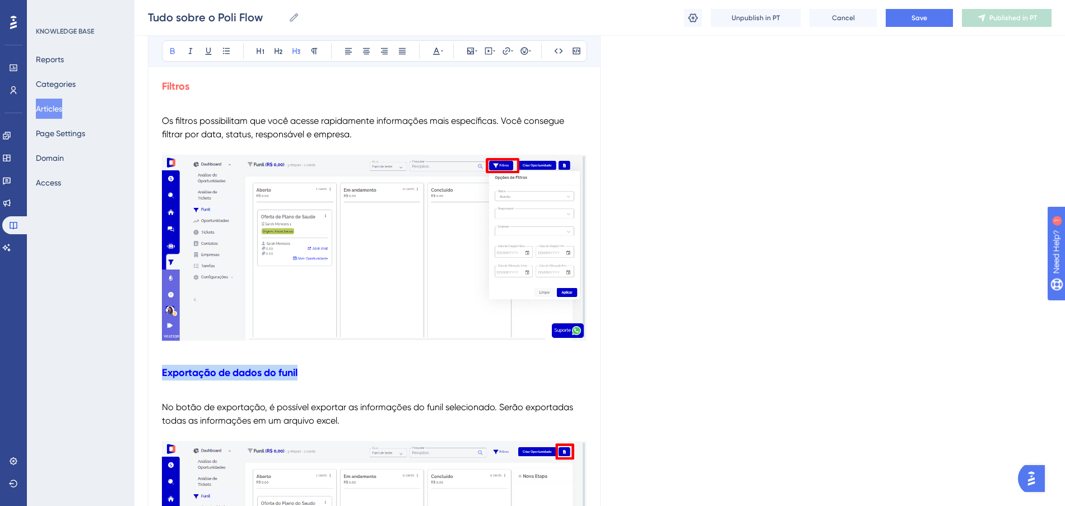
drag, startPoint x: 313, startPoint y: 376, endPoint x: 137, endPoint y: 375, distance: 176.4
click at [434, 53] on icon at bounding box center [436, 50] width 9 height 9
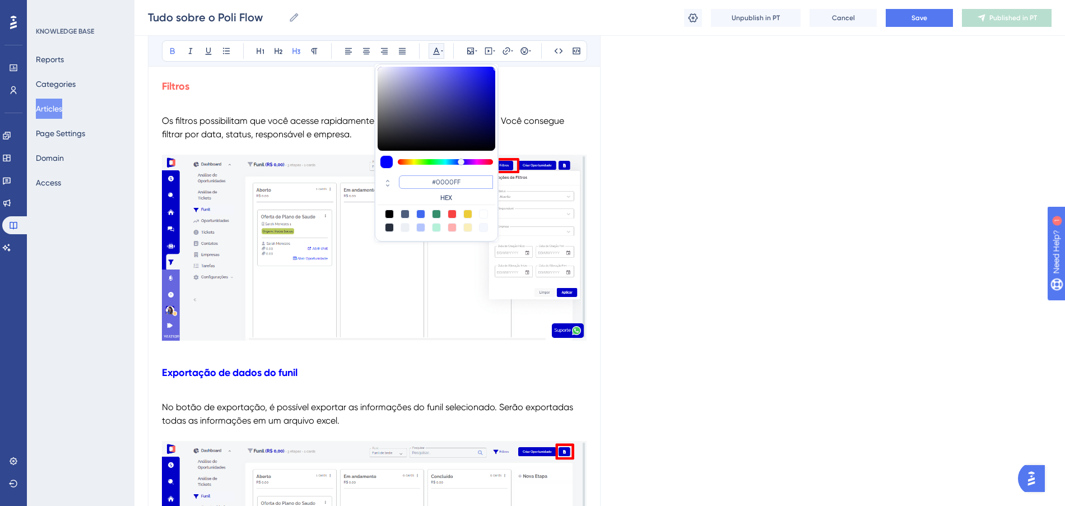
drag, startPoint x: 476, startPoint y: 185, endPoint x: 421, endPoint y: 175, distance: 56.3
click at [421, 175] on input "#0000FF" at bounding box center [446, 181] width 94 height 13
paste input "FF675"
type input "#FF675F"
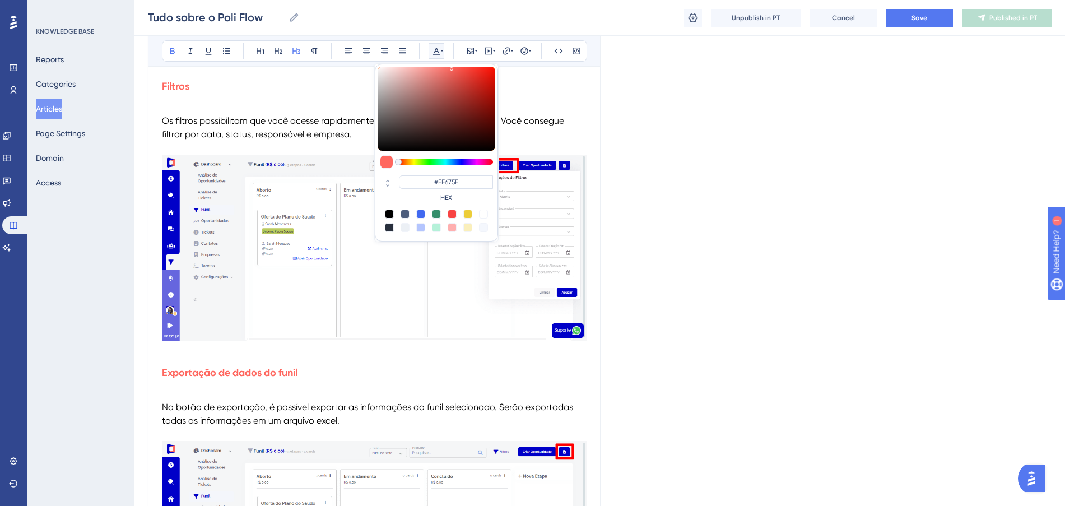
click at [318, 137] on span "Os filtros possibilitam que você acesse rapidamente informações mais específica…" at bounding box center [364, 127] width 404 height 24
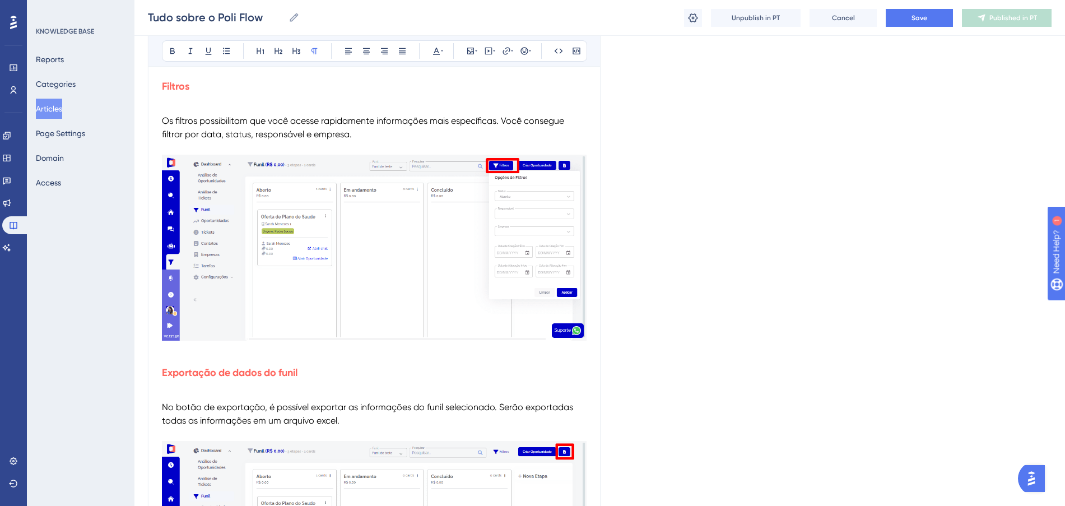
scroll to position [4200, 0]
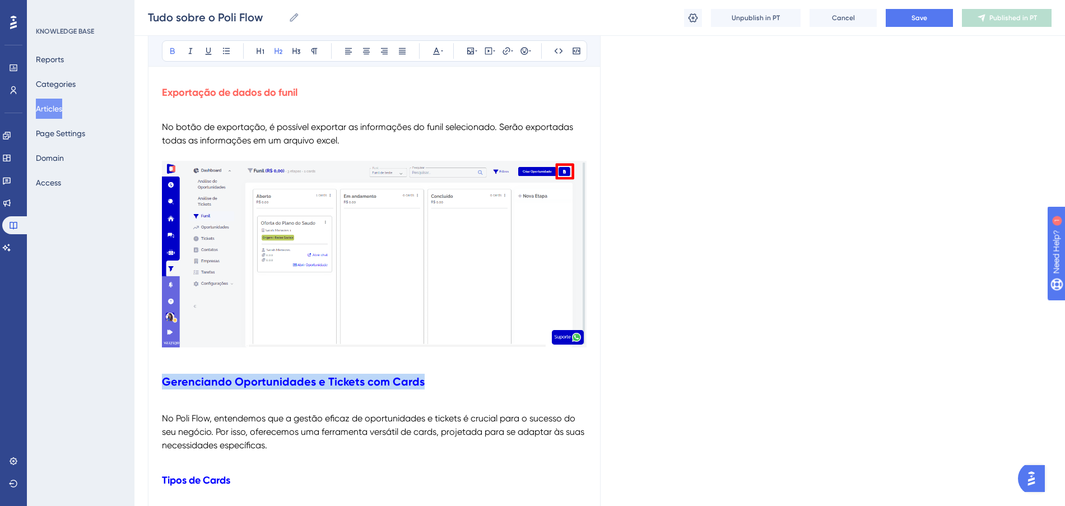
drag, startPoint x: 422, startPoint y: 382, endPoint x: 147, endPoint y: 381, distance: 275.5
click at [335, 380] on strong "Gerenciando Oportunidades e Tickets com Cards" at bounding box center [293, 381] width 263 height 13
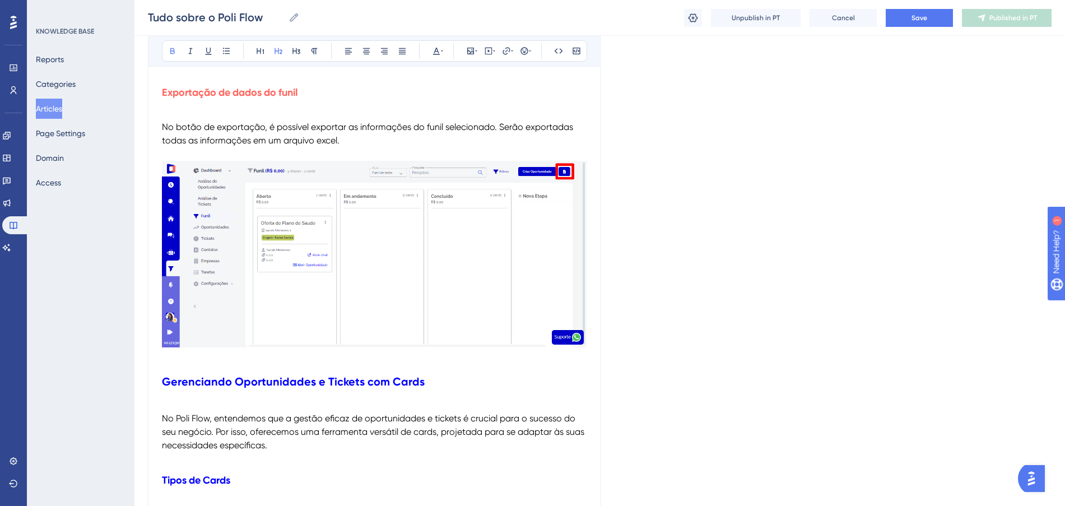
click at [362, 416] on span "No Poli Flow, entendemos que a gestão eficaz de oportunidades e tickets é cruci…" at bounding box center [374, 432] width 424 height 38
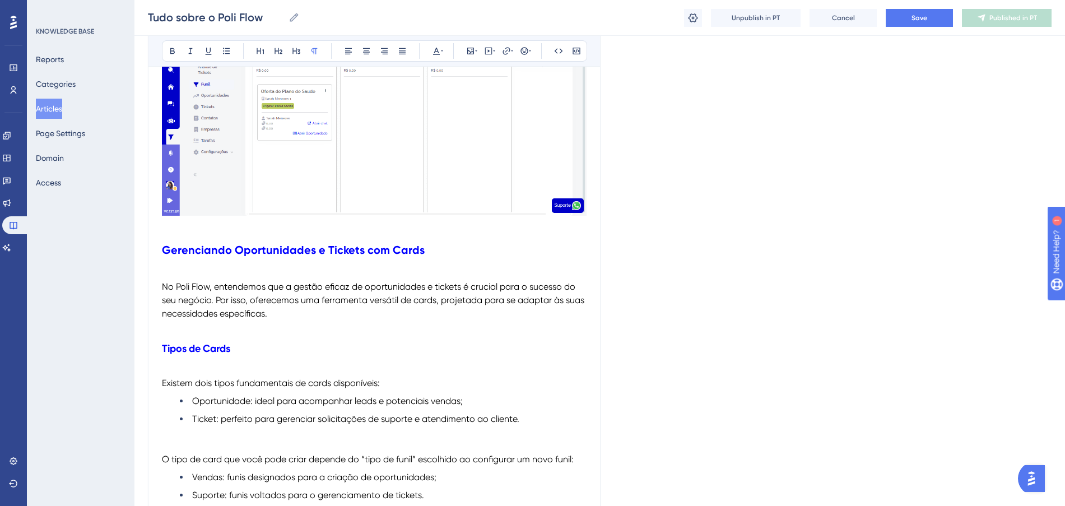
scroll to position [4340, 0]
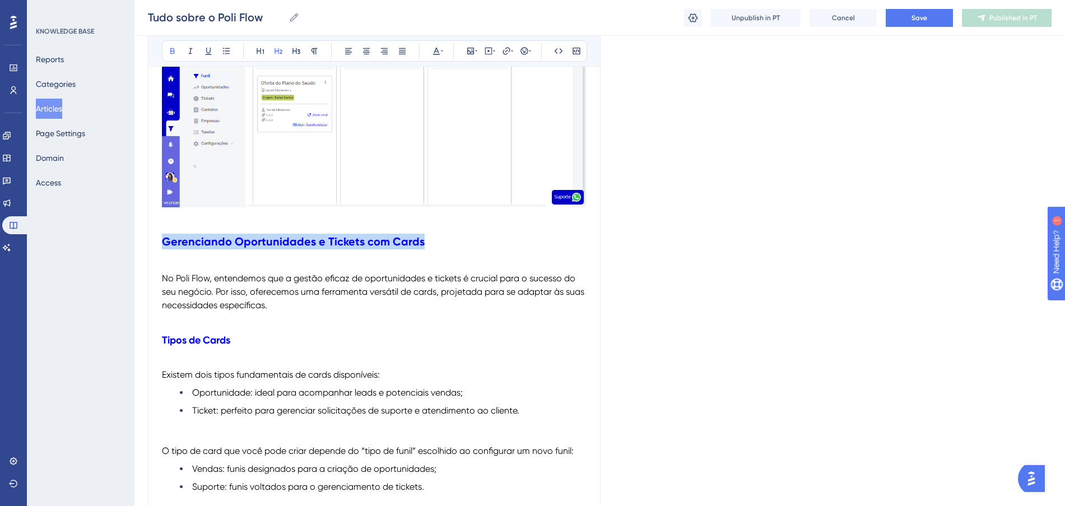
drag, startPoint x: 438, startPoint y: 249, endPoint x: 158, endPoint y: 235, distance: 280.9
click at [259, 53] on icon at bounding box center [260, 50] width 9 height 9
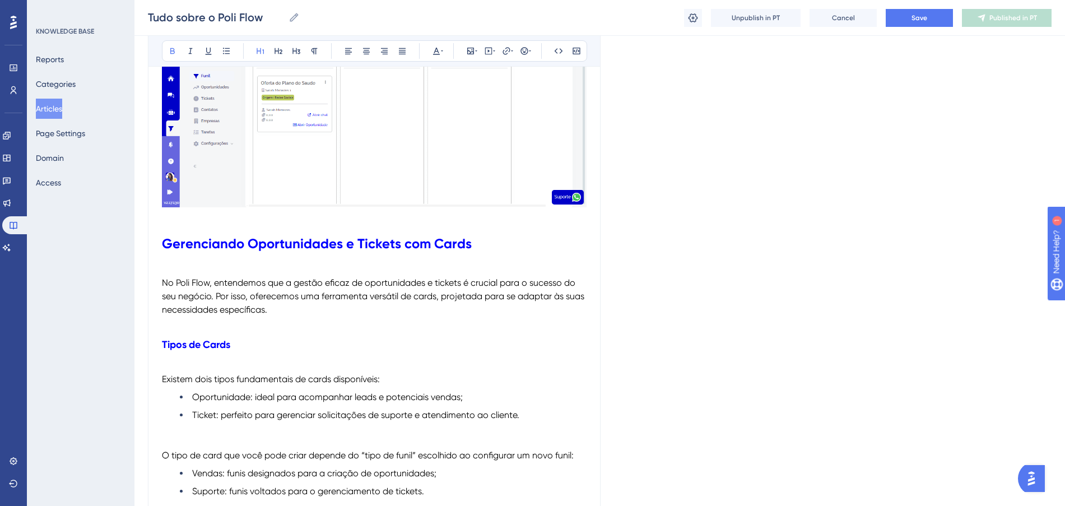
click at [543, 297] on span "No Poli Flow, entendemos que a gestão eficaz de oportunidades e tickets é cruci…" at bounding box center [374, 296] width 424 height 38
drag, startPoint x: 240, startPoint y: 347, endPoint x: 139, endPoint y: 339, distance: 100.6
click at [437, 52] on icon at bounding box center [436, 50] width 9 height 9
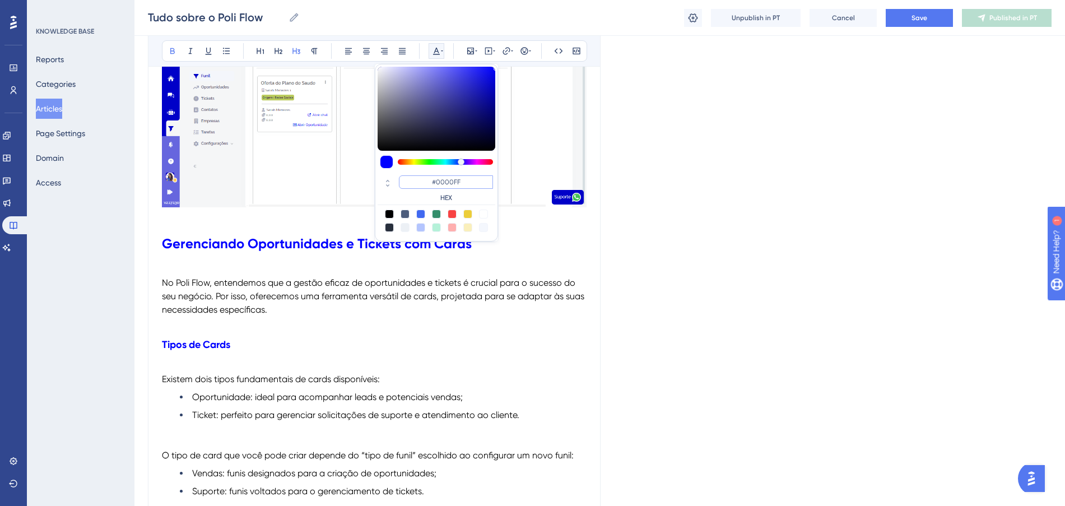
drag, startPoint x: 465, startPoint y: 183, endPoint x: 422, endPoint y: 176, distance: 43.2
click at [422, 176] on input "#0000FF" at bounding box center [446, 181] width 94 height 13
paste input "FF675"
type input "#FF675F"
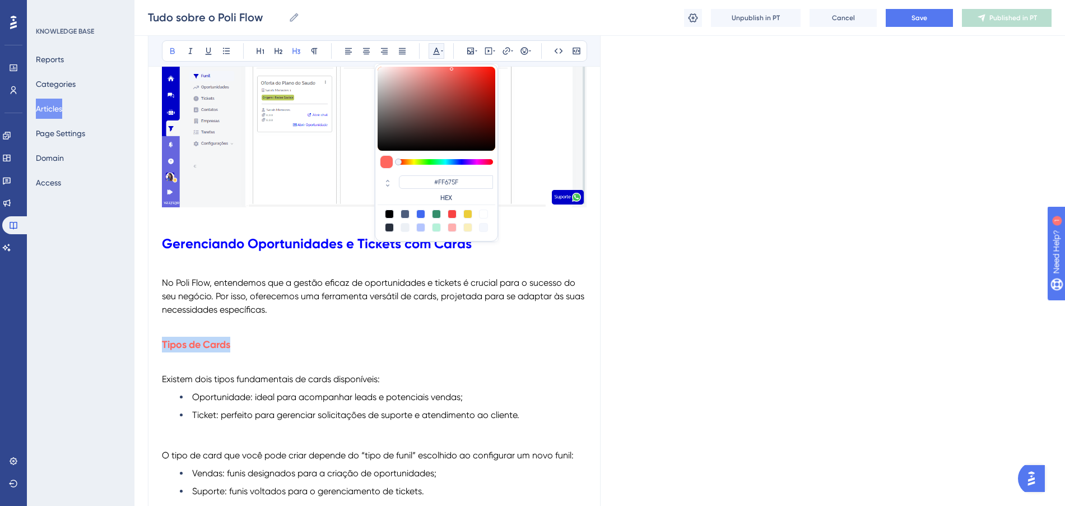
click at [324, 349] on h3 "Tipos de Cards" at bounding box center [374, 344] width 424 height 29
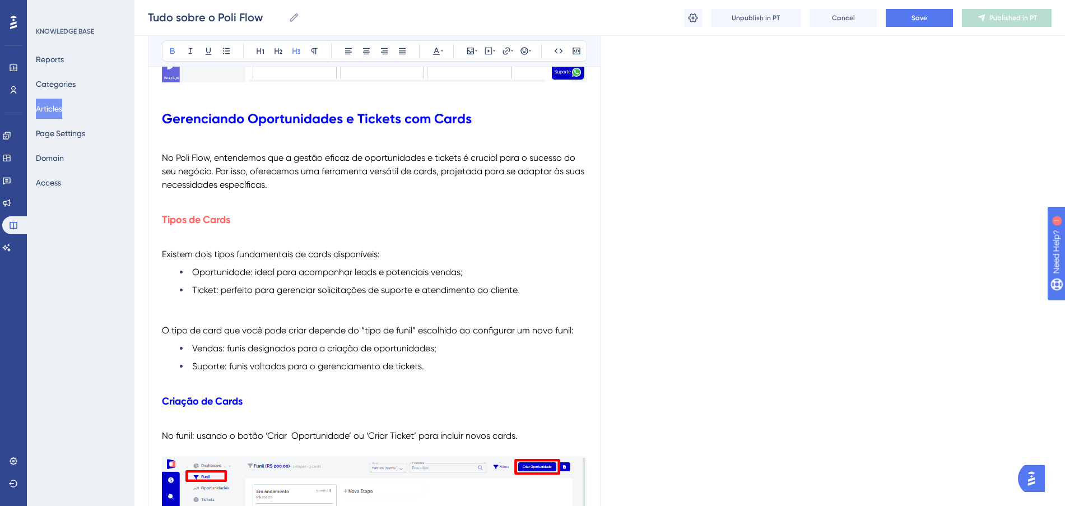
scroll to position [4480, 0]
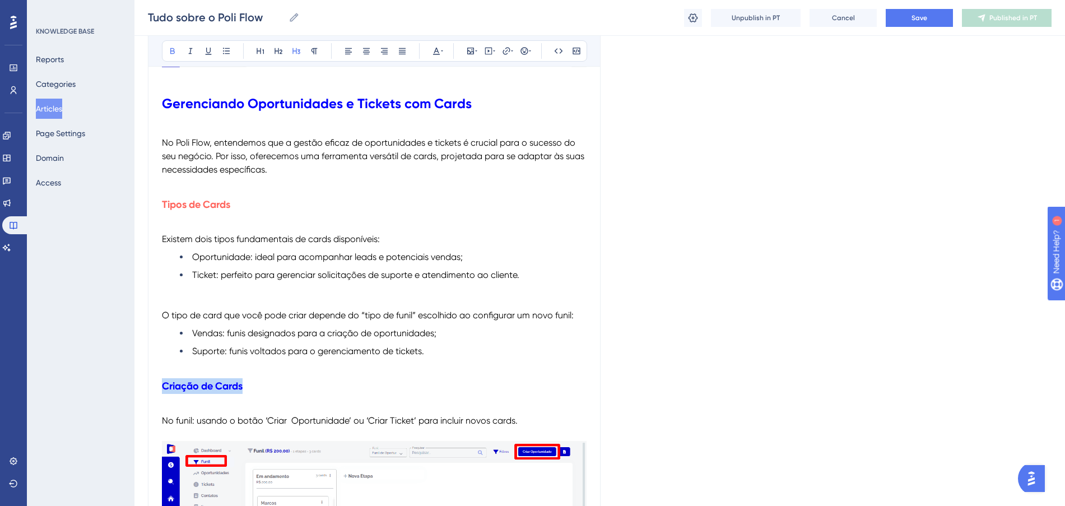
drag, startPoint x: 259, startPoint y: 390, endPoint x: 161, endPoint y: 380, distance: 98.5
click at [436, 50] on icon at bounding box center [436, 50] width 9 height 9
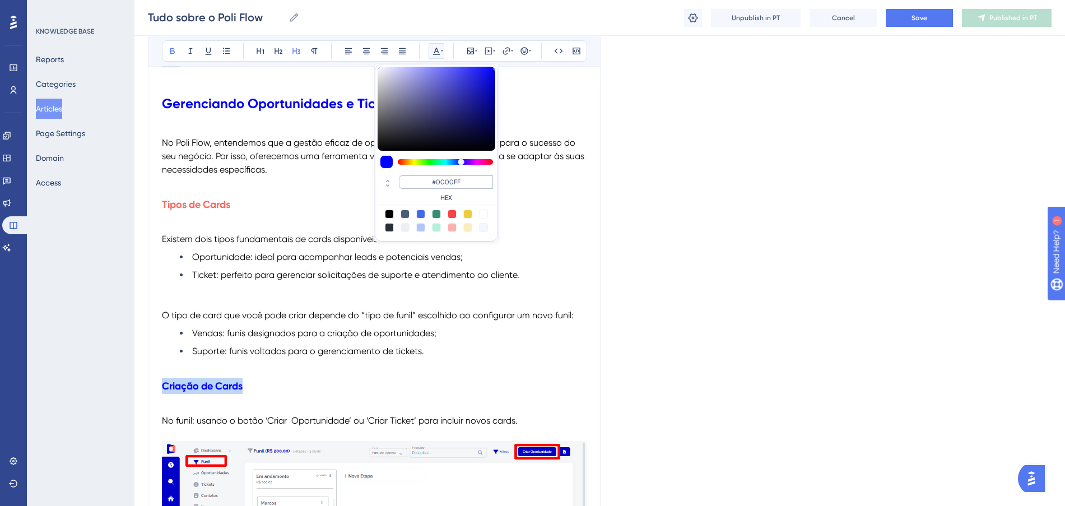
drag, startPoint x: 472, startPoint y: 188, endPoint x: 436, endPoint y: 182, distance: 36.4
click at [402, 175] on div "#0000FF HEX" at bounding box center [446, 188] width 94 height 27
drag, startPoint x: 476, startPoint y: 183, endPoint x: 405, endPoint y: 176, distance: 70.9
click at [405, 176] on input "#0000FF" at bounding box center [446, 181] width 94 height 13
paste input "FF675"
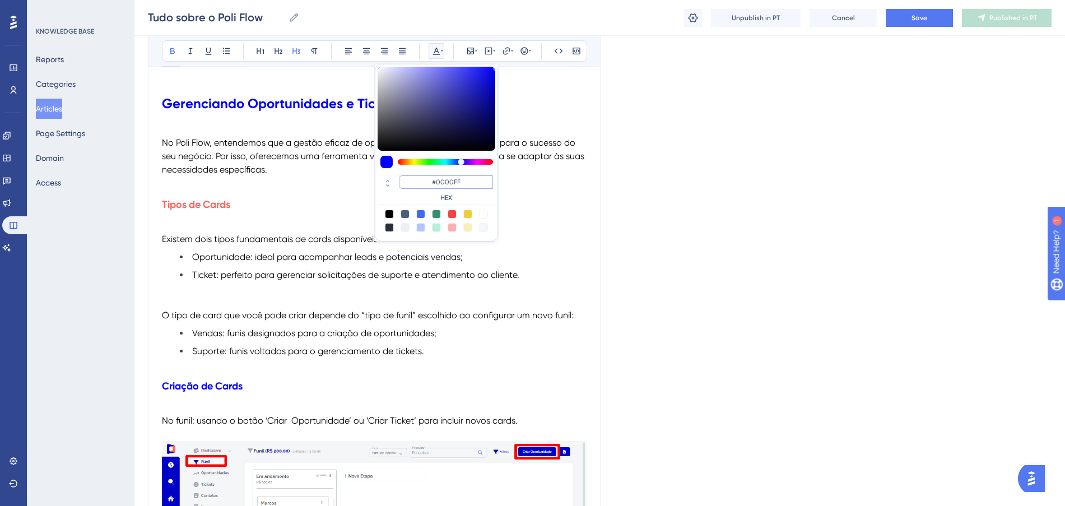
type input "#FF675F"
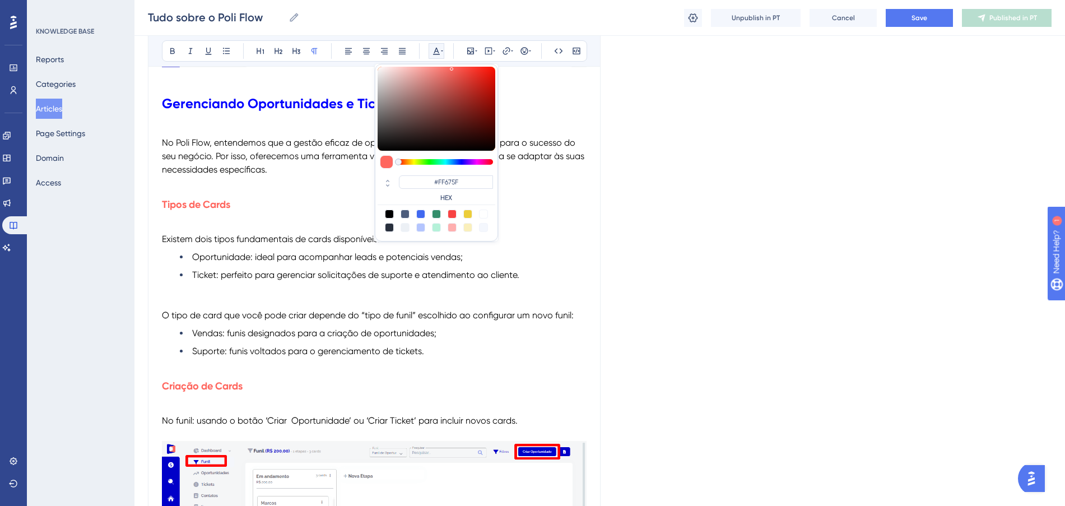
click at [265, 365] on p at bounding box center [374, 364] width 424 height 13
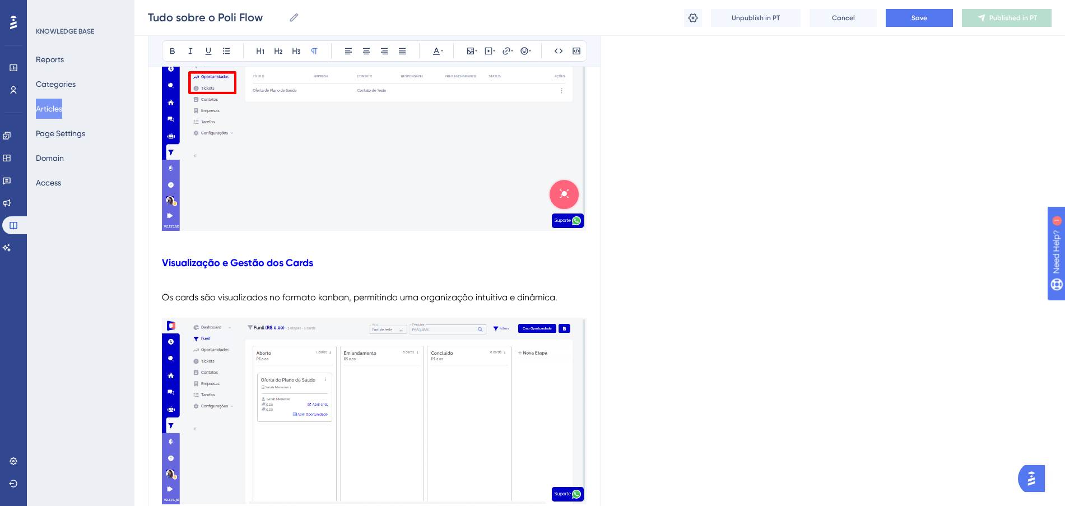
scroll to position [5180, 0]
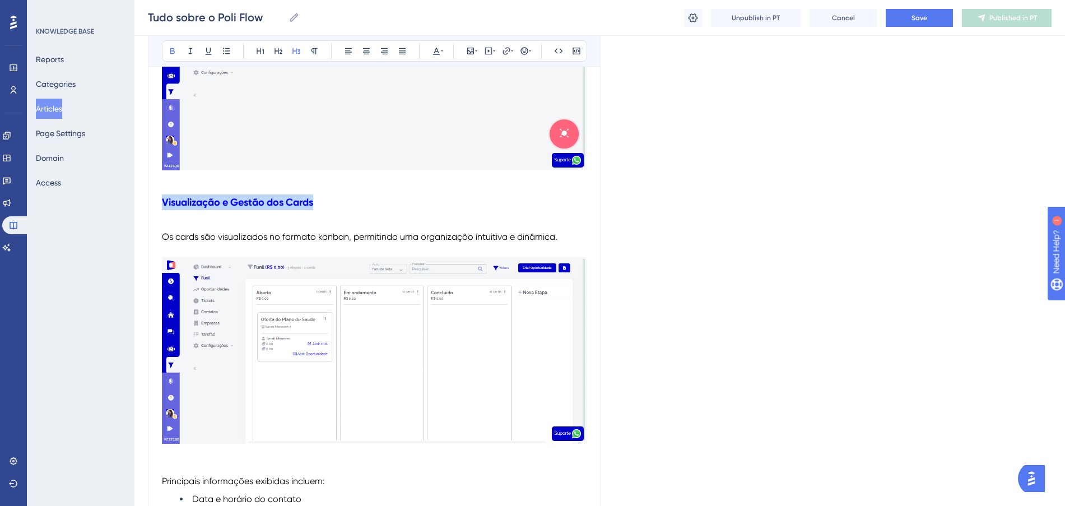
drag, startPoint x: 326, startPoint y: 200, endPoint x: 146, endPoint y: 203, distance: 180.9
click at [438, 50] on icon at bounding box center [436, 50] width 9 height 9
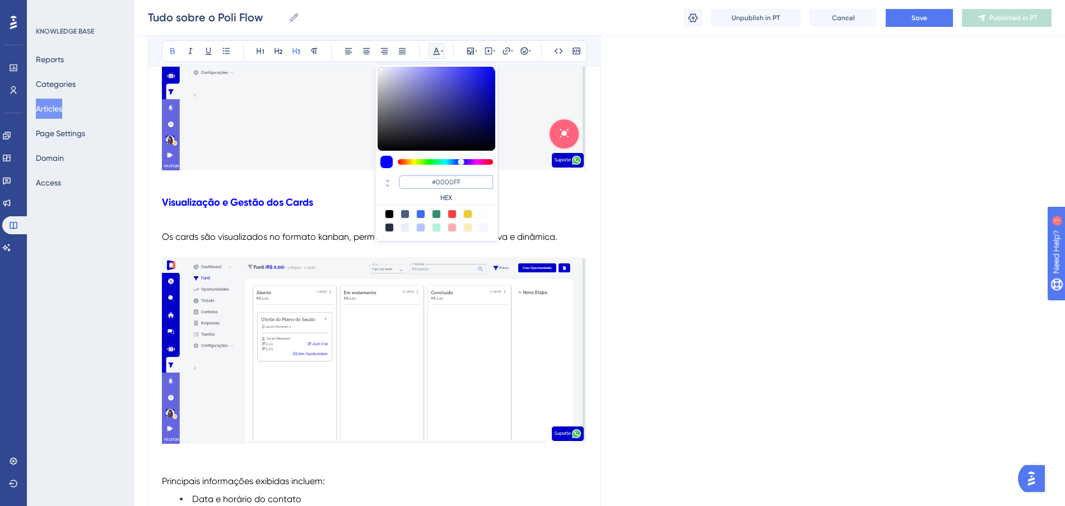
drag, startPoint x: 481, startPoint y: 183, endPoint x: 404, endPoint y: 181, distance: 76.7
click at [404, 181] on input "#0000FF" at bounding box center [446, 181] width 94 height 13
paste input "FF675"
type input "#FF675F"
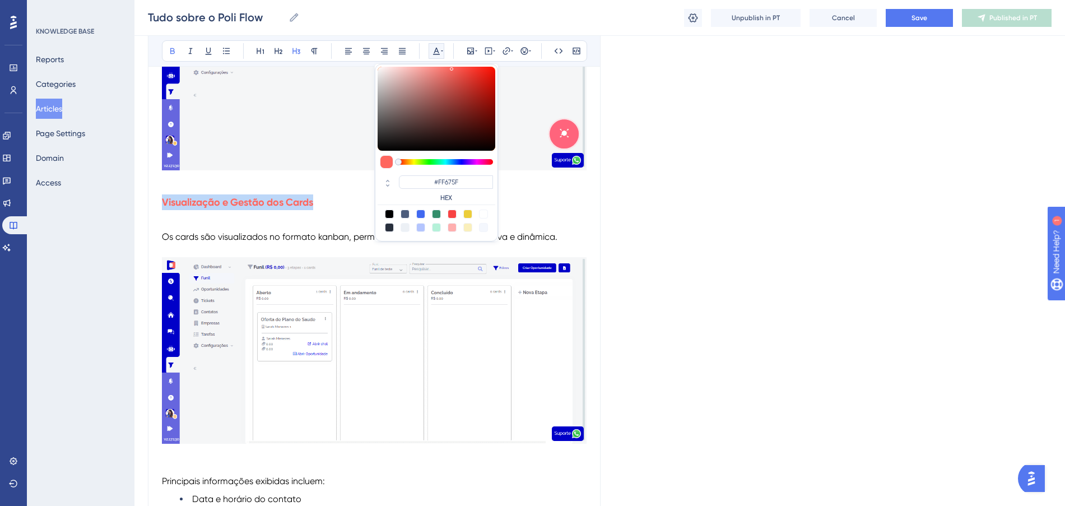
click at [331, 216] on h3 "Visualização e Gestão dos Cards" at bounding box center [374, 202] width 424 height 29
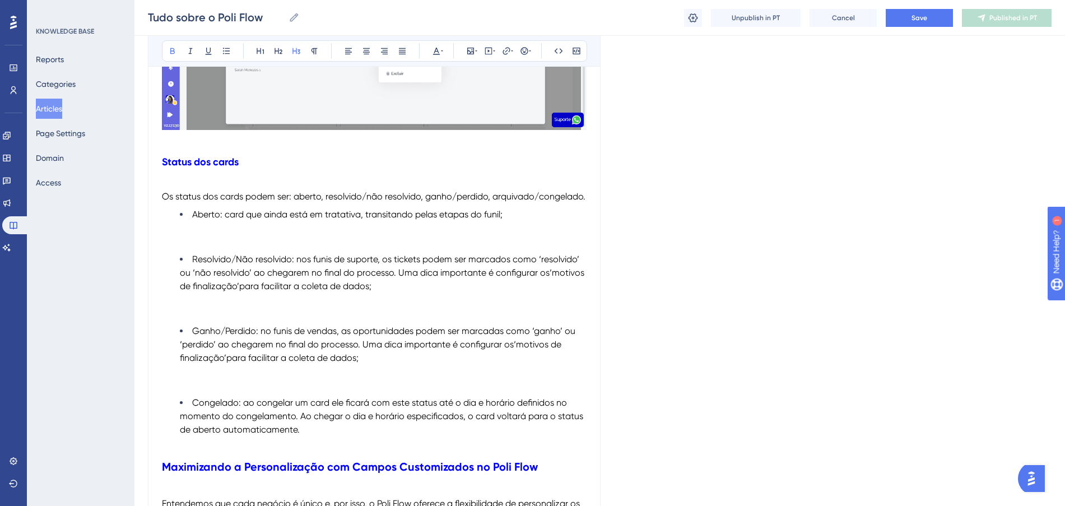
scroll to position [6230, 0]
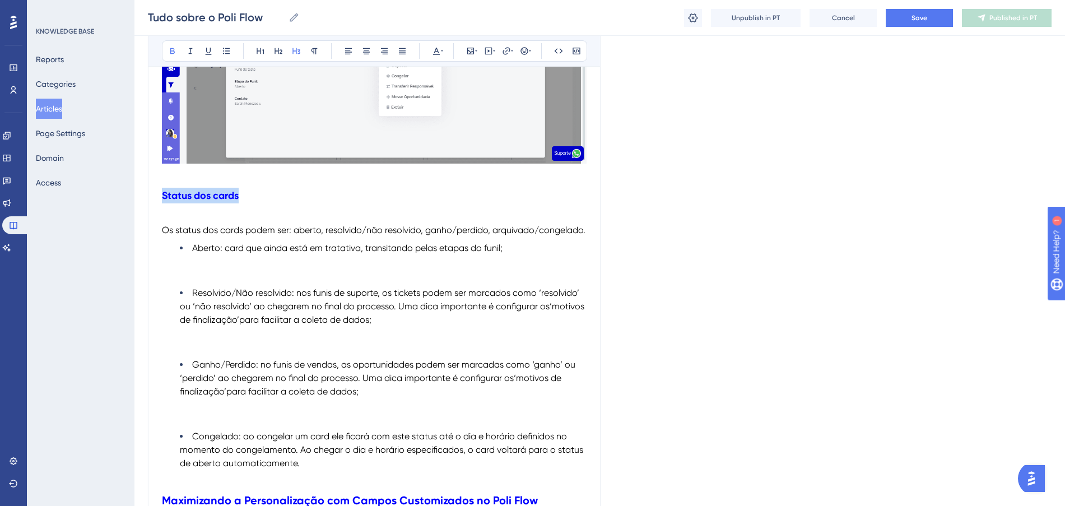
click at [134, 182] on div "Performance Users Engagement Widgets Feedback Product Updates Knowledge Base AI…" at bounding box center [599, 225] width 930 height 12911
click at [435, 50] on icon at bounding box center [436, 51] width 7 height 7
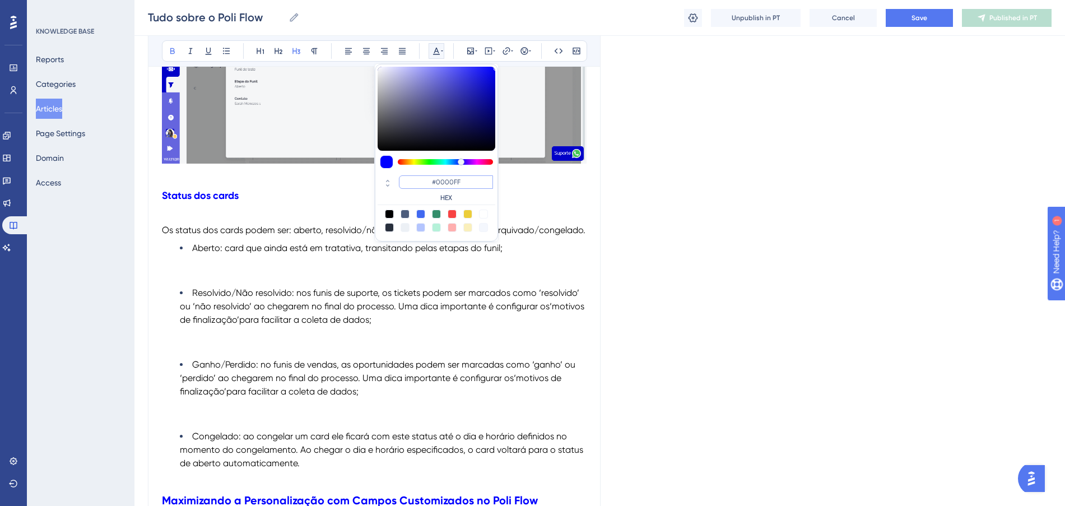
click at [423, 173] on div "#0000FF HEX" at bounding box center [436, 189] width 118 height 32
paste input "FF675"
type input "#FF675F"
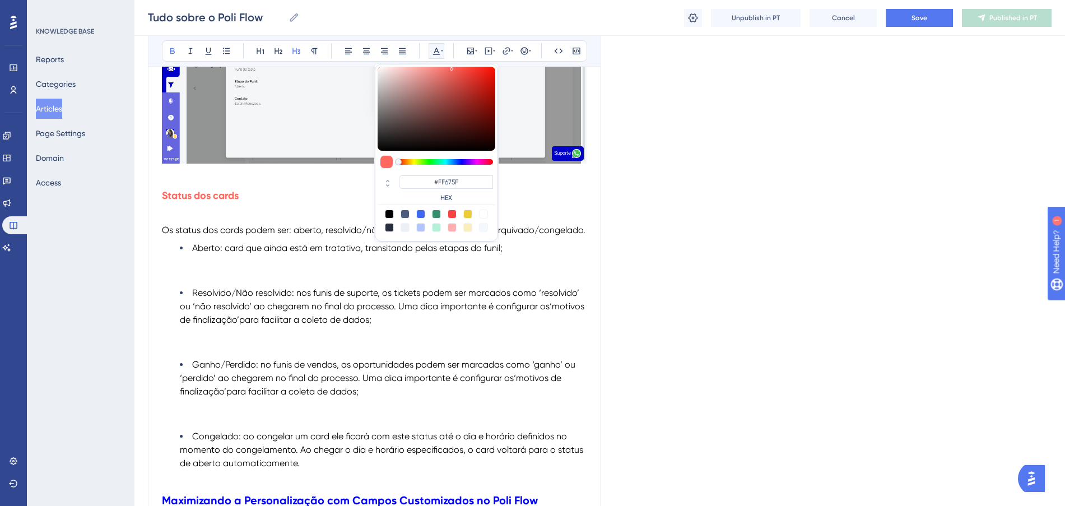
click at [305, 223] on p "Os status dos cards podem ser: aberto, resolvido/não resolvido, ganho/perdido, …" at bounding box center [374, 229] width 424 height 13
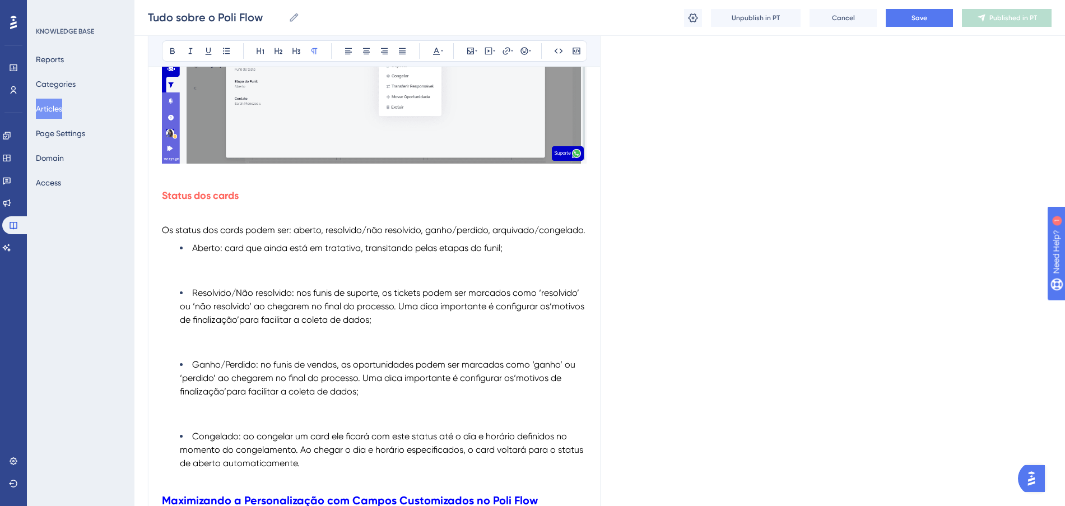
scroll to position [6370, 0]
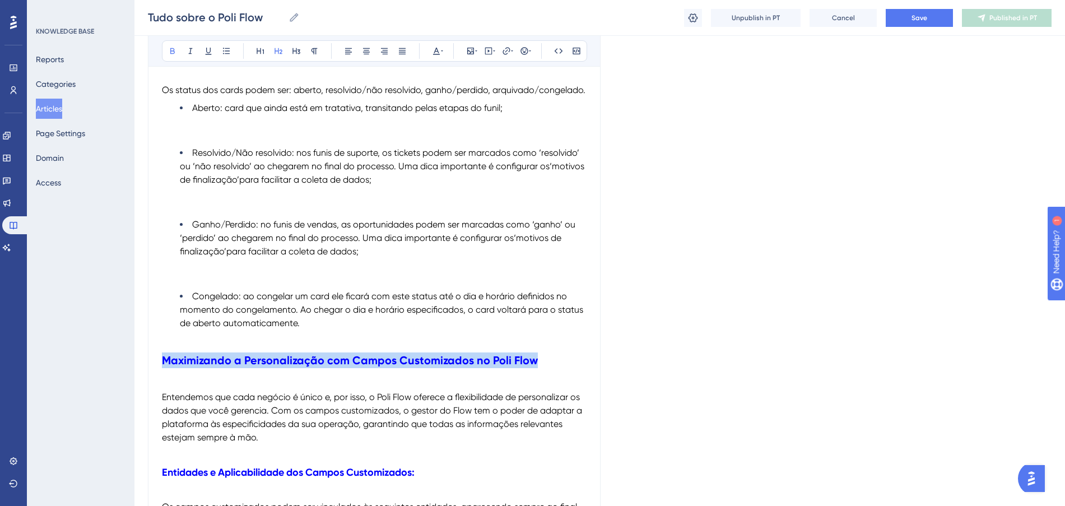
drag, startPoint x: 164, startPoint y: 371, endPoint x: 534, endPoint y: 374, distance: 370.7
click at [534, 374] on h2 "Maximizando a Personalização com Campos Customizados no Poli Flow" at bounding box center [374, 360] width 424 height 34
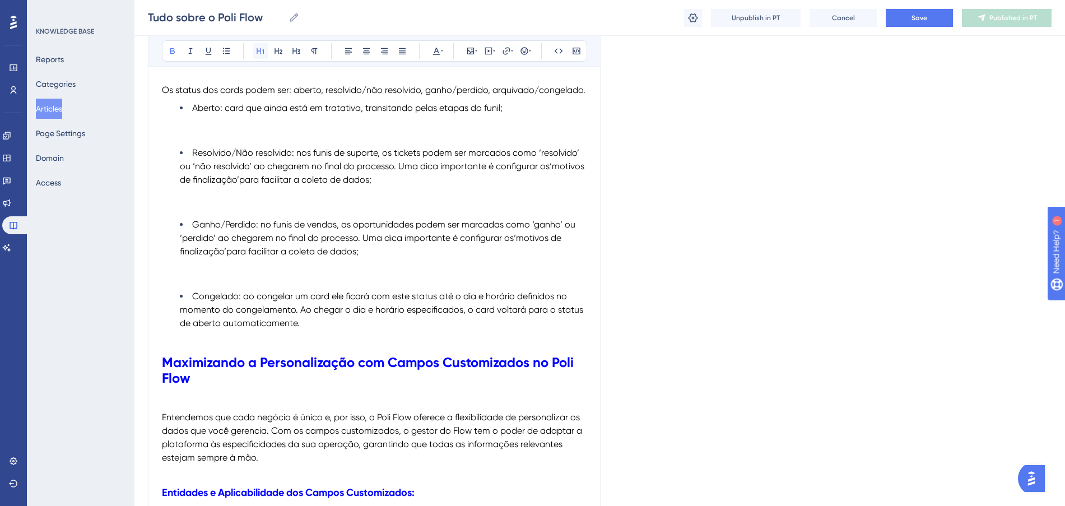
click at [259, 50] on icon at bounding box center [260, 50] width 9 height 9
click at [519, 254] on span "‘motivos de finalização’" at bounding box center [372, 244] width 384 height 24
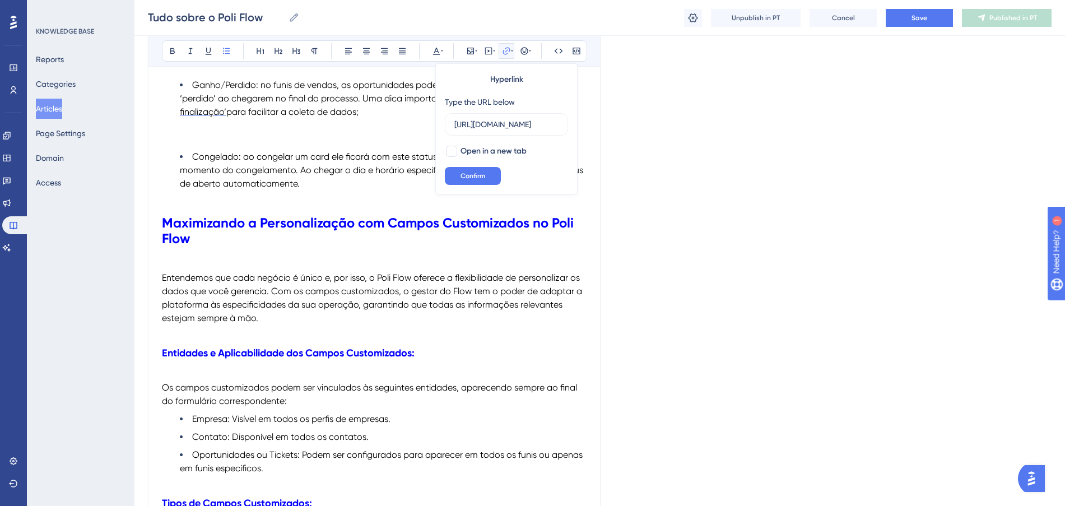
scroll to position [0, 213]
click at [545, 270] on p at bounding box center [374, 263] width 424 height 13
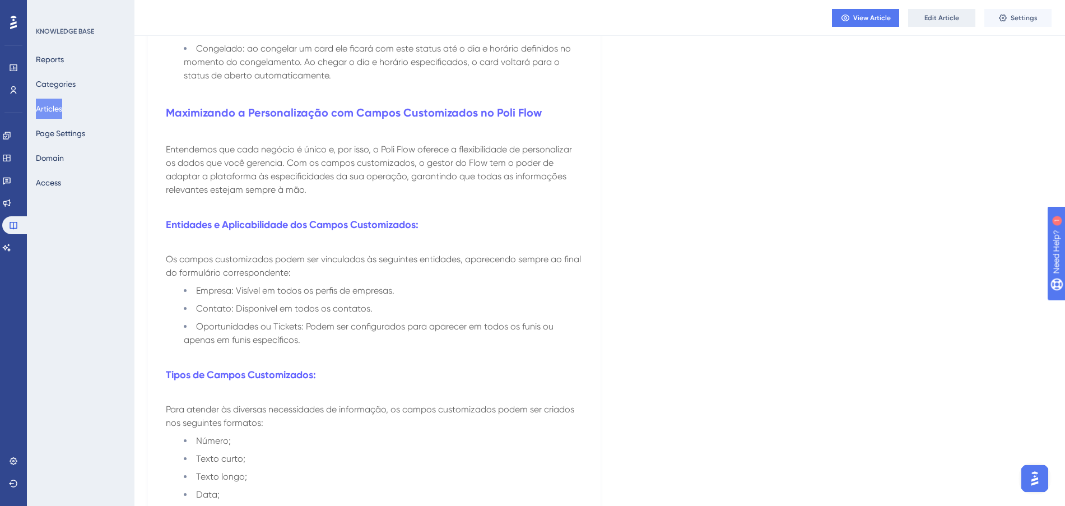
click at [936, 15] on span "Edit Article" at bounding box center [941, 17] width 35 height 9
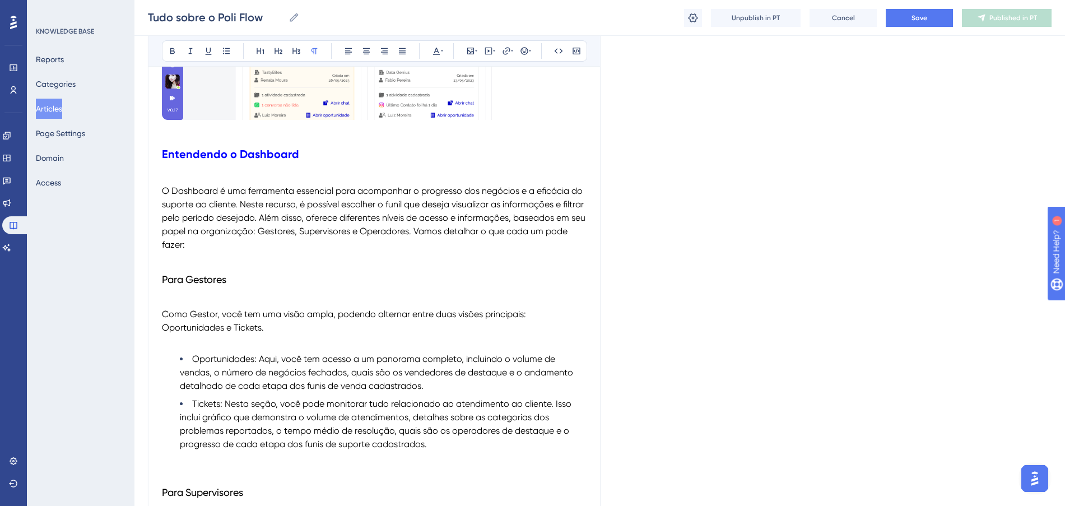
scroll to position [210, 0]
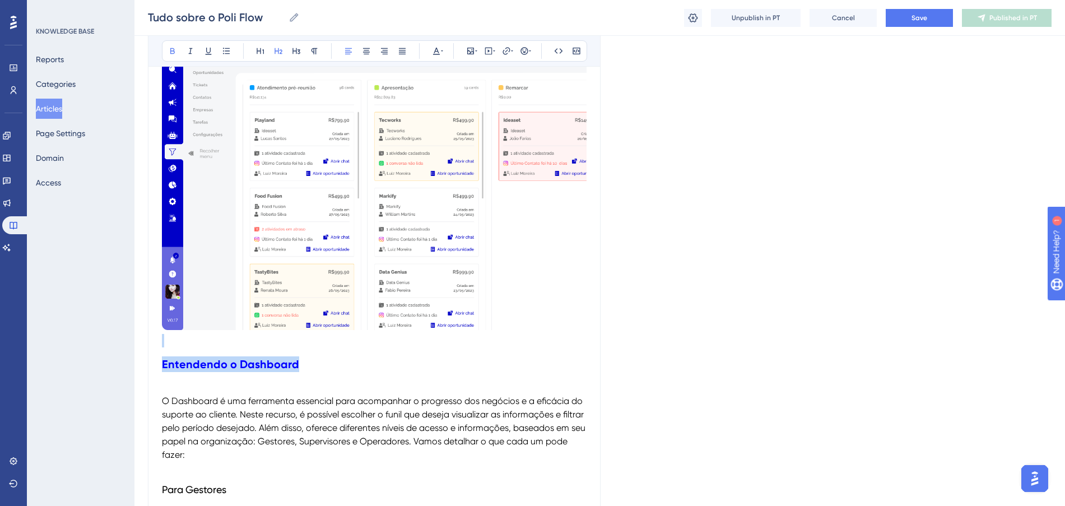
drag, startPoint x: 322, startPoint y: 365, endPoint x: 125, endPoint y: 339, distance: 198.9
click at [256, 57] on button at bounding box center [261, 51] width 16 height 16
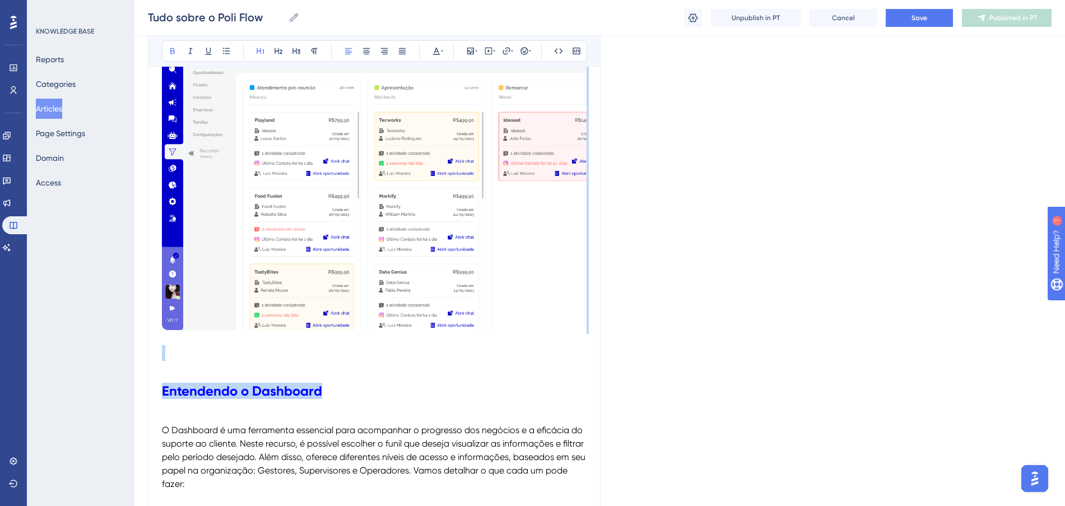
click at [585, 362] on h1 at bounding box center [374, 353] width 424 height 38
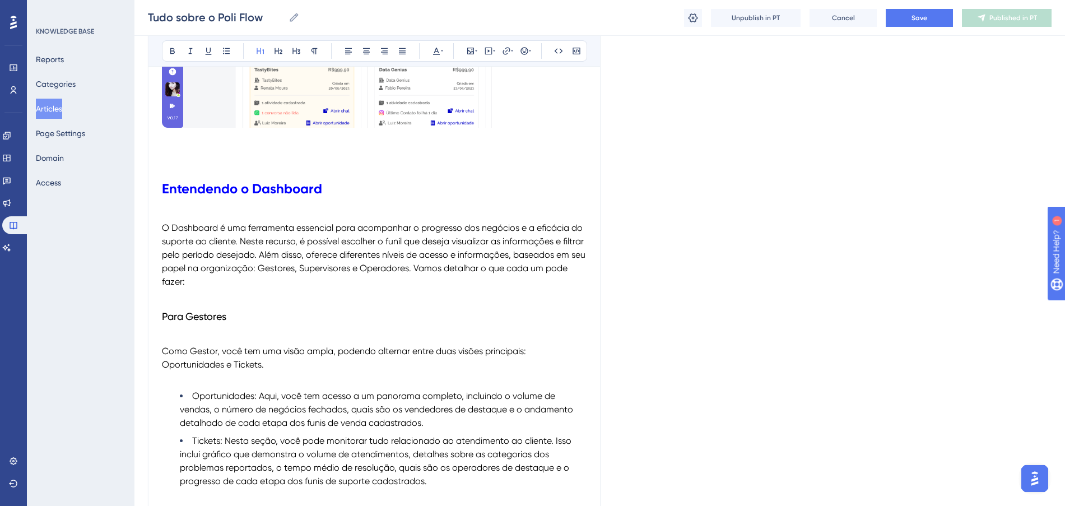
scroll to position [560, 0]
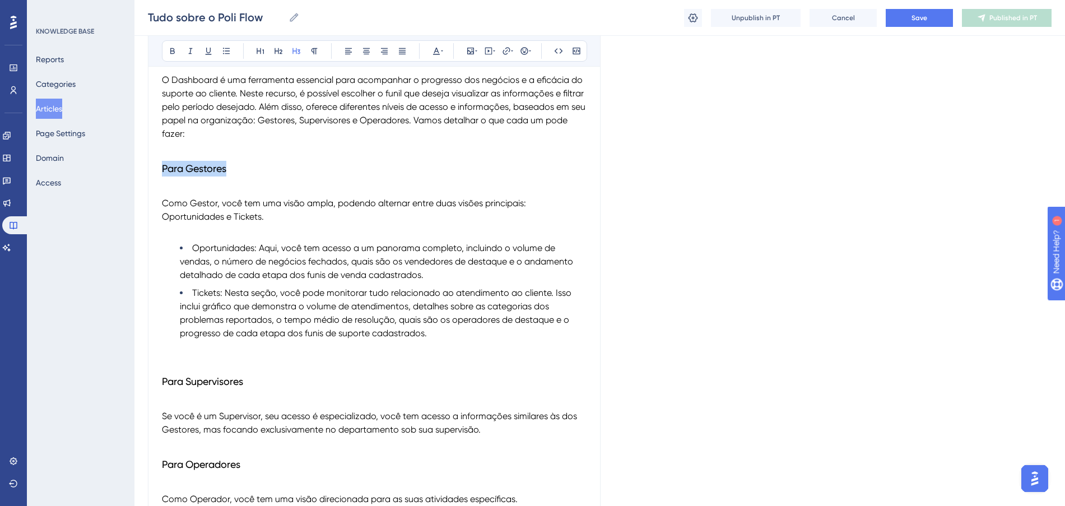
drag, startPoint x: 246, startPoint y: 171, endPoint x: 148, endPoint y: 167, distance: 98.1
click at [437, 50] on icon at bounding box center [436, 51] width 7 height 7
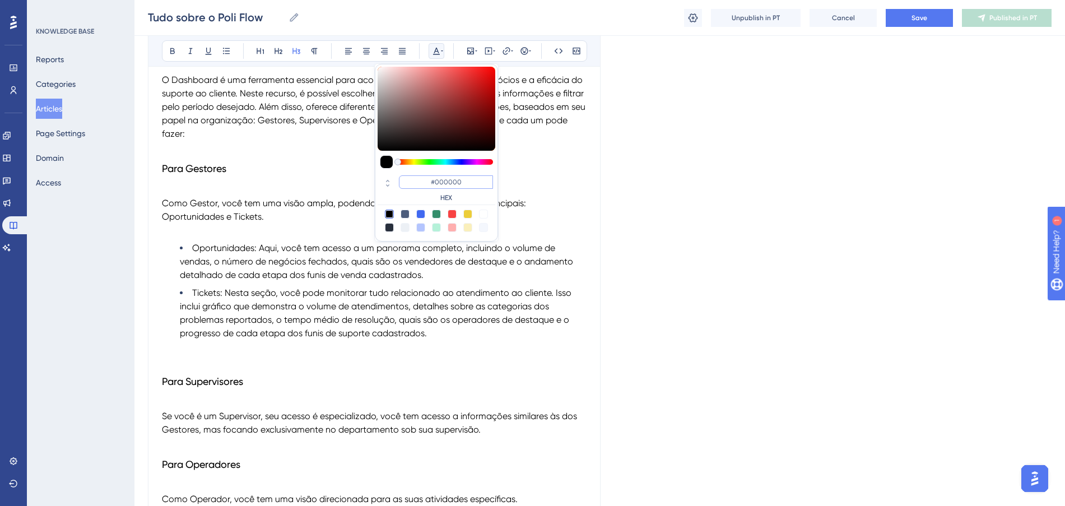
drag, startPoint x: 473, startPoint y: 188, endPoint x: 410, endPoint y: 179, distance: 63.9
click at [410, 179] on input "#000000" at bounding box center [446, 181] width 94 height 13
paste input "FF675F"
type input "#FF675F"
drag, startPoint x: 200, startPoint y: 338, endPoint x: 256, endPoint y: 374, distance: 66.0
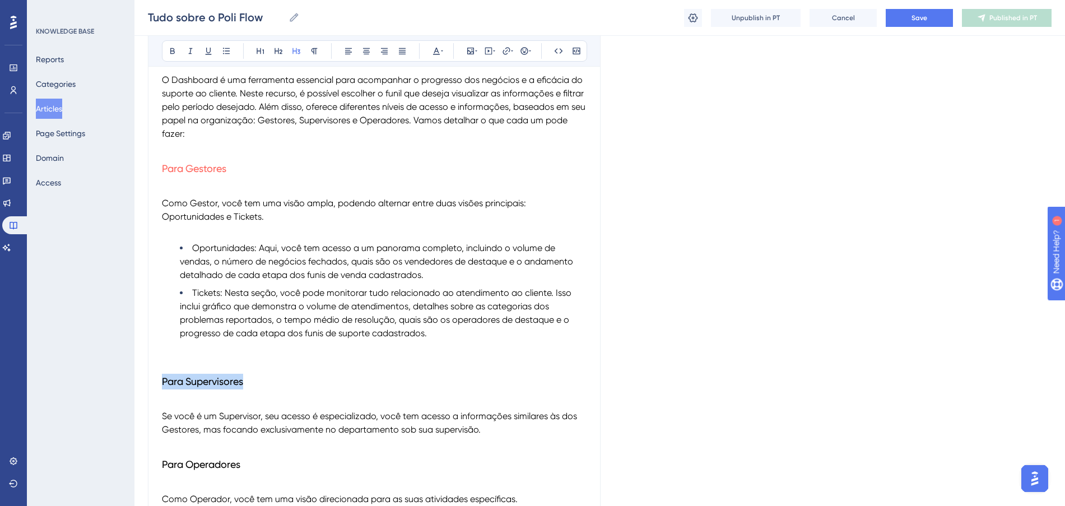
drag, startPoint x: 256, startPoint y: 374, endPoint x: 151, endPoint y: 383, distance: 106.2
click at [432, 51] on icon at bounding box center [436, 50] width 9 height 9
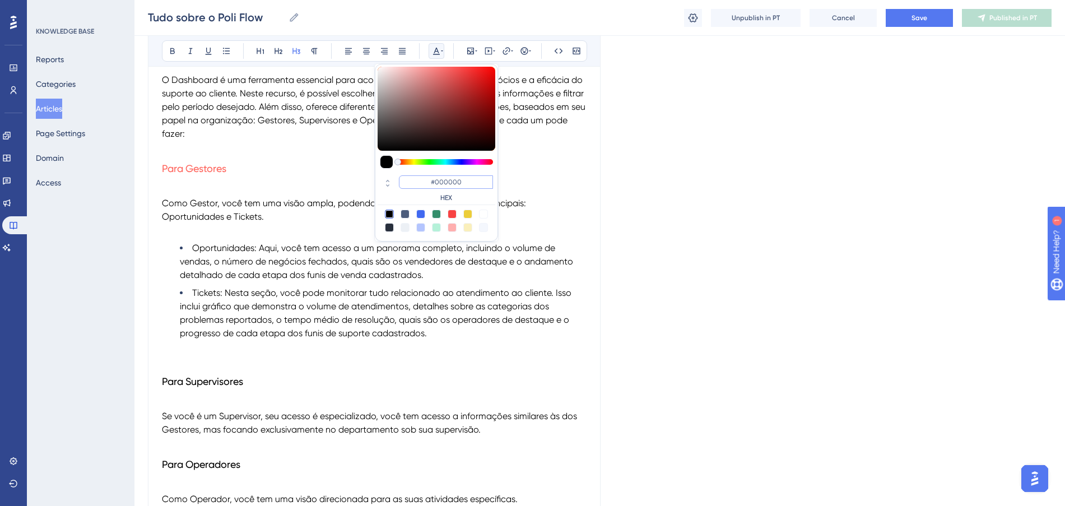
drag, startPoint x: 477, startPoint y: 184, endPoint x: 409, endPoint y: 183, distance: 67.8
click at [409, 183] on input "#000000" at bounding box center [446, 181] width 94 height 13
paste input "FF675F"
type input "#FF675F"
click at [300, 279] on span "Oportunidades: Aqui, você tem acesso a um panorama completo, incluindo o volume…" at bounding box center [377, 261] width 395 height 38
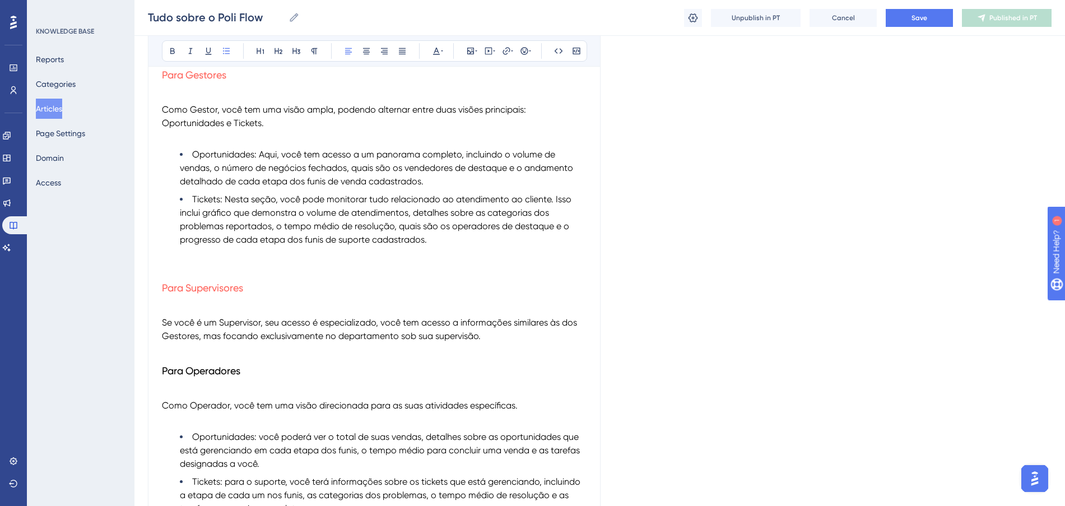
scroll to position [770, 0]
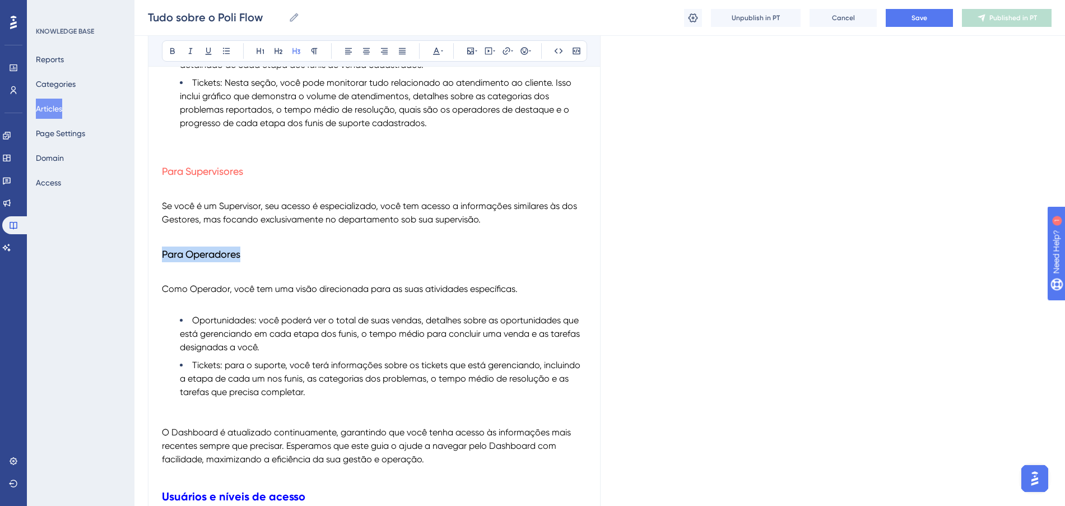
drag, startPoint x: 279, startPoint y: 266, endPoint x: 136, endPoint y: 250, distance: 144.8
click at [434, 50] on icon at bounding box center [436, 50] width 9 height 9
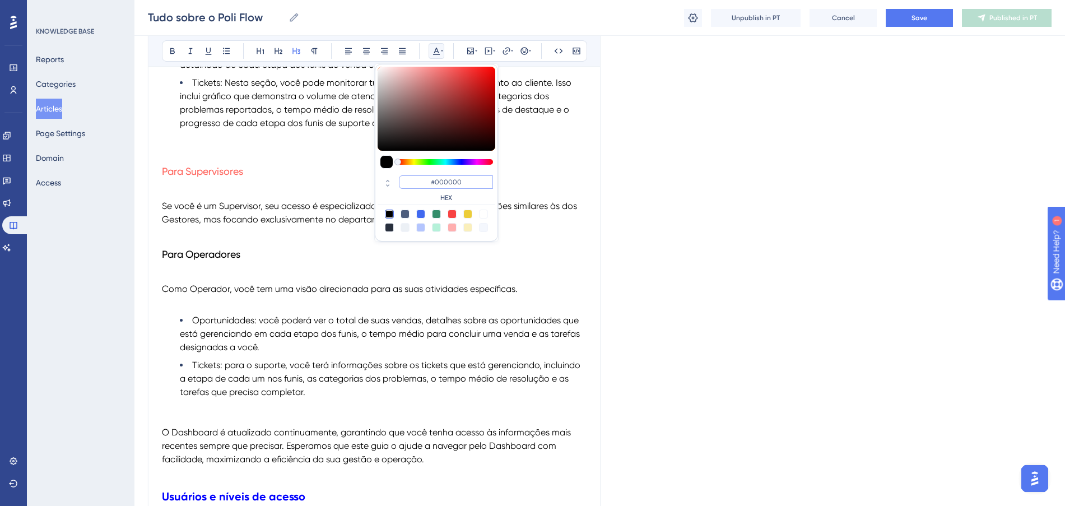
drag, startPoint x: 481, startPoint y: 185, endPoint x: 423, endPoint y: 177, distance: 58.2
click at [423, 177] on input "#000000" at bounding box center [446, 181] width 94 height 13
paste input "FF675F"
type input "#FF675F"
click at [333, 264] on h3 "Para Operadores" at bounding box center [374, 254] width 424 height 29
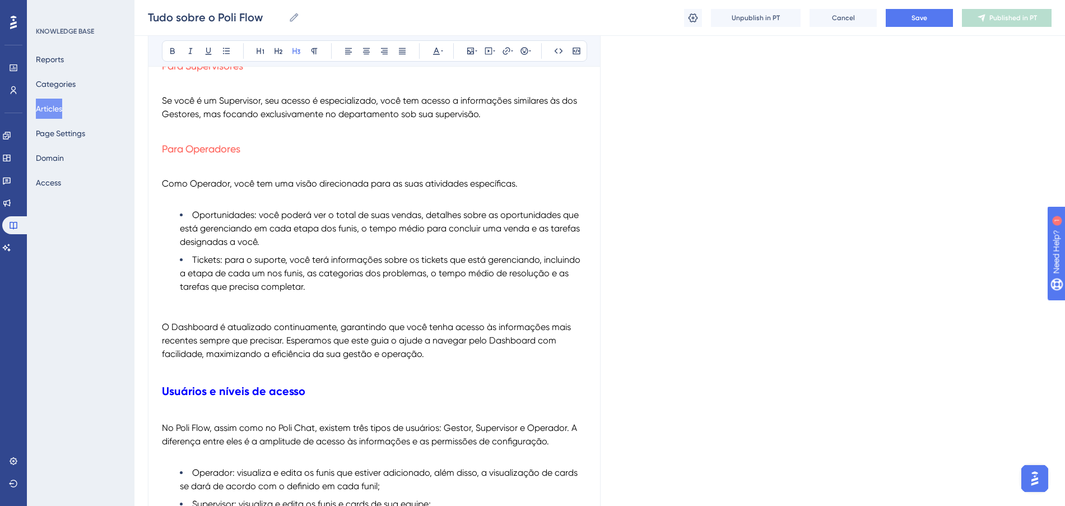
scroll to position [980, 0]
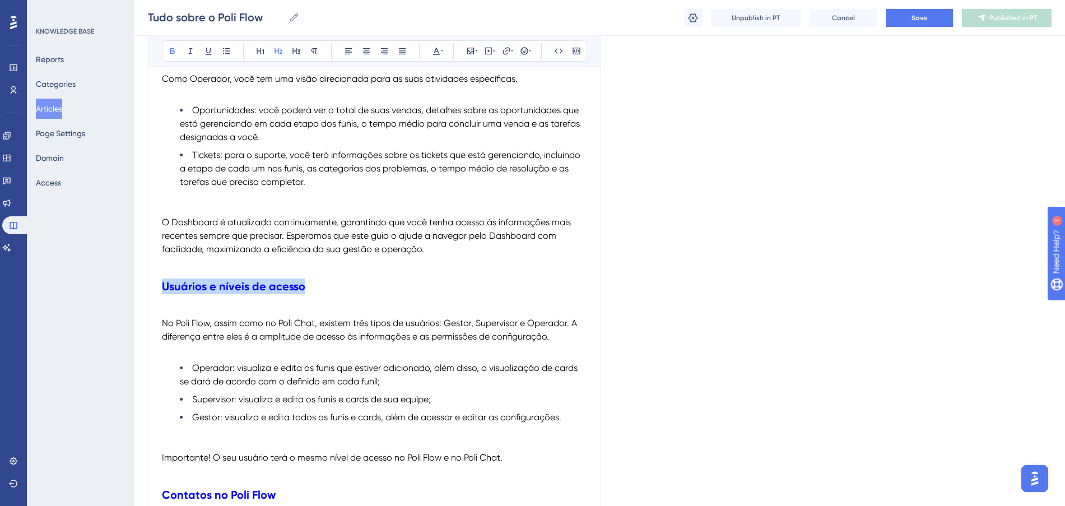
drag, startPoint x: 313, startPoint y: 288, endPoint x: 165, endPoint y: 287, distance: 148.4
click at [165, 287] on h2 "Usuários e níveis de acesso" at bounding box center [374, 286] width 424 height 34
click at [263, 53] on icon at bounding box center [259, 51] width 7 height 6
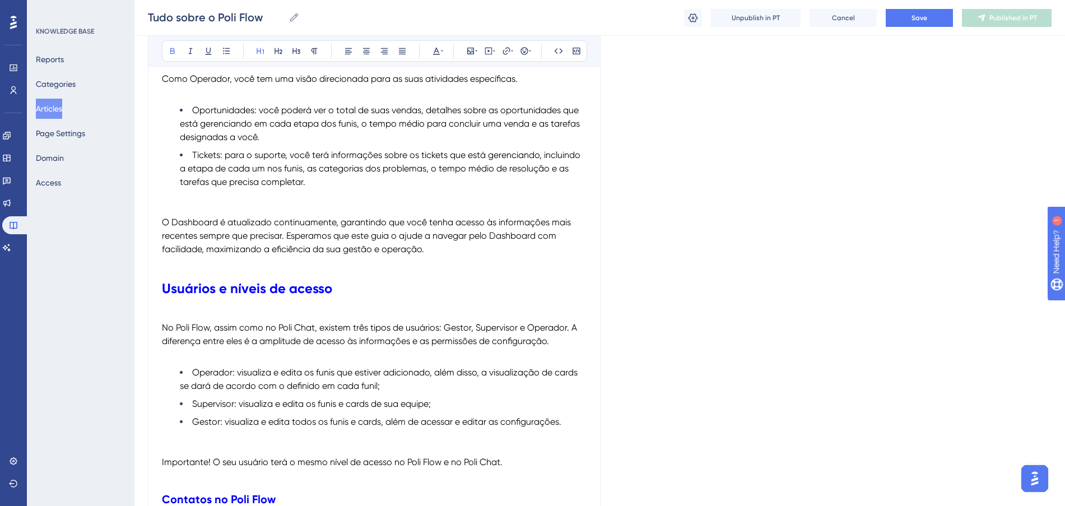
click at [375, 258] on p at bounding box center [374, 262] width 424 height 13
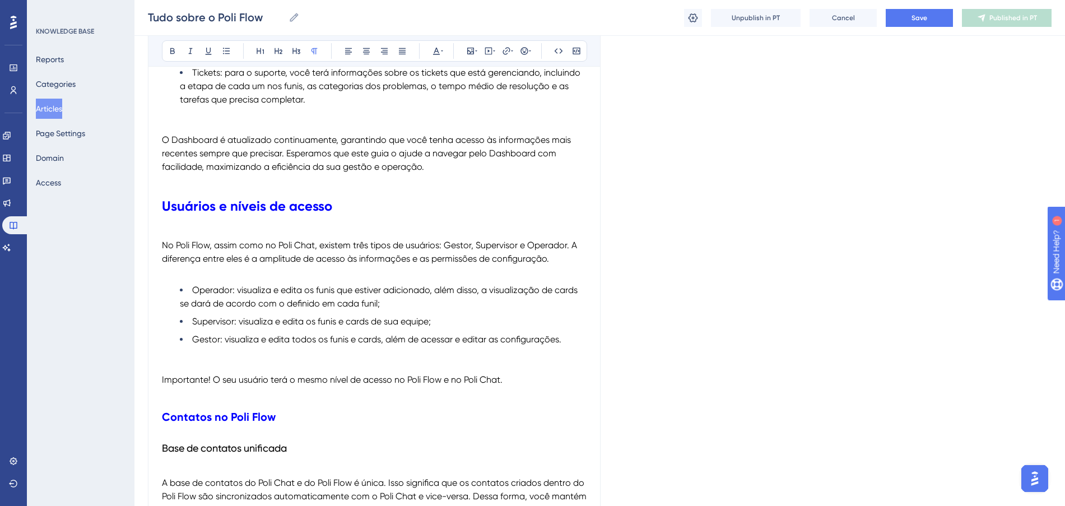
scroll to position [1190, 0]
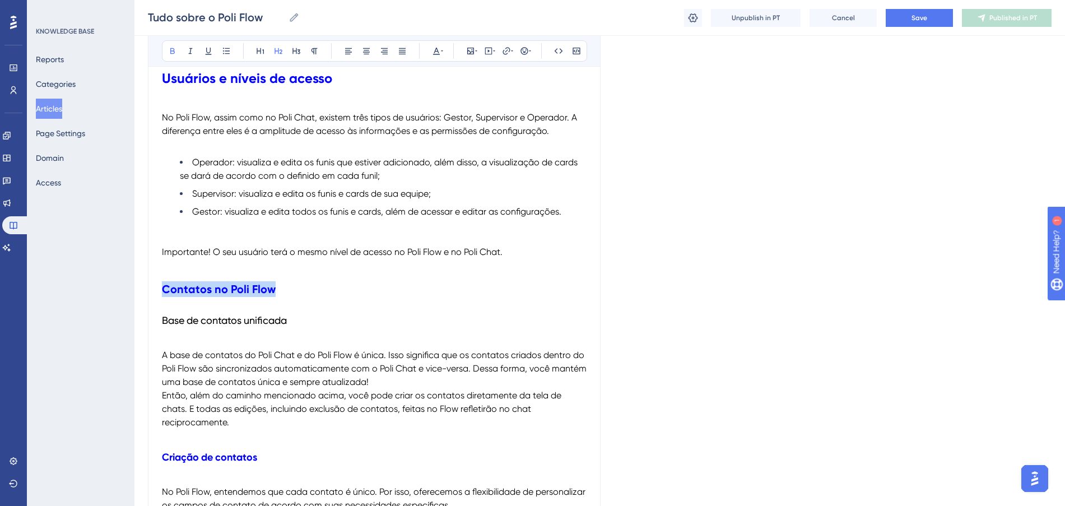
drag, startPoint x: 293, startPoint y: 286, endPoint x: 152, endPoint y: 290, distance: 141.7
click at [438, 48] on icon at bounding box center [436, 50] width 9 height 9
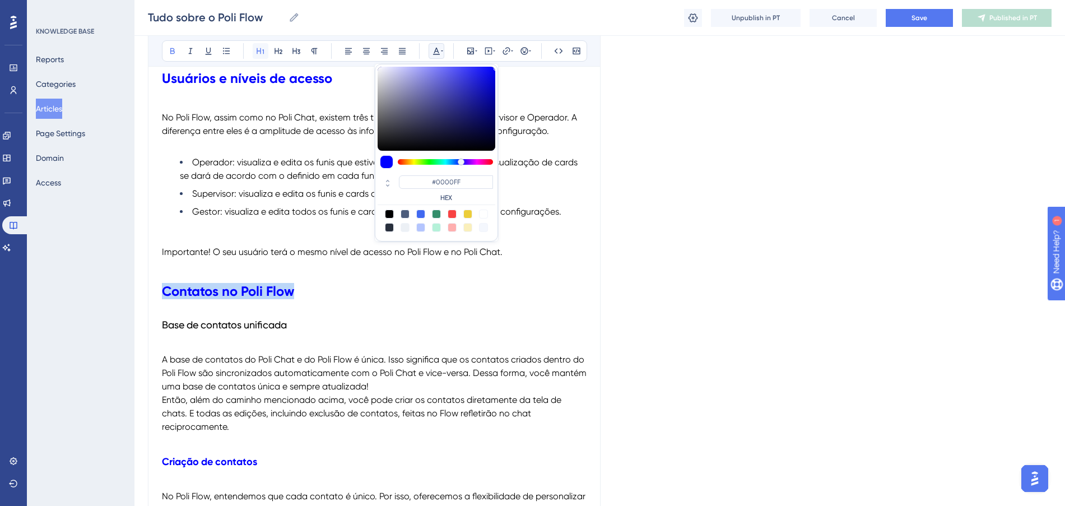
click at [258, 48] on icon at bounding box center [260, 50] width 9 height 9
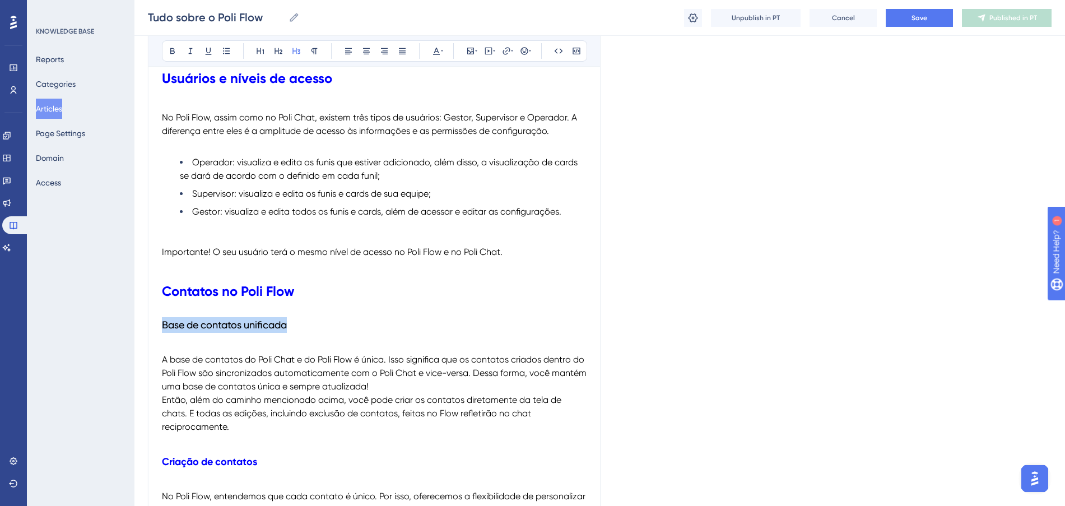
drag, startPoint x: 311, startPoint y: 321, endPoint x: 162, endPoint y: 320, distance: 149.5
click at [162, 320] on h3 "Base de contatos unificada" at bounding box center [374, 324] width 424 height 29
click at [432, 50] on icon at bounding box center [436, 50] width 9 height 9
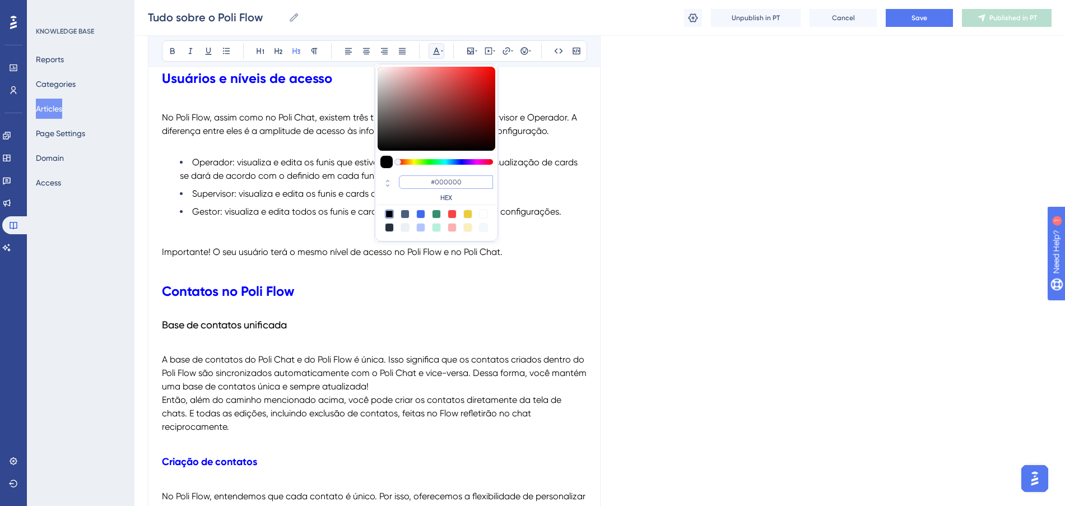
drag, startPoint x: 474, startPoint y: 180, endPoint x: 418, endPoint y: 174, distance: 56.3
click at [418, 174] on div "#000000 HEX" at bounding box center [436, 189] width 118 height 32
paste input "FF675F"
type input "#FF675F"
click at [319, 331] on h3 "Base de contatos unificada" at bounding box center [374, 324] width 424 height 29
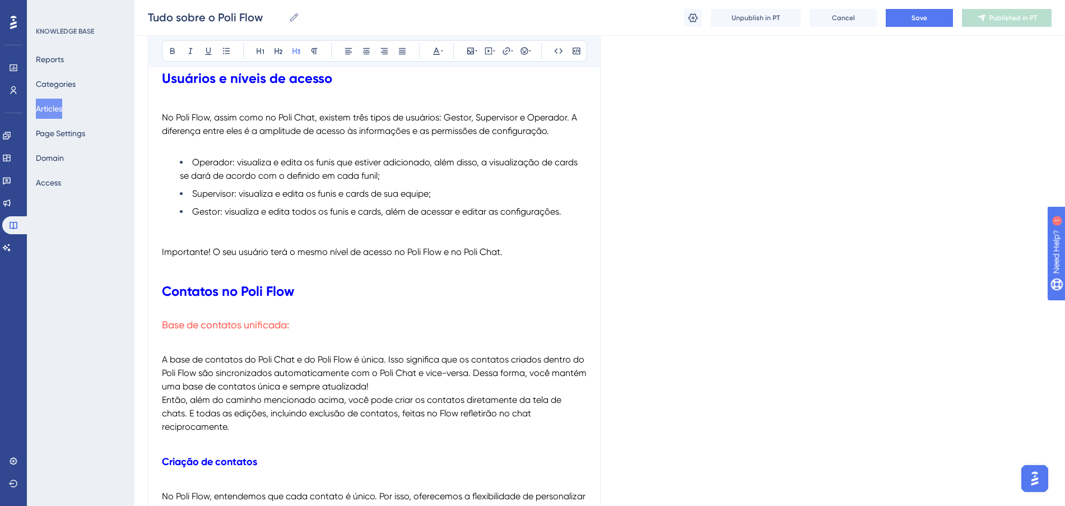
scroll to position [1400, 0]
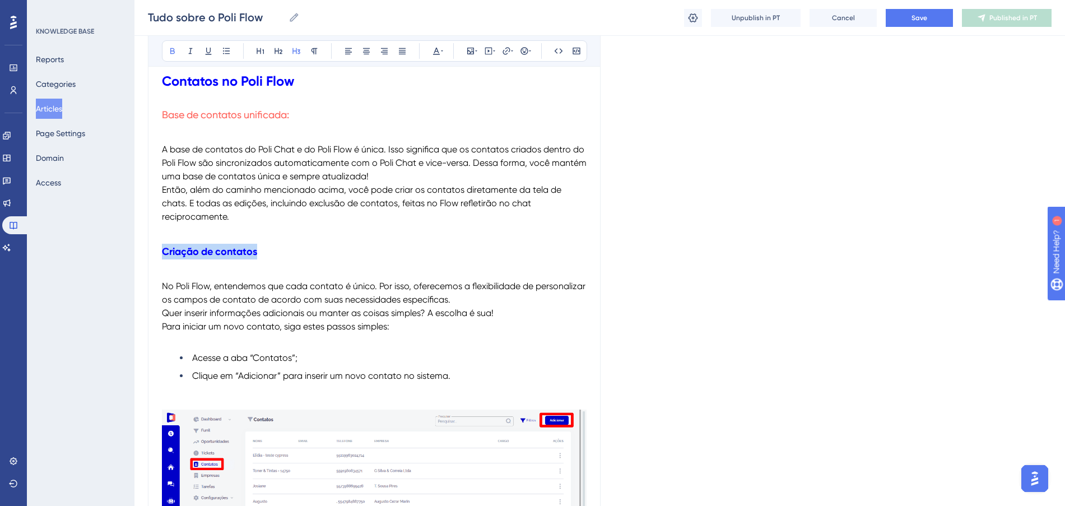
drag, startPoint x: 288, startPoint y: 244, endPoint x: 157, endPoint y: 252, distance: 131.3
click at [434, 50] on icon at bounding box center [436, 50] width 9 height 9
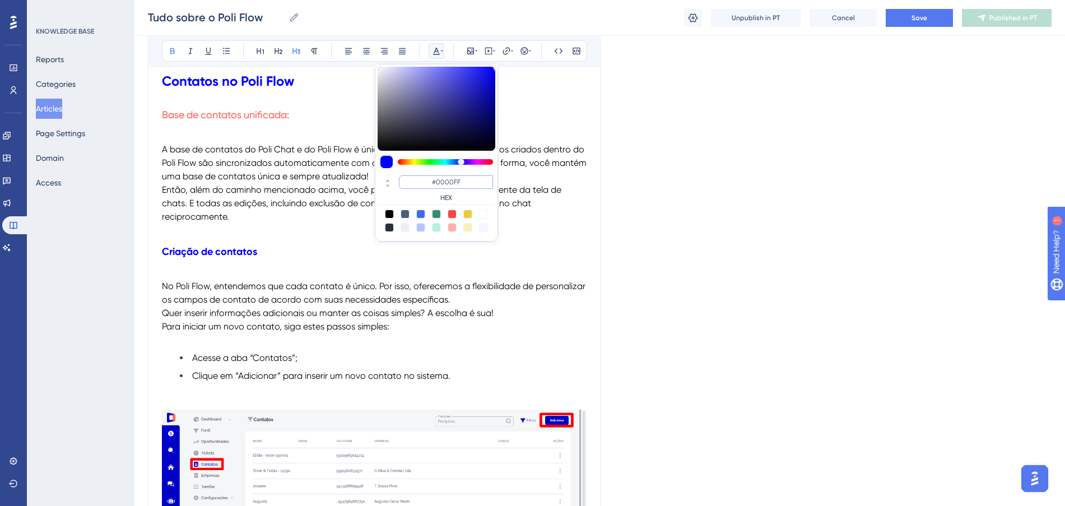
drag, startPoint x: 471, startPoint y: 177, endPoint x: 433, endPoint y: 178, distance: 37.5
click at [433, 178] on input "#0000FF" at bounding box center [446, 181] width 94 height 13
paste input "FF675"
type input "#FF675F"
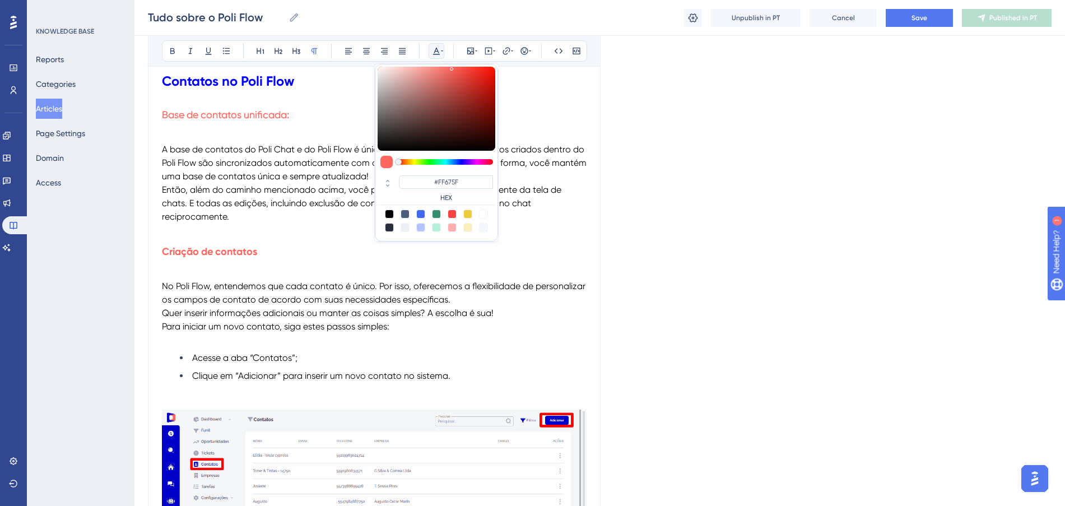
click at [312, 232] on p at bounding box center [374, 229] width 424 height 13
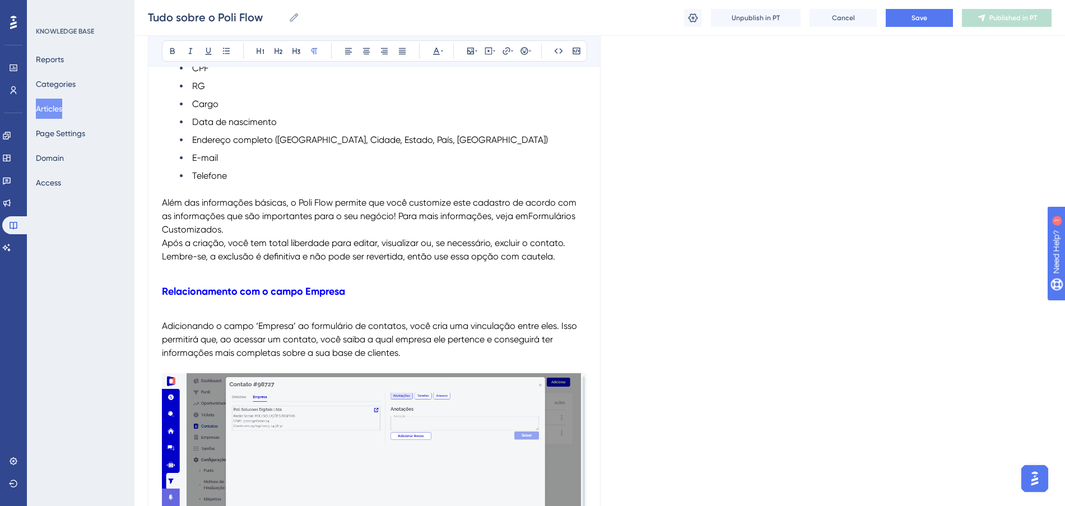
scroll to position [2030, 0]
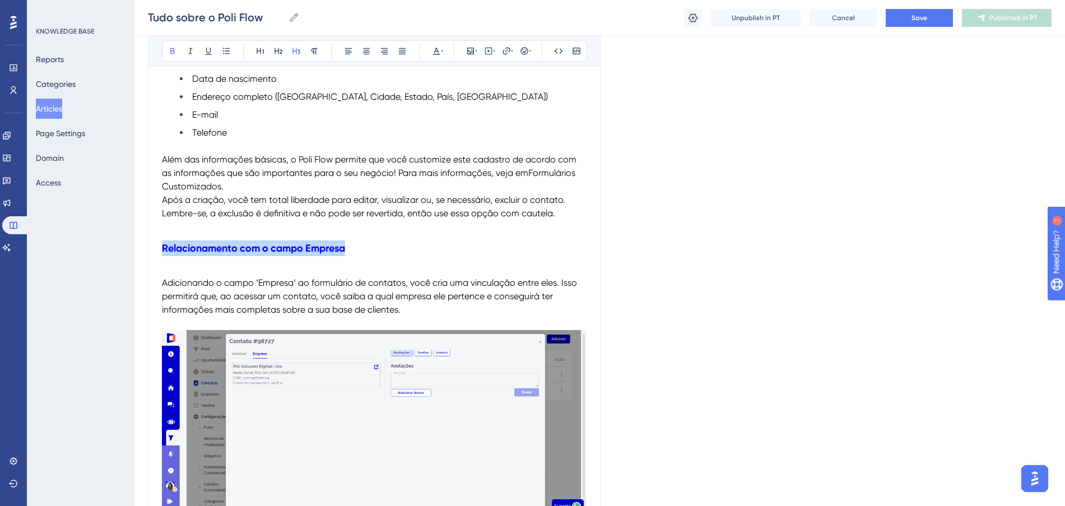
drag, startPoint x: 360, startPoint y: 254, endPoint x: 148, endPoint y: 242, distance: 212.5
click at [435, 50] on icon at bounding box center [436, 51] width 7 height 7
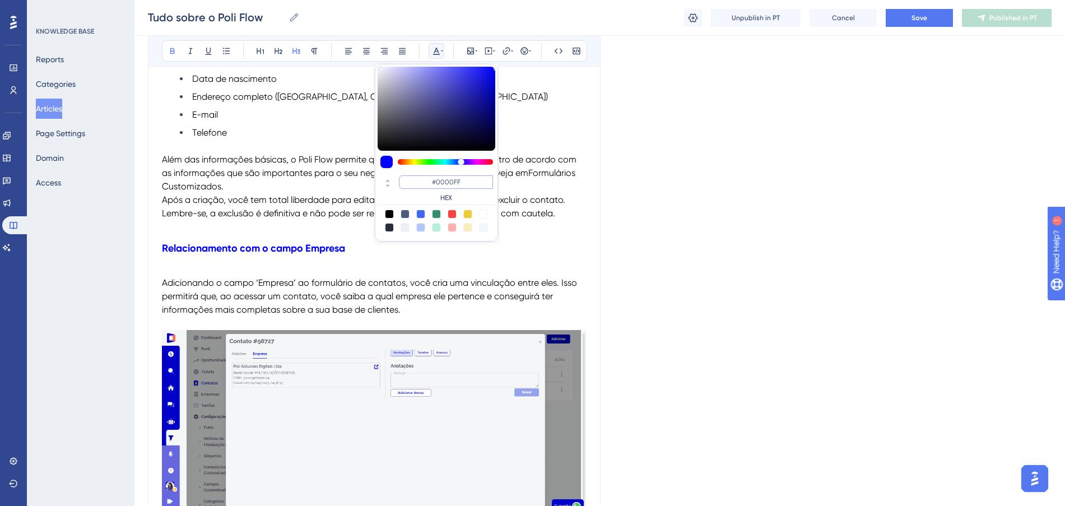
click at [410, 171] on div "#0000FF HEX" at bounding box center [436, 153] width 123 height 178
paste input "FF675"
type input "#FF675F"
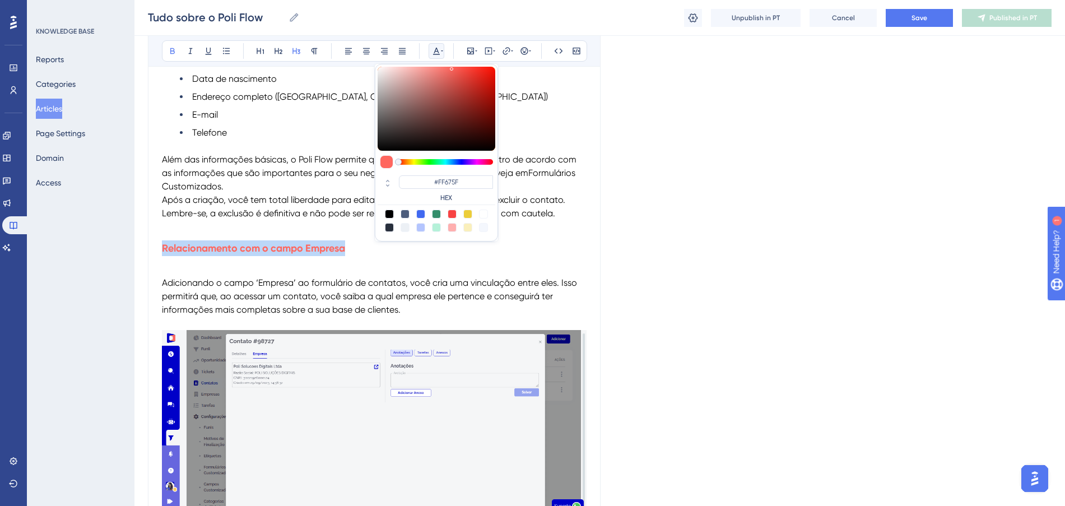
click at [352, 246] on h3 "Relacionamento com o campo Empresa" at bounding box center [374, 248] width 424 height 29
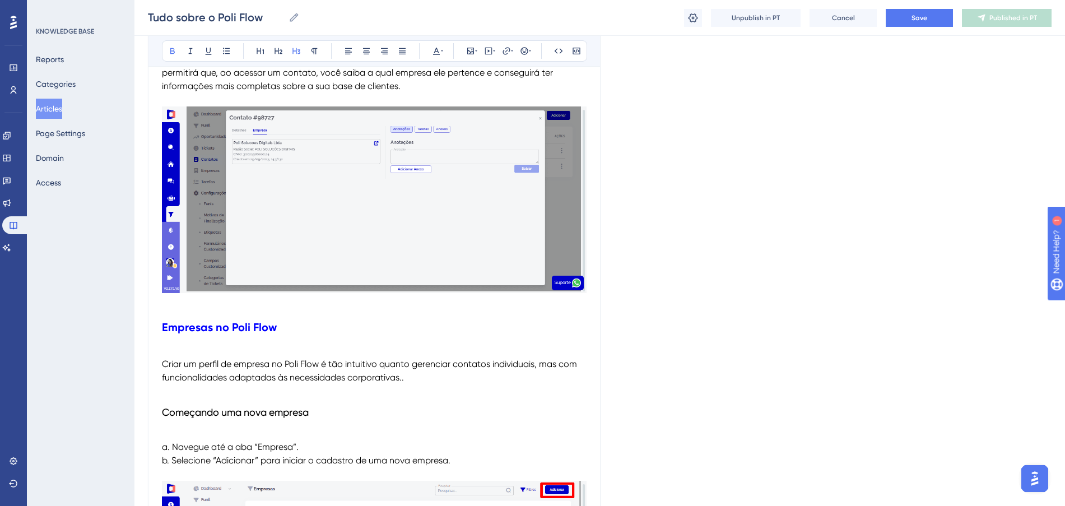
scroll to position [2450, 0]
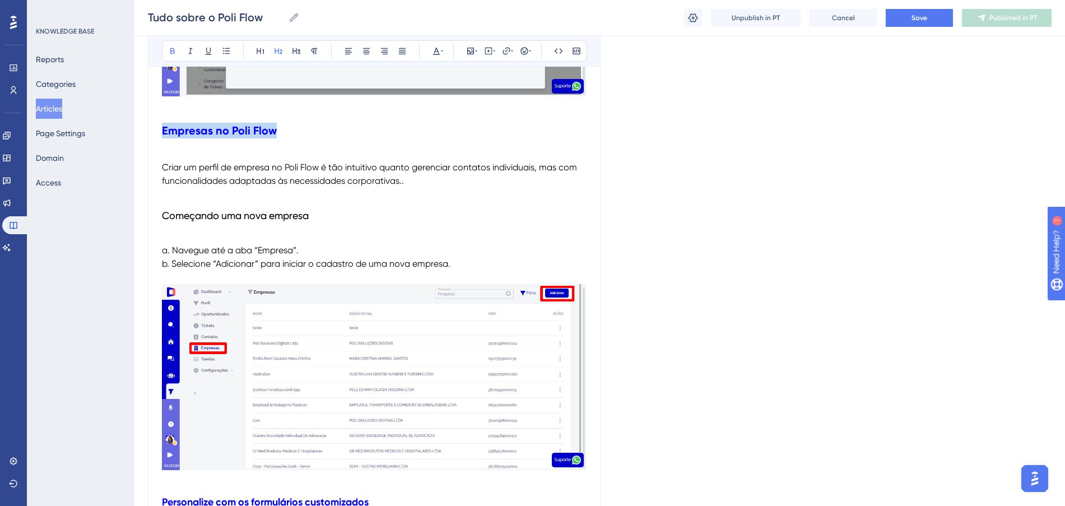
drag, startPoint x: 296, startPoint y: 133, endPoint x: 151, endPoint y: 119, distance: 146.2
click at [436, 44] on button at bounding box center [436, 51] width 16 height 16
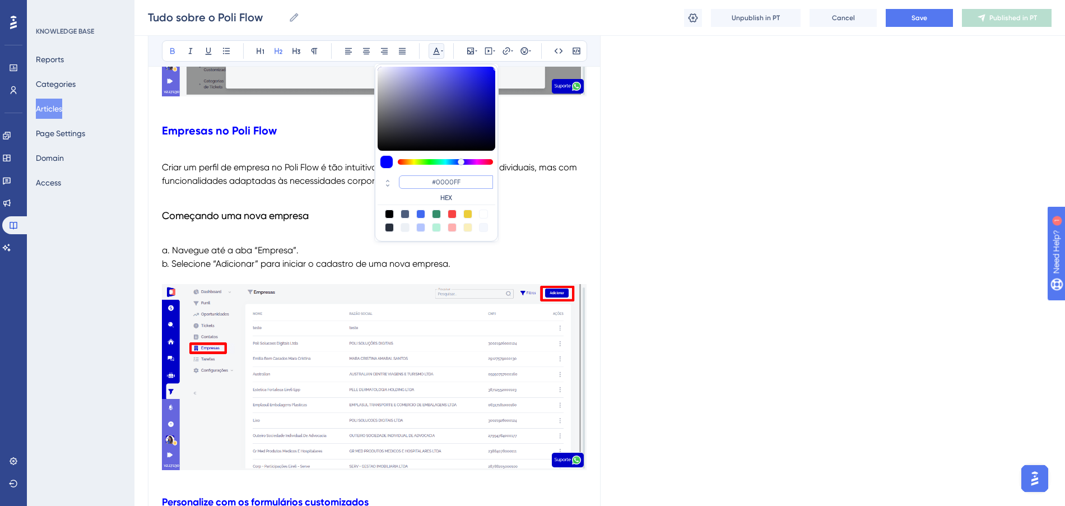
drag, startPoint x: 479, startPoint y: 176, endPoint x: 420, endPoint y: 178, distance: 58.8
click at [420, 178] on input "#0000FF" at bounding box center [446, 181] width 94 height 13
click at [307, 158] on p at bounding box center [374, 153] width 424 height 13
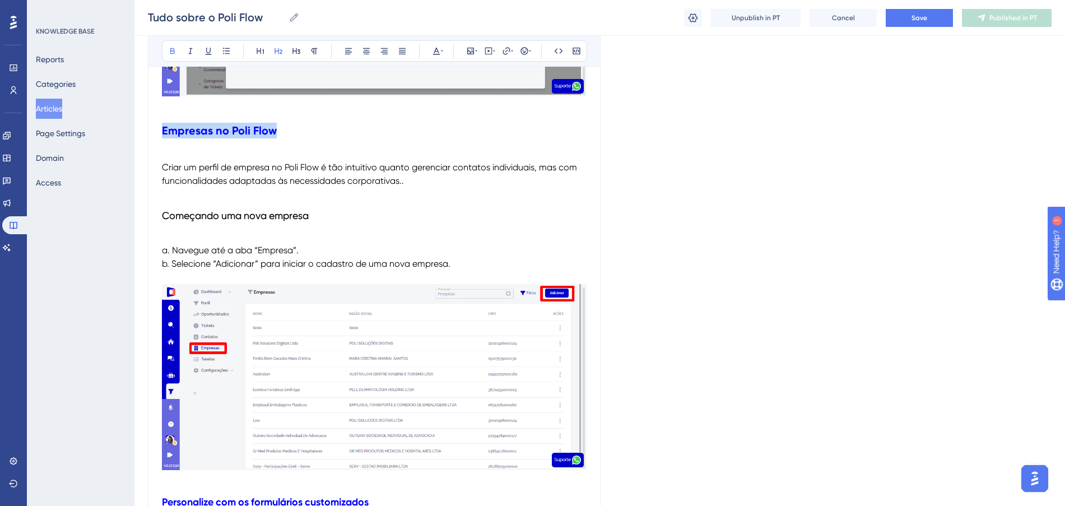
drag, startPoint x: 292, startPoint y: 137, endPoint x: 153, endPoint y: 134, distance: 138.9
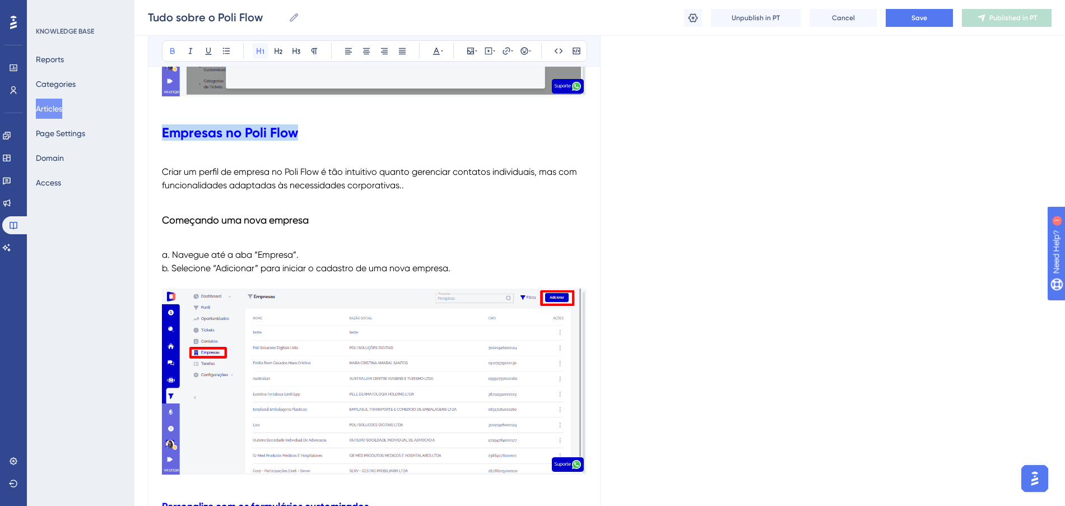
click at [259, 51] on icon at bounding box center [259, 51] width 7 height 6
click at [316, 225] on h3 "Começando uma nova empresa" at bounding box center [374, 220] width 424 height 29
drag, startPoint x: 172, startPoint y: 221, endPoint x: 146, endPoint y: 221, distance: 25.8
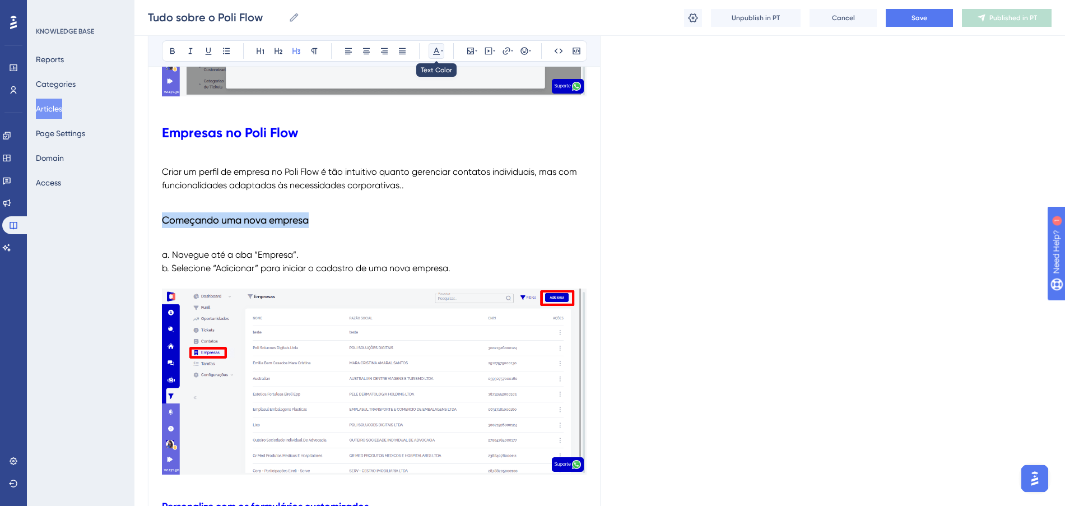
click at [435, 57] on button at bounding box center [436, 51] width 16 height 16
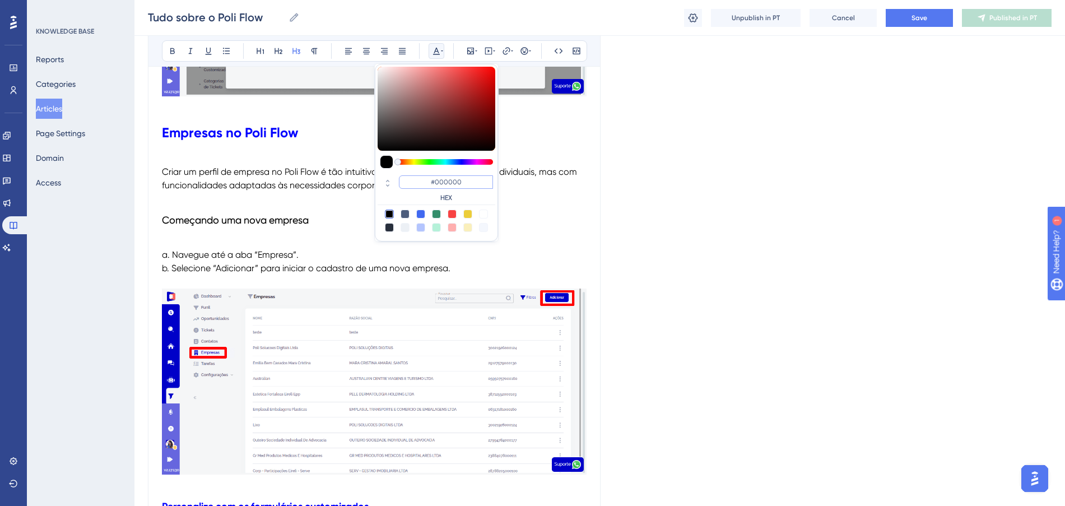
drag, startPoint x: 454, startPoint y: 183, endPoint x: 426, endPoint y: 179, distance: 28.2
click at [426, 179] on input "#000000" at bounding box center [446, 181] width 94 height 13
paste input "FF675F"
type input "#FF675F"
click at [331, 219] on h3 "Começando uma nova empresa" at bounding box center [374, 220] width 424 height 29
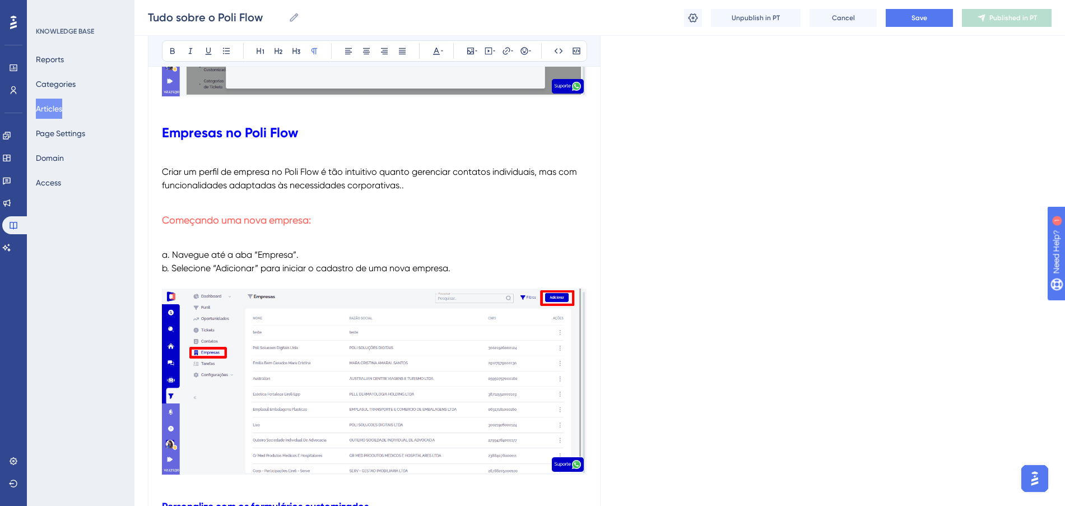
click at [325, 235] on p at bounding box center [374, 241] width 424 height 13
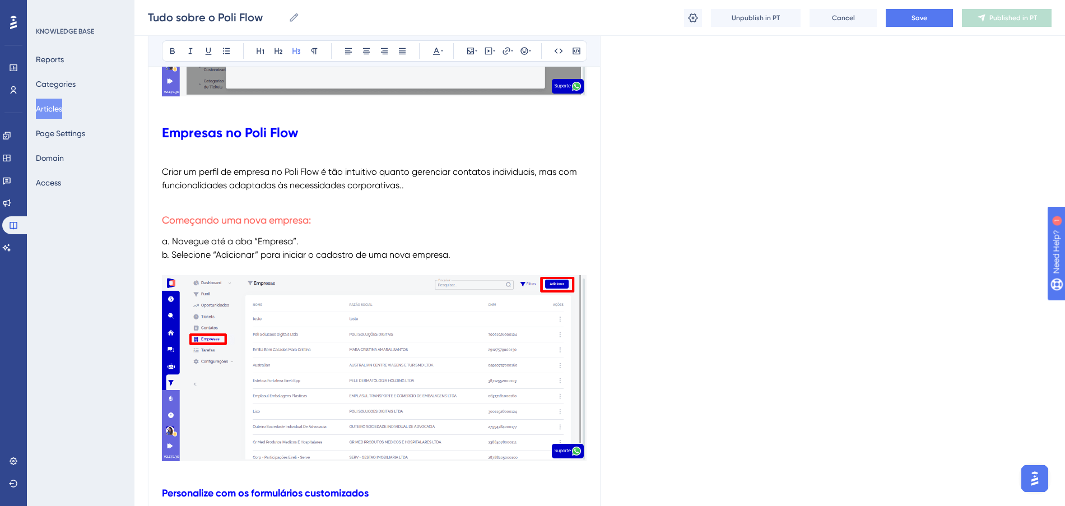
click at [437, 198] on p at bounding box center [374, 198] width 424 height 13
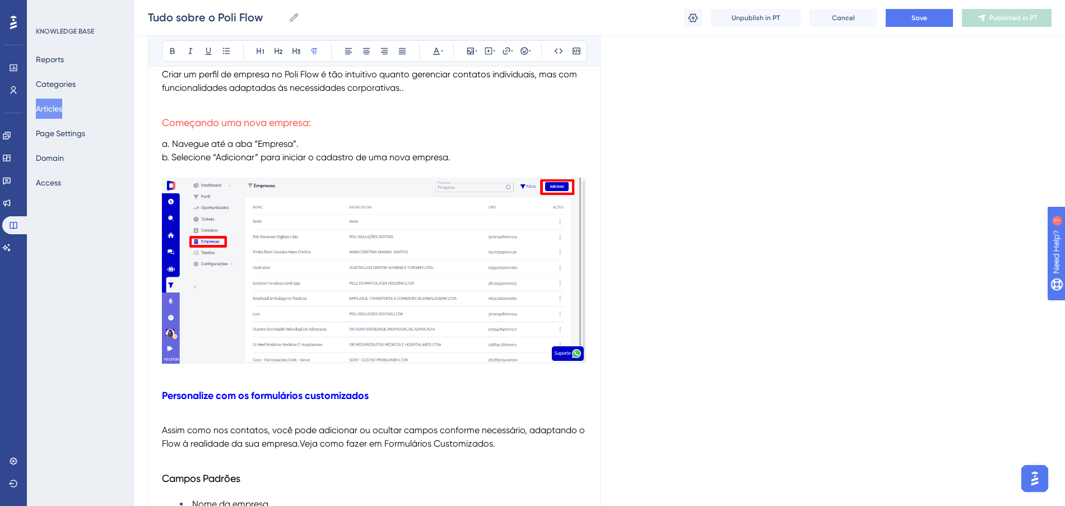
scroll to position [2660, 0]
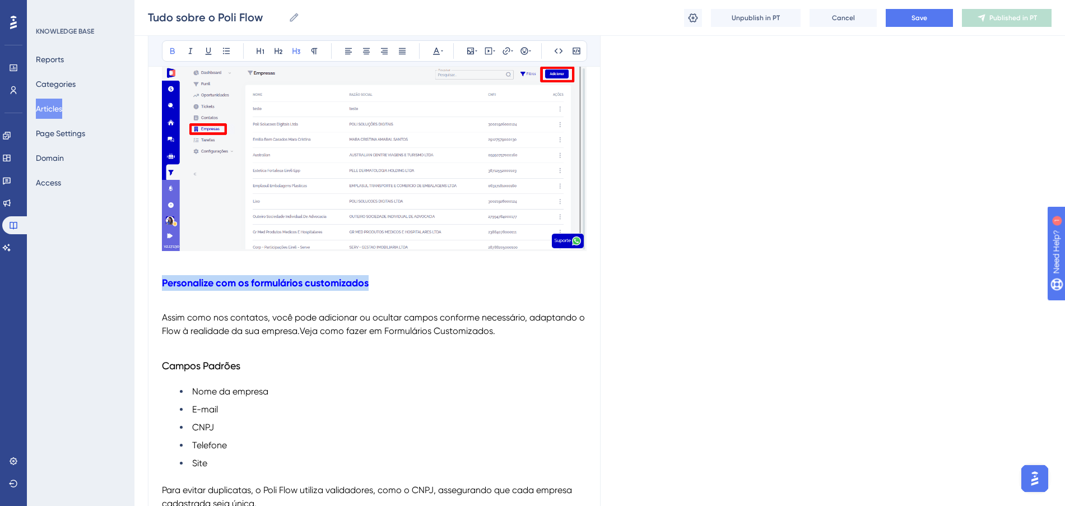
drag, startPoint x: 375, startPoint y: 284, endPoint x: 155, endPoint y: 285, distance: 220.6
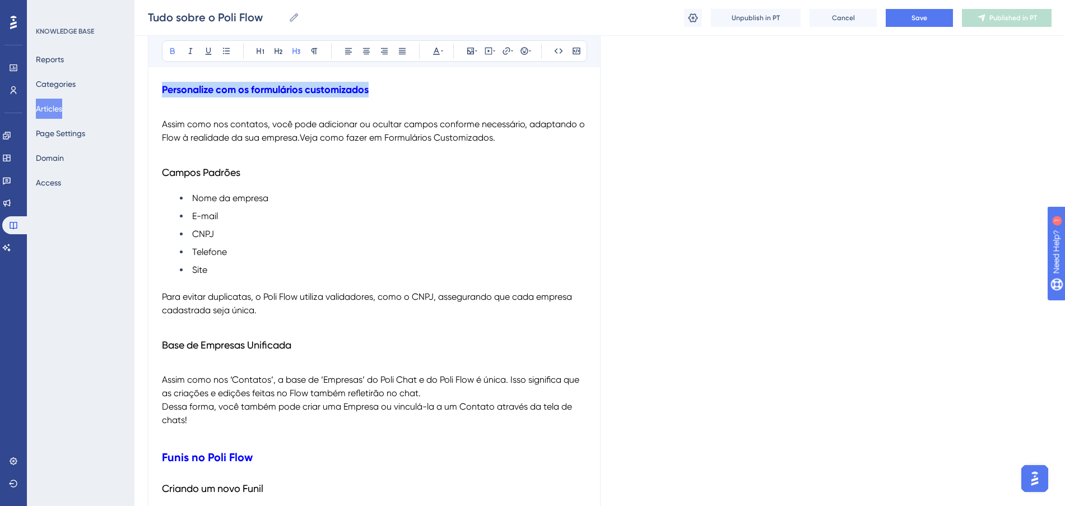
scroll to position [2730, 0]
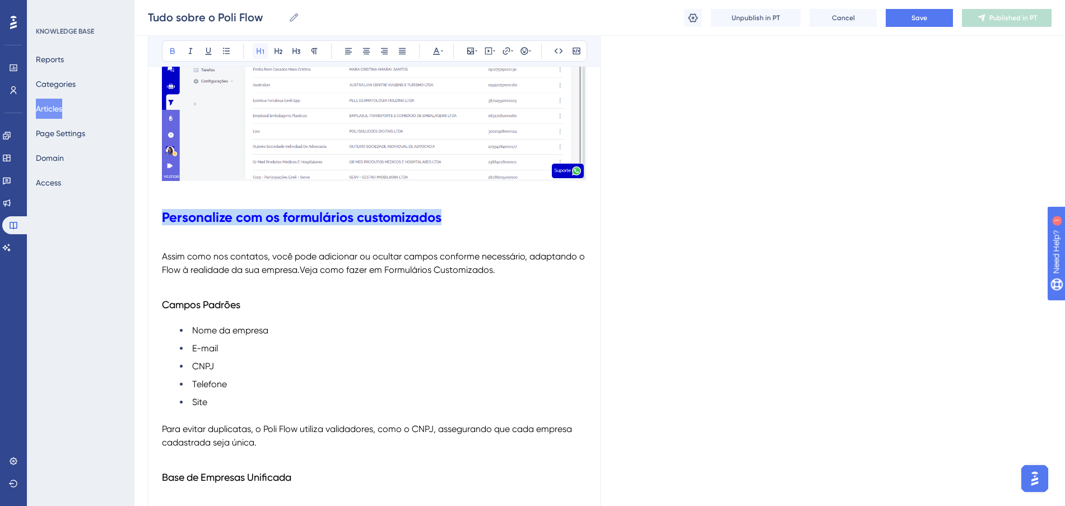
click at [264, 53] on icon at bounding box center [259, 51] width 7 height 6
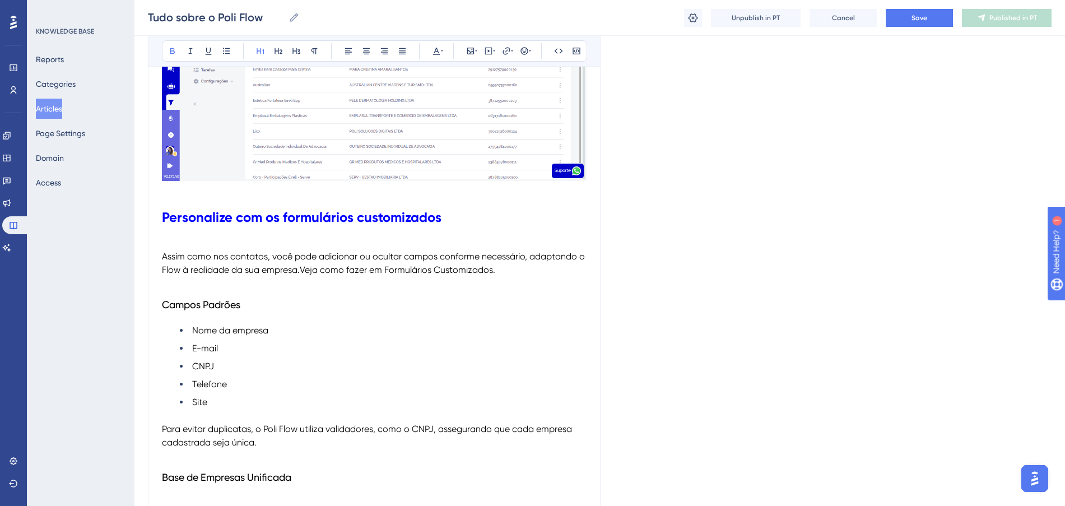
click at [420, 297] on h3 "Campos Padrões" at bounding box center [374, 304] width 424 height 29
drag, startPoint x: 272, startPoint y: 306, endPoint x: 88, endPoint y: 306, distance: 183.7
click at [438, 51] on icon at bounding box center [436, 51] width 7 height 7
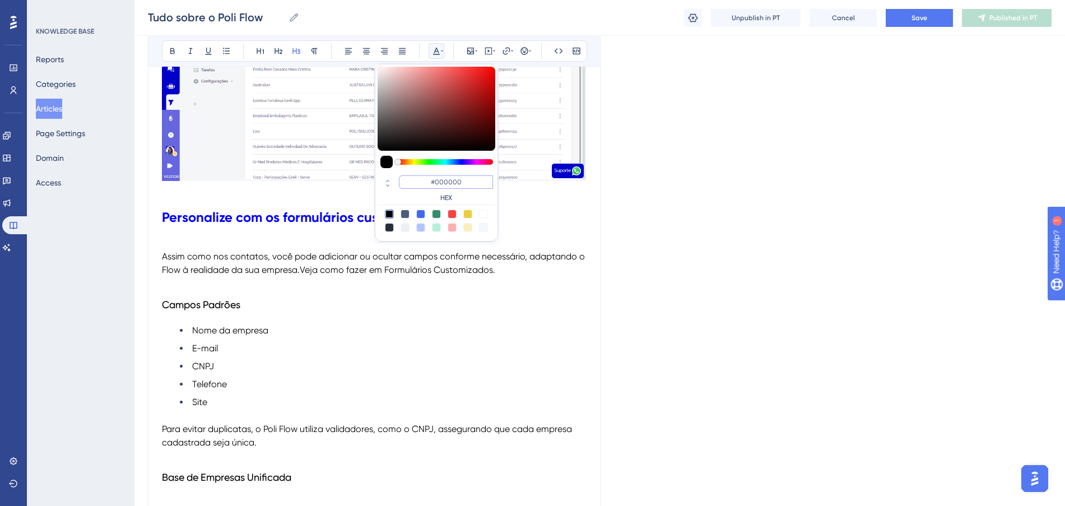
drag, startPoint x: 472, startPoint y: 185, endPoint x: 425, endPoint y: 181, distance: 47.2
click at [425, 181] on input "#000000" at bounding box center [446, 181] width 94 height 13
paste input "FF675F"
type input "#FF675F"
drag, startPoint x: 391, startPoint y: 383, endPoint x: 386, endPoint y: 377, distance: 7.6
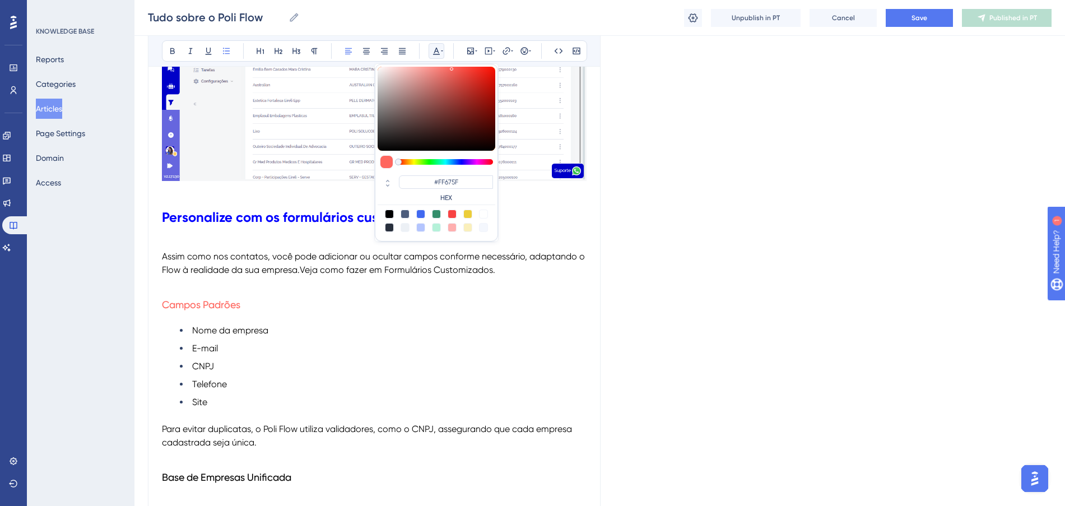
click at [388, 379] on li "Telefone" at bounding box center [383, 383] width 407 height 13
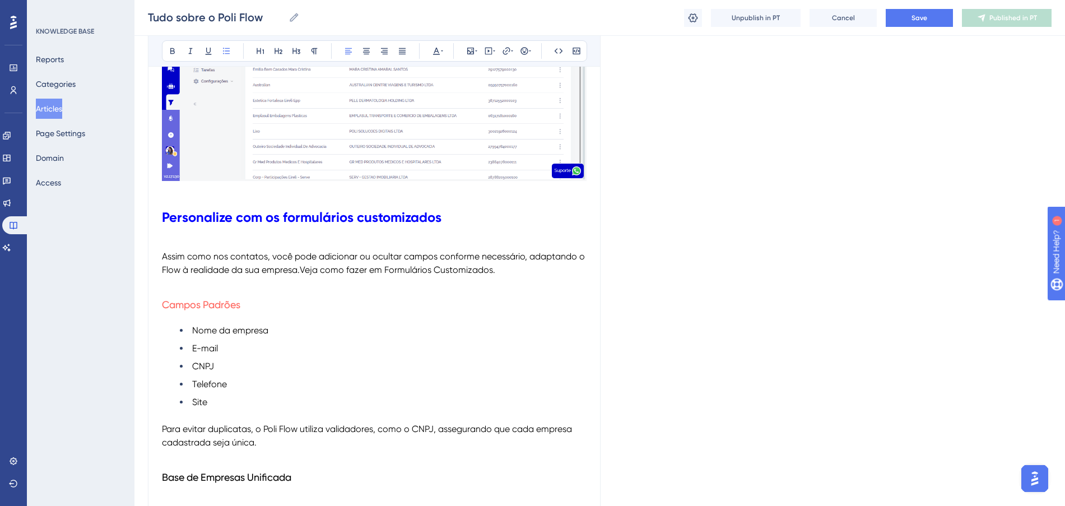
scroll to position [2940, 0]
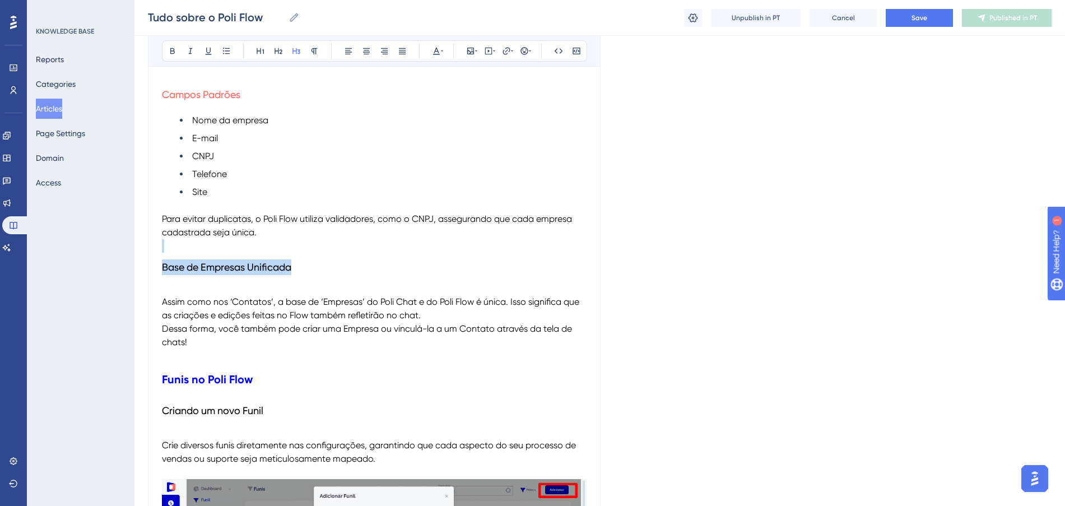
drag, startPoint x: 361, startPoint y: 278, endPoint x: 114, endPoint y: 246, distance: 249.0
click at [435, 50] on icon at bounding box center [436, 50] width 9 height 9
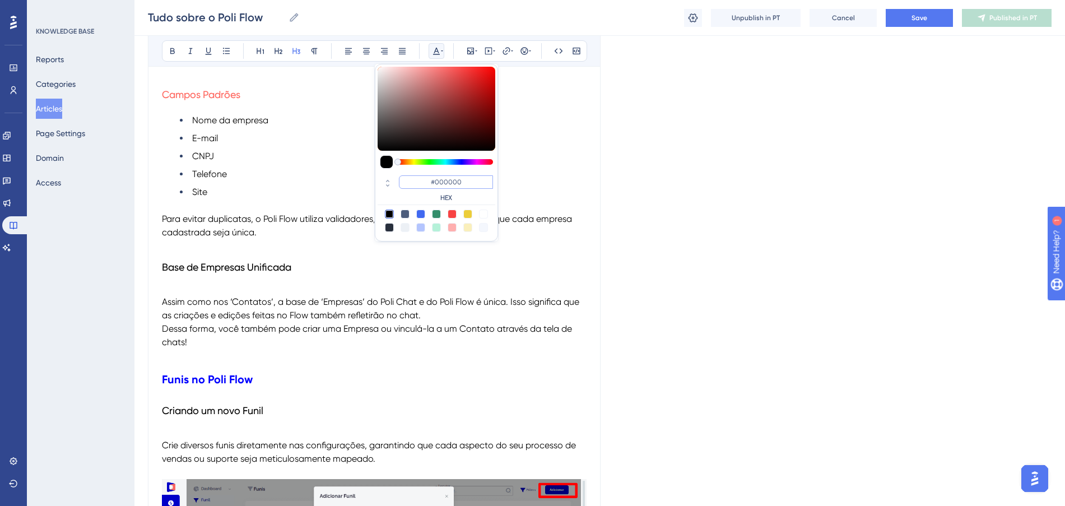
drag, startPoint x: 466, startPoint y: 184, endPoint x: 400, endPoint y: 174, distance: 66.8
click at [400, 174] on div "#000000 HEX" at bounding box center [436, 189] width 118 height 32
paste input "FF675F"
type input "#FF675F"
click at [289, 292] on p at bounding box center [374, 288] width 424 height 13
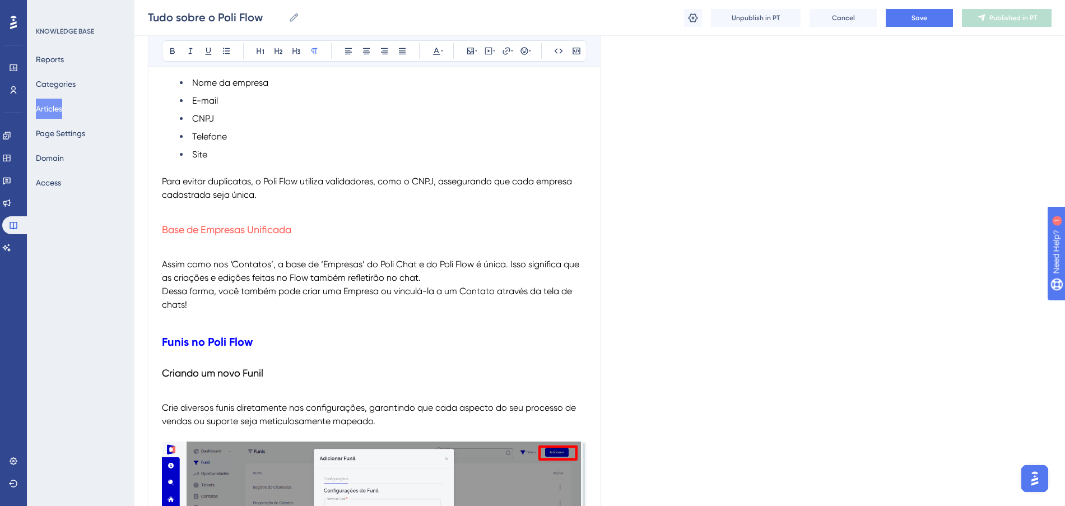
scroll to position [3010, 0]
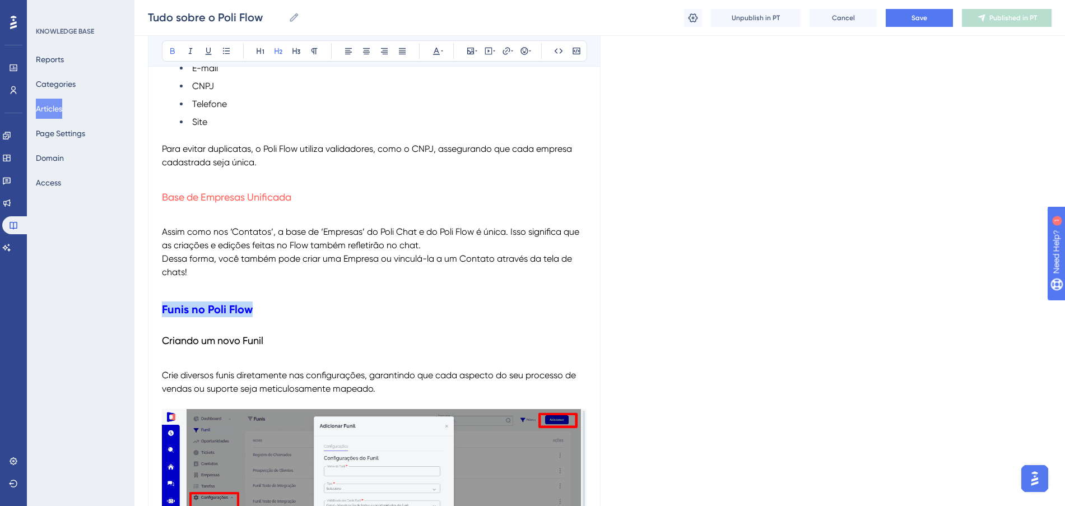
drag, startPoint x: 262, startPoint y: 310, endPoint x: 147, endPoint y: 309, distance: 114.8
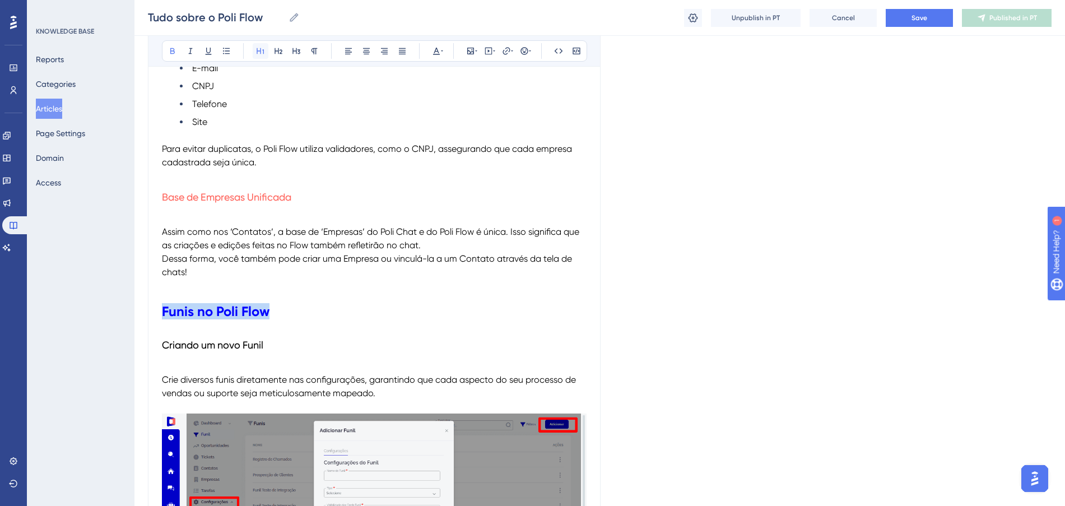
click at [261, 48] on icon at bounding box center [260, 50] width 9 height 9
click at [911, 22] on button "Save" at bounding box center [918, 18] width 67 height 18
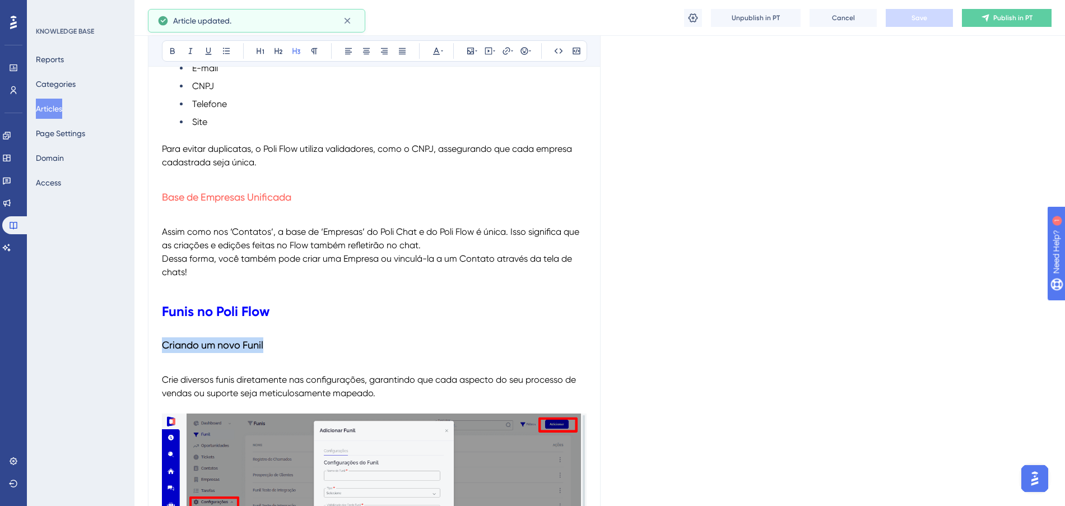
drag, startPoint x: 274, startPoint y: 344, endPoint x: 161, endPoint y: 338, distance: 113.3
click at [429, 50] on button at bounding box center [436, 51] width 16 height 16
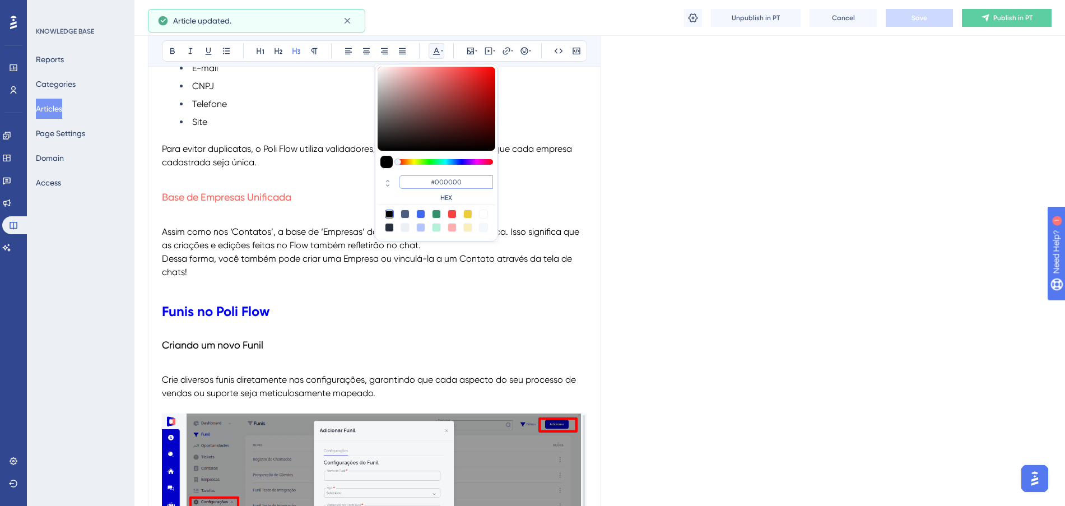
drag, startPoint x: 475, startPoint y: 184, endPoint x: 419, endPoint y: 181, distance: 56.6
click at [419, 181] on input "#000000" at bounding box center [446, 181] width 94 height 13
paste input "FF675F"
type input "#FF675F"
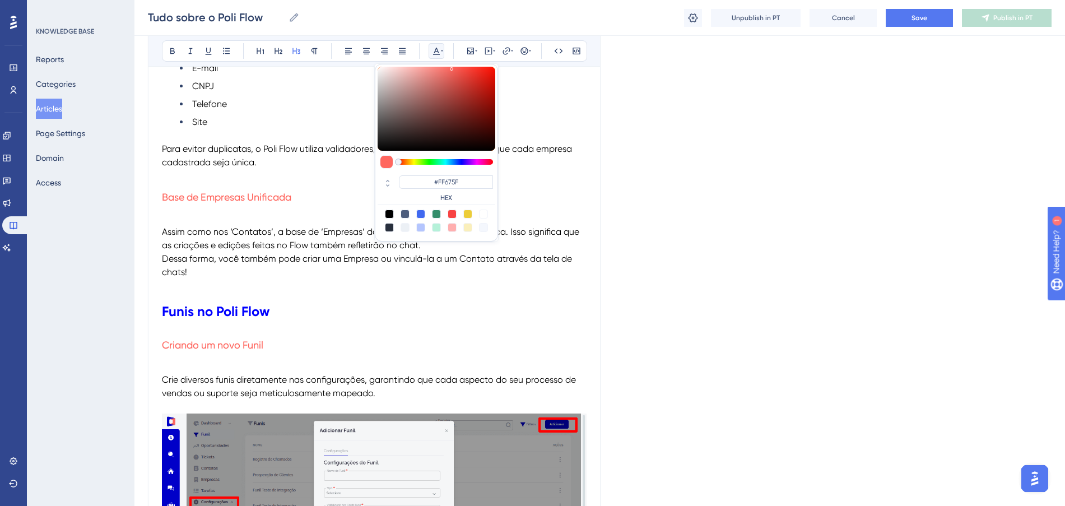
click at [332, 320] on h1 "Funis no Poli Flow" at bounding box center [374, 311] width 424 height 38
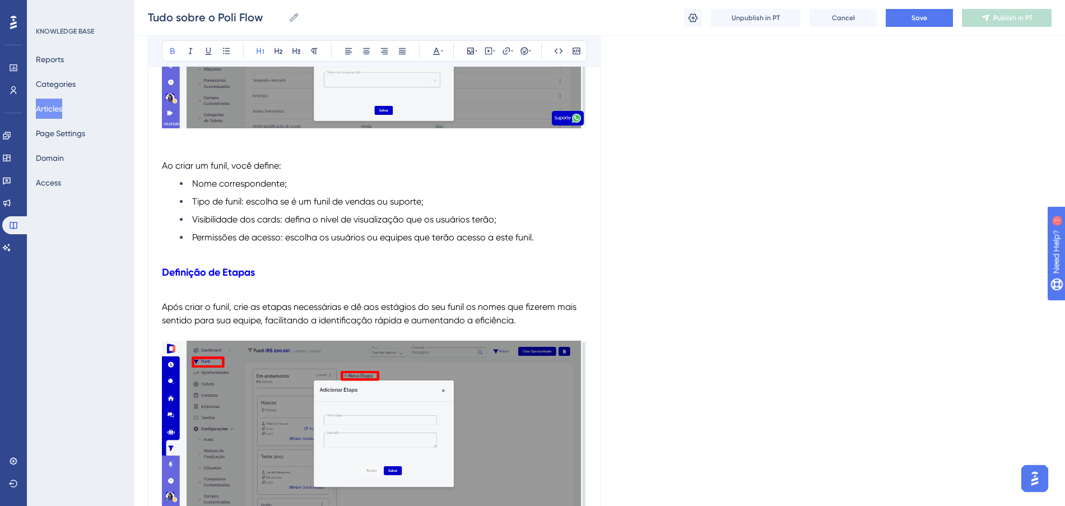
scroll to position [3500, 0]
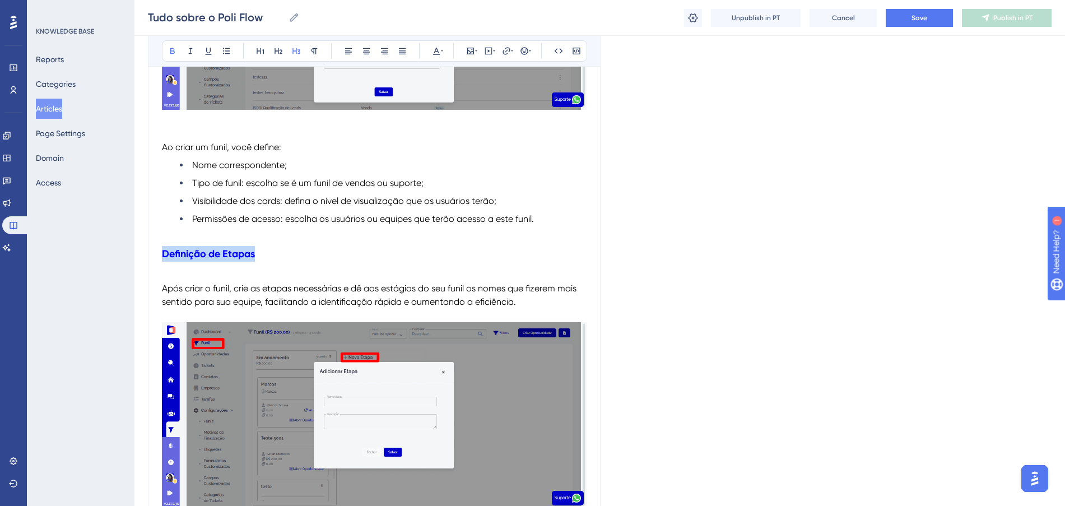
drag, startPoint x: 213, startPoint y: 251, endPoint x: 144, endPoint y: 251, distance: 68.9
click at [434, 52] on icon at bounding box center [436, 50] width 9 height 9
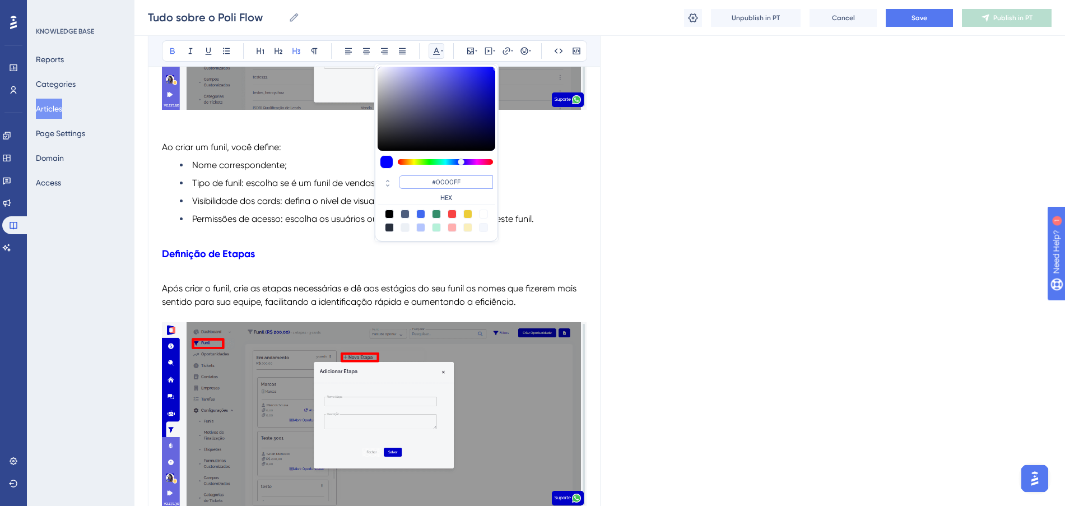
click at [427, 178] on input "#0000FF" at bounding box center [446, 181] width 94 height 13
paste input "FF675"
type input "#FF675F"
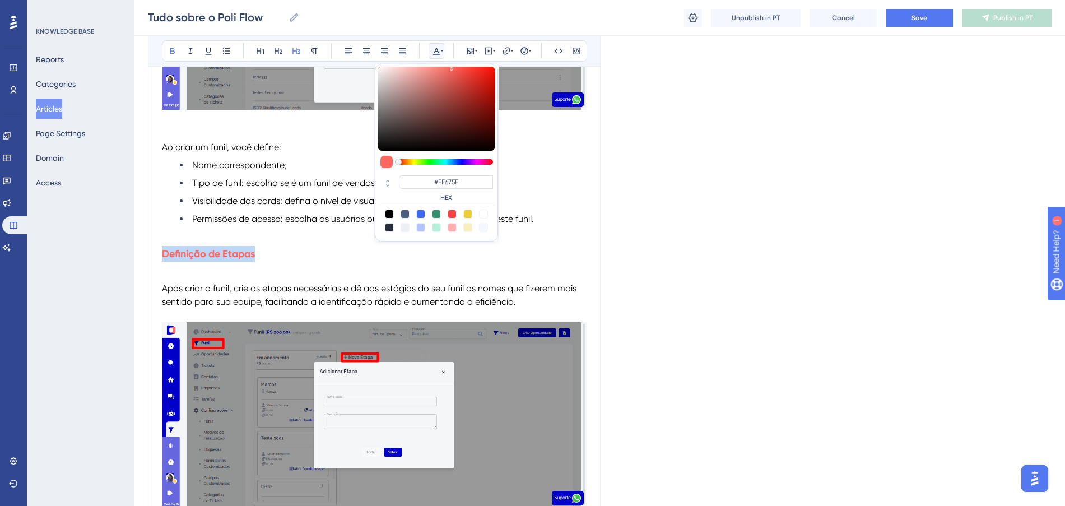
click at [306, 257] on h3 "Definição de Etapas" at bounding box center [374, 253] width 424 height 29
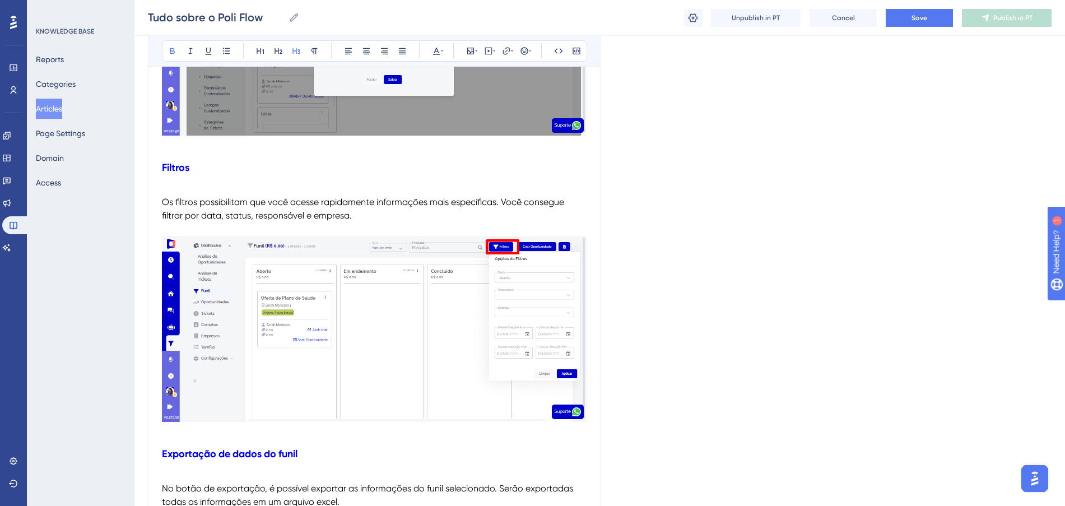
scroll to position [3850, 0]
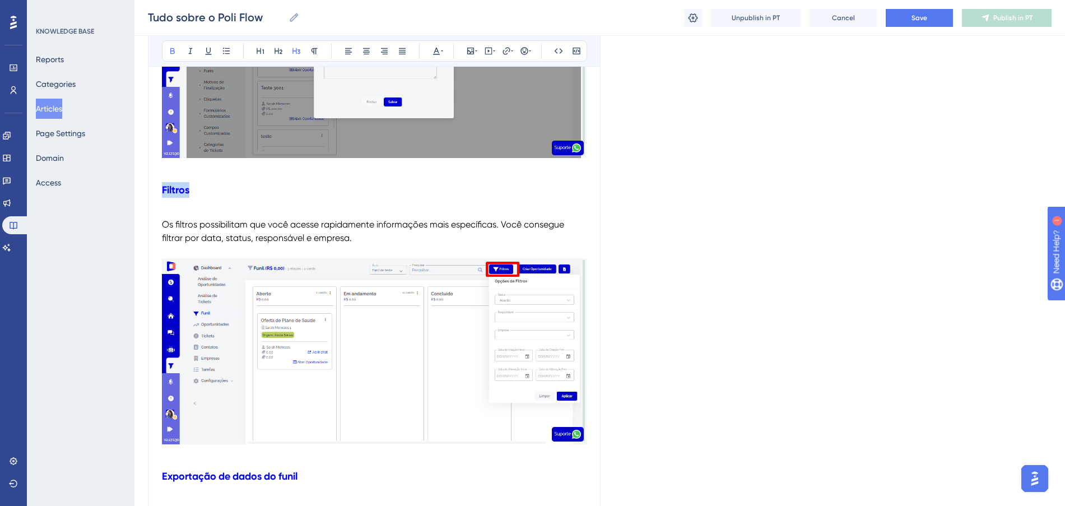
drag, startPoint x: 181, startPoint y: 184, endPoint x: 152, endPoint y: 189, distance: 29.1
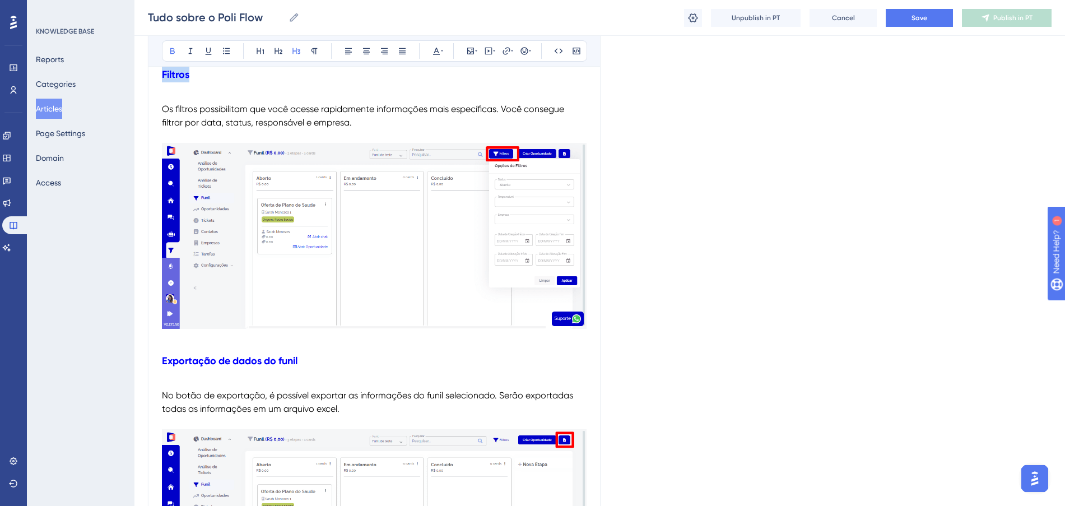
scroll to position [3990, 0]
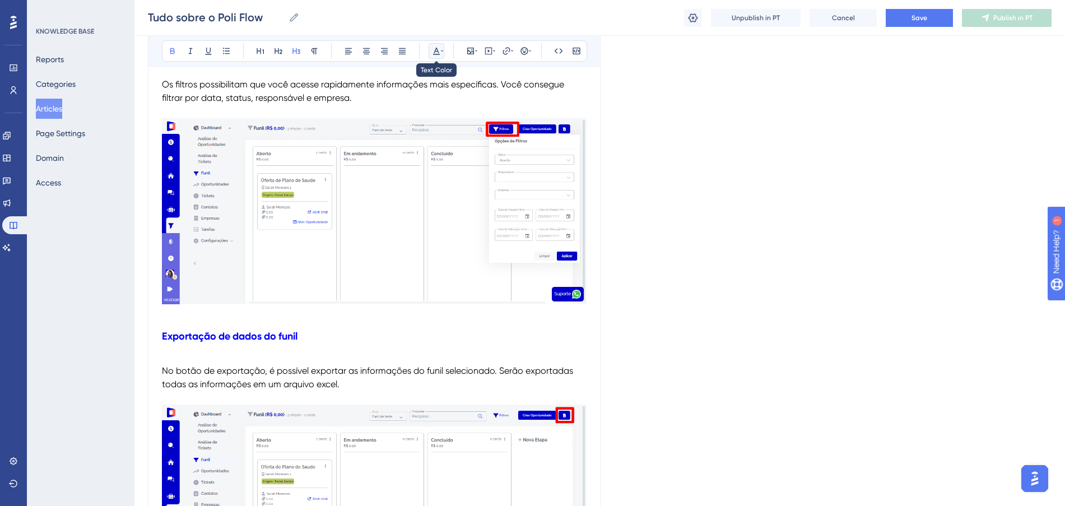
click at [440, 53] on icon at bounding box center [436, 50] width 9 height 9
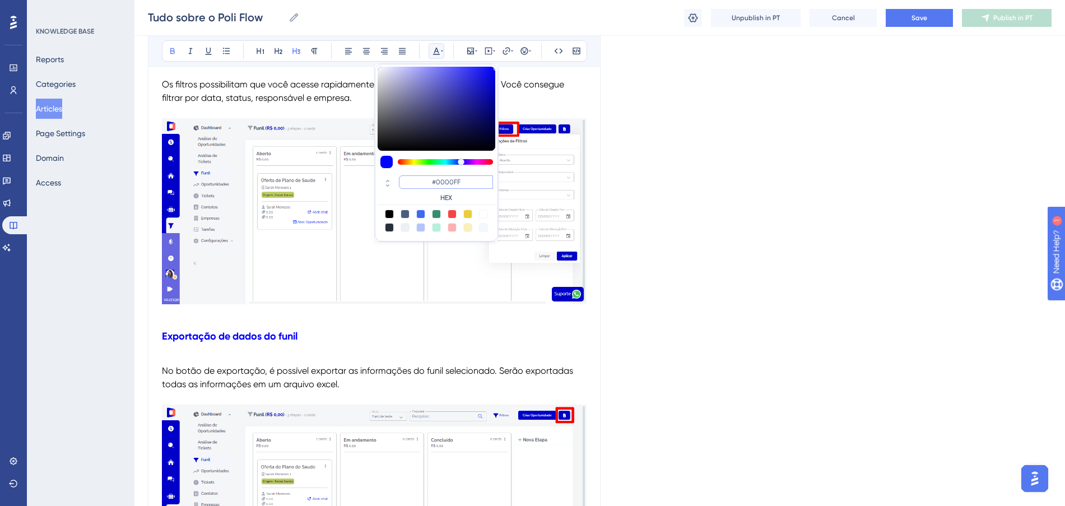
drag, startPoint x: 466, startPoint y: 187, endPoint x: 425, endPoint y: 178, distance: 42.5
click at [425, 178] on input "#0000FF" at bounding box center [446, 181] width 94 height 13
paste input "FF675"
type input "#FF675F"
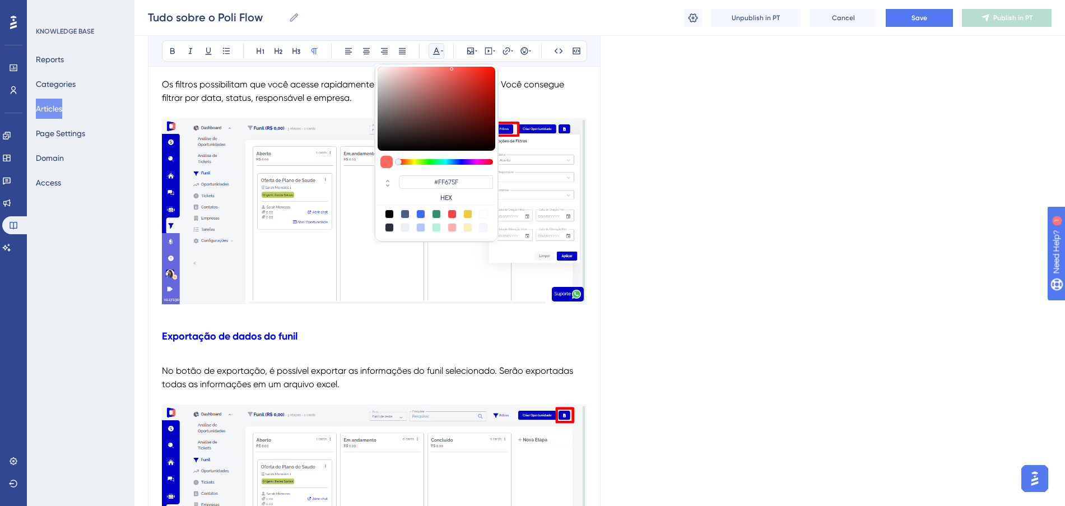
click at [289, 98] on span "Os filtros possibilitam que você acesse rapidamente informações mais específica…" at bounding box center [364, 91] width 404 height 24
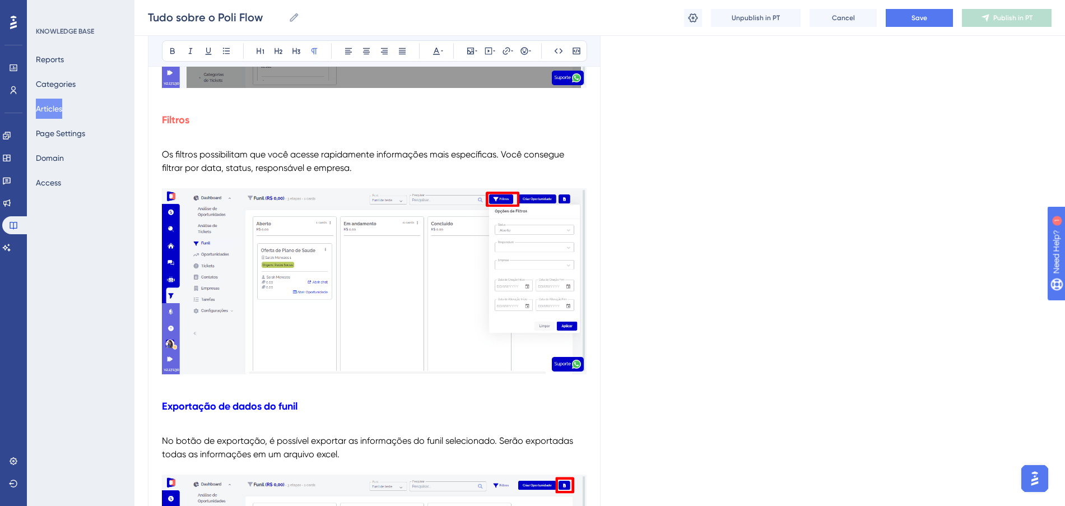
scroll to position [4060, 0]
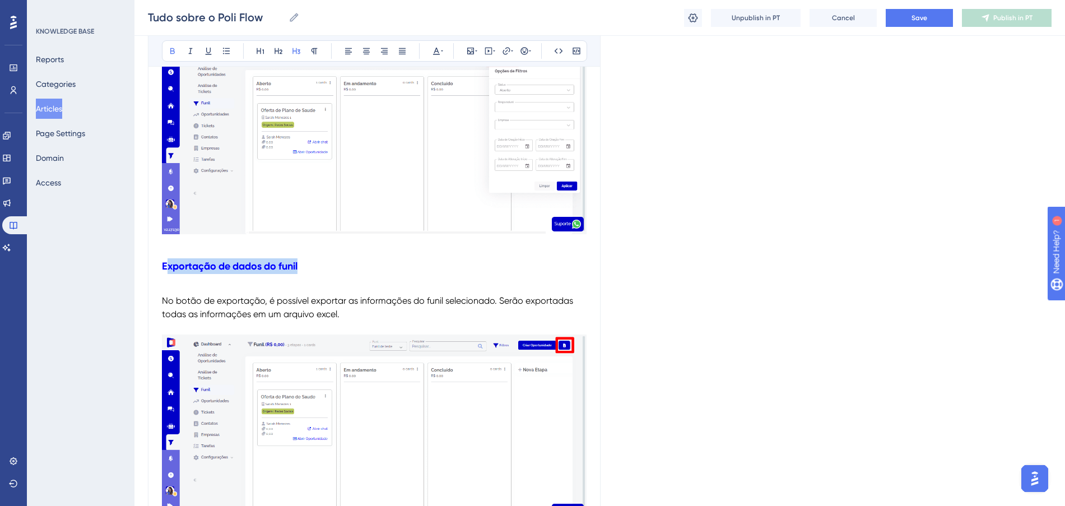
drag, startPoint x: 320, startPoint y: 261, endPoint x: 165, endPoint y: 260, distance: 155.7
click at [165, 260] on h3 "Exportação de dados do funil" at bounding box center [374, 265] width 424 height 29
click at [328, 265] on h3 "Exportação de dados do funil" at bounding box center [374, 265] width 424 height 29
drag, startPoint x: 245, startPoint y: 268, endPoint x: 126, endPoint y: 252, distance: 119.8
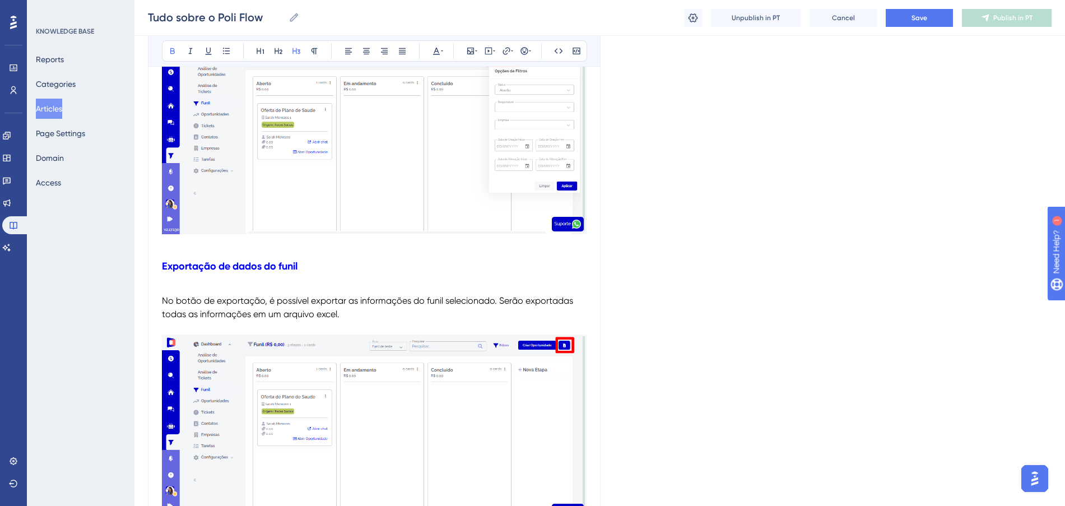
click at [447, 50] on div "Bold Italic Underline Bullet Point Heading 1 Heading 2 Heading 3 Normal Align L…" at bounding box center [374, 50] width 425 height 21
drag, startPoint x: 319, startPoint y: 269, endPoint x: 163, endPoint y: 256, distance: 156.8
click at [163, 256] on h3 "Exportação de dados do funil" at bounding box center [374, 265] width 424 height 29
click at [439, 49] on icon at bounding box center [436, 50] width 9 height 9
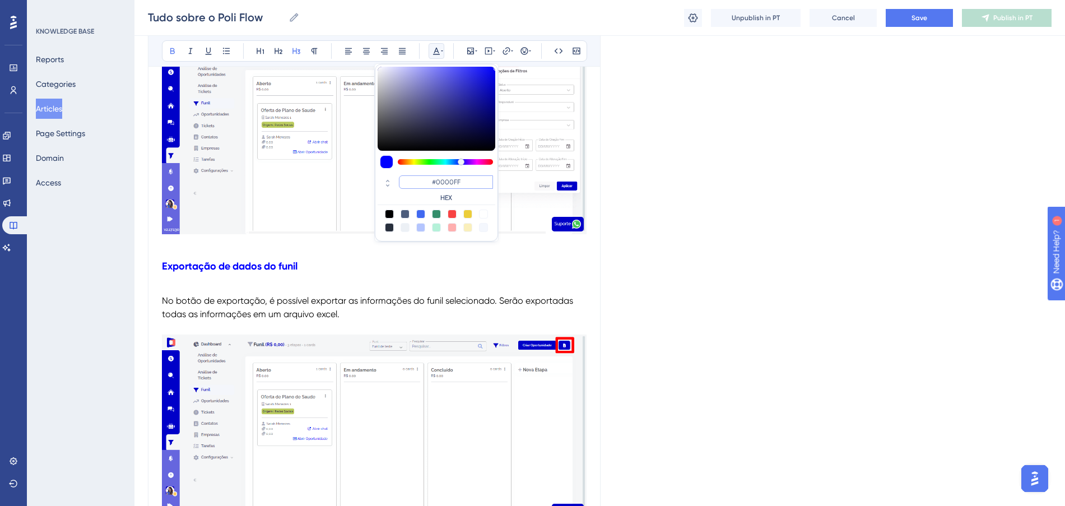
drag, startPoint x: 475, startPoint y: 184, endPoint x: 413, endPoint y: 183, distance: 62.2
click at [413, 183] on input "#0000FF" at bounding box center [446, 181] width 94 height 13
paste input "FF675"
type input "#FF675F"
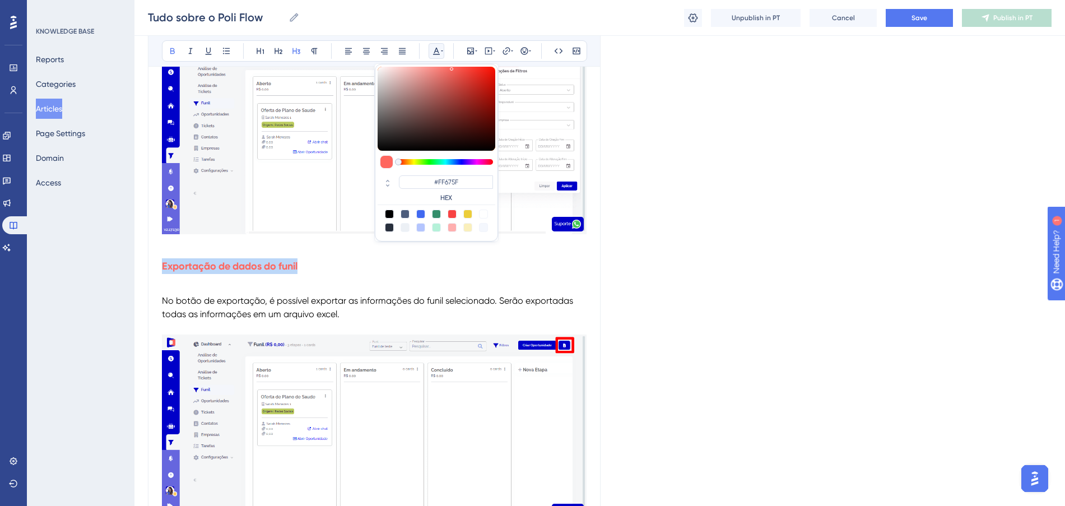
click at [323, 264] on h3 "Exportação de dados do funil" at bounding box center [374, 265] width 424 height 29
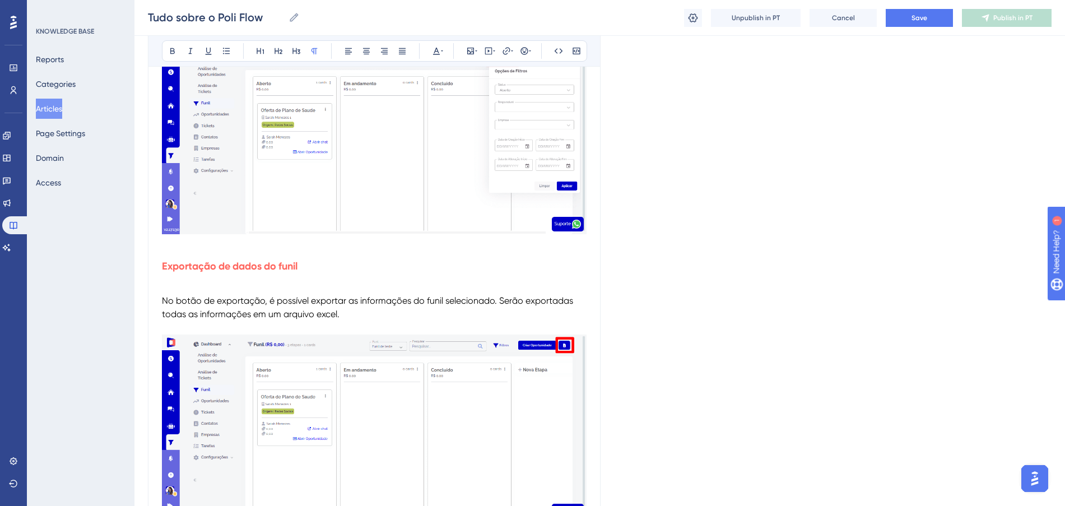
click at [507, 249] on p at bounding box center [374, 244] width 424 height 13
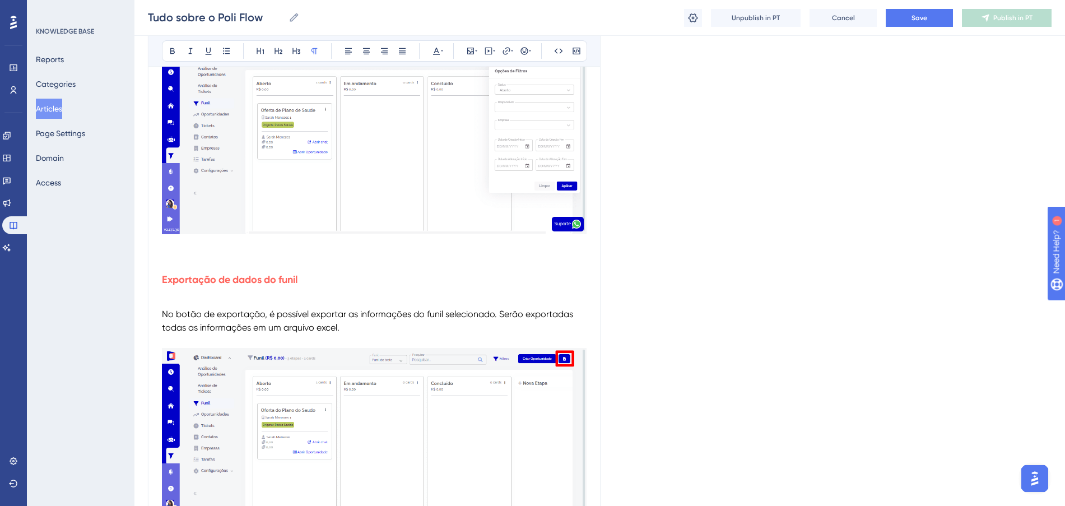
click at [482, 277] on h3 "Exportação de dados do funil" at bounding box center [374, 279] width 424 height 29
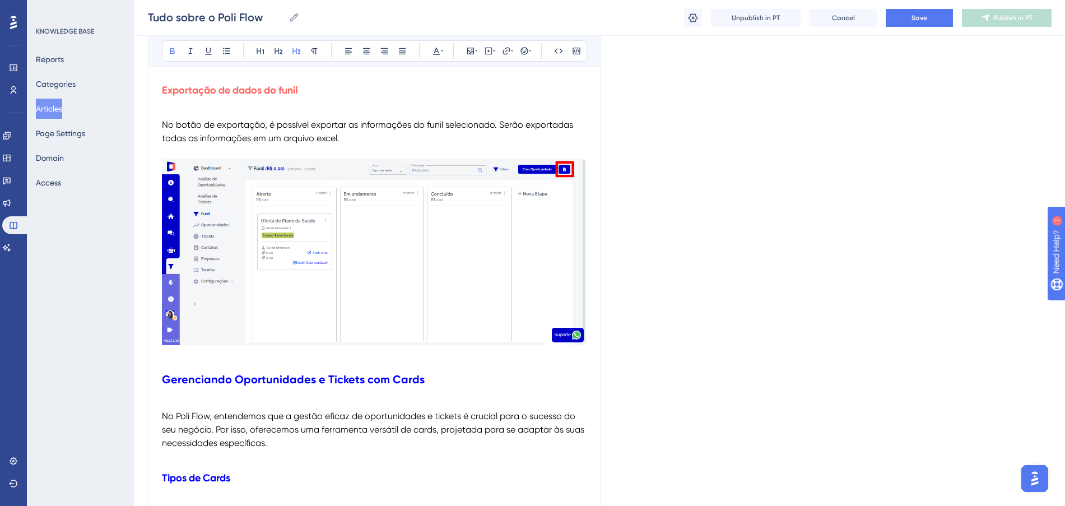
scroll to position [4340, 0]
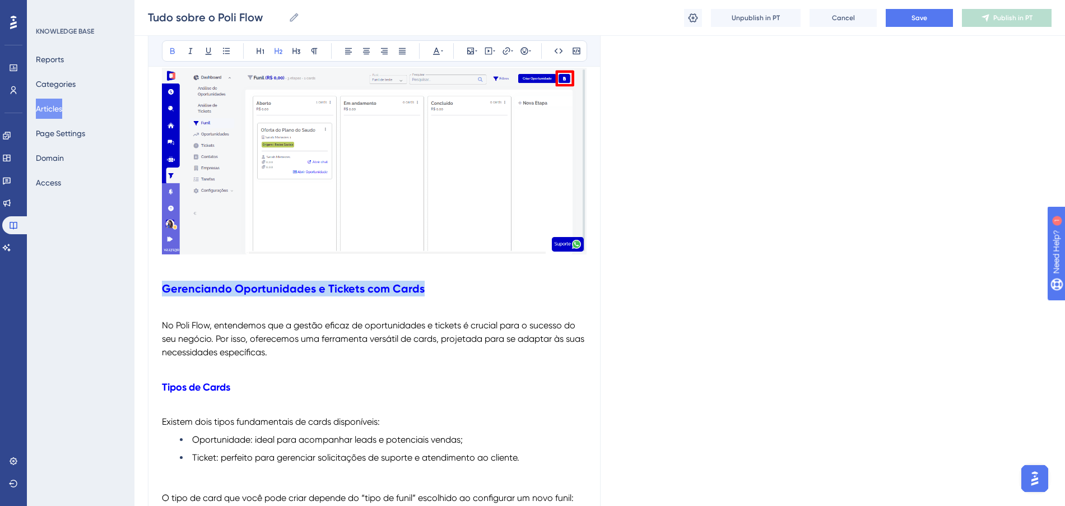
drag, startPoint x: 423, startPoint y: 288, endPoint x: 141, endPoint y: 274, distance: 283.1
click at [258, 55] on button at bounding box center [261, 51] width 16 height 16
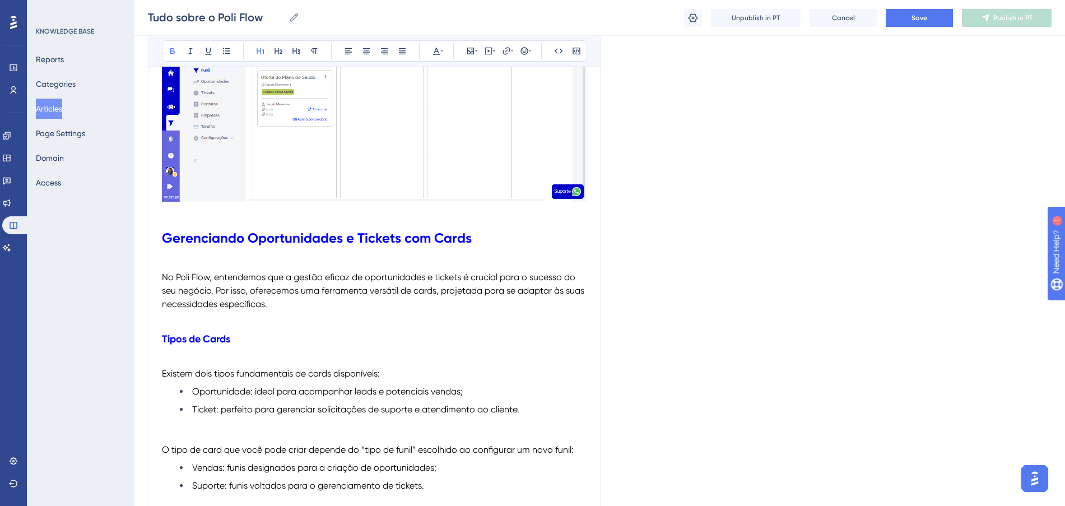
scroll to position [4480, 0]
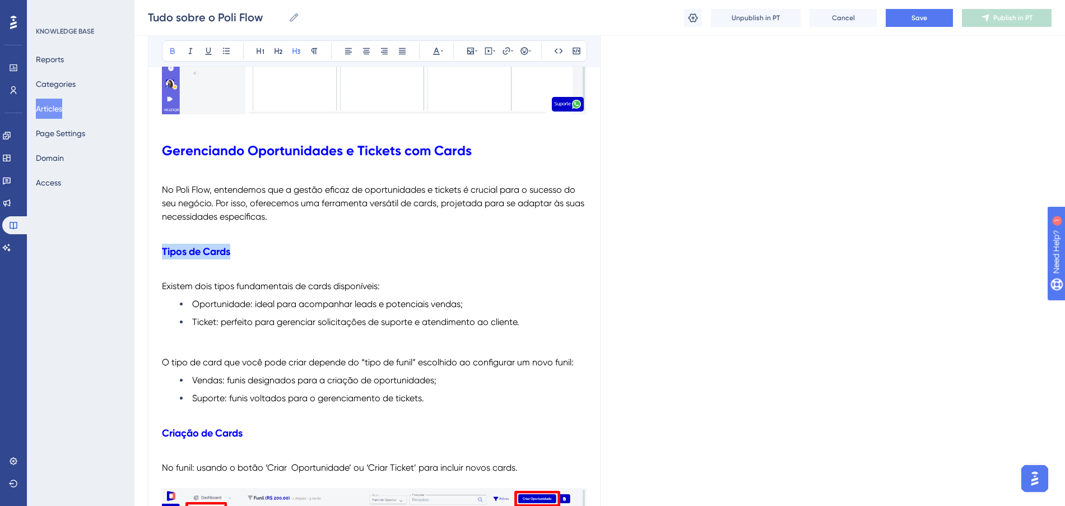
drag, startPoint x: 259, startPoint y: 251, endPoint x: 147, endPoint y: 256, distance: 111.6
click at [436, 48] on icon at bounding box center [436, 51] width 7 height 7
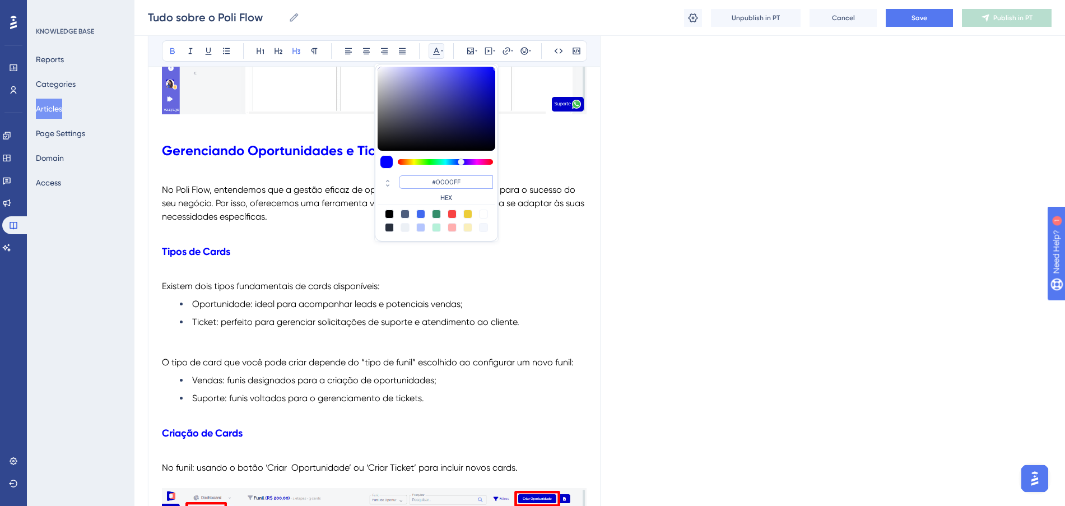
drag, startPoint x: 462, startPoint y: 184, endPoint x: 404, endPoint y: 175, distance: 58.9
click at [404, 175] on input "#0000FF" at bounding box center [446, 181] width 94 height 13
paste input "FF675"
type input "#FF675F"
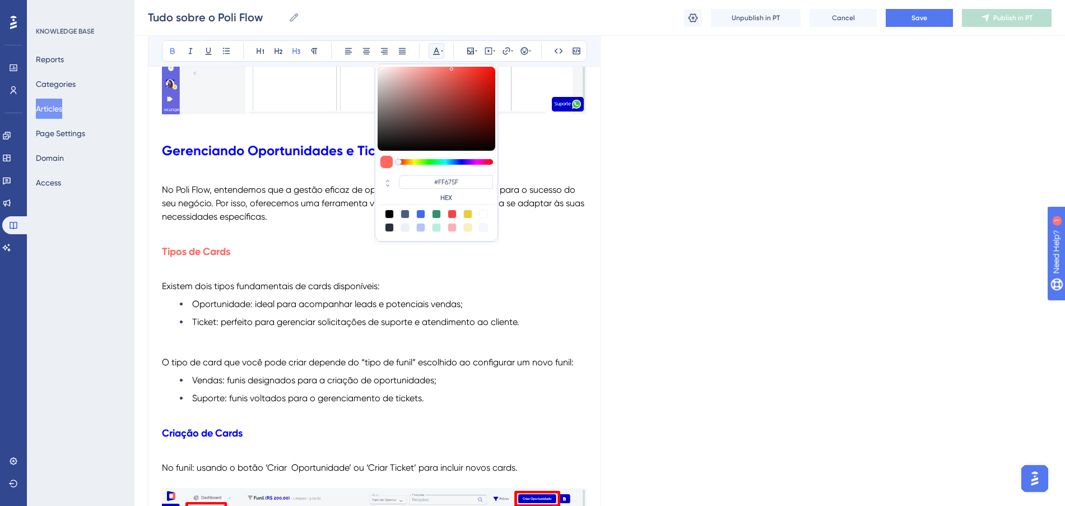
click at [264, 266] on p at bounding box center [374, 272] width 424 height 13
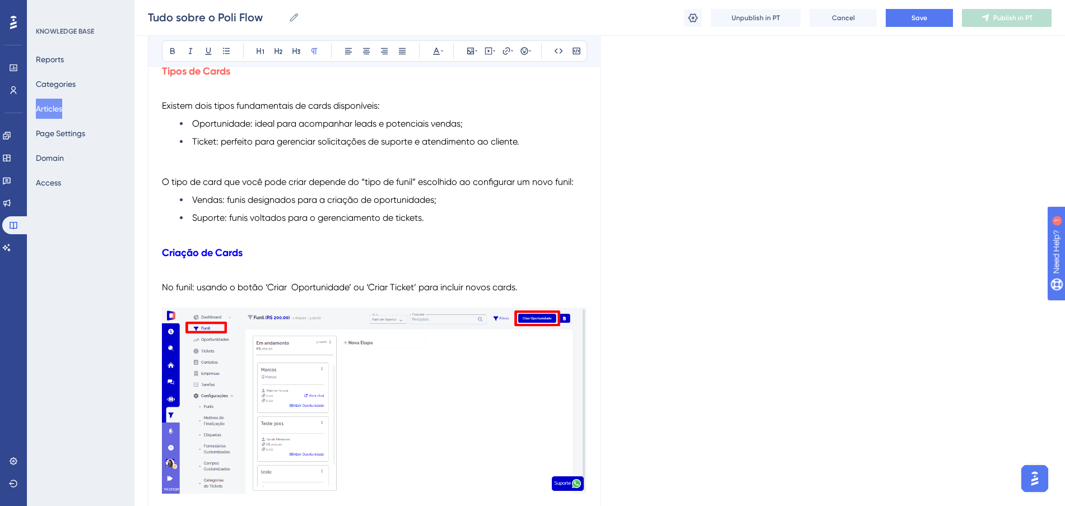
scroll to position [4620, 0]
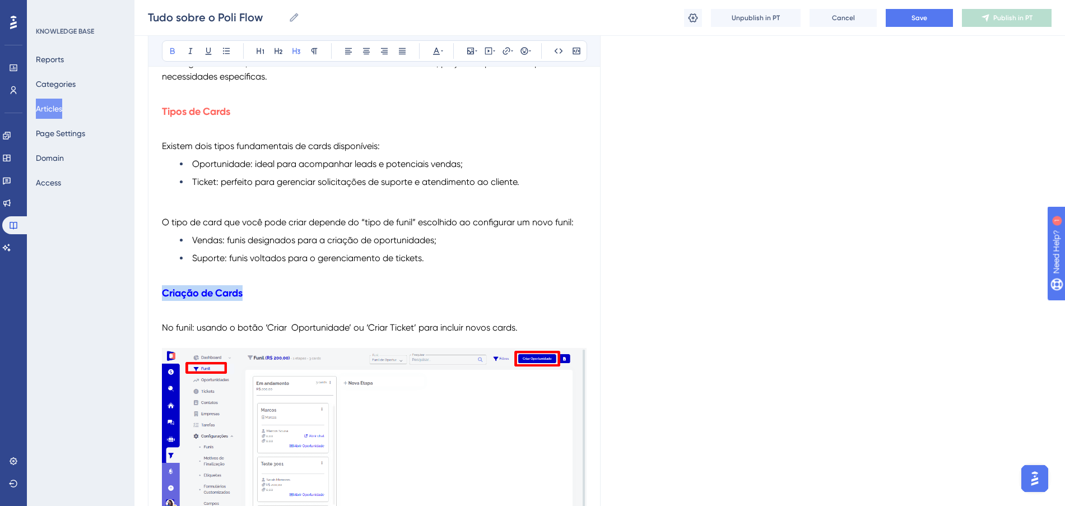
drag, startPoint x: 258, startPoint y: 288, endPoint x: 143, endPoint y: 286, distance: 114.8
click at [436, 48] on icon at bounding box center [436, 51] width 7 height 7
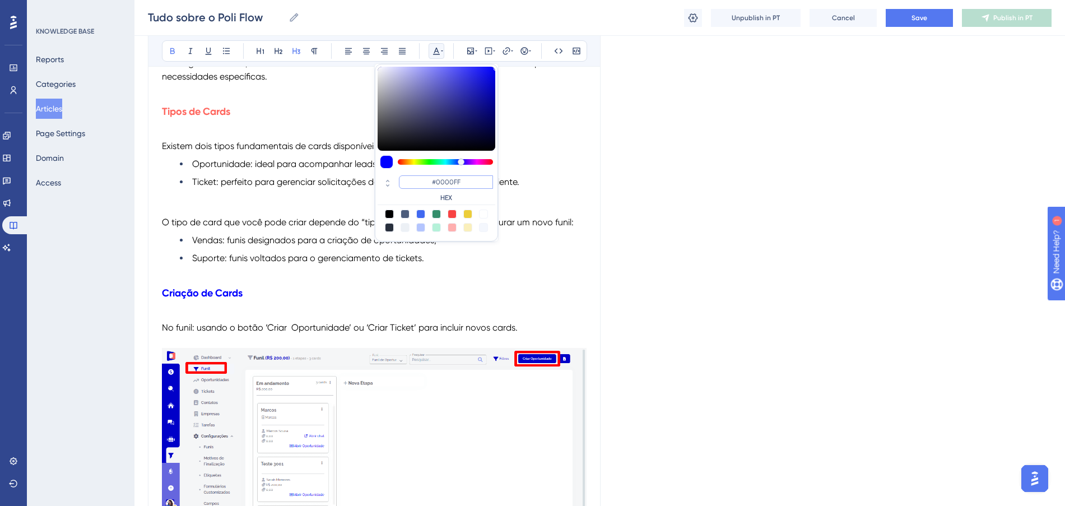
drag, startPoint x: 470, startPoint y: 183, endPoint x: 408, endPoint y: 171, distance: 63.2
click at [408, 171] on div "#0000FF HEX" at bounding box center [436, 153] width 123 height 178
paste input "FF675"
type input "#FF675F"
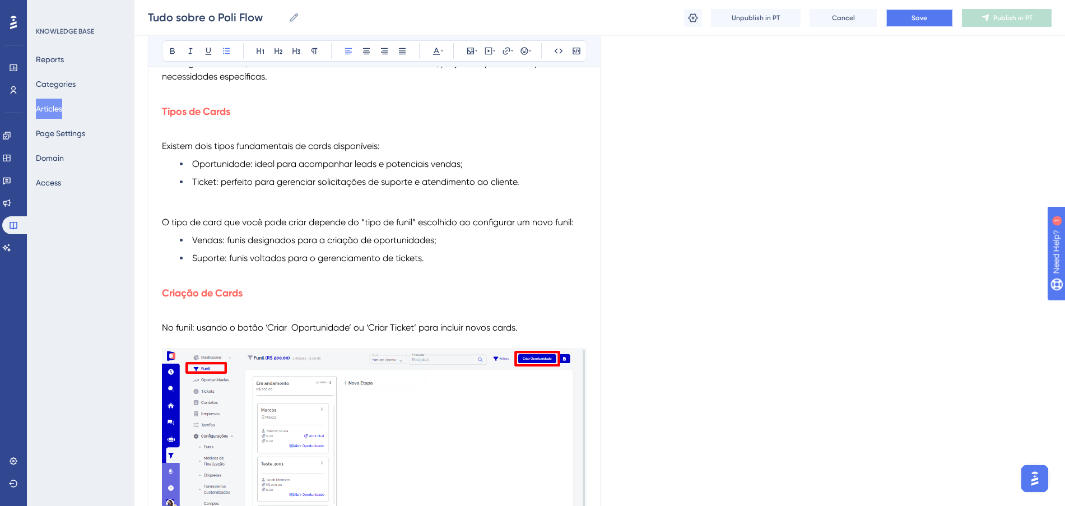
click at [907, 15] on button "Save" at bounding box center [918, 18] width 67 height 18
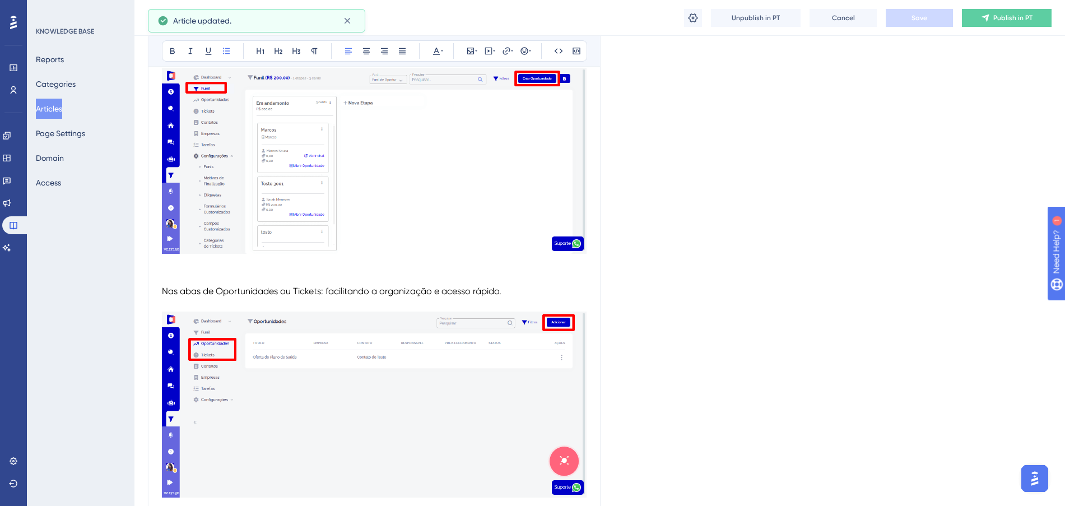
scroll to position [5250, 0]
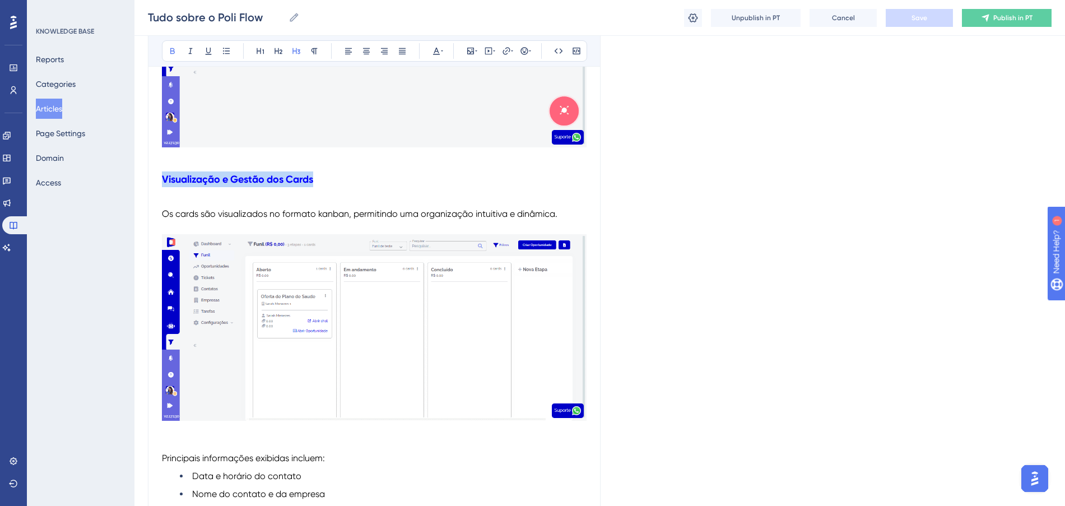
drag, startPoint x: 335, startPoint y: 178, endPoint x: 133, endPoint y: 179, distance: 201.6
click at [433, 50] on icon at bounding box center [436, 50] width 9 height 9
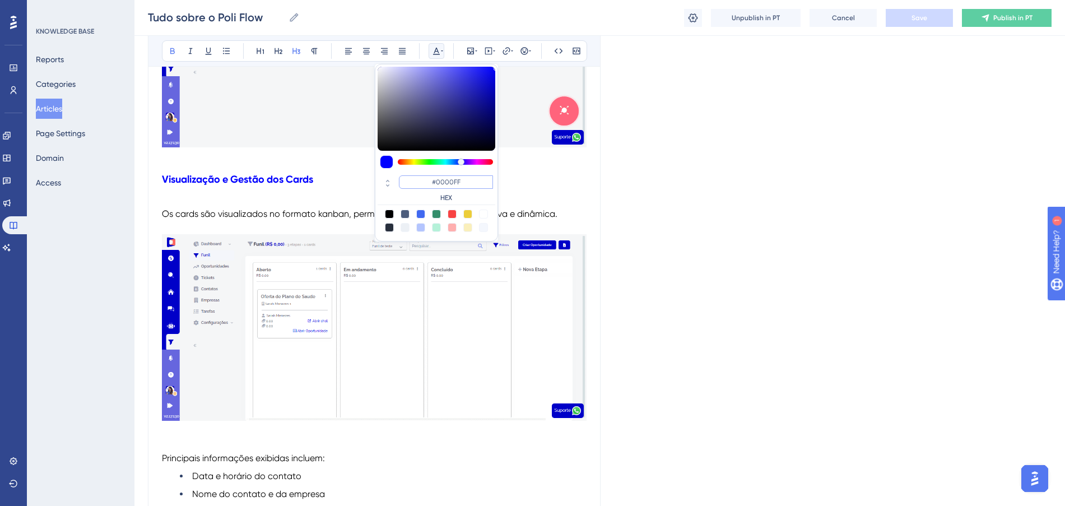
drag, startPoint x: 475, startPoint y: 181, endPoint x: 417, endPoint y: 179, distance: 58.3
click at [417, 179] on input "#0000FF" at bounding box center [446, 181] width 94 height 13
paste input "FF675"
type input "#FF675F"
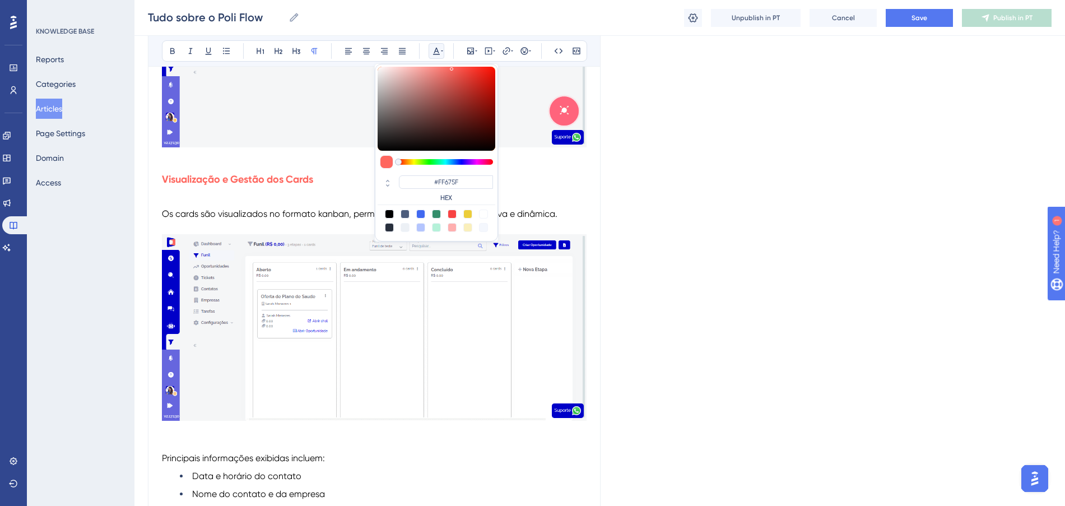
click at [535, 195] on p at bounding box center [374, 200] width 424 height 13
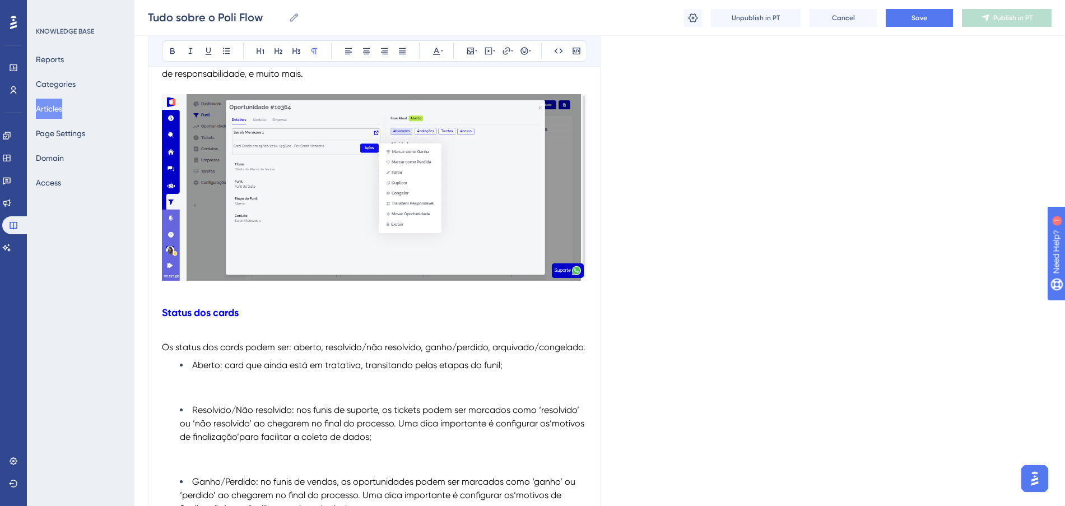
scroll to position [6300, 0]
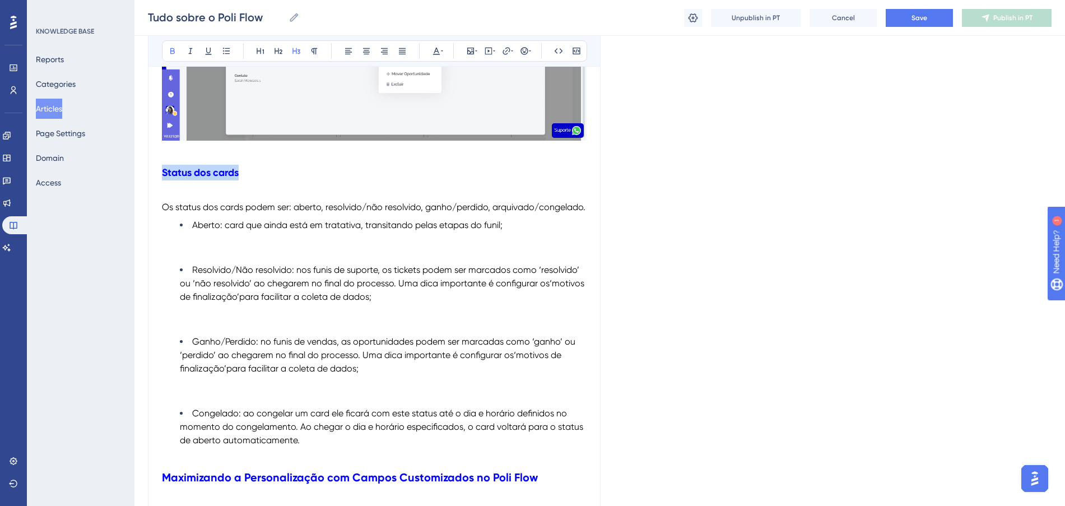
drag, startPoint x: 237, startPoint y: 178, endPoint x: 167, endPoint y: 165, distance: 71.2
click at [148, 172] on div "Tudo sobre o Poli Flow Bold Italic Underline Bullet Point Heading 1 Heading 2 H…" at bounding box center [374, 199] width 452 height 12747
click at [441, 47] on icon at bounding box center [442, 50] width 2 height 9
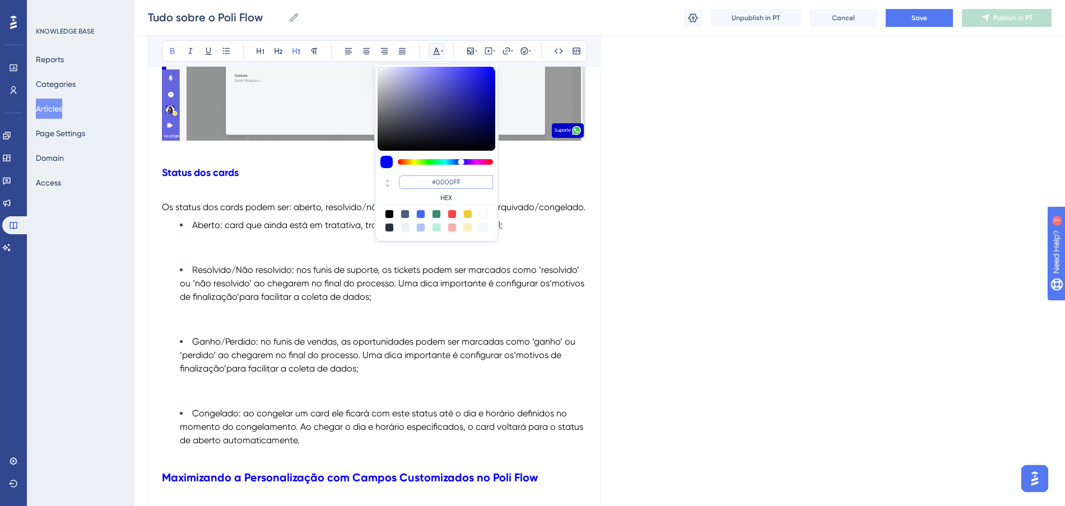
drag, startPoint x: 469, startPoint y: 188, endPoint x: 414, endPoint y: 186, distance: 54.9
click at [414, 186] on input "#0000FF" at bounding box center [446, 181] width 94 height 13
paste input "FF675"
type input "#FF675F"
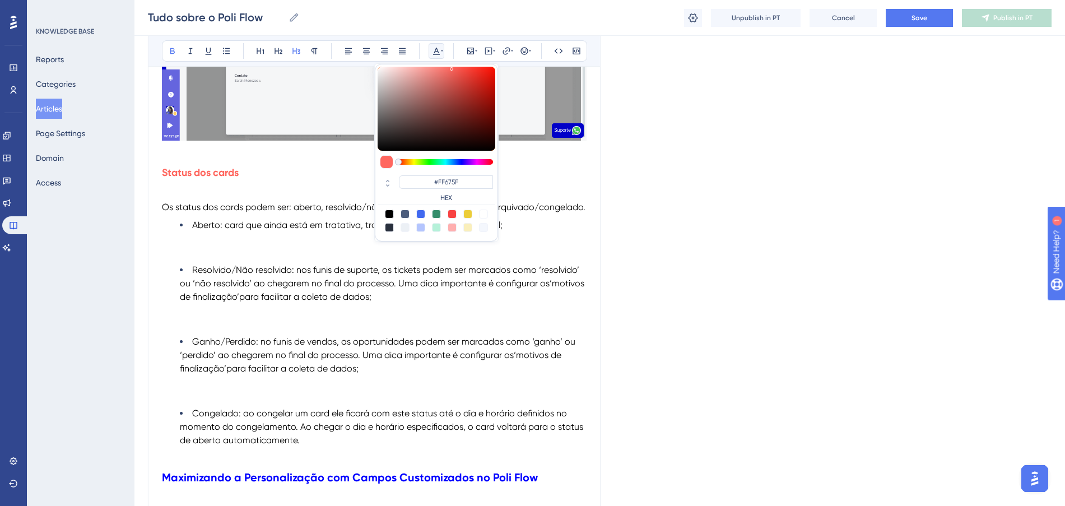
click at [538, 246] on li "Aberto: card que ainda está em tratativa, transitando pelas etapas do funil;" at bounding box center [383, 238] width 407 height 40
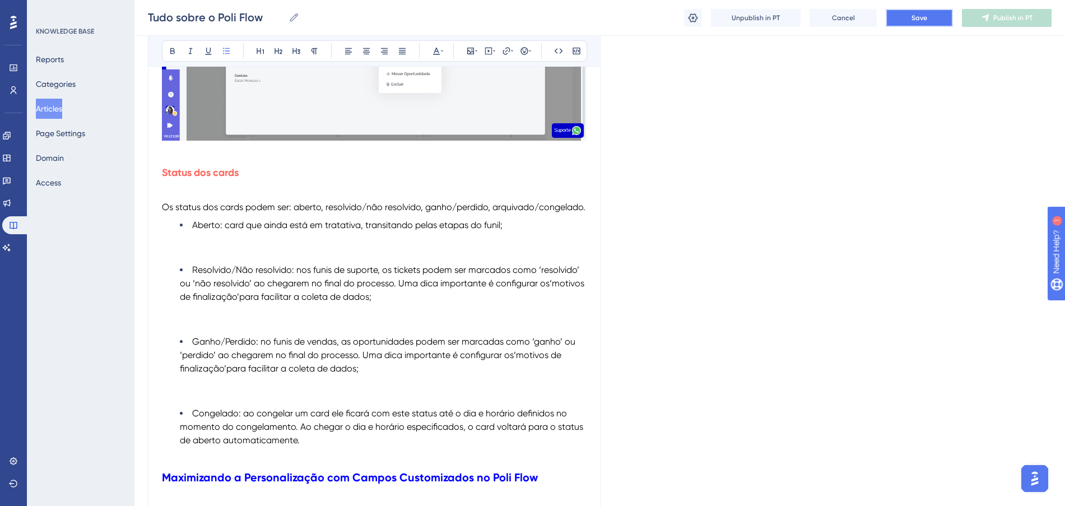
click at [908, 21] on button "Save" at bounding box center [918, 18] width 67 height 18
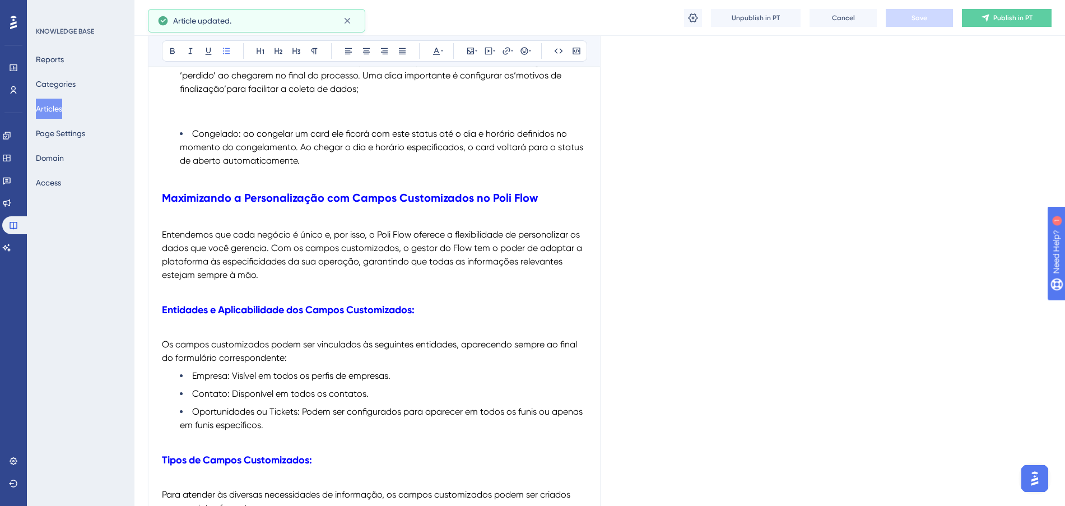
scroll to position [6580, 0]
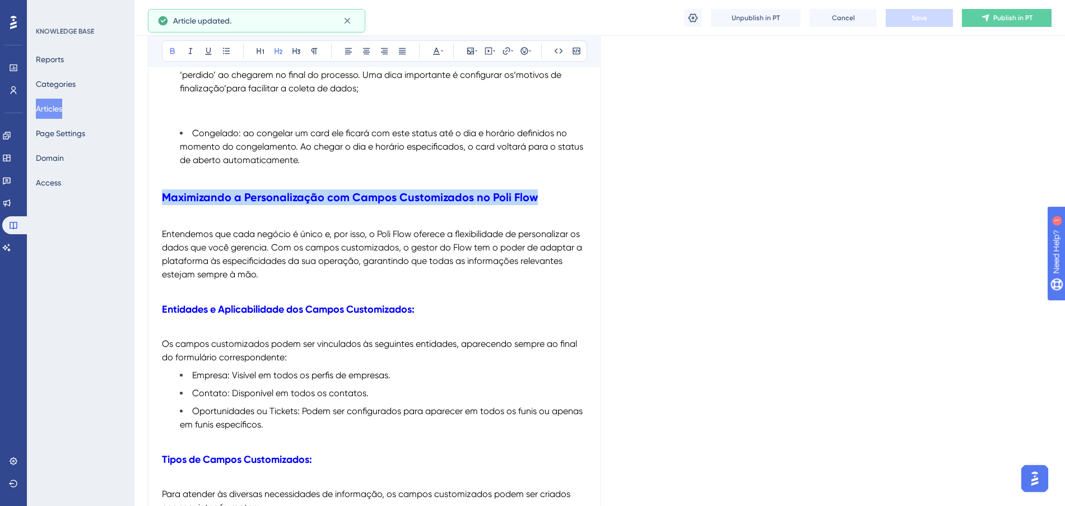
drag, startPoint x: 316, startPoint y: 218, endPoint x: 119, endPoint y: 220, distance: 197.7
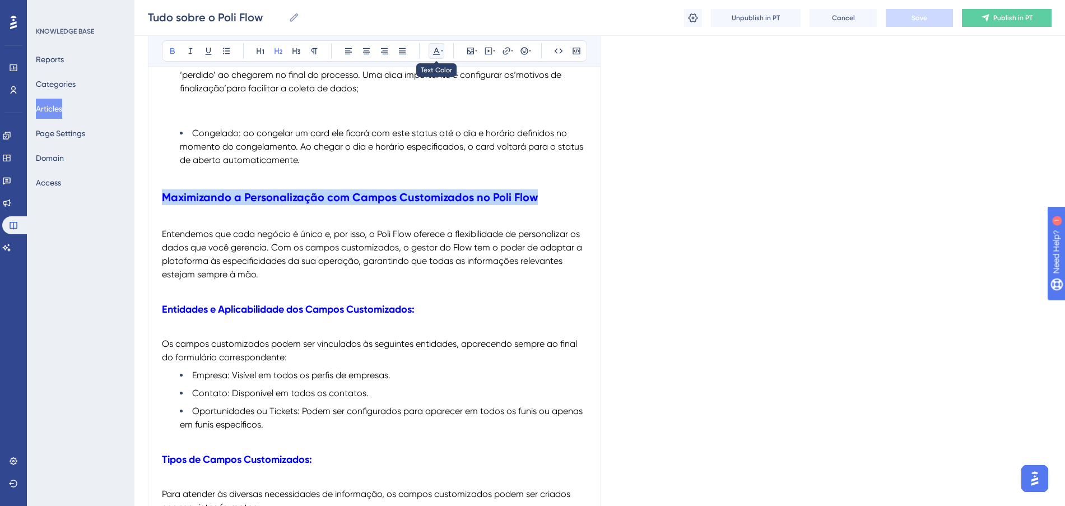
click at [437, 49] on icon at bounding box center [436, 50] width 9 height 9
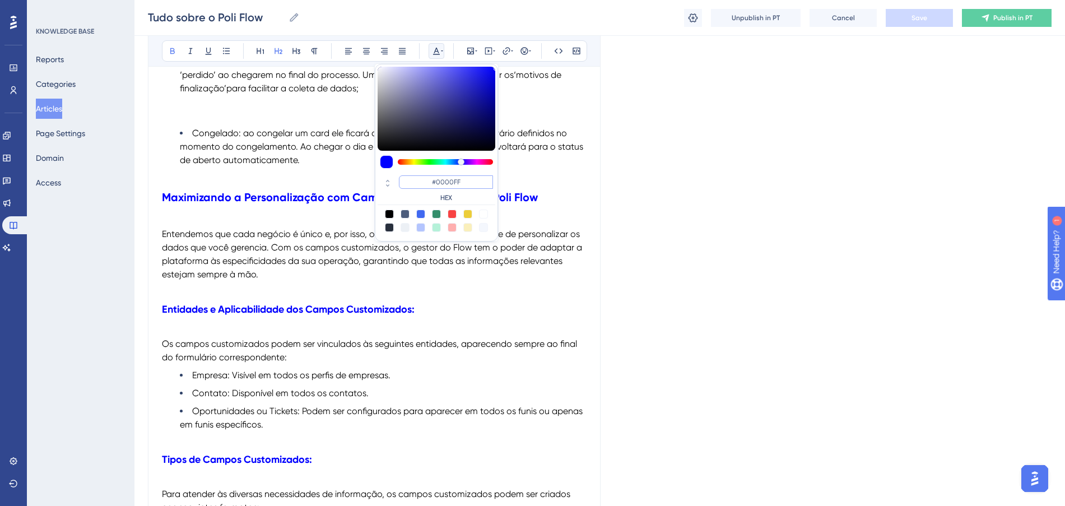
paste input "FF675"
type input "#FF675F"
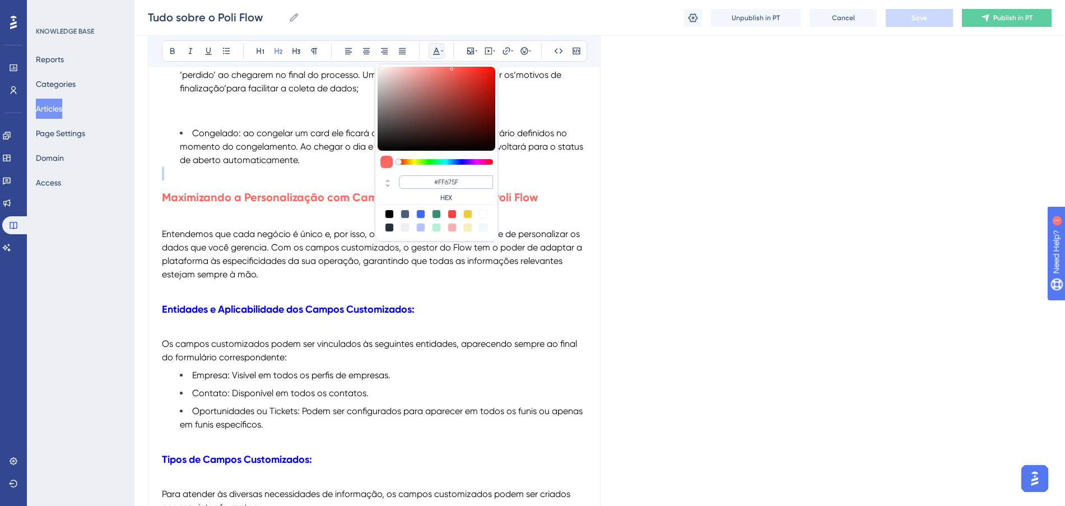
drag, startPoint x: 469, startPoint y: 179, endPoint x: 436, endPoint y: 175, distance: 33.8
click at [436, 175] on input "#FF675F" at bounding box center [446, 181] width 94 height 13
click at [312, 167] on li "Congelado: ao congelar um card ele ficará com este status até o dia e horário d…" at bounding box center [383, 147] width 407 height 40
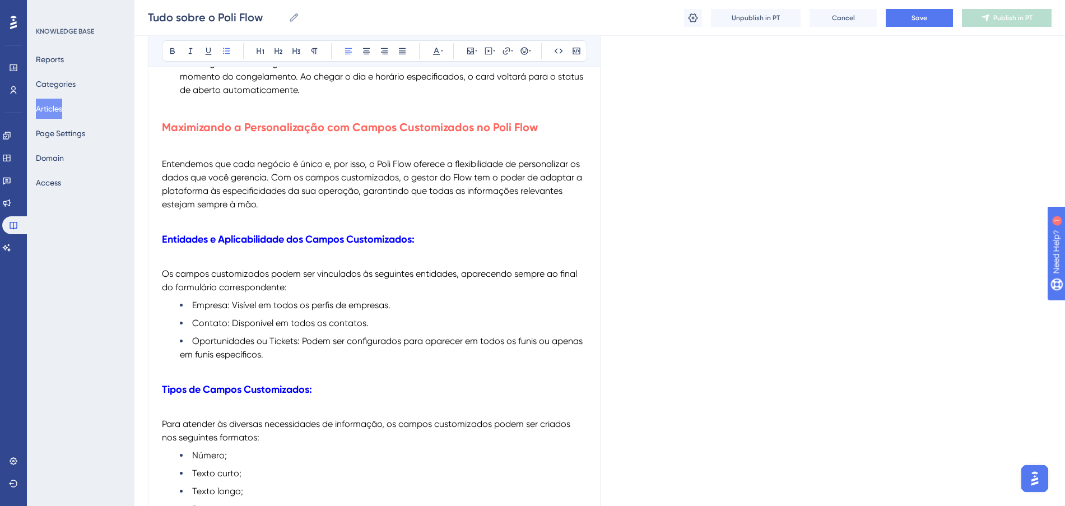
scroll to position [6645, 0]
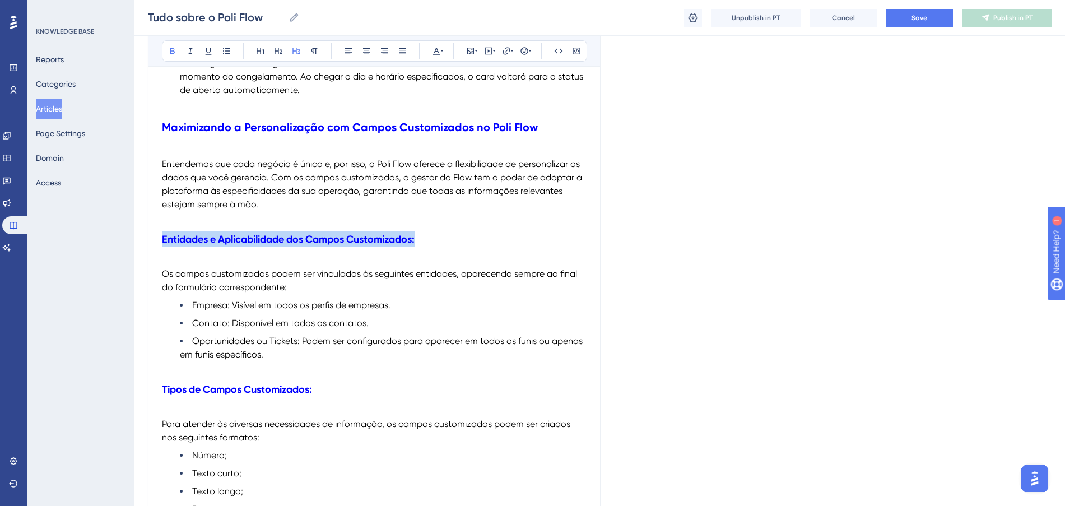
drag, startPoint x: 442, startPoint y: 247, endPoint x: 146, endPoint y: 254, distance: 295.7
click at [479, 267] on p at bounding box center [374, 260] width 424 height 13
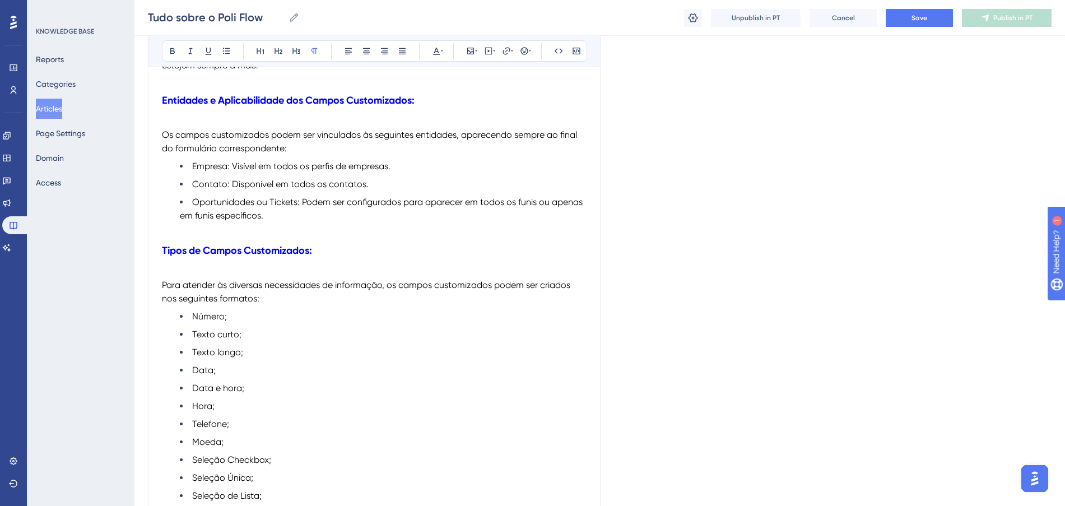
scroll to position [6715, 0]
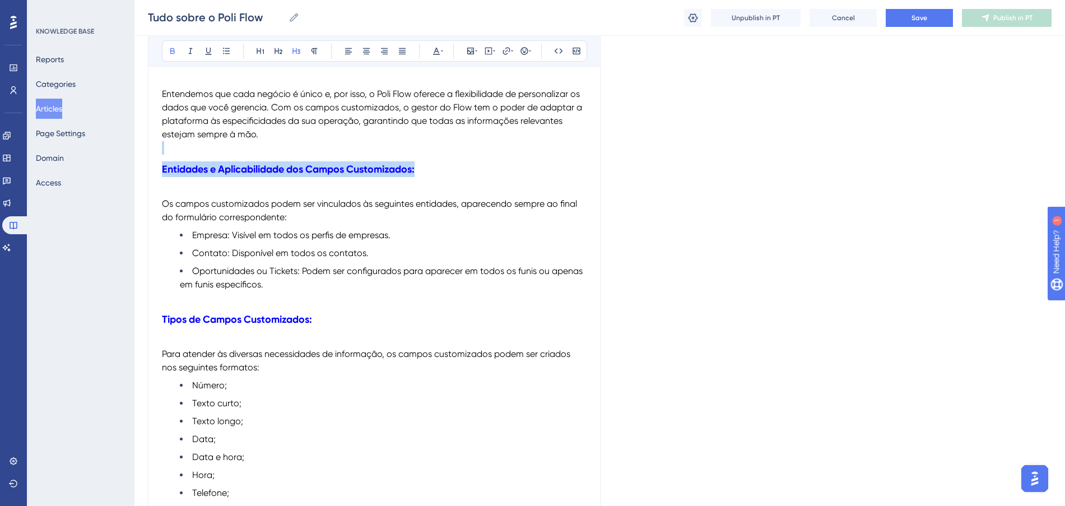
drag, startPoint x: 170, startPoint y: 170, endPoint x: 274, endPoint y: 58, distance: 152.5
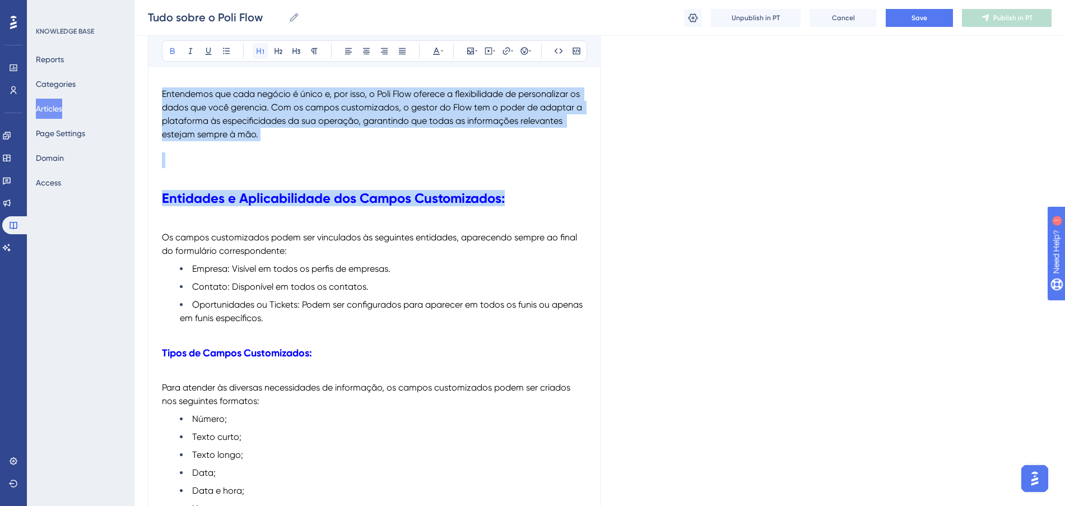
click at [264, 52] on icon at bounding box center [259, 51] width 7 height 6
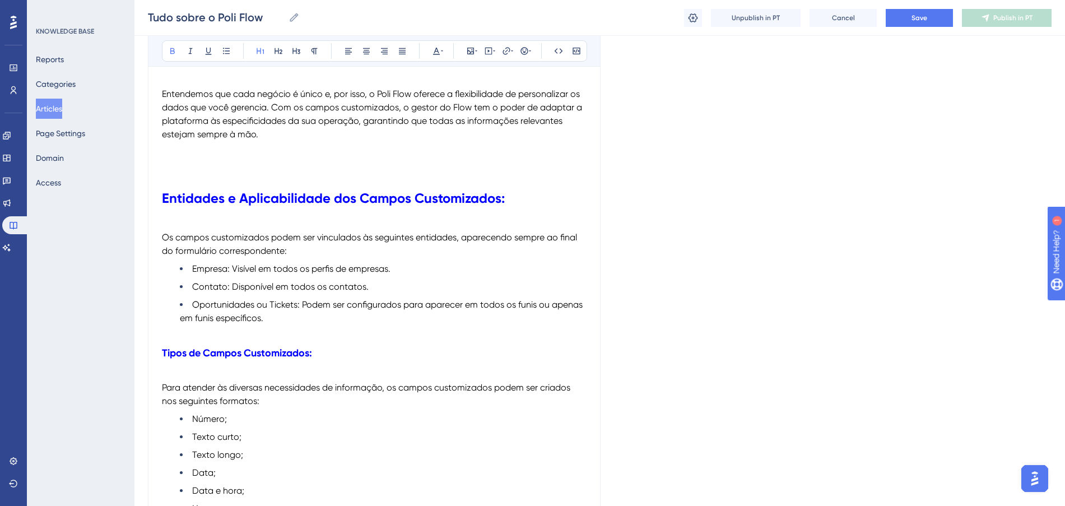
click at [360, 258] on p "Os campos customizados podem ser vinculados às seguintes entidades, aparecendo …" at bounding box center [374, 244] width 424 height 27
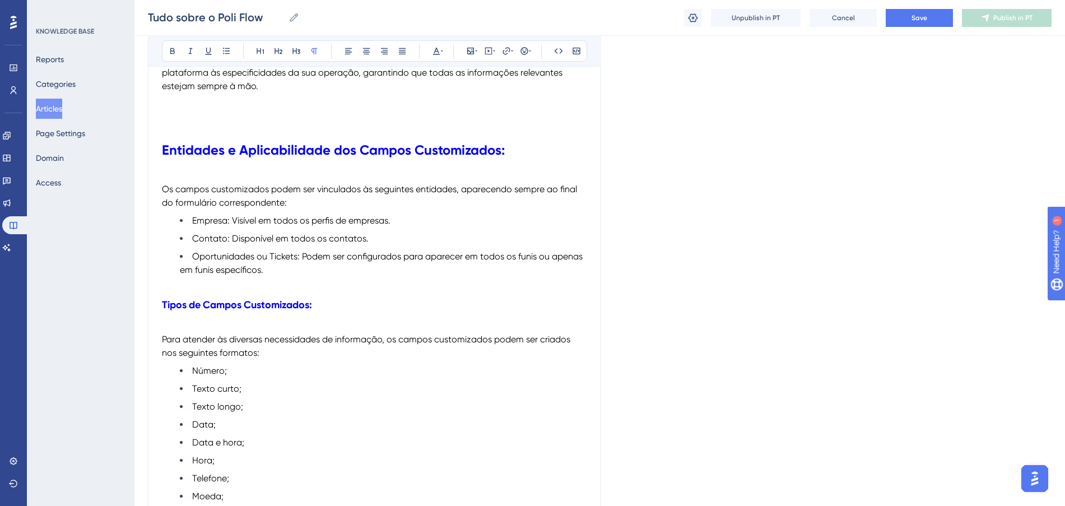
scroll to position [6785, 0]
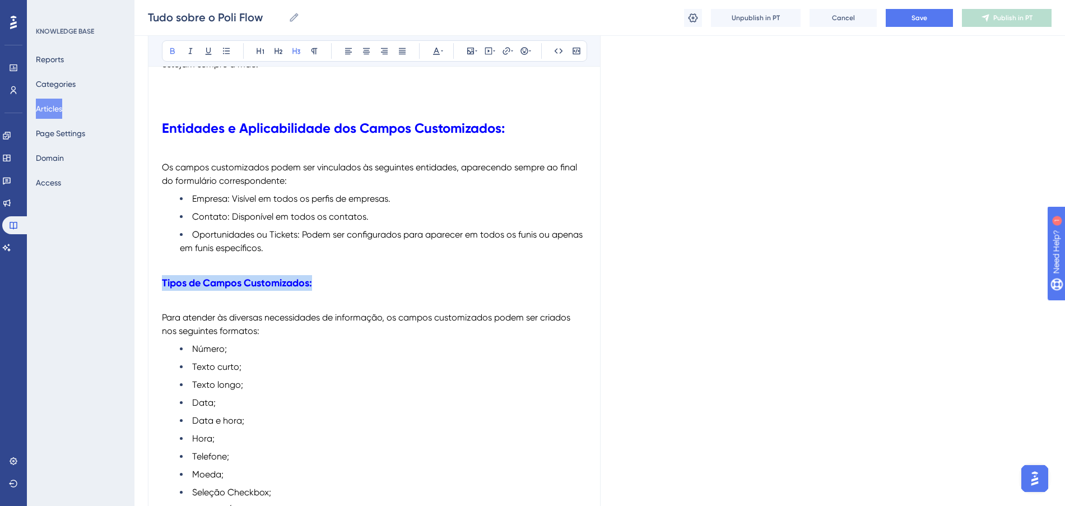
drag, startPoint x: 231, startPoint y: 297, endPoint x: 153, endPoint y: 297, distance: 78.4
click at [432, 52] on icon at bounding box center [436, 50] width 9 height 9
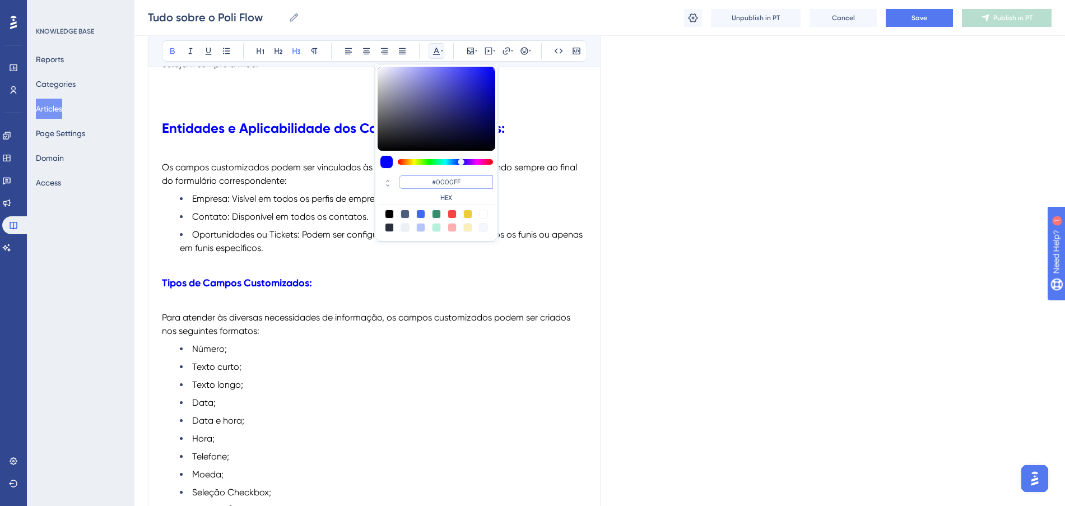
drag, startPoint x: 475, startPoint y: 182, endPoint x: 402, endPoint y: 183, distance: 73.9
click at [402, 183] on input "#0000FF" at bounding box center [446, 181] width 94 height 13
paste input "FF675"
type input "#FF675F"
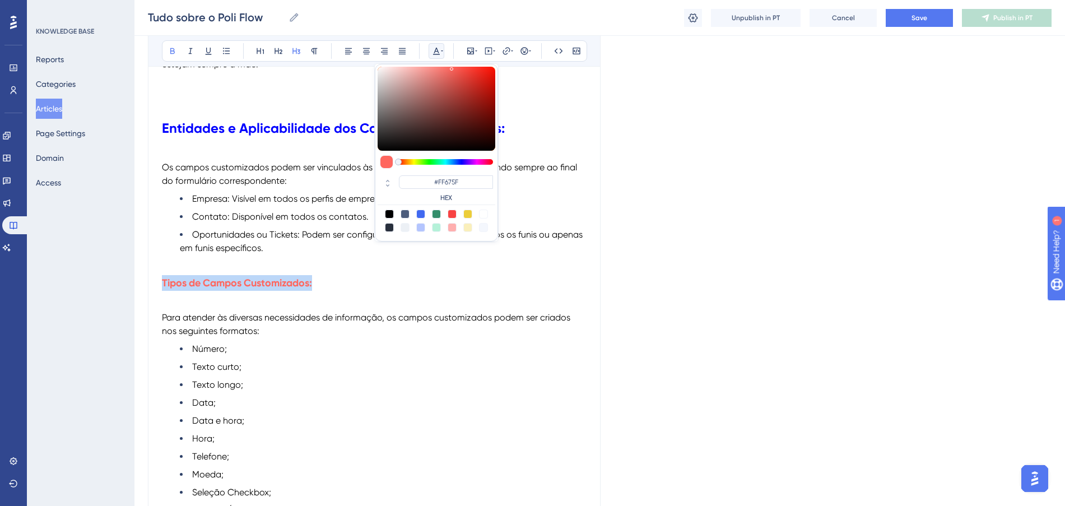
click at [333, 297] on h3 "Tipos de Campos Customizados:" at bounding box center [374, 282] width 424 height 29
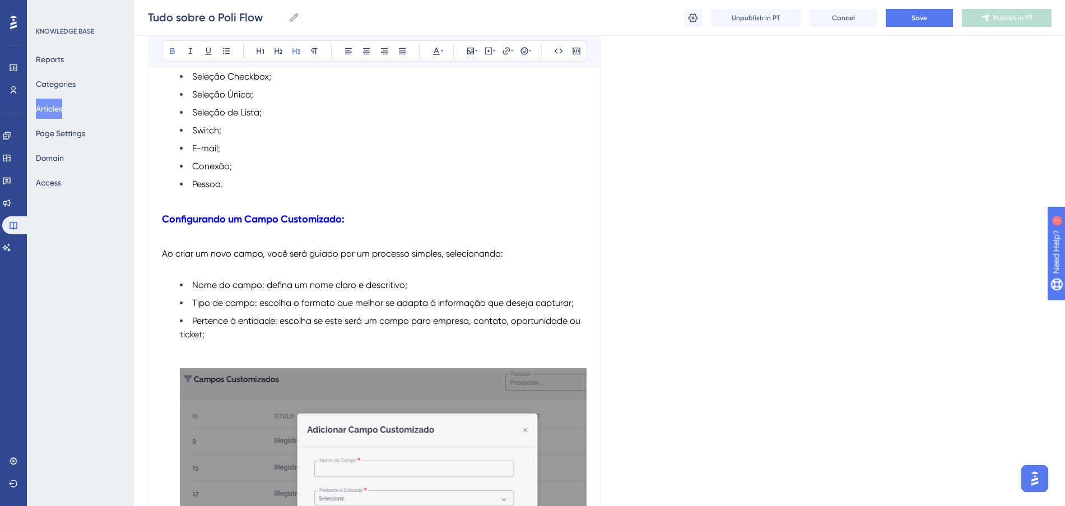
scroll to position [7205, 0]
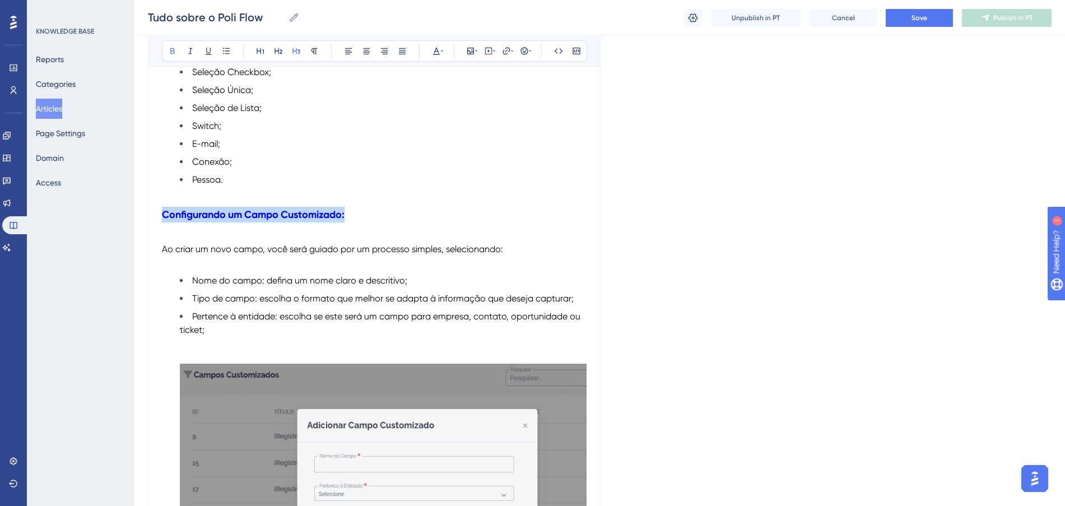
drag, startPoint x: 277, startPoint y: 234, endPoint x: 133, endPoint y: 231, distance: 144.5
click at [440, 51] on icon at bounding box center [436, 50] width 9 height 9
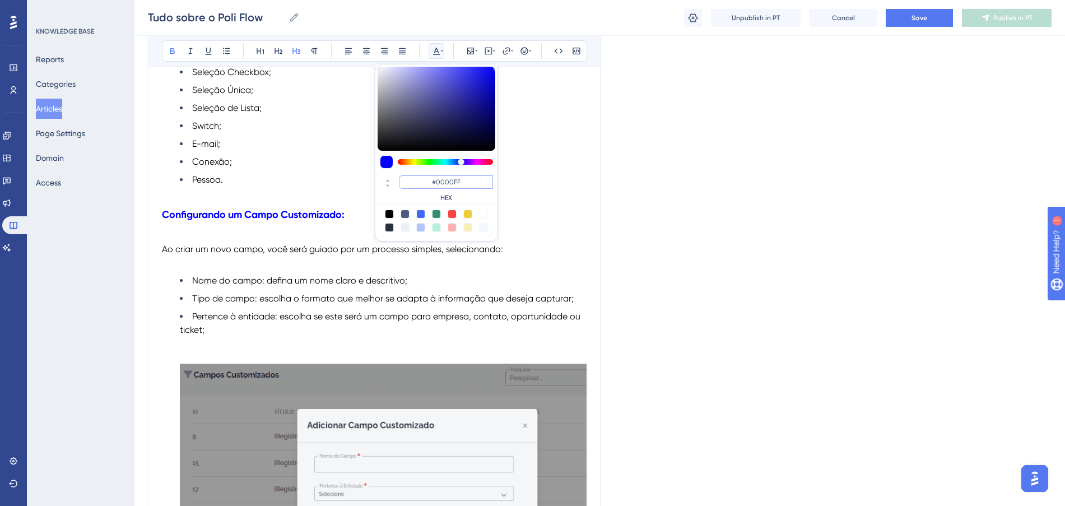
drag, startPoint x: 469, startPoint y: 179, endPoint x: 431, endPoint y: 178, distance: 38.1
click at [431, 178] on input "#0000FF" at bounding box center [446, 181] width 94 height 13
paste input "FF675"
type input "#FF675F"
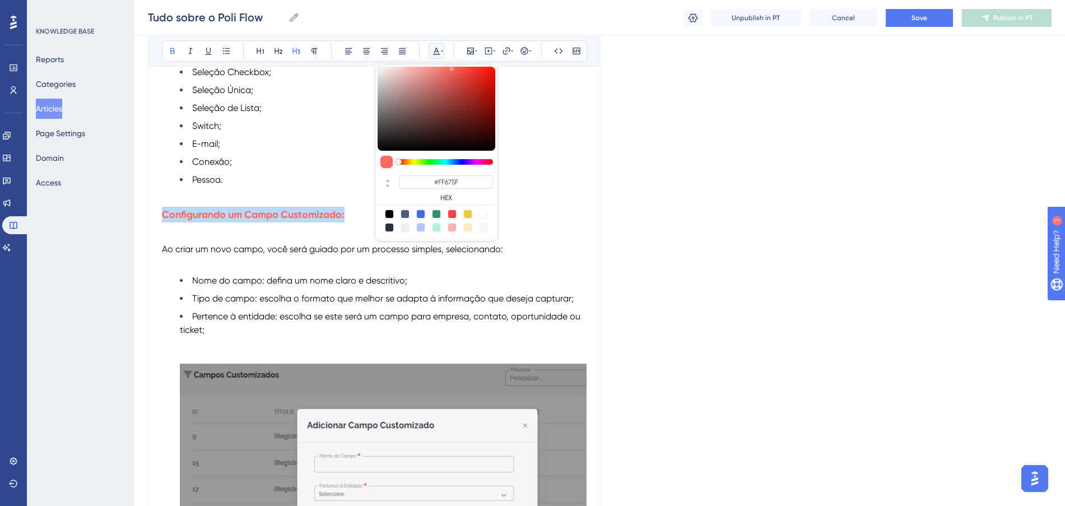
click at [356, 229] on h3 "Configurando um Campo Customizado:" at bounding box center [374, 214] width 424 height 29
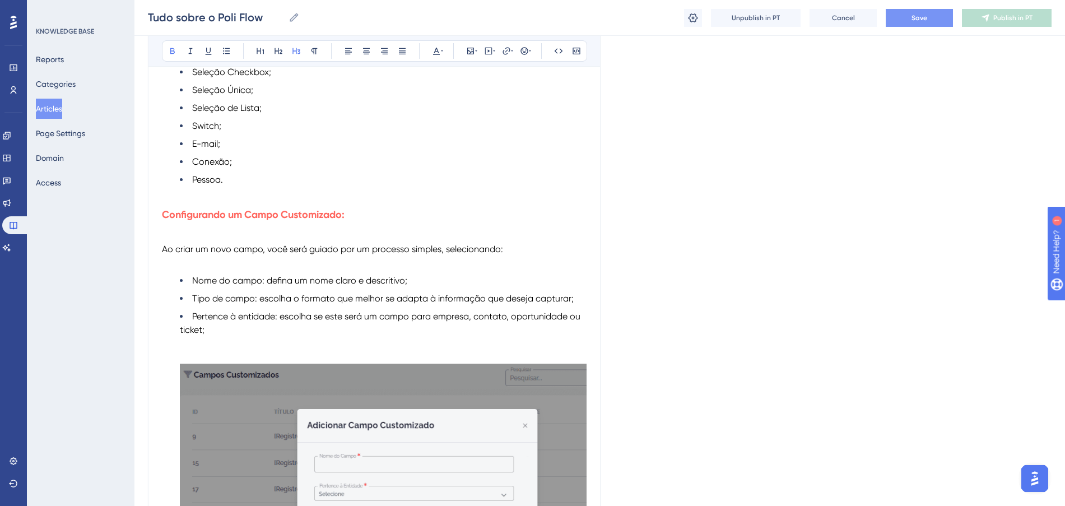
click at [900, 15] on button "Save" at bounding box center [918, 18] width 67 height 18
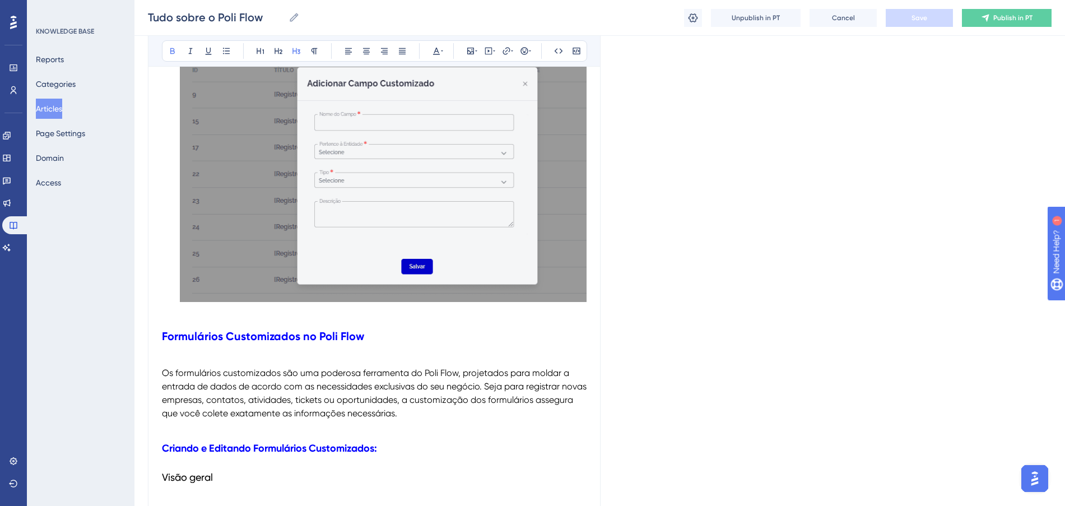
scroll to position [7695, 0]
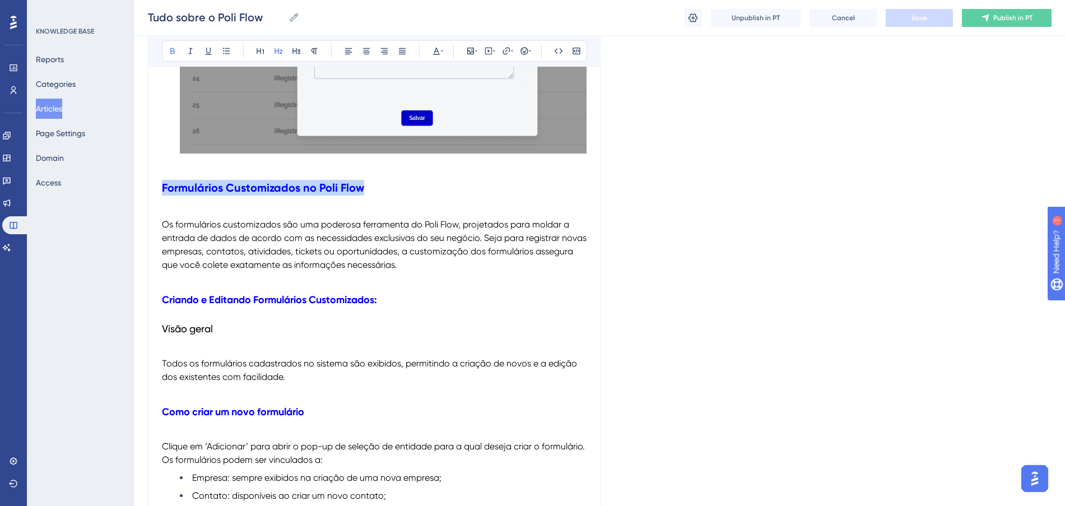
drag, startPoint x: 184, startPoint y: 207, endPoint x: 148, endPoint y: 205, distance: 35.9
click at [259, 53] on icon at bounding box center [260, 50] width 9 height 9
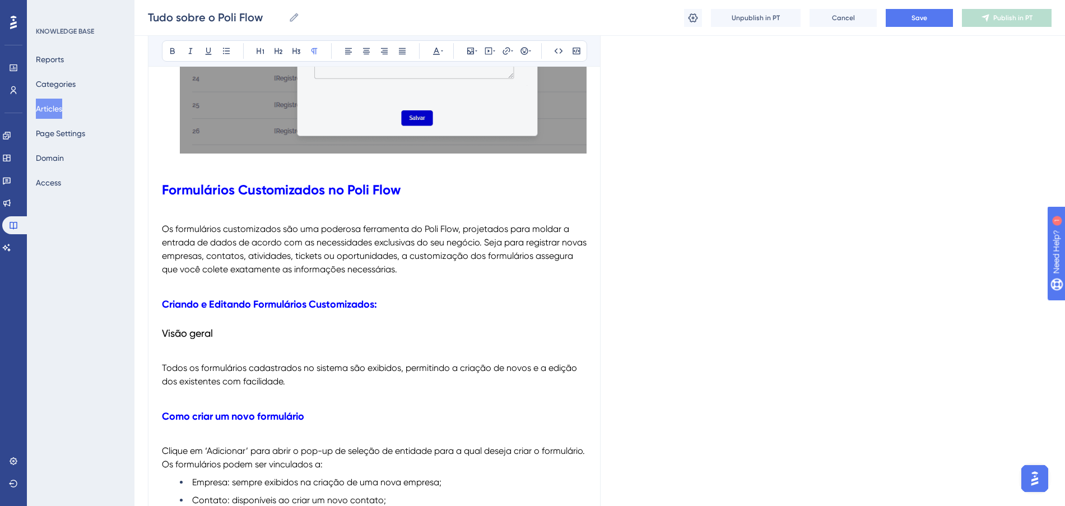
click at [375, 261] on p "Os formulários customizados são uma poderosa ferramenta do Poli Flow, projetado…" at bounding box center [374, 249] width 424 height 54
drag, startPoint x: 399, startPoint y: 311, endPoint x: 163, endPoint y: 310, distance: 236.3
click at [163, 310] on h3 "Criando e Editando Formulários Customizados:" at bounding box center [374, 304] width 424 height 29
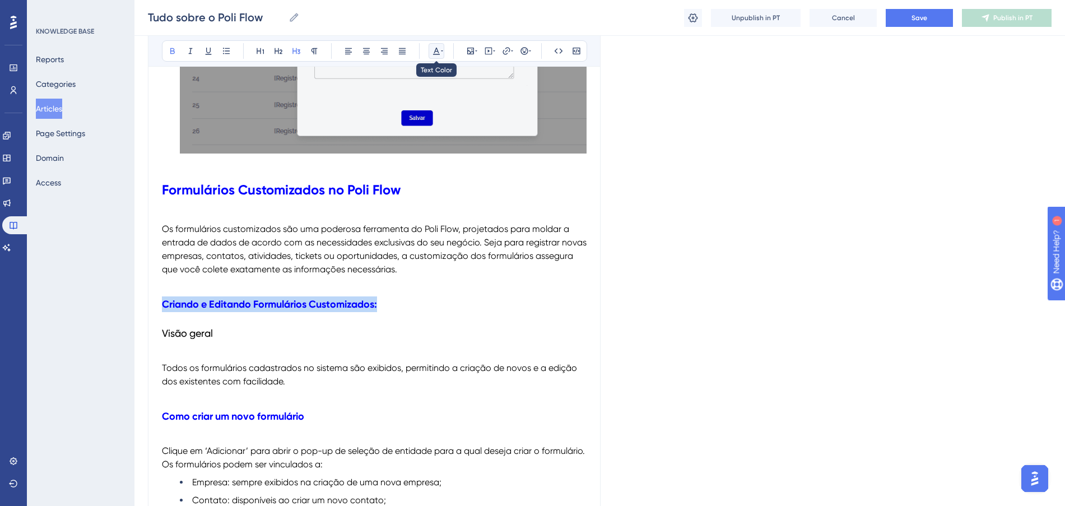
click at [430, 52] on button at bounding box center [436, 51] width 16 height 16
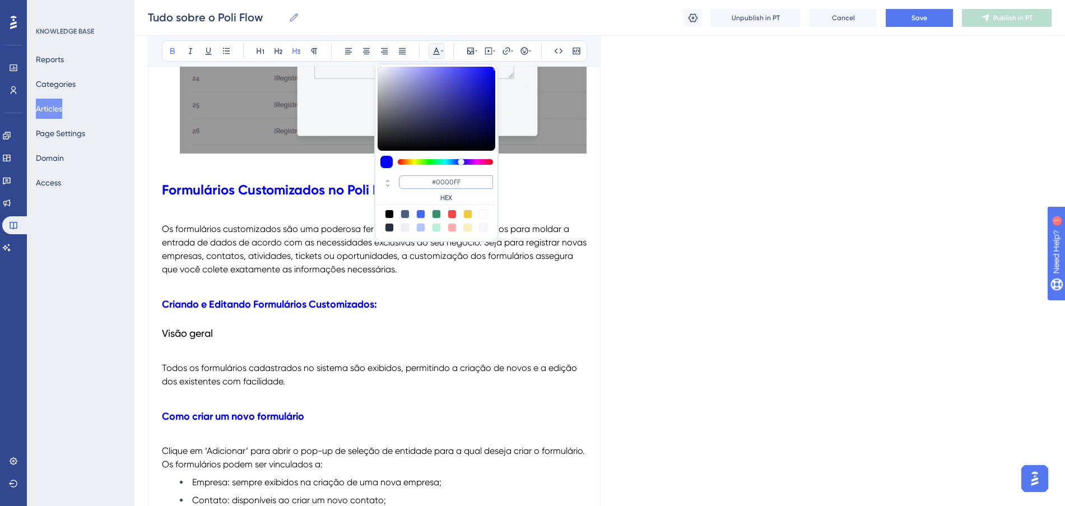
drag, startPoint x: 455, startPoint y: 181, endPoint x: 428, endPoint y: 172, distance: 28.2
click at [428, 173] on div "#0000FF HEX" at bounding box center [436, 189] width 118 height 32
paste input "FF675"
type input "#FF675F"
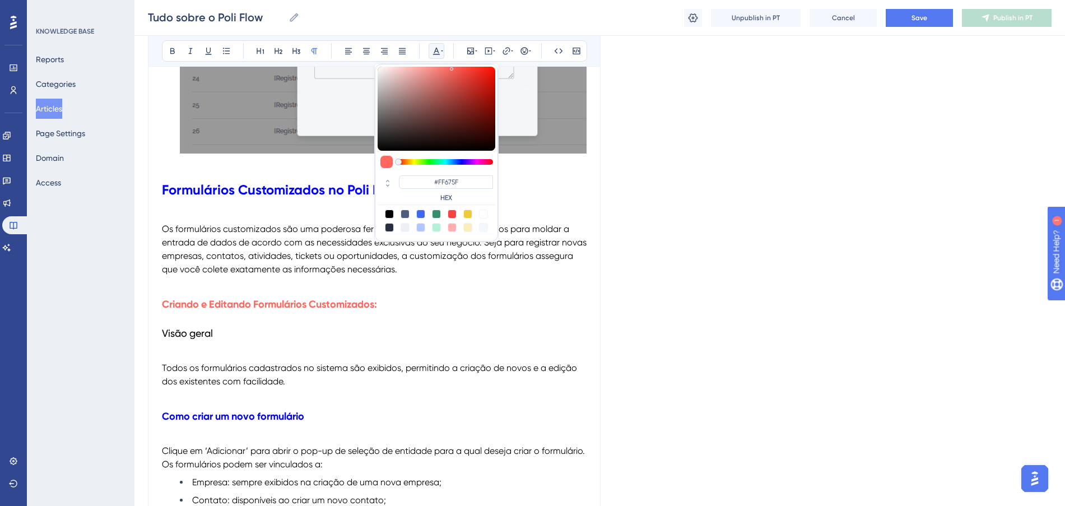
click at [299, 265] on span "Os formulários customizados são uma poderosa ferramenta do Poli Flow, projetado…" at bounding box center [375, 248] width 427 height 51
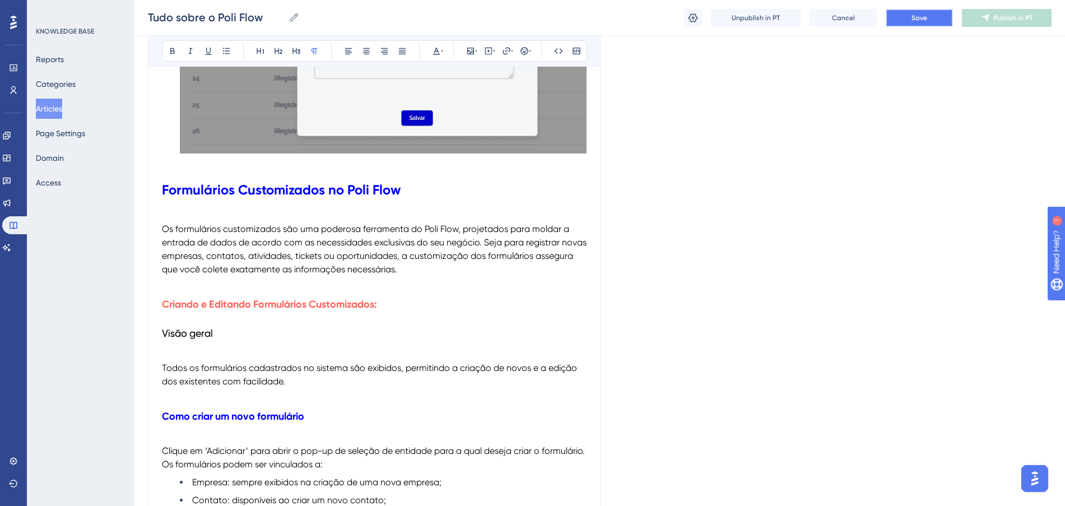
click at [910, 19] on button "Save" at bounding box center [918, 18] width 67 height 18
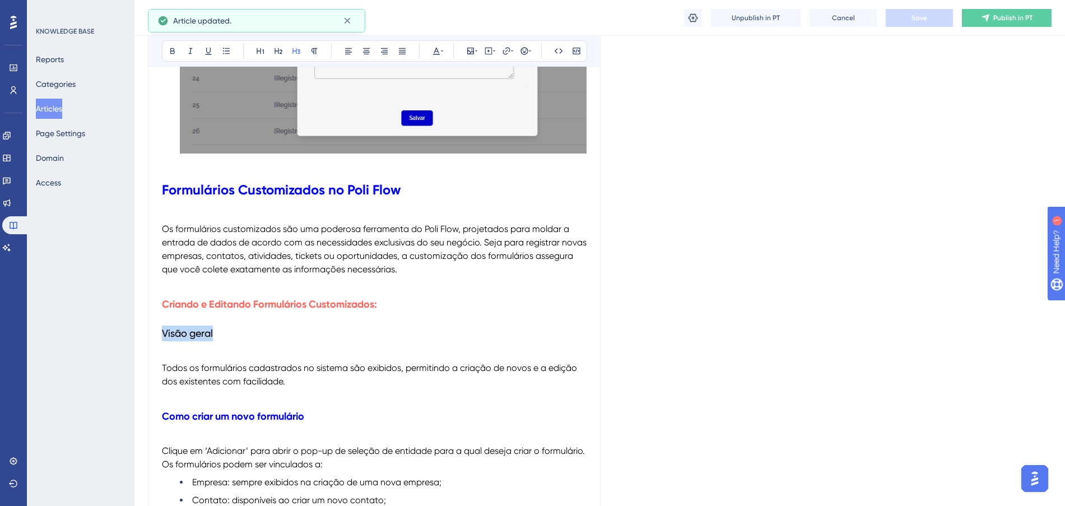
drag, startPoint x: 235, startPoint y: 353, endPoint x: 149, endPoint y: 356, distance: 85.7
click at [395, 341] on h3 "Visão geral" at bounding box center [374, 333] width 424 height 29
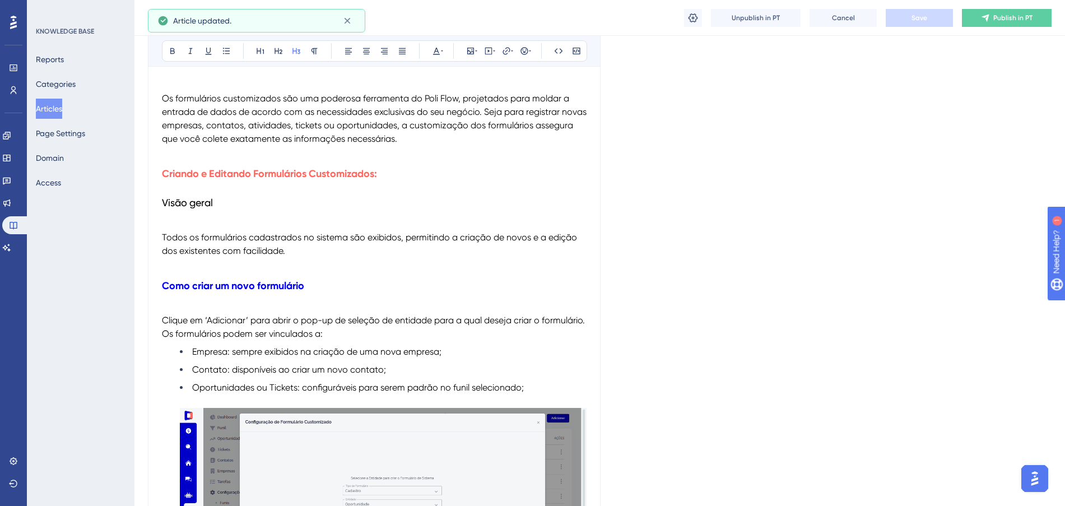
scroll to position [7835, 0]
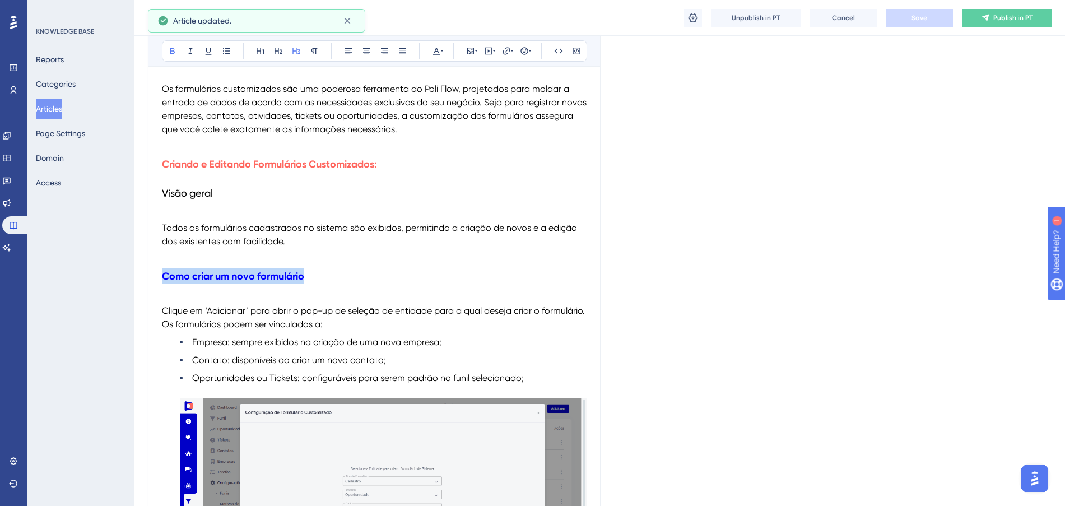
drag, startPoint x: 342, startPoint y: 281, endPoint x: 133, endPoint y: 280, distance: 208.9
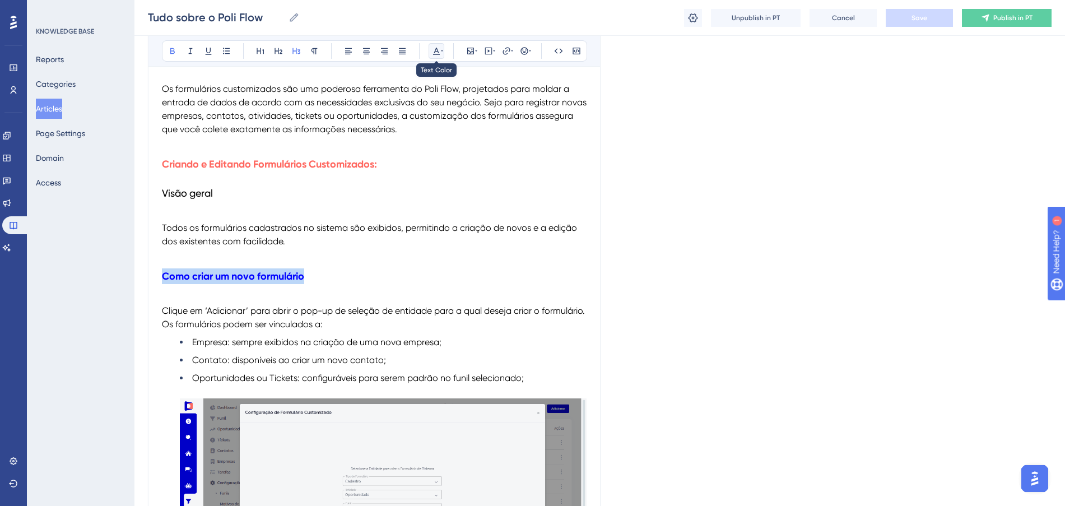
click at [432, 49] on icon at bounding box center [436, 50] width 9 height 9
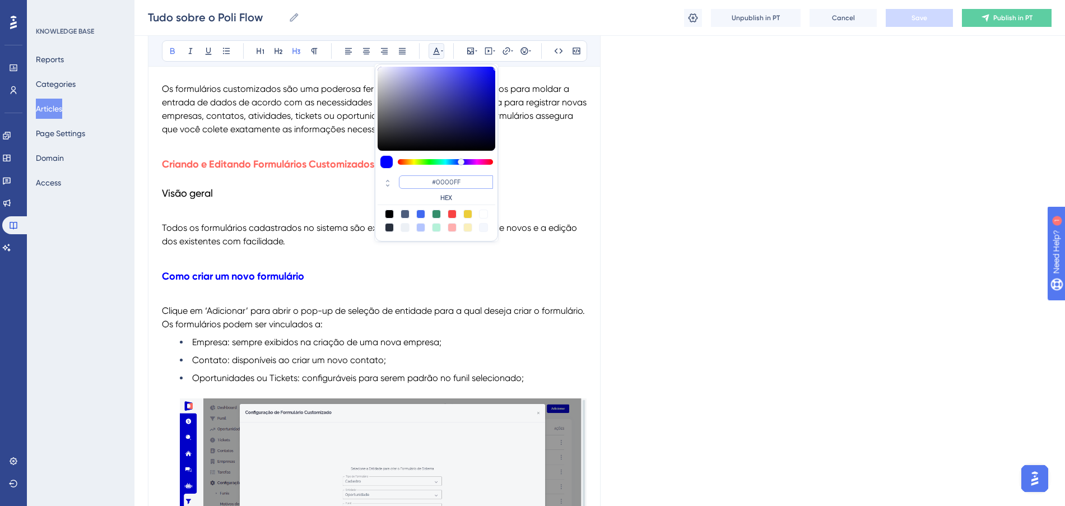
drag, startPoint x: 475, startPoint y: 185, endPoint x: 376, endPoint y: 181, distance: 99.2
click at [377, 181] on div "#0000FF HEX" at bounding box center [436, 153] width 123 height 178
paste input "FF675"
type input "#FF675F"
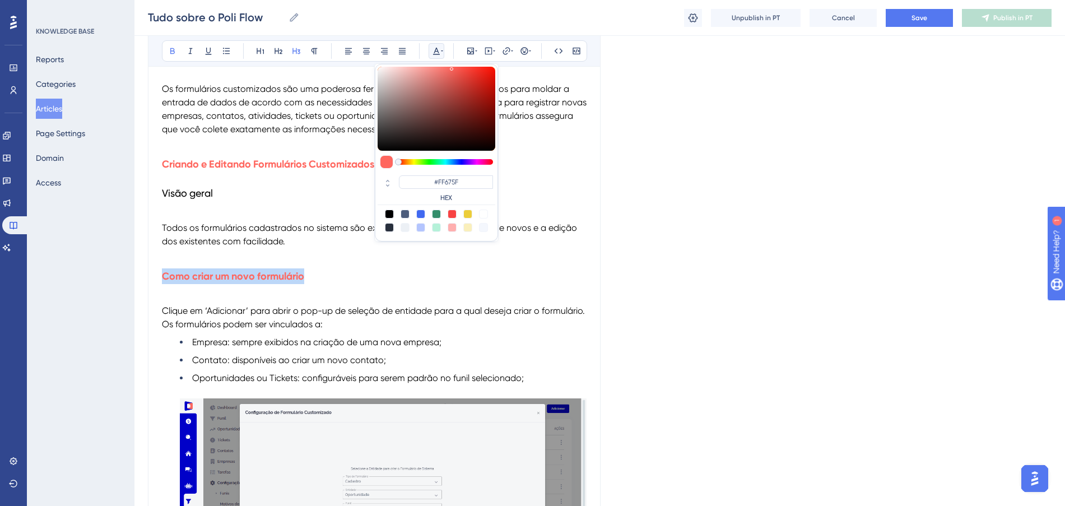
click at [342, 291] on h3 "Como criar um novo formulário" at bounding box center [374, 276] width 424 height 29
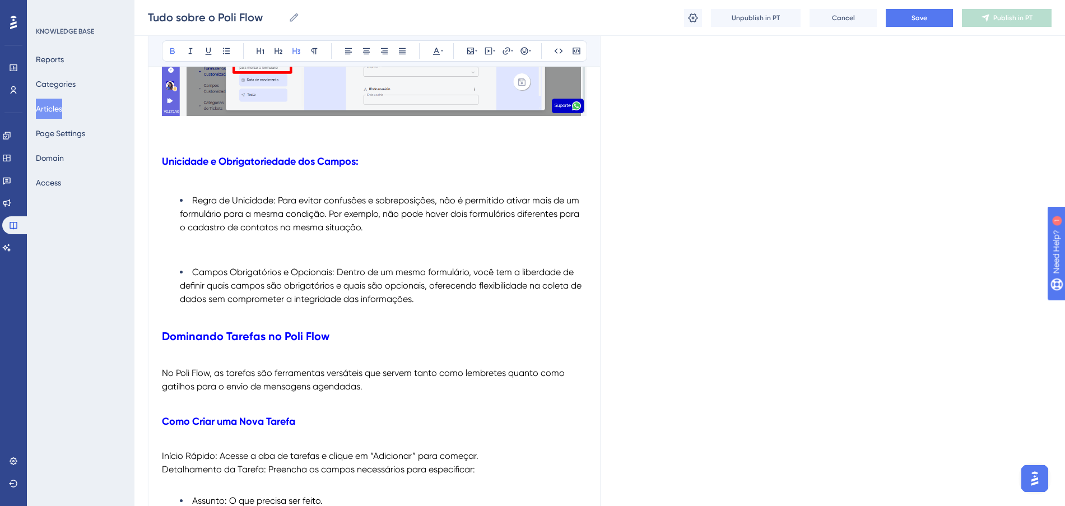
scroll to position [8815, 0]
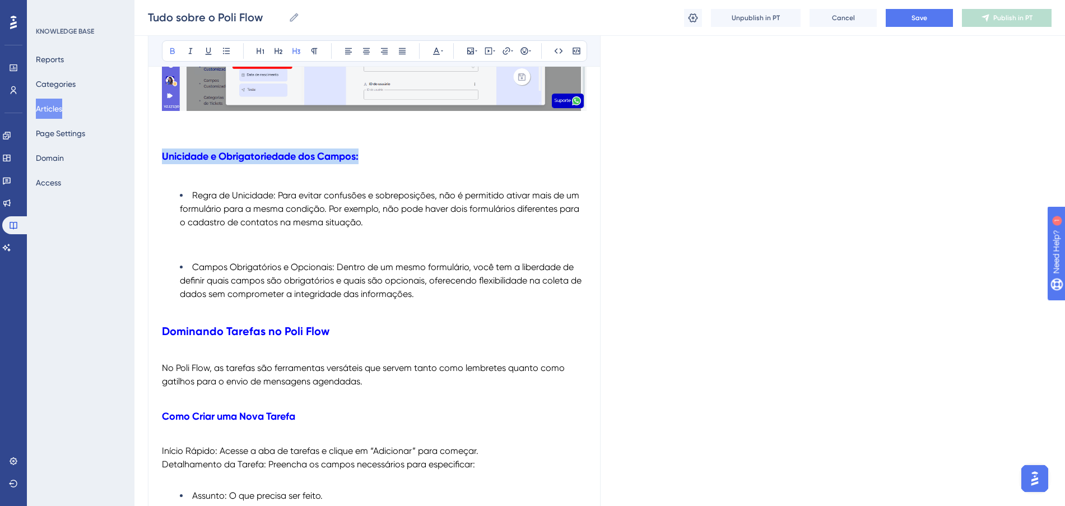
drag, startPoint x: 380, startPoint y: 180, endPoint x: 124, endPoint y: 184, distance: 256.5
click at [433, 49] on icon at bounding box center [436, 50] width 9 height 9
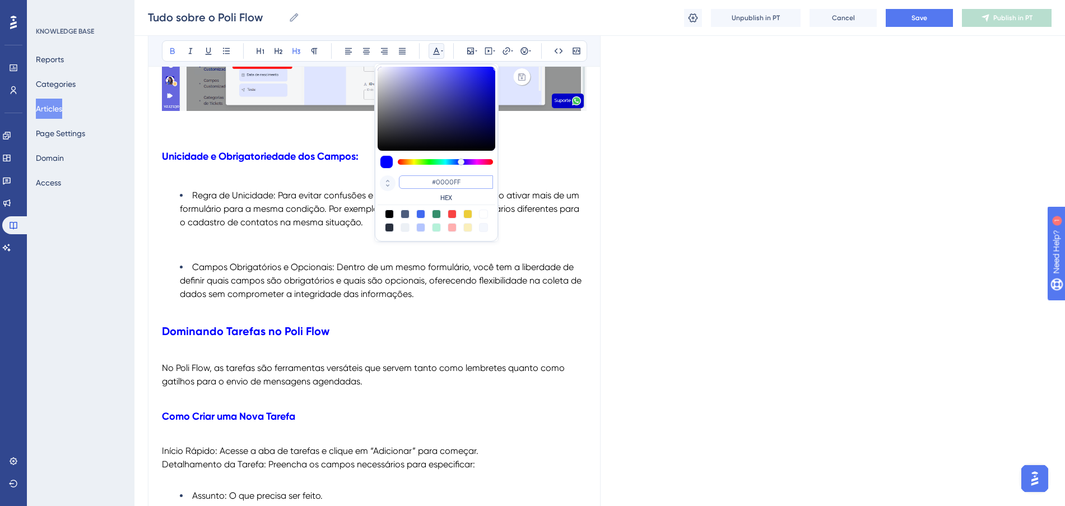
drag, startPoint x: 479, startPoint y: 183, endPoint x: 380, endPoint y: 179, distance: 99.2
click at [380, 179] on div "#0000FF HEX" at bounding box center [436, 189] width 118 height 32
paste input "FF675"
type input "#FF675F"
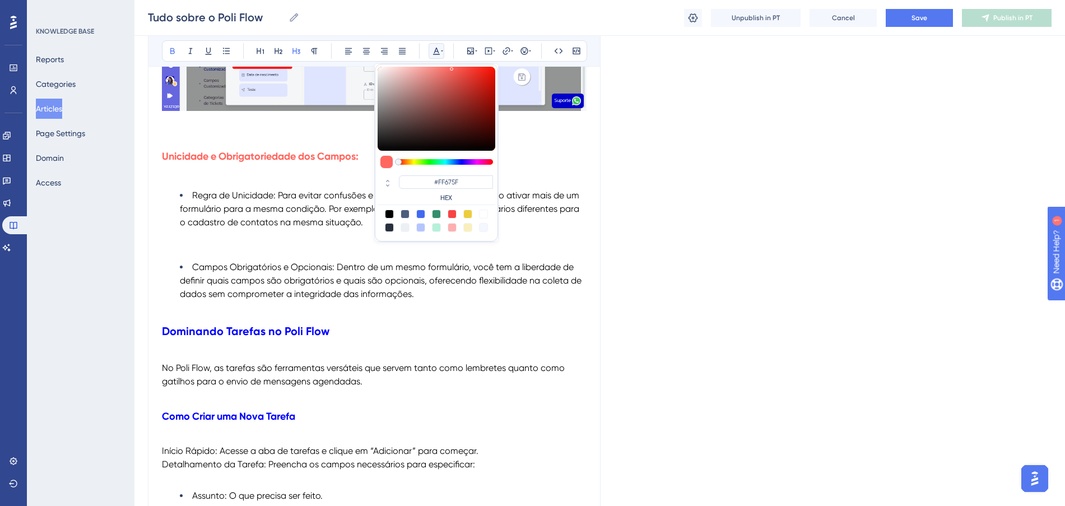
click at [403, 299] on span "Campos Obrigatórios e Opcionais: Dentro de um mesmo formulário, você tem a libe…" at bounding box center [382, 281] width 404 height 38
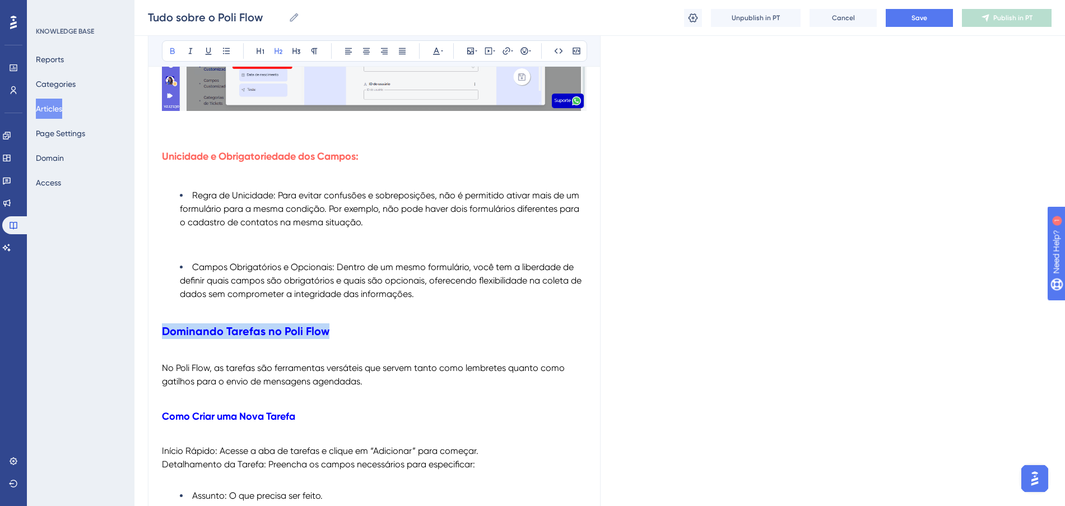
drag, startPoint x: 334, startPoint y: 368, endPoint x: 152, endPoint y: 366, distance: 182.0
click at [438, 52] on icon at bounding box center [436, 50] width 9 height 9
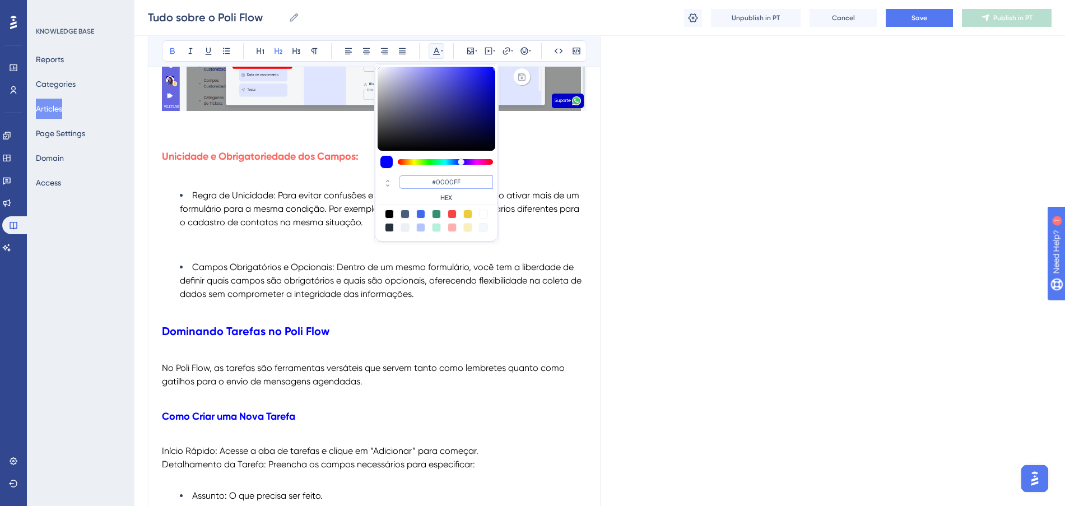
drag, startPoint x: 474, startPoint y: 183, endPoint x: 386, endPoint y: 174, distance: 88.9
click at [386, 174] on div "#0000FF HEX" at bounding box center [436, 189] width 118 height 32
click at [312, 227] on span "Regra de Unicidade: Para evitar confusões e sobreposições, não é permitido ativ…" at bounding box center [381, 209] width 402 height 38
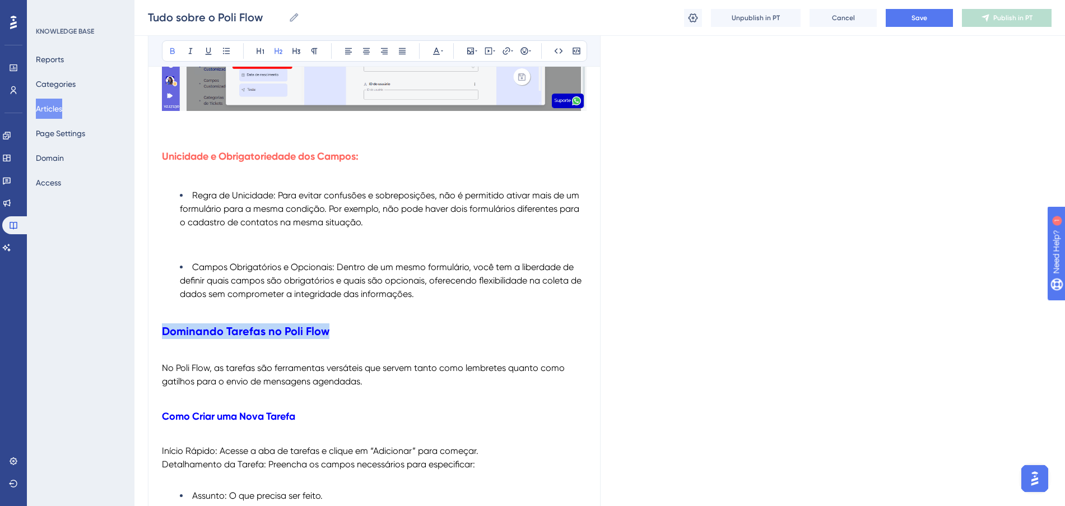
drag, startPoint x: 343, startPoint y: 356, endPoint x: 147, endPoint y: 343, distance: 195.9
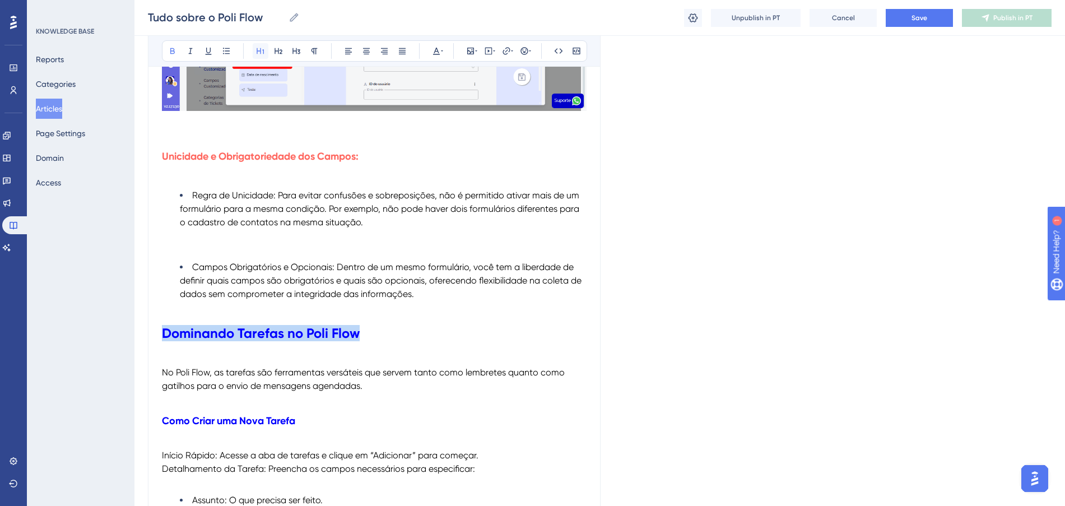
click at [255, 52] on button at bounding box center [261, 51] width 16 height 16
click at [351, 293] on span "Campos Obrigatórios e Opcionais: Dentro de um mesmo formulário, você tem a libe…" at bounding box center [382, 281] width 404 height 38
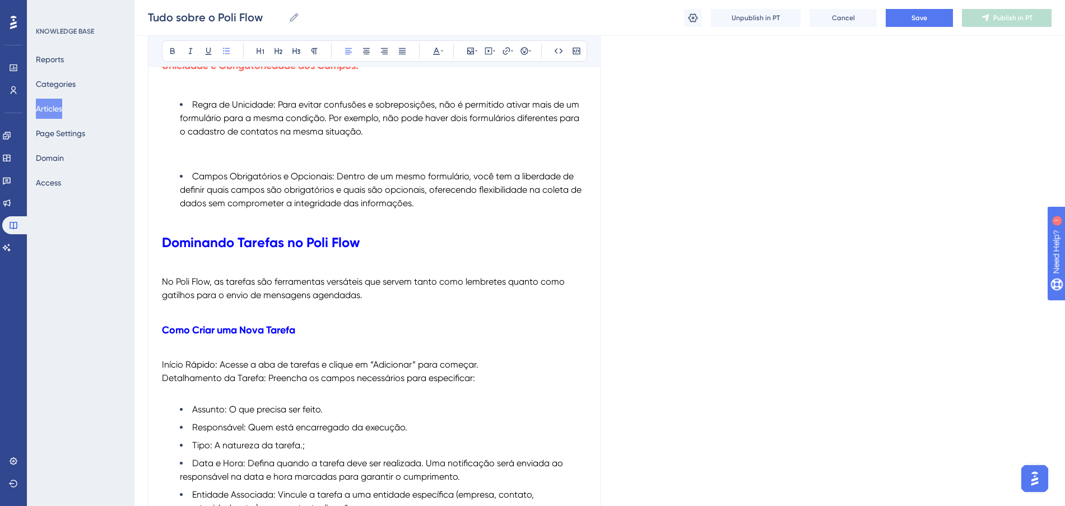
scroll to position [9095, 0]
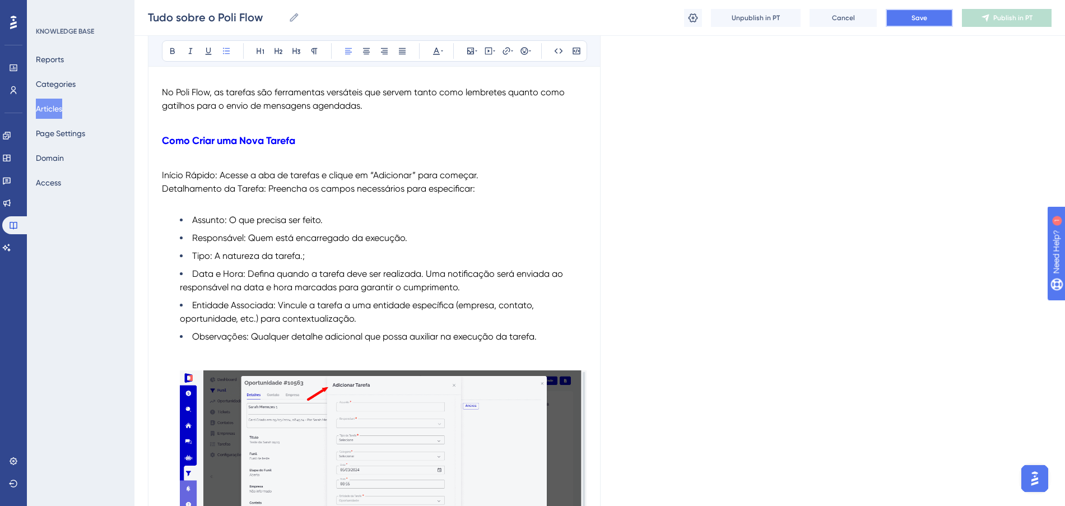
click at [925, 15] on span "Save" at bounding box center [919, 17] width 16 height 9
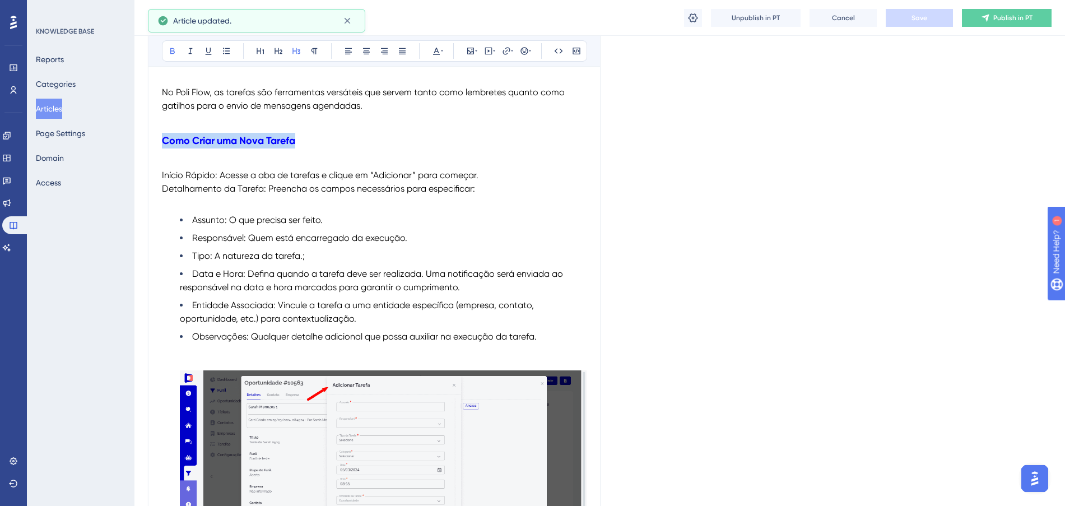
drag, startPoint x: 311, startPoint y: 167, endPoint x: 152, endPoint y: 164, distance: 158.5
click at [441, 51] on icon at bounding box center [442, 50] width 2 height 9
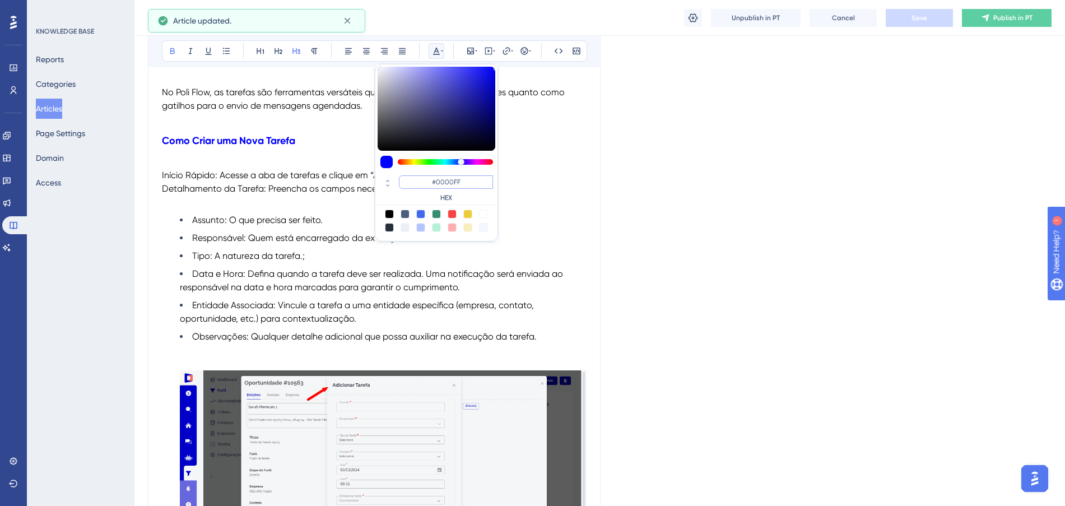
drag, startPoint x: 480, startPoint y: 180, endPoint x: 393, endPoint y: 172, distance: 87.7
click at [393, 173] on div "#0000FF HEX" at bounding box center [436, 189] width 118 height 32
paste input "FF675"
type input "#FF675F"
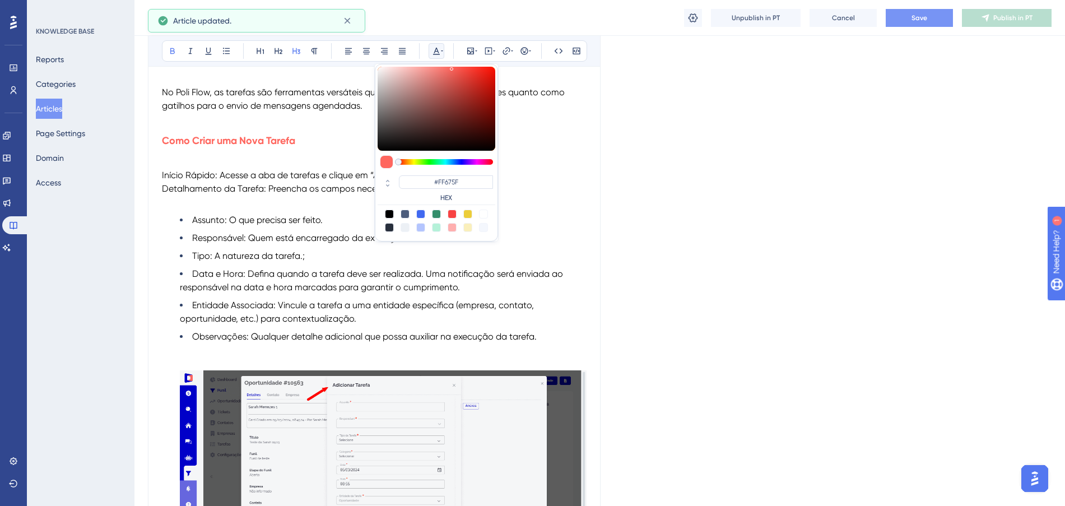
click at [301, 209] on p at bounding box center [374, 201] width 424 height 13
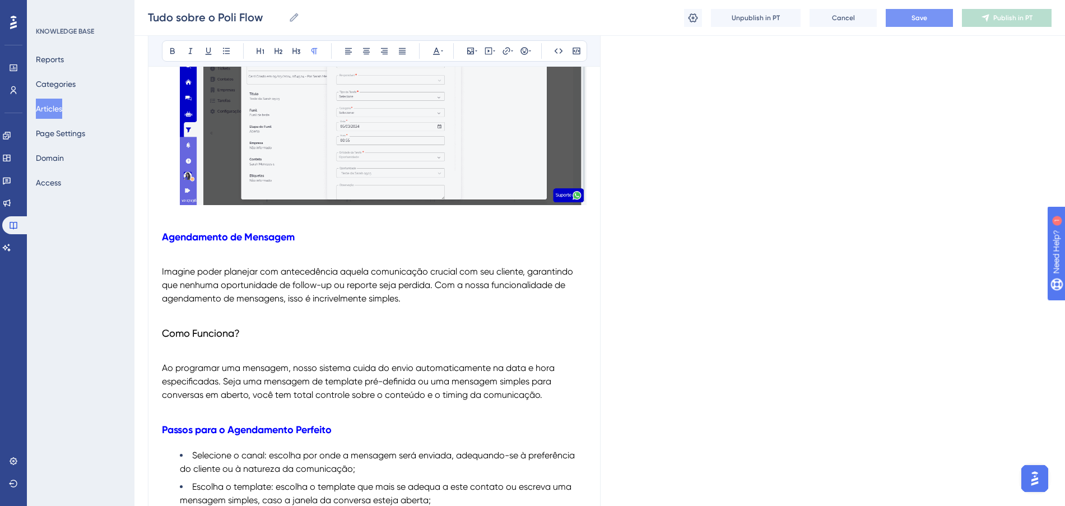
scroll to position [9445, 0]
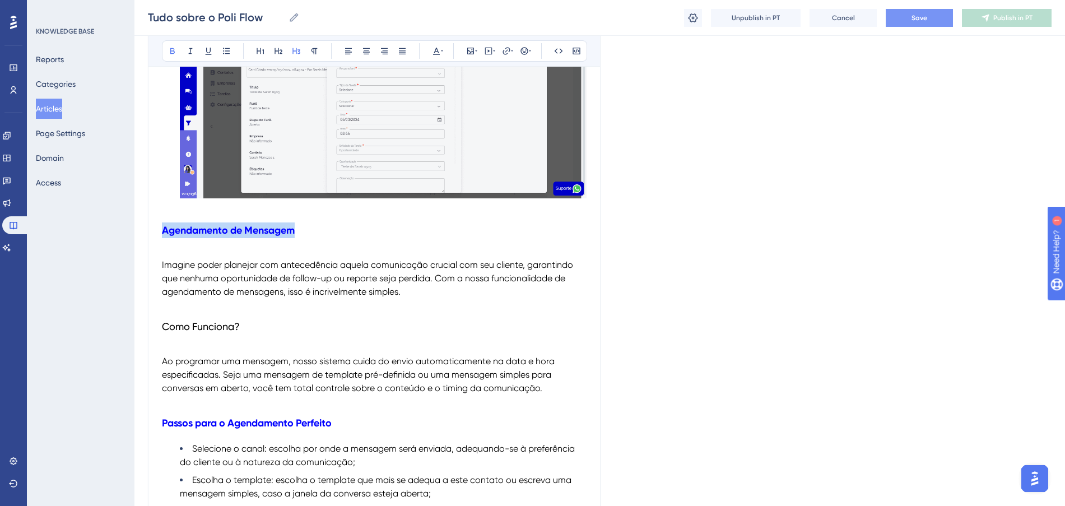
click at [438, 47] on icon at bounding box center [436, 50] width 9 height 9
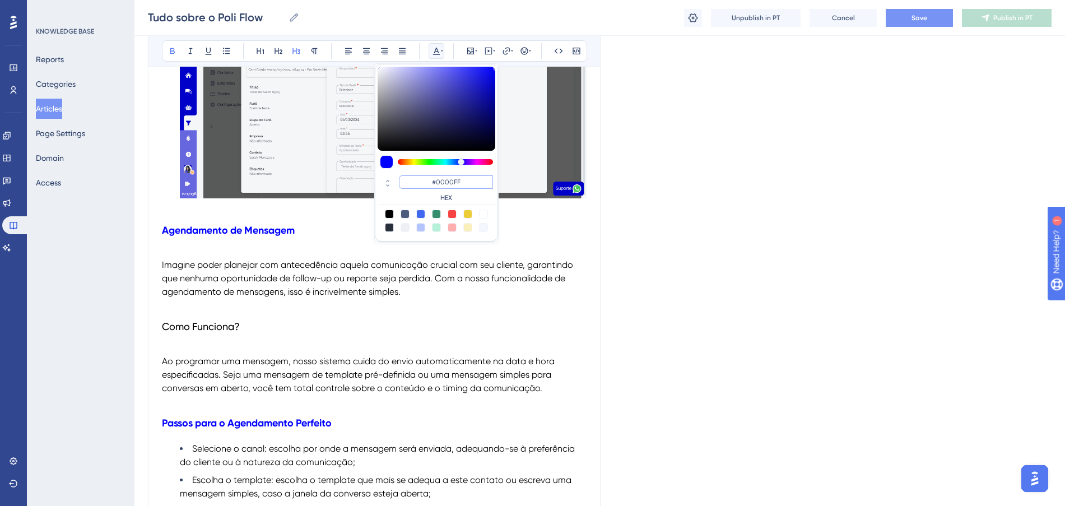
drag, startPoint x: 482, startPoint y: 178, endPoint x: 414, endPoint y: 176, distance: 68.3
click at [414, 176] on input "#0000FF" at bounding box center [446, 181] width 94 height 13
paste input "FF675"
type input "#FF675F"
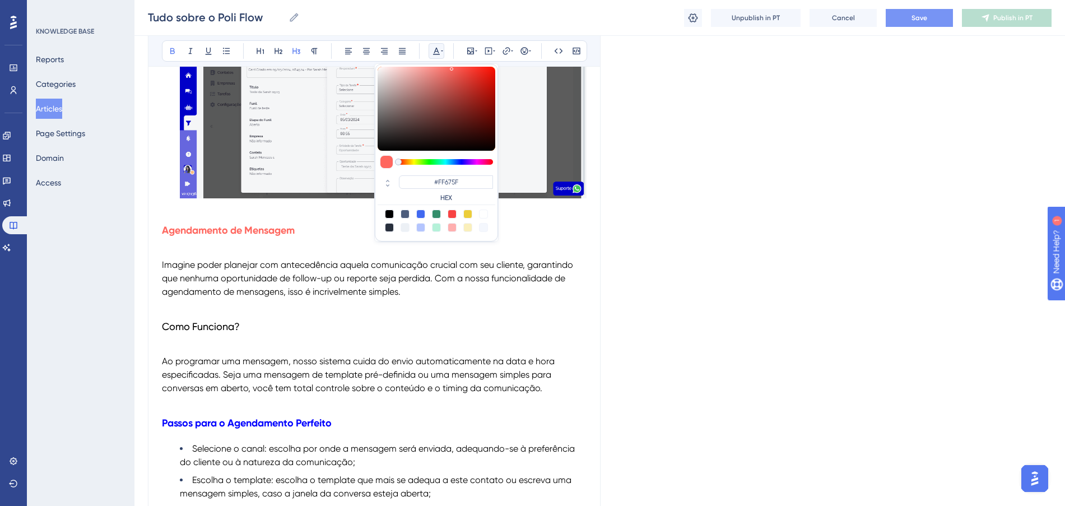
click at [314, 382] on span "Ao programar uma mensagem, nosso sistema cuida do envio automaticamente na data…" at bounding box center [359, 375] width 395 height 38
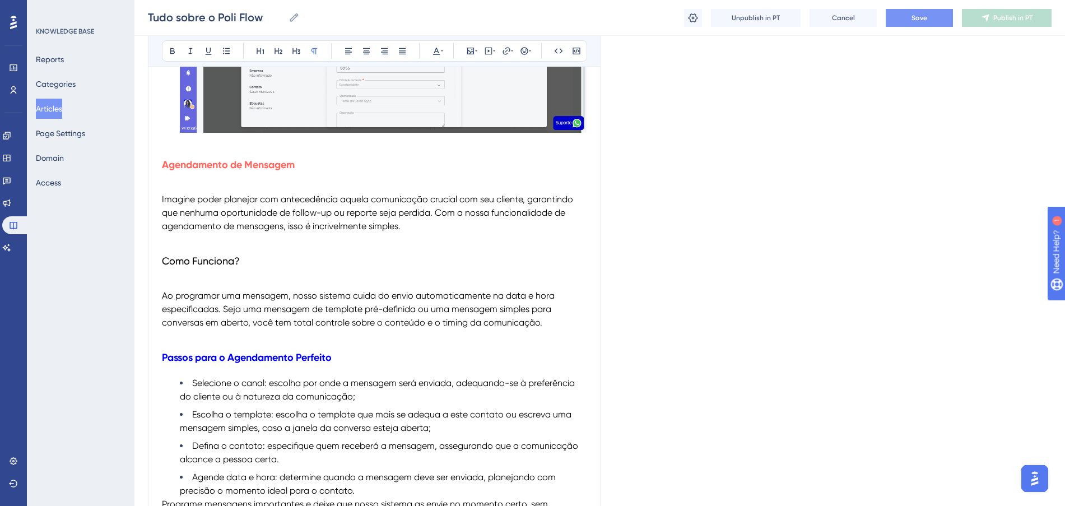
scroll to position [9585, 0]
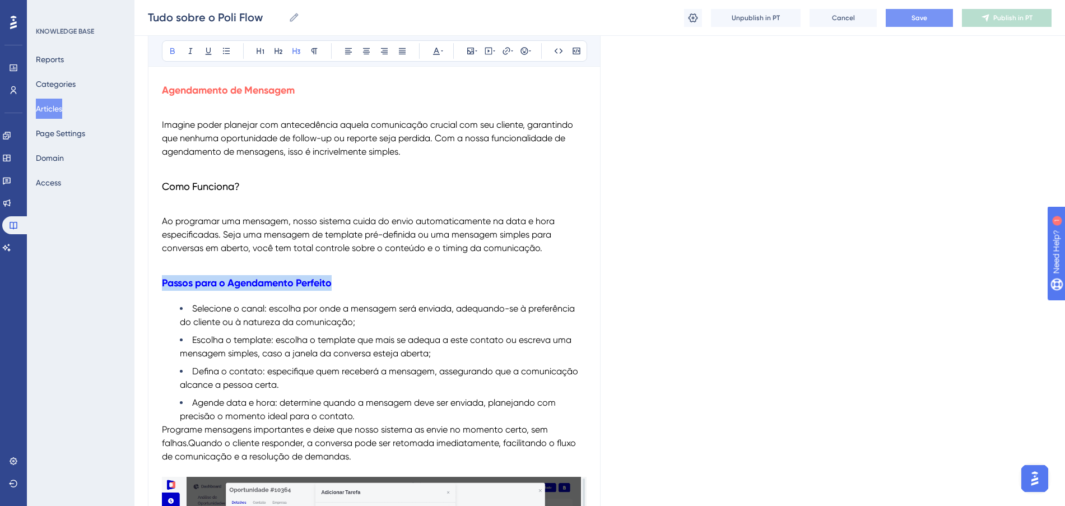
drag, startPoint x: 348, startPoint y: 310, endPoint x: 84, endPoint y: 300, distance: 264.5
click at [434, 48] on icon at bounding box center [436, 50] width 9 height 9
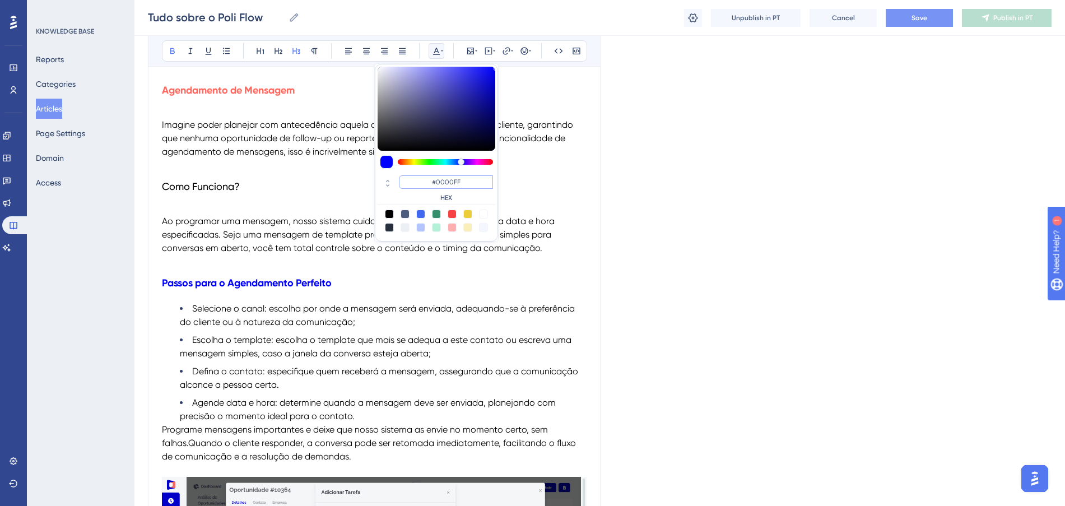
drag, startPoint x: 473, startPoint y: 175, endPoint x: 432, endPoint y: 175, distance: 41.4
click at [432, 175] on input "#0000FF" at bounding box center [446, 181] width 94 height 13
paste input "FF675"
type input "#FF675F"
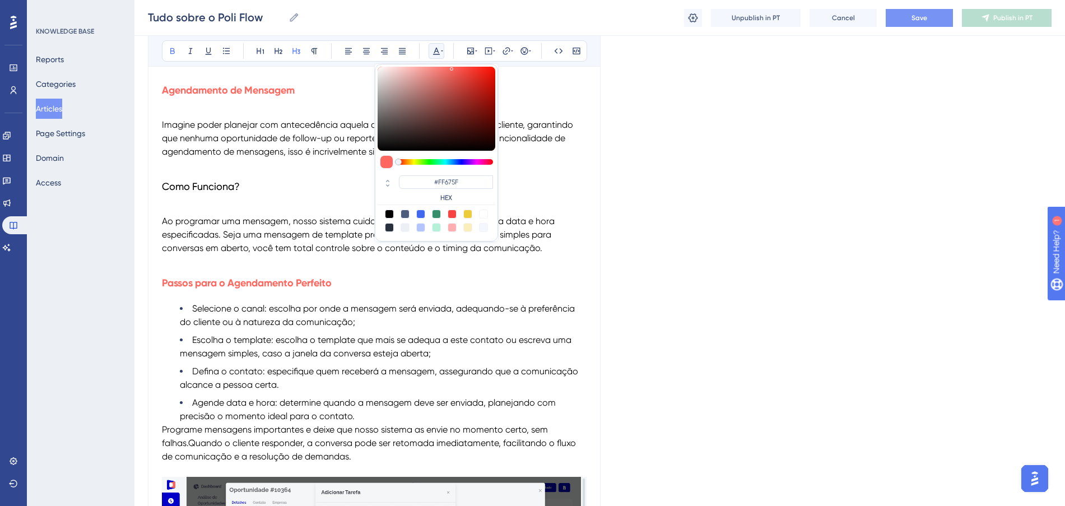
click at [274, 201] on h3 "Como Funciona?" at bounding box center [374, 186] width 424 height 29
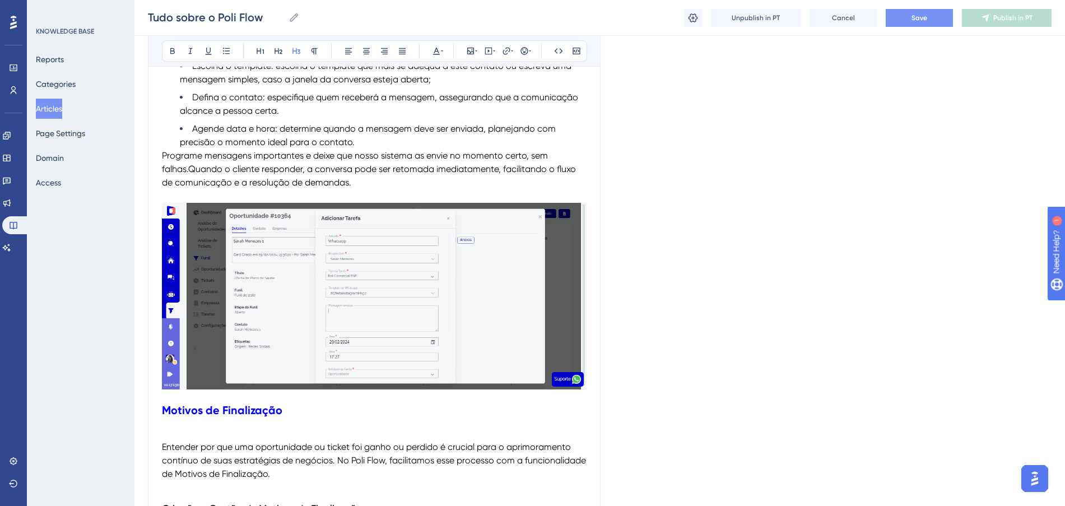
scroll to position [9935, 0]
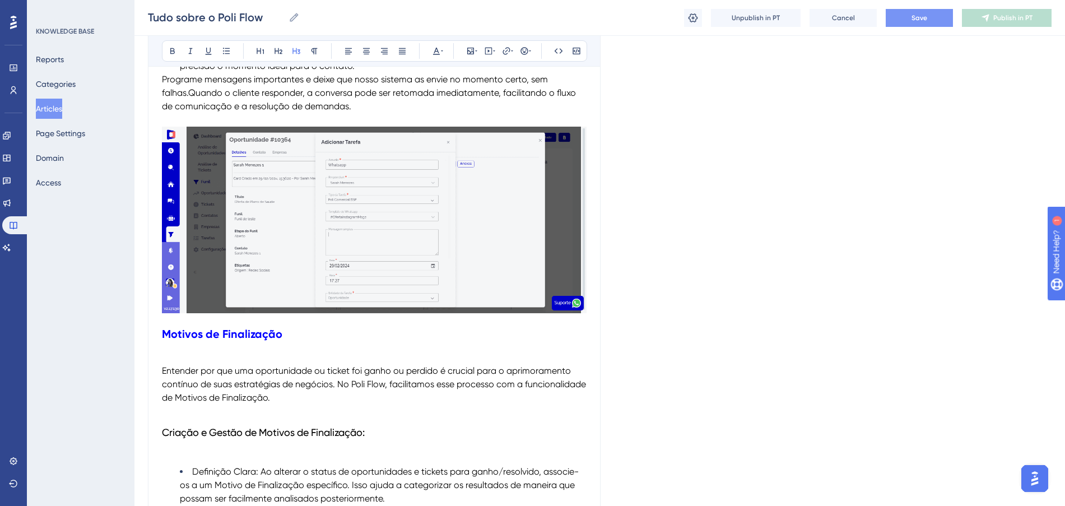
click at [191, 111] on span "Programe mensagens importantes e deixe que nosso sistema as envie no momento ce…" at bounding box center [370, 93] width 416 height 38
click at [486, 128] on p "Quando o cliente responder, a conversa pode ser retomada imediatamente, facilit…" at bounding box center [374, 201] width 424 height 230
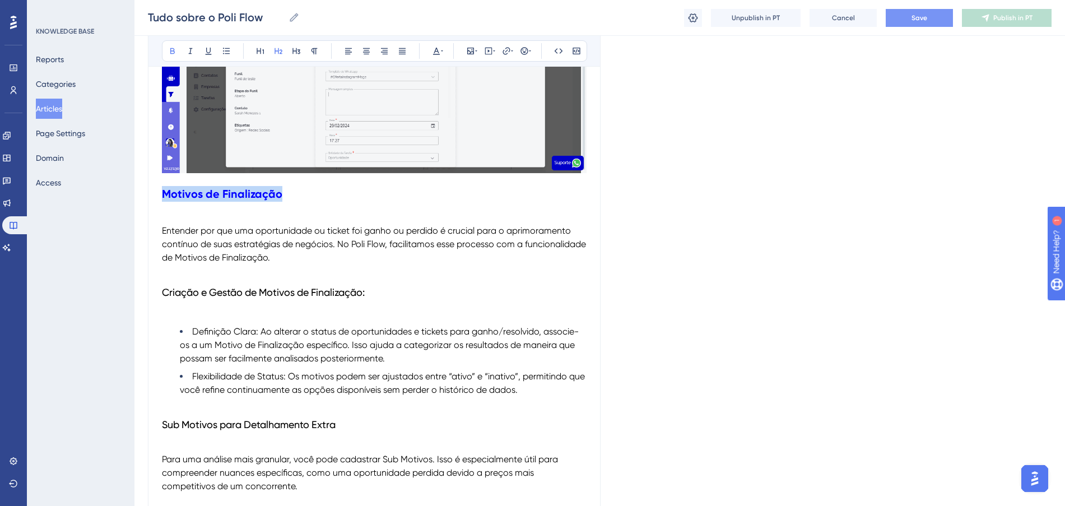
drag, startPoint x: 291, startPoint y: 219, endPoint x: 132, endPoint y: 221, distance: 159.0
click at [263, 50] on icon at bounding box center [260, 50] width 9 height 9
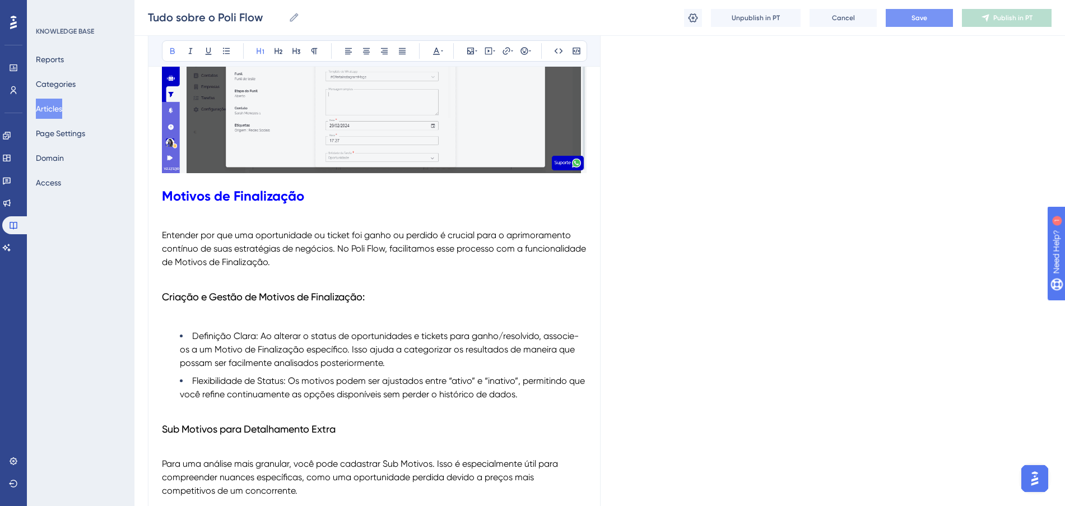
click at [340, 267] on span "Entender por que uma oportunidade ou ticket foi ganho ou perdido é crucial para…" at bounding box center [375, 249] width 426 height 38
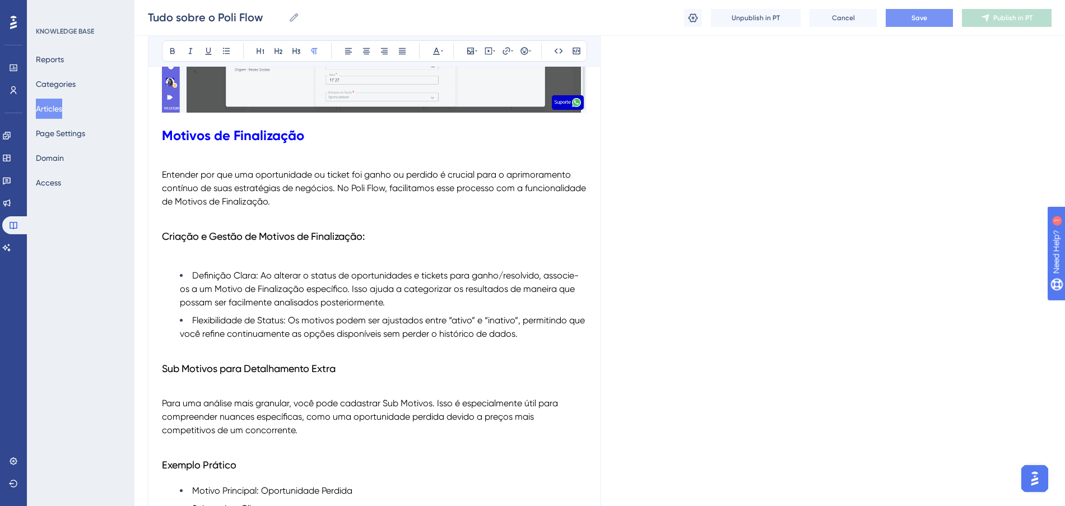
scroll to position [10215, 0]
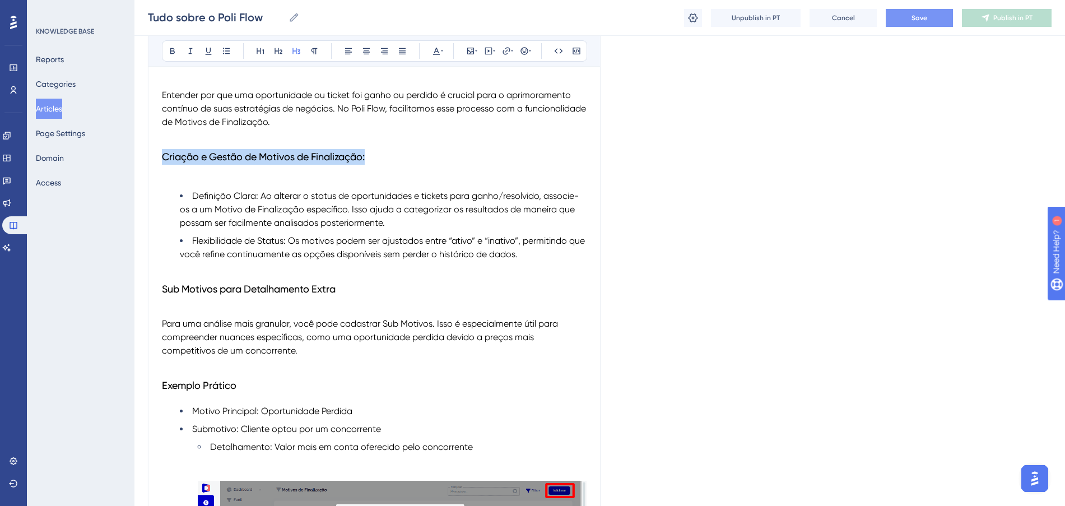
drag, startPoint x: 376, startPoint y: 181, endPoint x: 127, endPoint y: 178, distance: 249.8
click at [432, 50] on icon at bounding box center [436, 50] width 9 height 9
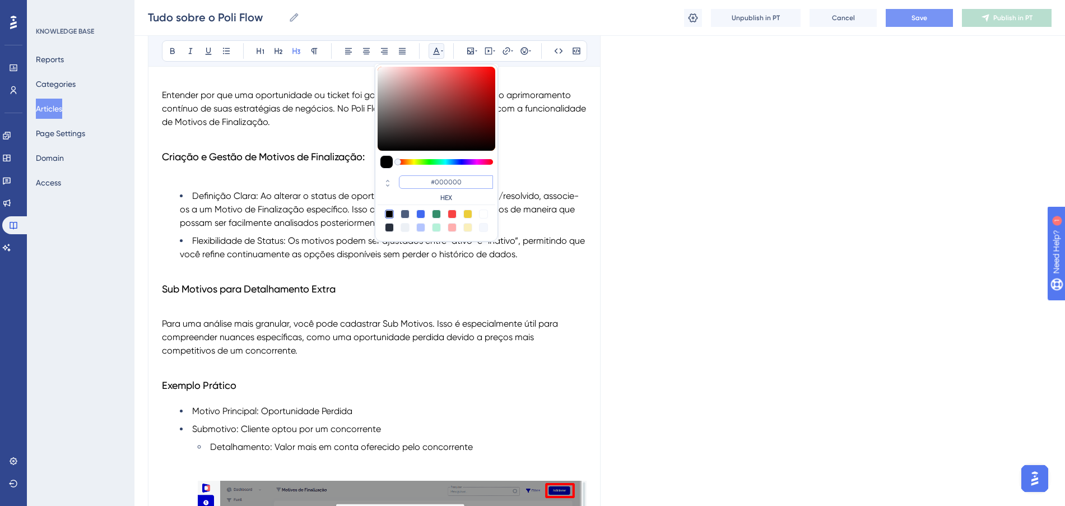
drag, startPoint x: 467, startPoint y: 183, endPoint x: 407, endPoint y: 170, distance: 61.8
click at [407, 170] on div "#000000 HEX" at bounding box center [436, 153] width 123 height 178
paste input "FF675F"
type input "#FF675F"
click at [277, 317] on p at bounding box center [374, 310] width 424 height 13
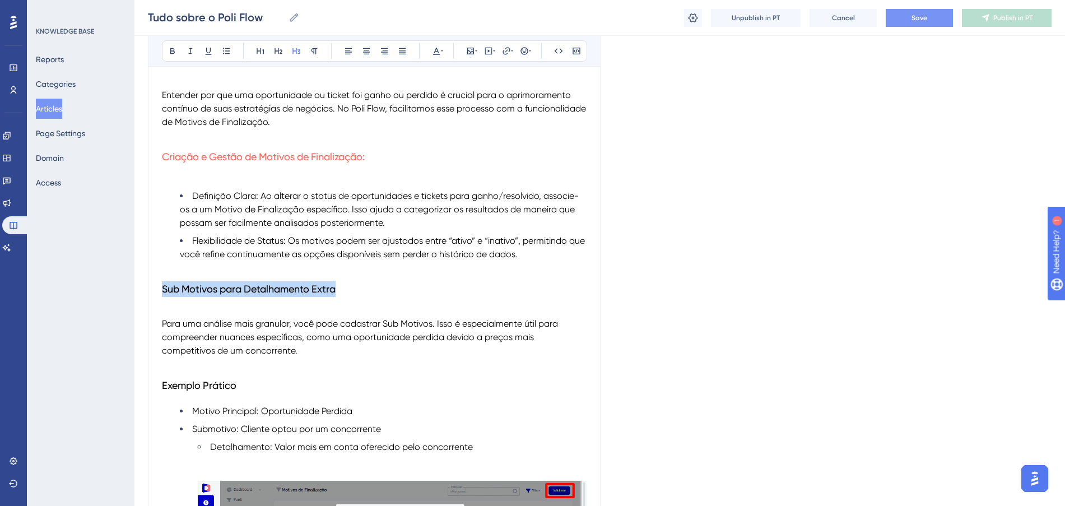
drag, startPoint x: 386, startPoint y: 307, endPoint x: 97, endPoint y: 307, distance: 289.0
click at [437, 50] on icon at bounding box center [436, 51] width 7 height 7
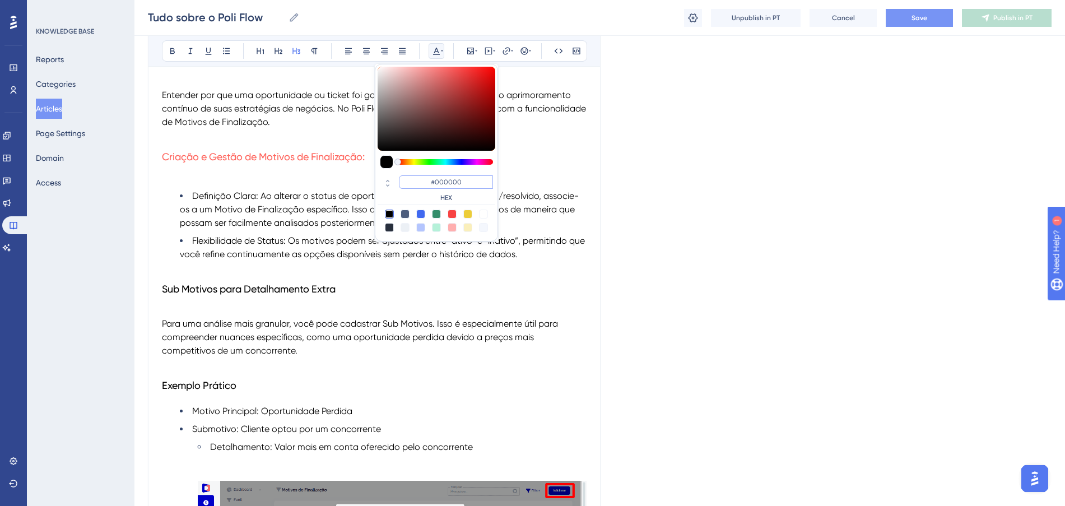
drag, startPoint x: 483, startPoint y: 181, endPoint x: 379, endPoint y: 166, distance: 105.8
click at [379, 166] on div "#000000 HEX" at bounding box center [436, 153] width 123 height 178
paste input "FF675F"
type input "#FF675F"
click at [261, 302] on h3 "Sub Motivos para Detalhamento Extra" at bounding box center [374, 288] width 424 height 29
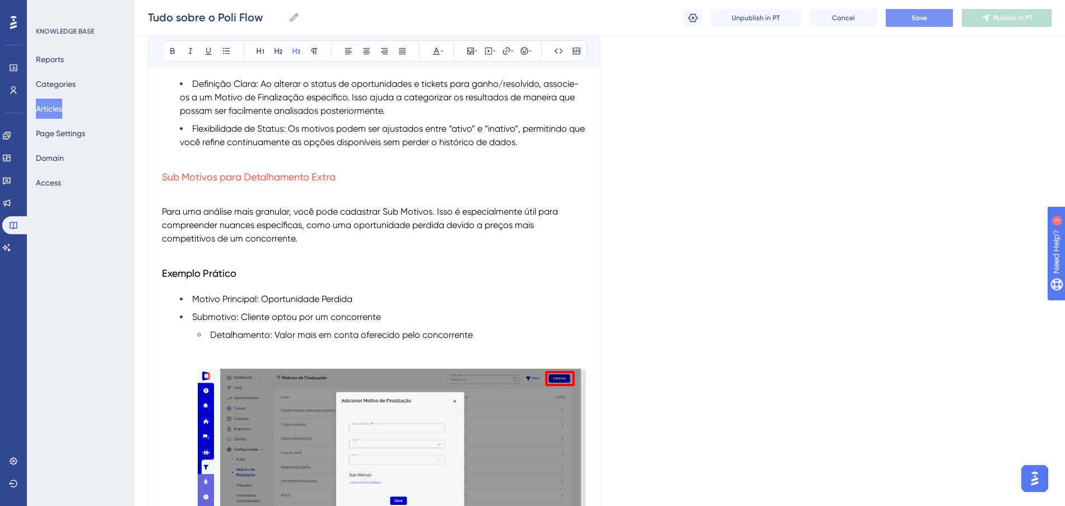
scroll to position [10355, 0]
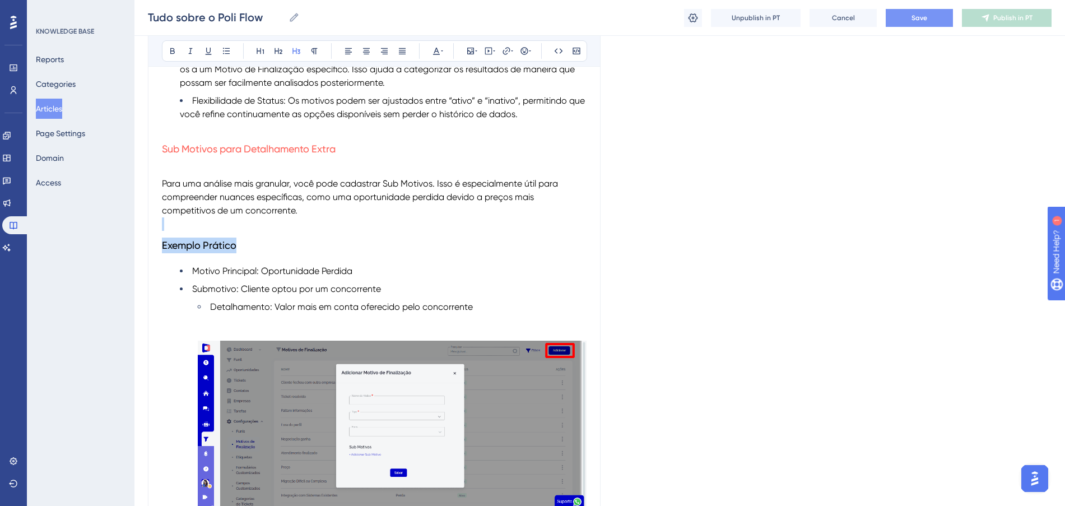
click at [436, 53] on icon at bounding box center [436, 50] width 9 height 9
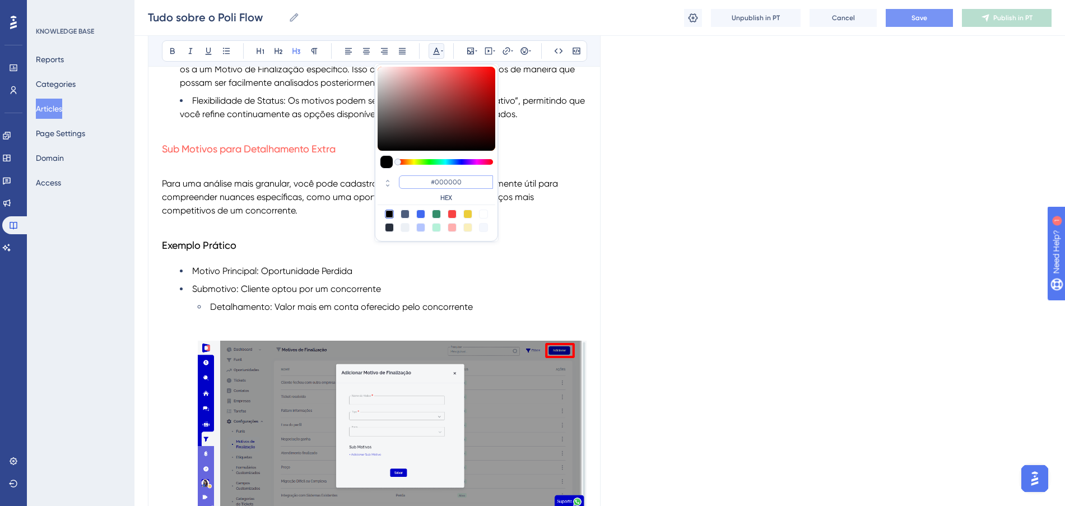
paste input "FF675F"
type input "#FF675F"
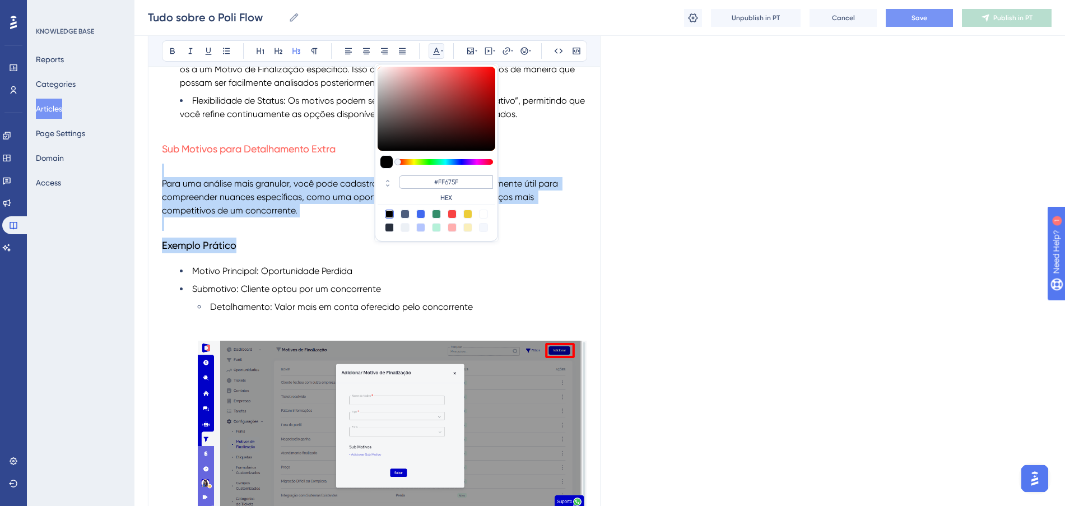
drag, startPoint x: 469, startPoint y: 186, endPoint x: 432, endPoint y: 182, distance: 37.8
click at [432, 182] on input "#FF675F" at bounding box center [446, 181] width 94 height 13
click at [290, 260] on h3 "Exemplo Prático" at bounding box center [374, 245] width 424 height 29
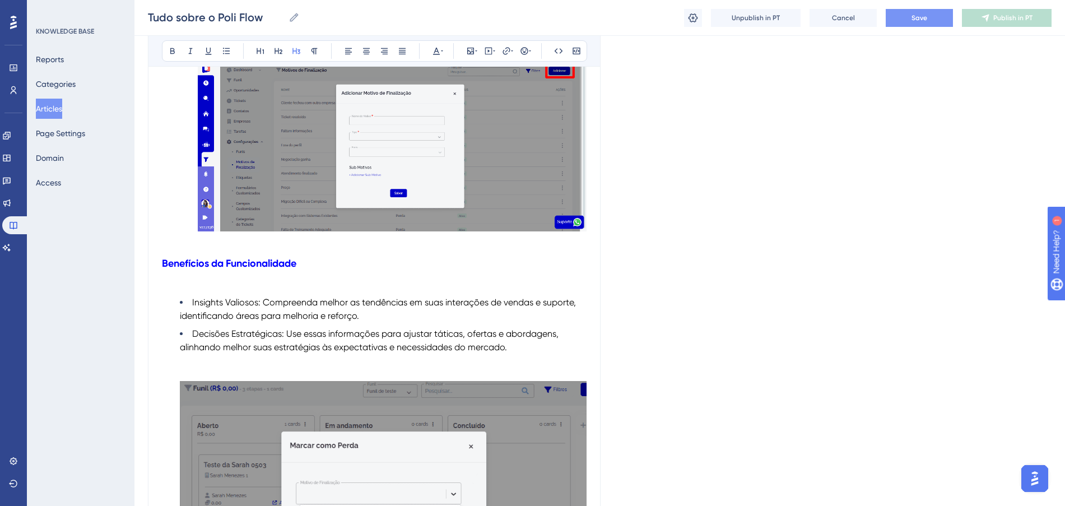
scroll to position [10635, 0]
drag, startPoint x: 310, startPoint y: 292, endPoint x: 126, endPoint y: 287, distance: 184.3
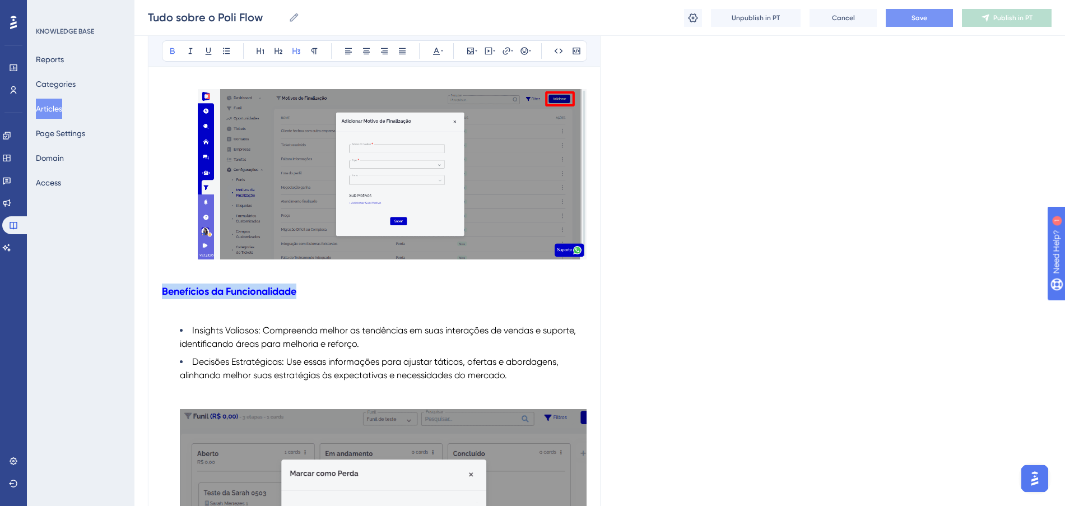
scroll to position [10565, 0]
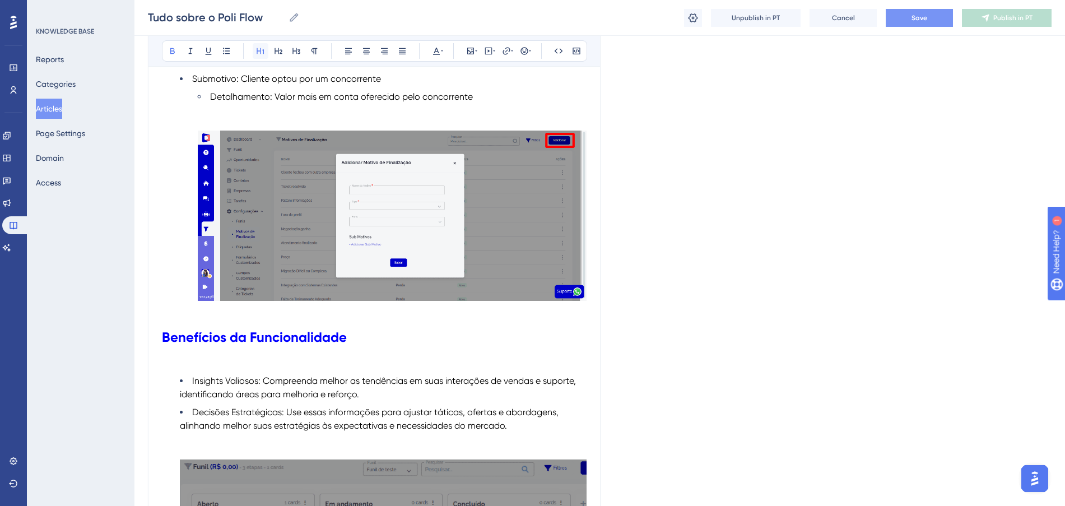
click at [262, 52] on icon at bounding box center [260, 50] width 9 height 9
click at [506, 356] on h1 "Benefícios da Funcionalidade" at bounding box center [374, 337] width 424 height 38
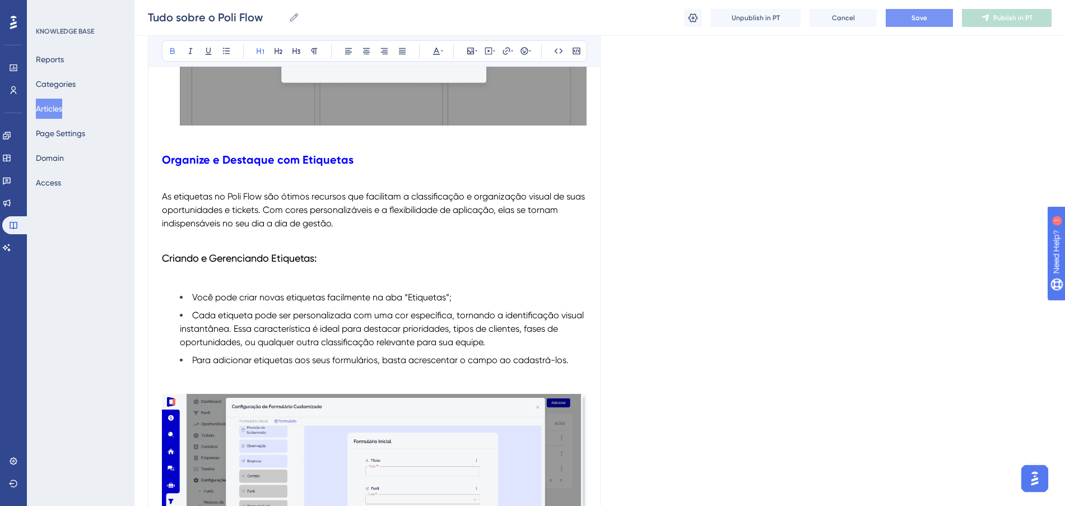
scroll to position [11125, 0]
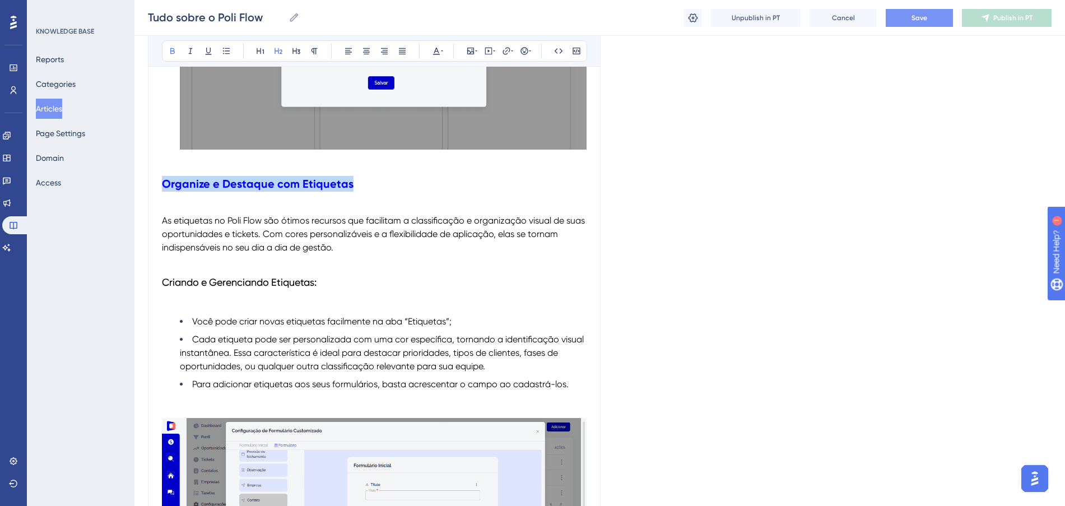
drag, startPoint x: 311, startPoint y: 212, endPoint x: 149, endPoint y: 205, distance: 162.0
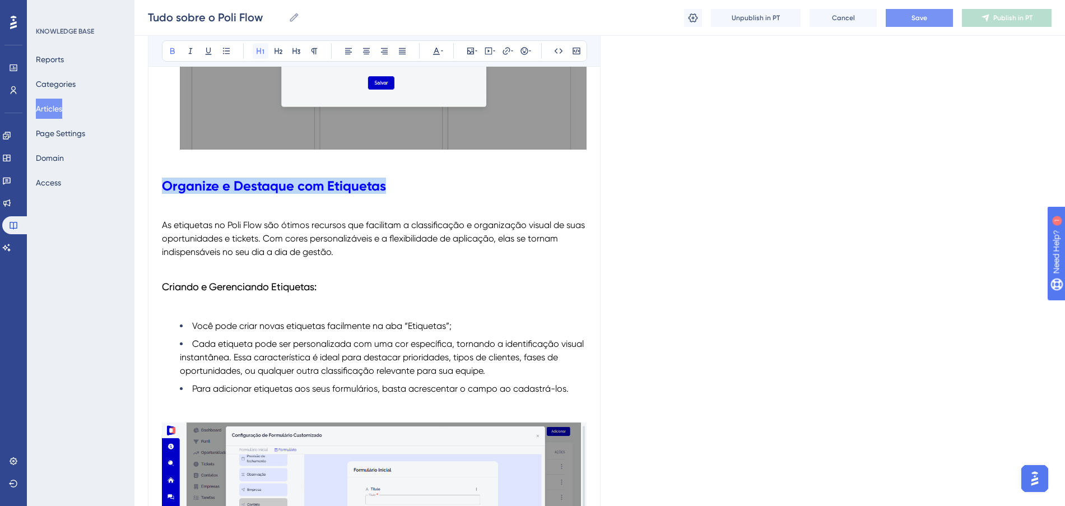
click at [264, 48] on icon at bounding box center [260, 50] width 9 height 9
click at [537, 301] on h3 "Criando e Gerenciando Etiquetas:" at bounding box center [374, 286] width 424 height 29
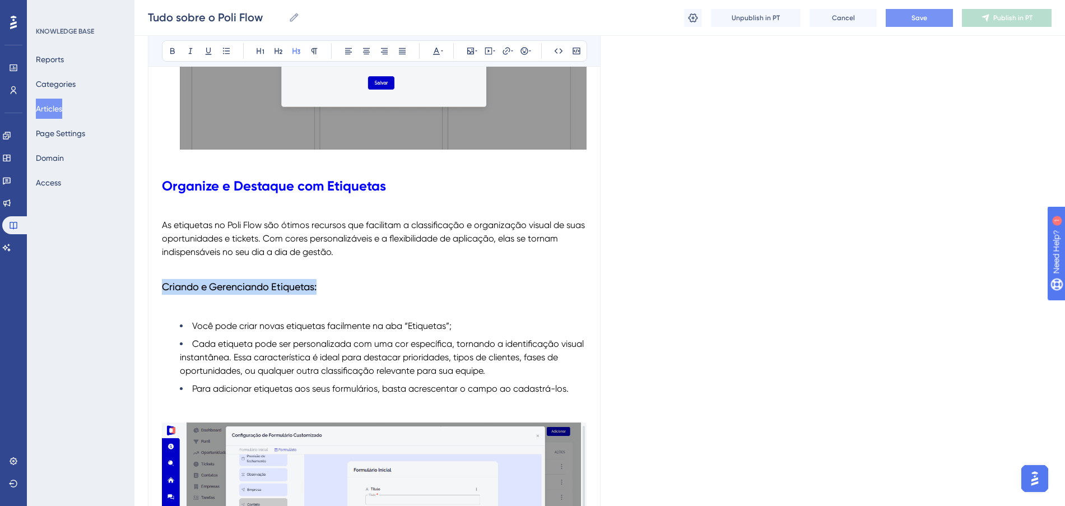
drag, startPoint x: 353, startPoint y: 303, endPoint x: 37, endPoint y: 314, distance: 316.0
click at [433, 51] on icon at bounding box center [436, 50] width 9 height 9
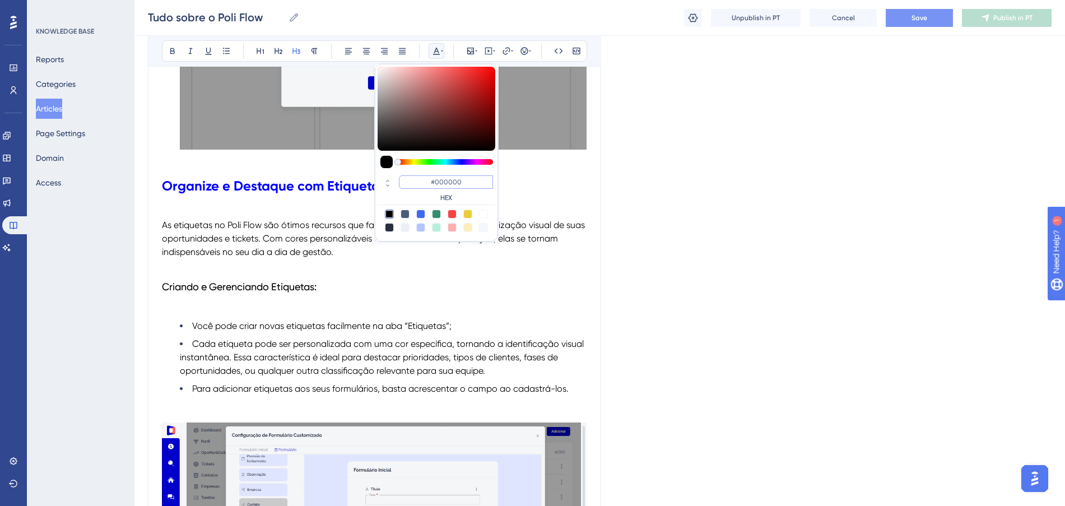
drag, startPoint x: 477, startPoint y: 180, endPoint x: 405, endPoint y: 176, distance: 72.4
click at [405, 176] on input "#000000" at bounding box center [446, 181] width 94 height 13
paste input "FF675F"
type input "#FF675F"
click at [455, 301] on h3 "Criando e Gerenciando Etiquetas:" at bounding box center [374, 286] width 424 height 29
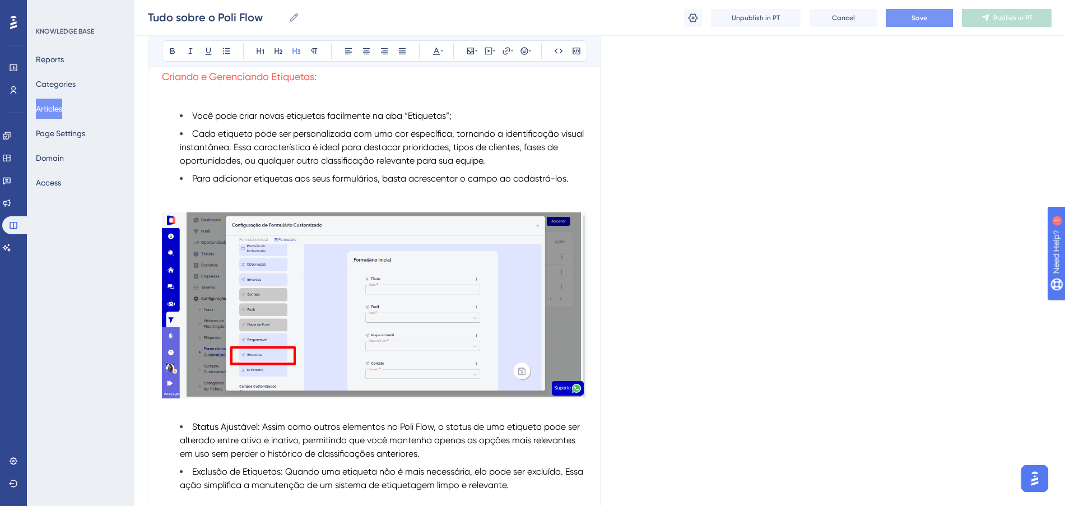
scroll to position [11615, 0]
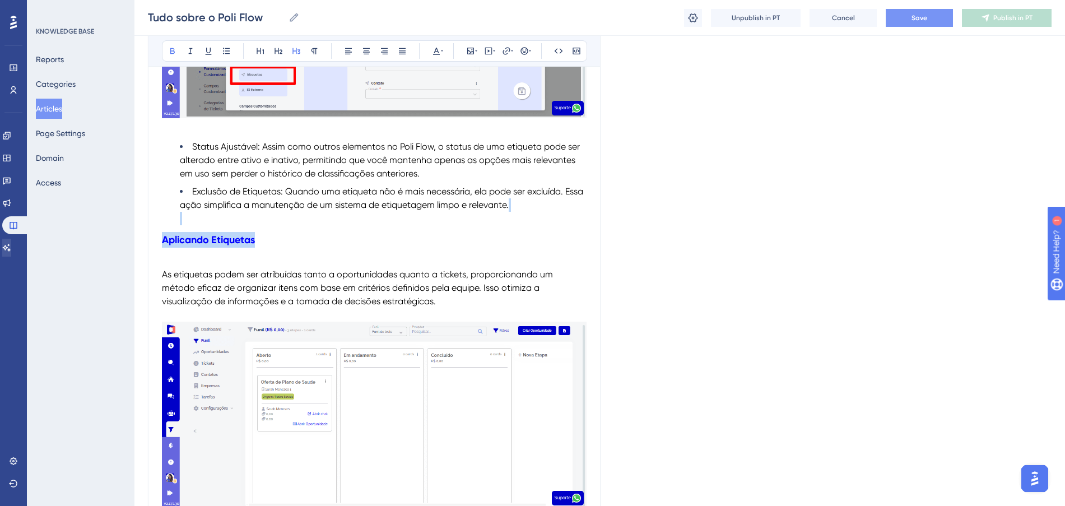
drag, startPoint x: 109, startPoint y: 256, endPoint x: 11, endPoint y: 250, distance: 98.2
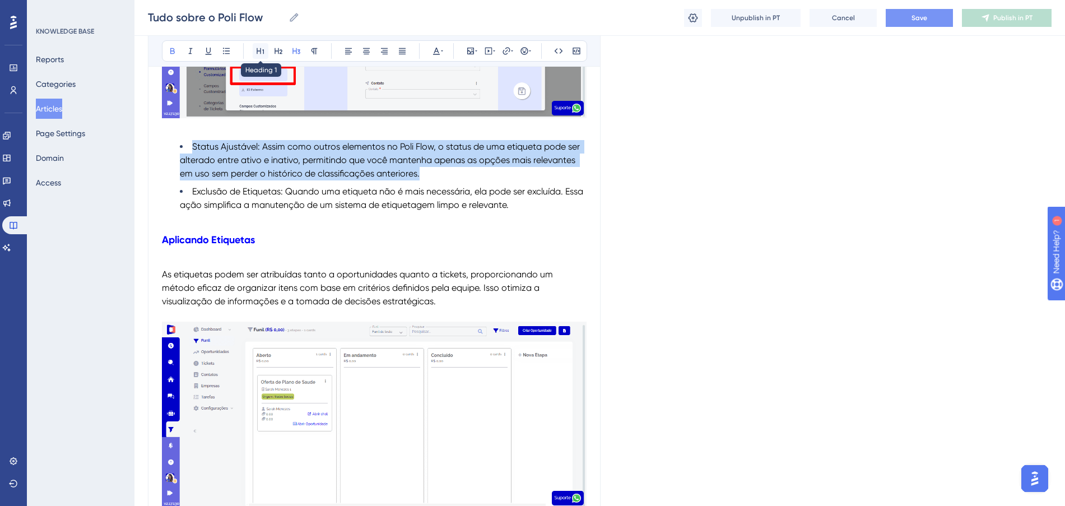
click at [258, 50] on icon at bounding box center [260, 50] width 9 height 9
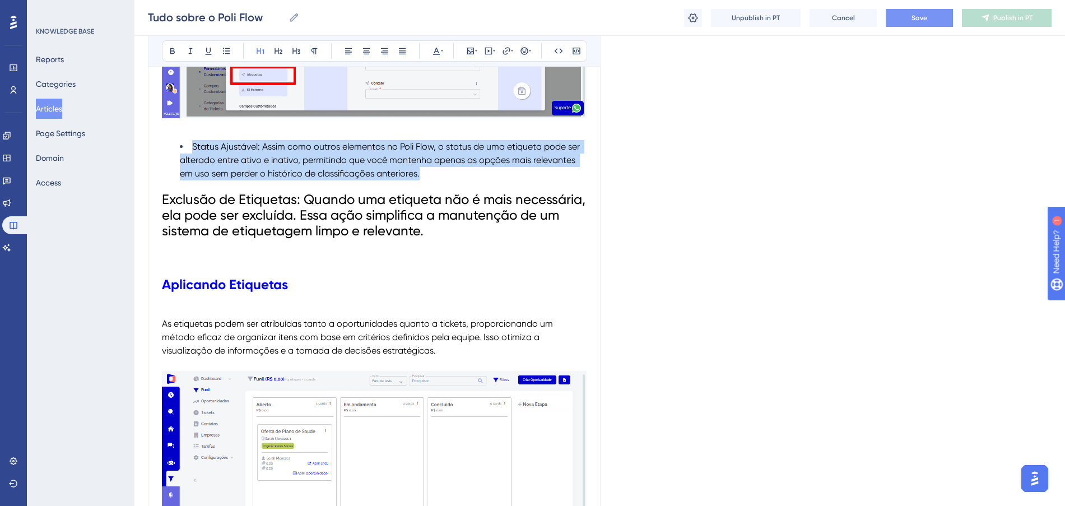
click at [426, 304] on h1 "Aplicando Etiquetas" at bounding box center [374, 284] width 424 height 38
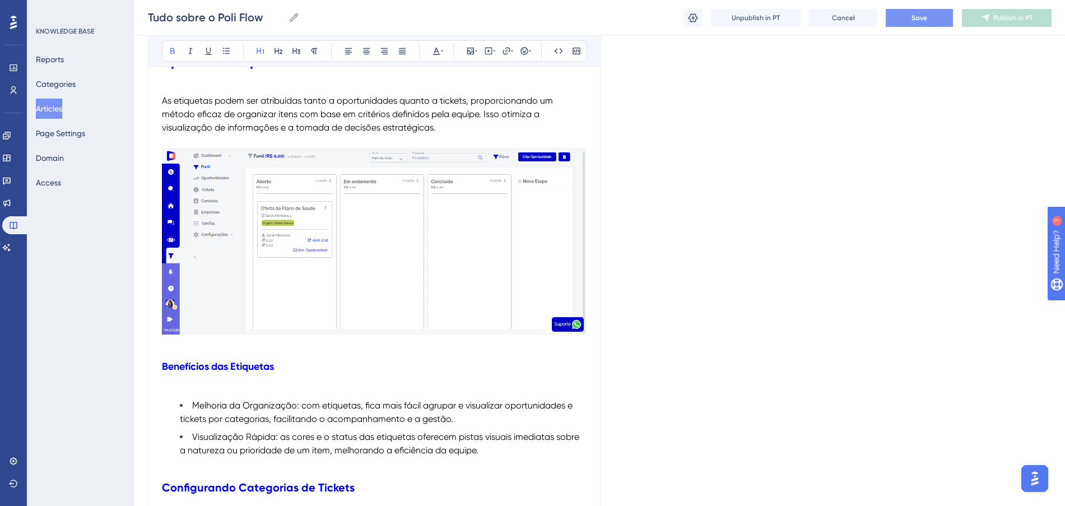
scroll to position [11685, 0]
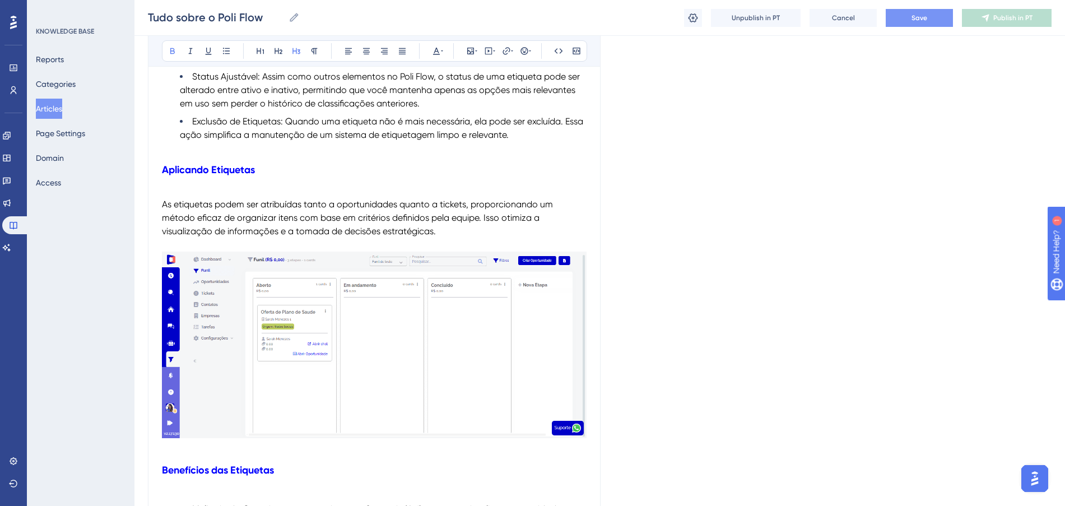
click at [269, 183] on h3 "Aplicando Etiquetas" at bounding box center [374, 169] width 424 height 29
drag, startPoint x: 243, startPoint y: 198, endPoint x: 56, endPoint y: 194, distance: 187.1
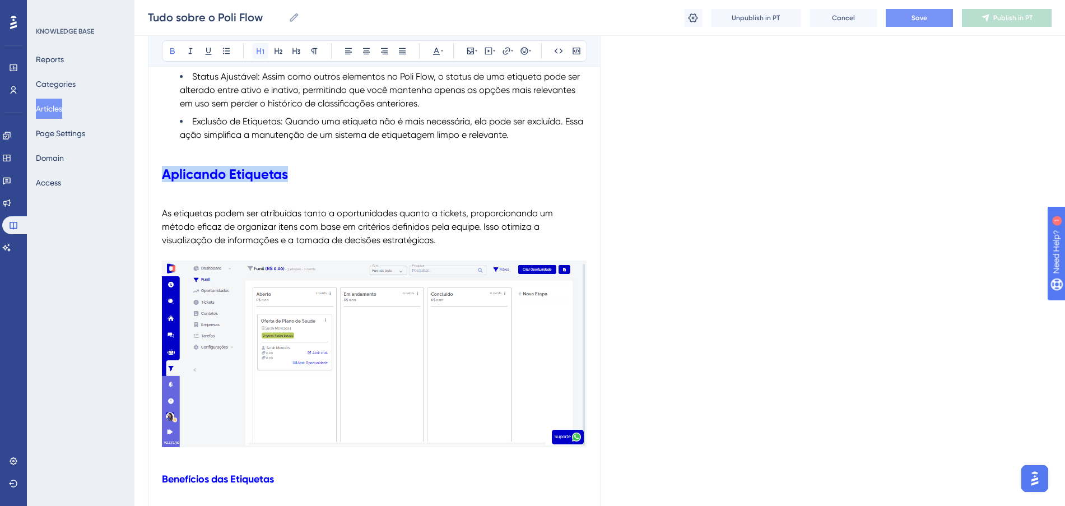
click at [264, 52] on icon at bounding box center [259, 51] width 7 height 6
click at [420, 155] on li "Exclusão de Etiquetas: Quando uma etiqueta não é mais necessária, ela pode ser …" at bounding box center [383, 135] width 407 height 40
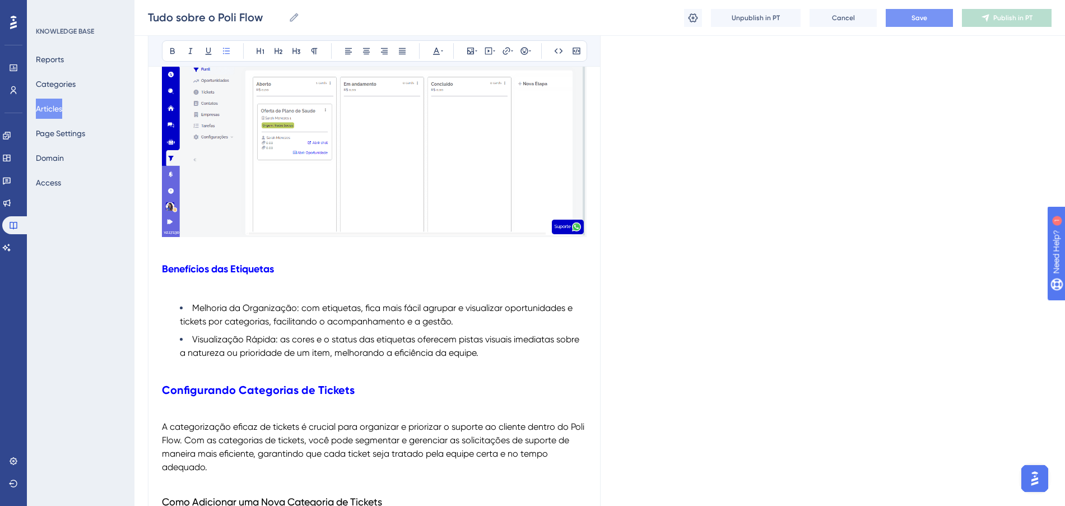
scroll to position [11965, 0]
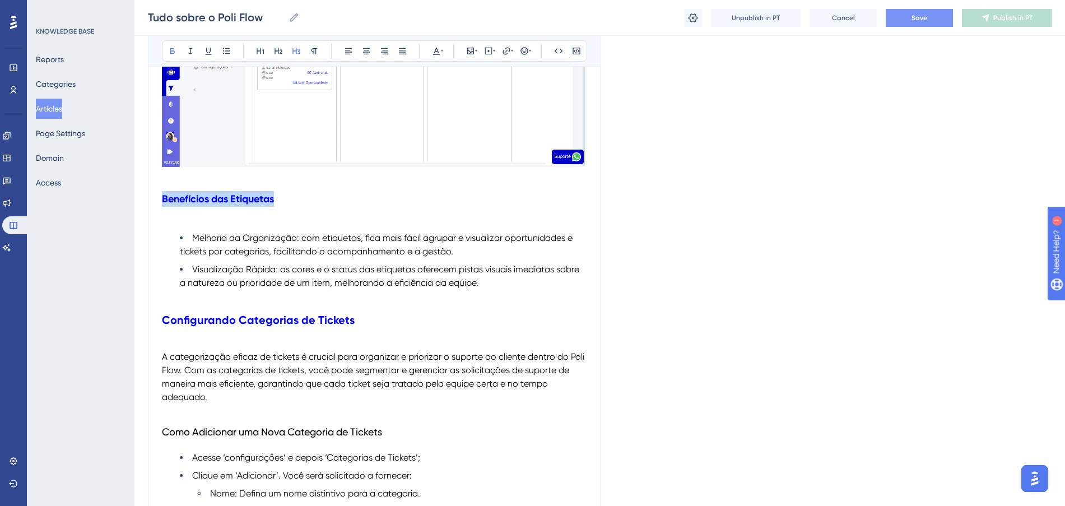
drag, startPoint x: 274, startPoint y: 232, endPoint x: 59, endPoint y: 223, distance: 215.2
click at [263, 52] on icon at bounding box center [259, 51] width 7 height 6
click at [432, 227] on p at bounding box center [374, 219] width 424 height 13
drag, startPoint x: 287, startPoint y: 223, endPoint x: 134, endPoint y: 221, distance: 152.3
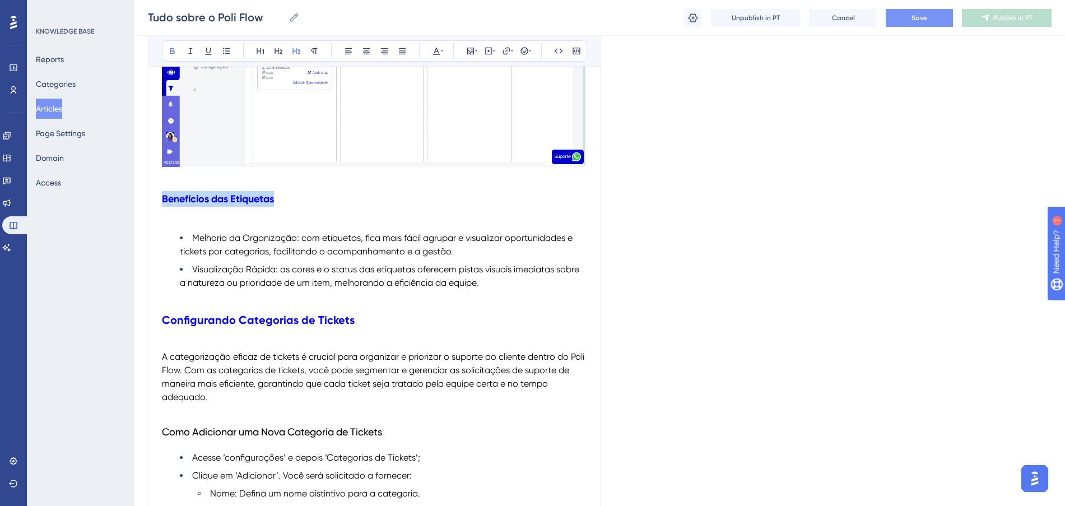
click at [441, 50] on icon at bounding box center [442, 50] width 2 height 9
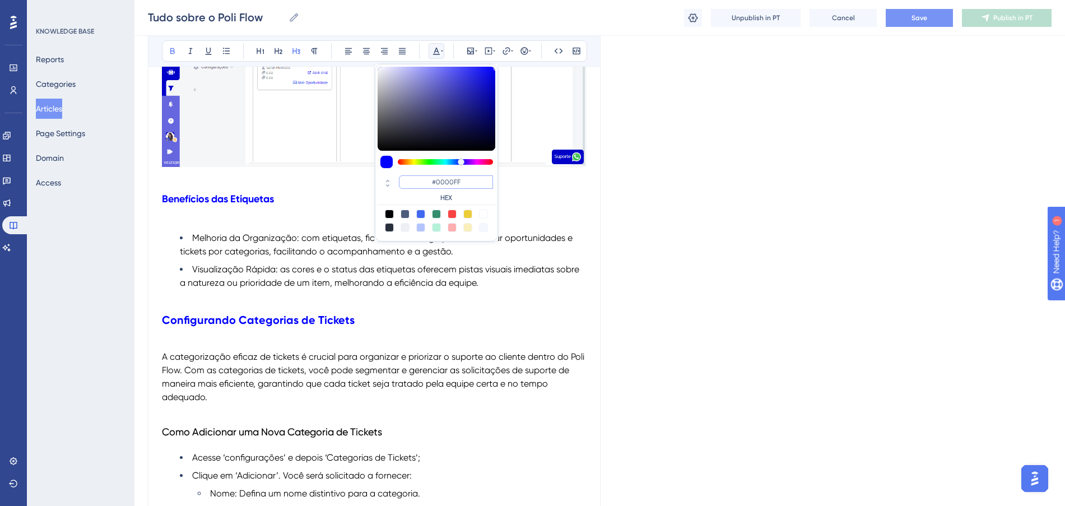
drag, startPoint x: 478, startPoint y: 181, endPoint x: 385, endPoint y: 165, distance: 95.0
click at [385, 165] on div "#0000FF HEX" at bounding box center [436, 153] width 123 height 178
paste input "FF675"
type input "#FF675F"
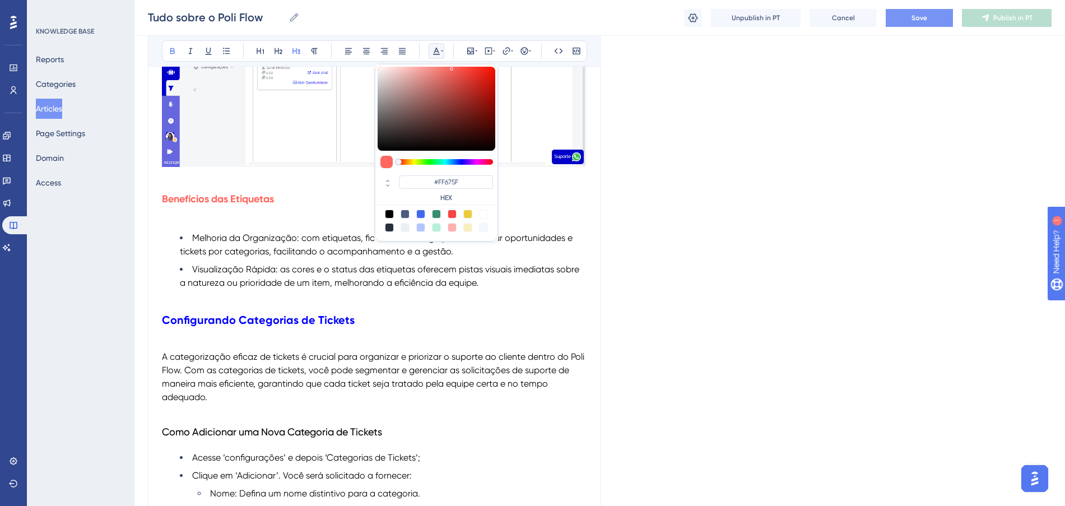
click at [310, 337] on h2 "Configurando Categorias de Tickets" at bounding box center [374, 320] width 424 height 34
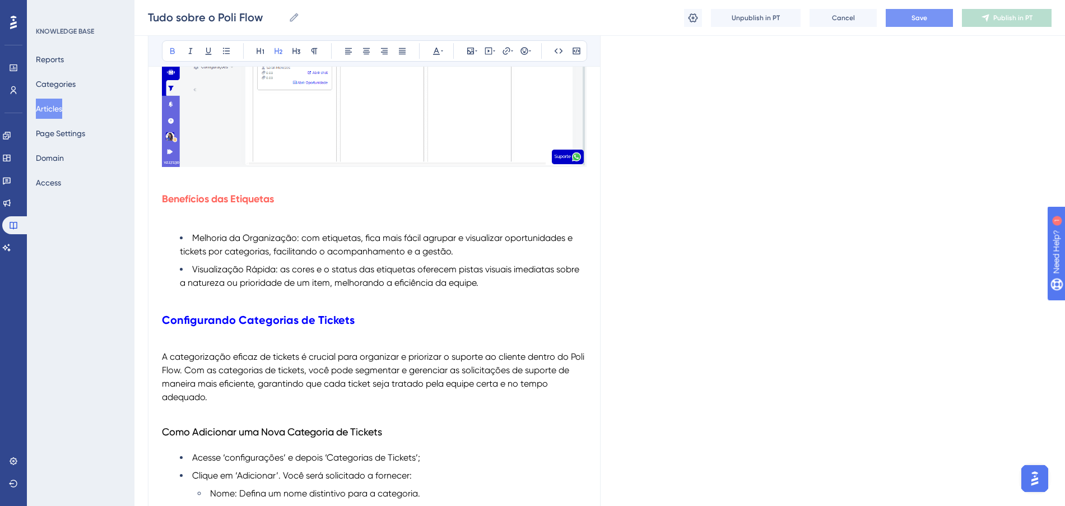
click at [935, 15] on button "Save" at bounding box center [918, 18] width 67 height 18
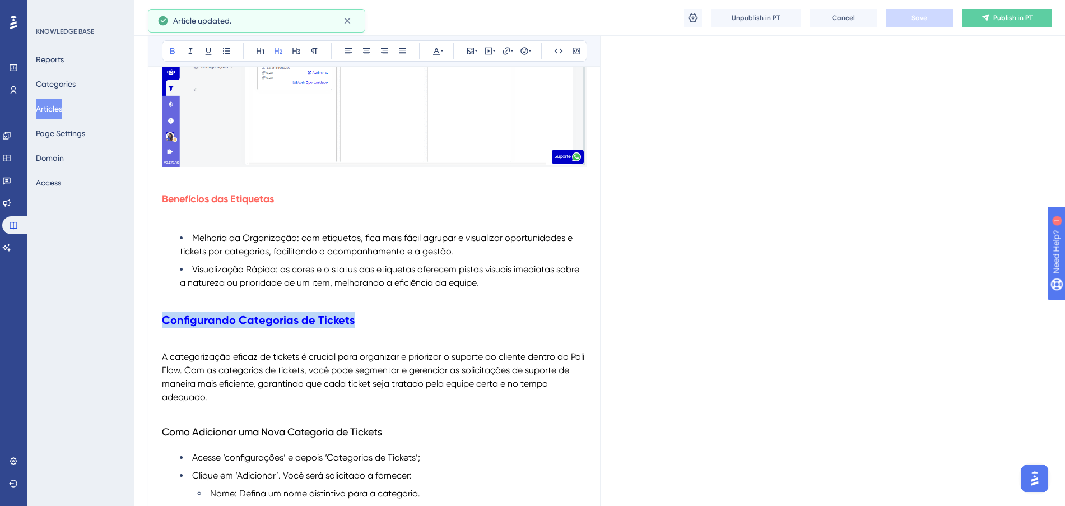
drag, startPoint x: 356, startPoint y: 343, endPoint x: 8, endPoint y: 348, distance: 347.2
click at [262, 47] on icon at bounding box center [260, 50] width 9 height 9
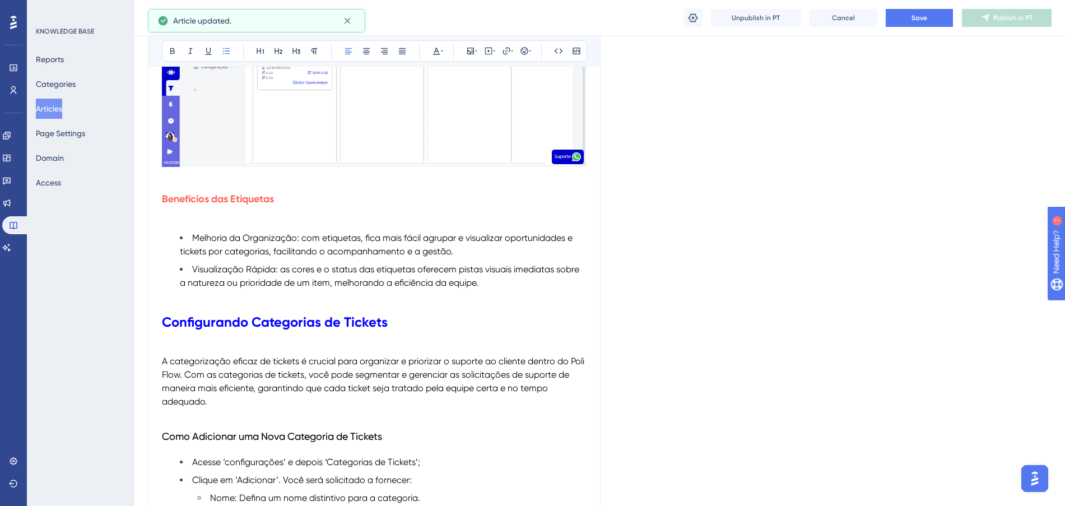
click at [436, 288] on span "Visualização Rápida: as cores e o status das etiquetas oferecem pistas visuais …" at bounding box center [381, 276] width 402 height 24
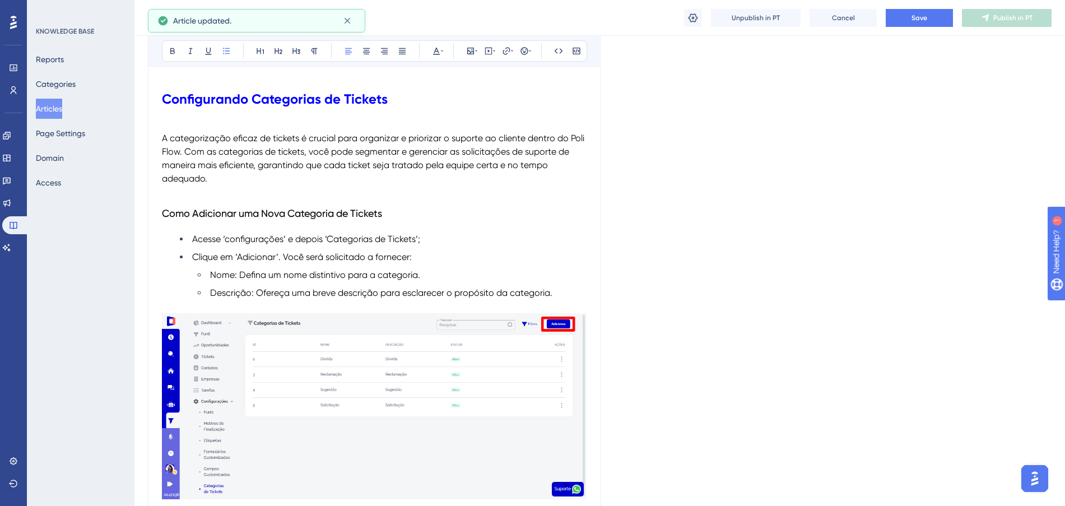
scroll to position [12245, 0]
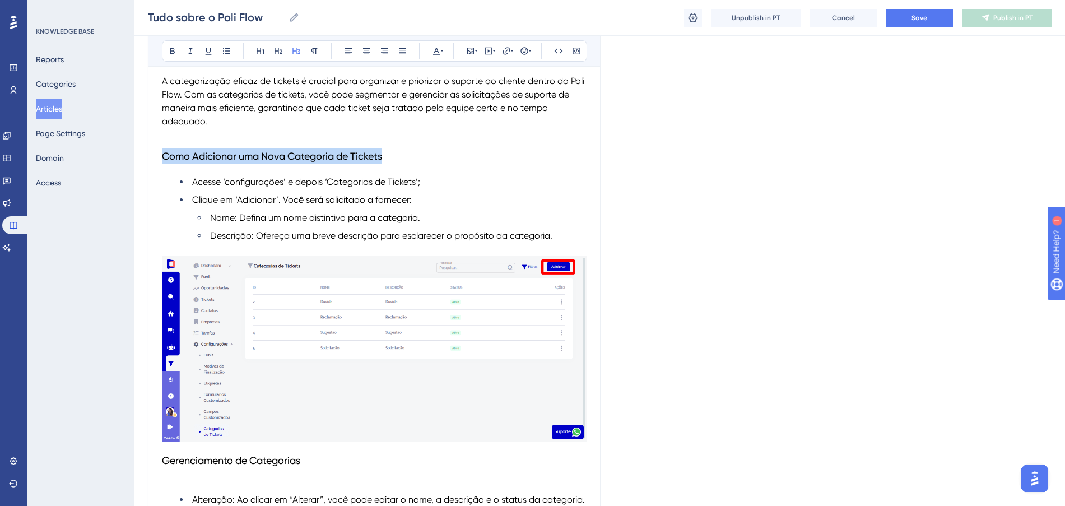
drag, startPoint x: 397, startPoint y: 181, endPoint x: 127, endPoint y: 182, distance: 269.9
click at [439, 48] on icon at bounding box center [436, 50] width 9 height 9
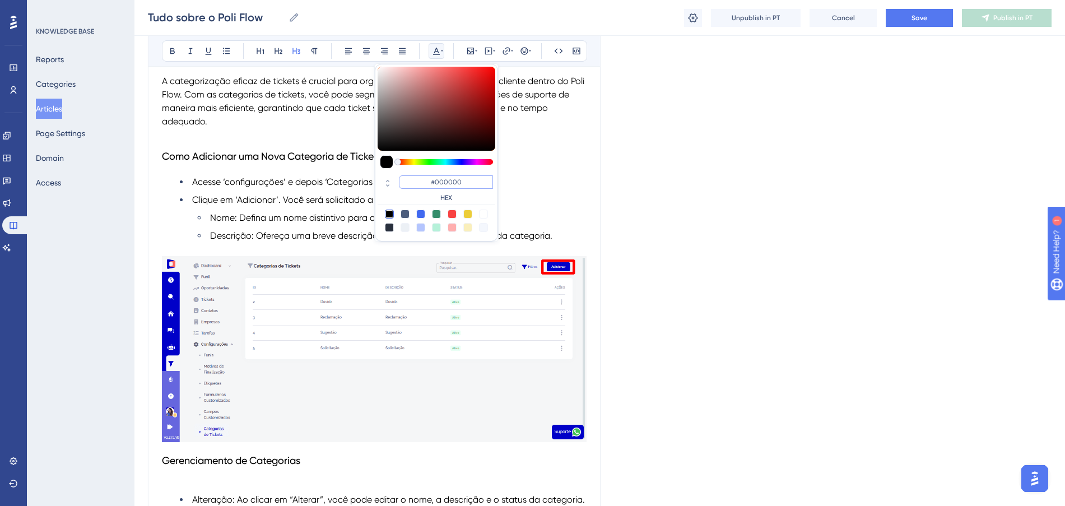
click at [404, 175] on input "#000000" at bounding box center [446, 181] width 94 height 13
paste input "FF675F"
type input "#FF675F"
click at [581, 218] on ul "Acesse ‘configurações’ e depois ‘Categorias de Tickets’; Clique em ‘Adicionar’.…" at bounding box center [374, 208] width 424 height 67
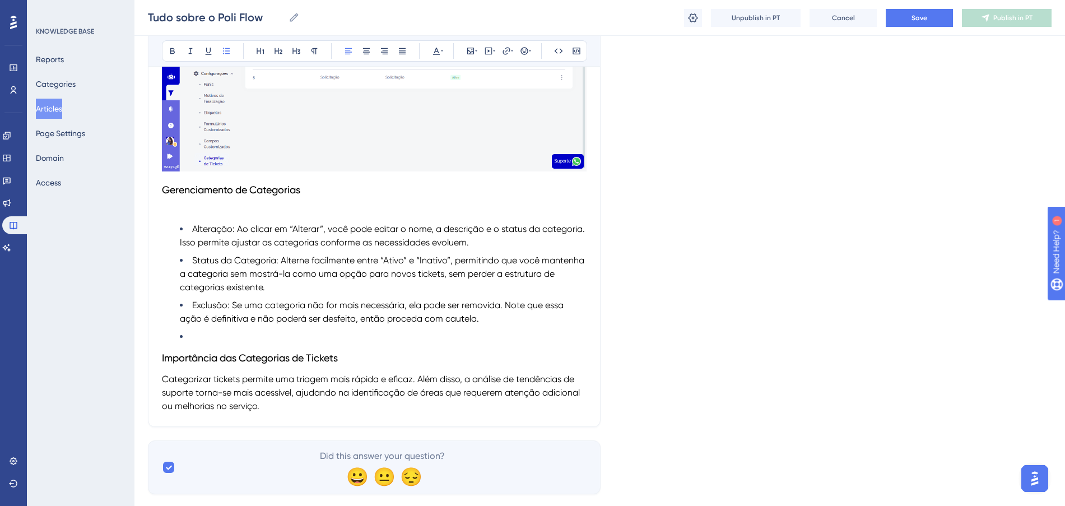
scroll to position [12525, 0]
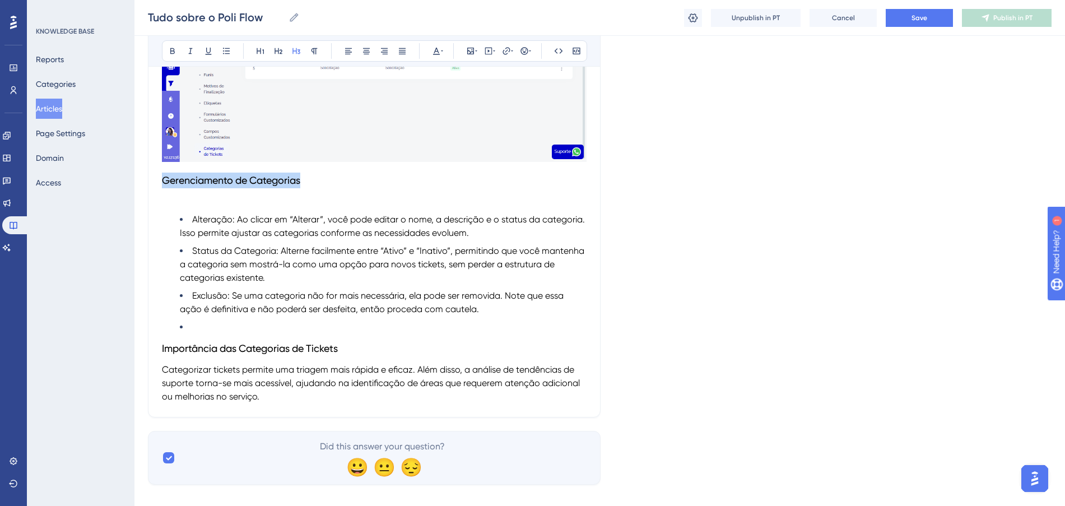
drag, startPoint x: 325, startPoint y: 205, endPoint x: 128, endPoint y: 207, distance: 197.1
click at [435, 52] on icon at bounding box center [436, 51] width 7 height 7
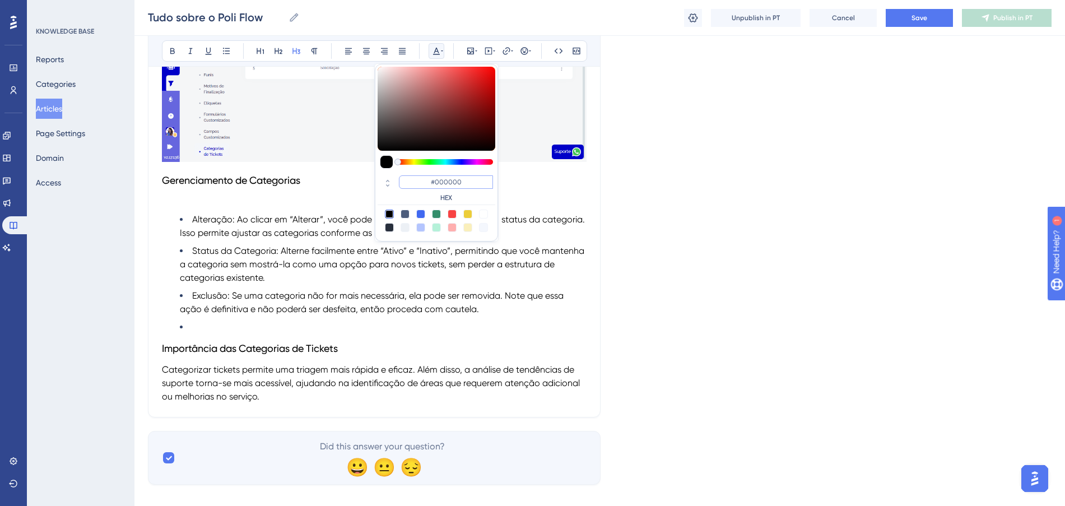
drag, startPoint x: 479, startPoint y: 182, endPoint x: 396, endPoint y: 179, distance: 83.5
click at [396, 179] on div "#000000 HEX" at bounding box center [436, 189] width 118 height 32
paste input "FF675F"
type input "#FF675F"
click at [299, 268] on ul "Alteração: Ao clicar em “Alterar”, você pode editar o nome, a descrição e o sta…" at bounding box center [374, 273] width 424 height 121
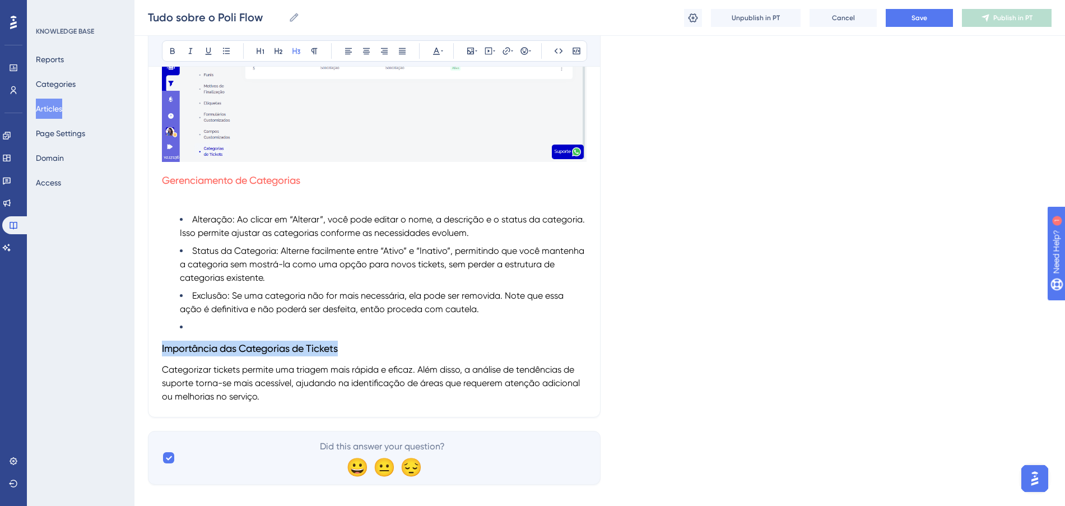
drag, startPoint x: 322, startPoint y: 380, endPoint x: 123, endPoint y: 377, distance: 198.8
click at [437, 47] on icon at bounding box center [436, 50] width 9 height 9
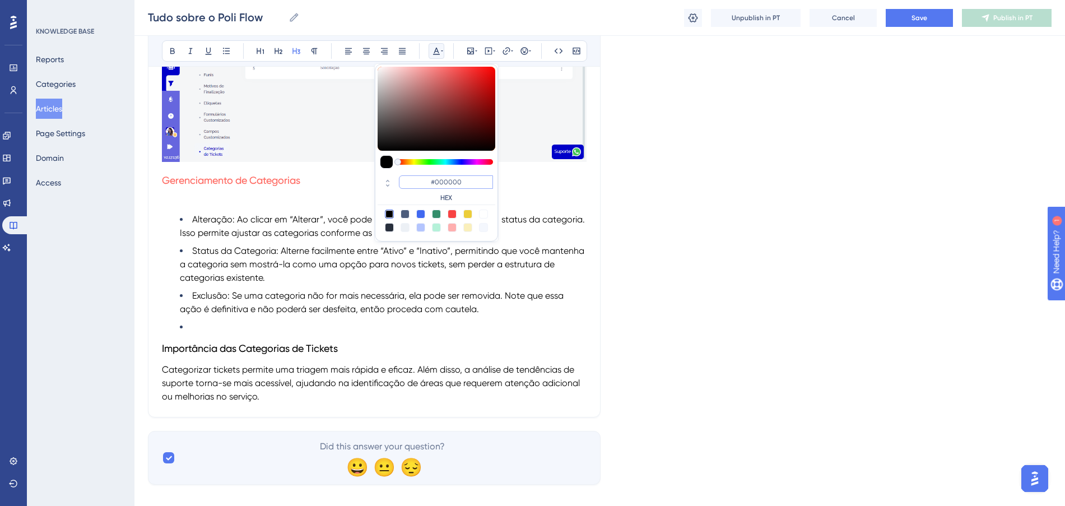
drag, startPoint x: 474, startPoint y: 182, endPoint x: 413, endPoint y: 177, distance: 61.2
click at [413, 177] on input "#000000" at bounding box center [446, 181] width 94 height 13
paste input "FF675F"
type input "#FF675F"
click at [304, 334] on li at bounding box center [383, 326] width 407 height 13
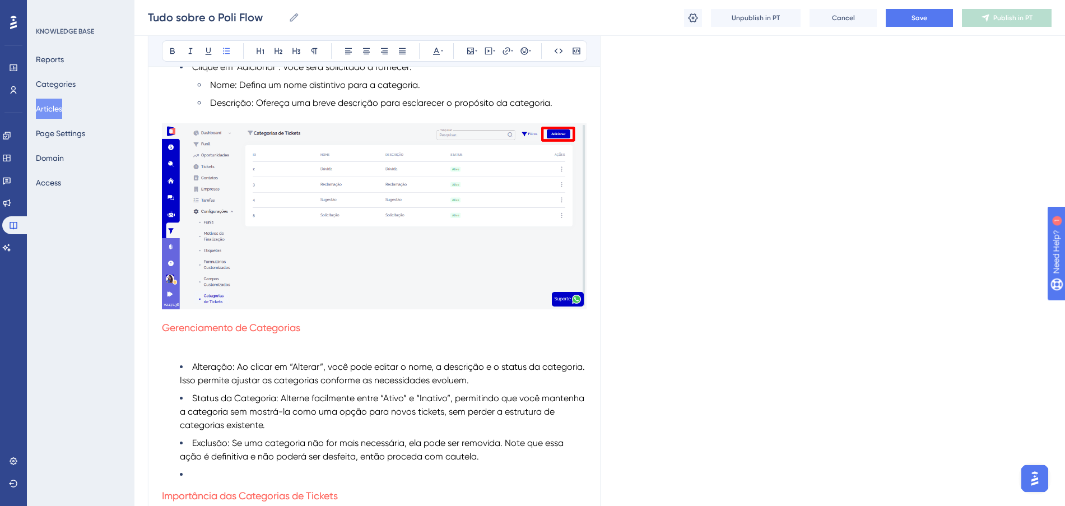
scroll to position [12357, 0]
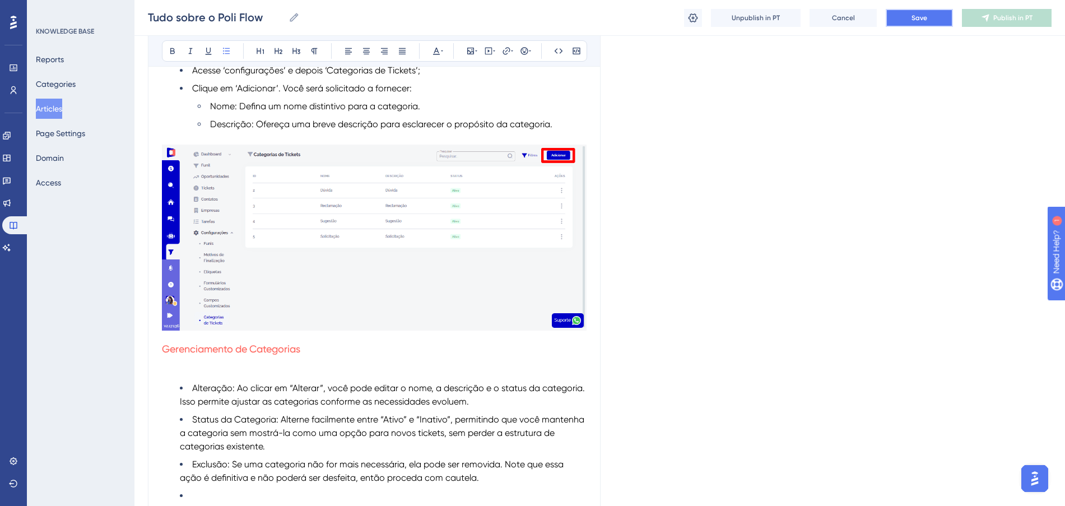
click at [927, 19] on button "Save" at bounding box center [918, 18] width 67 height 18
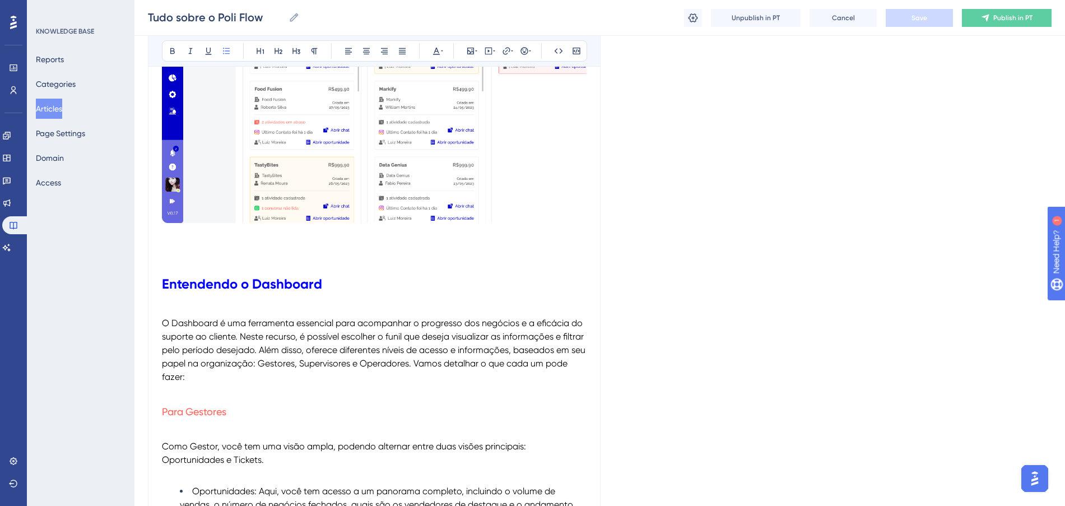
scroll to position [0, 0]
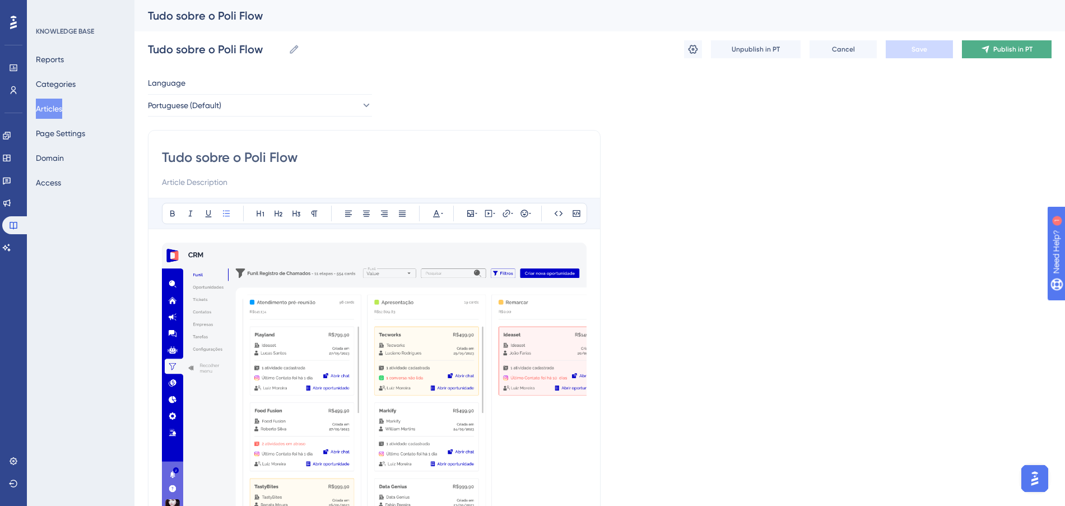
click at [989, 47] on icon at bounding box center [985, 49] width 9 height 9
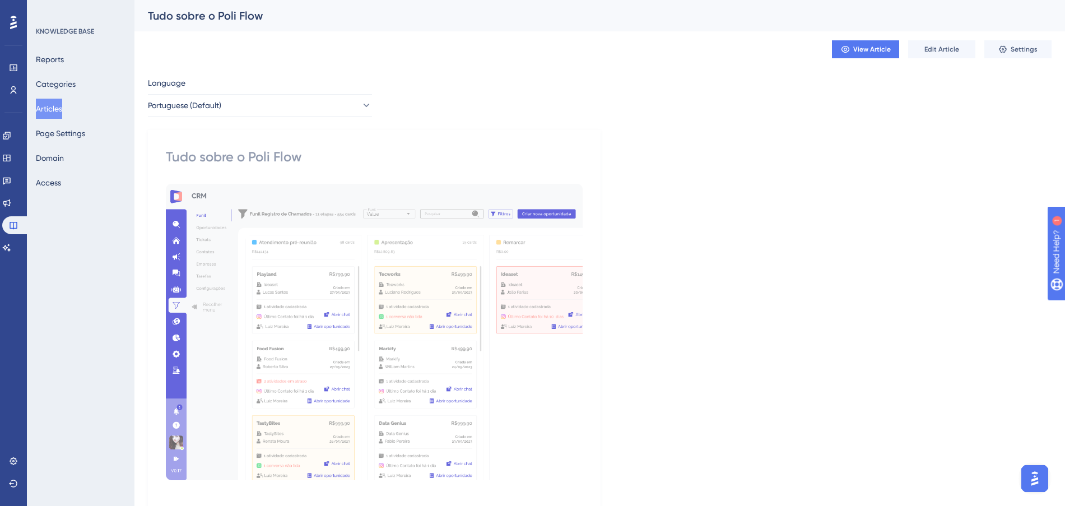
scroll to position [420, 0]
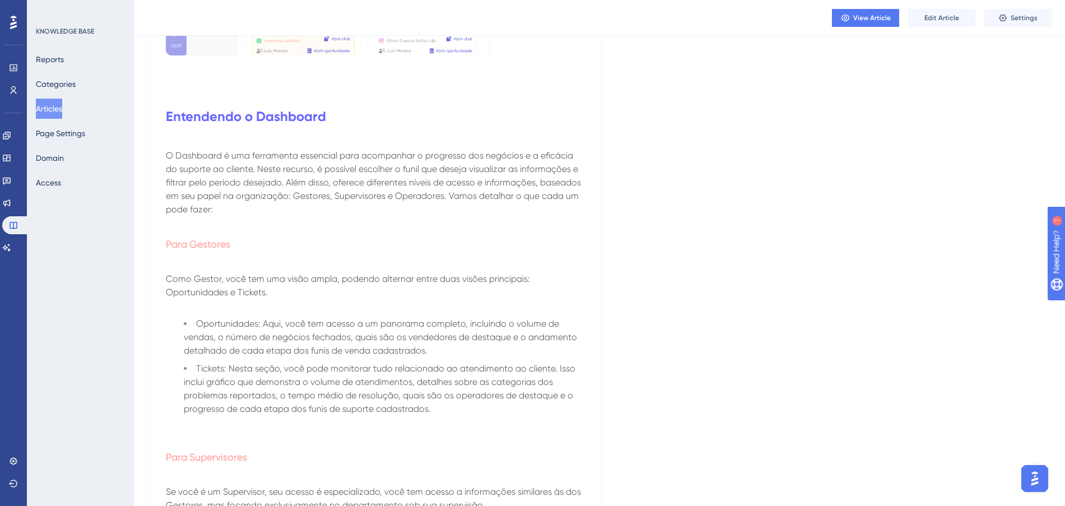
click at [62, 111] on button "Articles" at bounding box center [49, 109] width 26 height 20
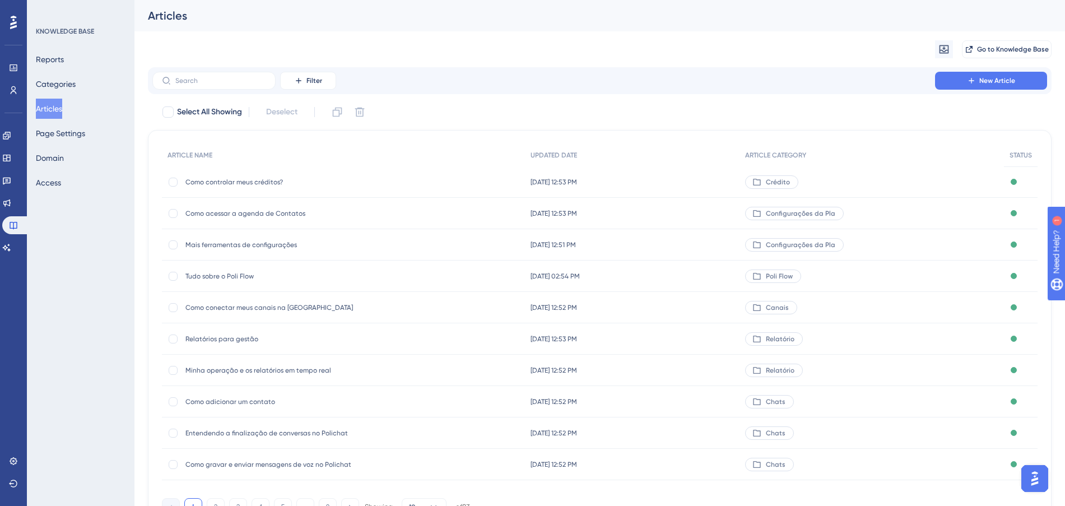
scroll to position [60, 0]
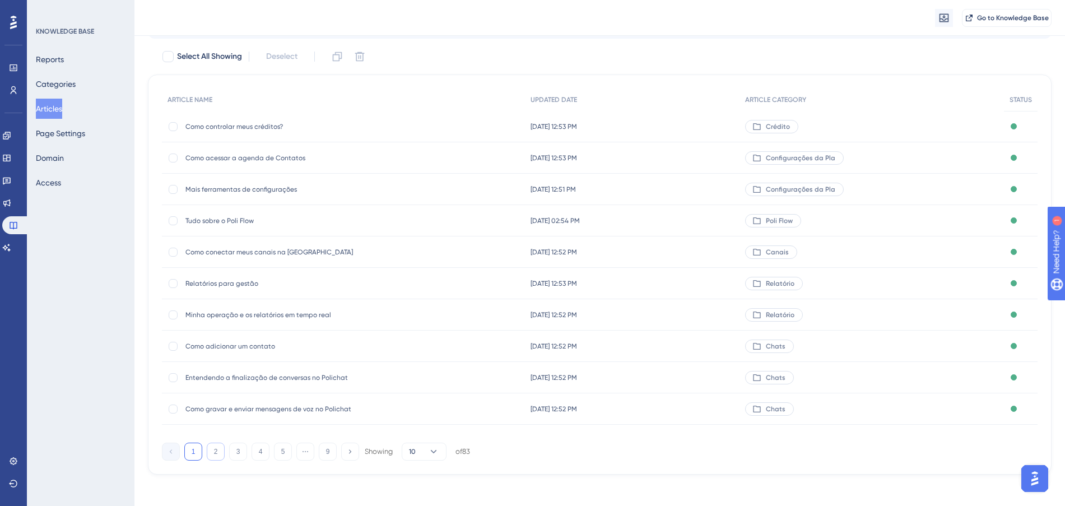
click at [212, 452] on button "2" at bounding box center [216, 451] width 18 height 18
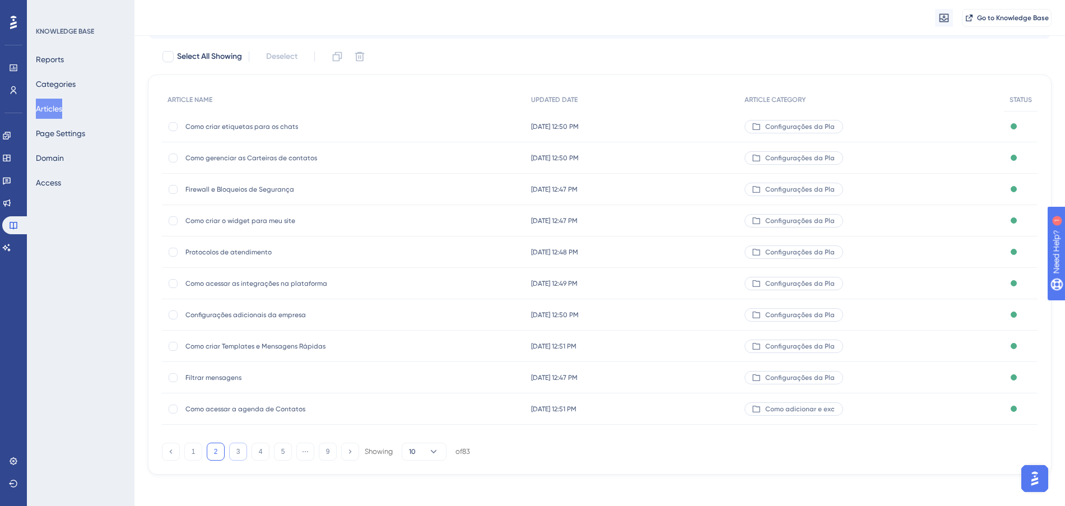
click at [230, 449] on button "3" at bounding box center [238, 451] width 18 height 18
click at [258, 456] on button "4" at bounding box center [260, 451] width 18 height 18
click at [277, 456] on button "5" at bounding box center [283, 451] width 18 height 18
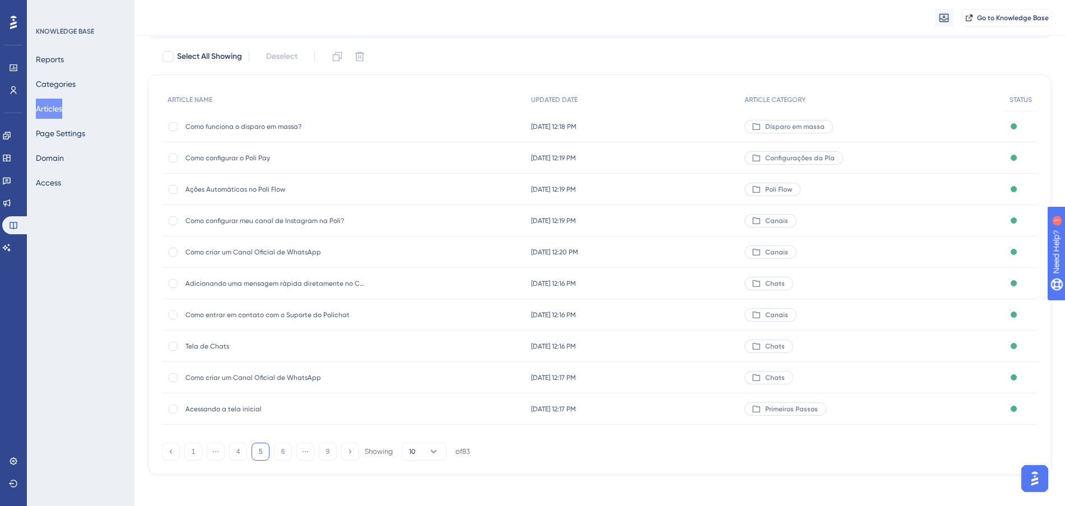
click at [263, 191] on span "Ações Automáticas no Poli Flow" at bounding box center [274, 189] width 179 height 9
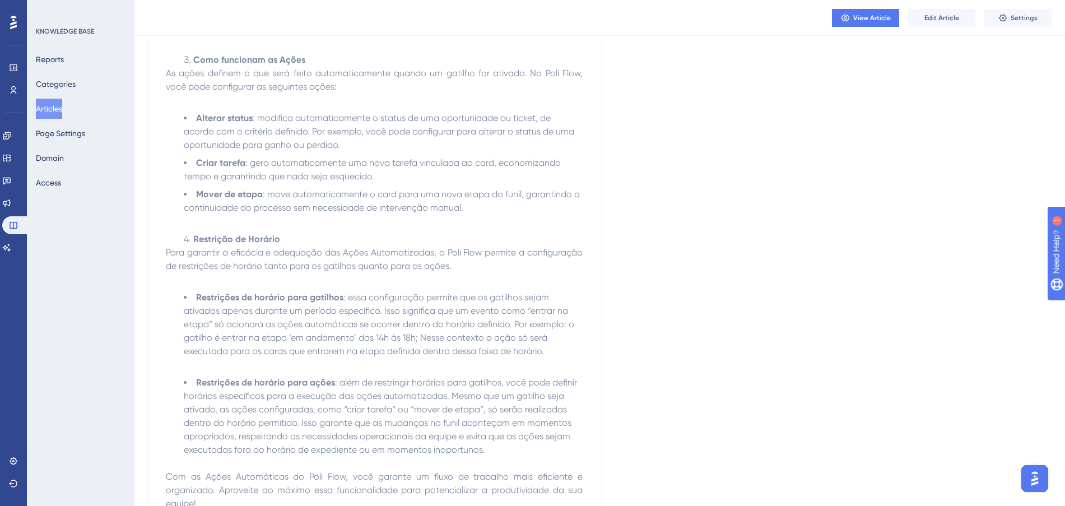
scroll to position [800, 0]
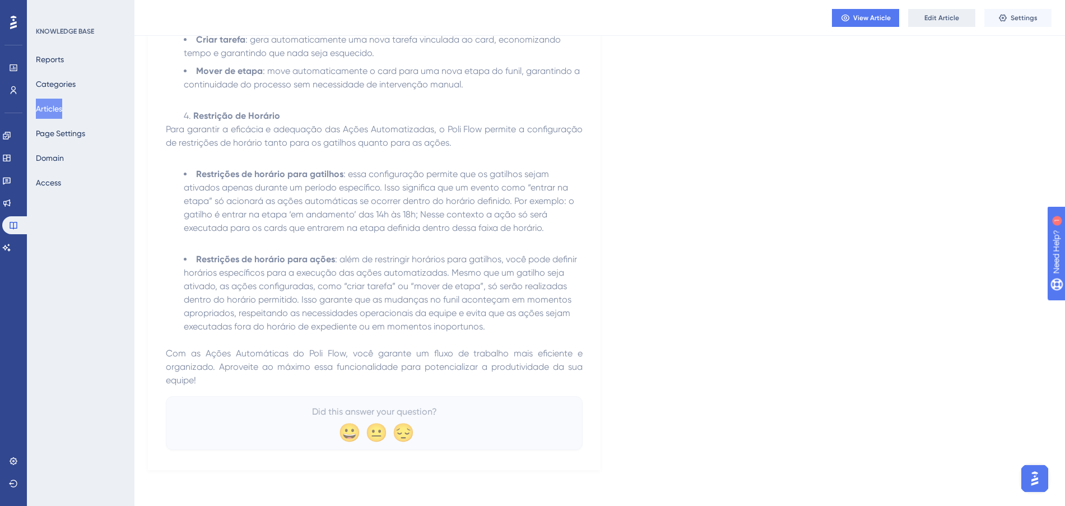
click at [938, 22] on button "Edit Article" at bounding box center [941, 18] width 67 height 18
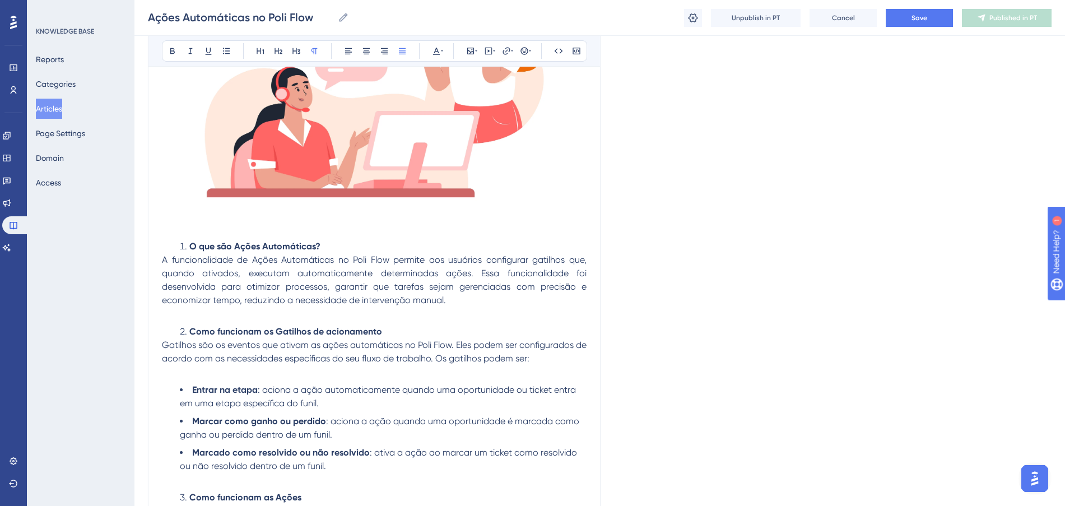
scroll to position [280, 0]
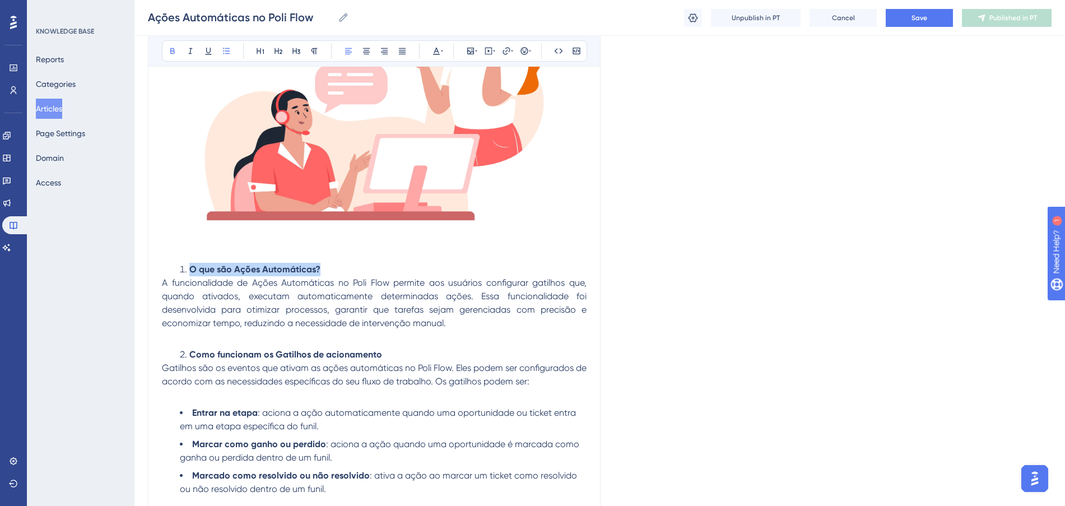
drag, startPoint x: 337, startPoint y: 269, endPoint x: 122, endPoint y: 269, distance: 215.6
click at [134, 269] on div "Performance Users Engagement Widgets Feedback Product Updates Knowledge Base AI…" at bounding box center [599, 395] width 930 height 1350
click at [253, 53] on button at bounding box center [261, 51] width 16 height 16
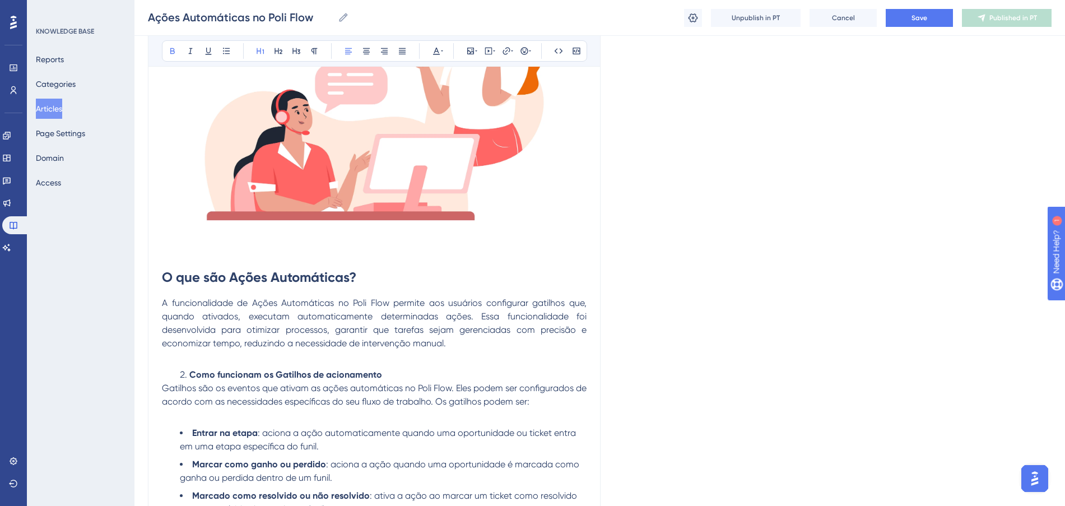
click at [366, 305] on span "A funcionalidade de Ações Automáticas no Poli Flow permite aos usuários configu…" at bounding box center [375, 322] width 427 height 51
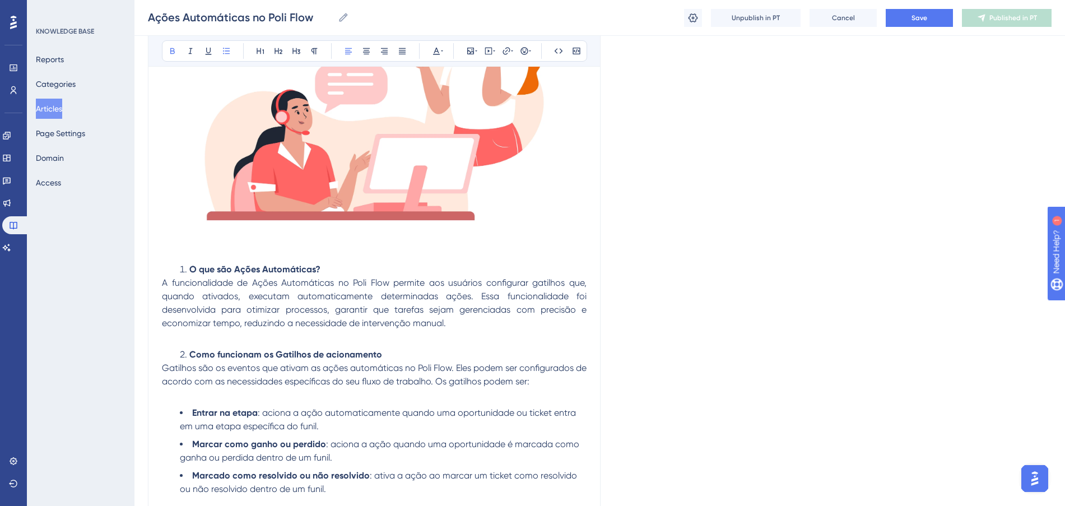
click at [325, 266] on li "O que são Ações Automáticas?" at bounding box center [383, 269] width 407 height 13
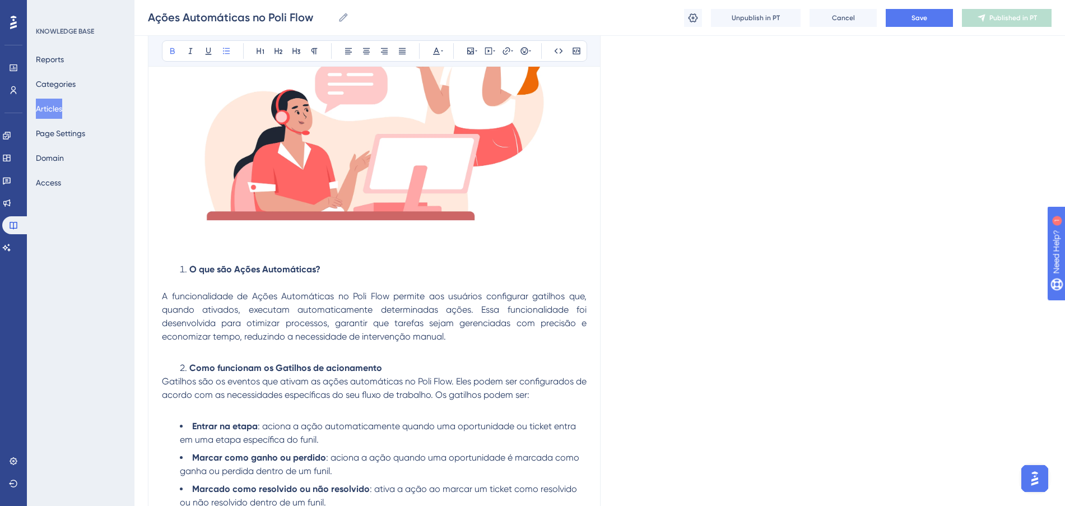
click at [189, 272] on strong "O que são Ações Automáticas?" at bounding box center [254, 269] width 131 height 11
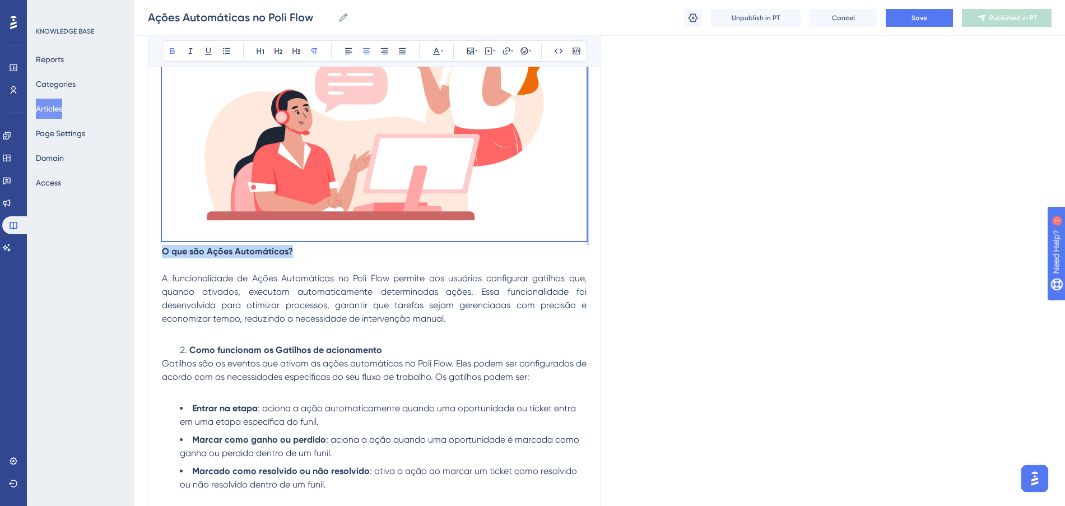
drag, startPoint x: 273, startPoint y: 254, endPoint x: 163, endPoint y: 241, distance: 110.6
click at [163, 242] on div "O que são Ações Automáticas? A funcionalidade de Ações Automáticas no Poli Flow…" at bounding box center [374, 462] width 424 height 1008
click at [261, 48] on icon at bounding box center [260, 50] width 9 height 9
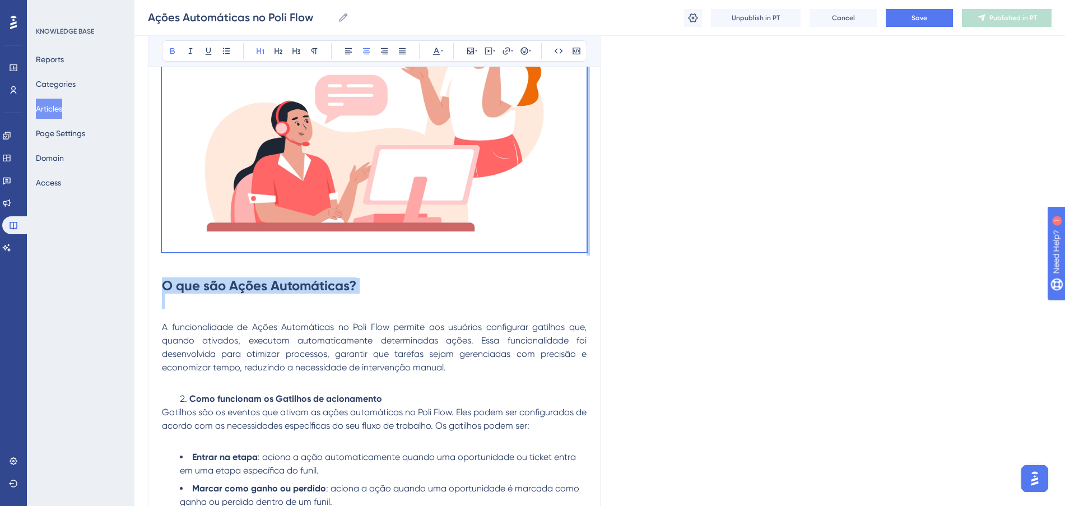
click at [422, 277] on h1 "O que são Ações Automáticas?" at bounding box center [374, 294] width 424 height 54
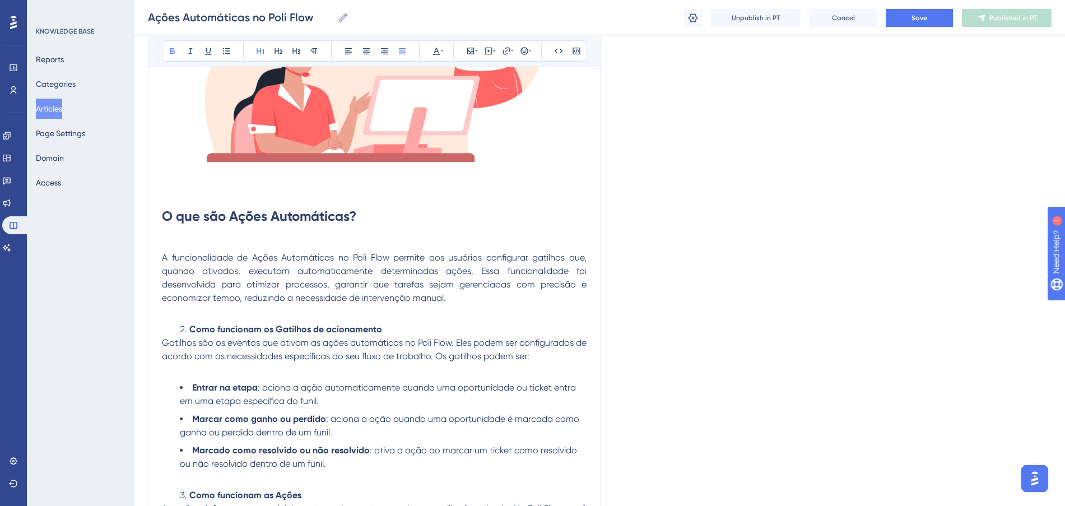
scroll to position [350, 0]
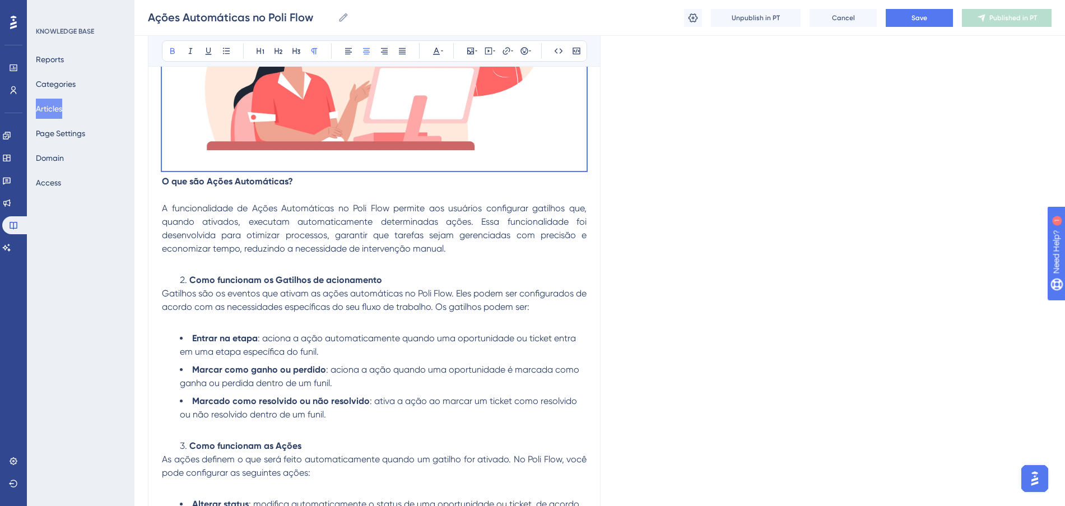
click at [314, 249] on span "A funcionalidade de Ações Automáticas no Poli Flow permite aos usuários configu…" at bounding box center [375, 228] width 427 height 51
drag, startPoint x: 158, startPoint y: 207, endPoint x: 455, endPoint y: 249, distance: 300.2
click at [455, 249] on div "Ações Automáticas no Poli Flow Bold Italic Underline Bullet Point Heading 1 Hea…" at bounding box center [374, 342] width 452 height 1135
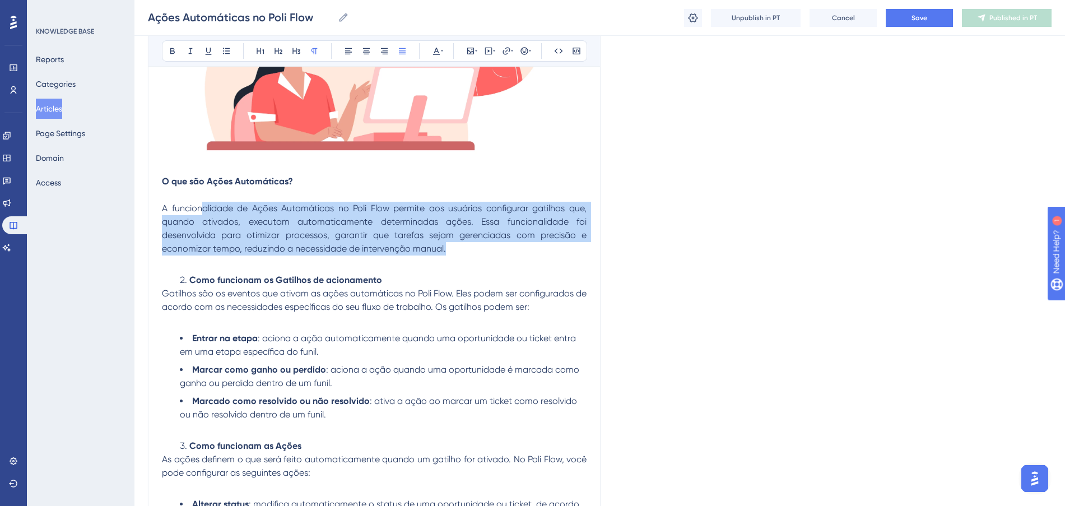
drag, startPoint x: 381, startPoint y: 232, endPoint x: 202, endPoint y: 202, distance: 182.3
click at [202, 202] on p "A funcionalidade de Ações Automáticas no Poli Flow permite aos usuários configu…" at bounding box center [374, 229] width 424 height 54
copy span "A funcionalidade de Ações Automáticas no Poli Flow permite aos usuários configu…"
drag, startPoint x: 162, startPoint y: 207, endPoint x: 453, endPoint y: 248, distance: 294.0
click at [453, 248] on p "A funcionalidade de Ações Automáticas no Poli Flow permite aos usuários configu…" at bounding box center [374, 229] width 424 height 54
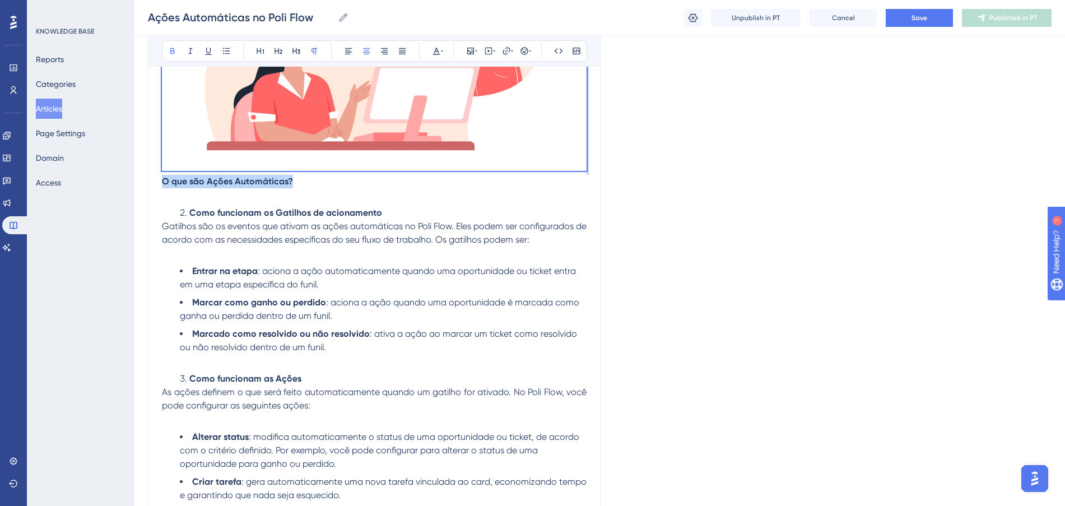
drag, startPoint x: 318, startPoint y: 186, endPoint x: 117, endPoint y: 172, distance: 201.5
click at [134, 172] on div "Performance Users Engagement Widgets Feedback Product Updates Knowledge Base AI…" at bounding box center [599, 289] width 930 height 1278
click at [120, 176] on div "Reports Categories Articles Page Settings Domain Access" at bounding box center [81, 120] width 91 height 143
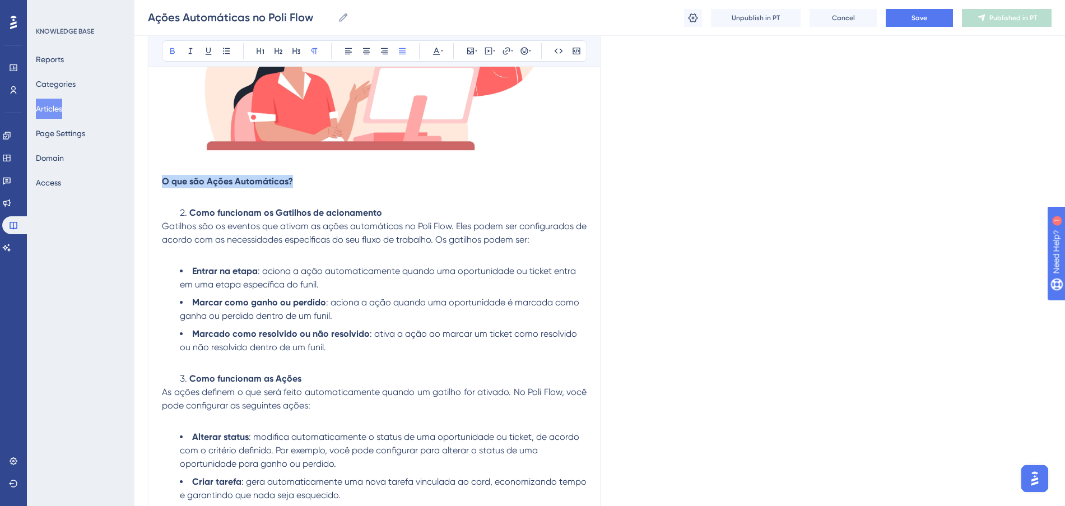
drag, startPoint x: 162, startPoint y: 183, endPoint x: 295, endPoint y: 180, distance: 133.3
click at [295, 180] on p "O que são Ações Automáticas?" at bounding box center [374, 181] width 424 height 13
click at [263, 55] on icon at bounding box center [260, 50] width 9 height 9
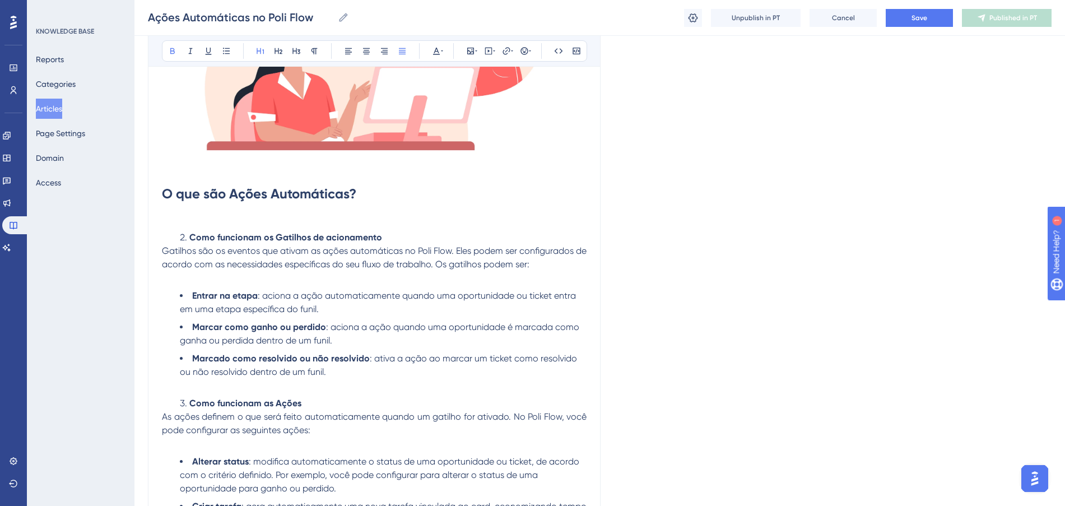
click at [382, 206] on h1 "O que são Ações Automáticas?" at bounding box center [374, 194] width 424 height 38
click at [378, 188] on h1 "O que são Ações Automáticas?" at bounding box center [374, 194] width 424 height 38
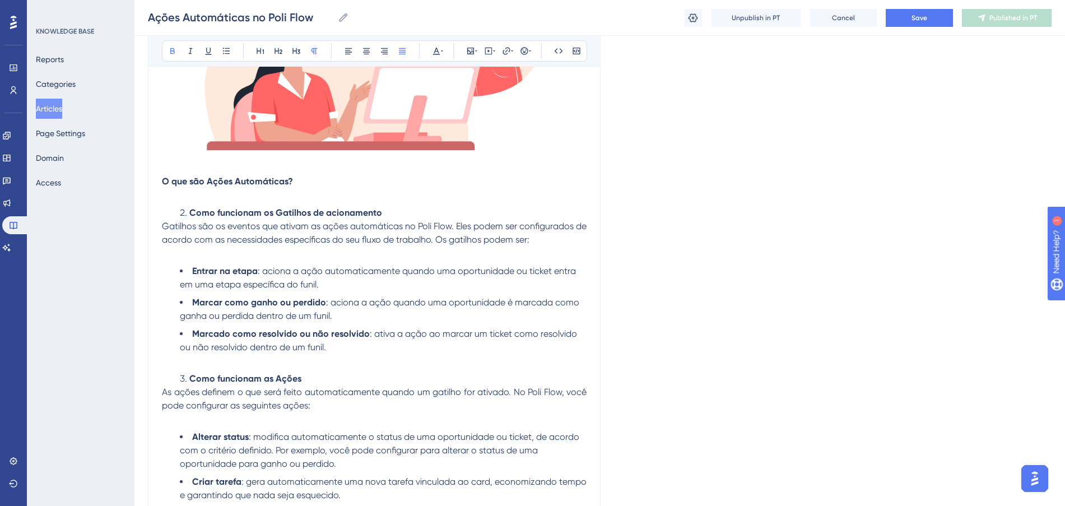
click at [165, 184] on strong "O que são Ações Automáticas?" at bounding box center [227, 181] width 131 height 11
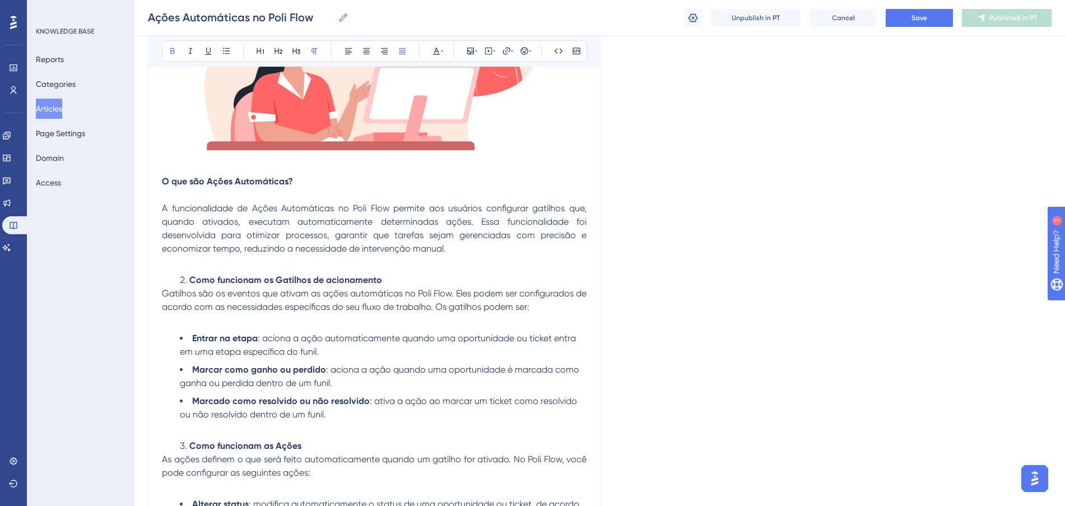
click at [162, 181] on strong "O que são Ações Automáticas?" at bounding box center [227, 181] width 131 height 11
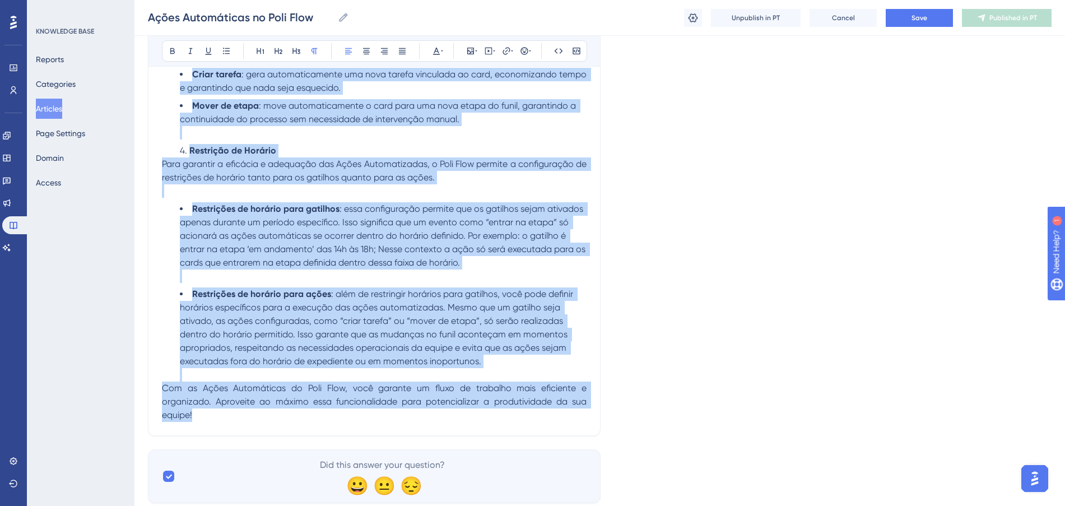
scroll to position [840, 0]
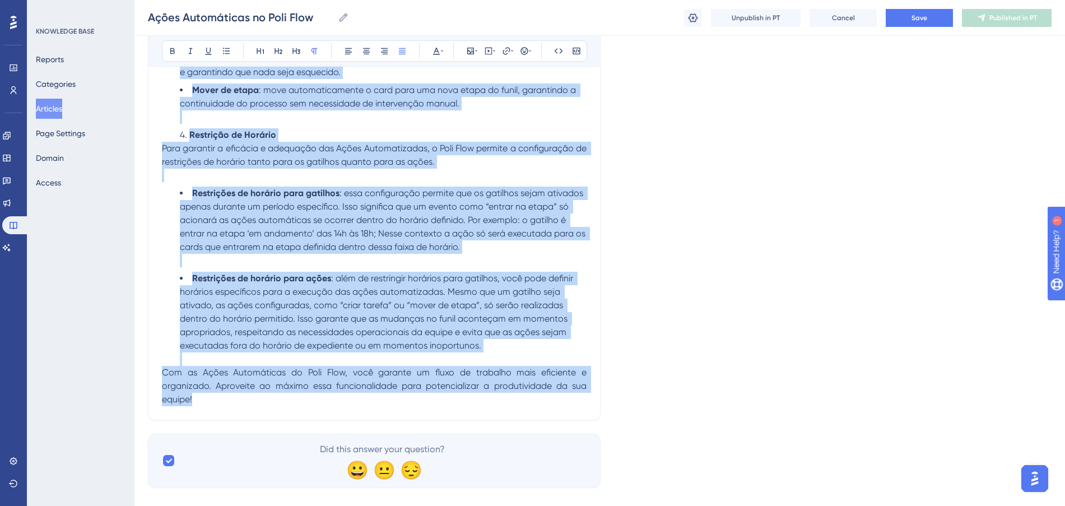
drag, startPoint x: 162, startPoint y: 181, endPoint x: 472, endPoint y: 424, distance: 394.1
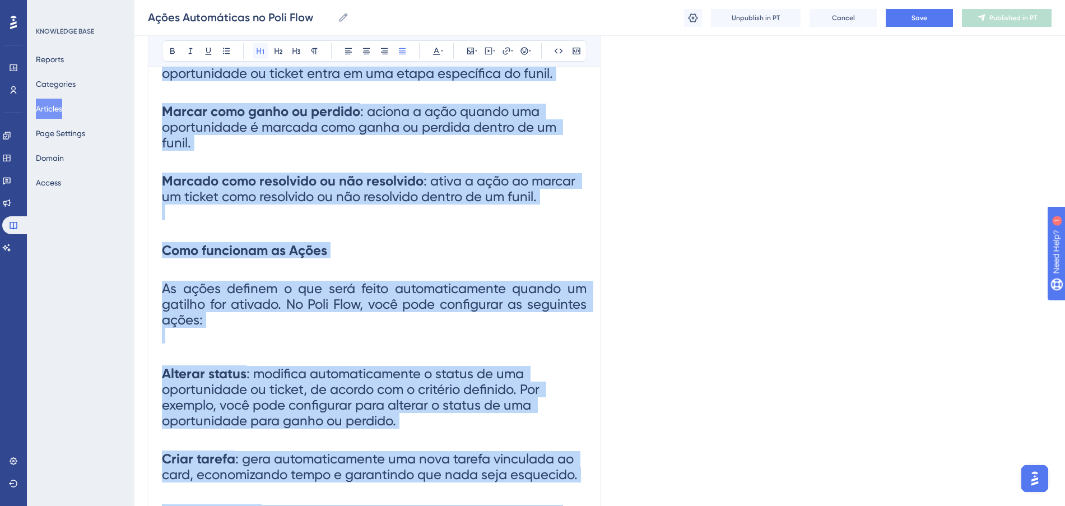
click at [259, 52] on icon at bounding box center [260, 50] width 9 height 9
click at [329, 216] on h1 "Marcado como resolvido ou não resolvido : ativa a ação ao marcar um ticket como…" at bounding box center [374, 196] width 424 height 69
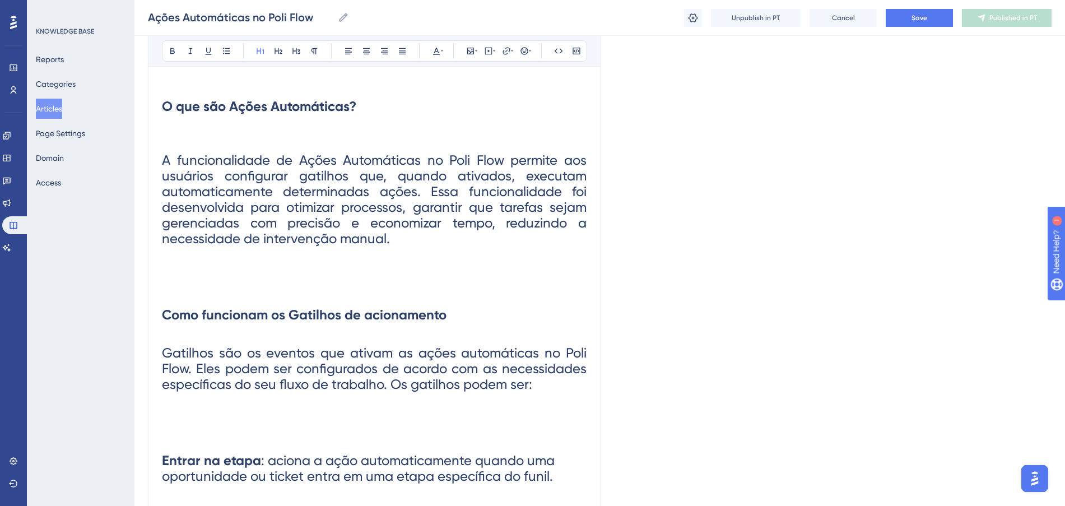
scroll to position [420, 0]
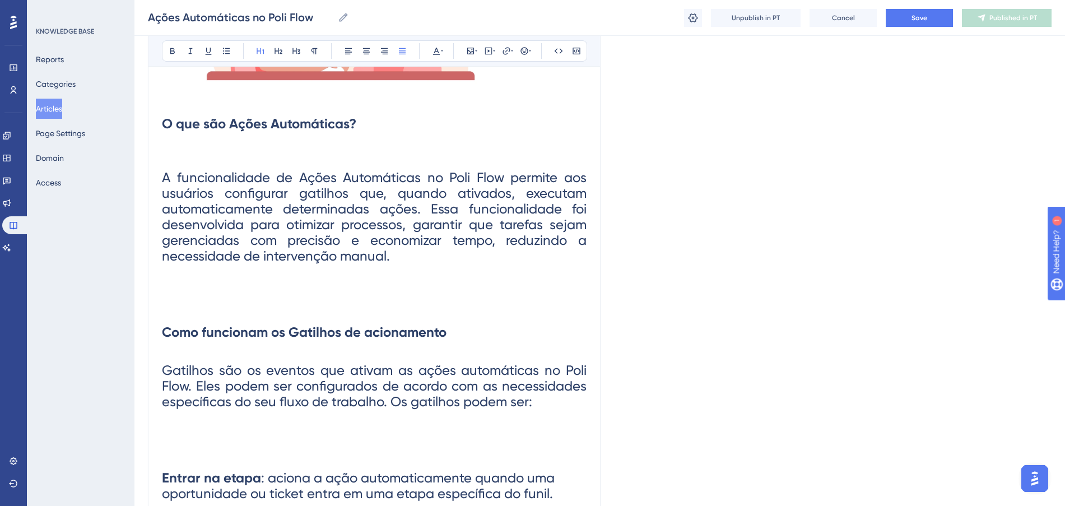
click at [335, 216] on span "A funcionalidade de Ações Automáticas no Poli Flow permite aos usuários configu…" at bounding box center [376, 217] width 428 height 94
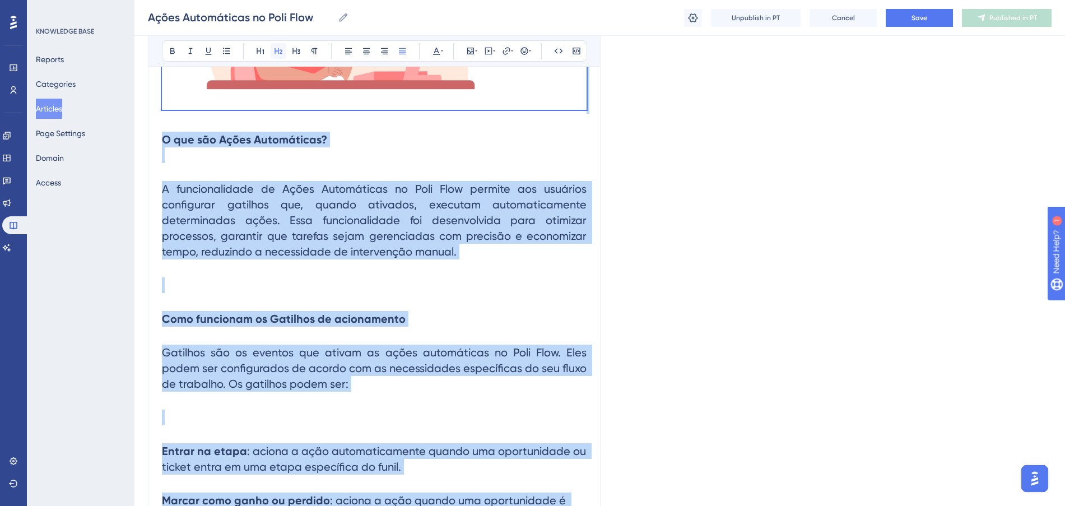
click at [274, 50] on icon at bounding box center [278, 50] width 9 height 9
click at [419, 267] on h2 "A funcionalidade de Ações Automáticas no Poli Flow permite aos usuários configu…" at bounding box center [374, 220] width 424 height 96
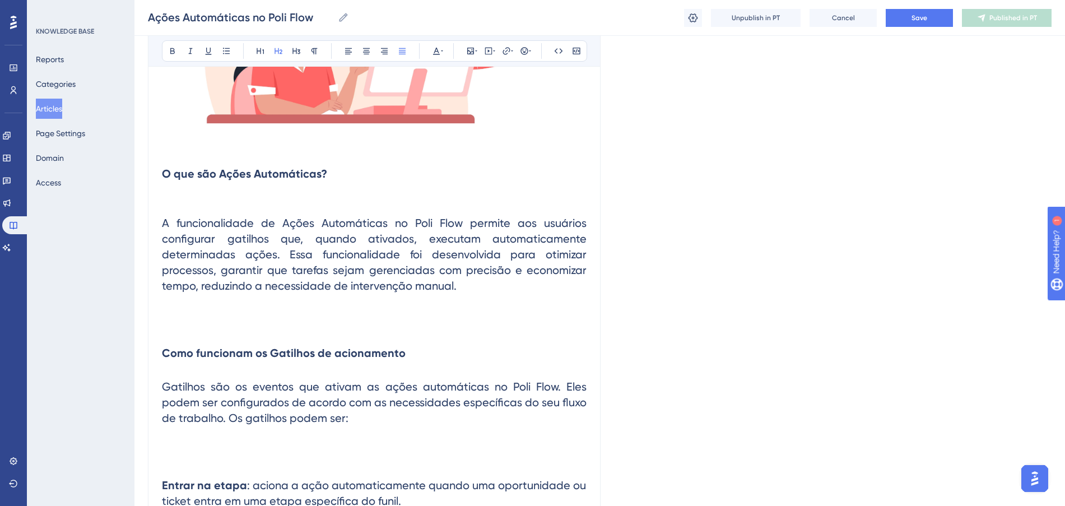
scroll to position [447, 0]
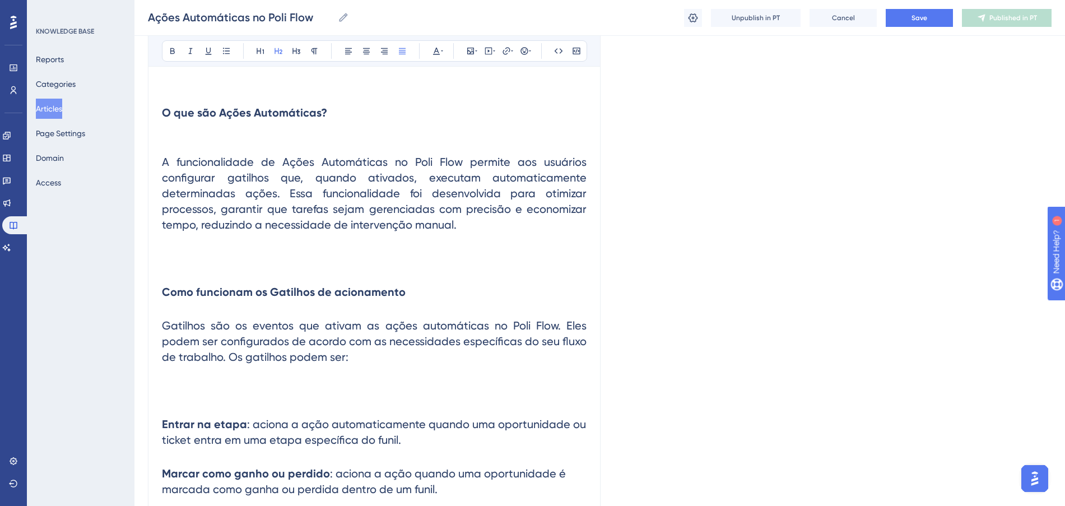
click at [390, 266] on h2 at bounding box center [374, 258] width 424 height 34
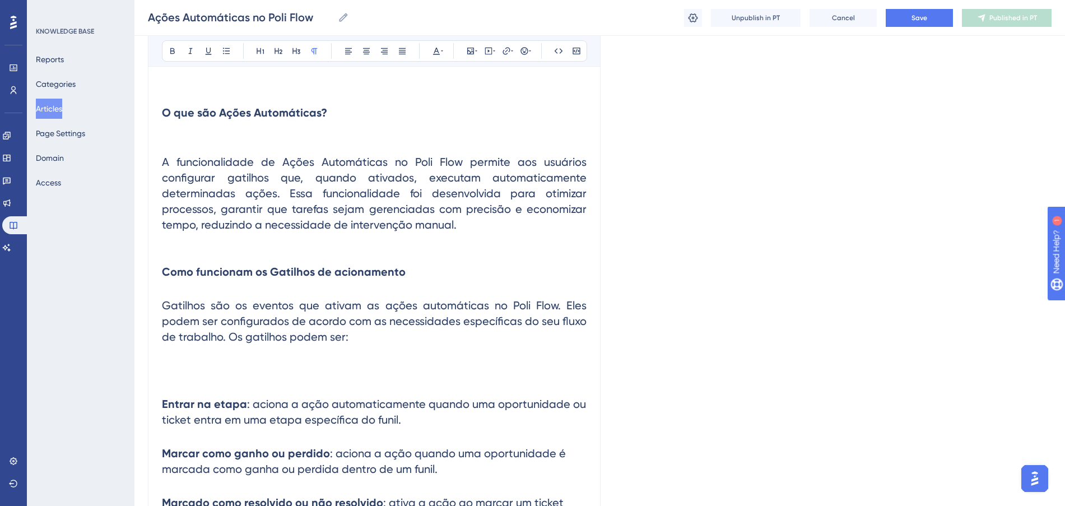
click at [375, 287] on h2 "Como funcionam os Gatilhos de acionamento" at bounding box center [374, 272] width 424 height 34
click at [375, 300] on span "Gatilhos são os eventos que ativam as ações automáticas no Poli Flow. Eles pode…" at bounding box center [375, 320] width 427 height 45
click at [375, 305] on span "Gatilhos são os eventos que ativam as ações automáticas no Poli Flow. Eles pode…" at bounding box center [375, 320] width 427 height 45
click at [366, 286] on h2 "Como funcionam os Gatilhos de acionamento" at bounding box center [374, 272] width 424 height 34
click at [307, 287] on h2 "Como funcionam os Gatilhos de acionamento" at bounding box center [374, 272] width 424 height 34
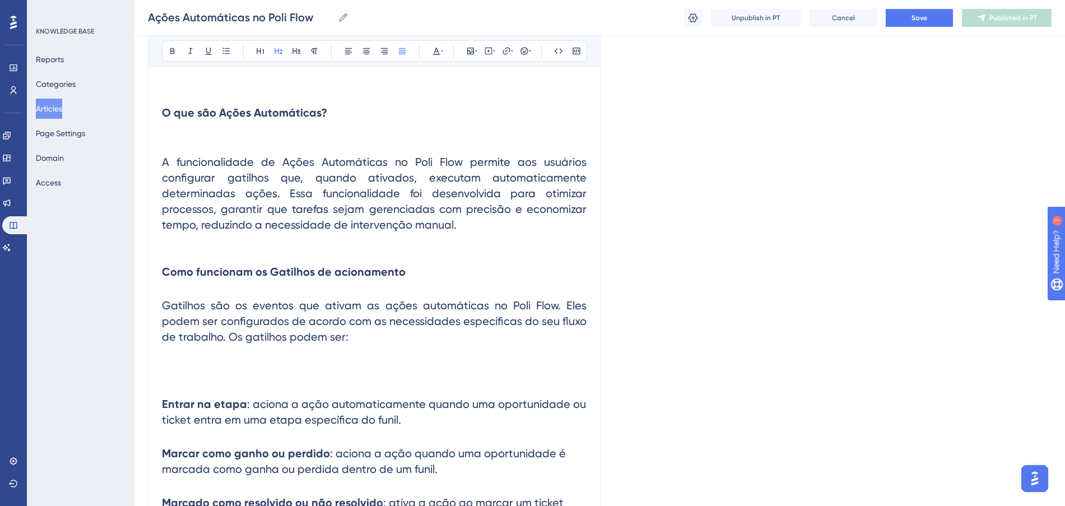
click at [167, 308] on span "Gatilhos são os eventos que ativam as ações automáticas no Poli Flow. Eles pode…" at bounding box center [375, 320] width 427 height 45
click at [163, 307] on span "Gatilhos são os eventos que ativam as ações automáticas no Poli Flow. Eles pode…" at bounding box center [375, 320] width 427 height 45
click at [432, 272] on h2 "Como funcionam os Gatilhos de acionamento" at bounding box center [374, 272] width 424 height 34
click at [253, 130] on h2 "O que são Ações Automáticas?" at bounding box center [374, 120] width 424 height 49
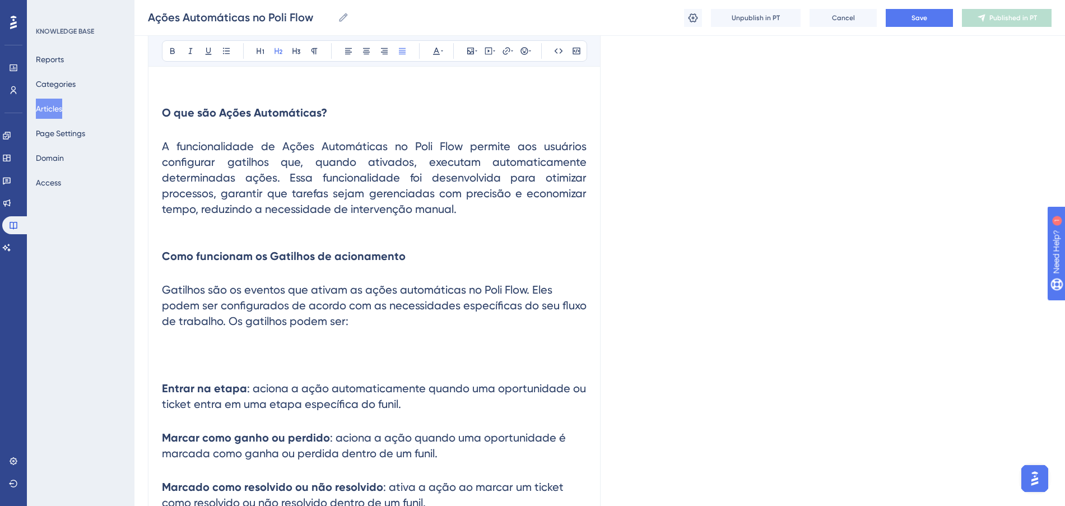
drag, startPoint x: 454, startPoint y: 253, endPoint x: 422, endPoint y: 281, distance: 42.9
click at [452, 255] on h2 "Como funcionam os Gatilhos de acionamento" at bounding box center [374, 256] width 424 height 34
drag, startPoint x: 335, startPoint y: 111, endPoint x: 106, endPoint y: 111, distance: 229.0
click at [134, 111] on div "Performance Users Engagement Widgets Feedback Product Updates Knowledge Base AI…" at bounding box center [599, 457] width 930 height 1809
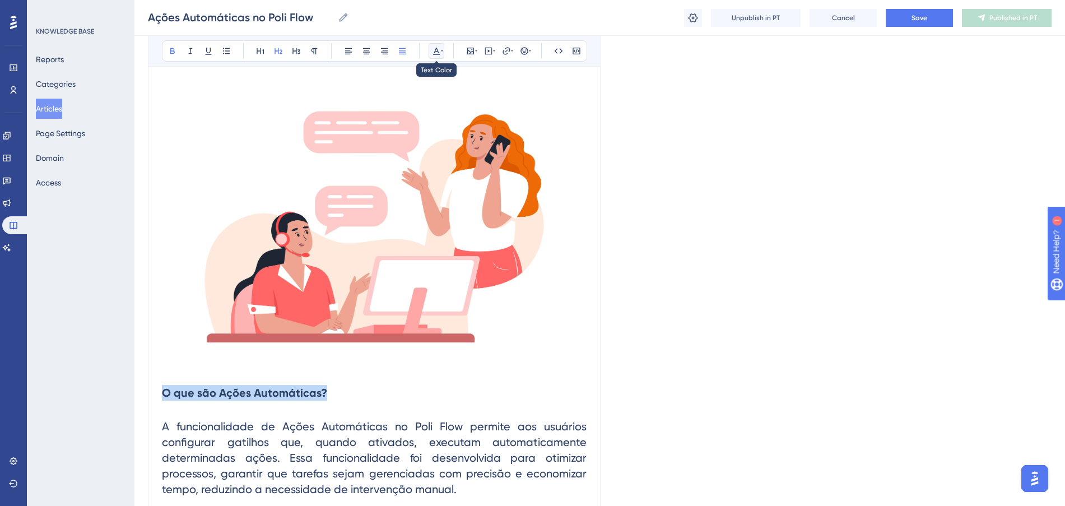
click at [435, 48] on icon at bounding box center [436, 50] width 9 height 9
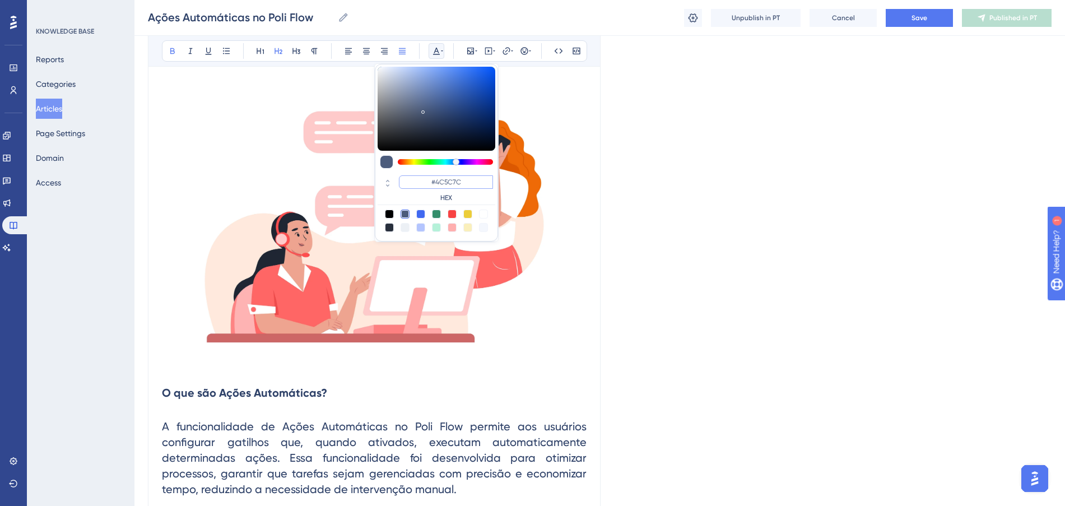
drag, startPoint x: 464, startPoint y: 185, endPoint x: 426, endPoint y: 180, distance: 39.0
click at [426, 180] on input "#4C5C7C" at bounding box center [446, 181] width 94 height 13
paste input "0000FF"
type input "#0000FF"
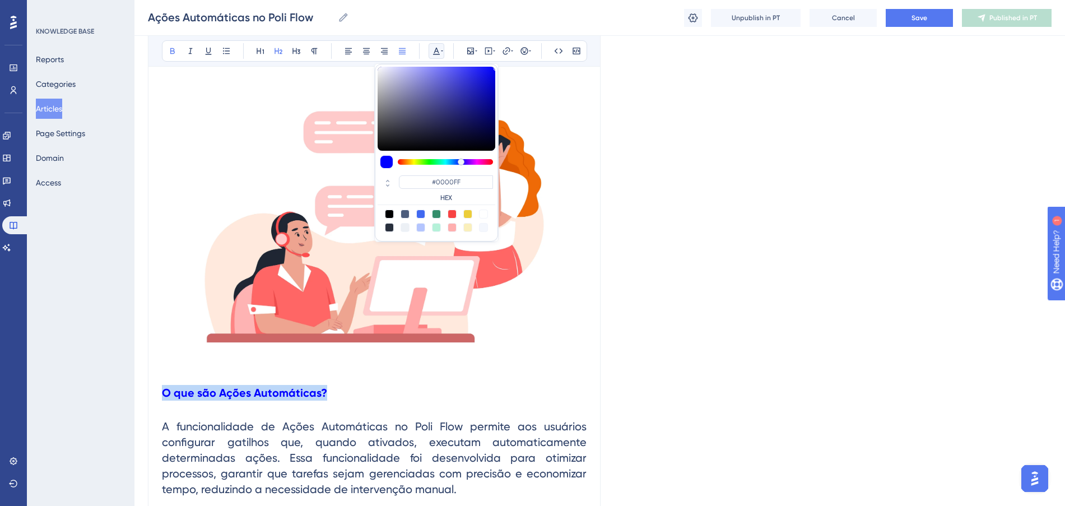
click at [416, 391] on h2 "O que são Ações Automáticas?" at bounding box center [374, 393] width 424 height 34
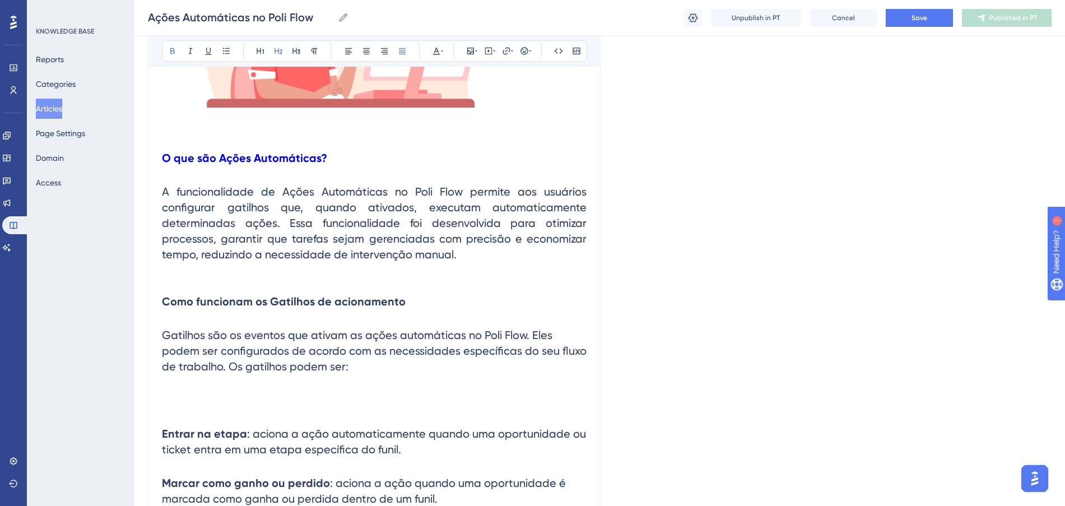
scroll to position [377, 0]
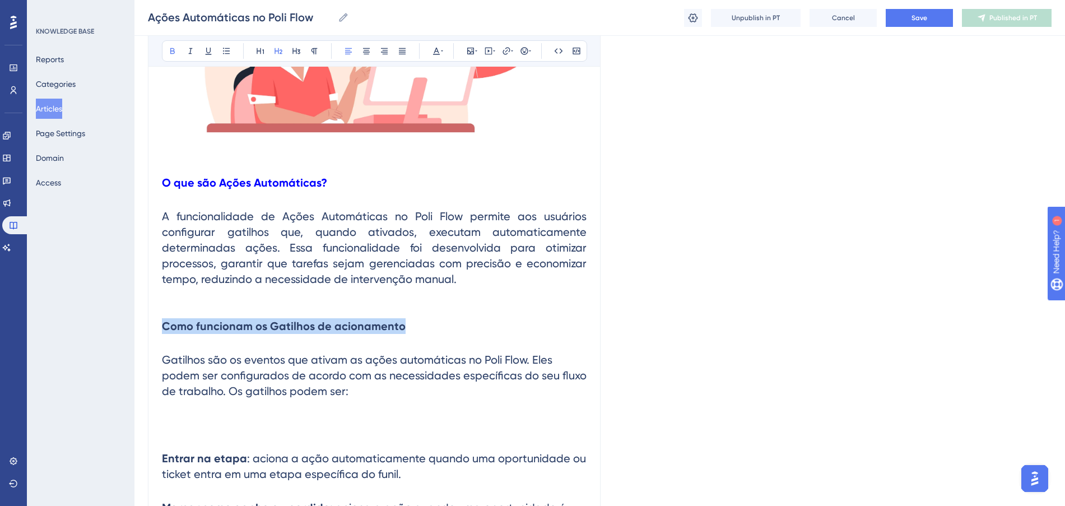
drag, startPoint x: 295, startPoint y: 332, endPoint x: 73, endPoint y: 311, distance: 222.7
click at [438, 49] on icon at bounding box center [436, 50] width 9 height 9
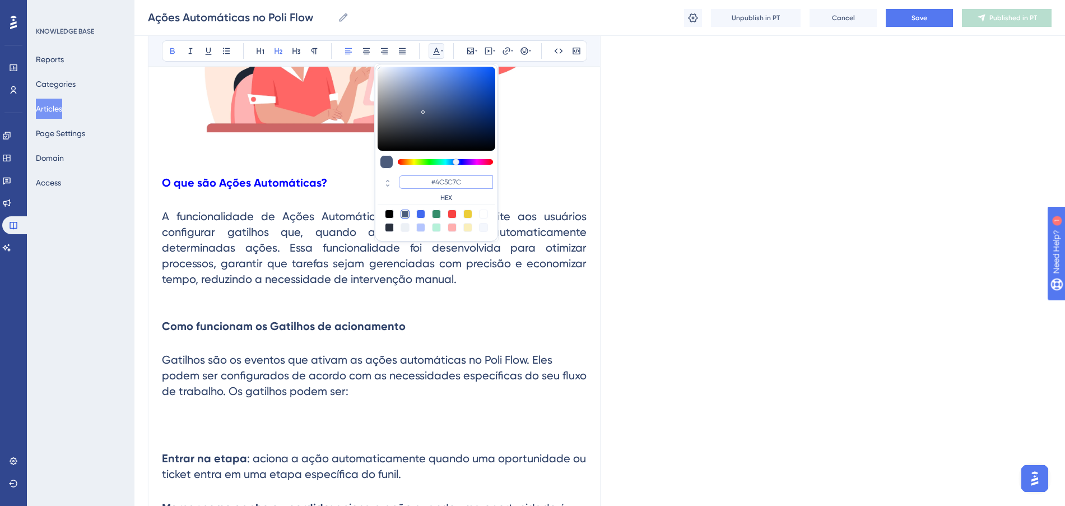
drag, startPoint x: 466, startPoint y: 186, endPoint x: 411, endPoint y: 176, distance: 55.8
click at [411, 176] on input "#4C5C7C" at bounding box center [446, 181] width 94 height 13
paste input "0000FF"
type input "#0000FF"
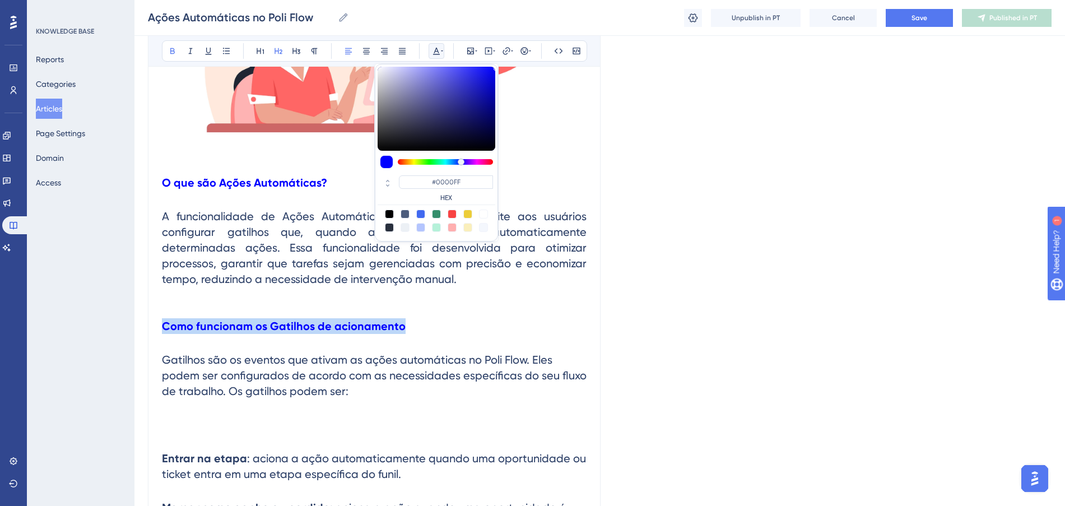
click at [427, 322] on h2 "Como funcionam os Gatilhos de acionamento" at bounding box center [374, 326] width 424 height 34
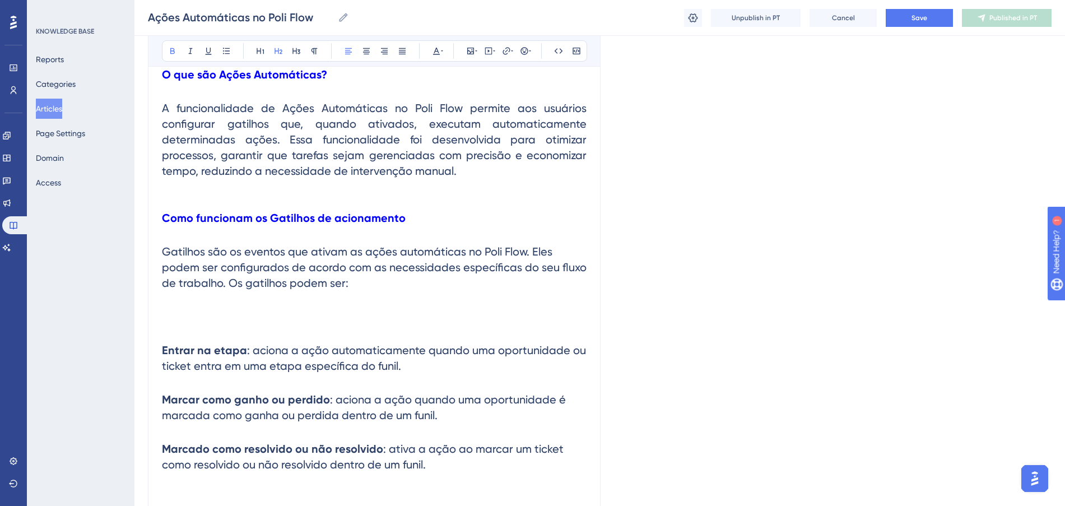
scroll to position [517, 0]
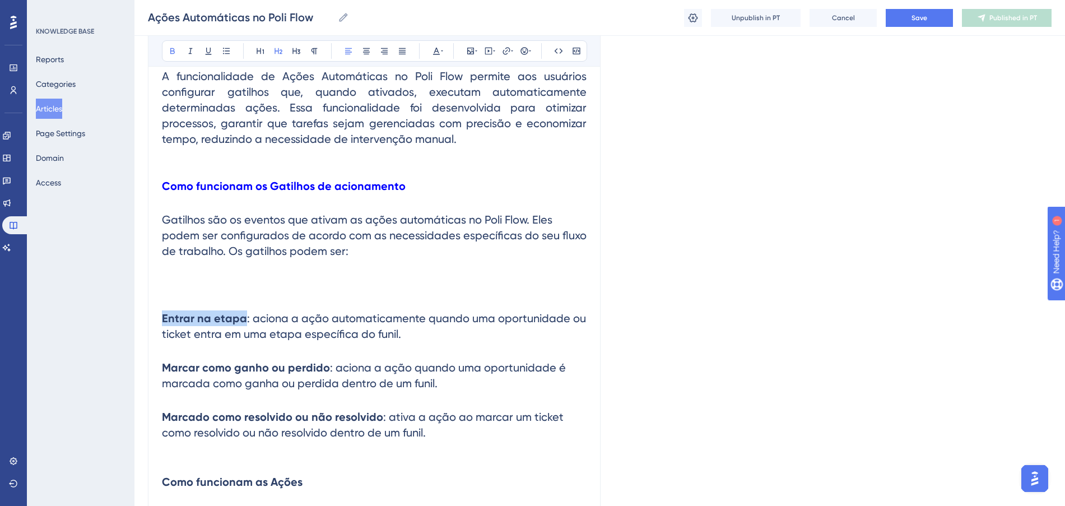
drag, startPoint x: 242, startPoint y: 317, endPoint x: 151, endPoint y: 309, distance: 91.7
click at [151, 309] on div "Ações Automáticas no Poli Flow Bold Italic Underline Bullet Point Heading 1 Hea…" at bounding box center [374, 408] width 452 height 1598
click at [434, 50] on icon at bounding box center [436, 50] width 9 height 9
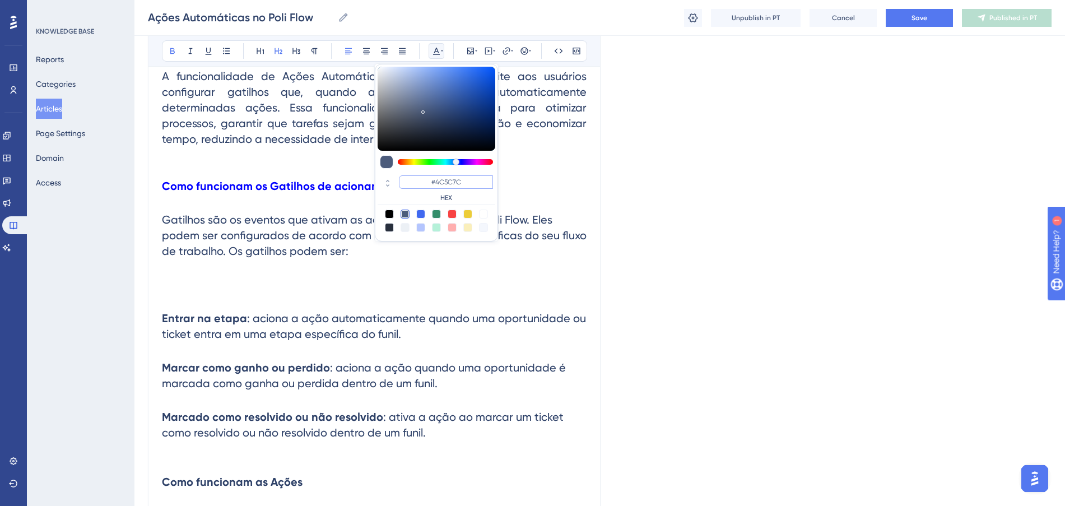
click at [396, 176] on div "#4C5C7C HEX" at bounding box center [436, 189] width 118 height 32
paste input "0000FF"
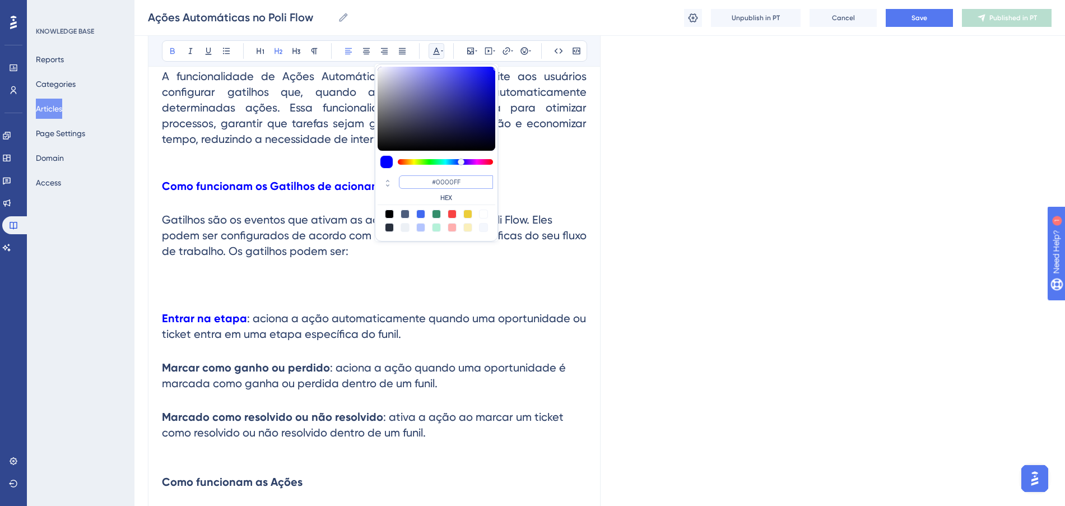
drag, startPoint x: 465, startPoint y: 183, endPoint x: 435, endPoint y: 181, distance: 29.7
click at [435, 181] on input "#0000FF" at bounding box center [446, 181] width 94 height 13
paste input "FF675"
type input "#FF675F"
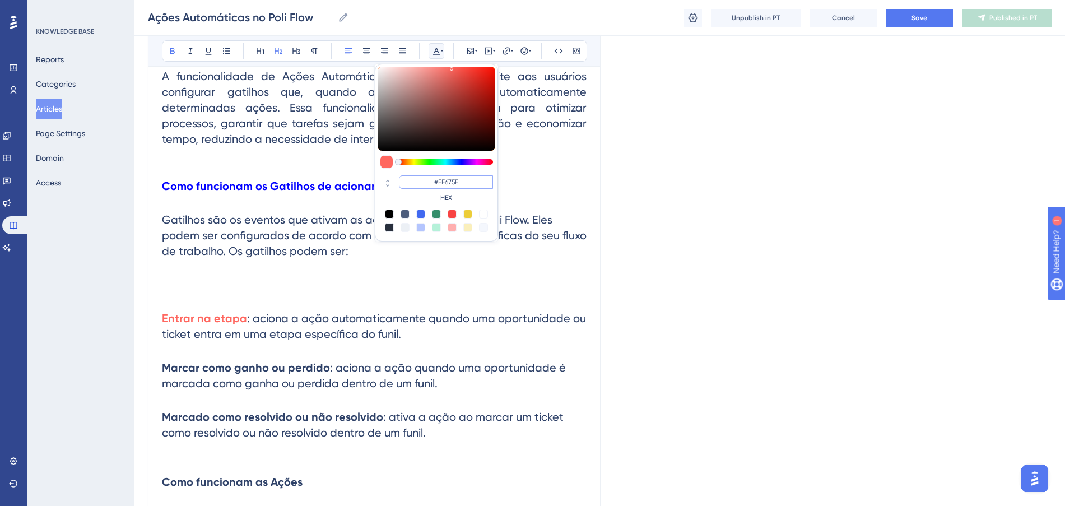
drag, startPoint x: 463, startPoint y: 184, endPoint x: 432, endPoint y: 183, distance: 30.3
click at [432, 183] on input "#FF675F" at bounding box center [446, 181] width 94 height 13
click at [340, 296] on h2 at bounding box center [374, 285] width 424 height 34
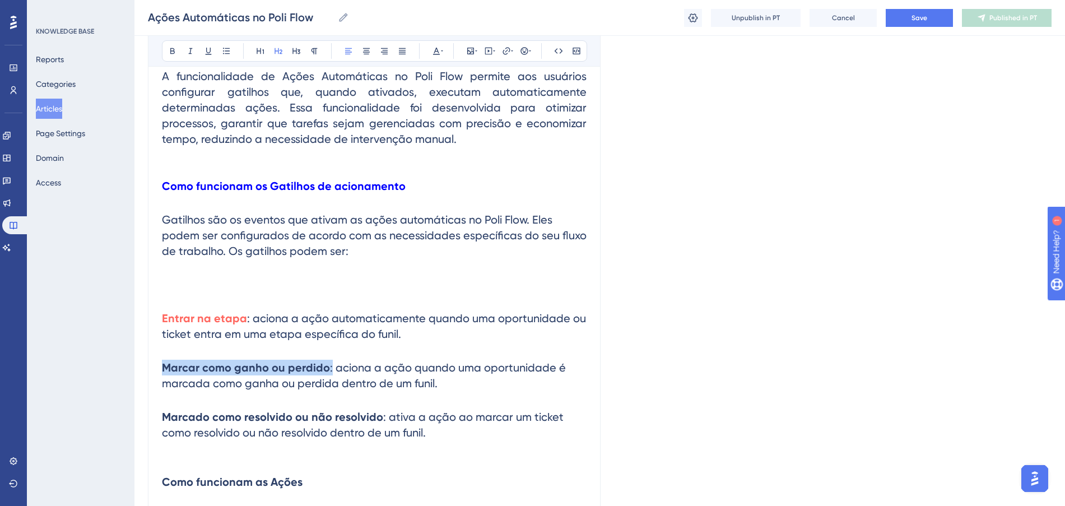
drag, startPoint x: 328, startPoint y: 368, endPoint x: 147, endPoint y: 365, distance: 180.4
click at [147, 365] on div "Performance Users Engagement Widgets Feedback Product Updates Knowledge Base AI…" at bounding box center [599, 387] width 930 height 1809
click at [435, 50] on icon at bounding box center [436, 50] width 9 height 9
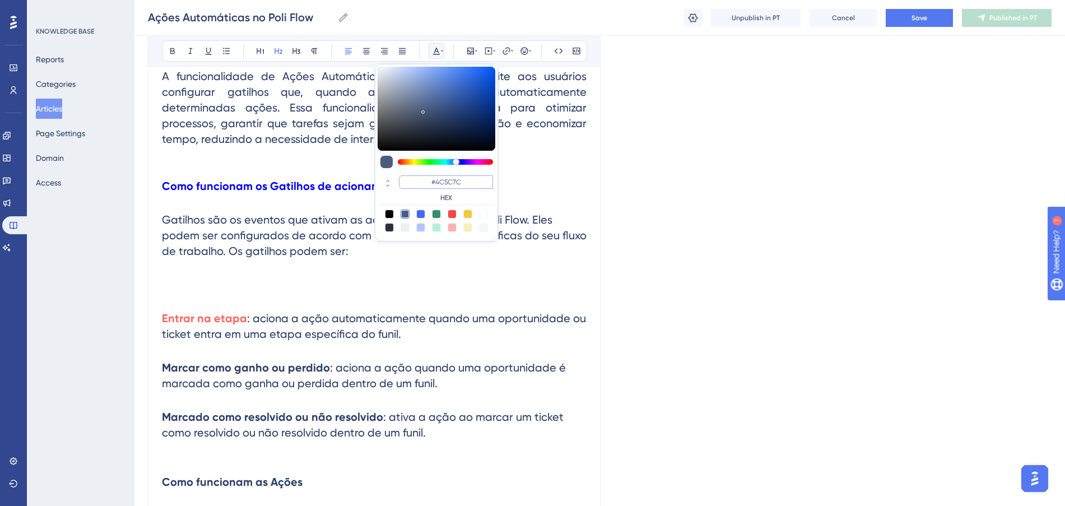
drag, startPoint x: 465, startPoint y: 180, endPoint x: 430, endPoint y: 177, distance: 36.0
click at [430, 177] on input "#4C5C7C" at bounding box center [446, 181] width 94 height 13
paste input "FF675F"
type input "#FF675F"
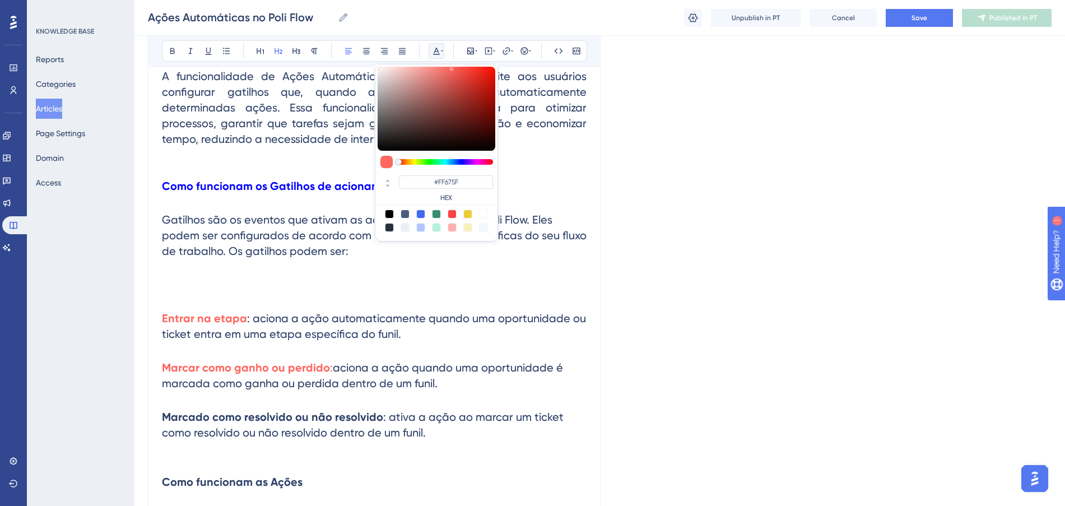
click at [375, 367] on span "aciona a ação quando uma oportunidade é marcada como ganha ou perdida dentro de…" at bounding box center [364, 375] width 404 height 29
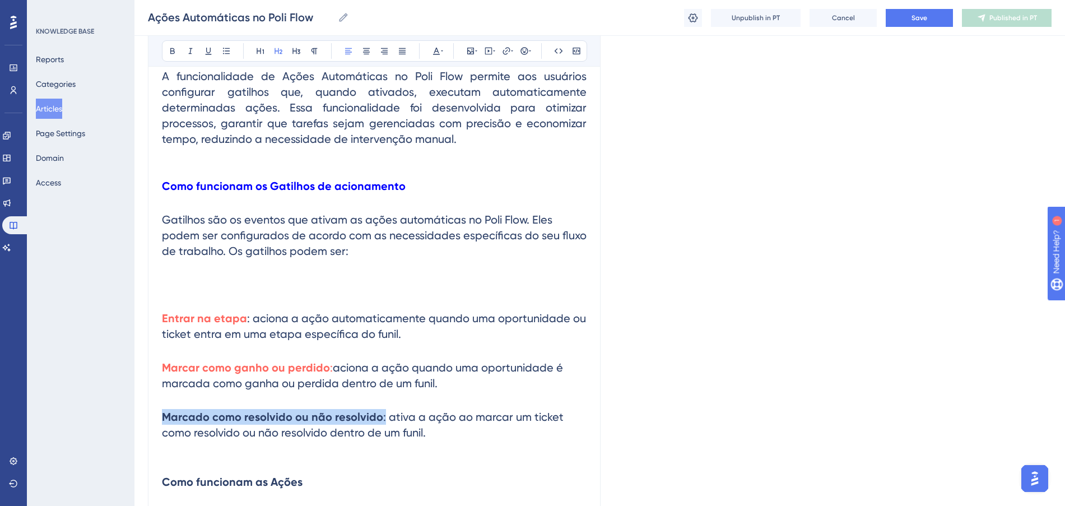
drag, startPoint x: 382, startPoint y: 416, endPoint x: 137, endPoint y: 405, distance: 245.5
click at [137, 405] on div "Performance Users Engagement Widgets Feedback Product Updates Knowledge Base AI…" at bounding box center [599, 387] width 930 height 1809
click at [432, 49] on icon at bounding box center [436, 50] width 9 height 9
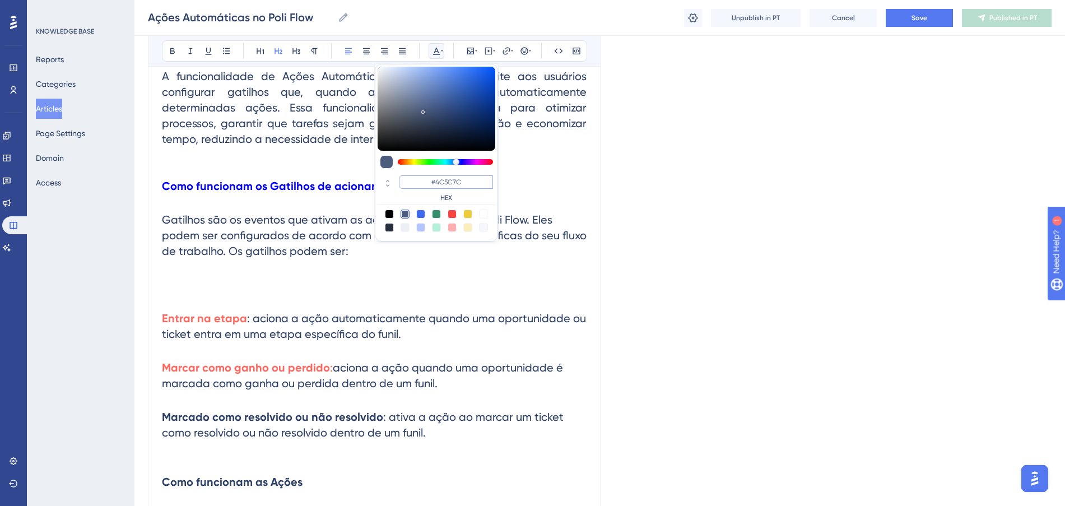
drag, startPoint x: 465, startPoint y: 183, endPoint x: 409, endPoint y: 181, distance: 56.6
click at [409, 181] on input "#4C5C7C" at bounding box center [446, 181] width 94 height 13
paste input "FF675F"
type input "#FF675F"
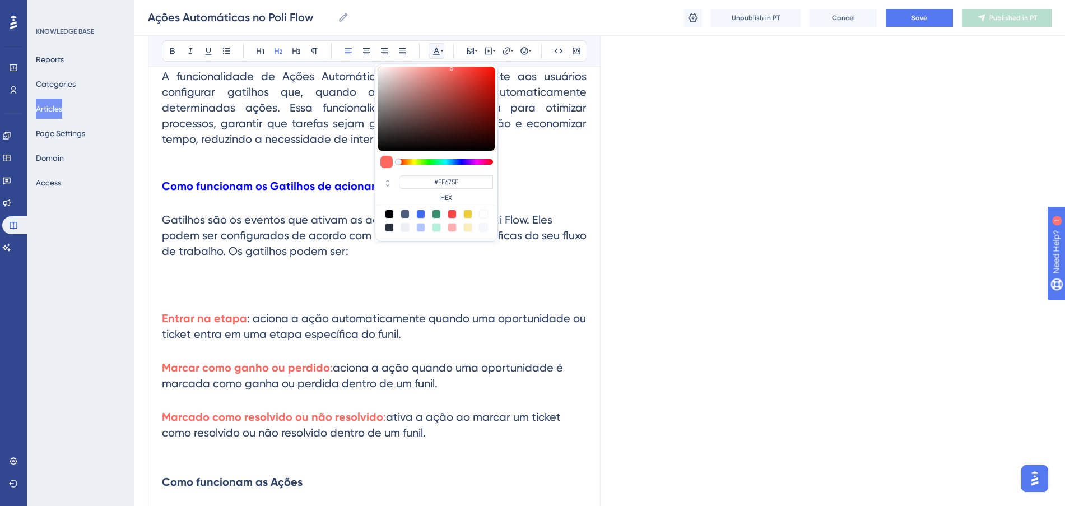
click at [375, 283] on h2 at bounding box center [374, 285] width 424 height 34
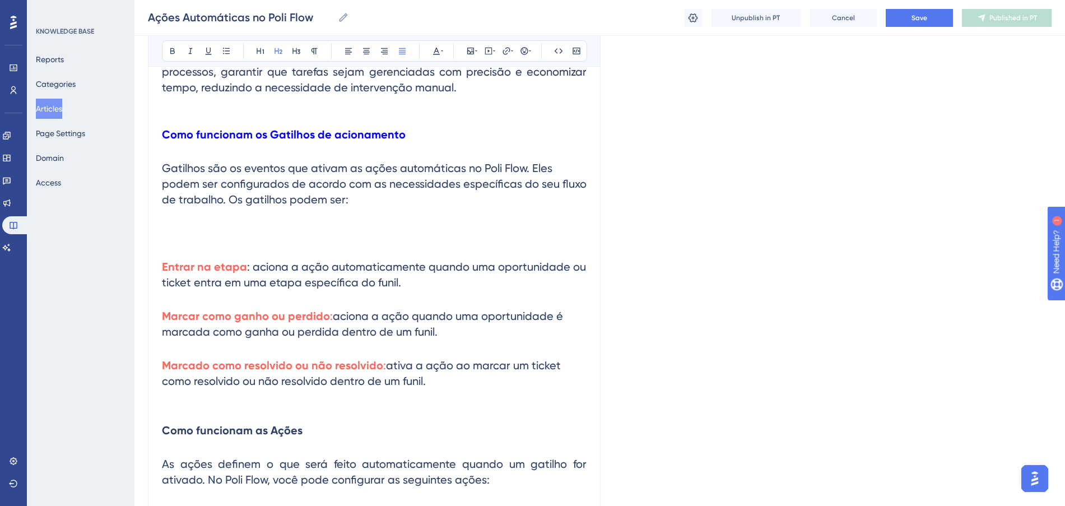
scroll to position [657, 0]
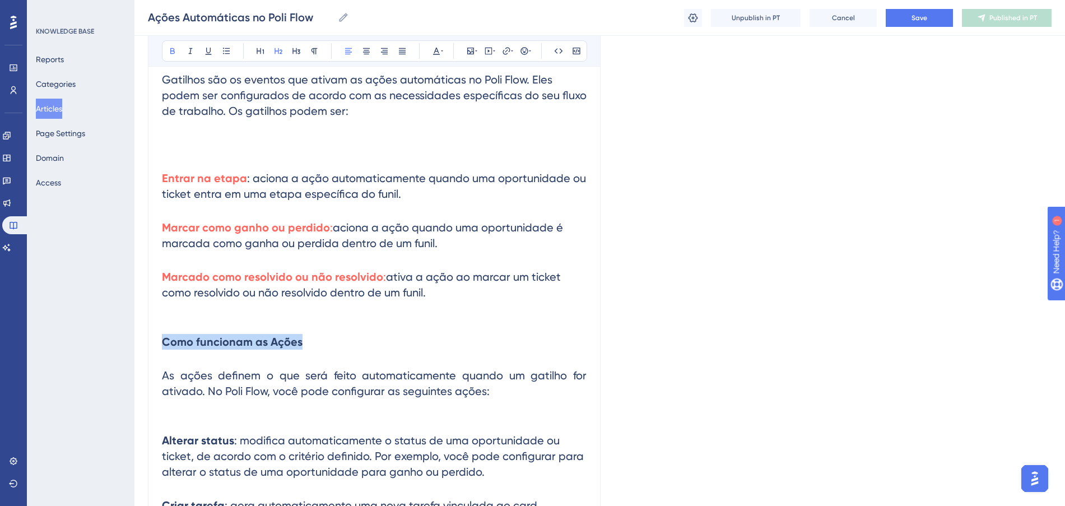
drag, startPoint x: 320, startPoint y: 345, endPoint x: 139, endPoint y: 326, distance: 181.3
click at [139, 326] on div "Performance Users Engagement Widgets Feedback Product Updates Knowledge Base AI…" at bounding box center [599, 247] width 930 height 1809
click at [437, 50] on icon at bounding box center [436, 51] width 7 height 7
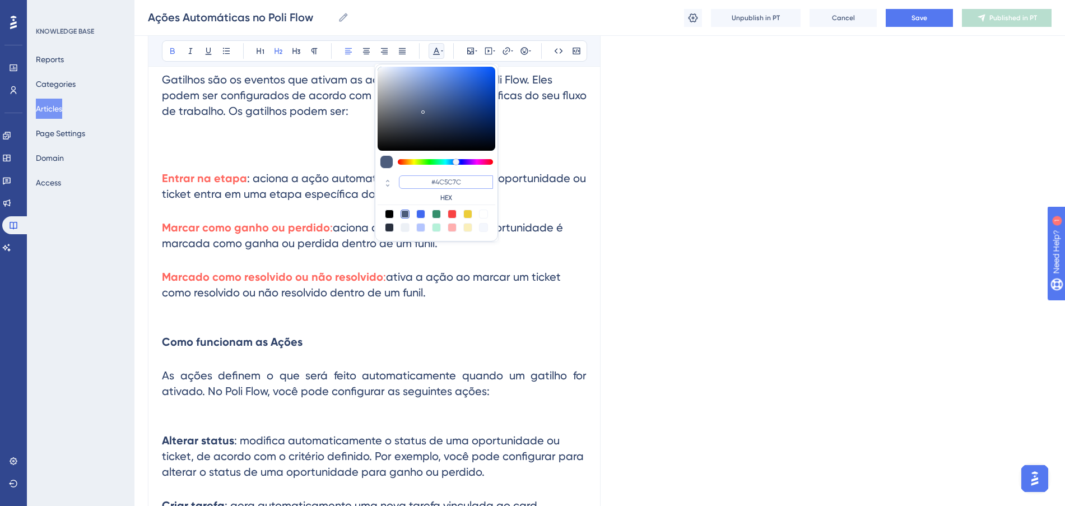
drag, startPoint x: 482, startPoint y: 182, endPoint x: 407, endPoint y: 174, distance: 75.4
click at [407, 174] on div "#4C5C7C HEX" at bounding box center [436, 189] width 118 height 32
paste input "0000FF"
type input "#0000FF"
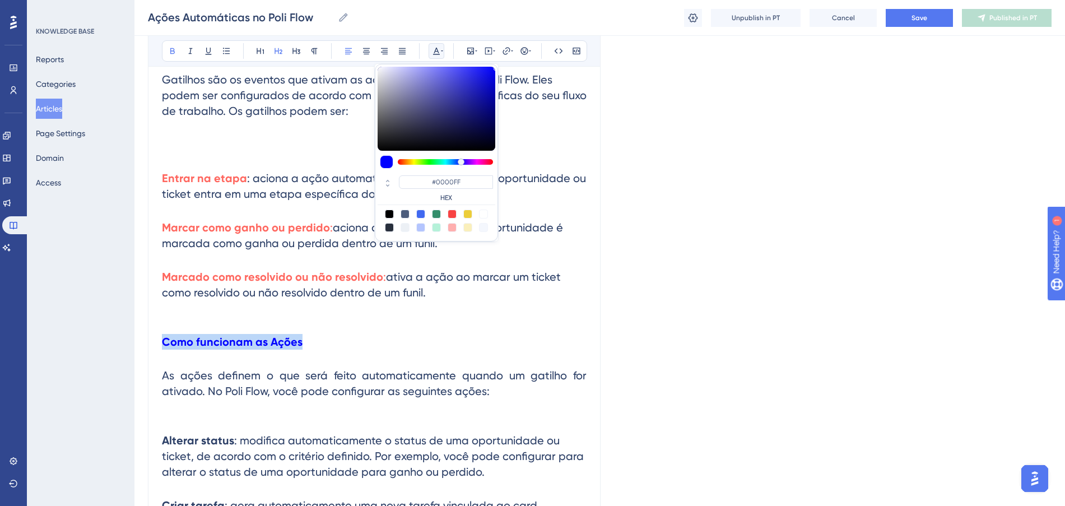
click at [465, 325] on h2 "Como funcionam as Ações" at bounding box center [374, 342] width 424 height 34
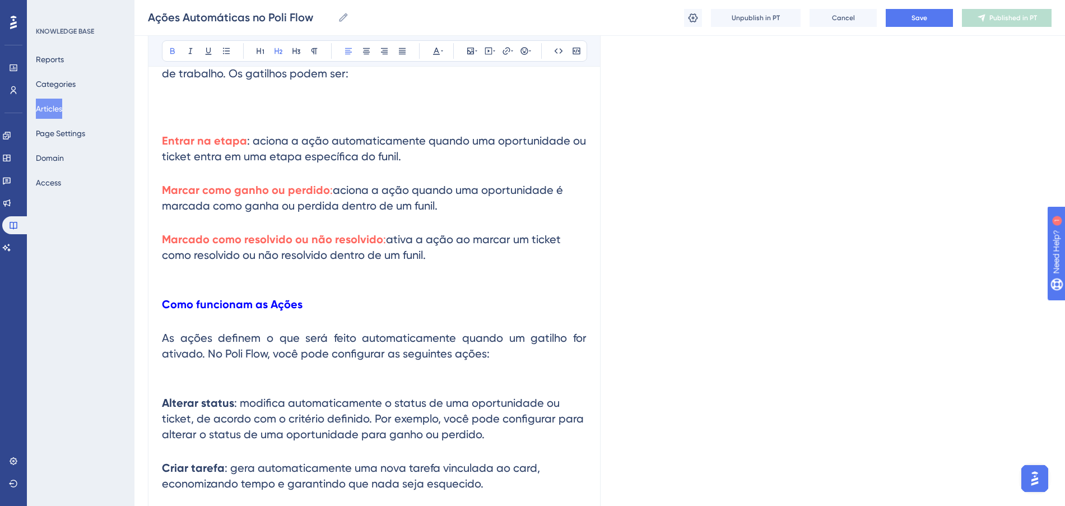
scroll to position [797, 0]
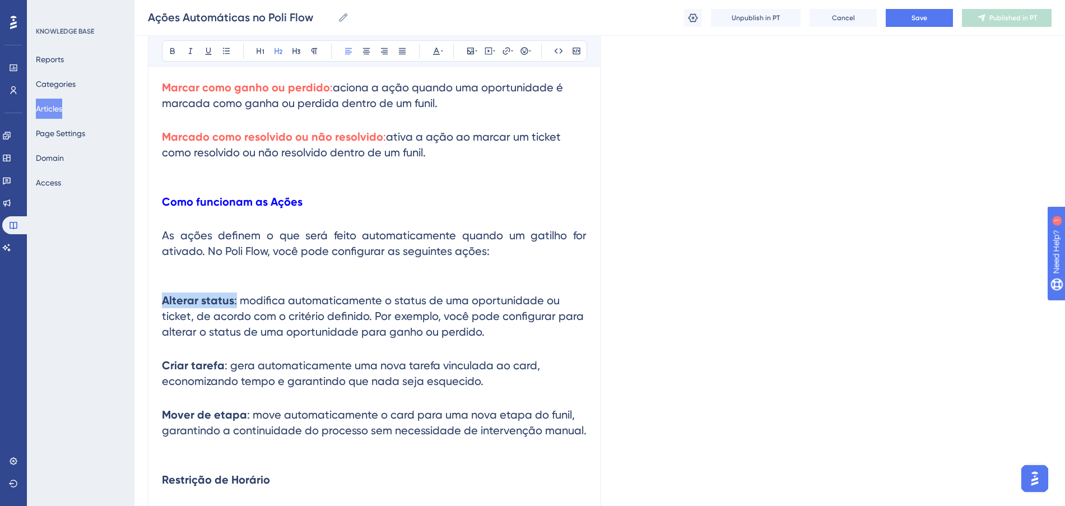
drag, startPoint x: 235, startPoint y: 300, endPoint x: 161, endPoint y: 292, distance: 74.9
click at [161, 292] on div "Ações Automáticas no Poli Flow Bold Italic Underline Bullet Point Heading 1 Hea…" at bounding box center [374, 128] width 452 height 1598
click at [434, 56] on button at bounding box center [436, 51] width 16 height 16
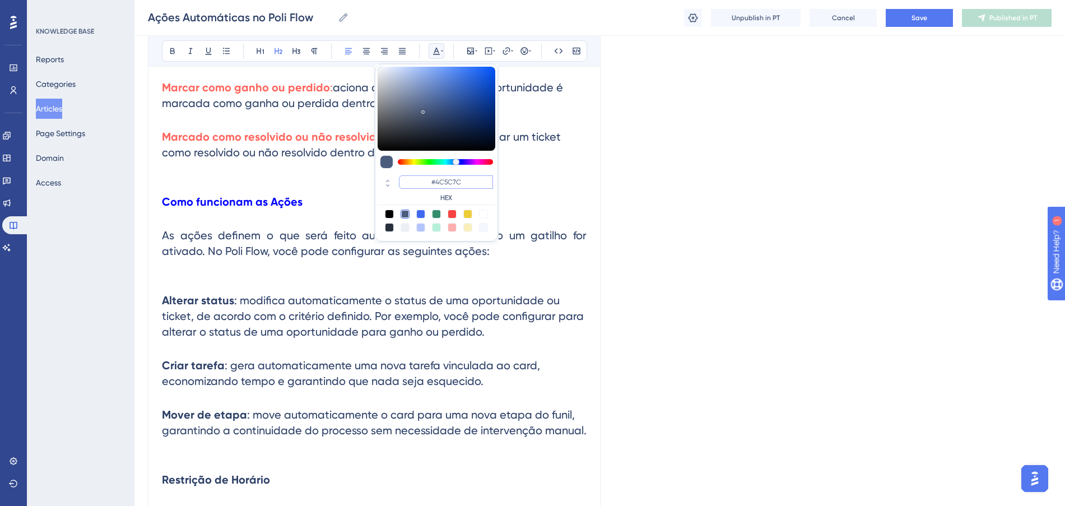
drag, startPoint x: 467, startPoint y: 184, endPoint x: 395, endPoint y: 184, distance: 71.7
click at [395, 184] on div "#4C5C7C HEX" at bounding box center [436, 189] width 118 height 32
paste input "0000FF"
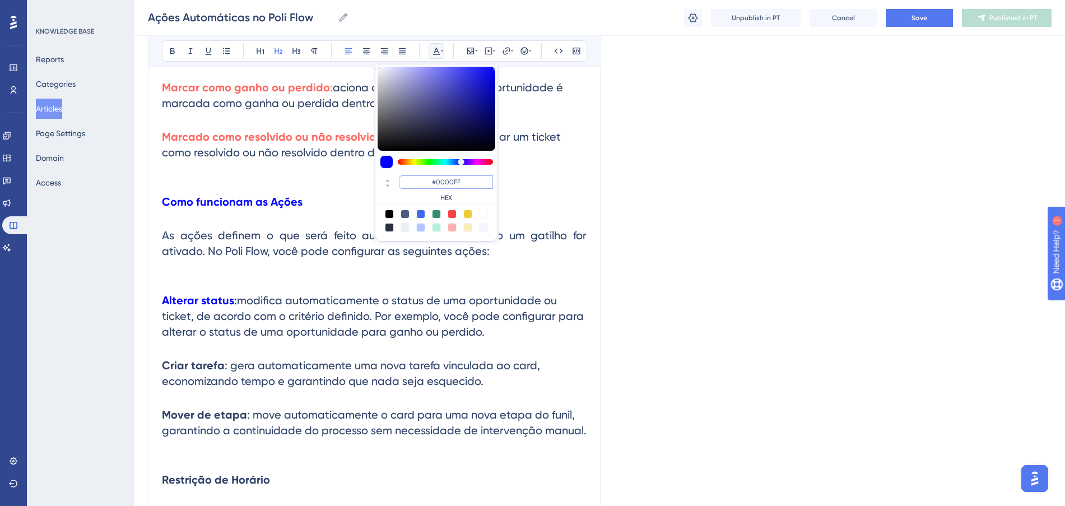
drag, startPoint x: 473, startPoint y: 180, endPoint x: 431, endPoint y: 181, distance: 41.5
click at [431, 181] on input "#0000FF" at bounding box center [446, 181] width 94 height 13
paste input "FF675"
type input "#FF675F"
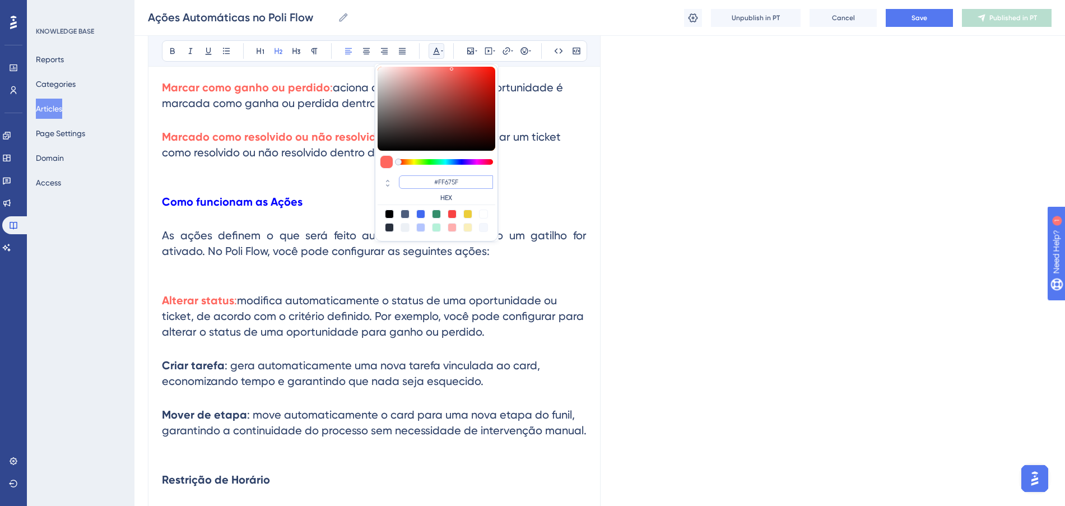
drag, startPoint x: 468, startPoint y: 182, endPoint x: 424, endPoint y: 175, distance: 44.2
click at [424, 175] on input "#FF675F" at bounding box center [446, 181] width 94 height 13
drag, startPoint x: 223, startPoint y: 366, endPoint x: 164, endPoint y: 362, distance: 60.0
click at [164, 362] on h2 "Criar tarefa : gera automaticamente uma nova tarefa vinculada ao card, economiz…" at bounding box center [374, 372] width 424 height 49
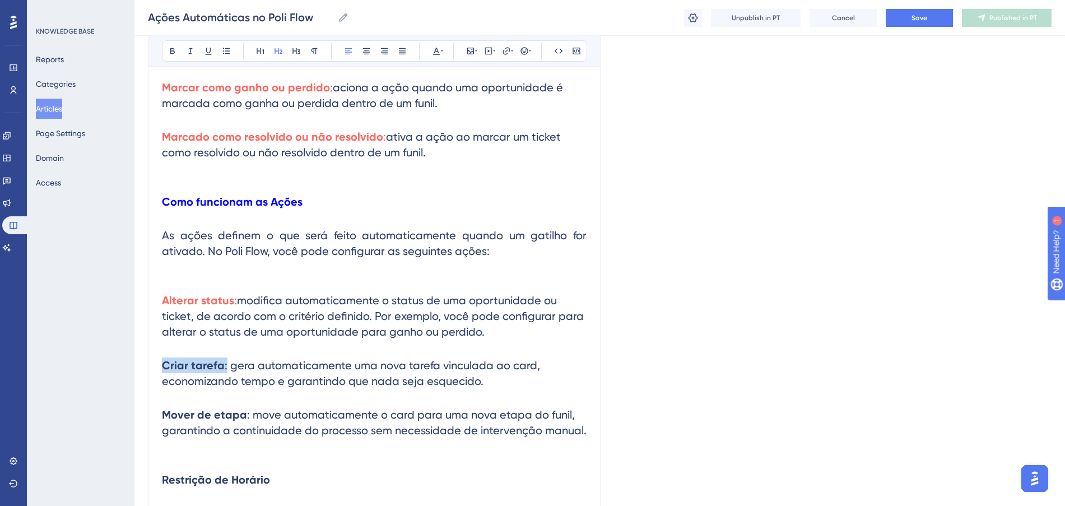
drag, startPoint x: 226, startPoint y: 365, endPoint x: 161, endPoint y: 357, distance: 65.4
click at [161, 357] on div "Ações Automáticas no Poli Flow Bold Italic Underline Bullet Point Heading 1 Hea…" at bounding box center [374, 128] width 452 height 1598
click at [438, 57] on button at bounding box center [436, 51] width 16 height 16
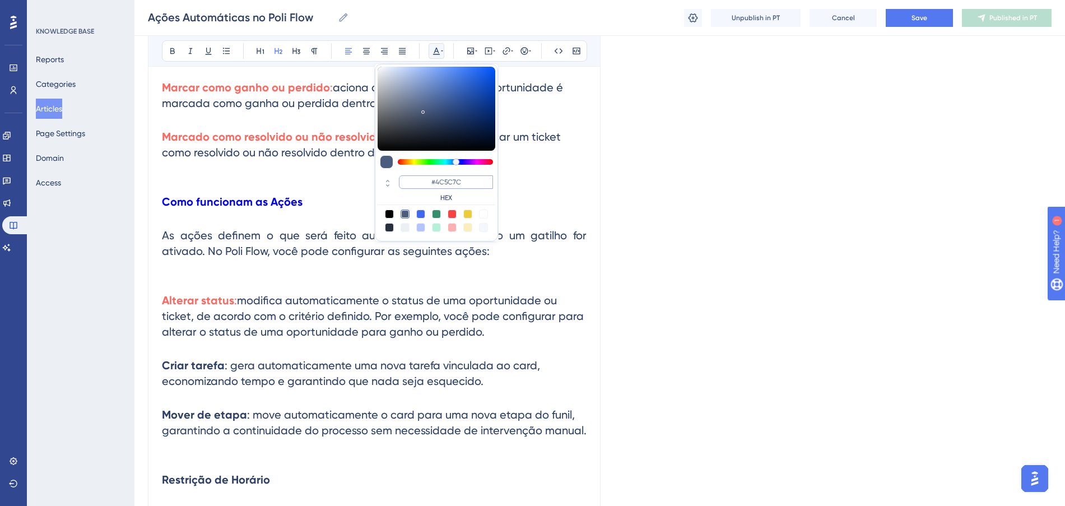
paste input "FF675F"
type input "#FF675F"
drag, startPoint x: 473, startPoint y: 179, endPoint x: 417, endPoint y: 172, distance: 56.3
click at [417, 173] on div "#FF675F HEX" at bounding box center [436, 189] width 118 height 32
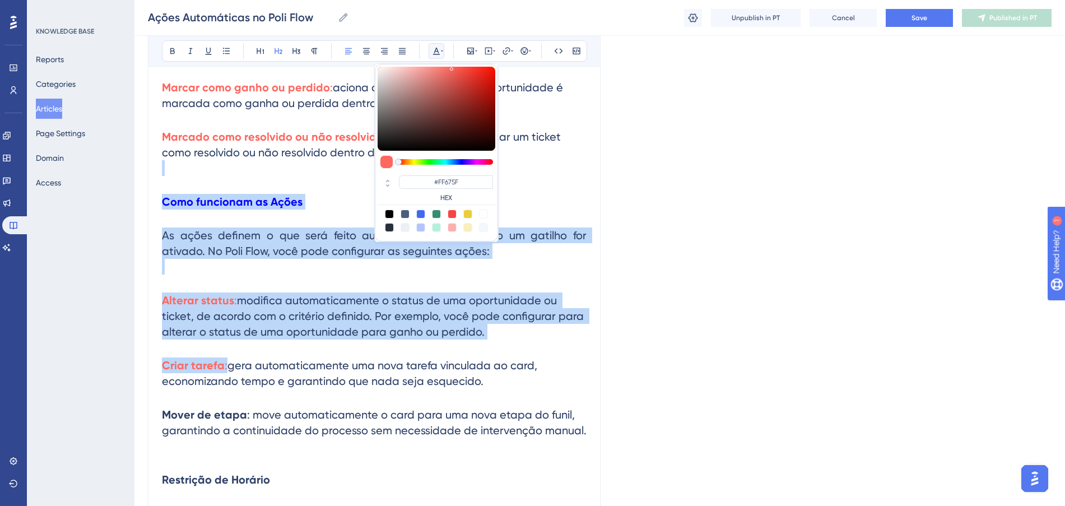
click at [328, 323] on h2 "Alterar status : modifica automaticamente o status de uma oportunidade ou ticke…" at bounding box center [374, 315] width 424 height 65
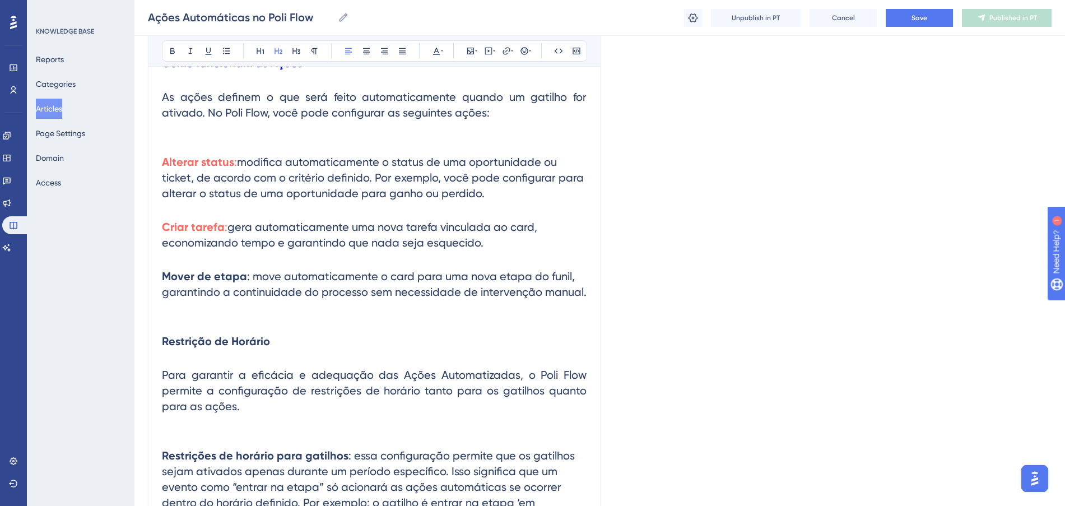
scroll to position [937, 0]
drag, startPoint x: 246, startPoint y: 274, endPoint x: 145, endPoint y: 261, distance: 101.6
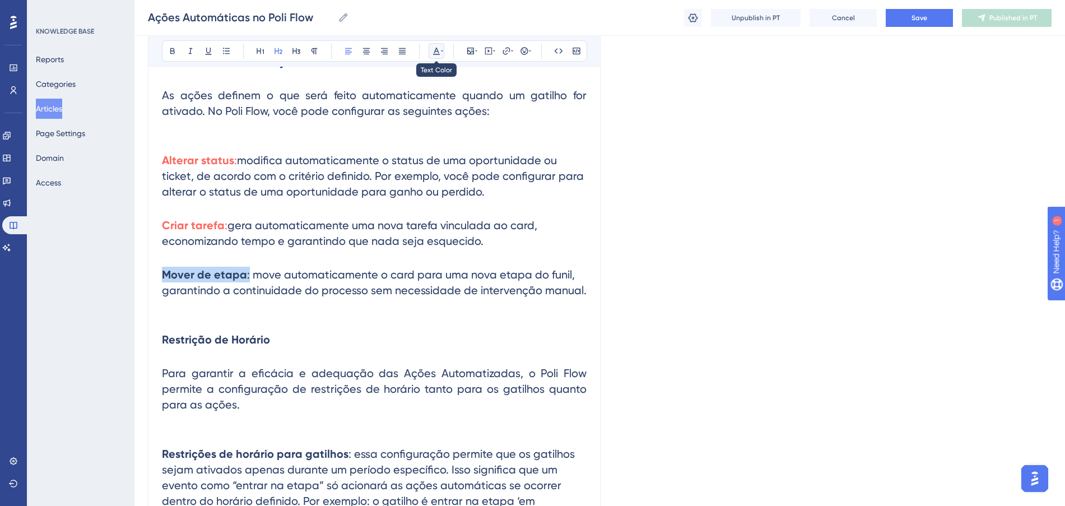
click at [440, 46] on icon at bounding box center [436, 50] width 9 height 9
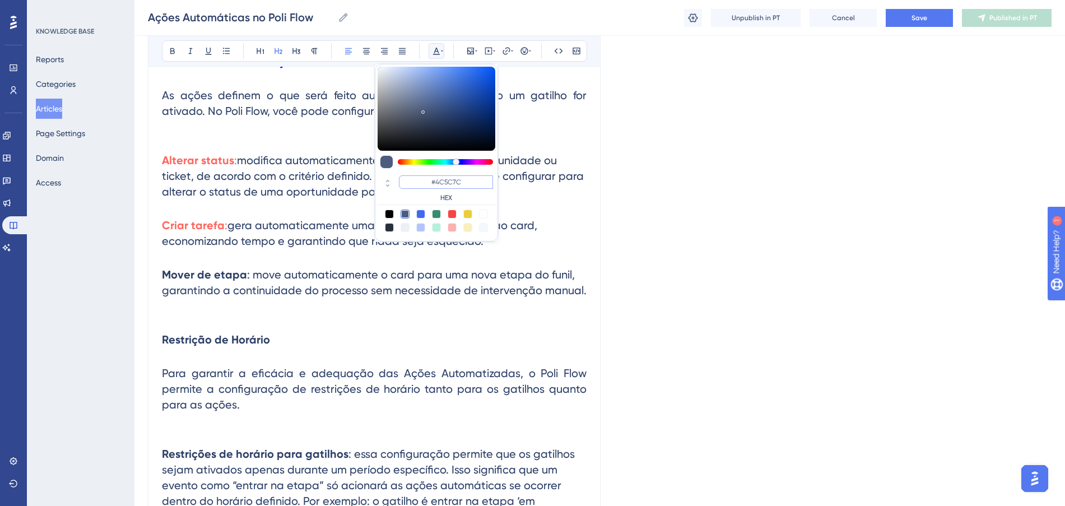
paste input "FF675F"
type input "#FF675F"
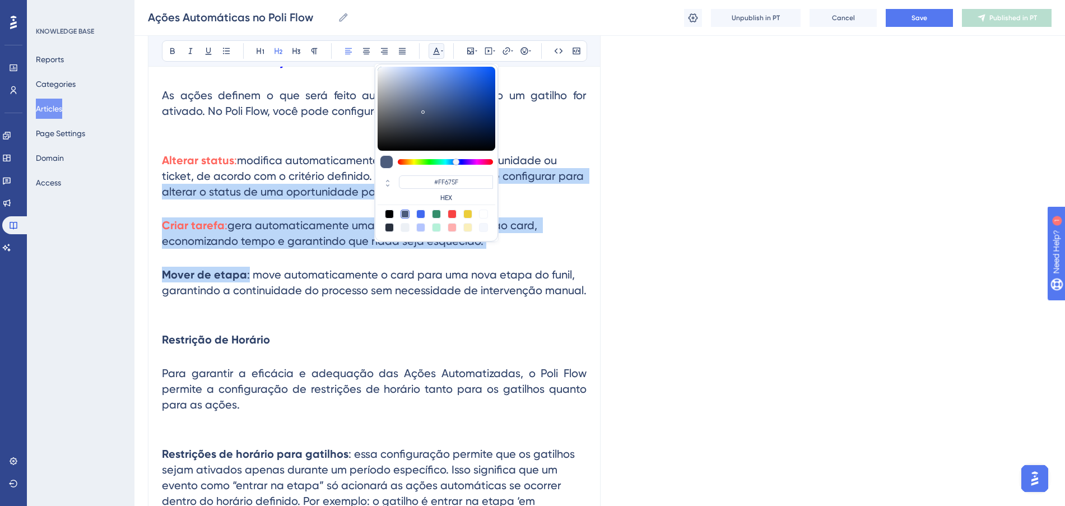
drag, startPoint x: 473, startPoint y: 183, endPoint x: 408, endPoint y: 172, distance: 65.8
click at [408, 172] on div "#FF675F HEX" at bounding box center [436, 153] width 123 height 178
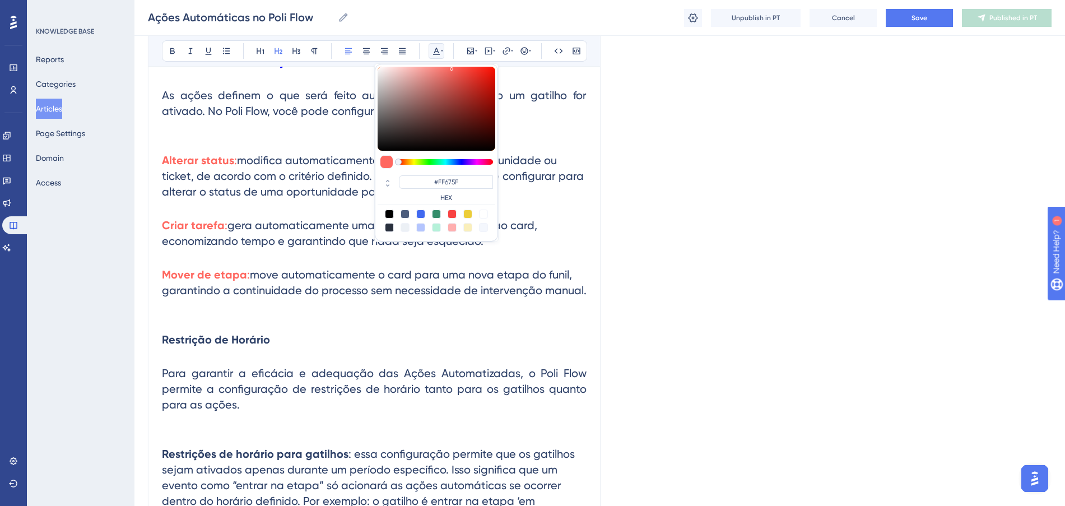
click at [348, 320] on h2 "Mover de etapa : move automaticamente o card para uma nova etapa do funil, gara…" at bounding box center [374, 290] width 424 height 65
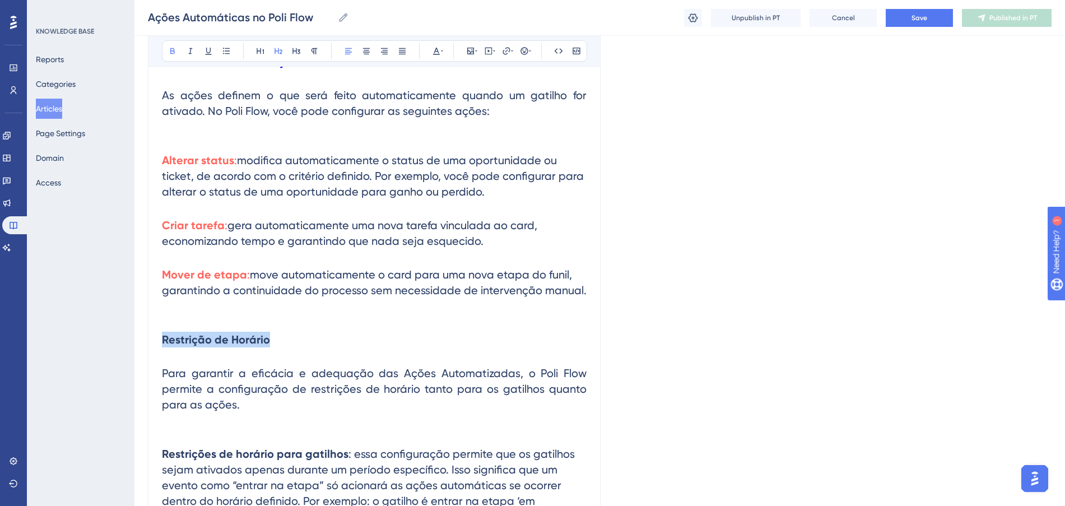
drag, startPoint x: 295, startPoint y: 339, endPoint x: 24, endPoint y: 334, distance: 270.5
click at [433, 50] on icon at bounding box center [436, 50] width 9 height 9
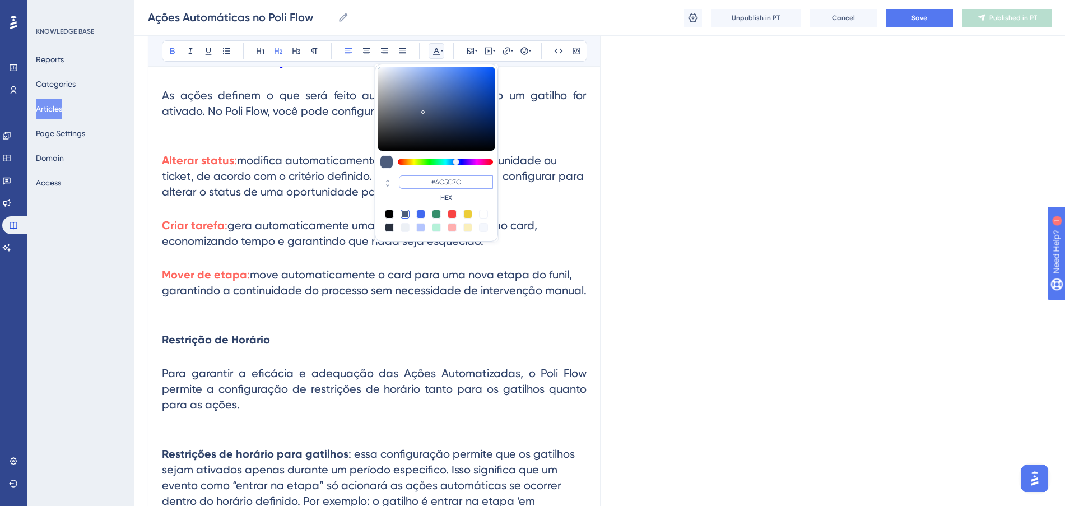
drag, startPoint x: 472, startPoint y: 183, endPoint x: 358, endPoint y: 170, distance: 114.4
click at [358, 170] on div "Bold Italic Underline Bullet Point Heading 1 Heading 2 Heading 3 Normal Align L…" at bounding box center [374, 14] width 424 height 1516
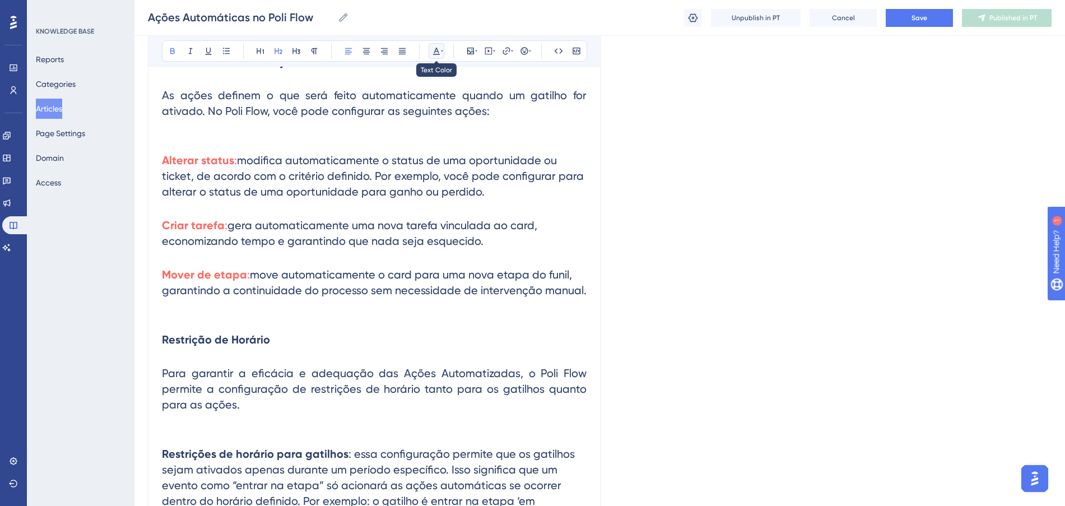
click at [434, 49] on icon at bounding box center [436, 50] width 9 height 9
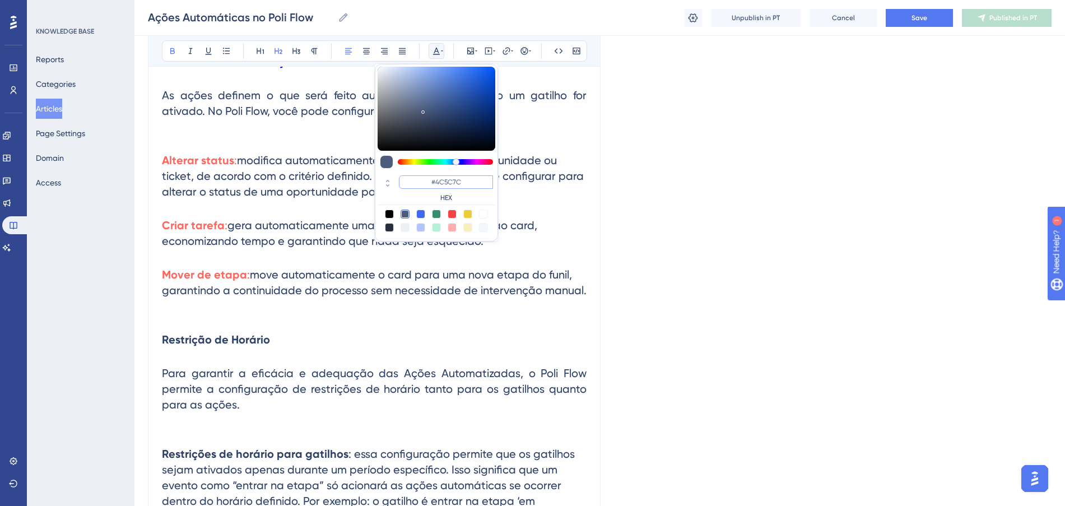
drag, startPoint x: 482, startPoint y: 177, endPoint x: 385, endPoint y: 174, distance: 96.9
click at [385, 174] on div "#4C5C7C HEX" at bounding box center [436, 189] width 118 height 32
paste input "0000FF"
type input "#0000FF"
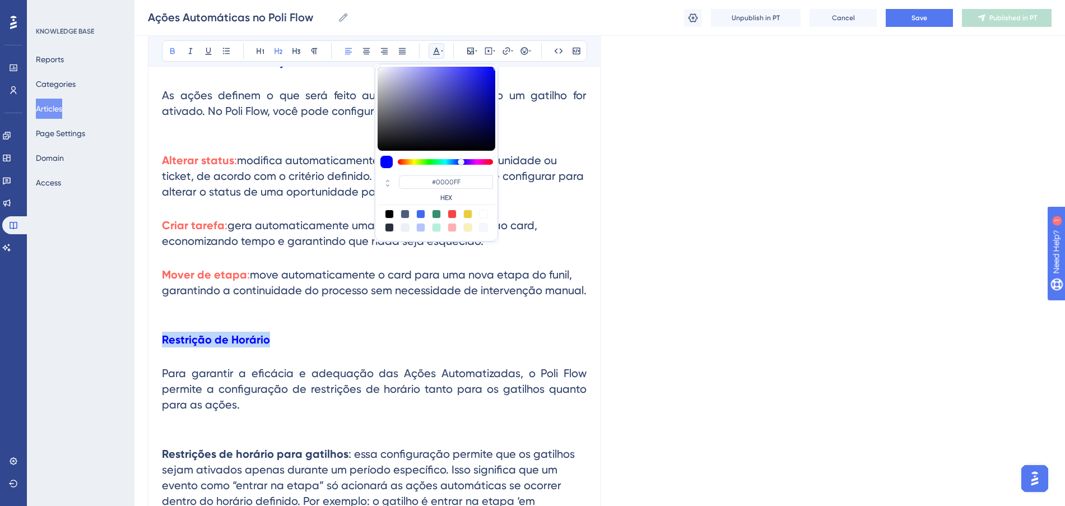
click at [441, 331] on h2 "Restrição de Horário" at bounding box center [374, 340] width 424 height 34
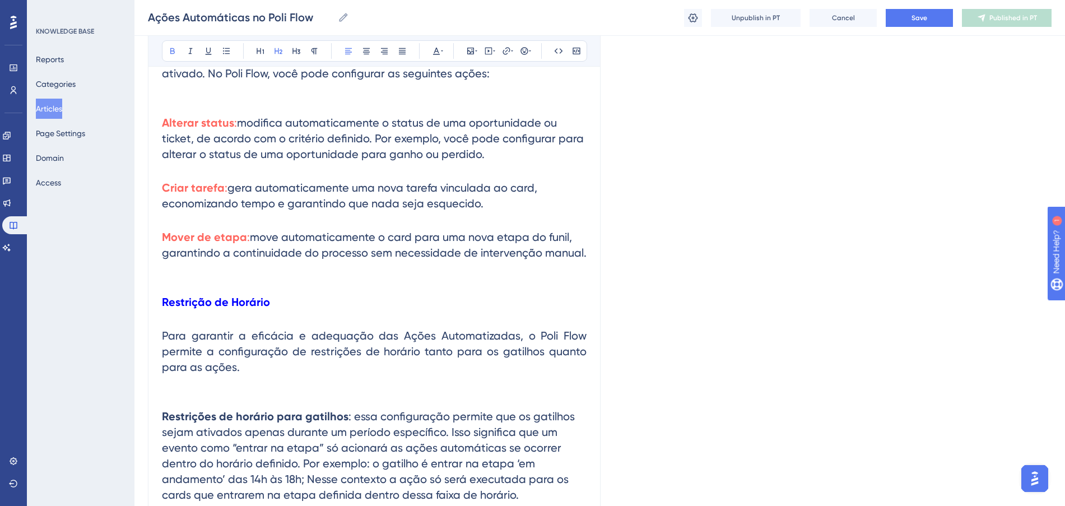
scroll to position [1007, 0]
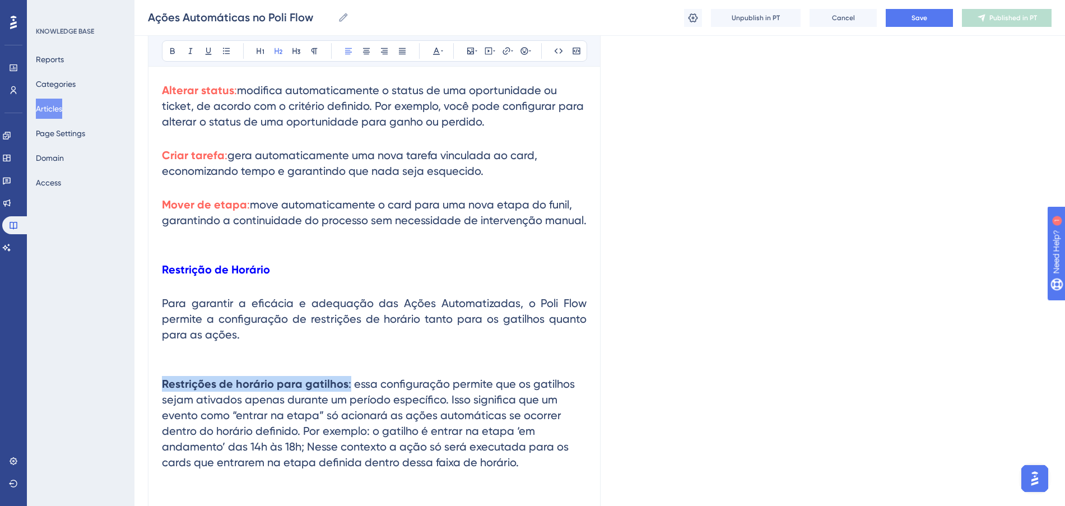
drag, startPoint x: 346, startPoint y: 385, endPoint x: 158, endPoint y: 389, distance: 187.6
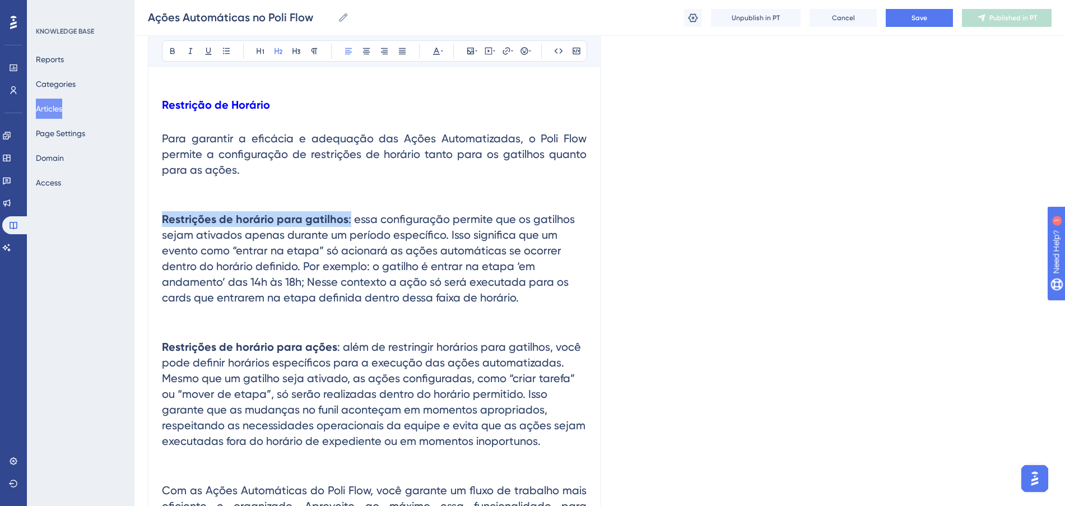
scroll to position [1147, 0]
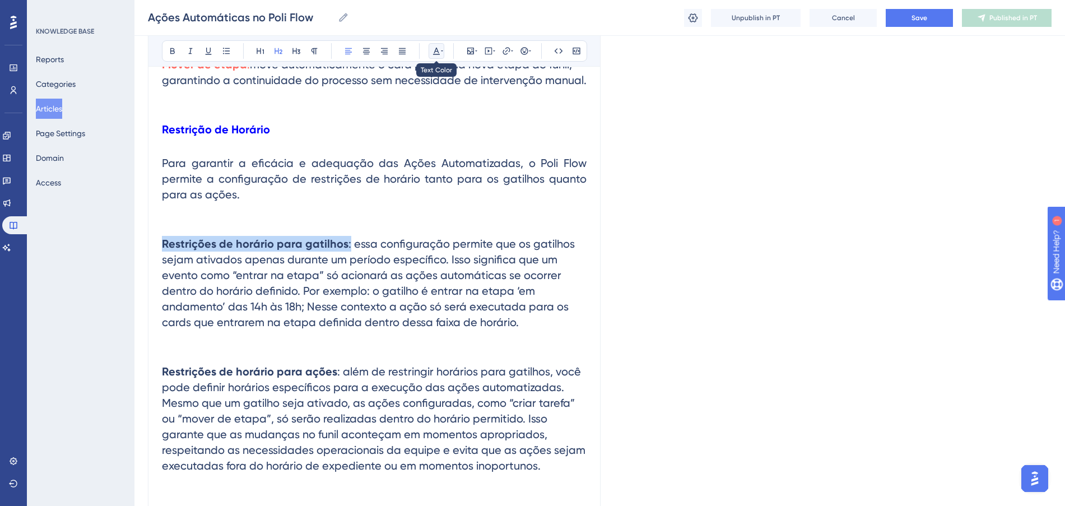
click at [436, 53] on icon at bounding box center [436, 50] width 9 height 9
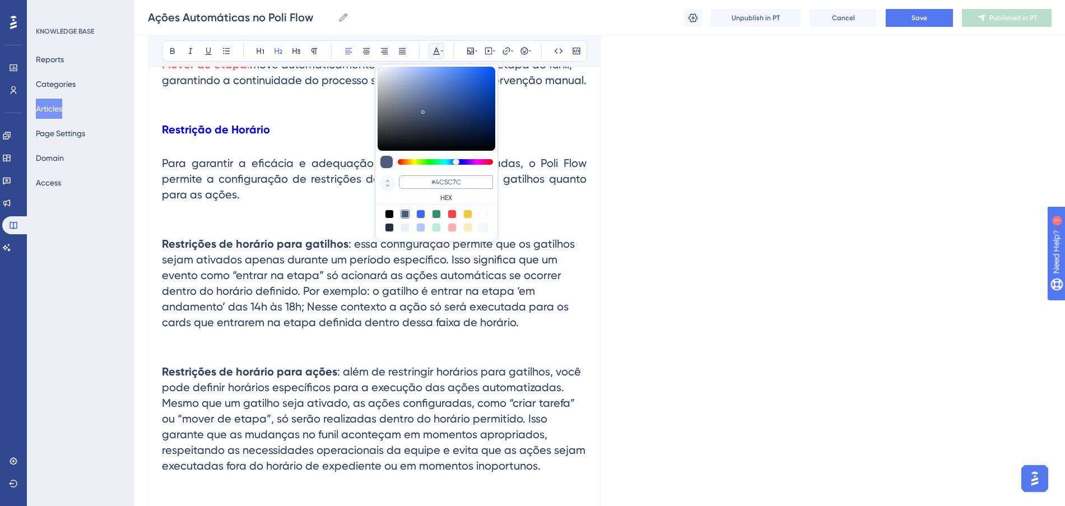
drag, startPoint x: 473, startPoint y: 186, endPoint x: 393, endPoint y: 176, distance: 80.2
click at [393, 176] on div "#4C5C7C HEX" at bounding box center [436, 189] width 118 height 32
paste input "0000FF"
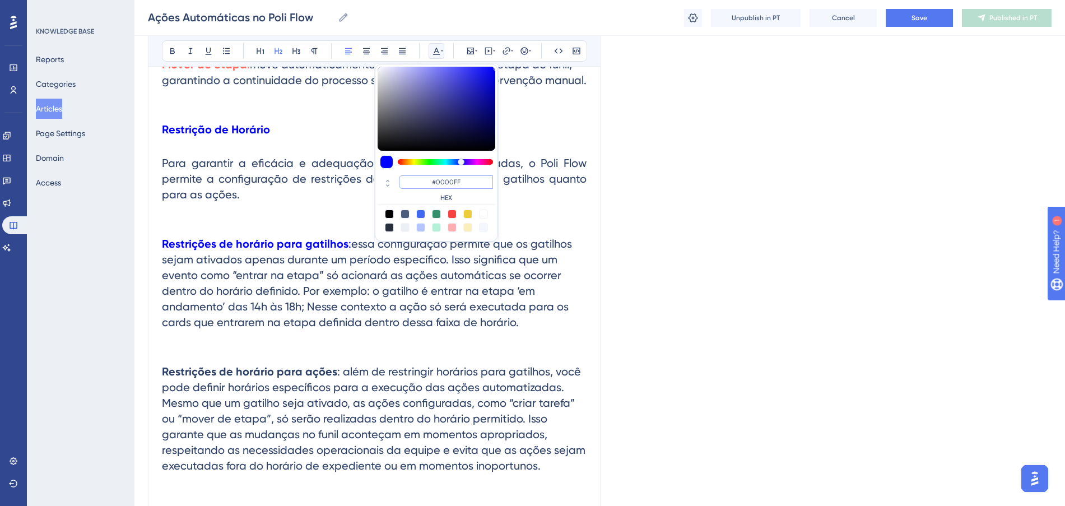
click at [472, 183] on input "#0000FF" at bounding box center [446, 181] width 94 height 13
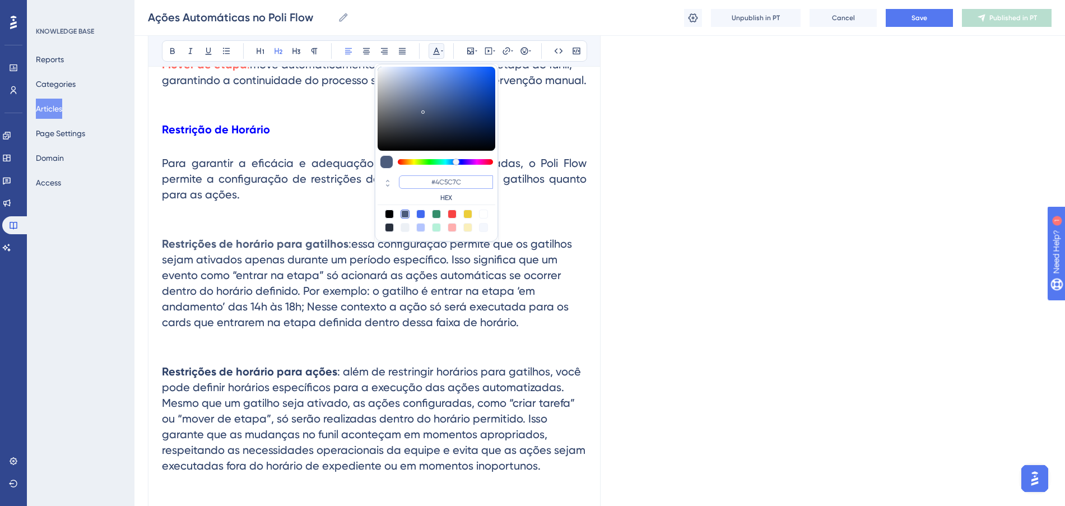
click at [472, 183] on input "#4C5C7C" at bounding box center [446, 181] width 94 height 13
drag, startPoint x: 472, startPoint y: 183, endPoint x: 441, endPoint y: 183, distance: 30.2
click at [441, 183] on input "#4C5C7C" at bounding box center [446, 181] width 94 height 13
paste input "FF675F"
type input "#FF675F"
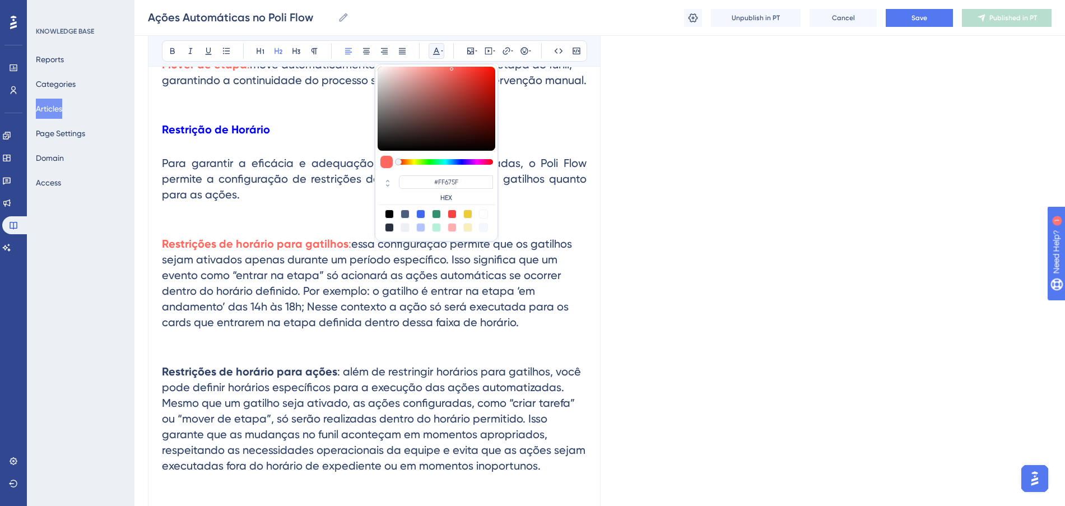
click at [415, 316] on span "essa configuração permite que os gatilhos sejam ativados apenas durante um perí…" at bounding box center [368, 283] width 413 height 92
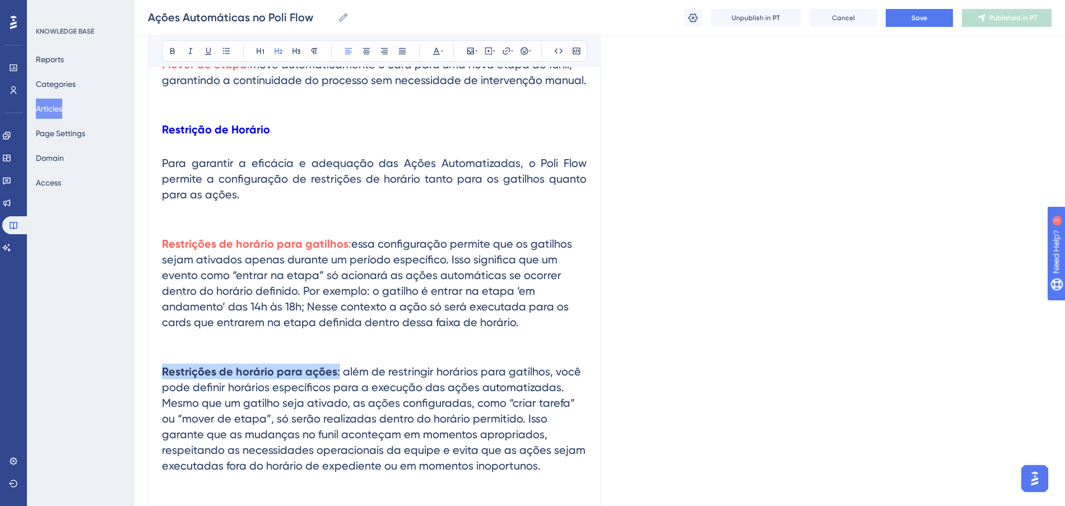
drag, startPoint x: 336, startPoint y: 372, endPoint x: 143, endPoint y: 367, distance: 192.7
click at [435, 51] on icon at bounding box center [436, 51] width 7 height 7
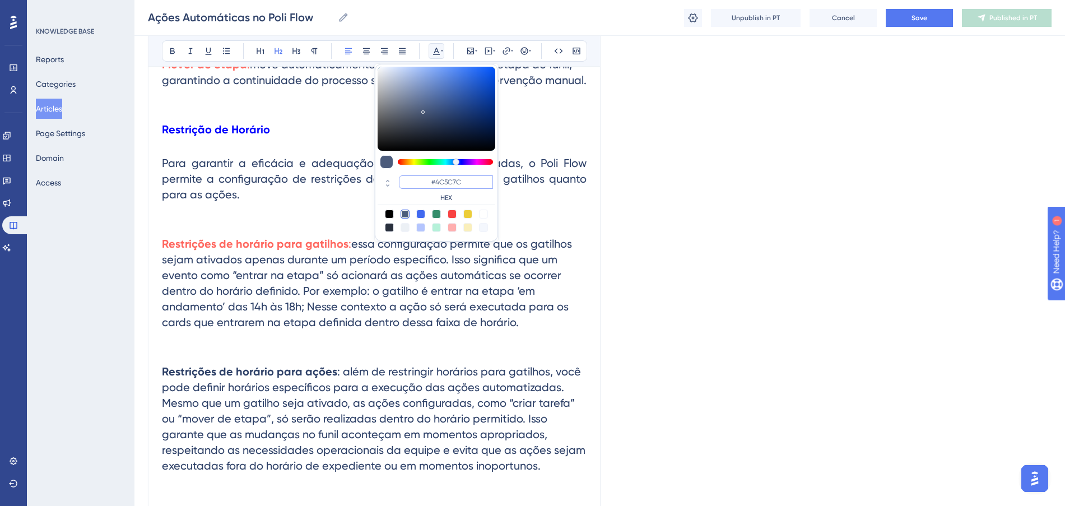
drag, startPoint x: 475, startPoint y: 180, endPoint x: 400, endPoint y: 170, distance: 75.8
click at [400, 170] on div "#4C5C7C HEX" at bounding box center [436, 153] width 123 height 178
paste input "FF675F"
type input "#FF675F"
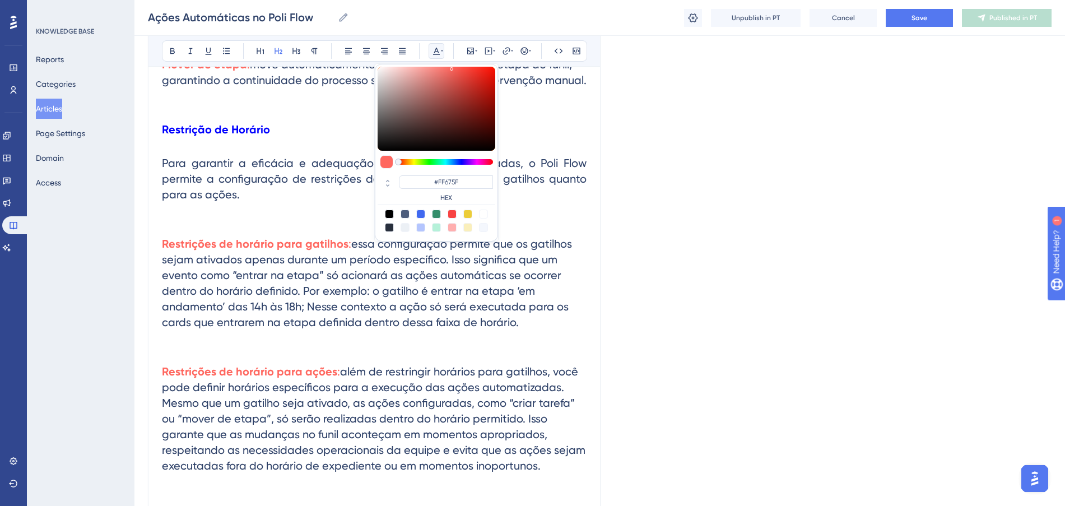
click at [388, 344] on h2 "Restrições de horário para gatilhos : essa configuração permite que os gatilhos…" at bounding box center [374, 291] width 424 height 128
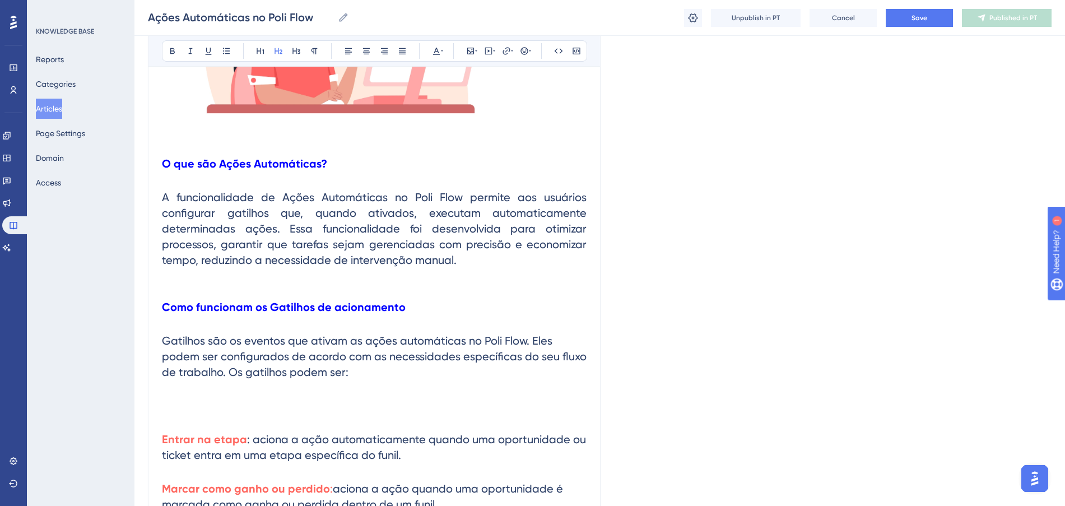
scroll to position [481, 0]
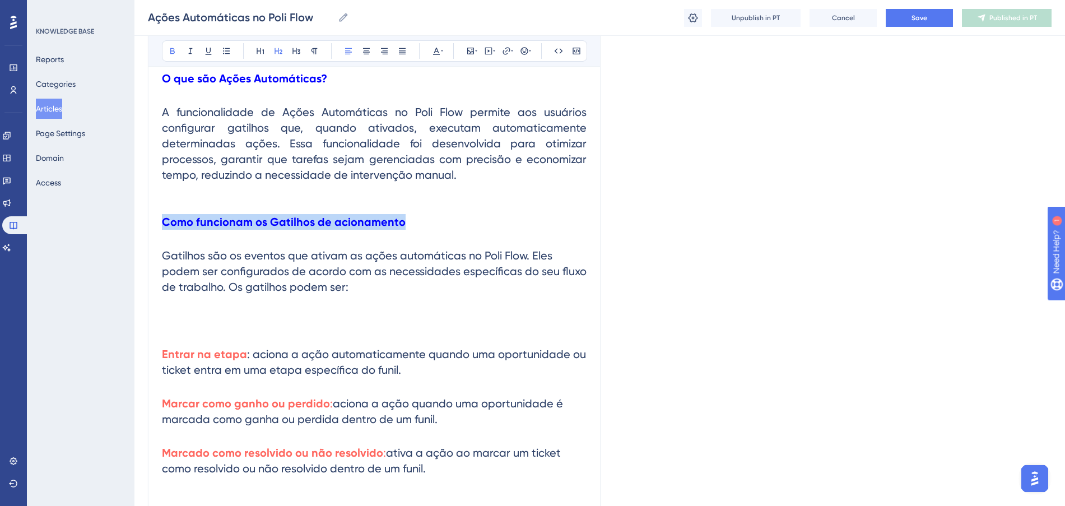
drag, startPoint x: 407, startPoint y: 226, endPoint x: 128, endPoint y: 229, distance: 279.4
click at [134, 229] on div "Performance Users Engagement Widgets Feedback Product Updates Knowledge Base AI…" at bounding box center [599, 423] width 930 height 1809
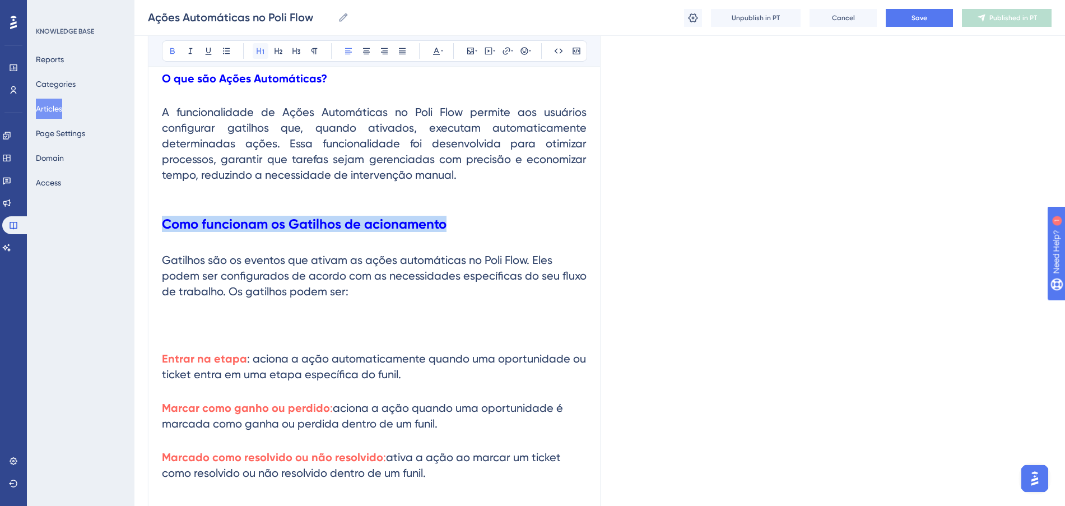
click at [263, 51] on icon at bounding box center [259, 51] width 7 height 6
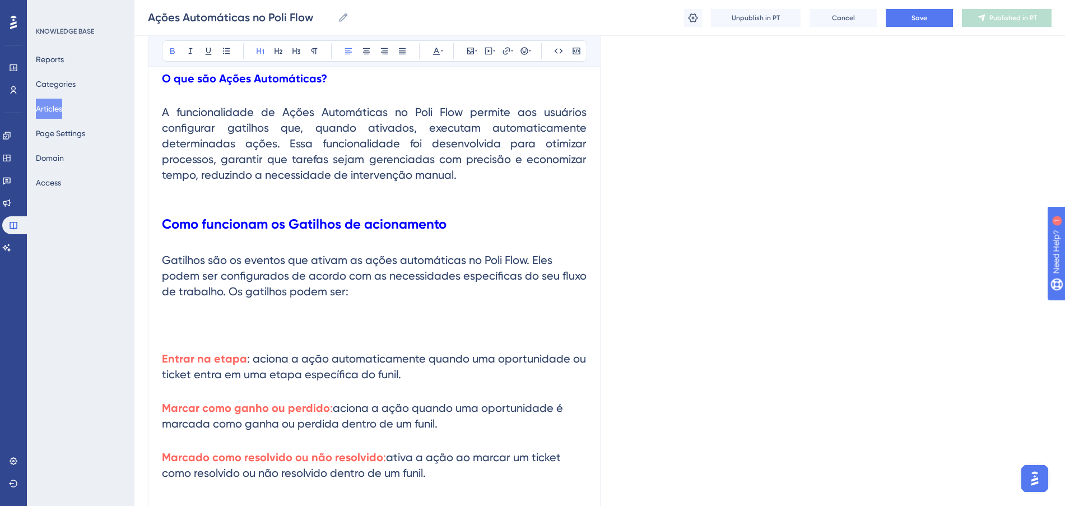
click at [538, 280] on span "Gatilhos são os eventos que ativam as ações automáticas no Poli Flow. Eles pode…" at bounding box center [375, 275] width 427 height 45
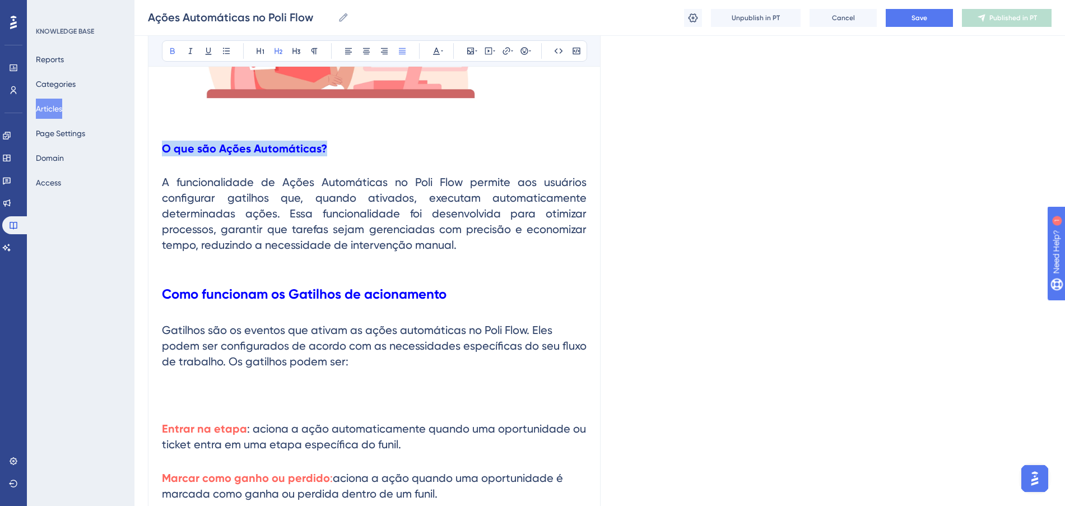
drag, startPoint x: 335, startPoint y: 151, endPoint x: 147, endPoint y: 137, distance: 188.1
click at [147, 137] on div "Performance Users Engagement Widgets Feedback Product Updates Knowledge Base AI…" at bounding box center [599, 495] width 930 height 1813
click at [260, 47] on icon at bounding box center [260, 50] width 9 height 9
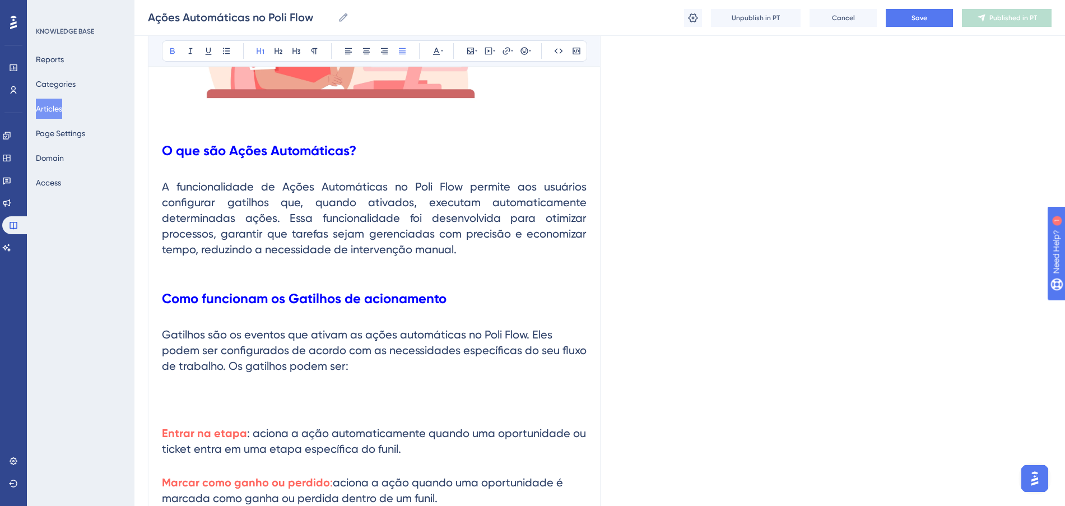
click at [473, 295] on h1 "Como funcionam os Gatilhos de acionamento" at bounding box center [374, 298] width 424 height 38
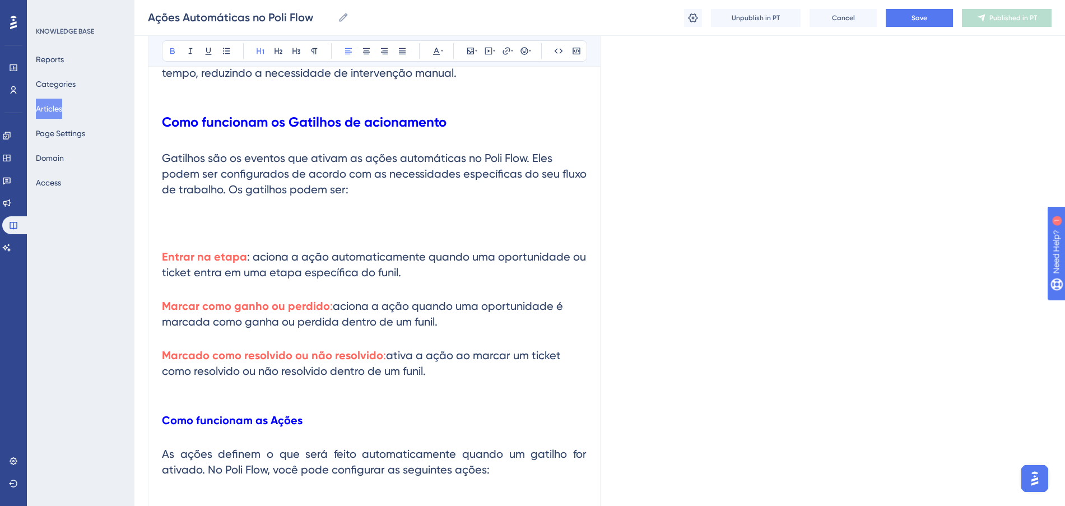
scroll to position [621, 0]
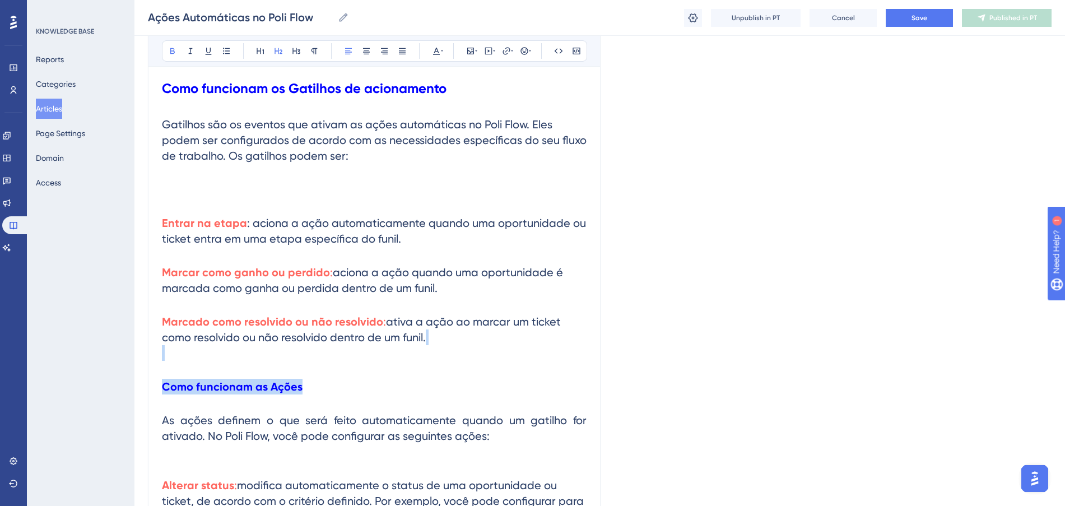
drag, startPoint x: 274, startPoint y: 373, endPoint x: 141, endPoint y: 357, distance: 134.8
click at [141, 357] on div "Performance Users Engagement Widgets Feedback Product Updates Knowledge Base AI…" at bounding box center [599, 288] width 930 height 1818
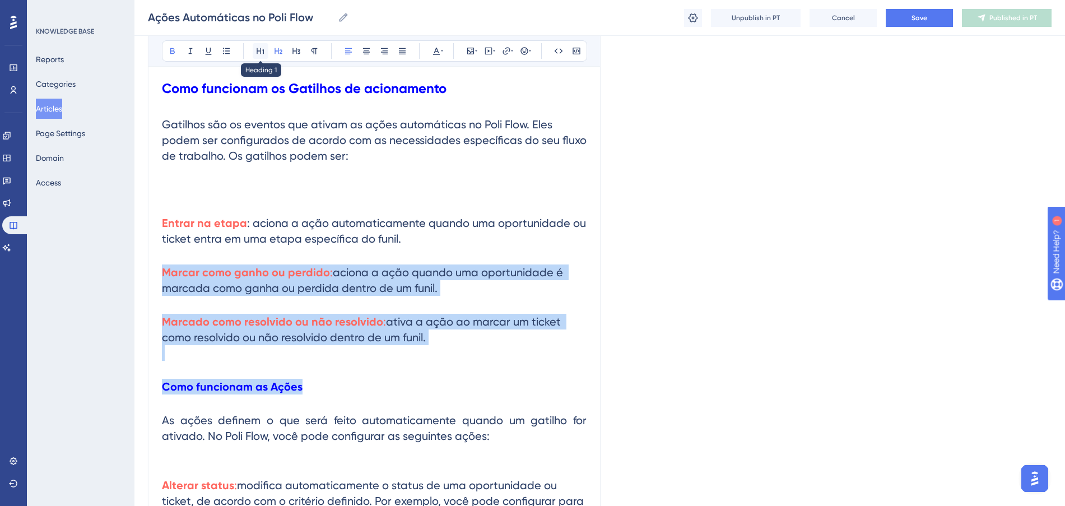
click at [260, 50] on icon at bounding box center [259, 51] width 7 height 6
click at [327, 398] on h2 "Como funcionam as Ações" at bounding box center [374, 387] width 424 height 34
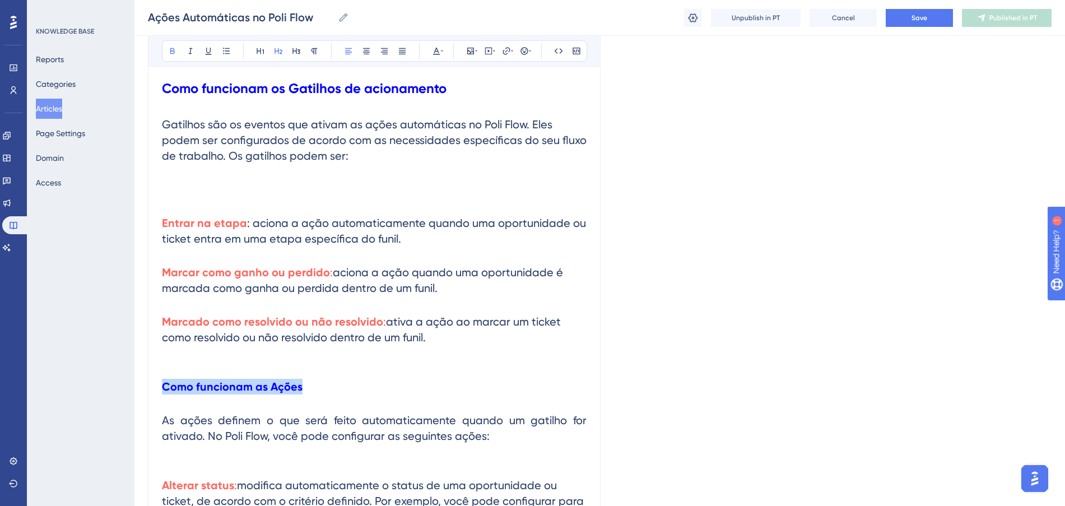
drag, startPoint x: 316, startPoint y: 382, endPoint x: 164, endPoint y: 386, distance: 152.9
click at [164, 386] on h2 "Como funcionam as Ações" at bounding box center [374, 387] width 424 height 34
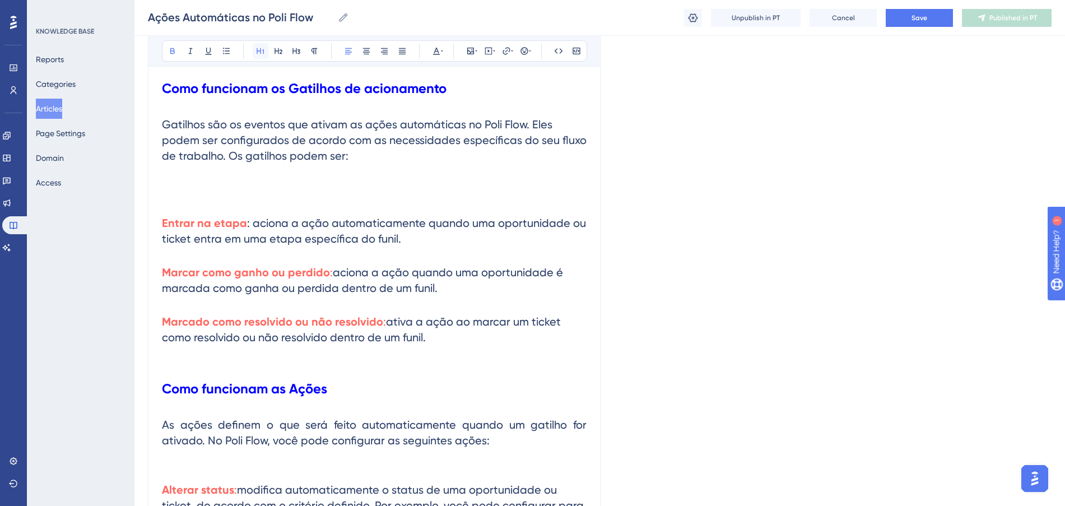
click at [263, 47] on icon at bounding box center [260, 50] width 9 height 9
click at [612, 286] on div "Language Portuguese (Default) Ações Automáticas no Poli Flow Bold Italic Underl…" at bounding box center [599, 317] width 903 height 1733
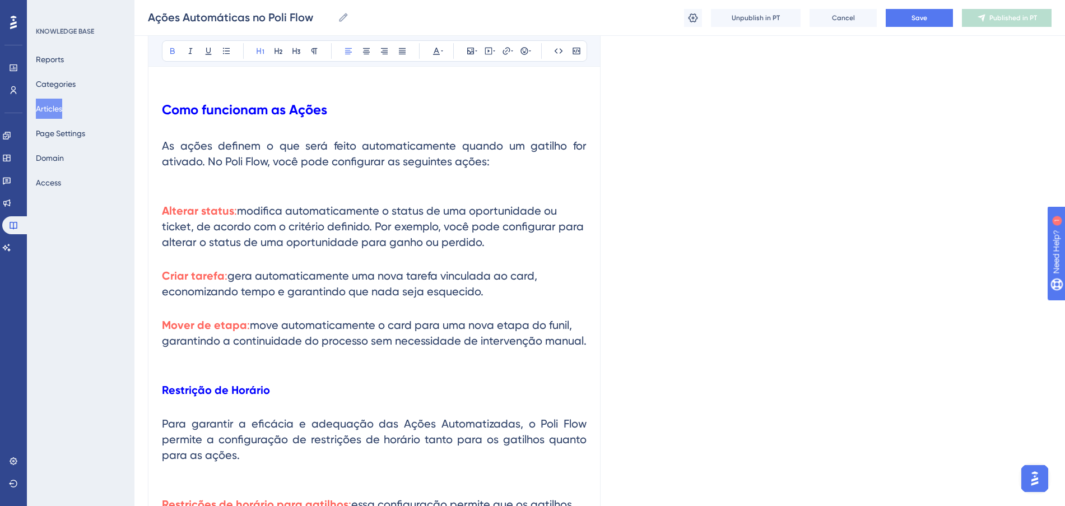
scroll to position [971, 0]
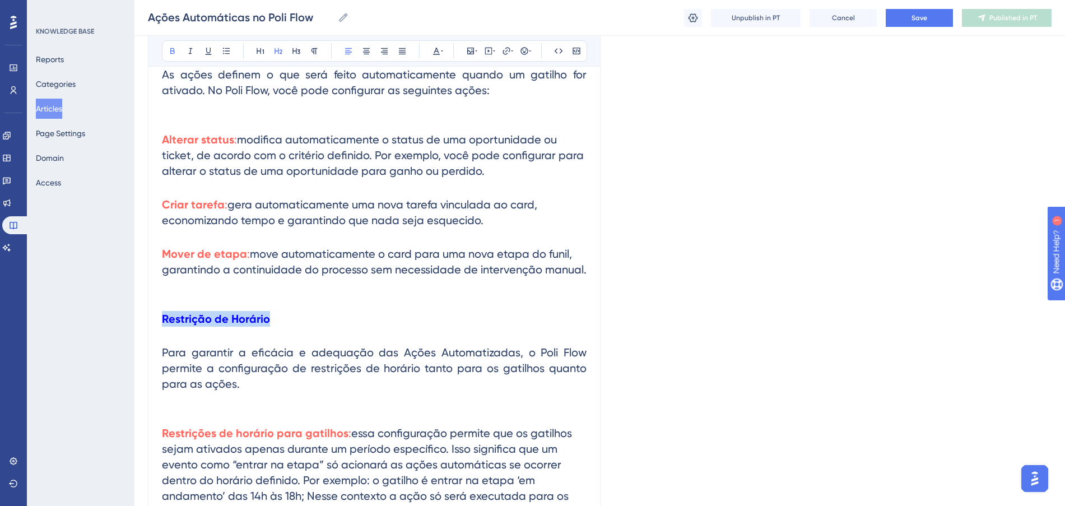
drag, startPoint x: 279, startPoint y: 318, endPoint x: 89, endPoint y: 312, distance: 189.9
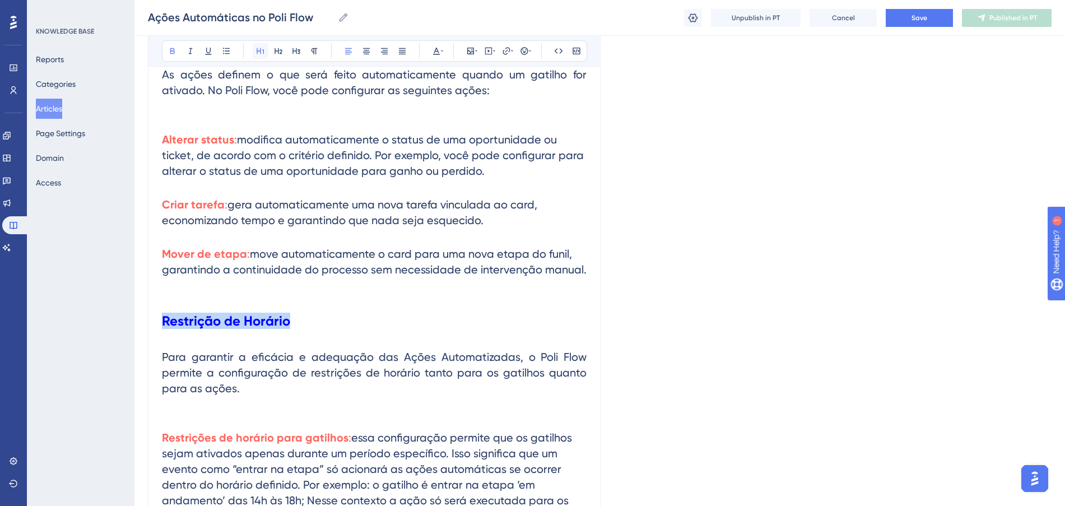
click at [258, 52] on icon at bounding box center [260, 50] width 9 height 9
click at [379, 296] on h2 "Mover de etapa : move automaticamente o card para uma nova etapa do funil, gara…" at bounding box center [374, 269] width 424 height 65
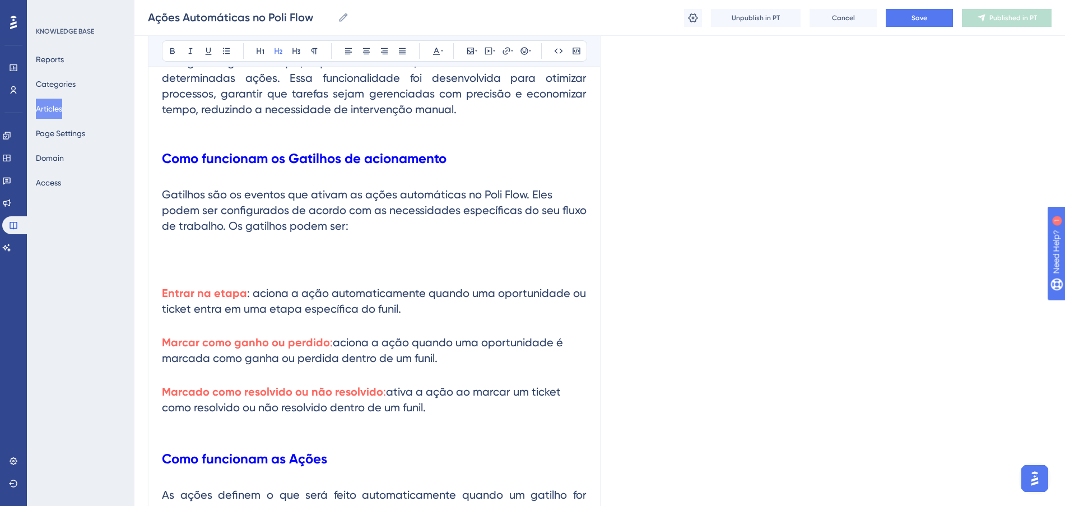
scroll to position [481, 0]
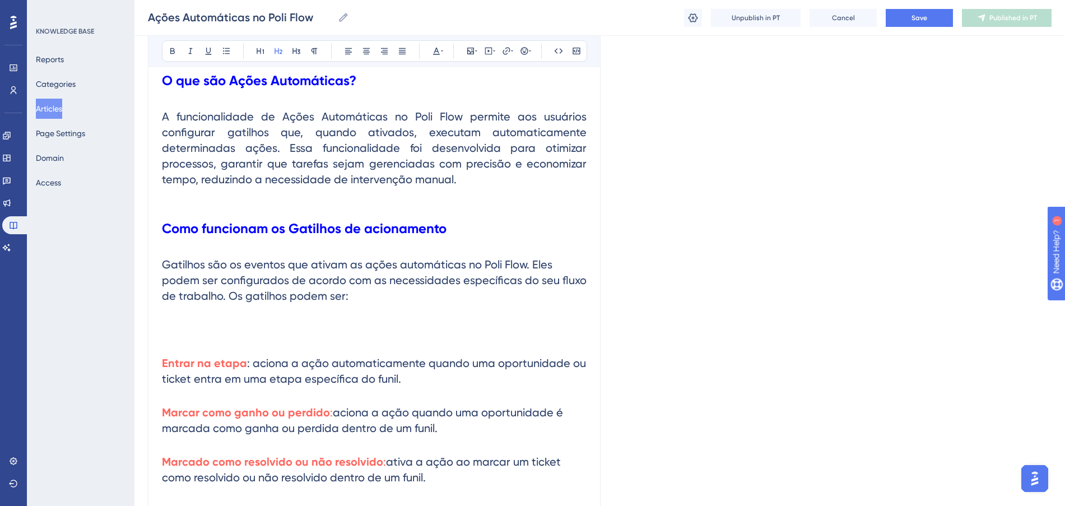
click at [336, 338] on h2 at bounding box center [374, 329] width 424 height 34
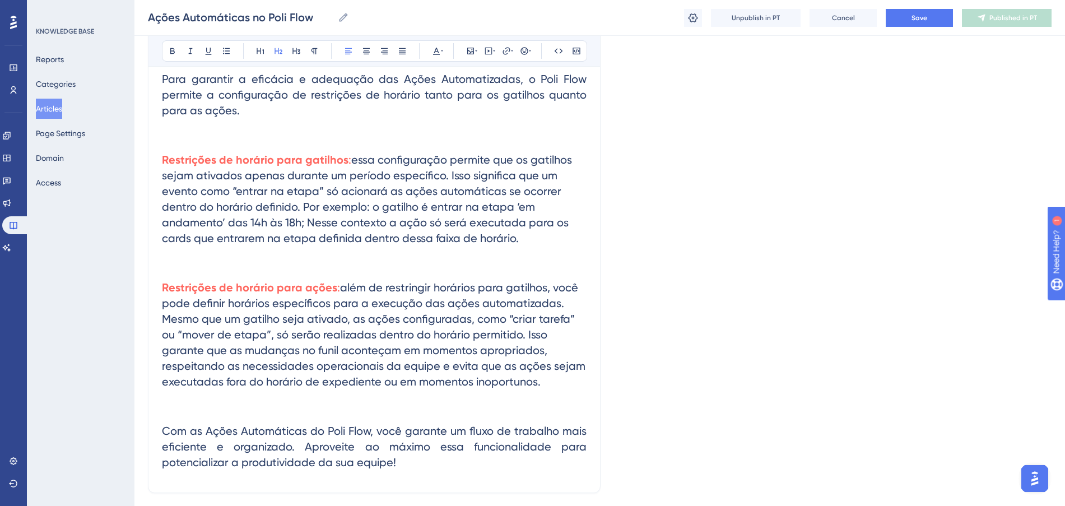
scroll to position [1251, 0]
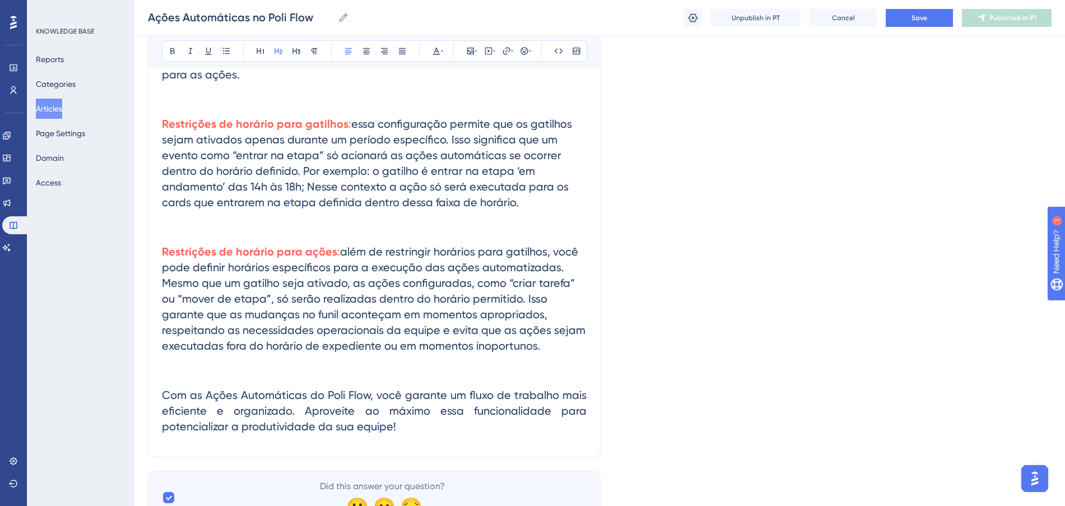
click at [262, 231] on h2 "Restrições de horário para gatilhos : essa configuração permite que os gatilhos…" at bounding box center [374, 171] width 424 height 128
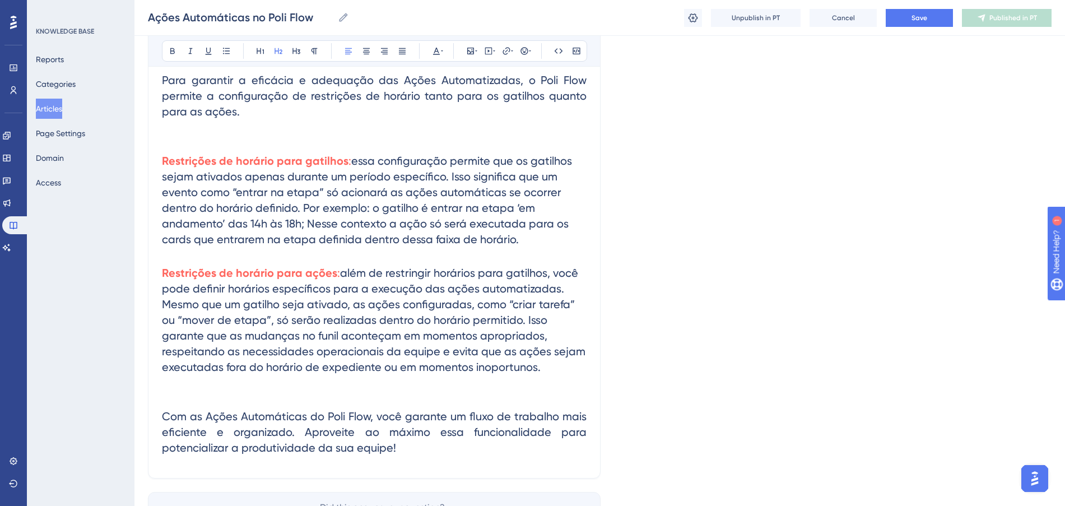
scroll to position [1181, 0]
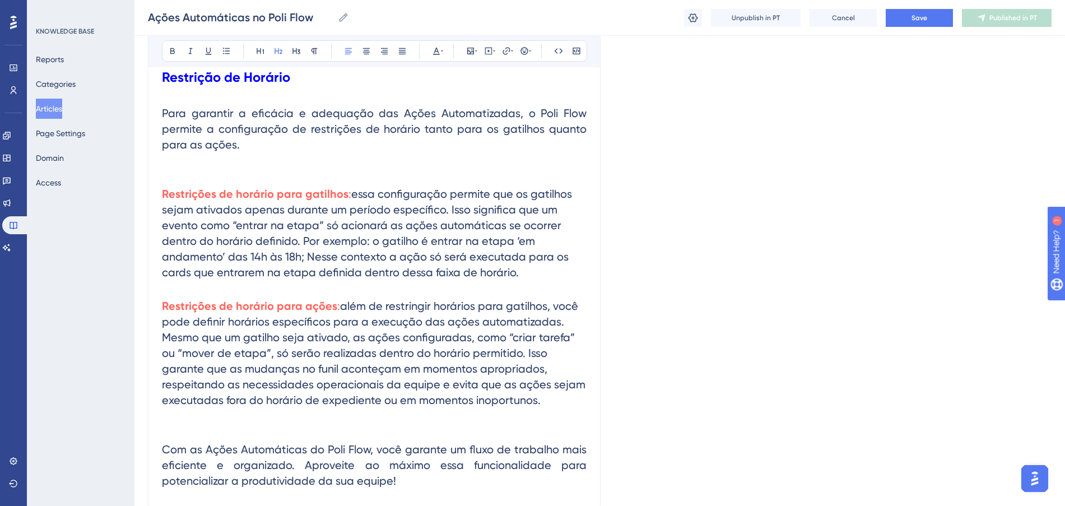
click at [307, 431] on h2 "Restrições de horário para ações : além de restringir horários para gatilhos, v…" at bounding box center [374, 360] width 424 height 143
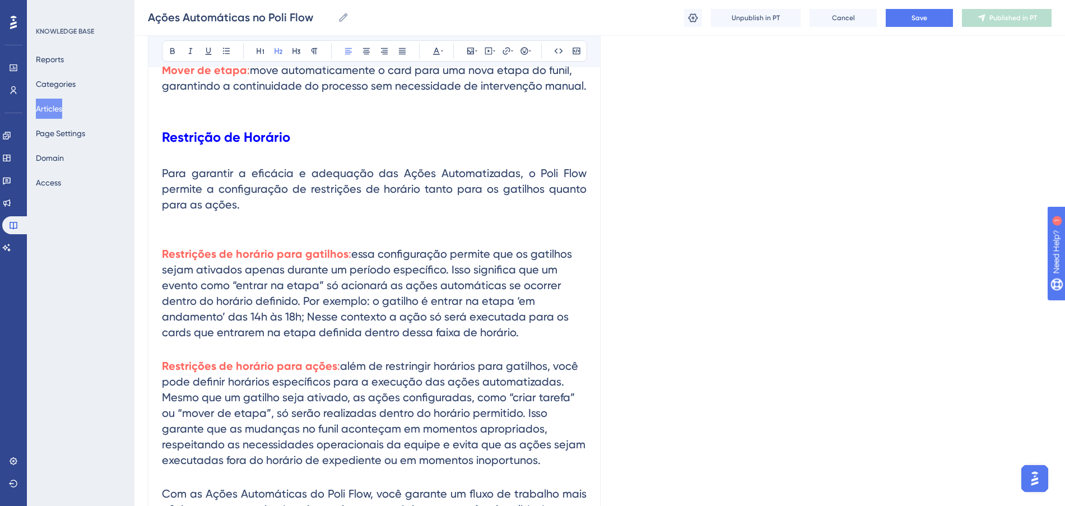
scroll to position [1041, 0]
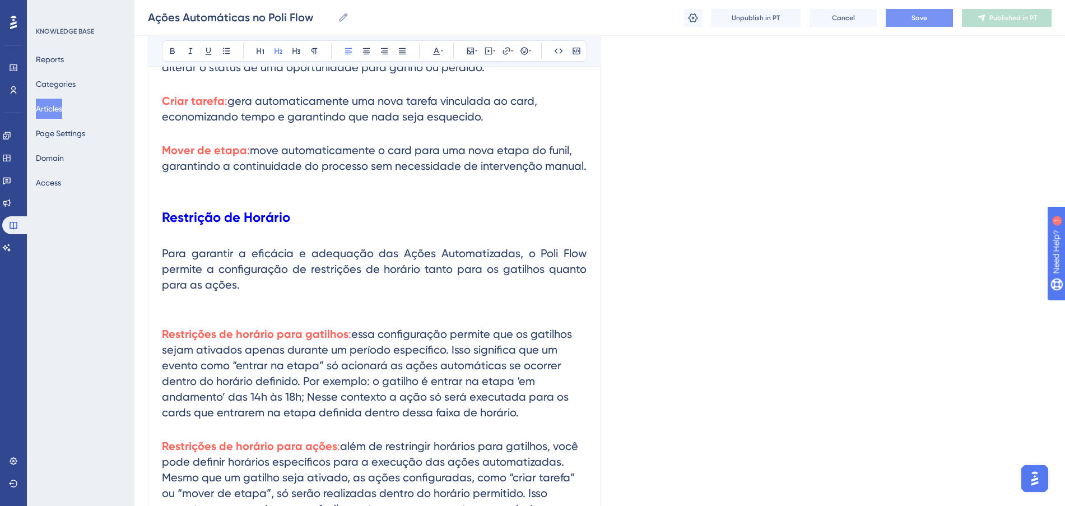
click at [913, 18] on span "Save" at bounding box center [919, 17] width 16 height 9
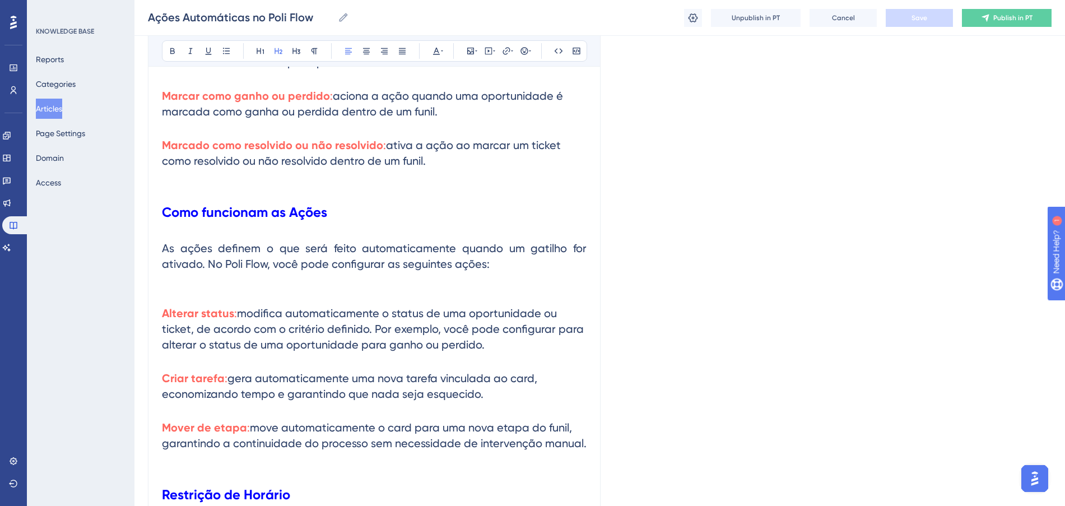
scroll to position [770, 0]
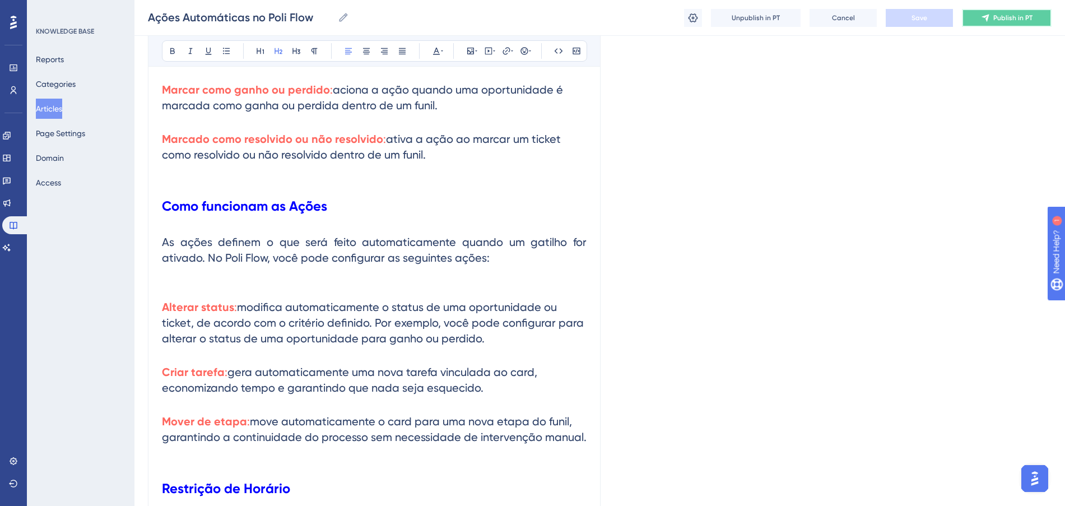
click at [1043, 18] on button "Publish in PT" at bounding box center [1006, 18] width 90 height 18
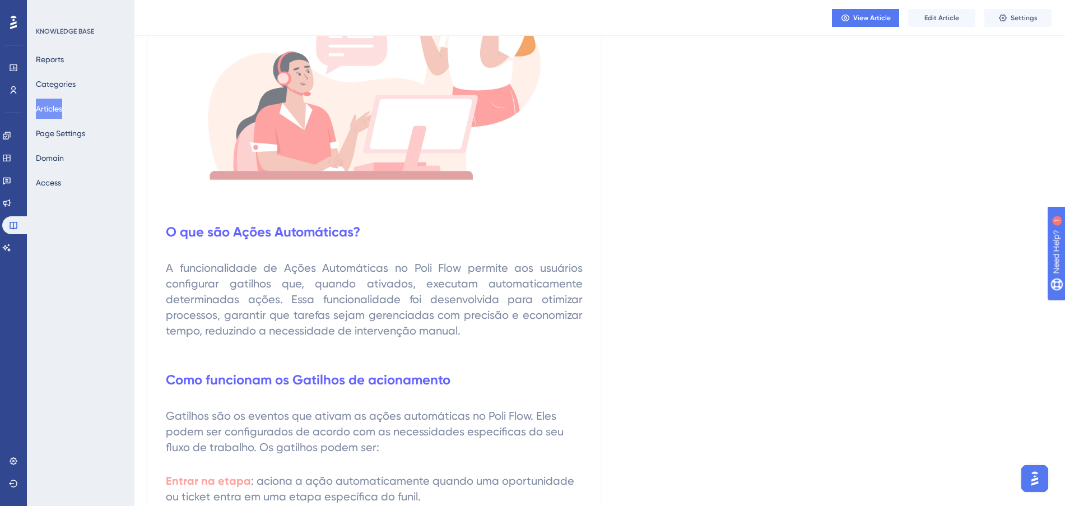
scroll to position [210, 0]
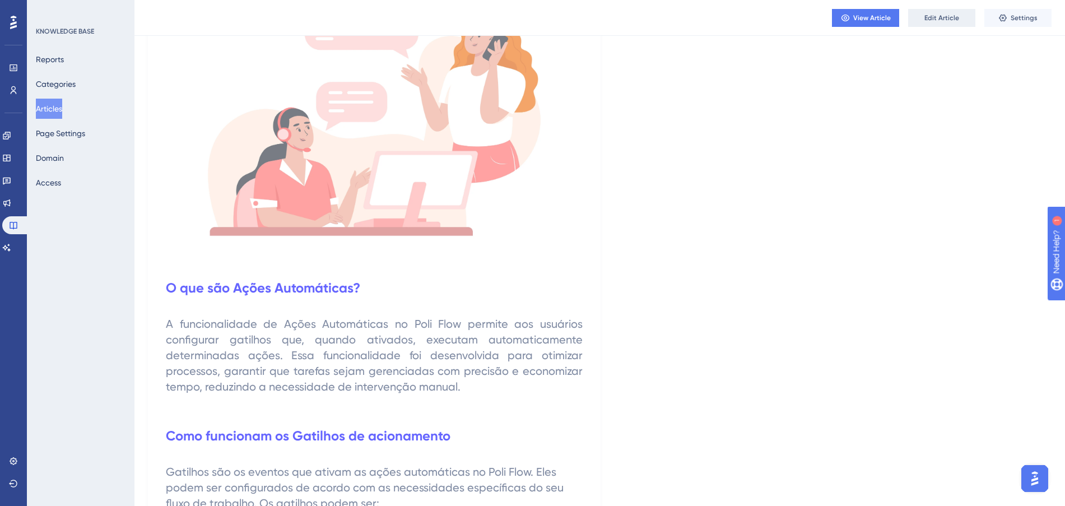
click at [922, 21] on button "Edit Article" at bounding box center [941, 18] width 67 height 18
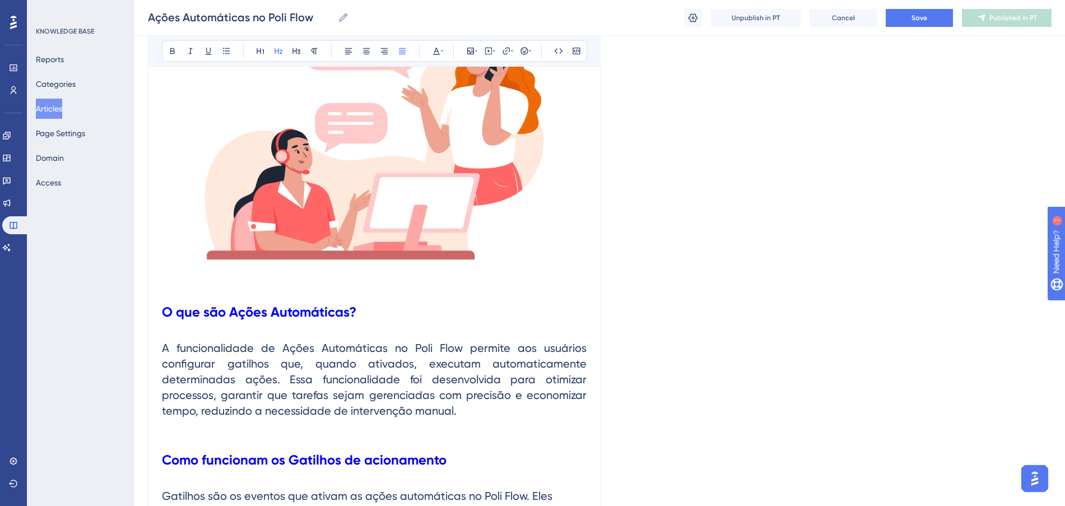
scroll to position [436, 0]
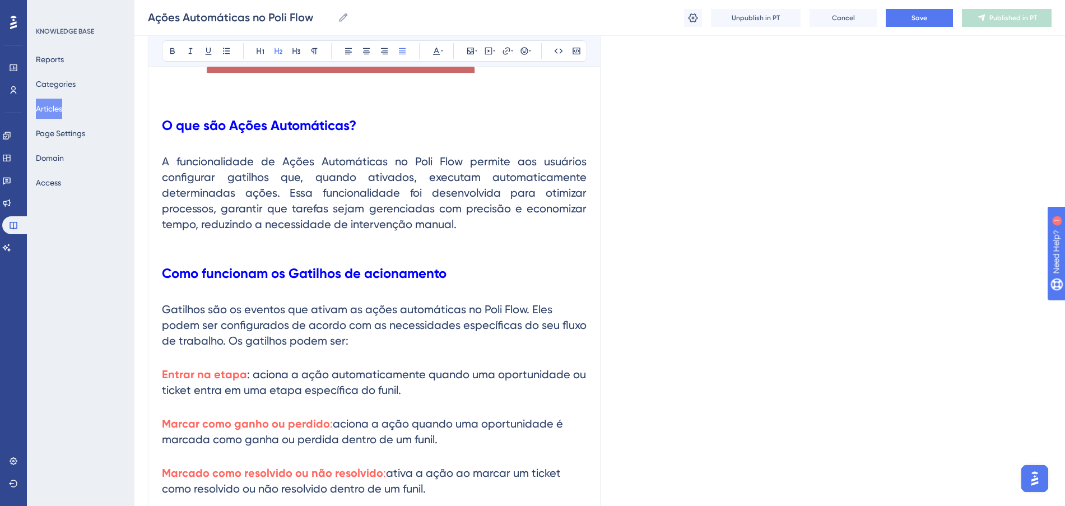
click at [464, 230] on h2 "A funcionalidade de Ações Automáticas no Poli Flow permite aos usuários configu…" at bounding box center [374, 192] width 424 height 96
click at [477, 278] on h1 "Como funcionam os Gatilhos de acionamento" at bounding box center [374, 273] width 424 height 38
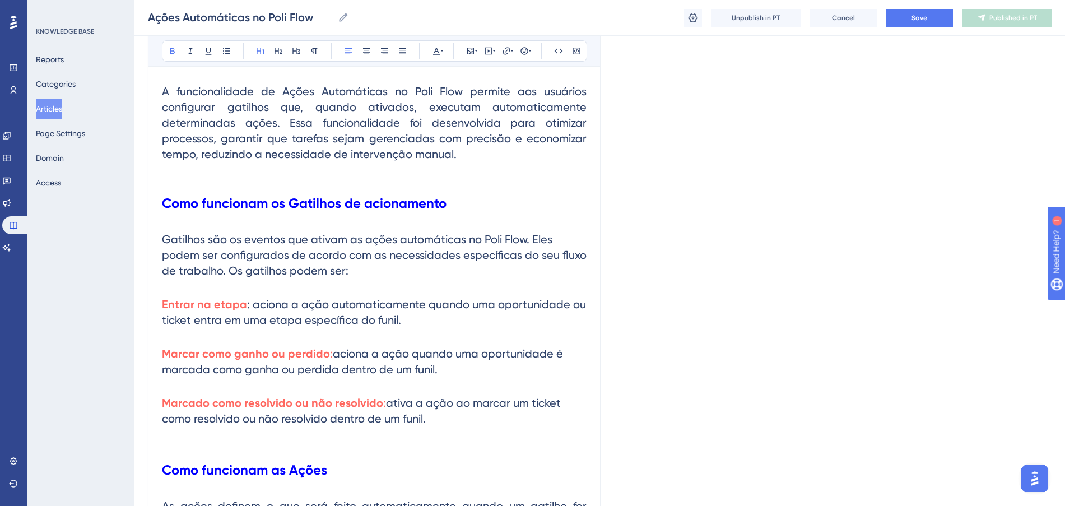
click at [473, 213] on h1 "Como funcionam os Gatilhos de acionamento" at bounding box center [374, 203] width 424 height 38
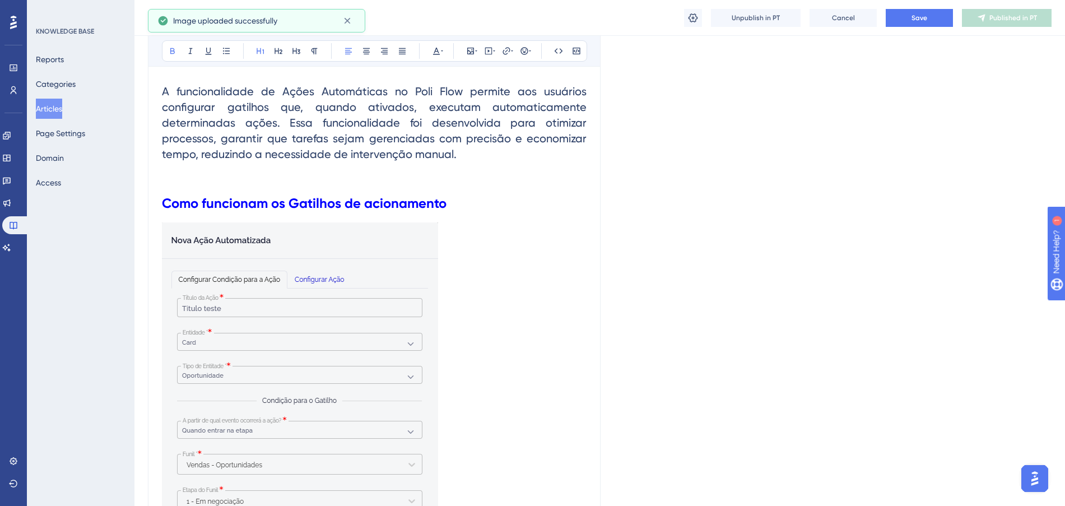
click at [458, 211] on h1 "Como funcionam os Gatilhos de acionamento" at bounding box center [374, 203] width 424 height 38
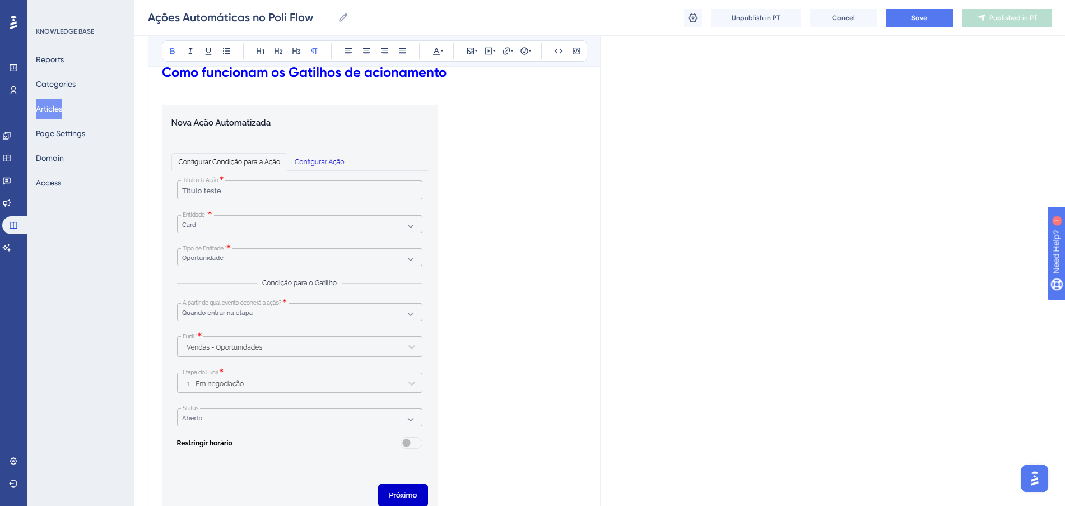
click at [519, 216] on p at bounding box center [374, 312] width 424 height 414
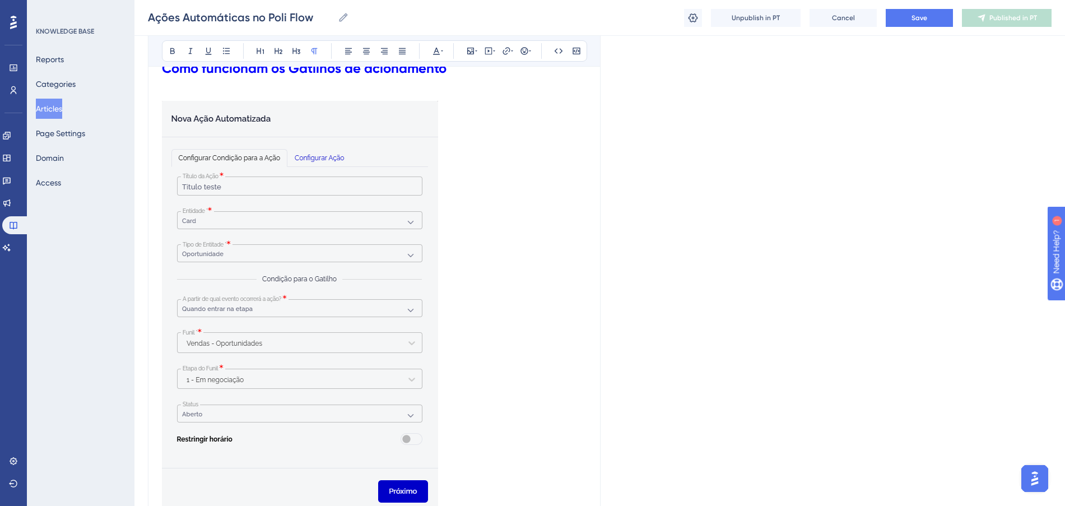
scroll to position [638, 0]
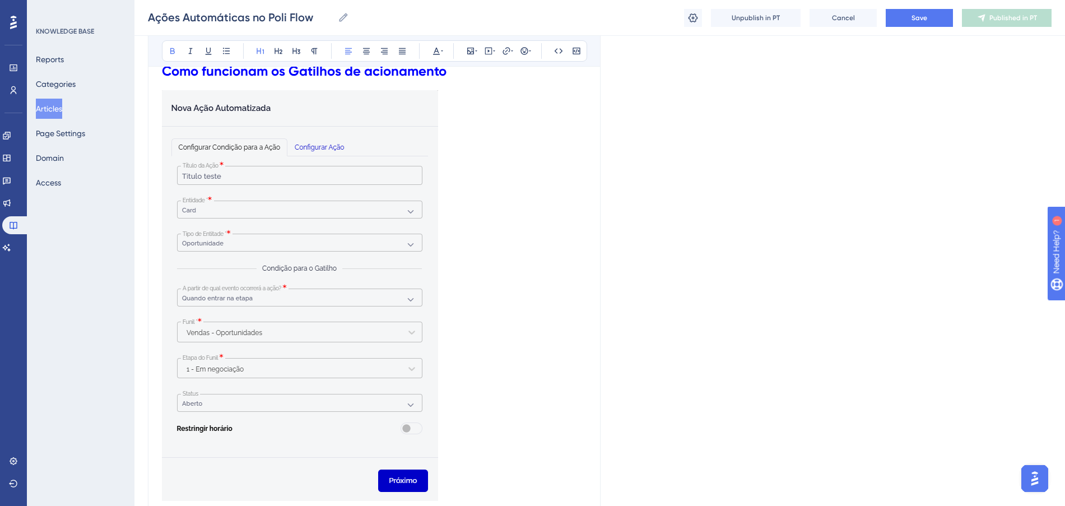
click at [424, 235] on img at bounding box center [300, 295] width 276 height 410
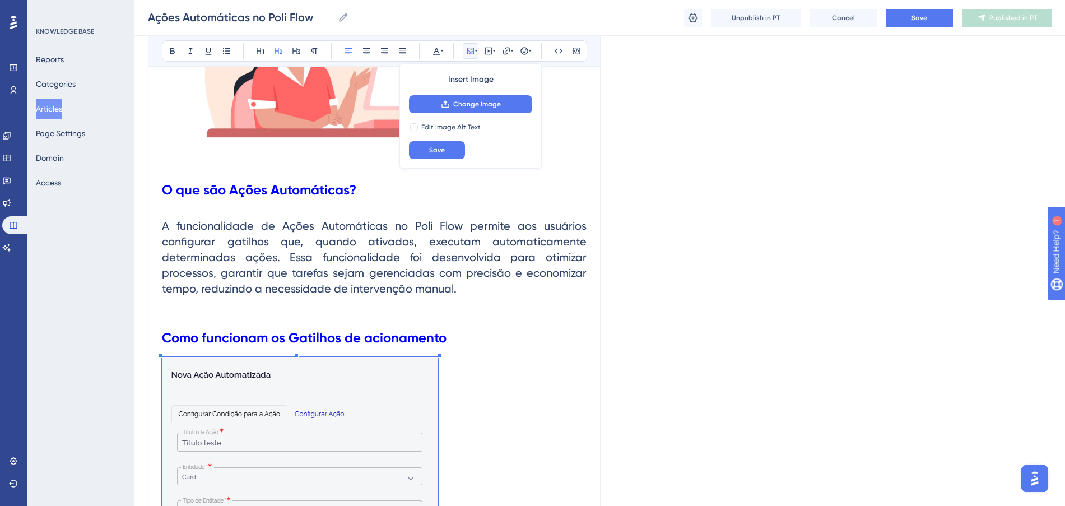
scroll to position [364, 0]
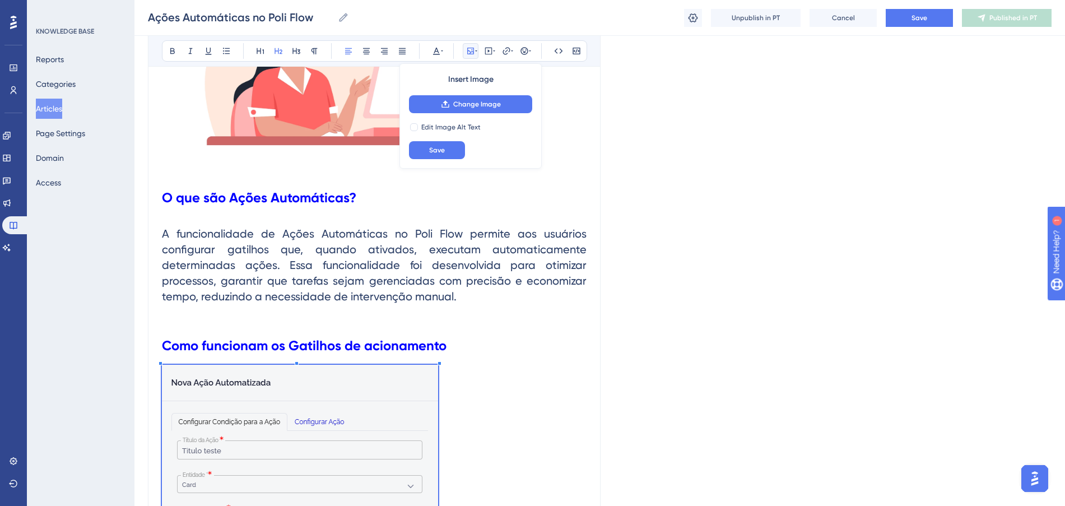
click at [474, 344] on h1 "Como funcionam os Gatilhos de acionamento" at bounding box center [374, 345] width 424 height 38
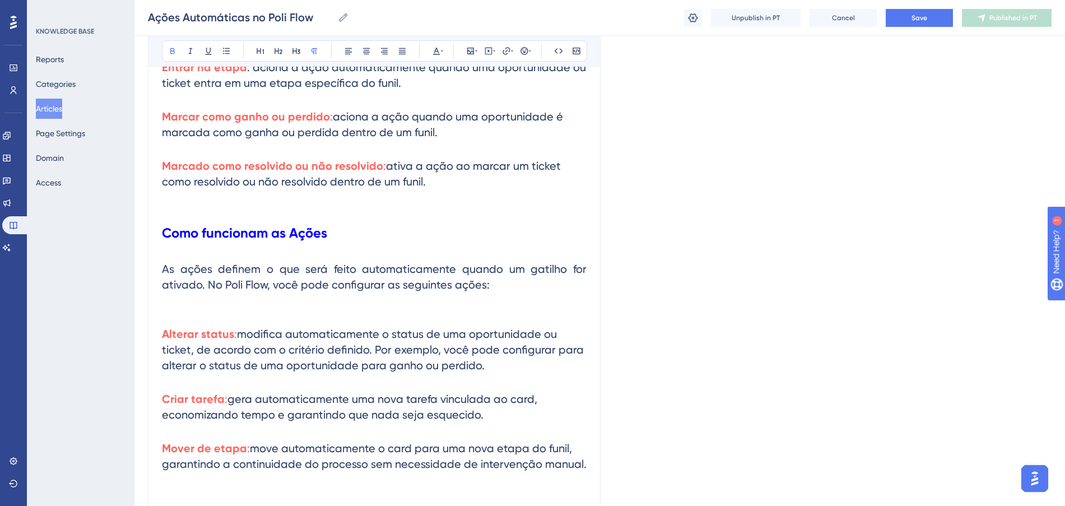
scroll to position [1204, 0]
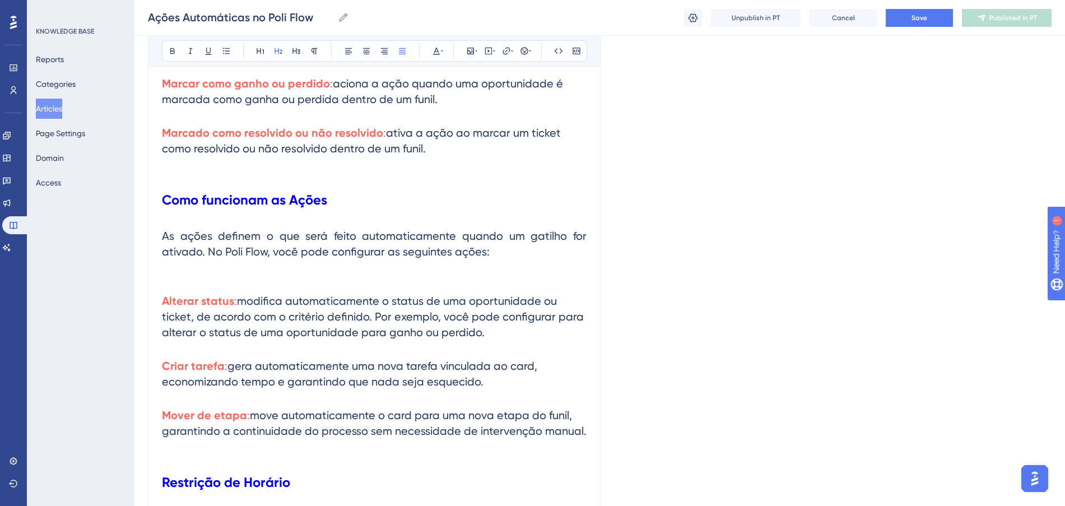
click at [545, 254] on h2 "As ações definem o que será feito automaticamente quando um gatilho for ativado…" at bounding box center [374, 251] width 424 height 65
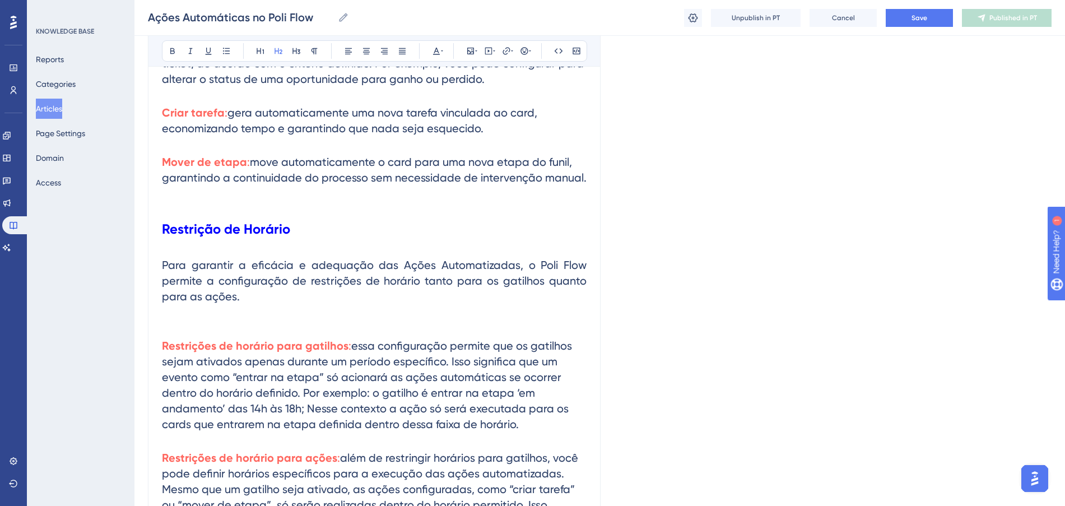
scroll to position [1764, 0]
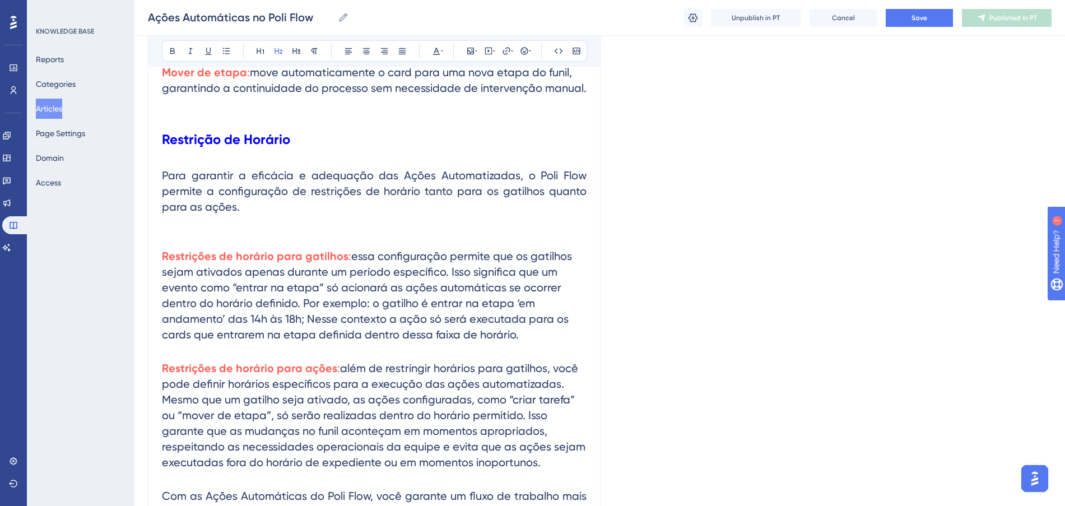
click at [248, 212] on h2 "Para garantir a eficácia e adequação das Ações Automatizadas, o Poli Flow permi…" at bounding box center [374, 198] width 424 height 81
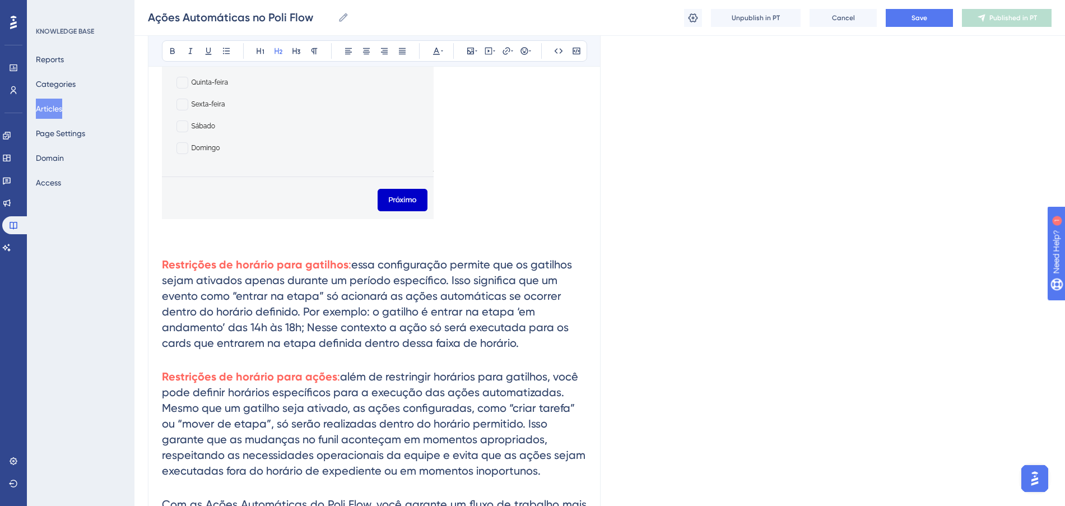
scroll to position [1864, 0]
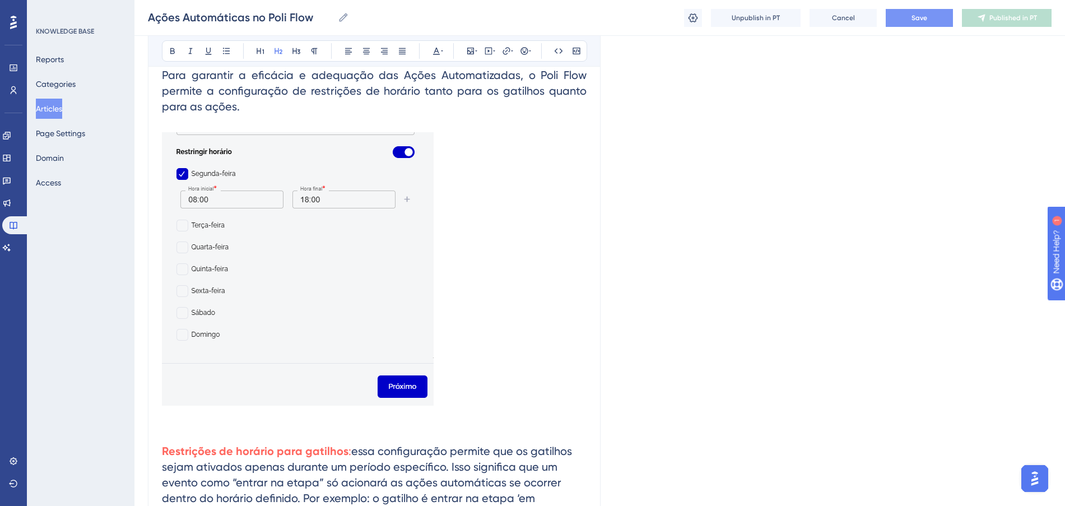
click at [933, 18] on button "Save" at bounding box center [918, 18] width 67 height 18
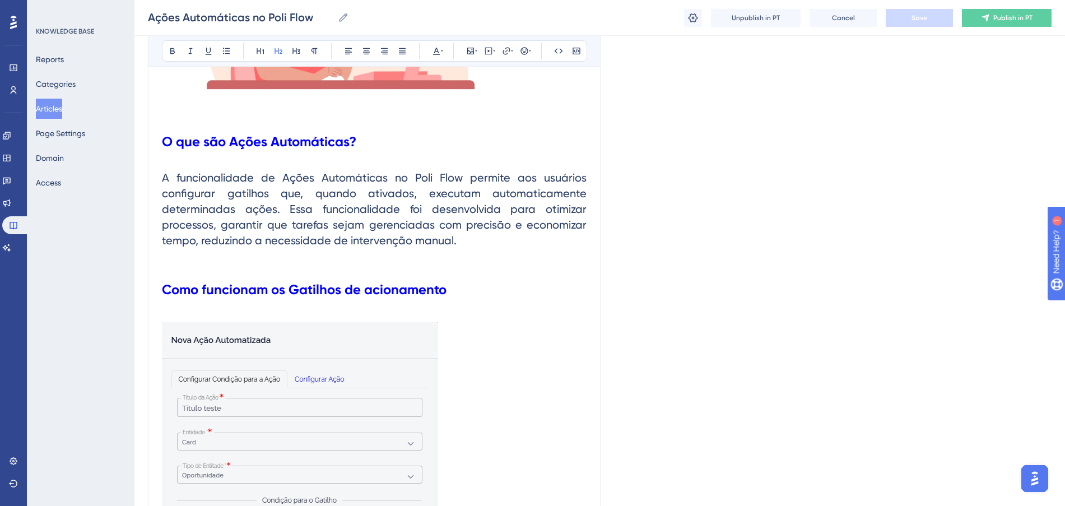
scroll to position [630, 0]
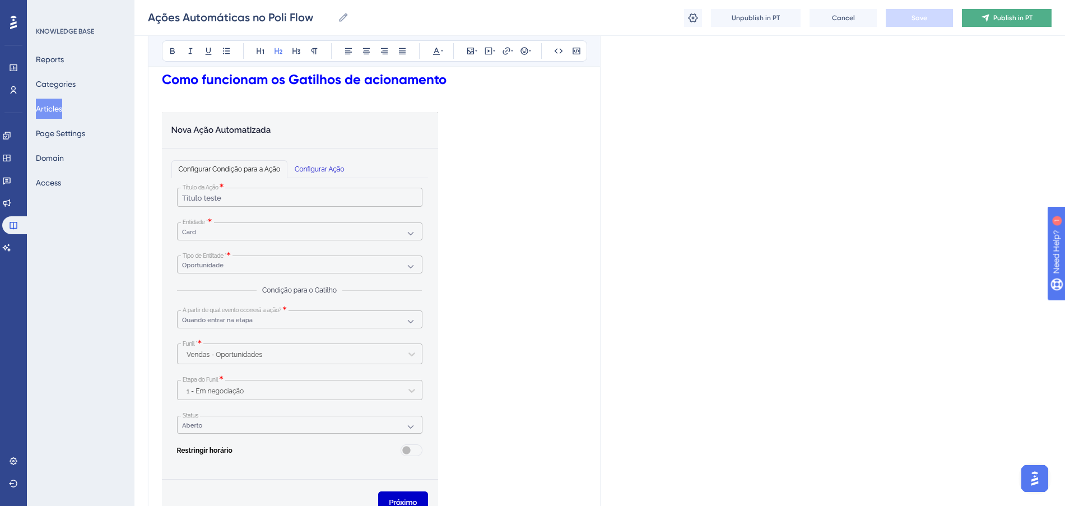
click at [1038, 17] on button "Publish in PT" at bounding box center [1006, 18] width 90 height 18
